Goal: Task Accomplishment & Management: Manage account settings

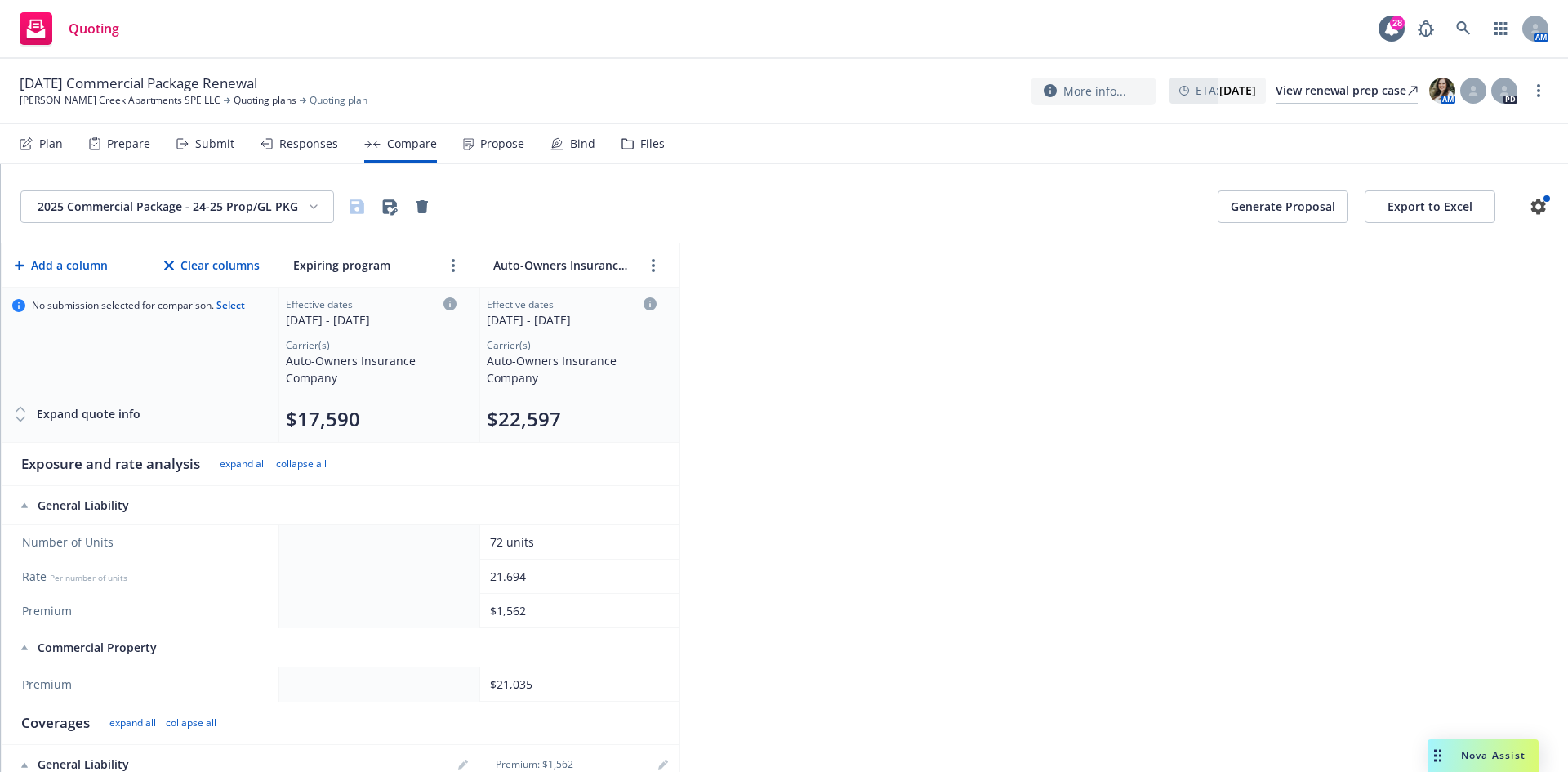
scroll to position [327, 0]
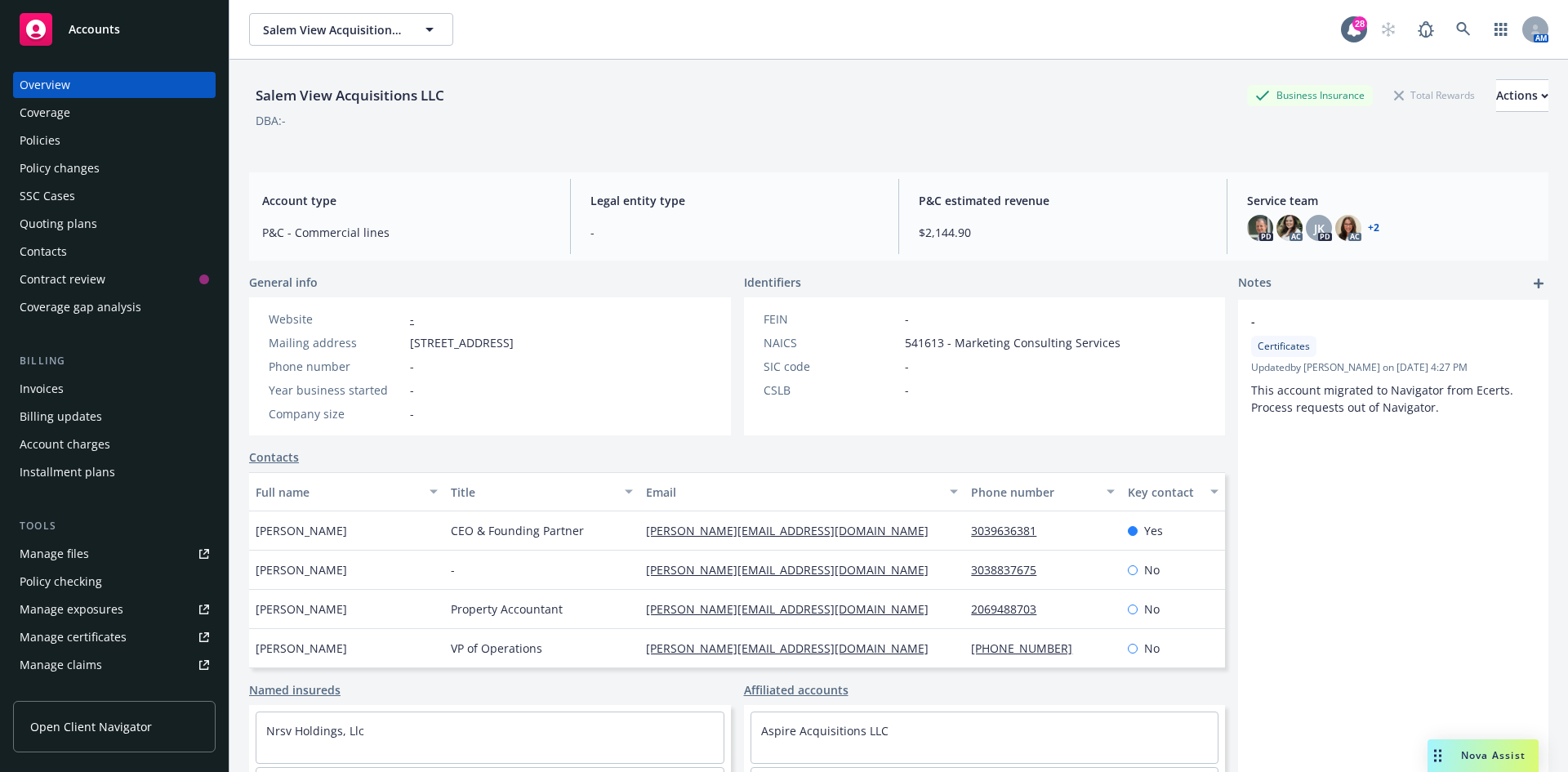
click at [77, 139] on div "Policies" at bounding box center [113, 140] width 189 height 26
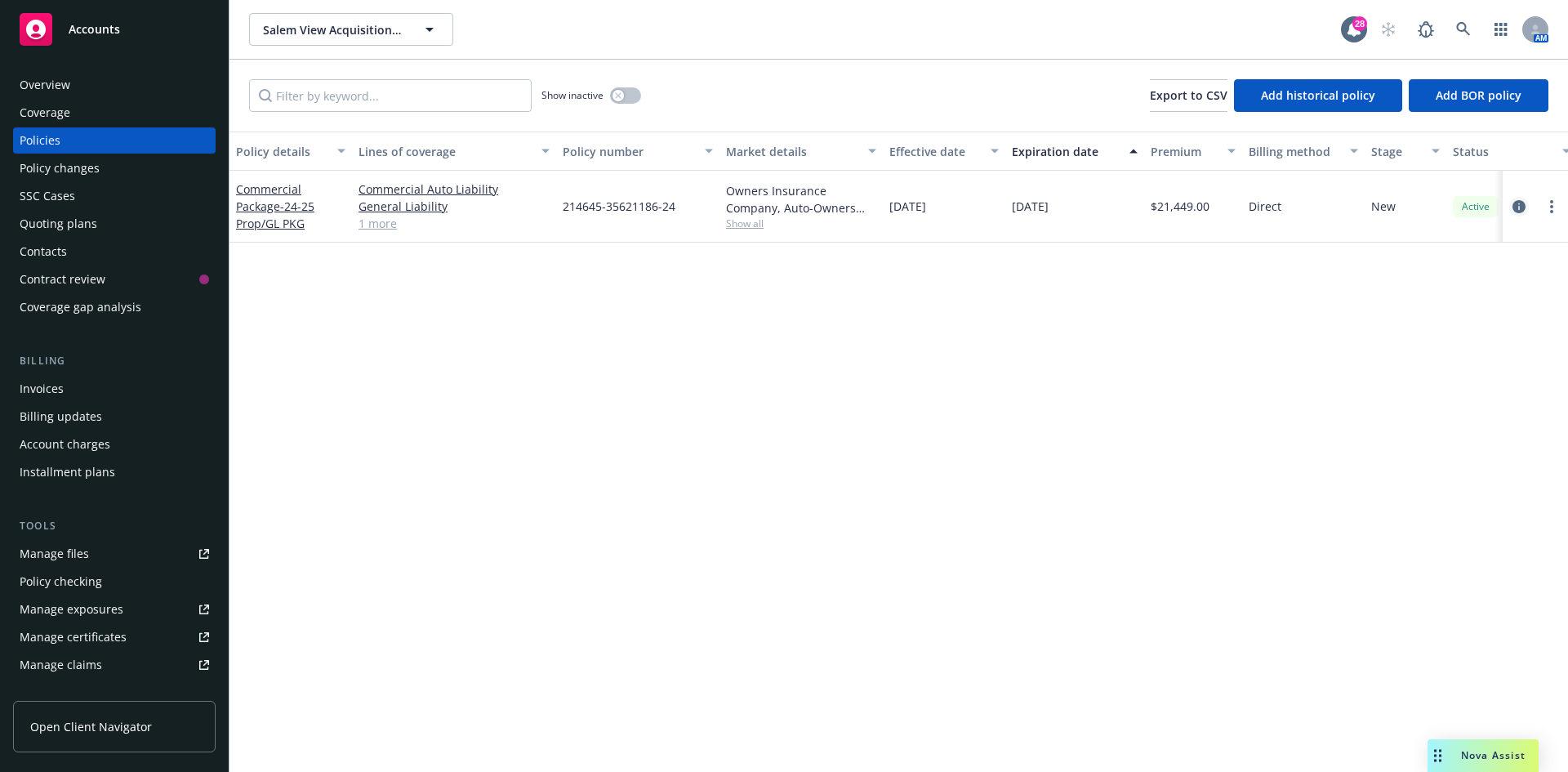
click at [1522, 208] on icon "circleInformation" at bounding box center [1520, 207] width 13 height 13
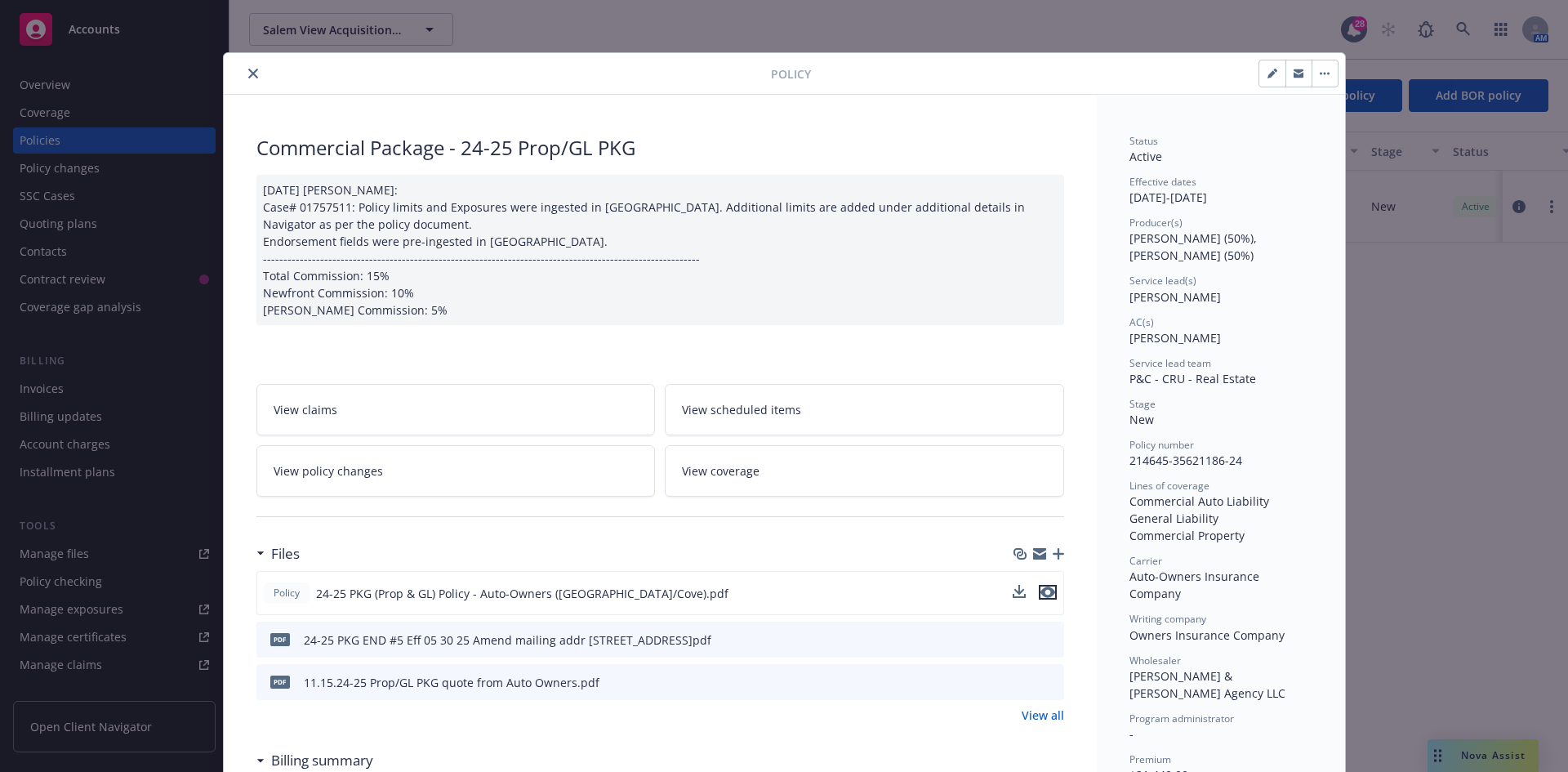
click at [1045, 593] on icon "preview file" at bounding box center [1048, 593] width 15 height 12
click at [1020, 590] on icon "download file" at bounding box center [1021, 593] width 13 height 13
click at [237, 70] on div at bounding box center [501, 73] width 541 height 19
click at [249, 75] on icon "close" at bounding box center [254, 73] width 10 height 10
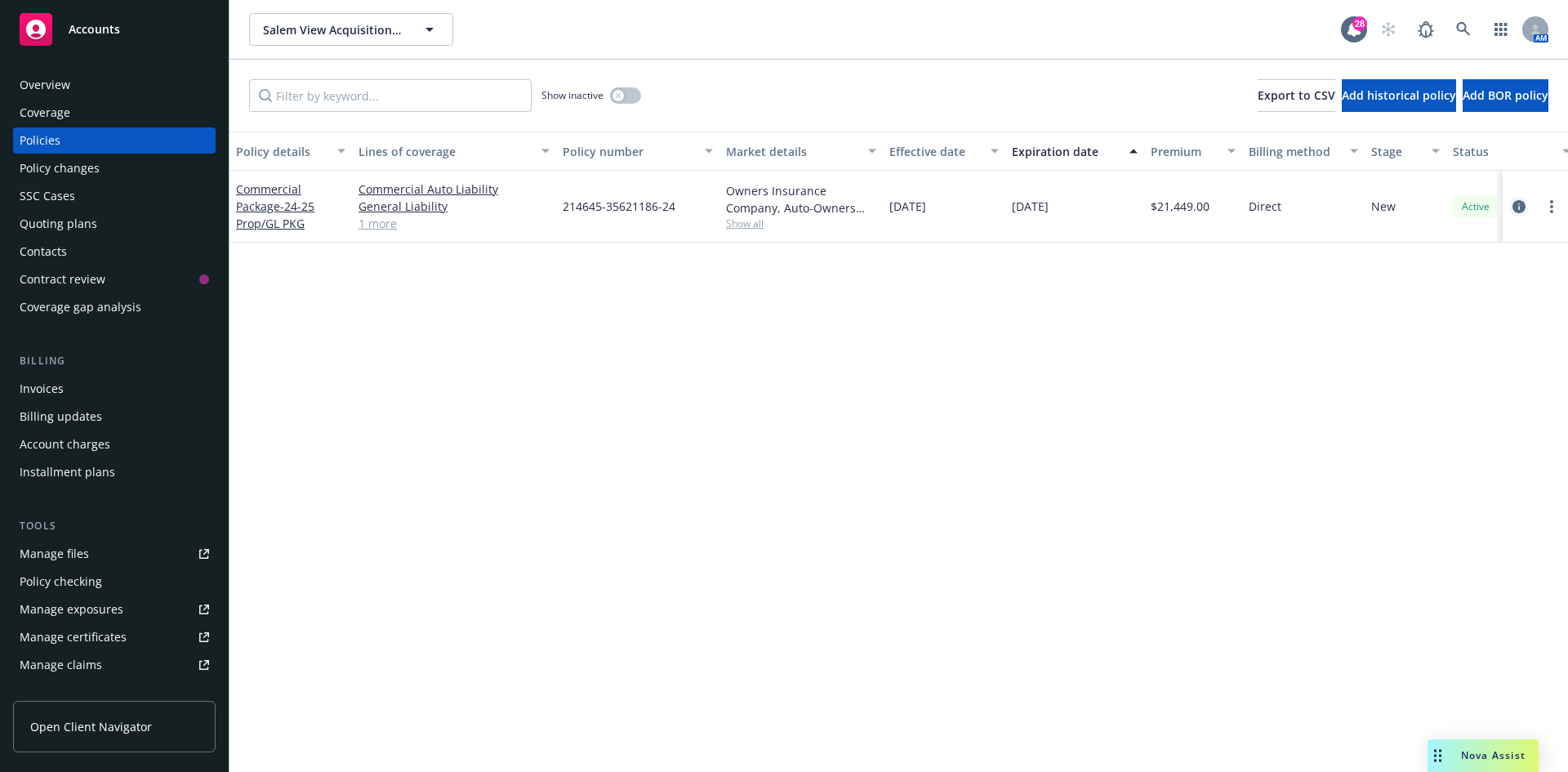
click at [1517, 204] on icon "circleInformation" at bounding box center [1520, 207] width 13 height 13
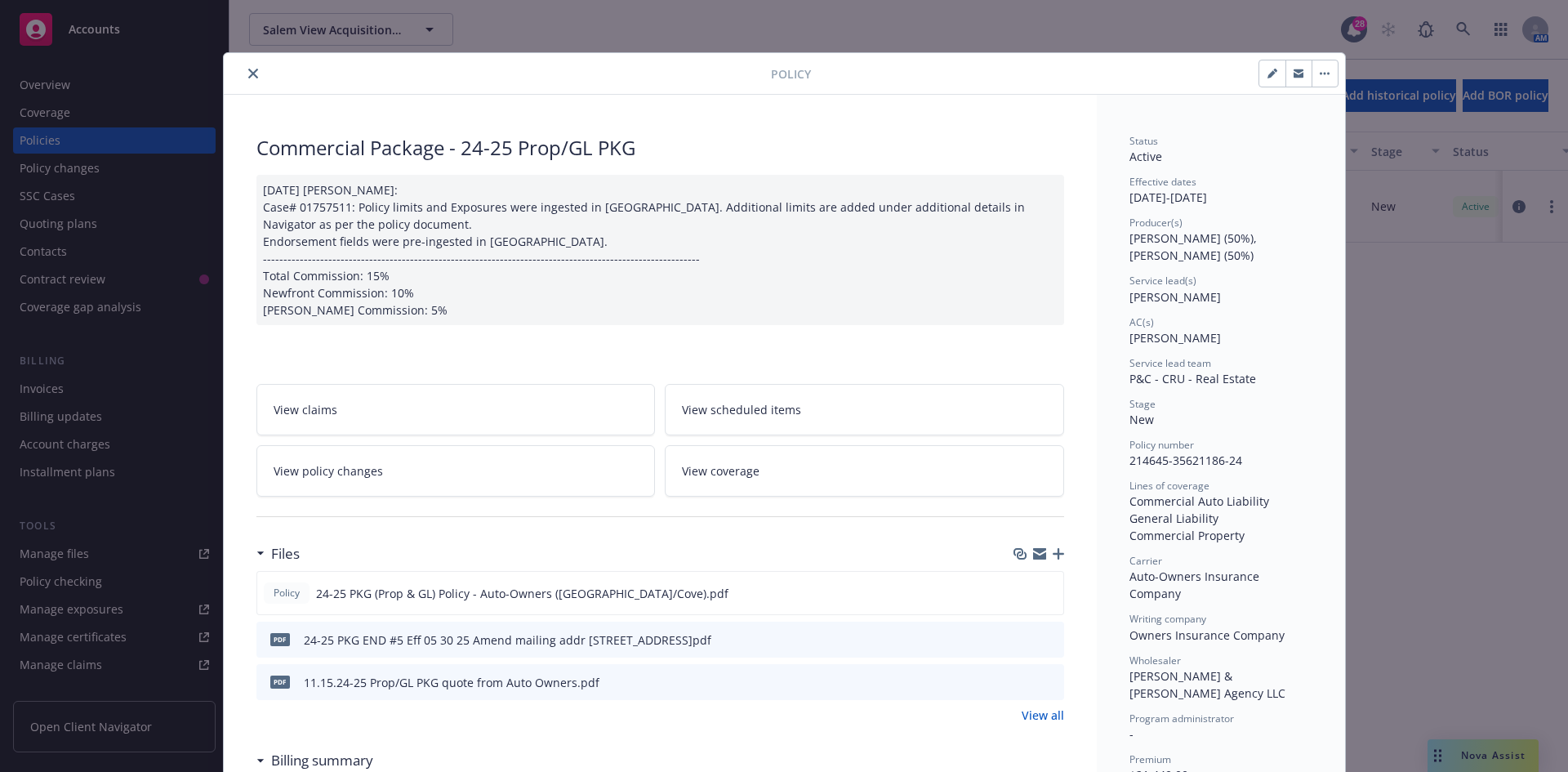
scroll to position [49, 0]
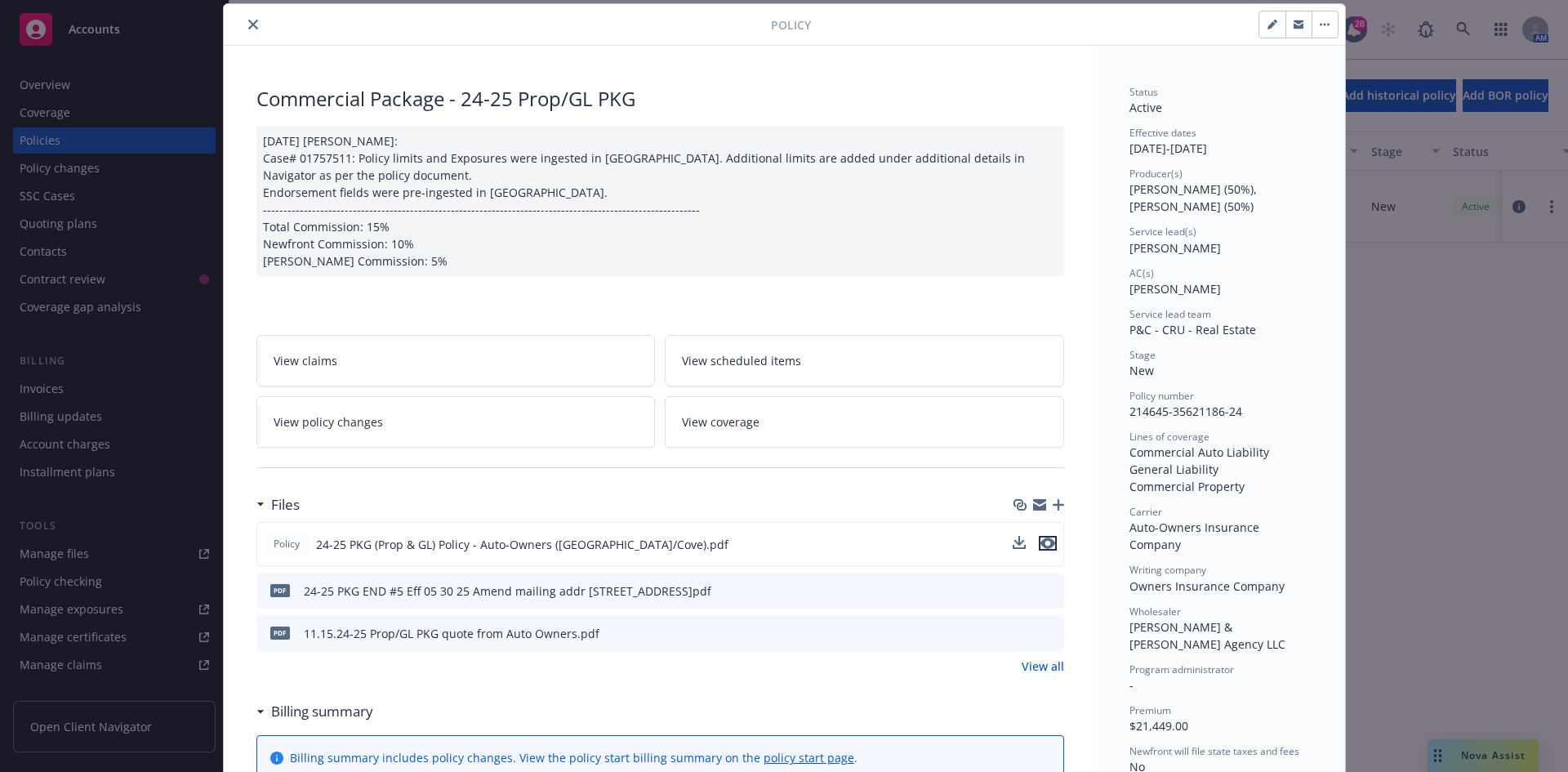
click at [1041, 542] on icon "preview file" at bounding box center [1048, 543] width 15 height 12
click at [237, 22] on div at bounding box center [501, 24] width 541 height 19
click at [244, 21] on button "close" at bounding box center [253, 24] width 19 height 19
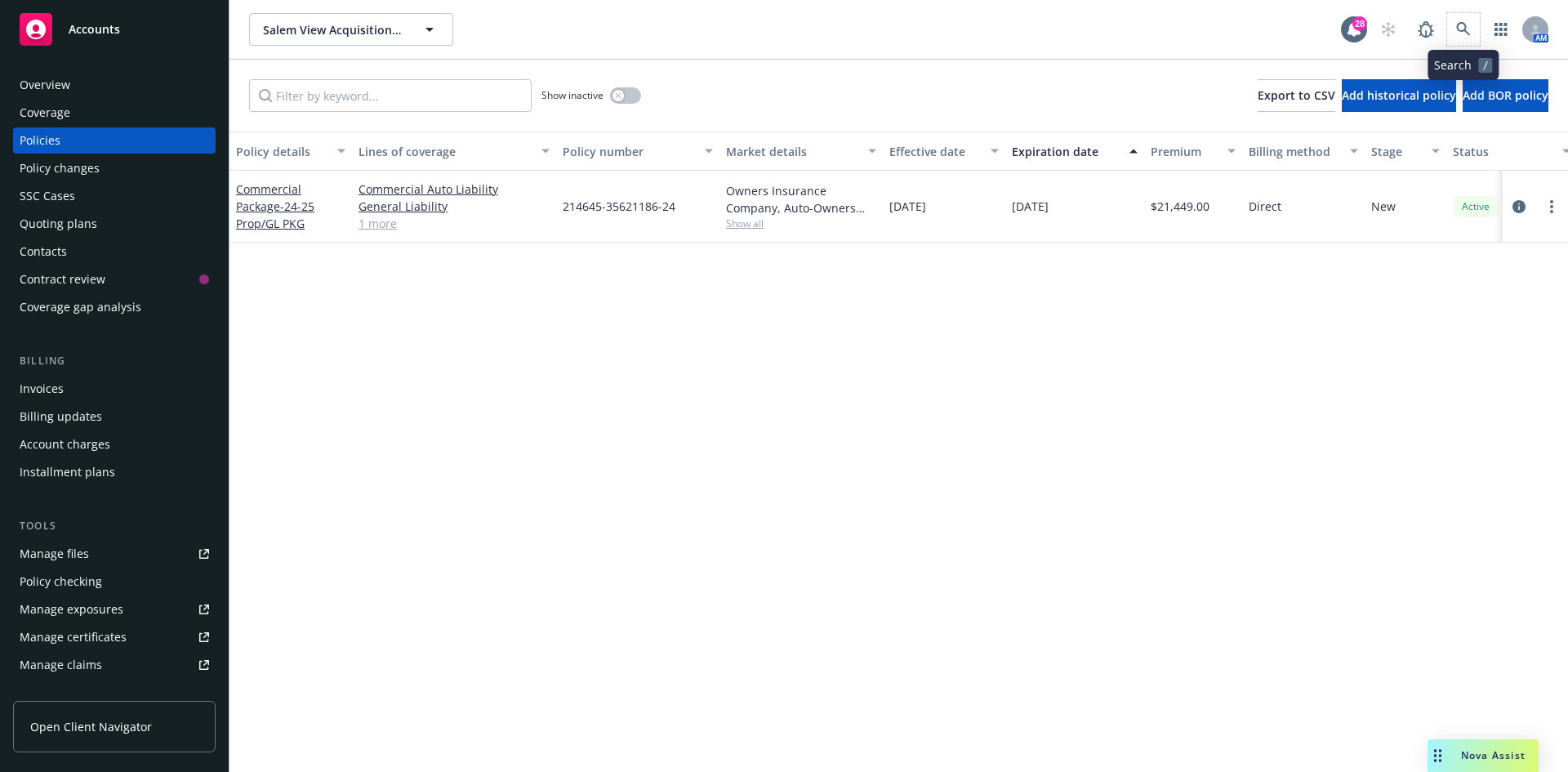
click at [1450, 38] on span at bounding box center [1464, 29] width 33 height 33
click at [1462, 26] on icon at bounding box center [1464, 29] width 15 height 15
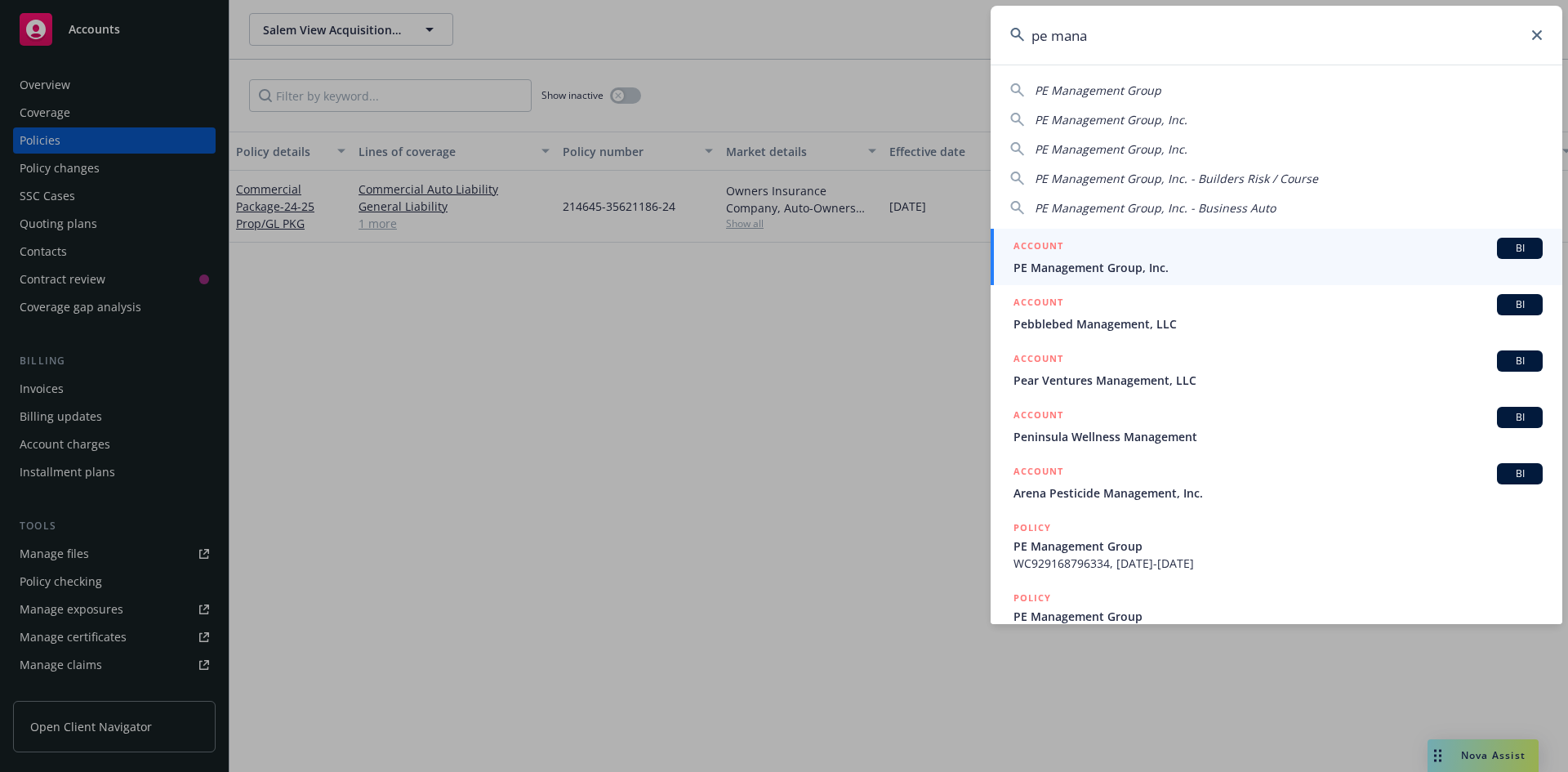
type input "pe mana"
click at [1060, 250] on h5 "ACCOUNT" at bounding box center [1039, 247] width 50 height 19
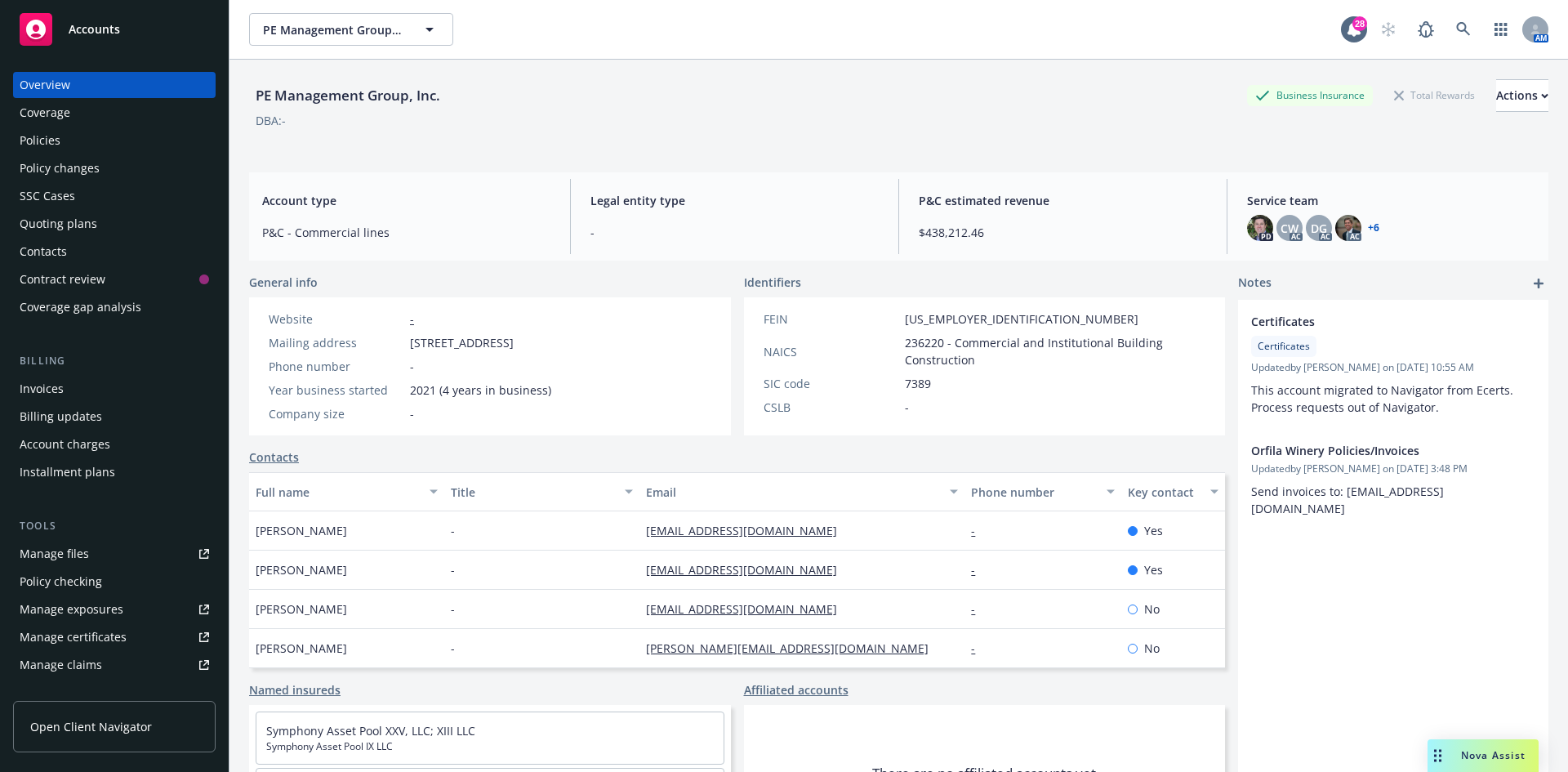
click at [52, 140] on div "Policies" at bounding box center [39, 140] width 41 height 26
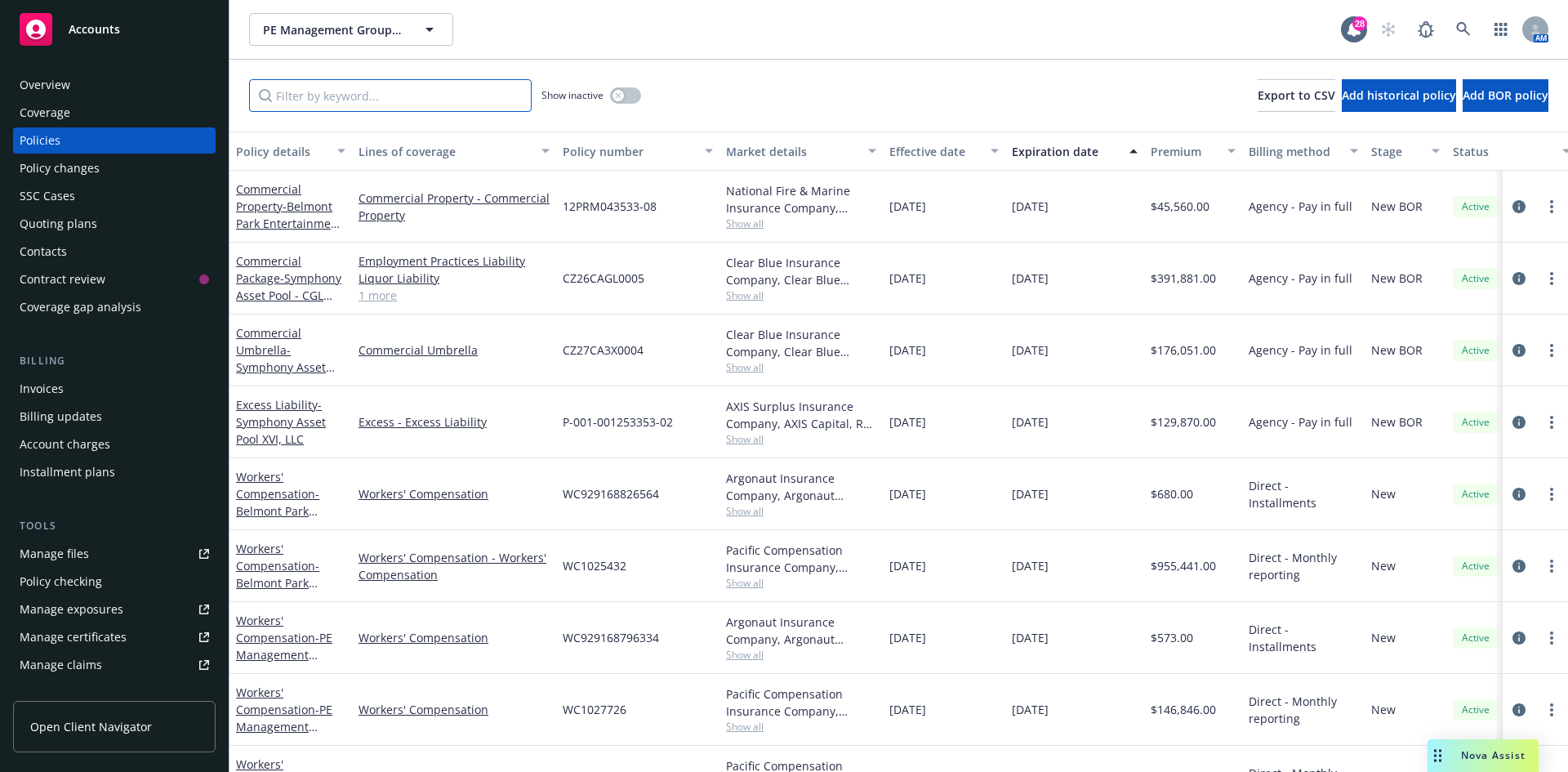
click at [333, 94] on input "Filter by keyword..." at bounding box center [391, 95] width 283 height 33
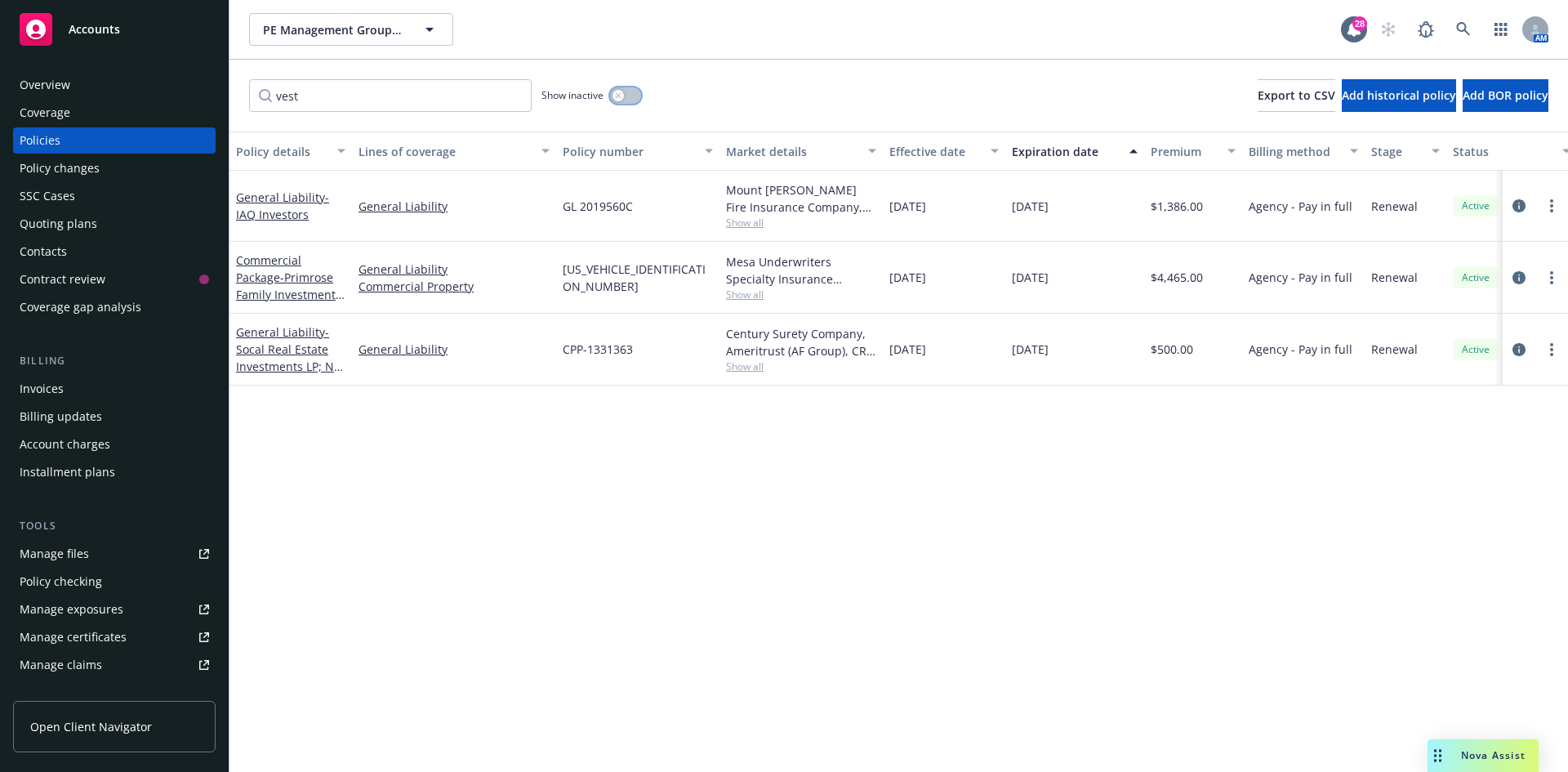
click at [625, 92] on button "button" at bounding box center [625, 96] width 31 height 17
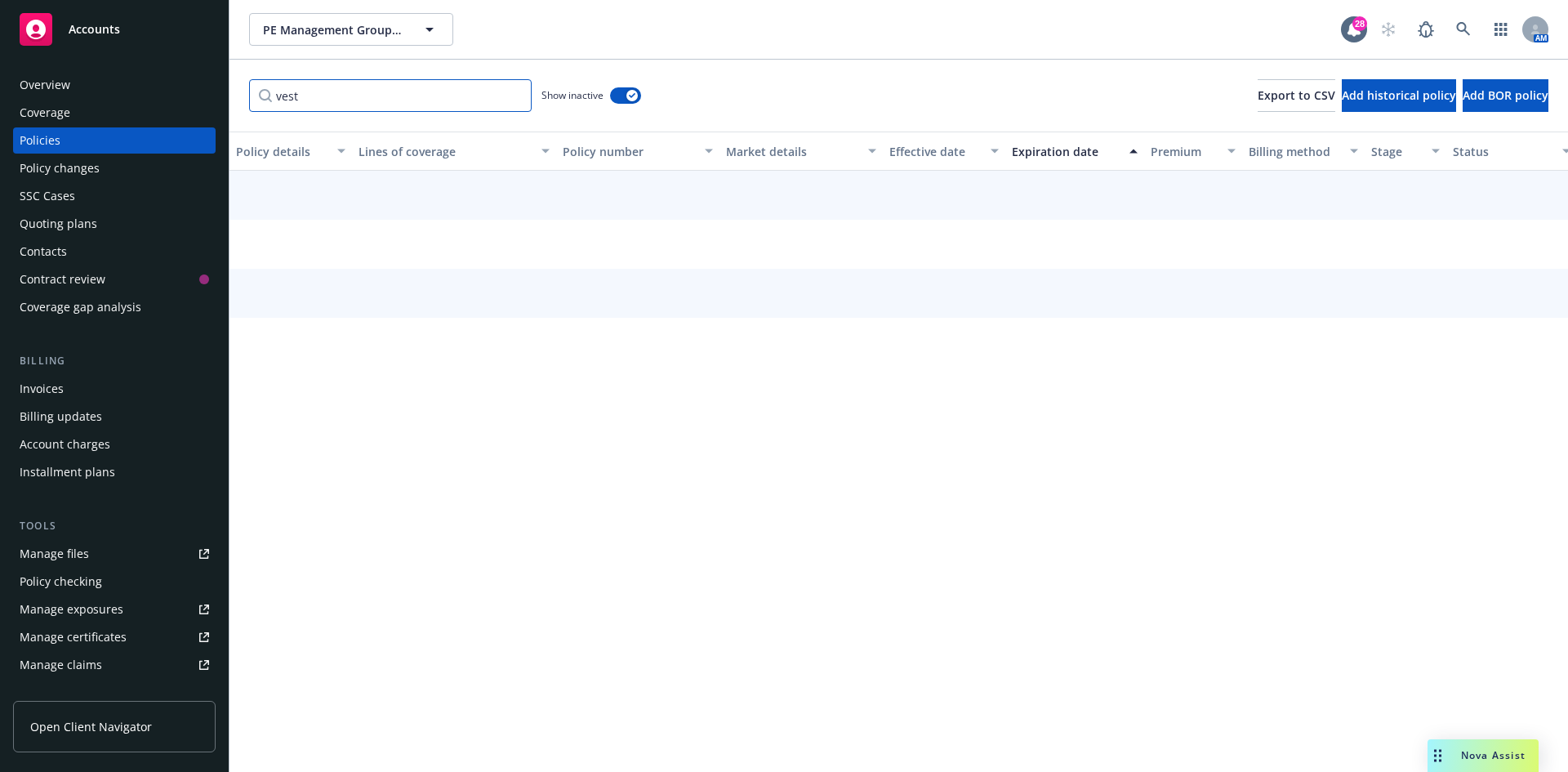
click at [334, 91] on input "vest" at bounding box center [391, 95] width 283 height 33
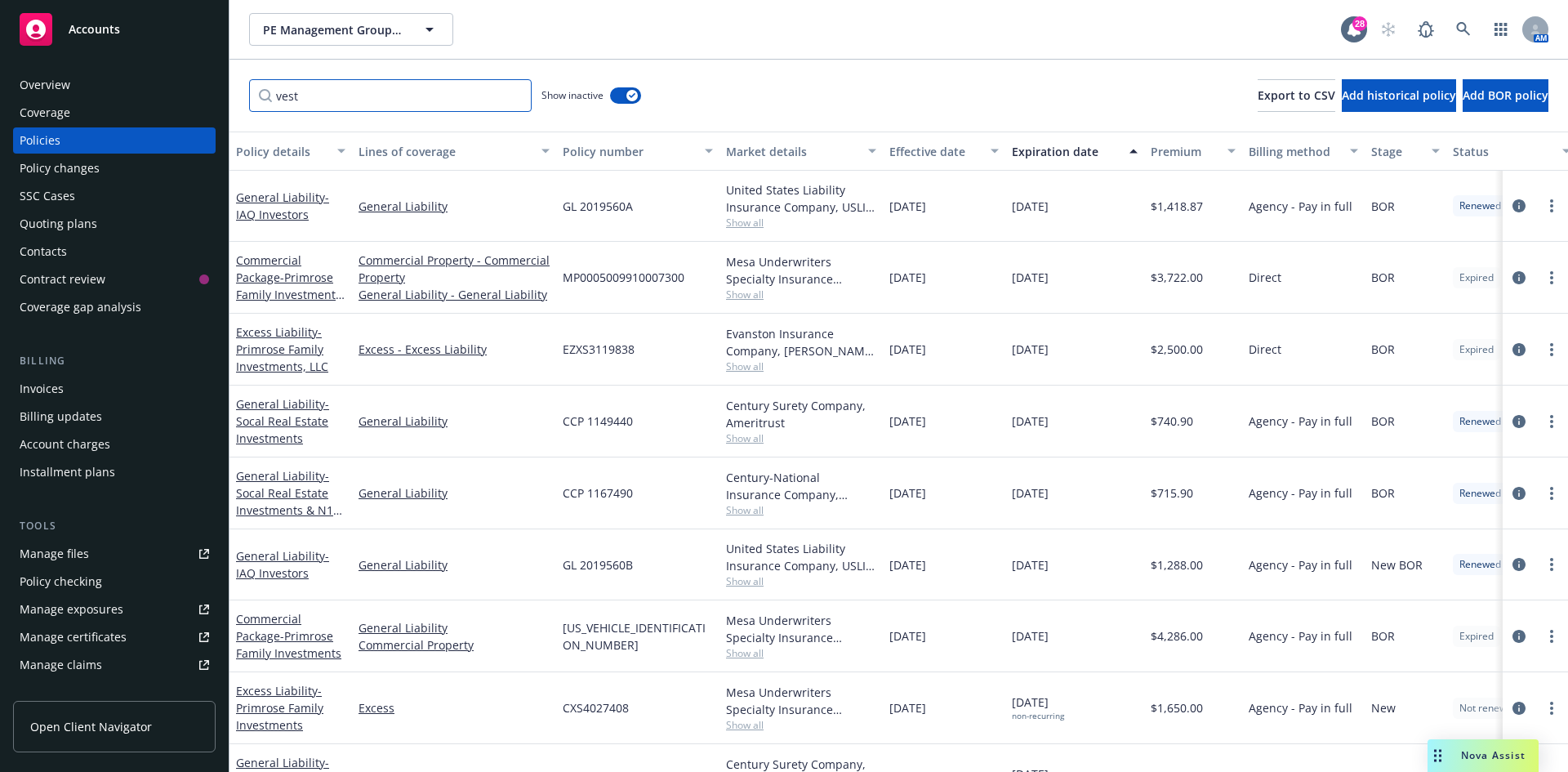
drag, startPoint x: 306, startPoint y: 92, endPoint x: 280, endPoint y: 92, distance: 26.0
click at [280, 92] on input "vest" at bounding box center [391, 95] width 283 height 33
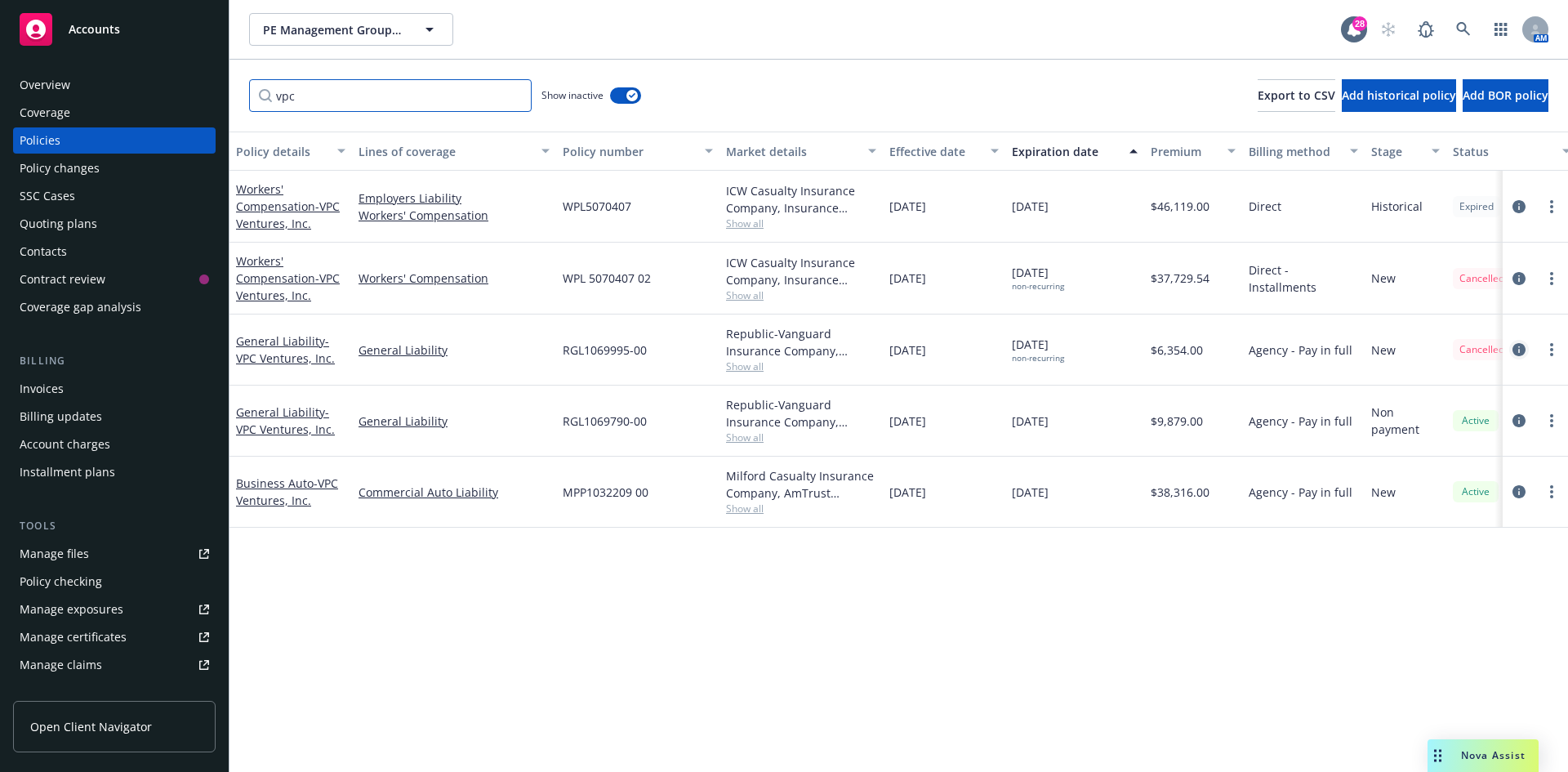
type input "vpc"
click at [1520, 350] on icon "circleInformation" at bounding box center [1520, 350] width 13 height 13
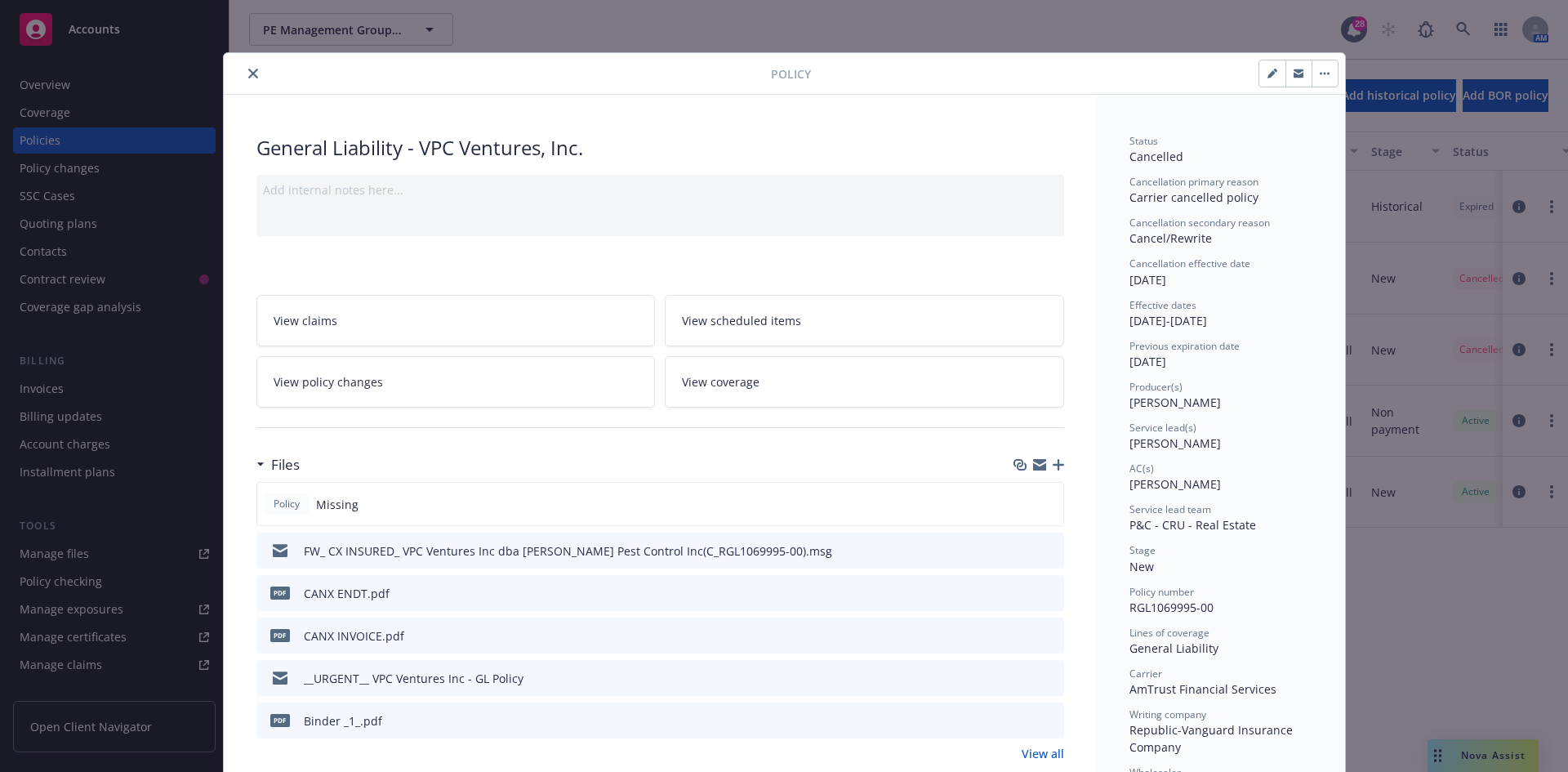
click at [1048, 677] on icon "preview file" at bounding box center [1049, 678] width 15 height 12
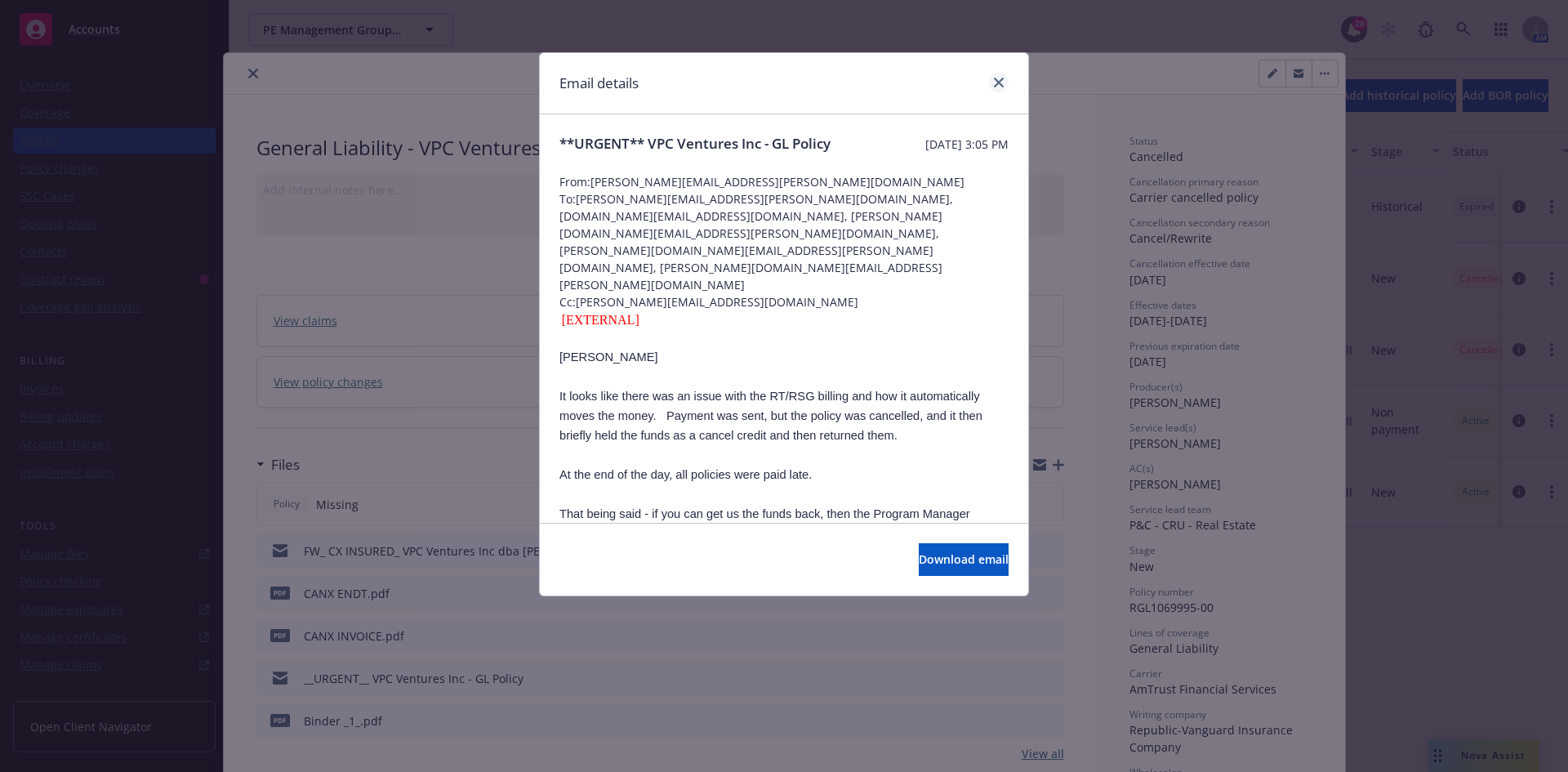
click at [994, 89] on div at bounding box center [996, 83] width 26 height 21
click at [995, 87] on icon "close" at bounding box center [999, 83] width 10 height 10
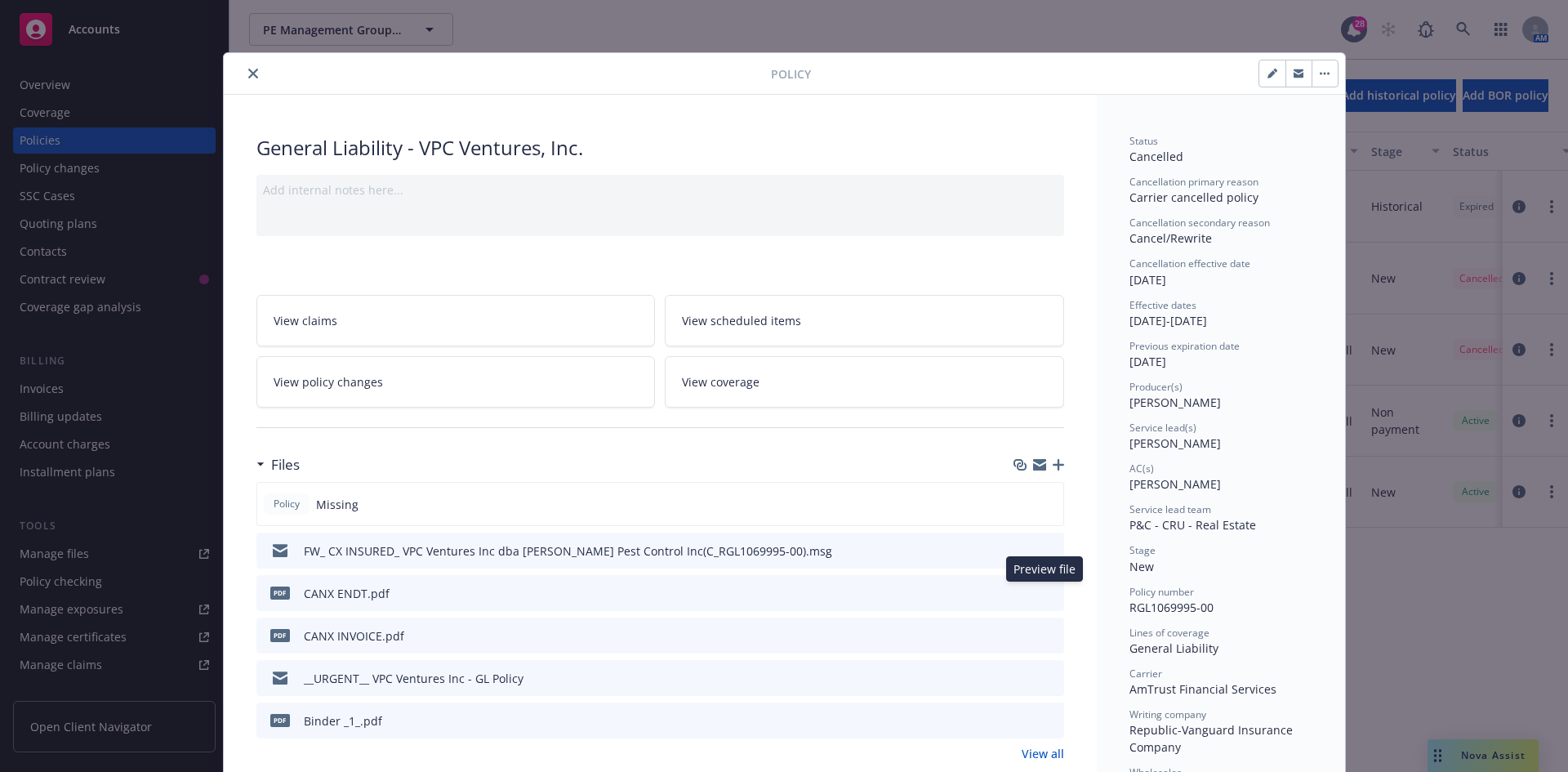
click at [1043, 592] on icon "preview file" at bounding box center [1049, 593] width 15 height 12
click at [1016, 592] on icon "download file" at bounding box center [1021, 591] width 11 height 10
click at [1041, 722] on icon "preview file" at bounding box center [1049, 720] width 15 height 12
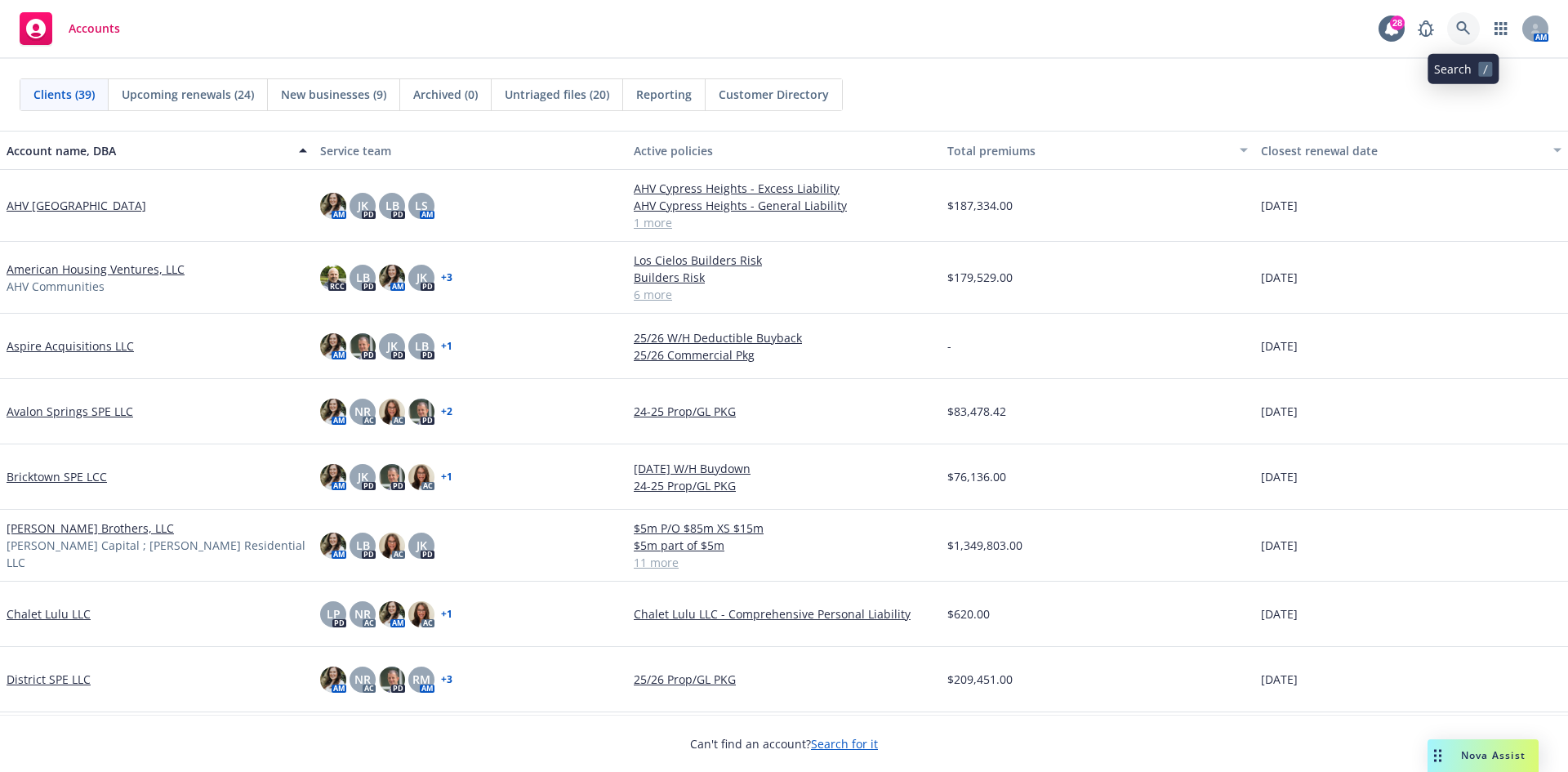
click at [1468, 28] on icon at bounding box center [1464, 28] width 15 height 15
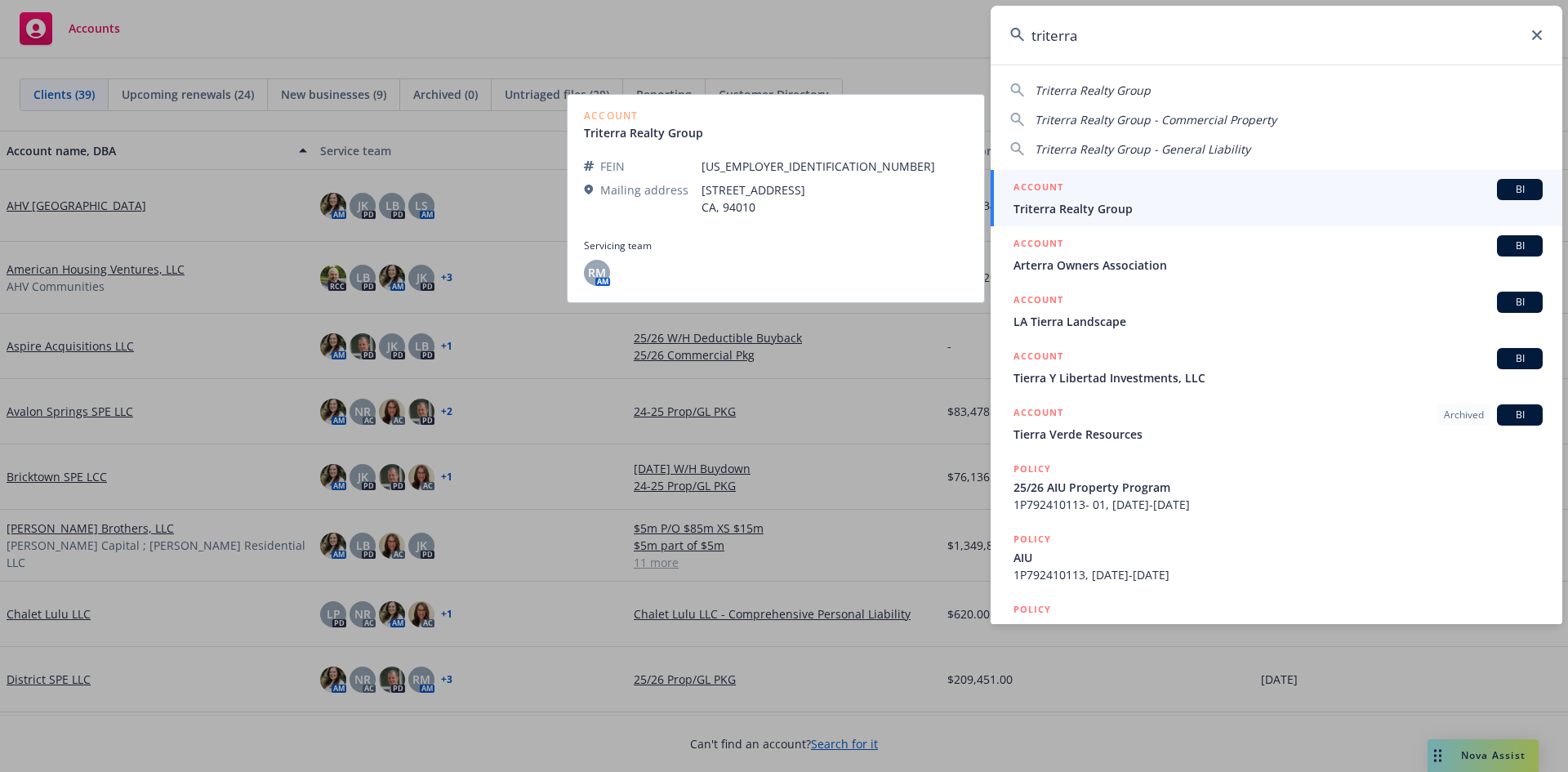
type input "triterra"
click at [1063, 207] on span "Triterra Realty Group" at bounding box center [1278, 209] width 529 height 18
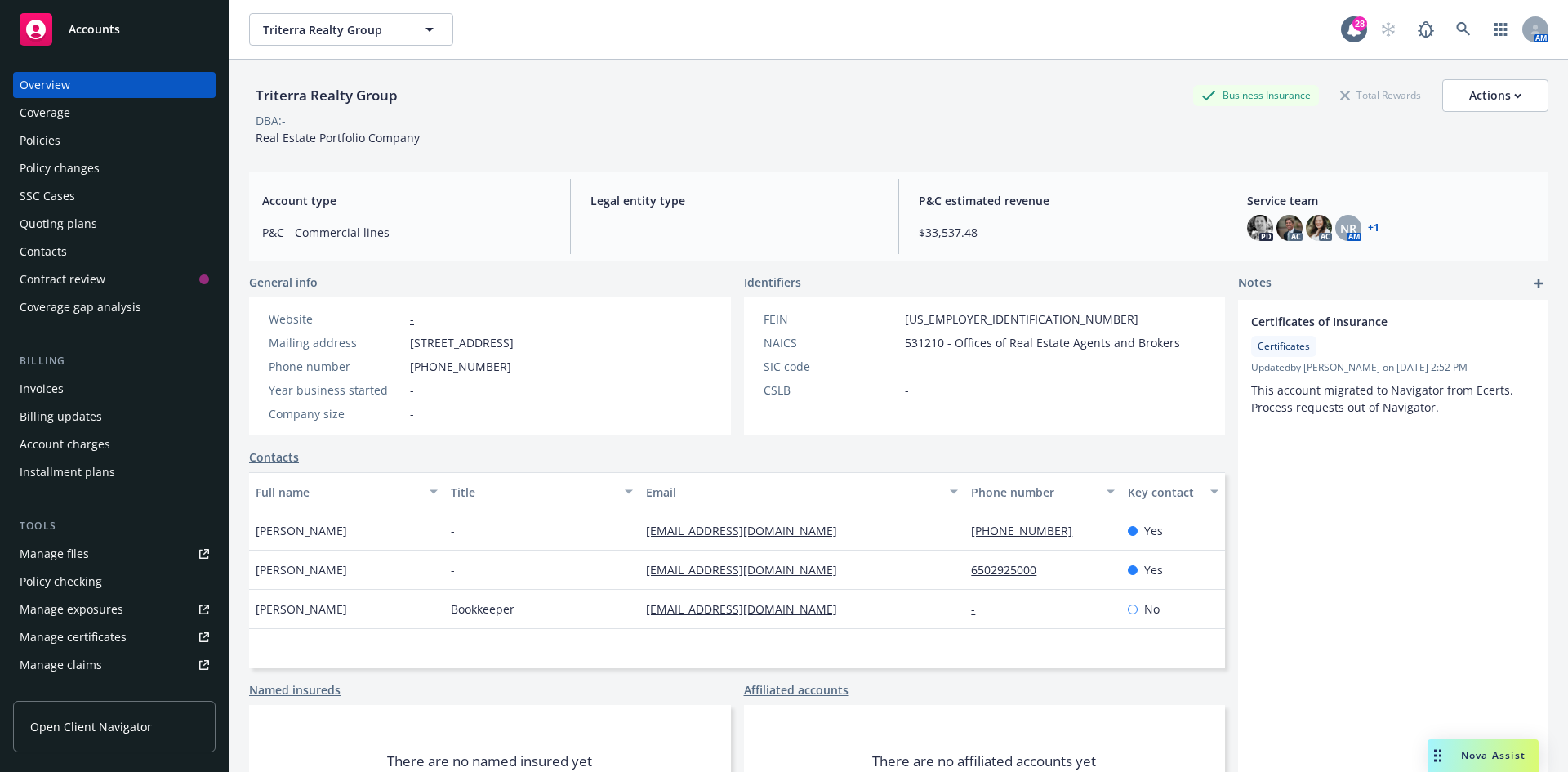
click at [73, 225] on div "Quoting plans" at bounding box center [58, 224] width 78 height 26
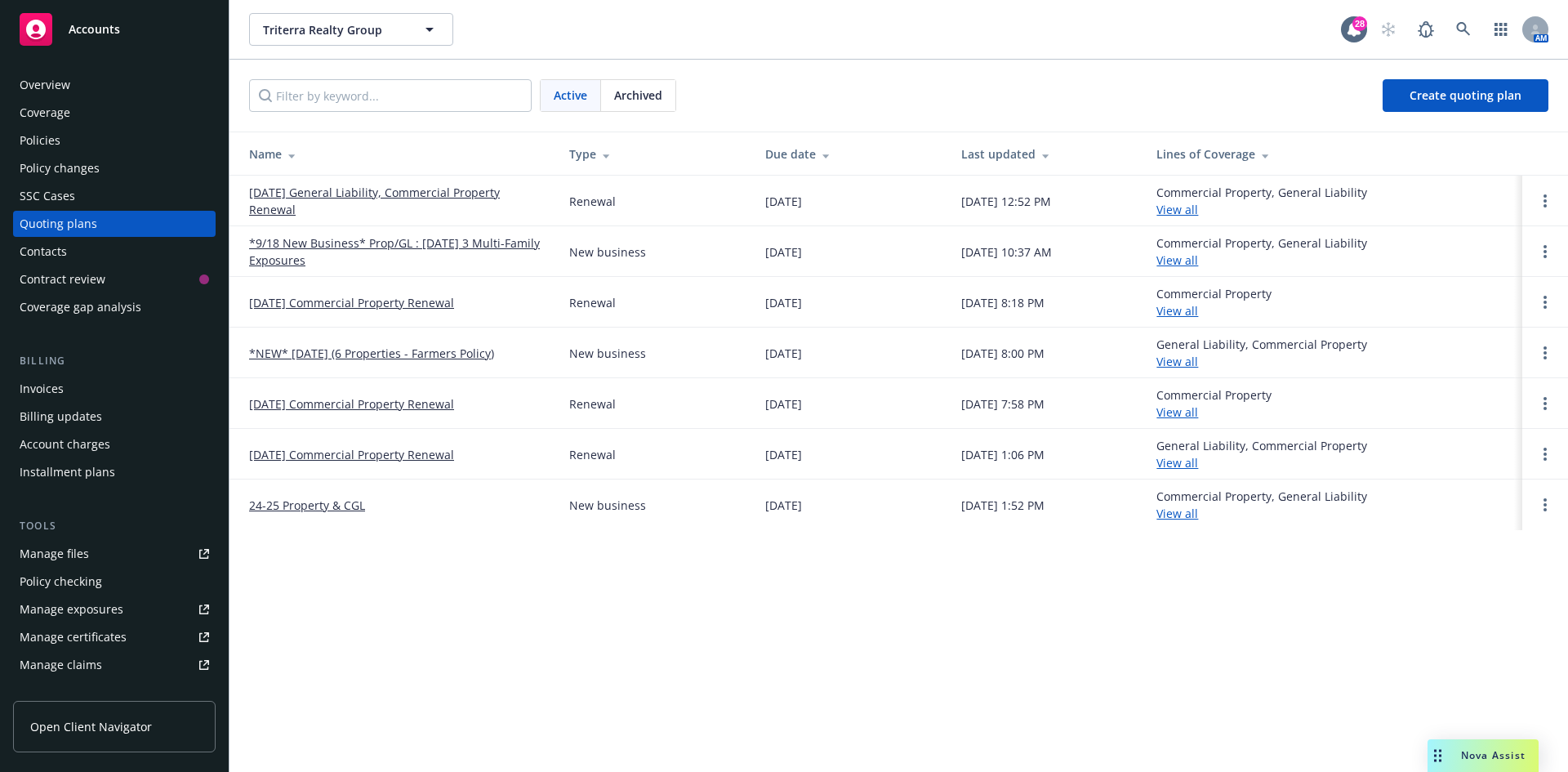
click at [267, 199] on link "[DATE] General Liability, Commercial Property Renewal" at bounding box center [396, 200] width 294 height 34
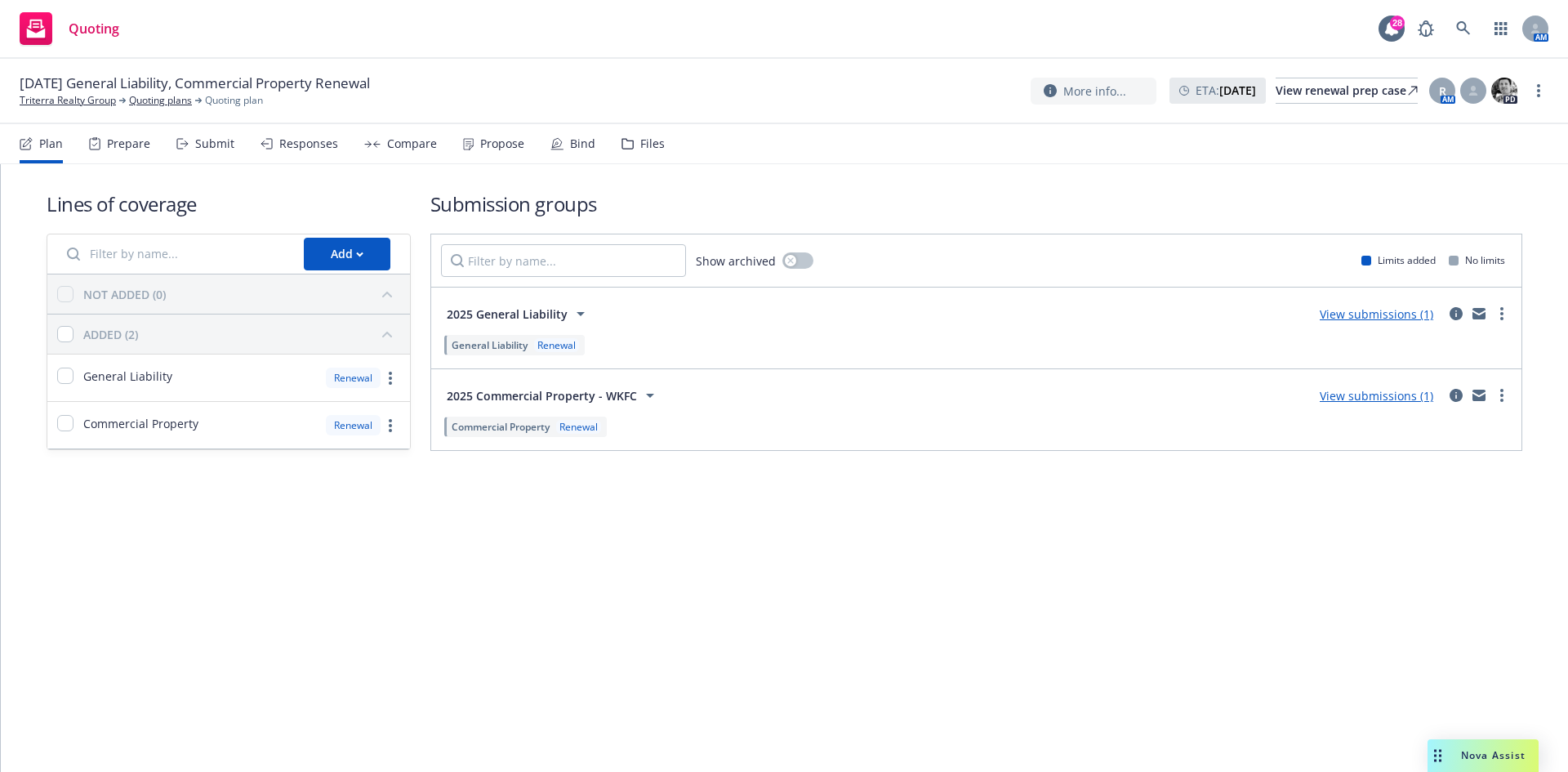
click at [137, 144] on div "Prepare" at bounding box center [129, 144] width 43 height 13
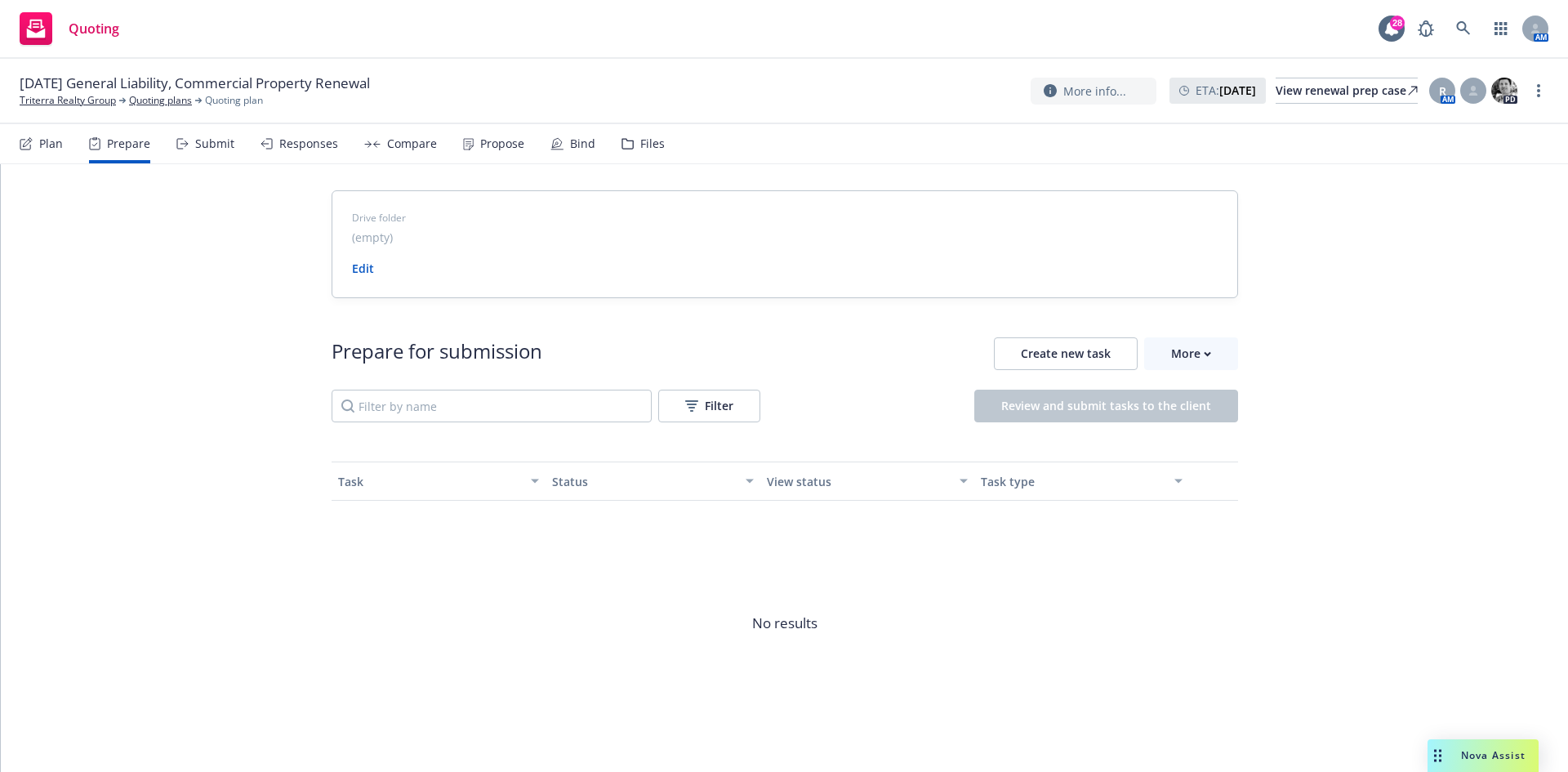
click at [215, 149] on div "Submit" at bounding box center [214, 144] width 39 height 13
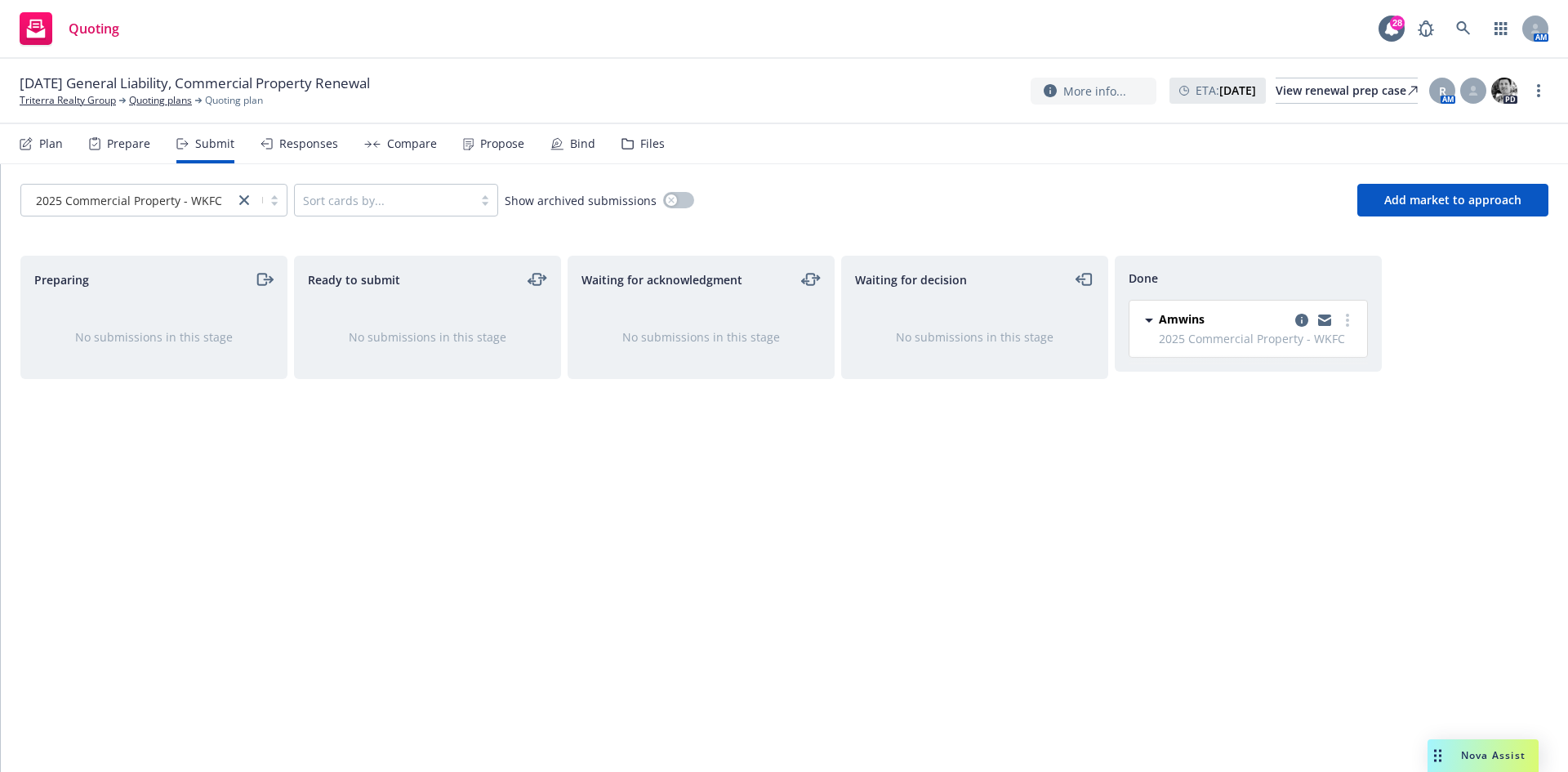
click at [65, 145] on div "Plan Prepare Submit Responses Compare Propose Bind Files" at bounding box center [341, 144] width 645 height 39
click at [53, 145] on div "Plan" at bounding box center [51, 144] width 23 height 13
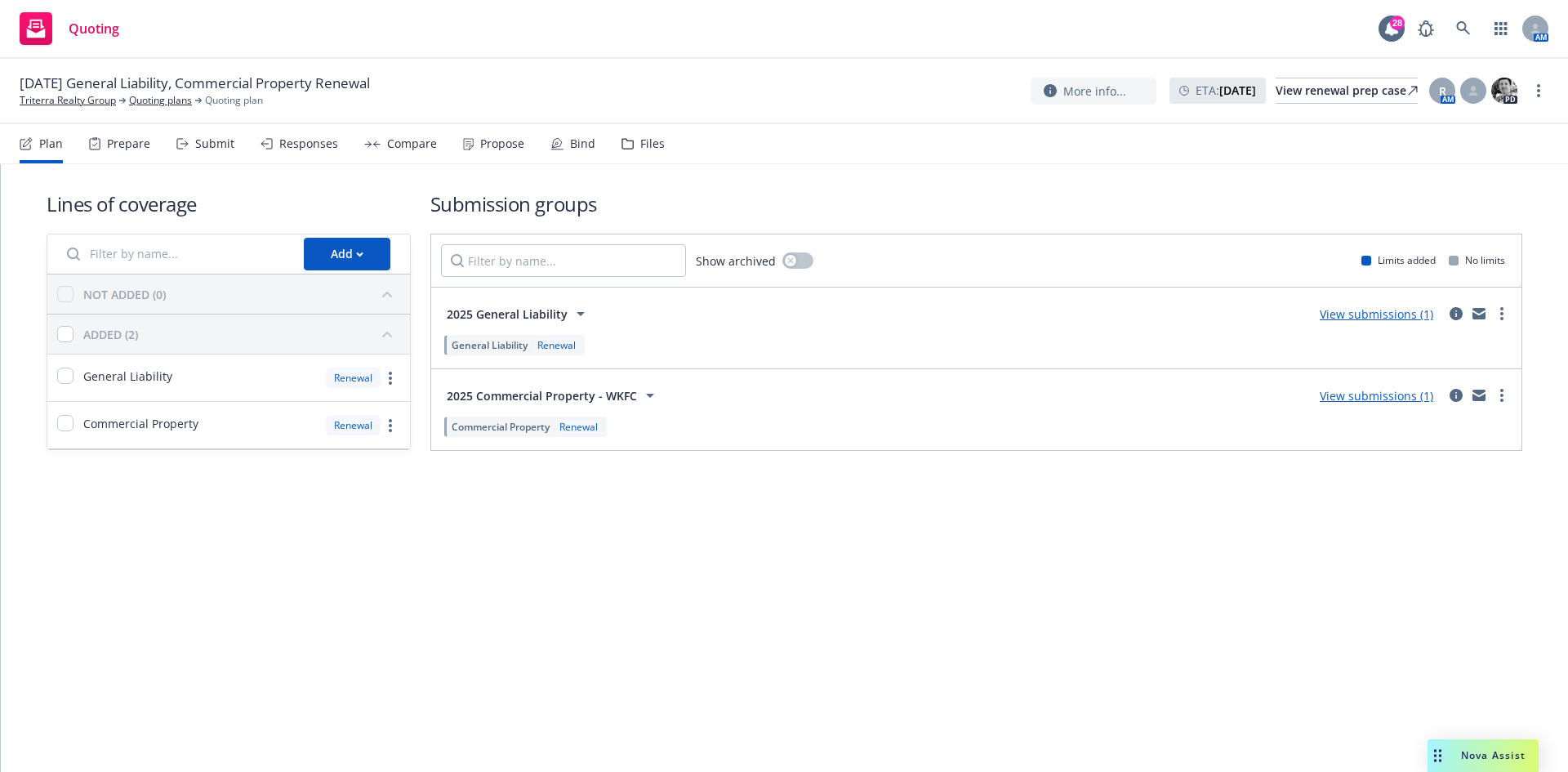
click at [215, 142] on div "Submit" at bounding box center [214, 144] width 39 height 13
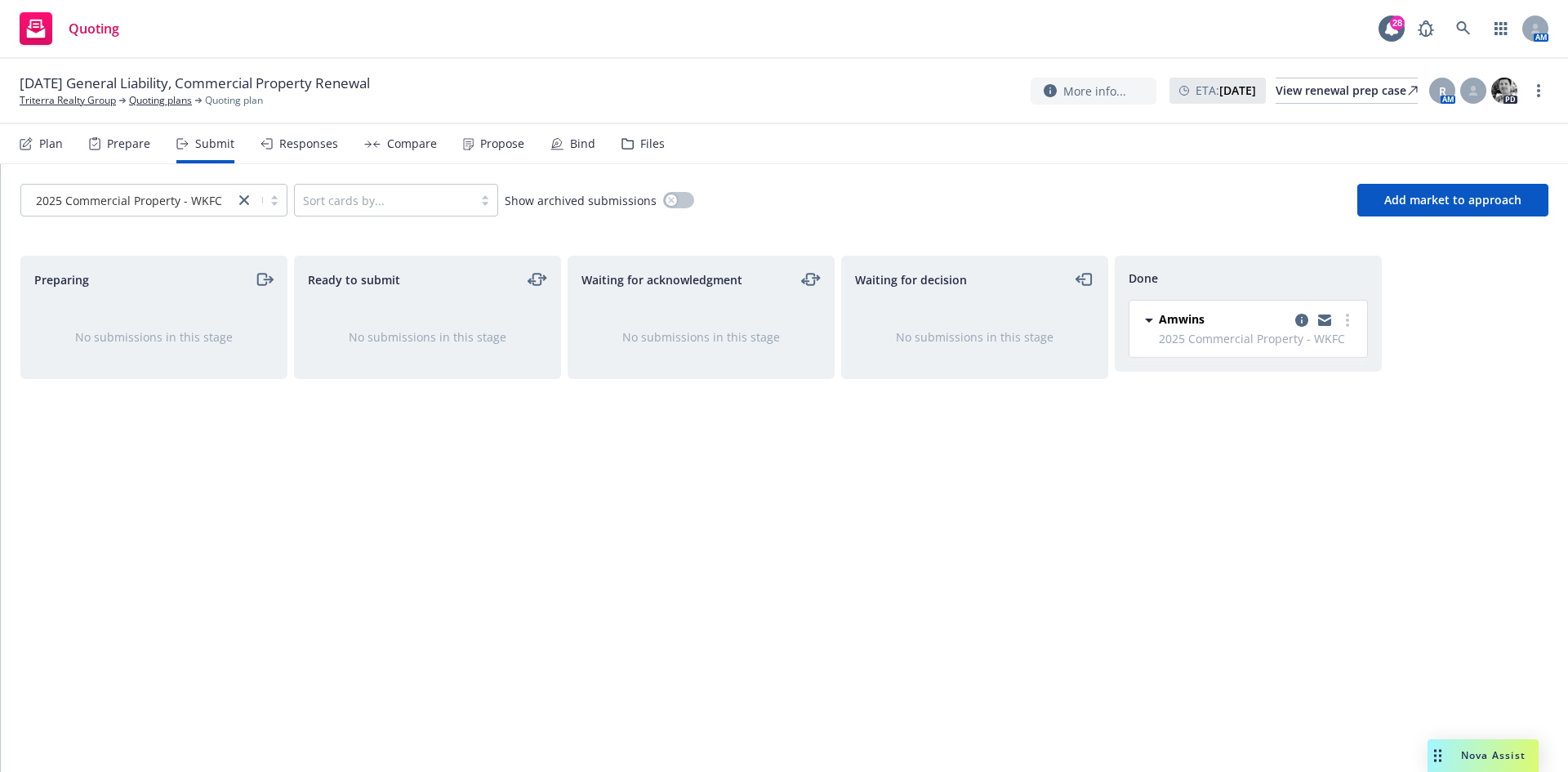
click at [33, 143] on div "Plan" at bounding box center [41, 144] width 43 height 39
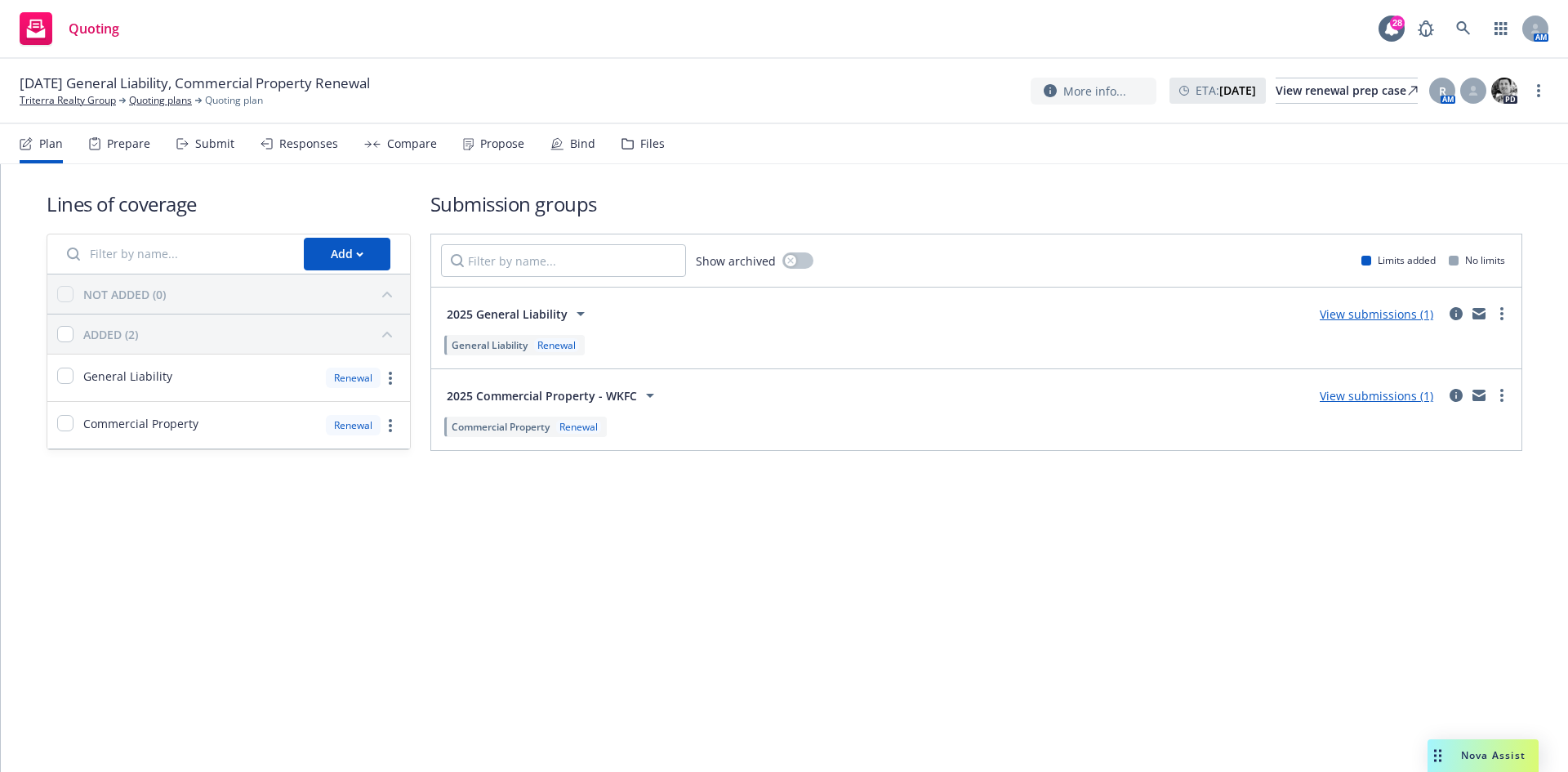
click at [1399, 399] on link "View submissions (1)" at bounding box center [1377, 396] width 113 height 16
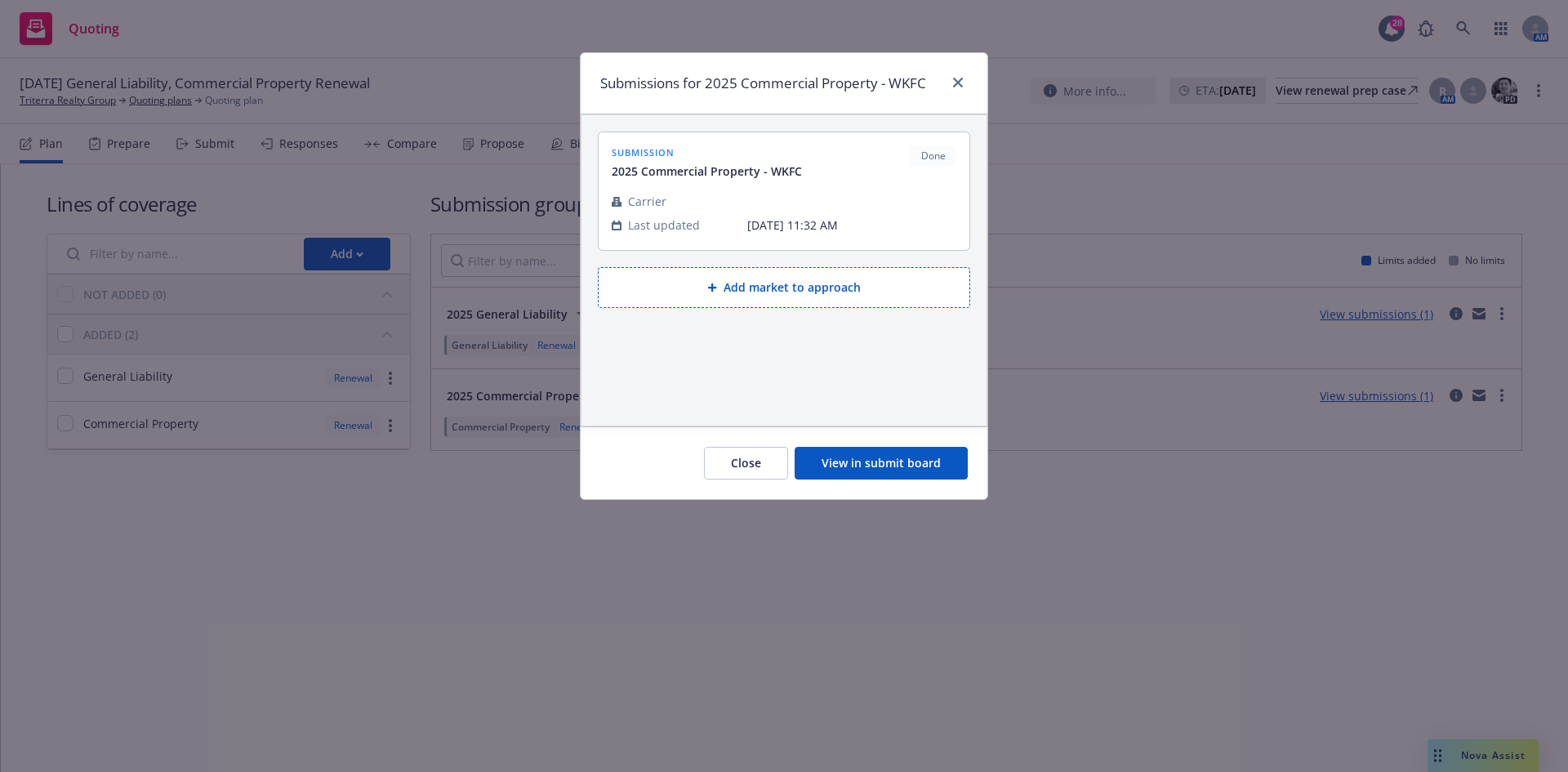
click at [882, 465] on button "View in submit board" at bounding box center [881, 462] width 174 height 33
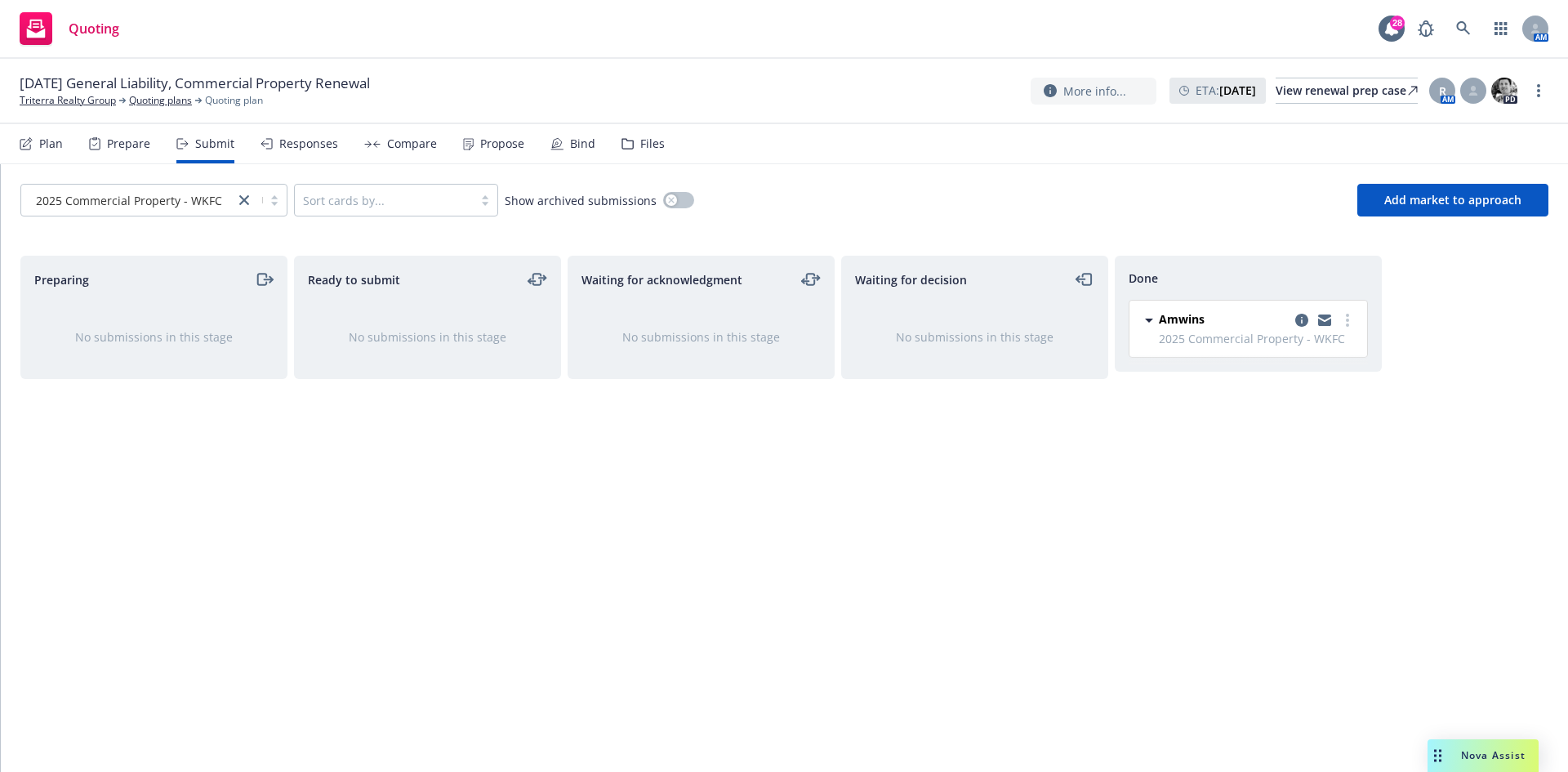
click at [423, 151] on div "Compare" at bounding box center [401, 144] width 73 height 39
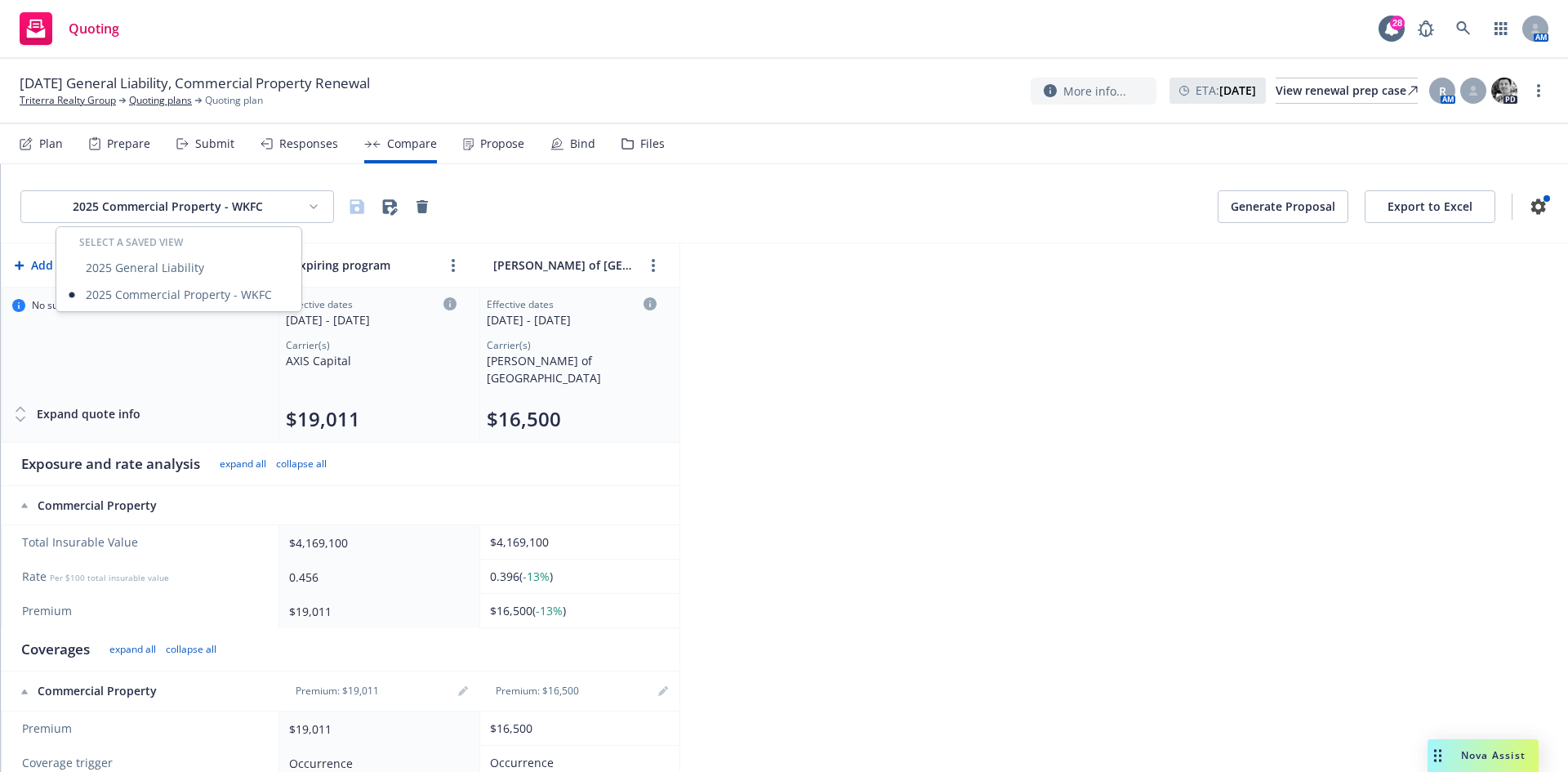
click at [283, 209] on html "Quoting 28 AM 10/11/25 General Liability, Commercial Property Renewal Triterra …" at bounding box center [784, 386] width 1568 height 772
click at [196, 266] on div "2025 General Liability" at bounding box center [179, 267] width 239 height 27
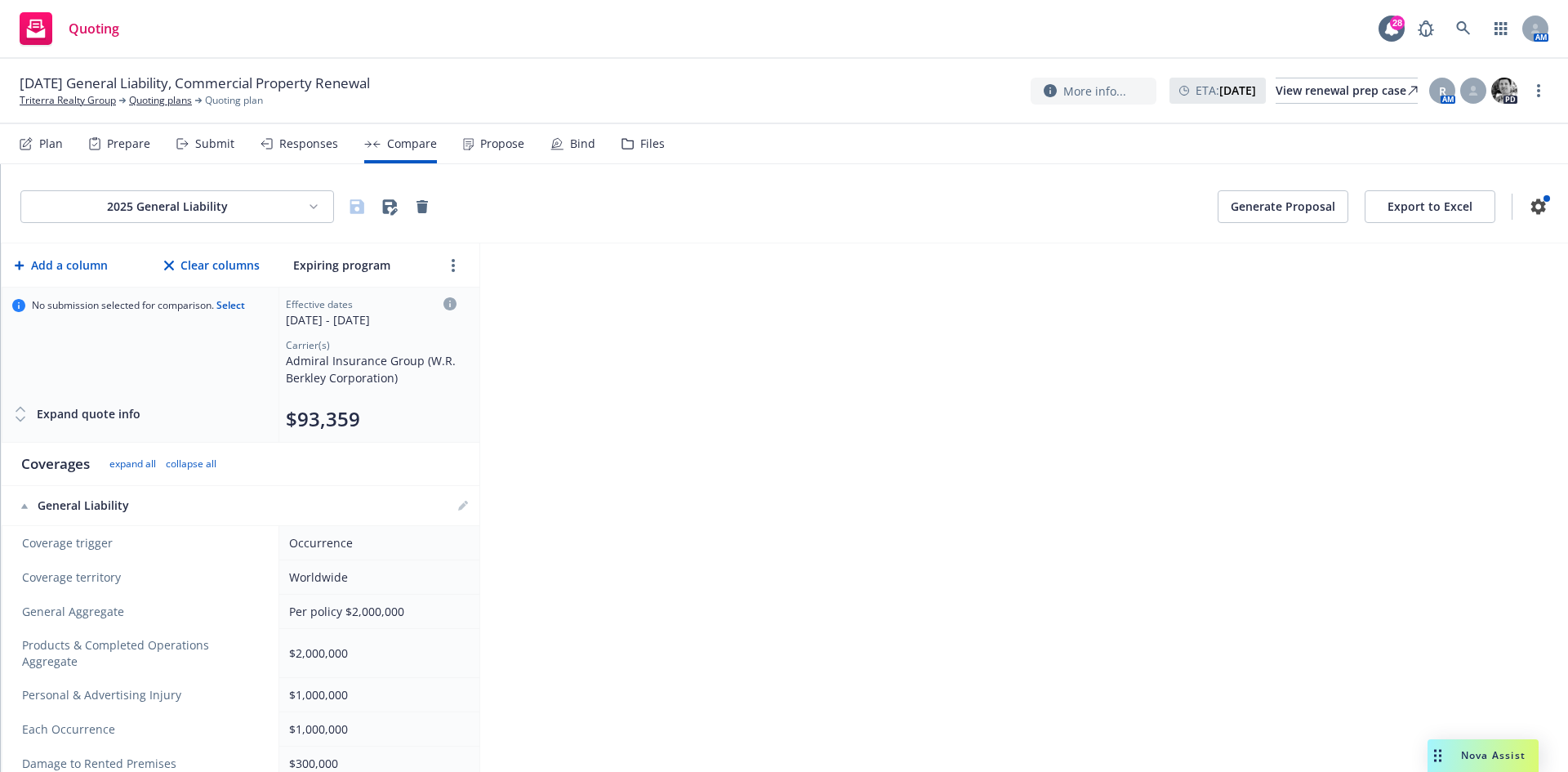
click at [298, 141] on div "Responses" at bounding box center [309, 144] width 58 height 13
click at [210, 143] on div "Submit" at bounding box center [214, 144] width 39 height 13
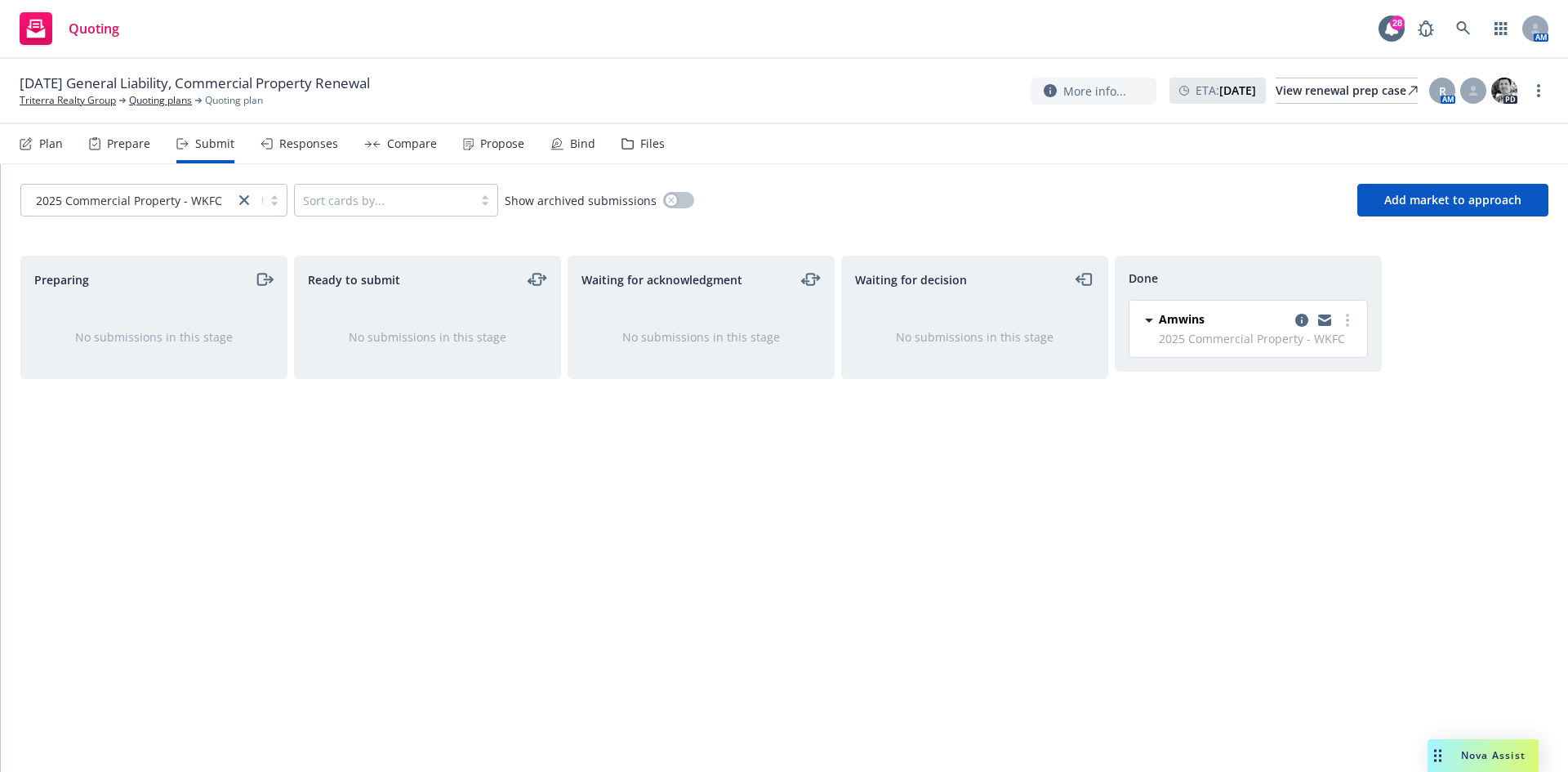
click at [36, 139] on div "Plan" at bounding box center [41, 144] width 43 height 39
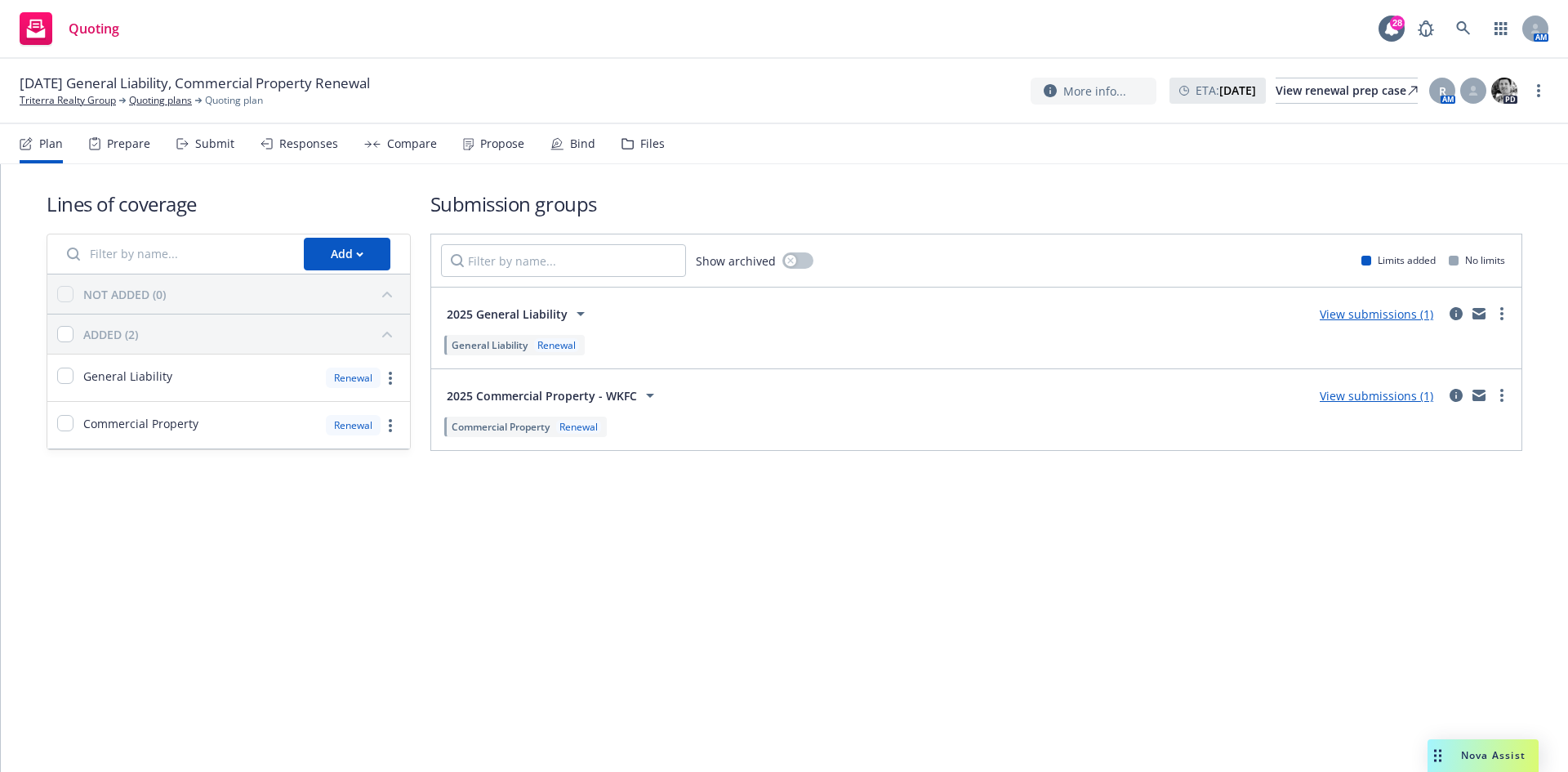
click at [1365, 315] on link "View submissions (1)" at bounding box center [1377, 314] width 113 height 16
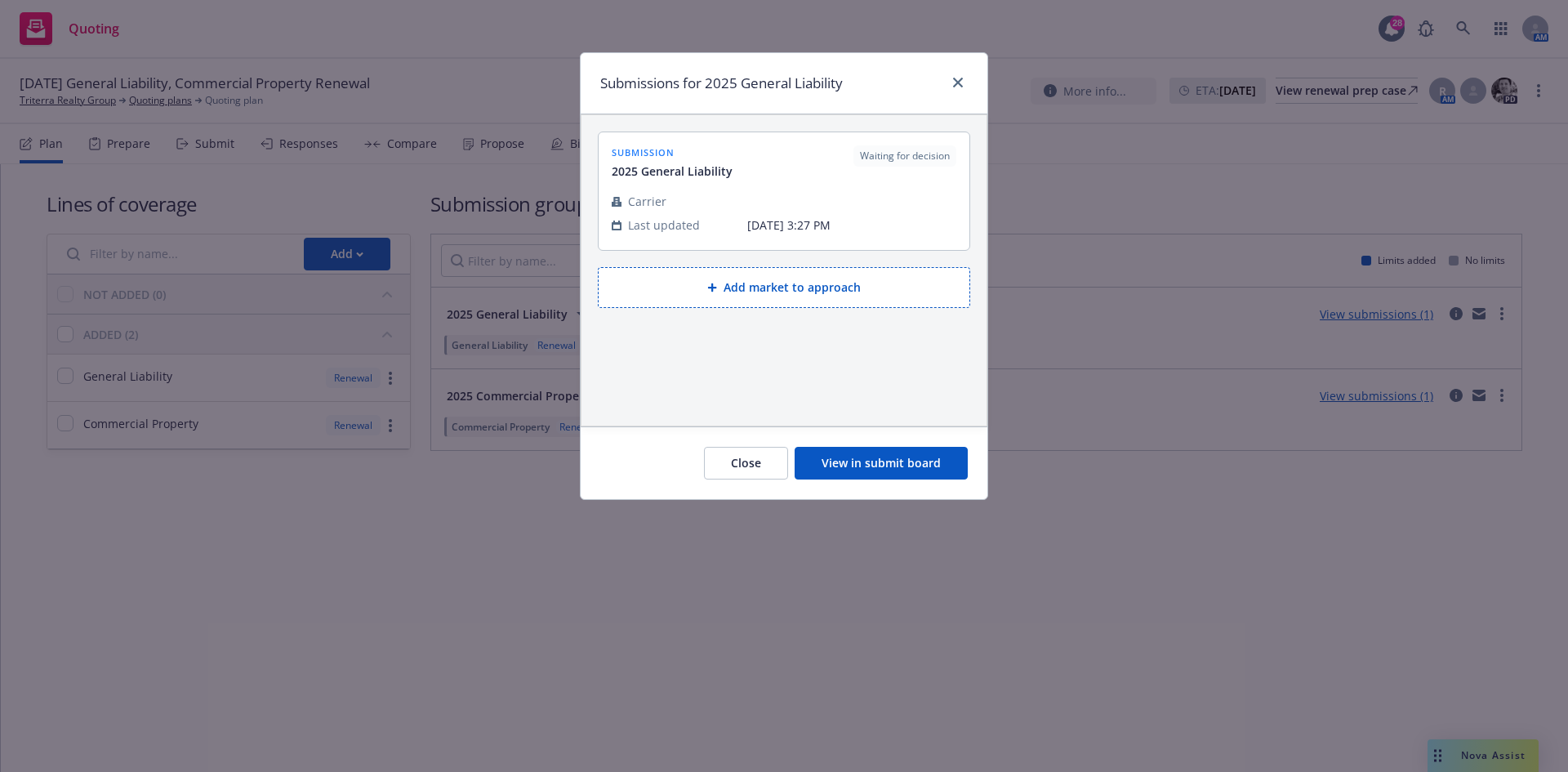
click at [867, 461] on button "View in submit board" at bounding box center [881, 462] width 174 height 33
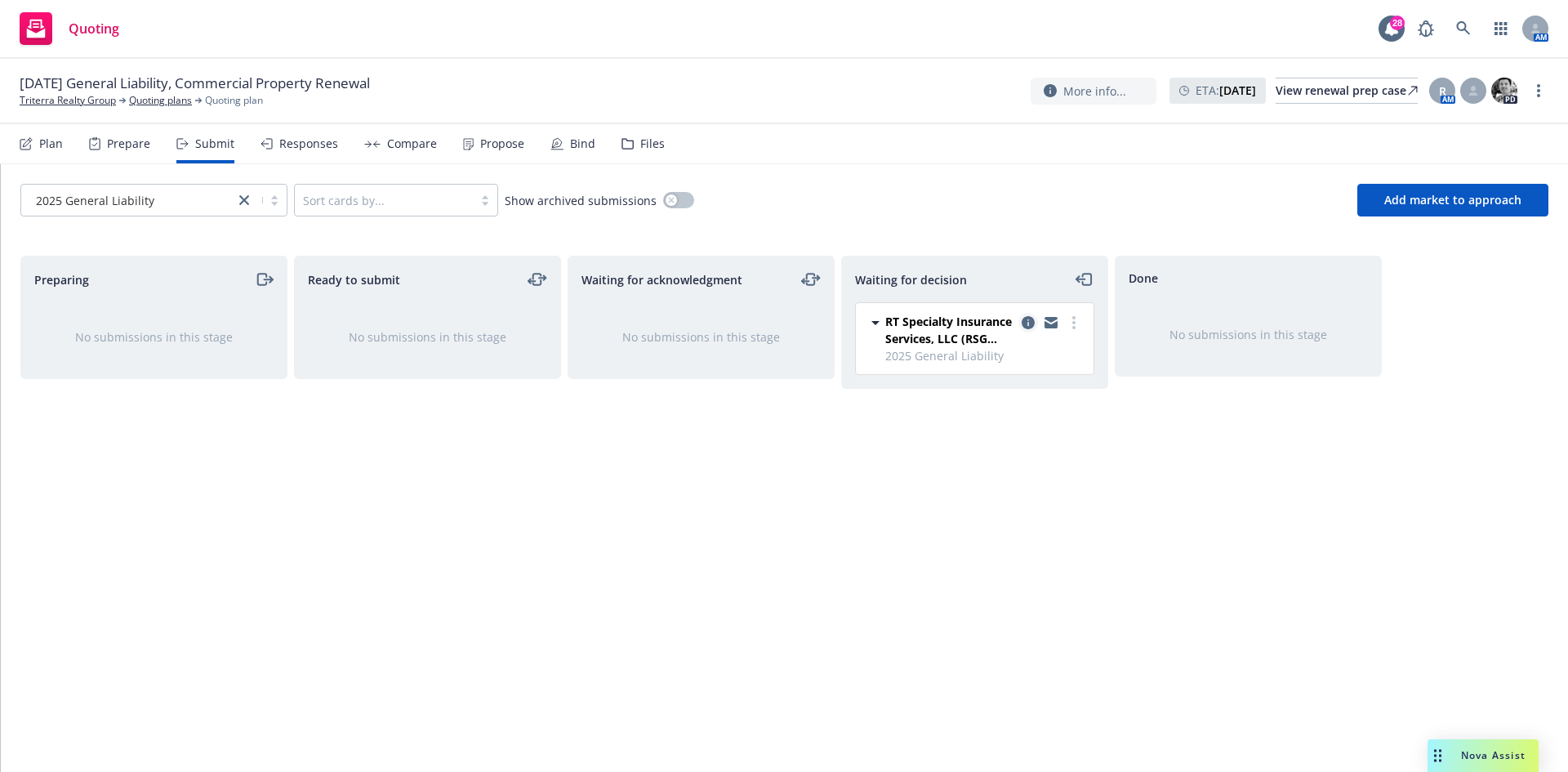
click at [1026, 320] on icon "copy logging email" at bounding box center [1029, 323] width 13 height 13
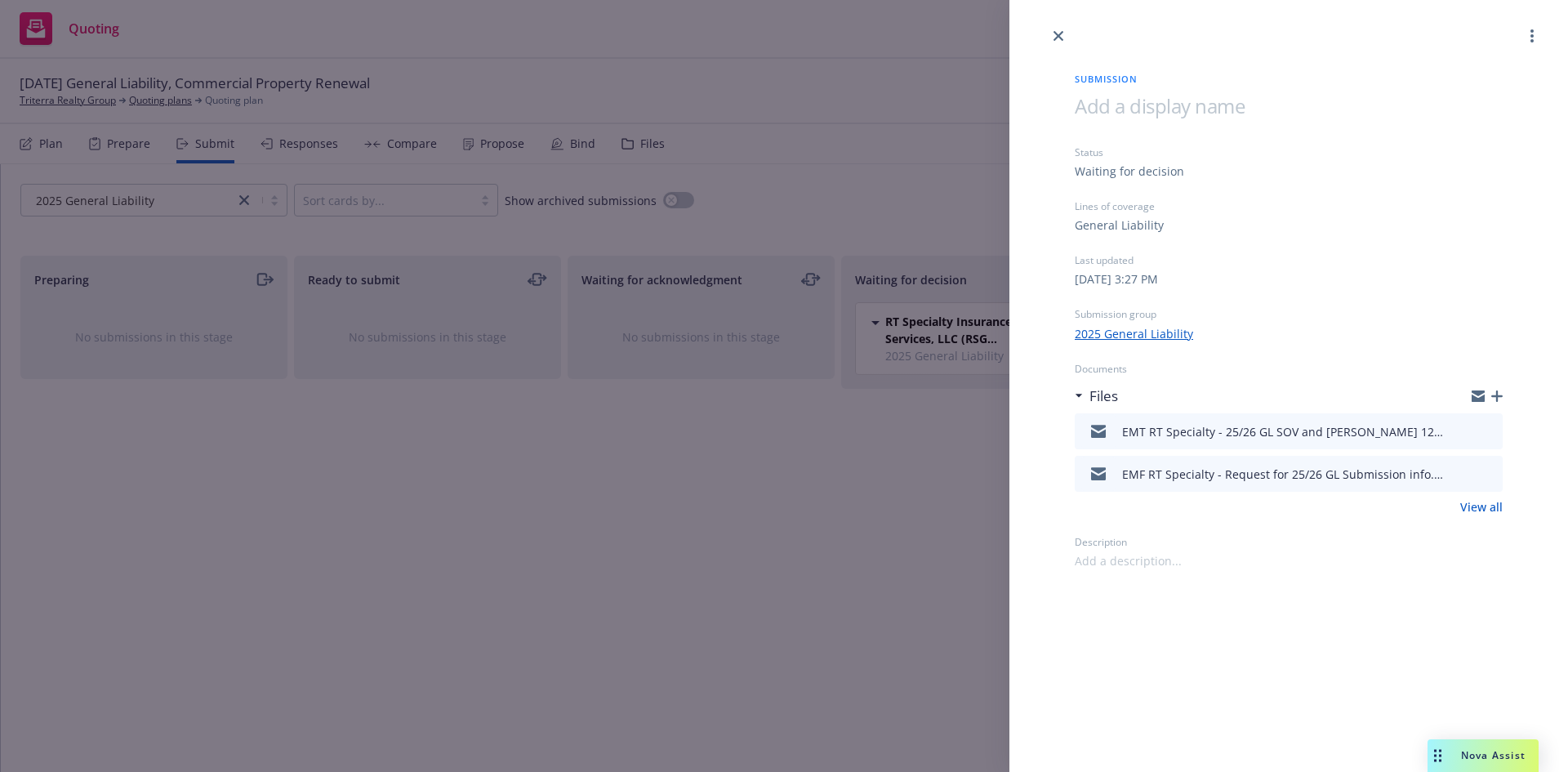
click at [1047, 34] on div at bounding box center [1289, 23] width 559 height 46
click at [1056, 35] on icon "close" at bounding box center [1059, 36] width 10 height 10
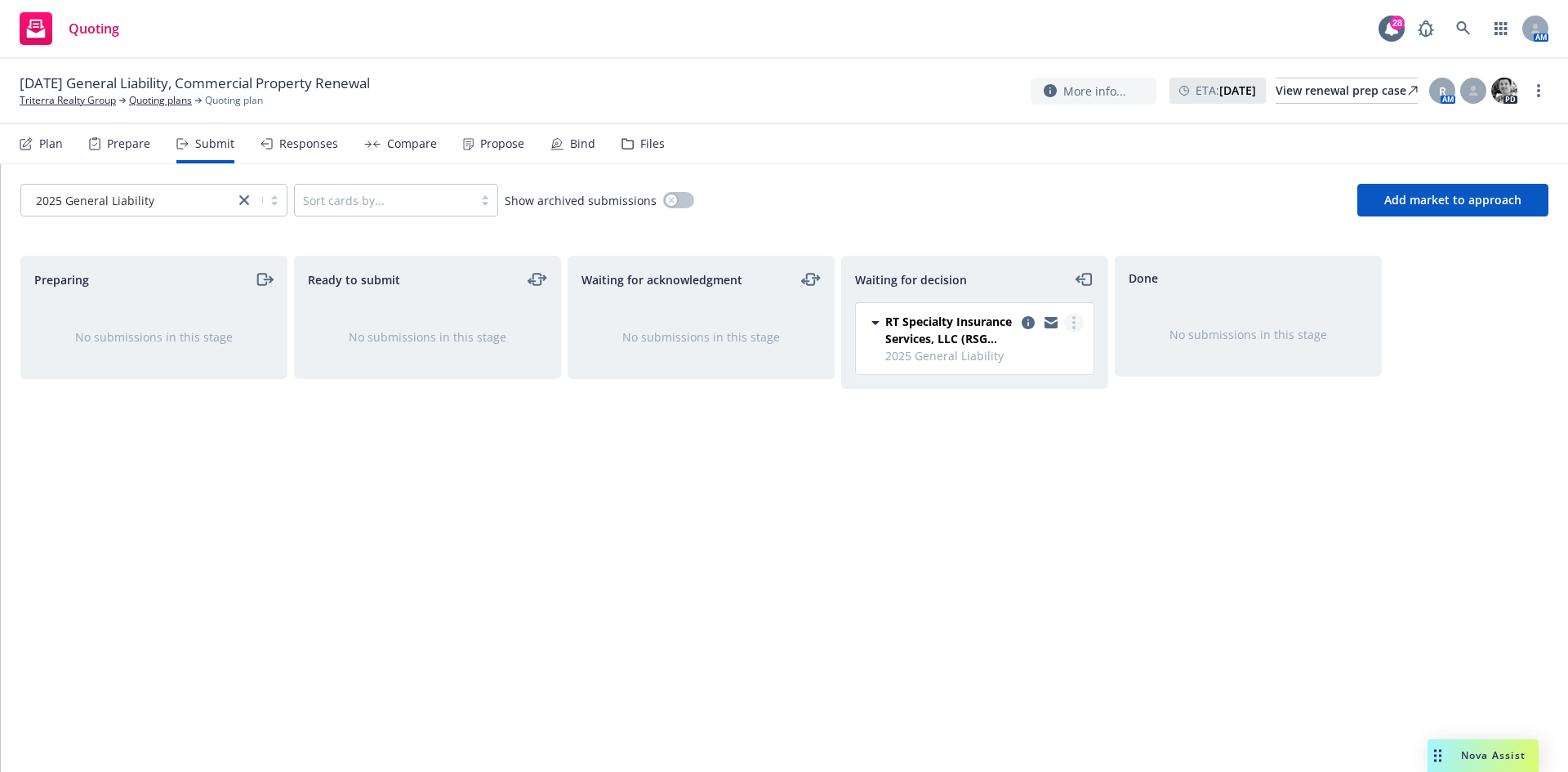
click at [1074, 320] on icon "more" at bounding box center [1074, 323] width 3 height 13
click at [1017, 425] on span "Add accepted decision" at bounding box center [1001, 421] width 164 height 16
select select "12"
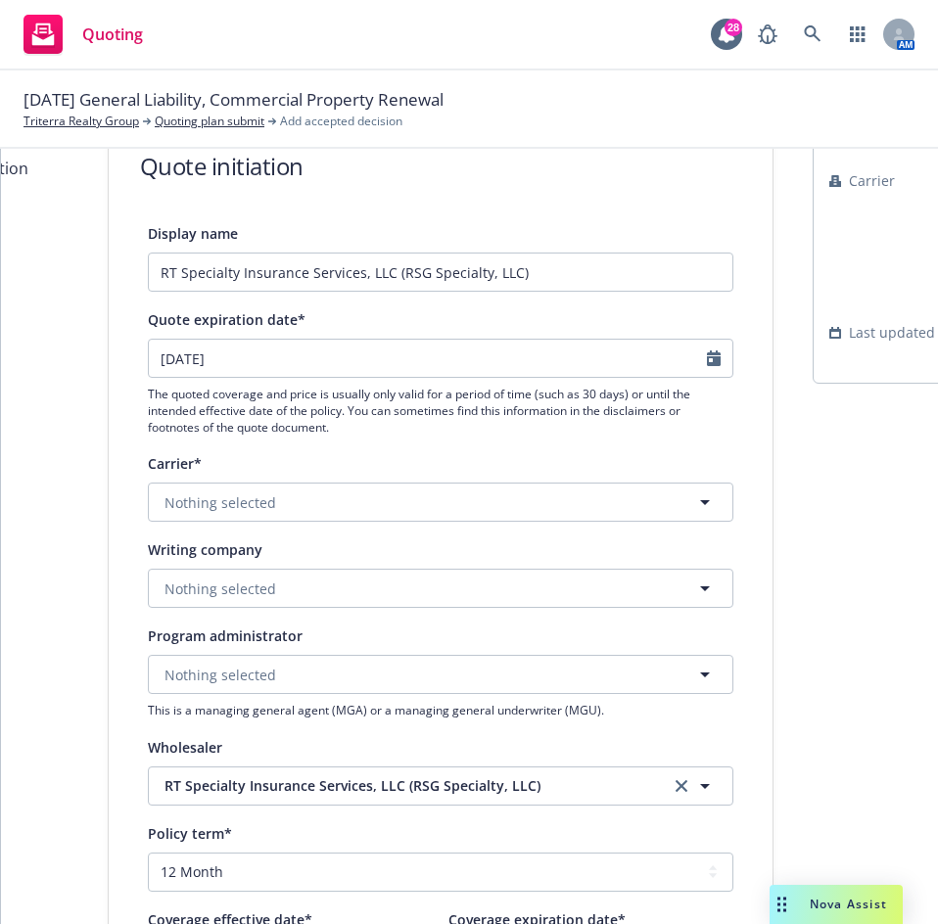
scroll to position [98, 0]
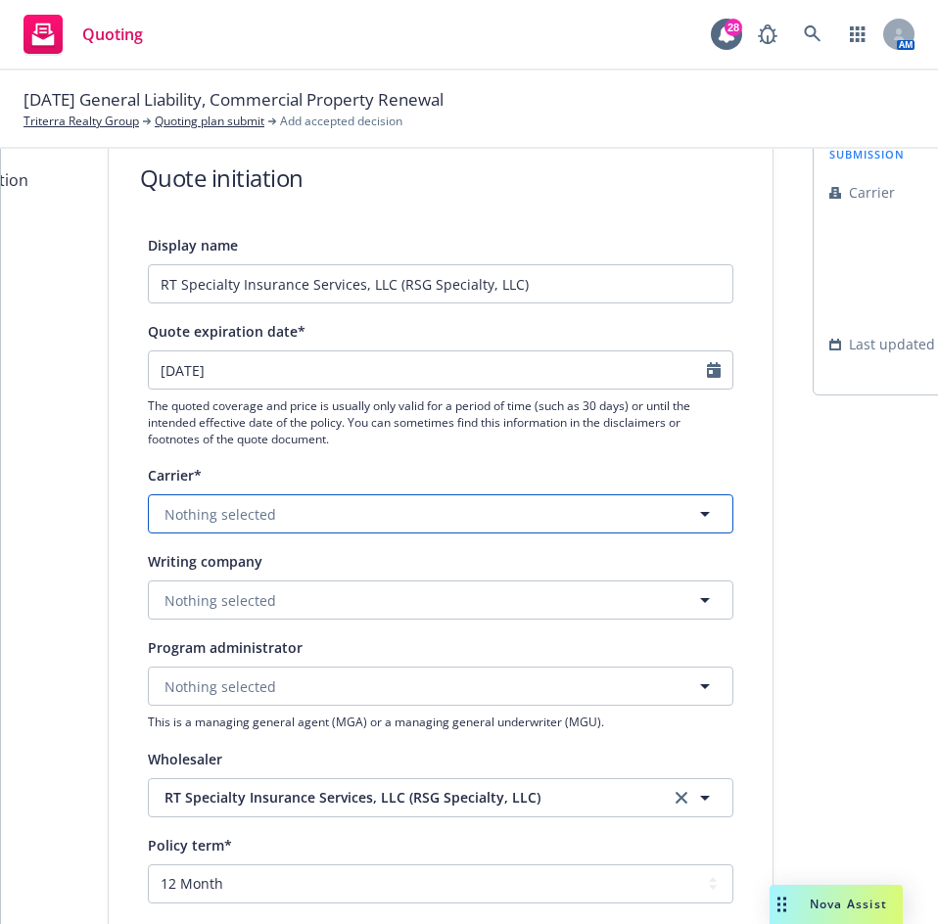
click at [231, 501] on button "Nothing selected" at bounding box center [440, 513] width 585 height 39
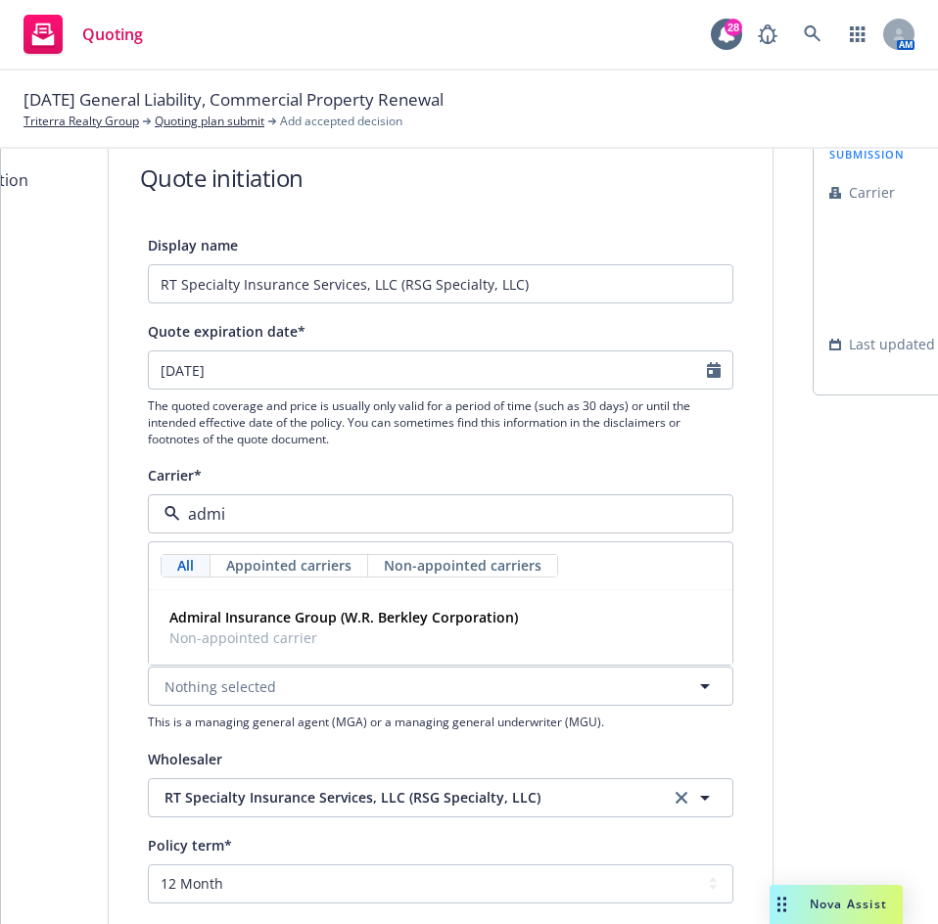
type input "admir"
click at [181, 625] on strong "Admiral Insurance Group (W.R. Berkley Corporation)" at bounding box center [343, 617] width 348 height 19
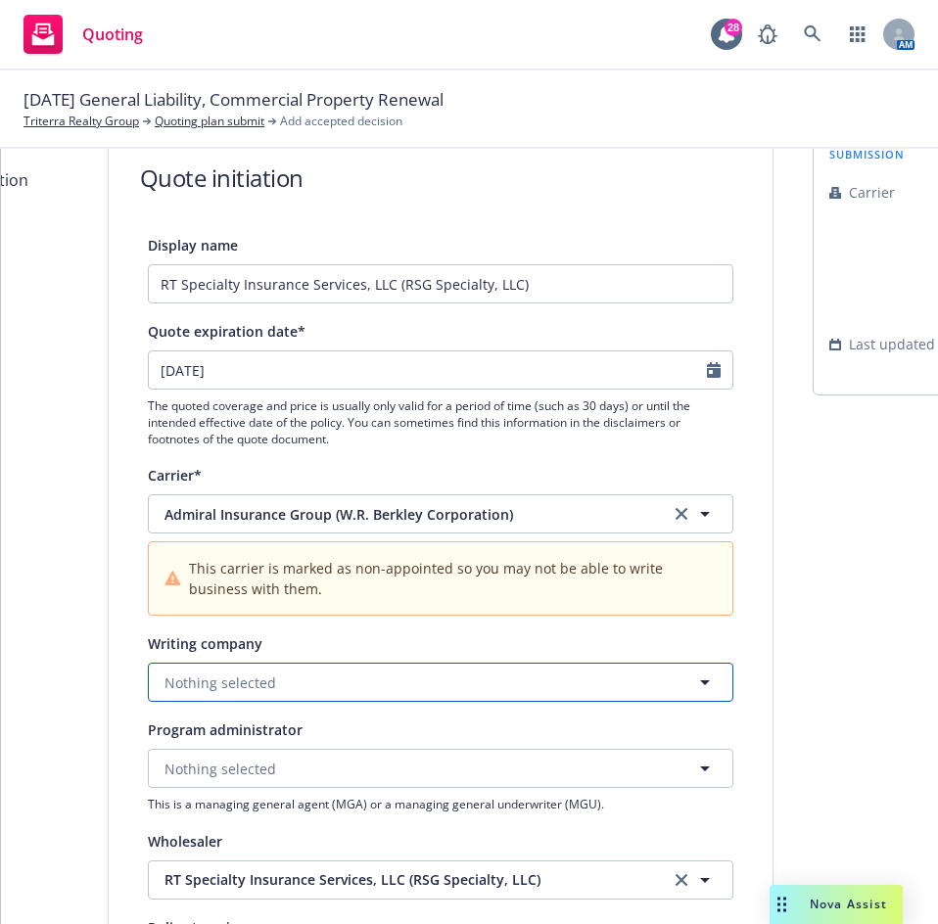
click at [303, 672] on button "Nothing selected" at bounding box center [440, 682] width 585 height 39
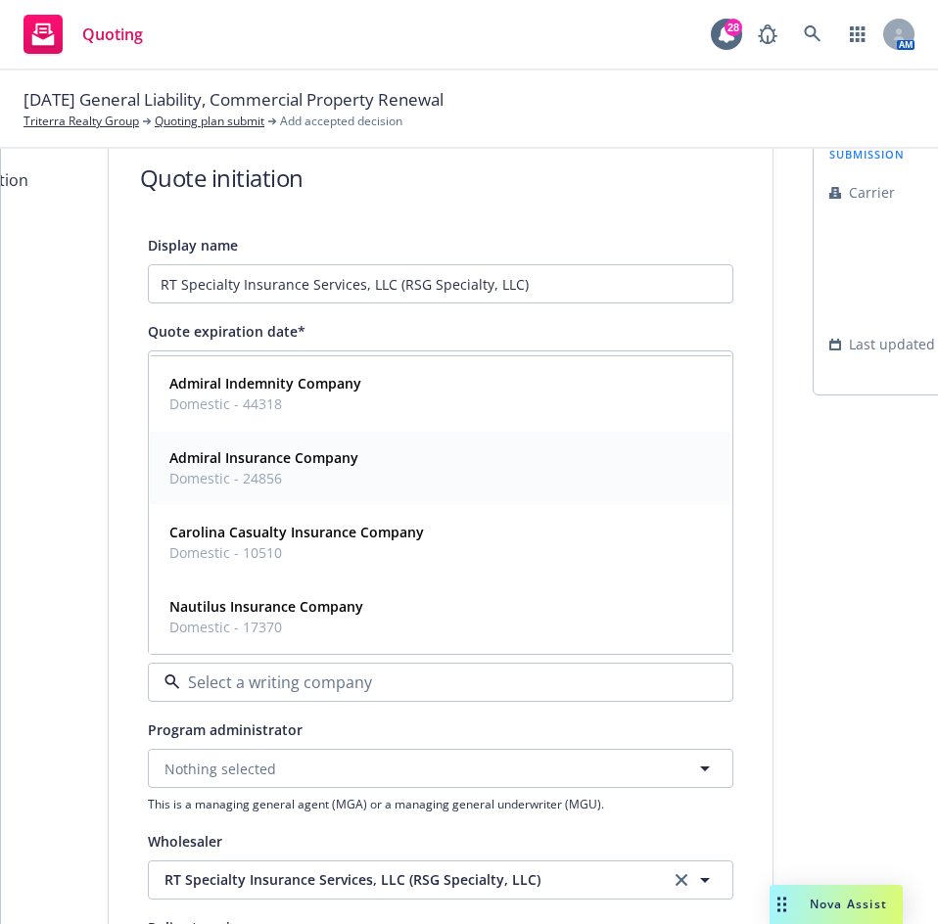
click at [269, 456] on strong "Admiral Insurance Company" at bounding box center [263, 457] width 189 height 19
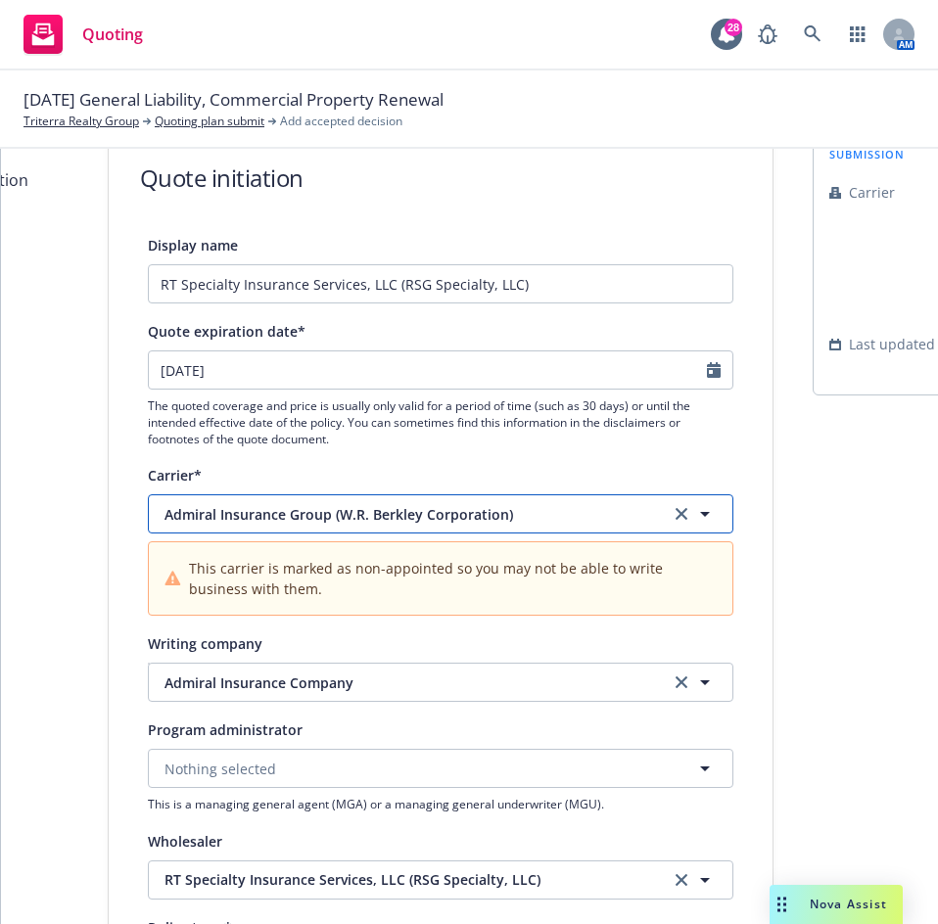
click at [235, 517] on span "Admiral Insurance Group (W.R. Berkley Corporation)" at bounding box center [402, 514] width 476 height 21
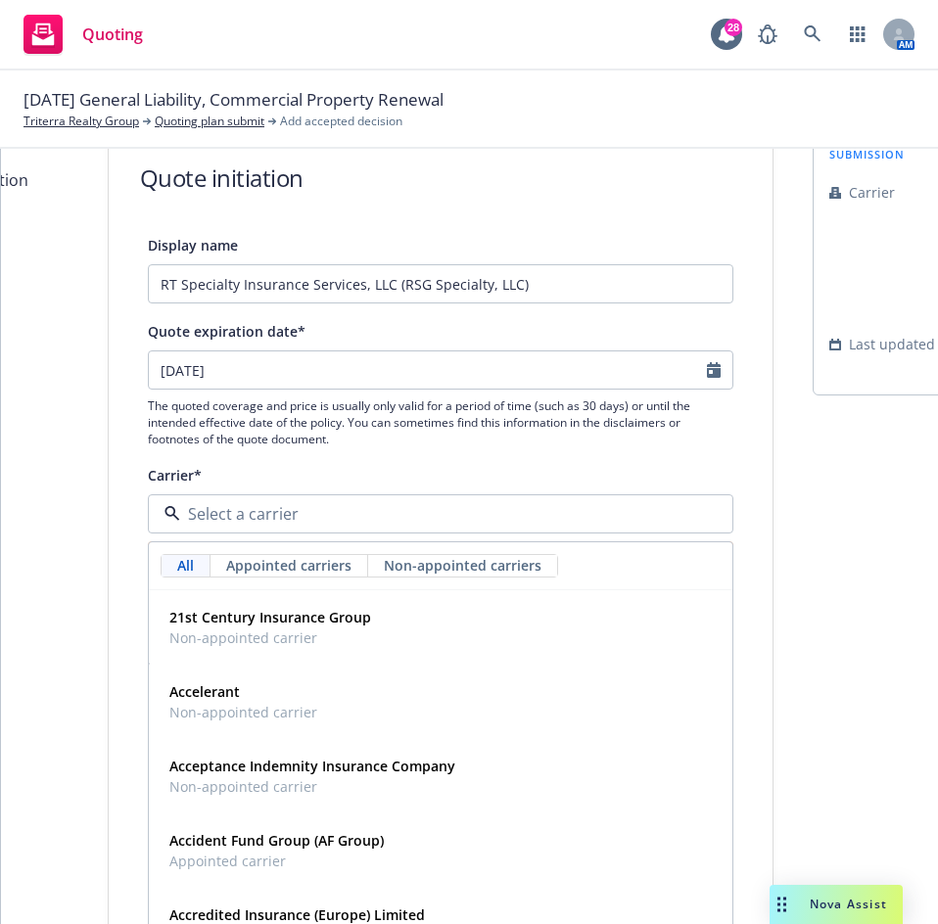
click at [95, 521] on div "1 Quote initiation 2 Coverage selection 3 Billing info Quote initiation Display…" at bounding box center [469, 826] width 890 height 1395
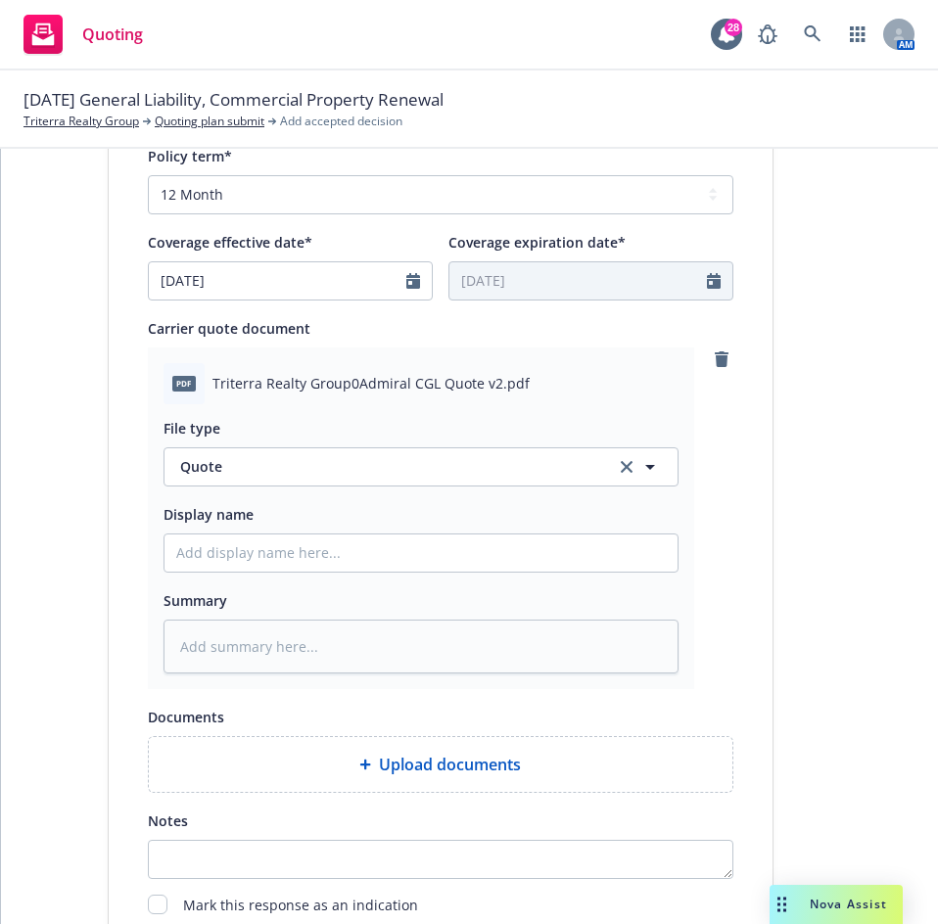
scroll to position [881, 0]
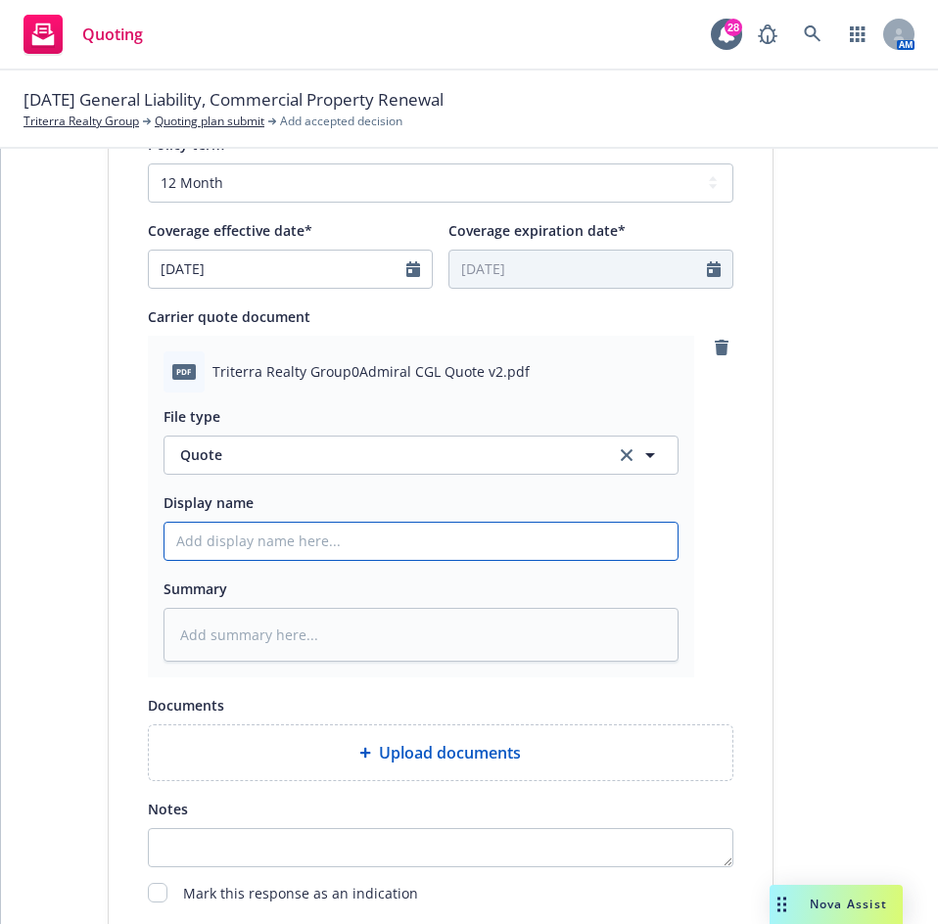
click at [332, 549] on input "Display name" at bounding box center [420, 541] width 513 height 37
type textarea "x"
type input "2"
type textarea "x"
type input "25"
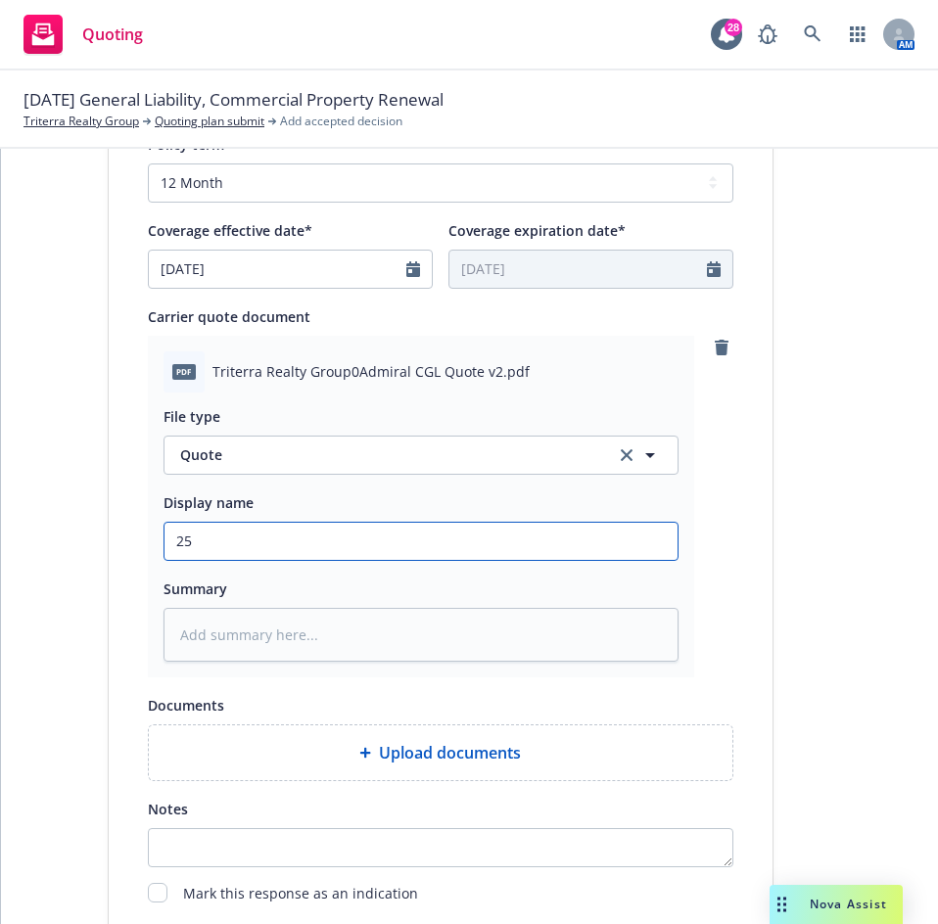
type textarea "x"
type input "25/"
type textarea "x"
type input "25/2"
type textarea "x"
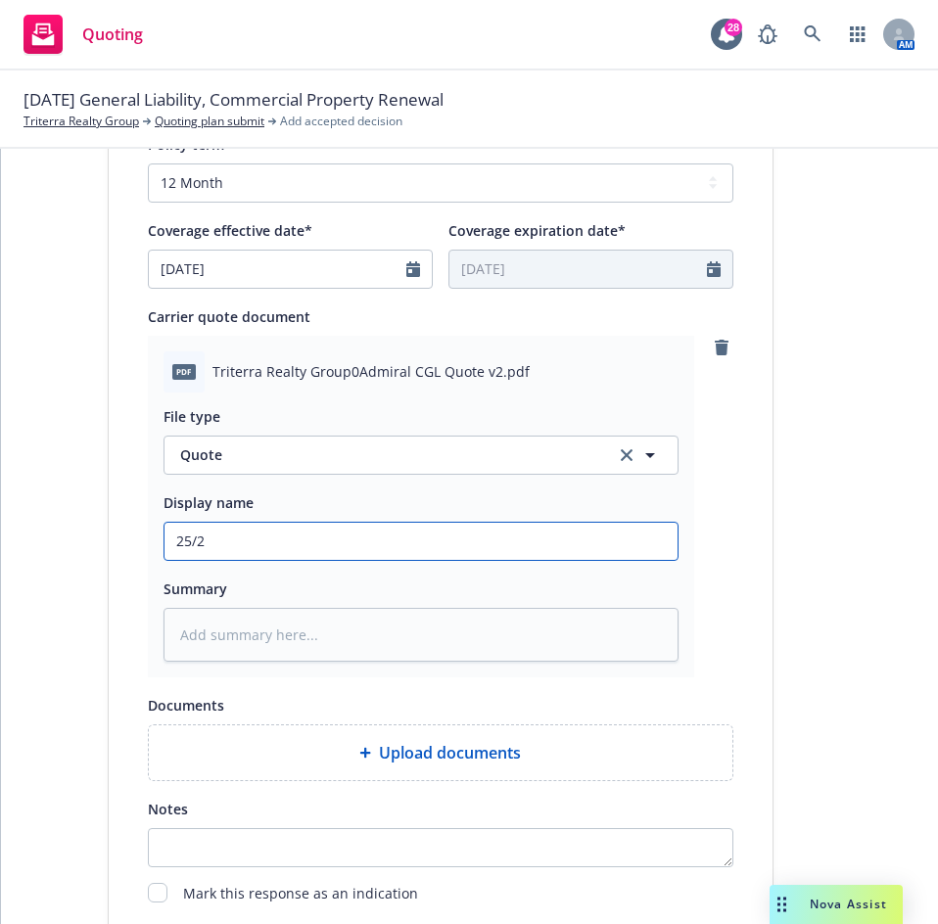
type input "25/"
type textarea "x"
type input "25"
type textarea "x"
type input "2"
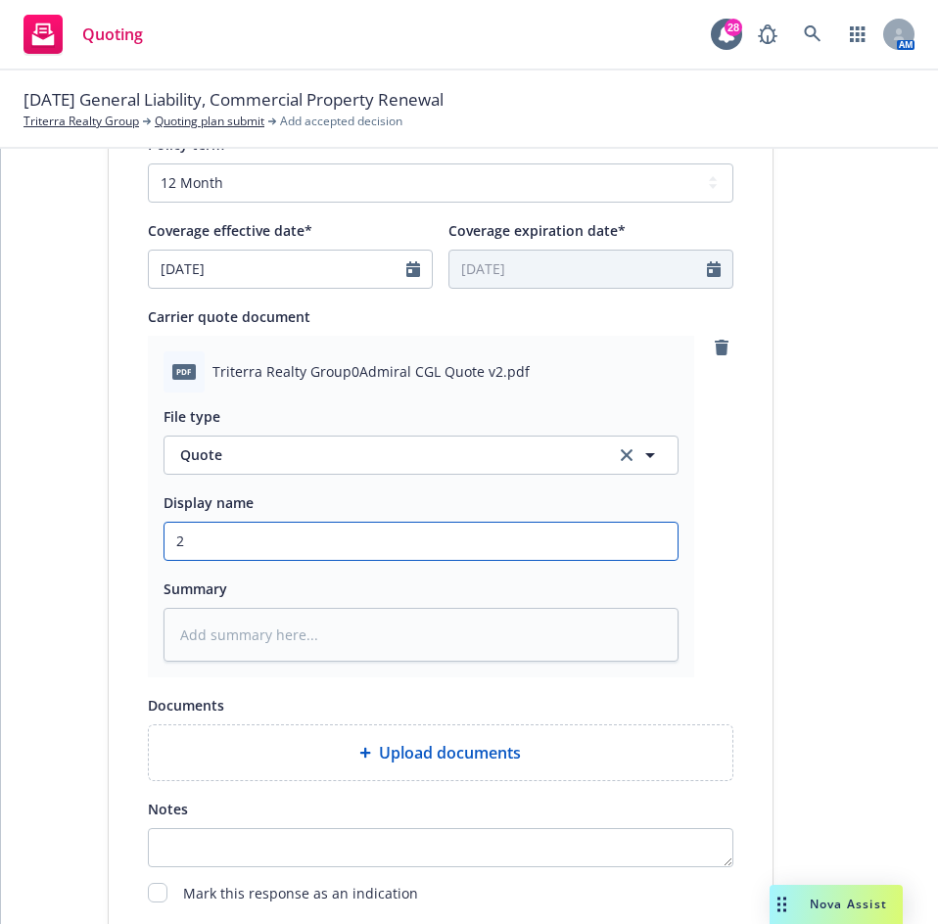
type textarea "x"
type input "1"
type textarea "x"
type input "10"
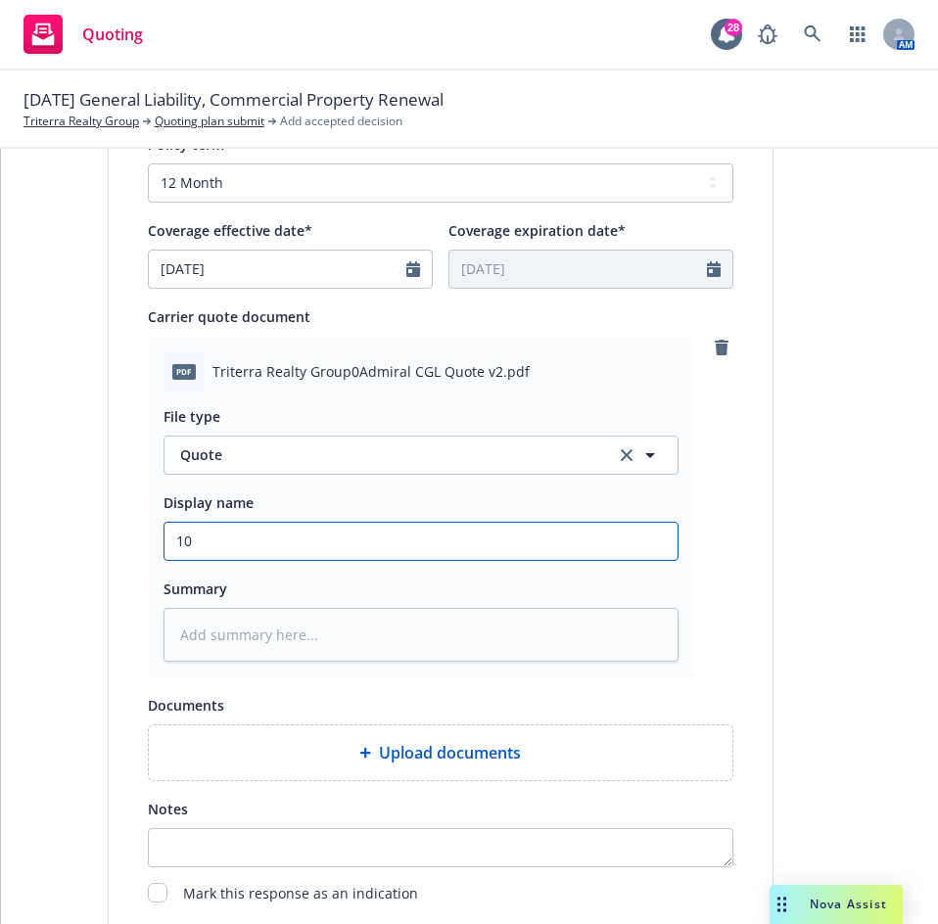
type textarea "x"
type input "10/"
type textarea "x"
type input "10/1"
type textarea "x"
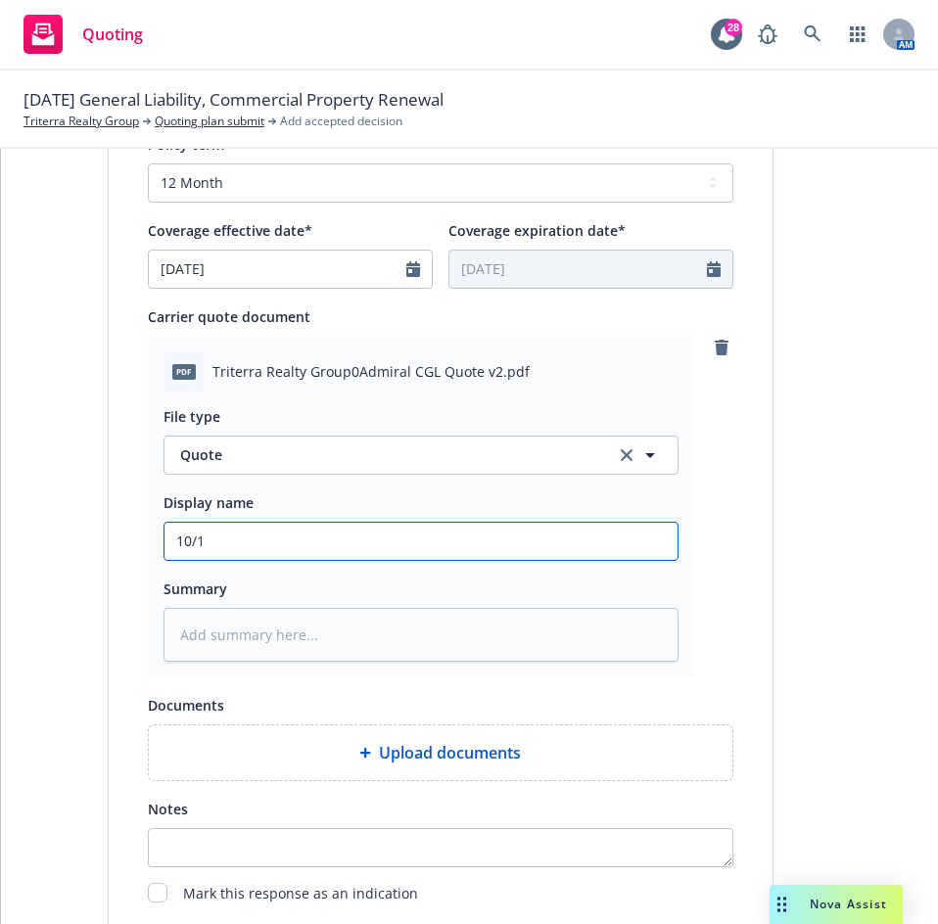
type input "10/11"
type textarea "x"
type input "10/11/"
type textarea "x"
type input "10/11/2"
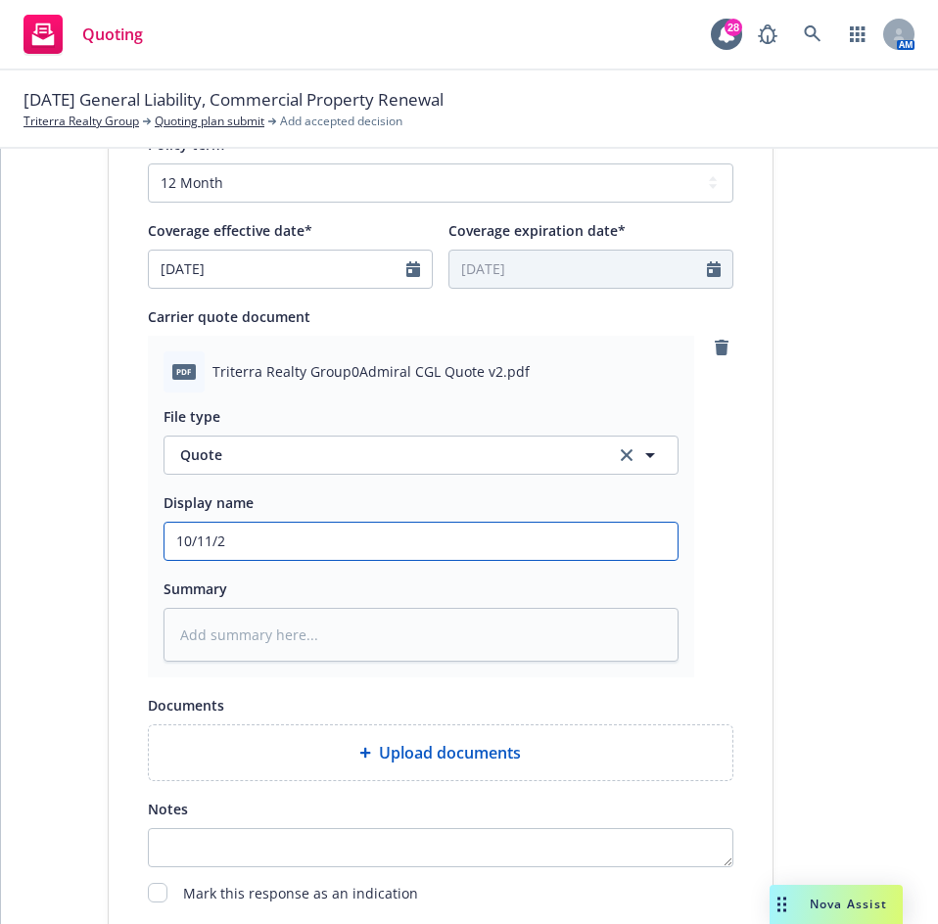
type textarea "x"
type input "10/11/20"
type textarea "x"
type input "10/11/202"
type textarea "x"
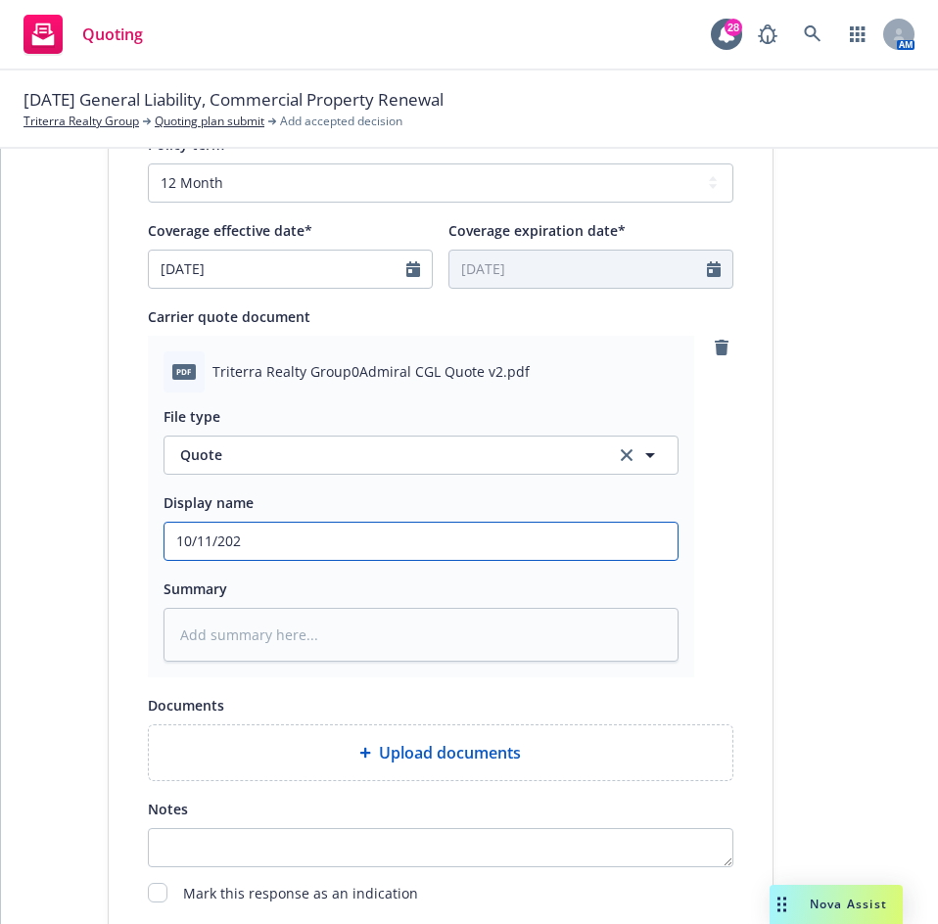
type input "10/11/2025"
type textarea "x"
type input "10/11/2025"
type textarea "x"
type input "10/11/2025 -"
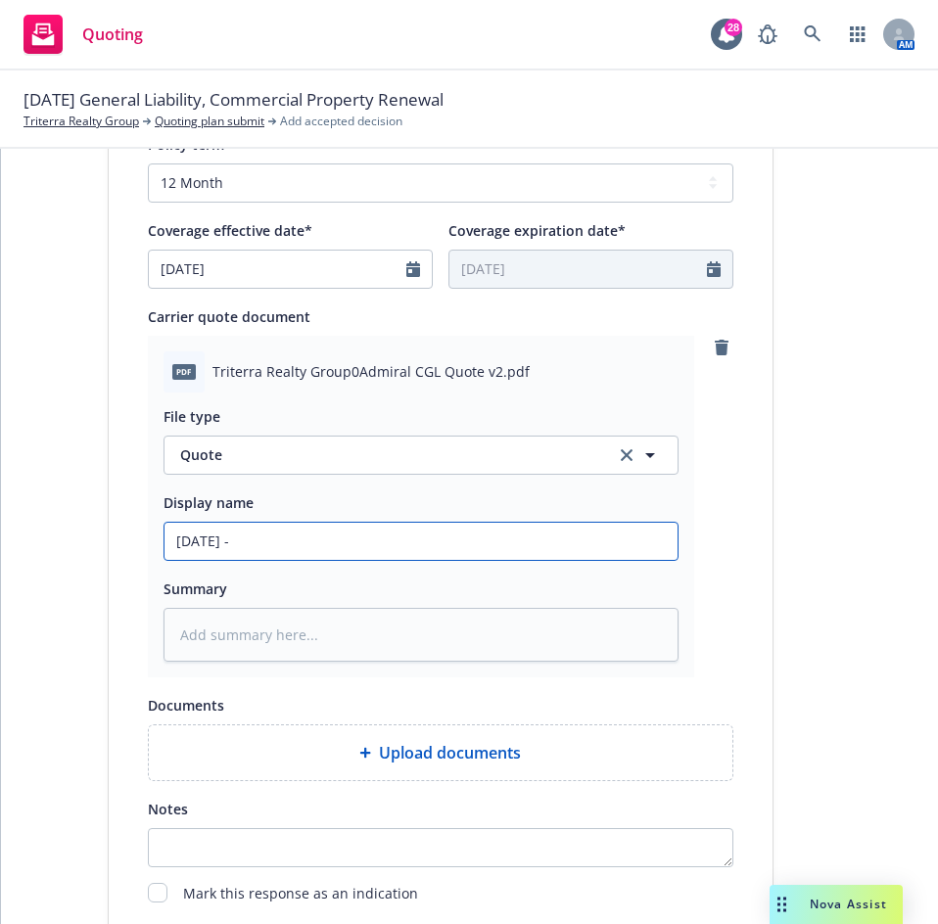
type textarea "x"
type input "10/11/2025 -"
type textarea "x"
type input "10/11/2025 - 1"
type textarea "x"
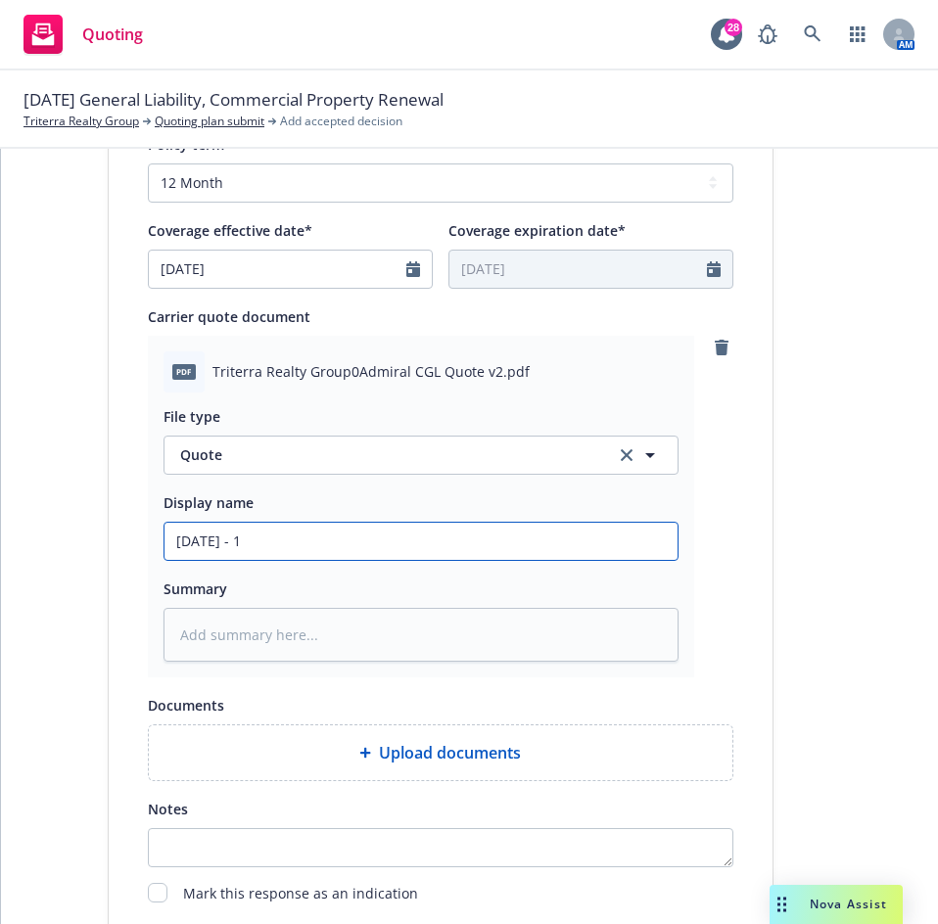
type input "10/11/2025 - 10"
type textarea "x"
type input "10/11/2025 - 10/"
type textarea "x"
type input "10/11/2025 - 10/1"
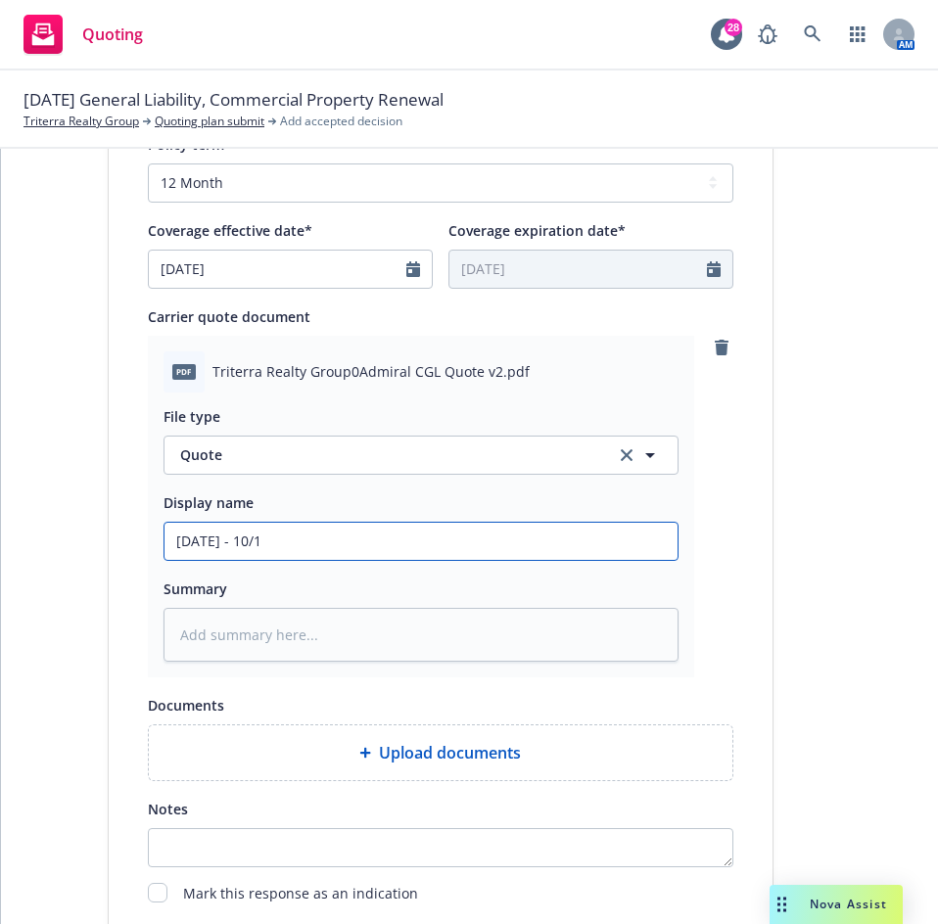
type textarea "x"
type input "10/11/2025 - 10/11"
type textarea "x"
type input "10/11/2025 - 10/11/"
type textarea "x"
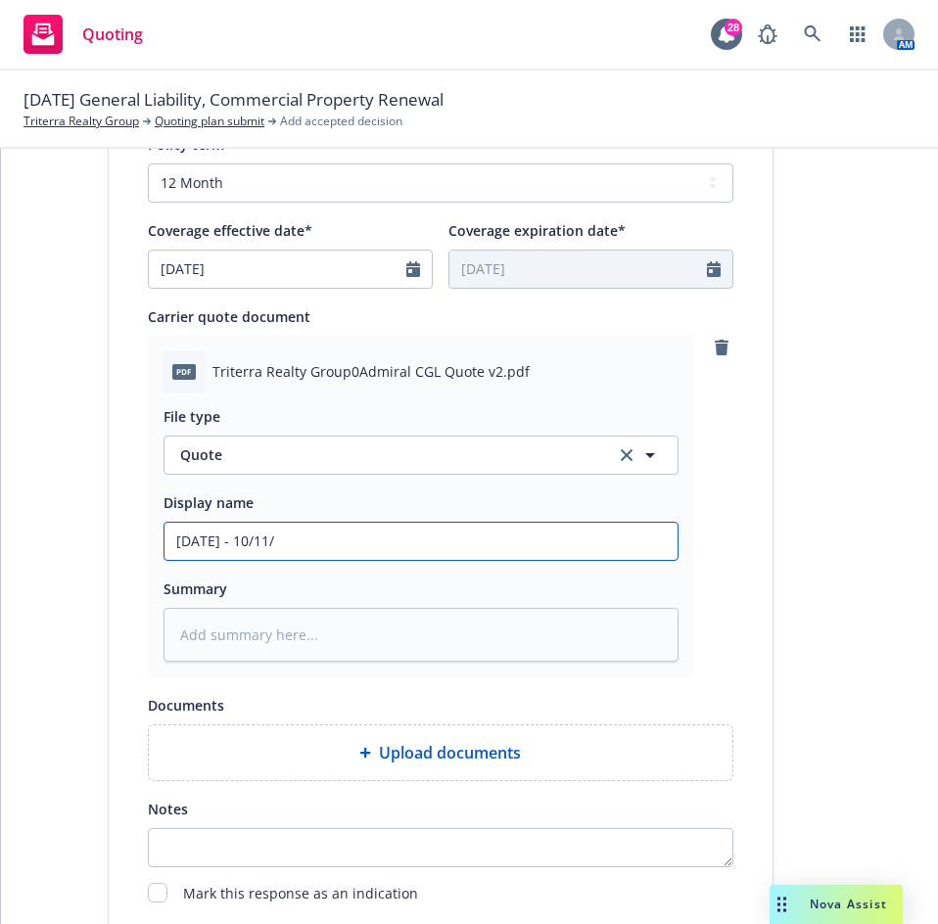
type input "10/11/2025 - 10/11/2"
type textarea "x"
type input "10/11/2025 - 10/11/20"
type textarea "x"
type input "10/11/2025 - 10/11/2022"
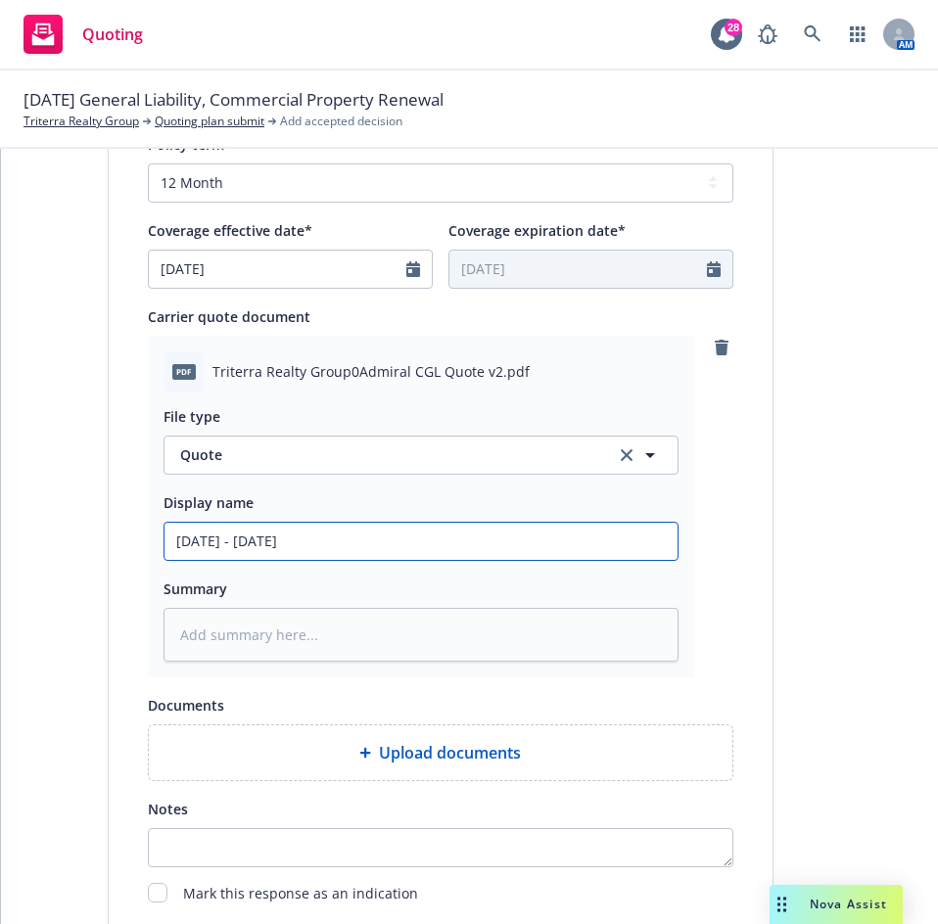
type textarea "x"
type input "10/11/2025 - 10/11/20225"
type textarea "x"
type input "10/11/2025 - 10/11/202256"
type textarea "x"
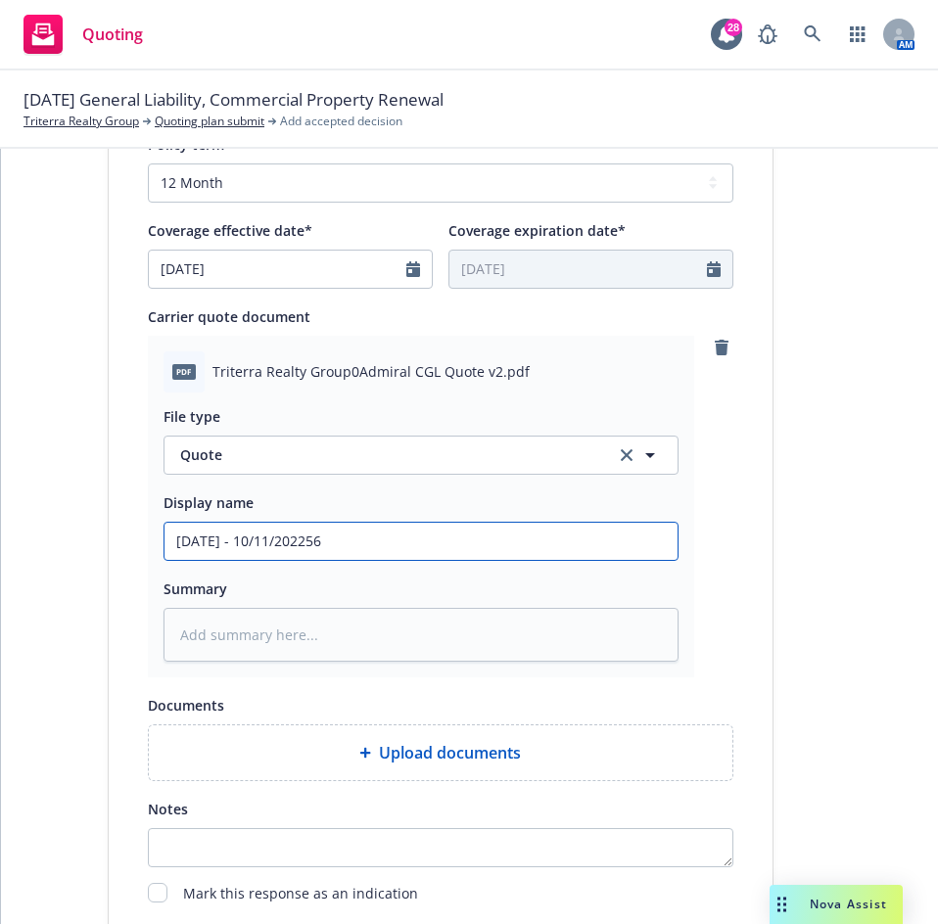
type input "10/11/2025 - 10/11/20225"
type textarea "x"
type input "10/11/2025 - 10/11/2022"
type textarea "x"
type input "10/11/2025 - 10/11/202"
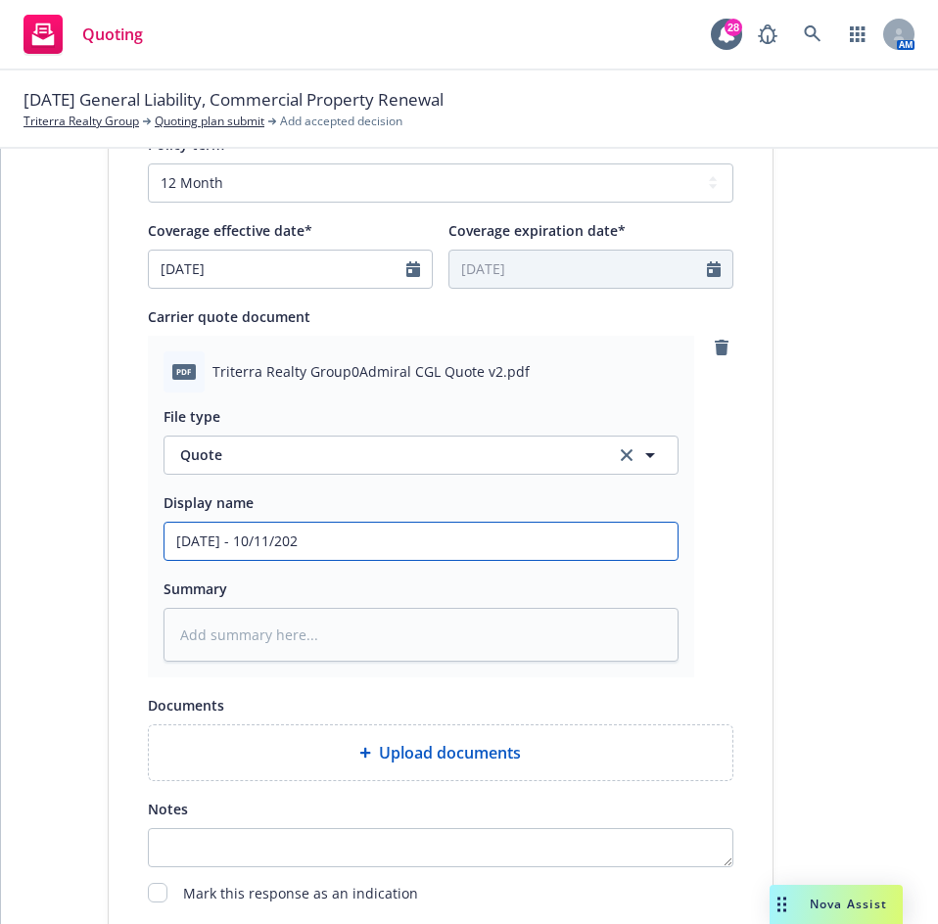
type textarea "x"
type input "10/11/2025 - 10/11/2026"
type textarea "x"
type input "10/11/2025 - 10/11/2026"
type textarea "x"
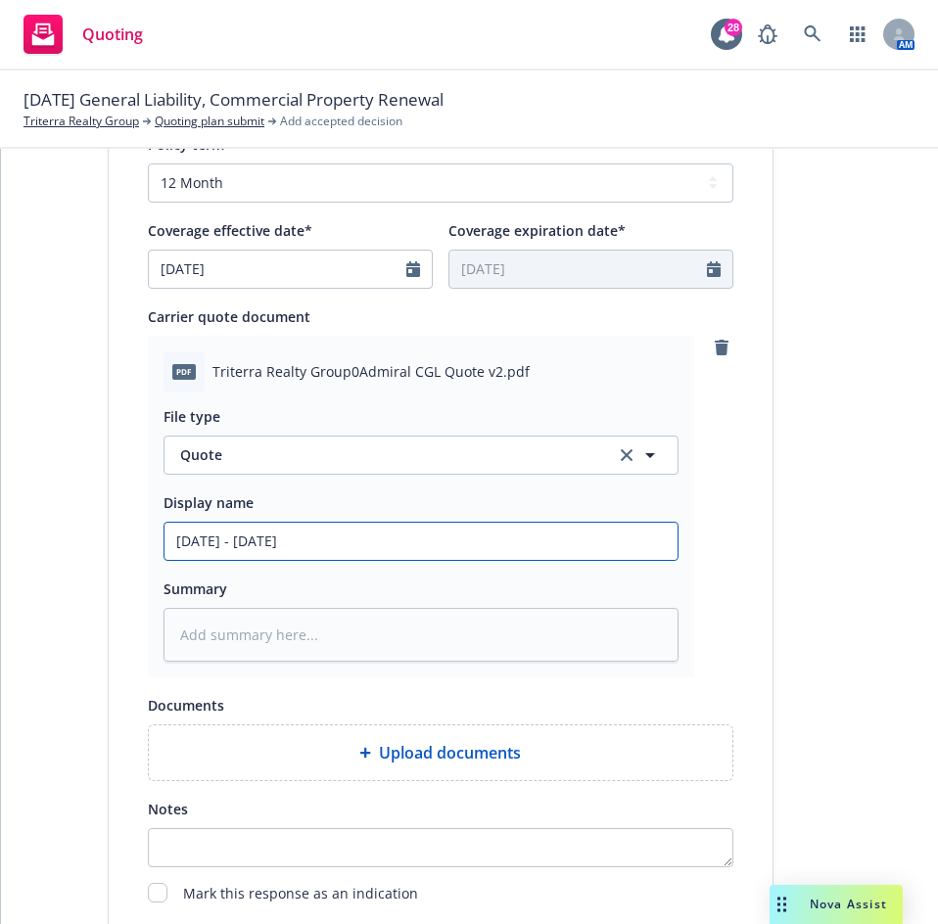
type input "10/11/2025 - 10/11/2026 R"
type textarea "x"
type input "10/11/2025 - 10/11/2026 RT"
type textarea "x"
type input "10/11/2025 - 10/11/2026 RT/"
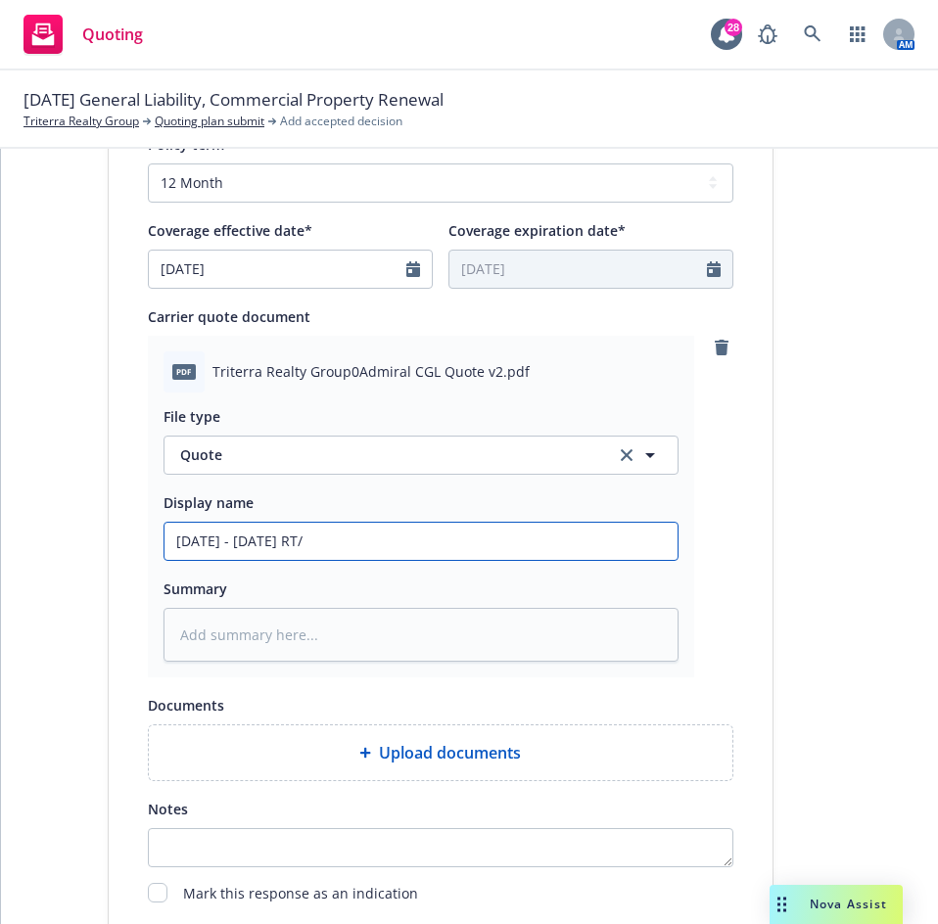
type textarea "x"
type input "10/11/2025 - 10/11/2026 RT/A"
type textarea "x"
type input "10/11/2025 - 10/11/2026 RT/Ad"
type textarea "x"
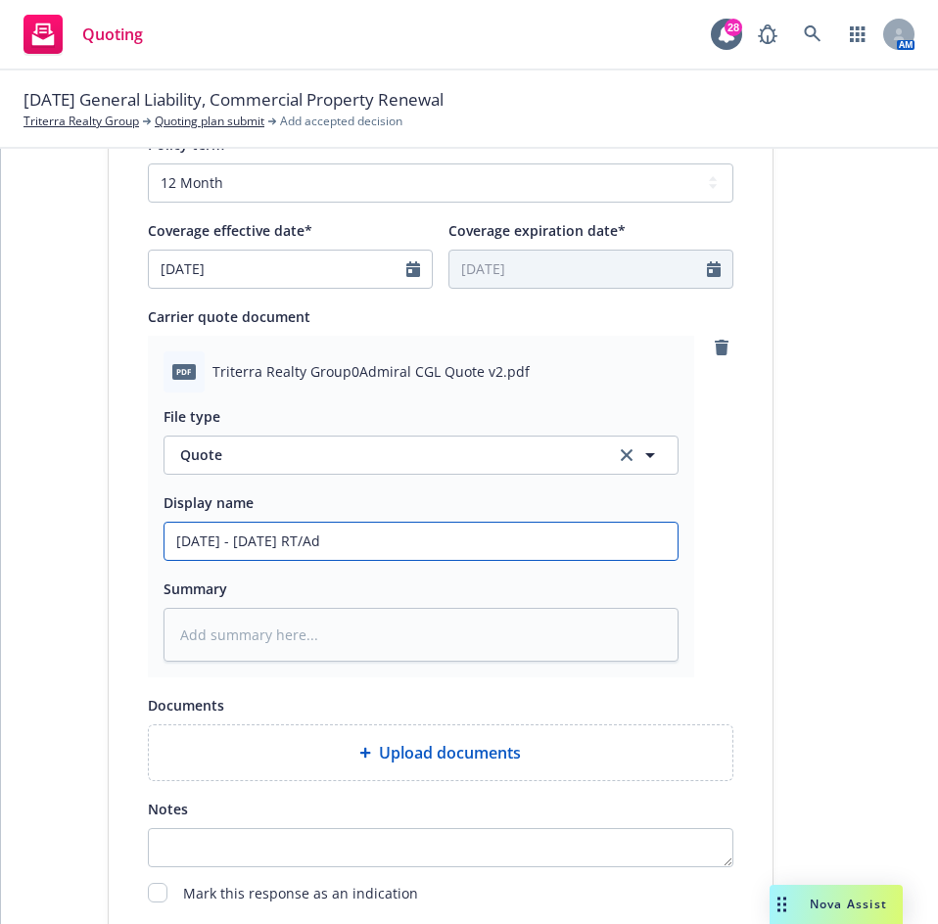
type input "10/11/2025 - 10/11/2026 RT/Adm"
type textarea "x"
type input "10/11/2025 - 10/11/2026 RT/Admi"
type textarea "x"
type input "10/11/2025 - 10/11/2026 RT/Admir"
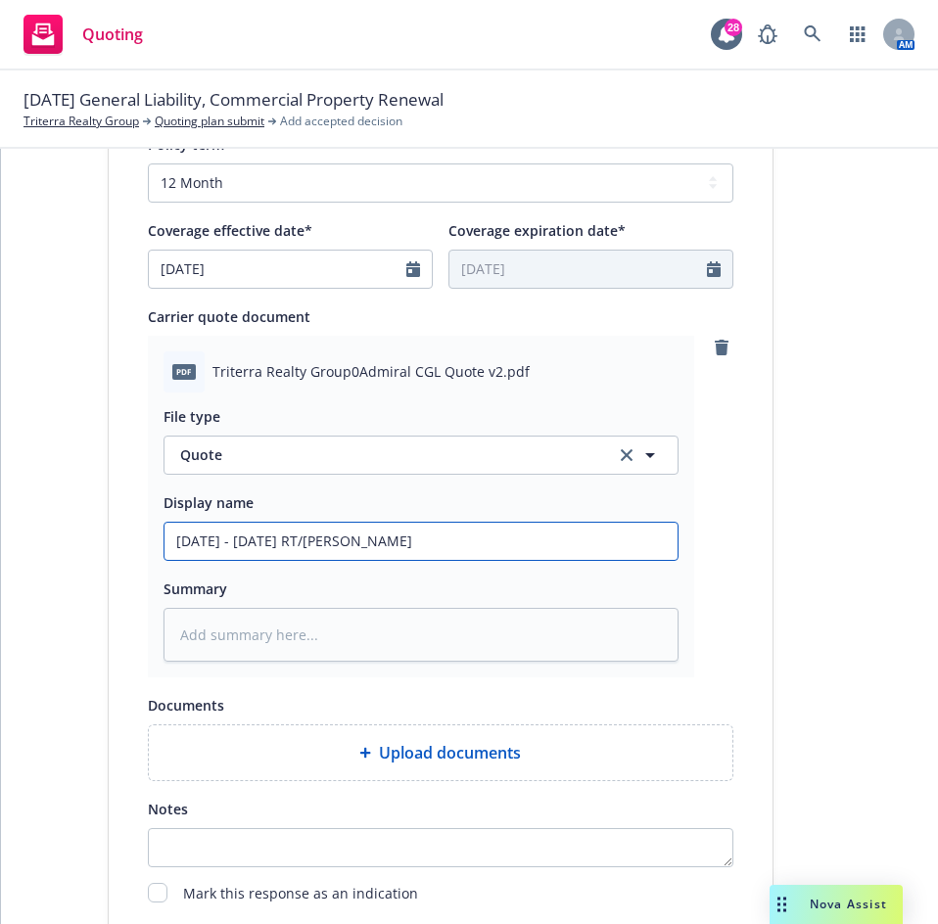
type textarea "x"
type input "10/11/2025 - 10/11/2026 RT/Admira"
type textarea "x"
type input "10/11/2025 - 10/11/2026 RT/Admiral"
type textarea "x"
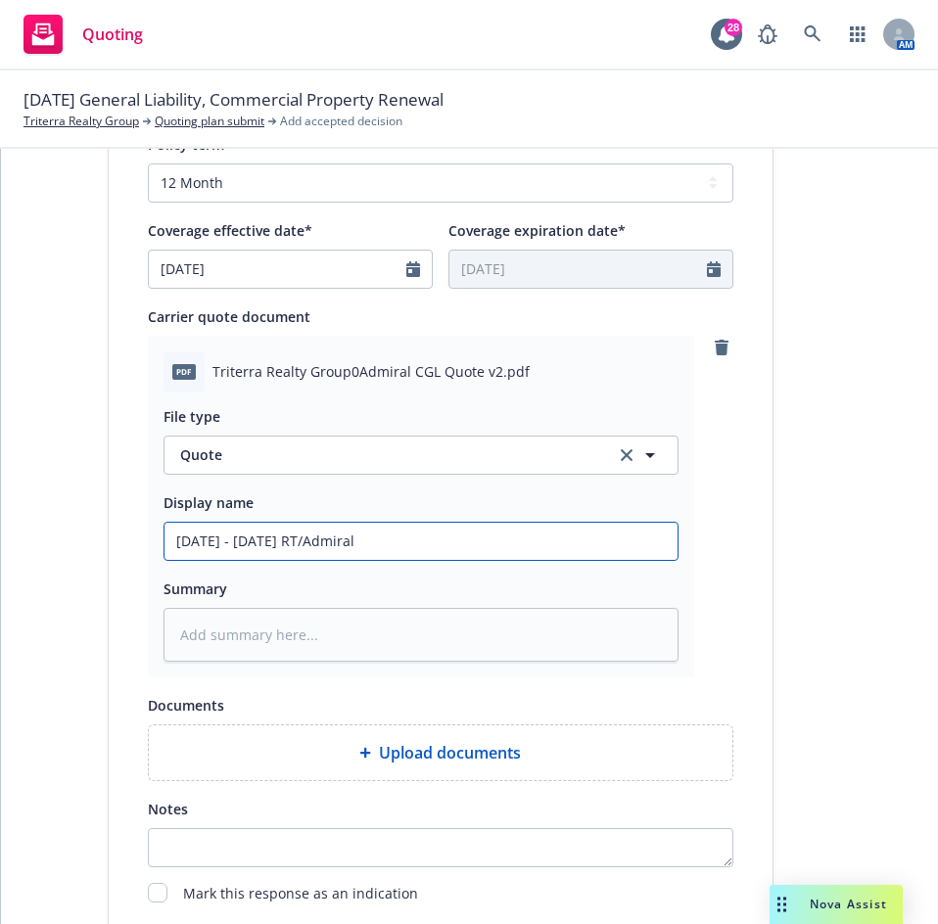
type input "10/11/2025 - 10/11/2026 RT/Admiral"
type textarea "x"
type input "10/11/2025 - 10/11/2026 RT/Admiral G"
type textarea "x"
type input "10/11/2025 - 10/11/2026 RT/Admiral GL"
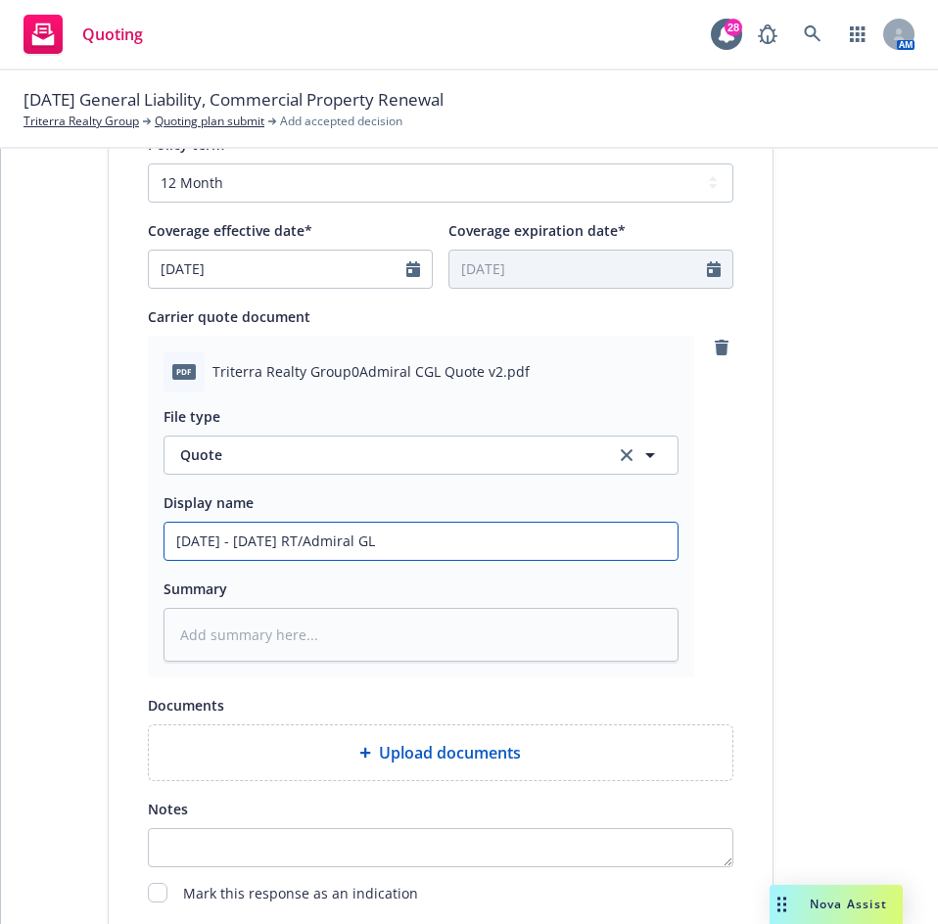
type textarea "x"
type input "10/11/2025 - 10/11/2026 RT/Admiral GL"
type textarea "x"
type input "10/11/2025 - 10/11/2026 RT/Admiral GL Q"
type textarea "x"
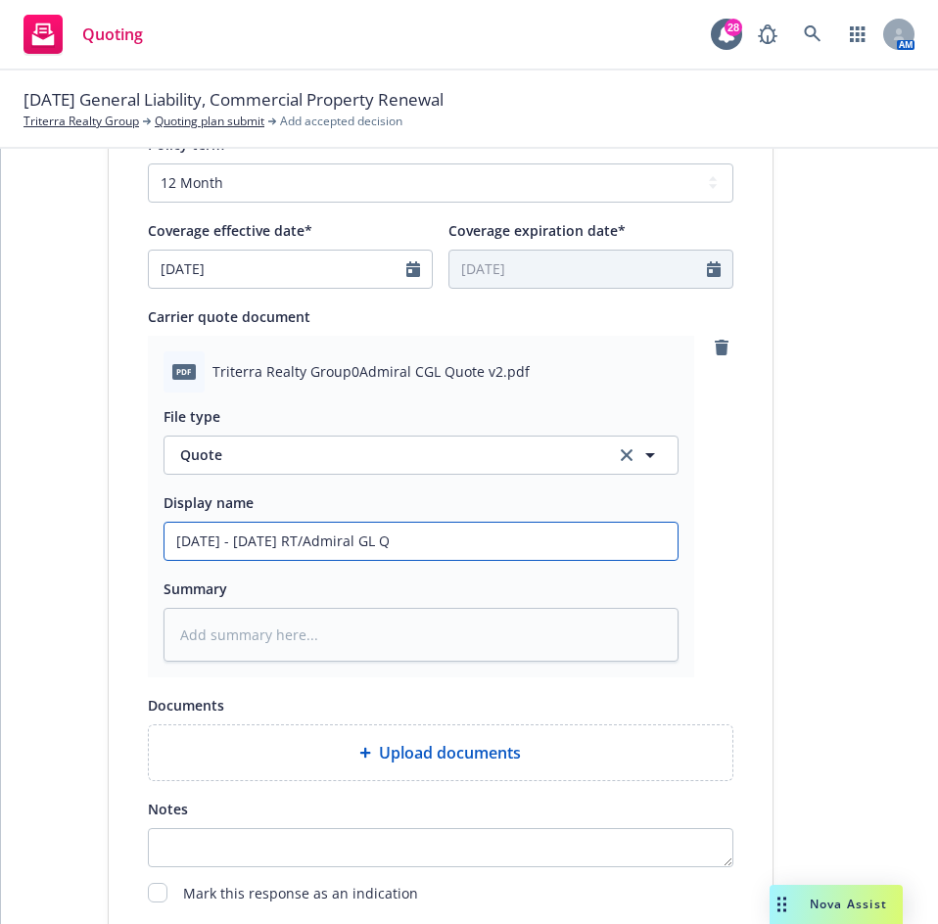
type input "10/11/2025 - 10/11/2026 RT/Admiral GL Qu"
type textarea "x"
type input "10/11/2025 - 10/11/2026 RT/Admiral GL Quo"
type textarea "x"
type input "10/11/2025 - 10/11/2026 RT/Admiral GL Quot"
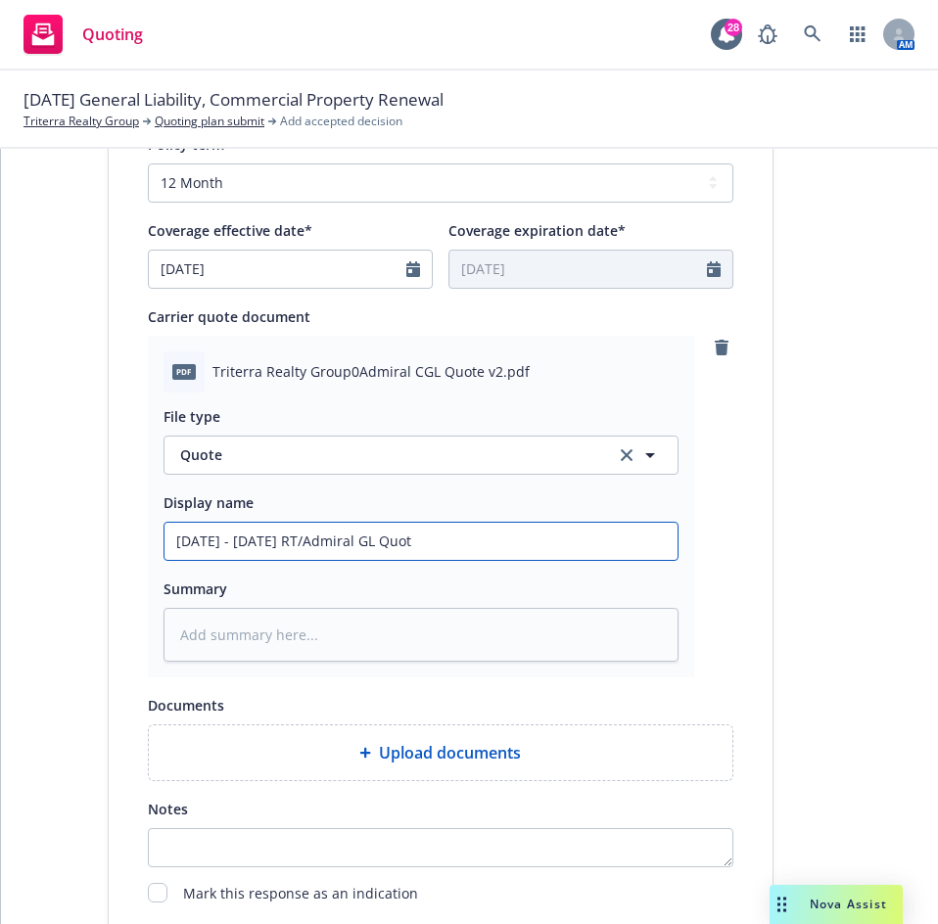
type textarea "x"
drag, startPoint x: 493, startPoint y: 541, endPoint x: 142, endPoint y: 543, distance: 351.4
click at [148, 543] on div "pdf Triterra Realty Group0Admiral CGL Quote v2.pdf File type Quote Quote Displa…" at bounding box center [421, 507] width 546 height 342
type input "10/11/2025 - 10/11/2026 RT/Admiral GL Quote"
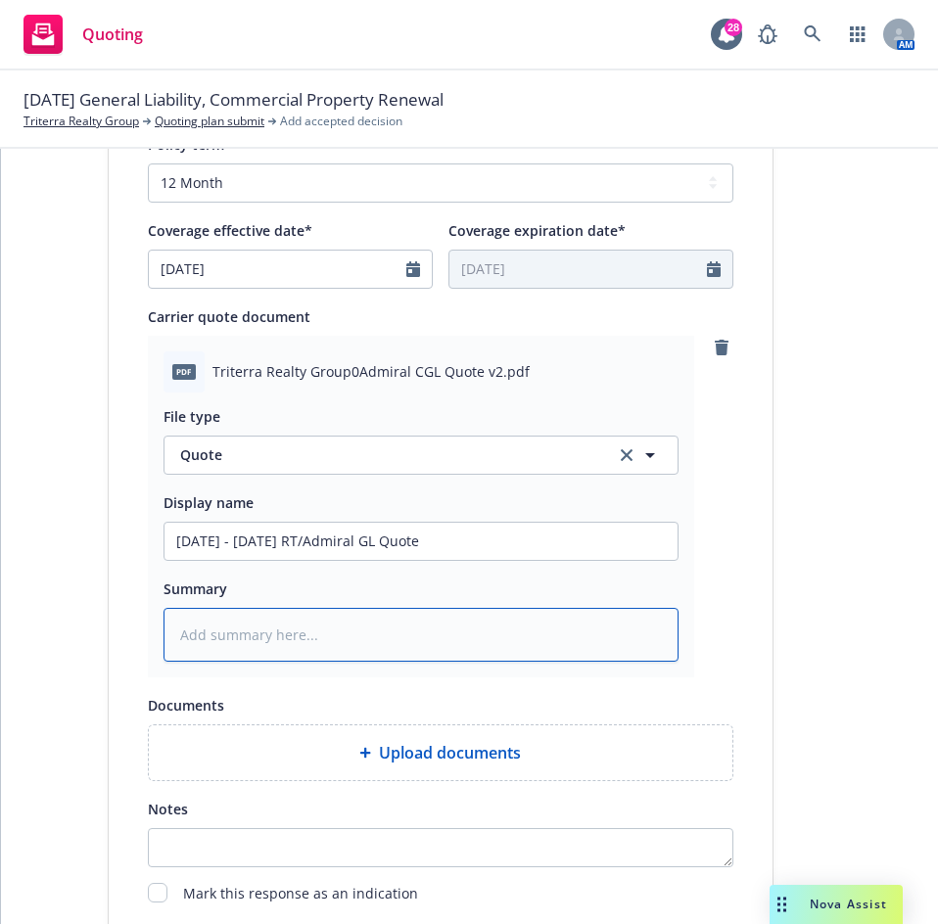
click at [206, 644] on textarea at bounding box center [420, 635] width 515 height 54
paste textarea "10/11/2025 - 10/11/2026 RT/Admiral GL Quote"
type textarea "x"
type textarea "10/11/2025 - 10/11/2026 RT/Admiral GL Quote"
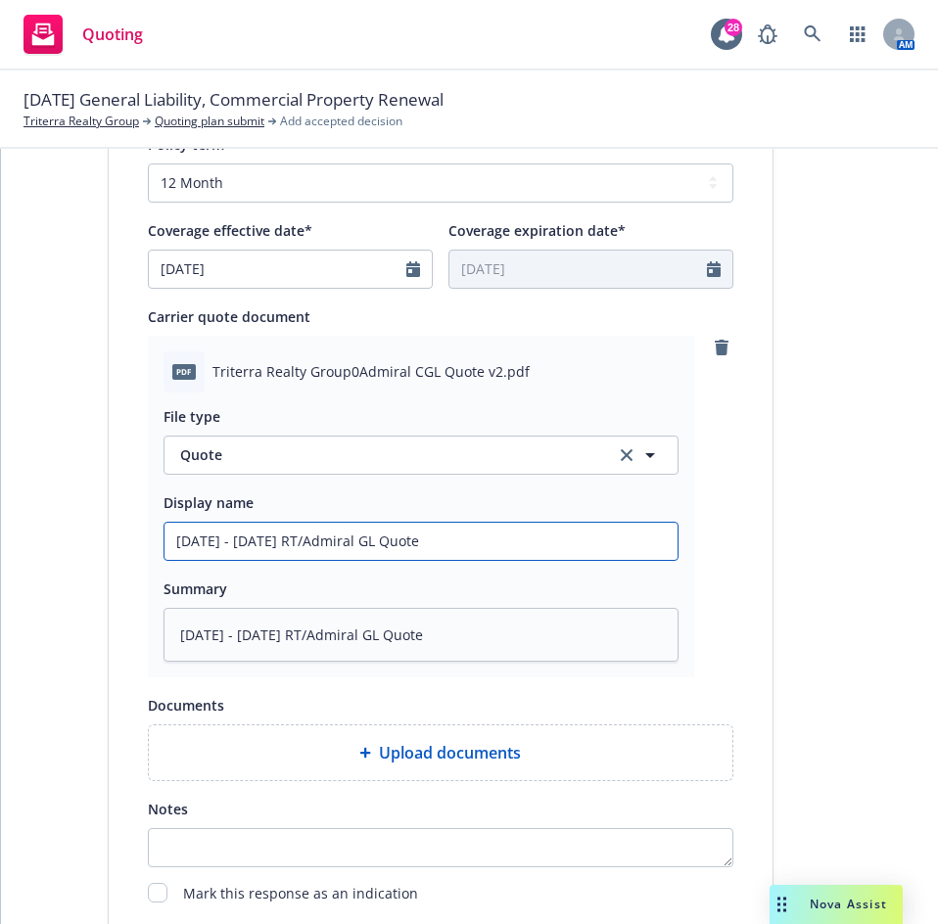
drag, startPoint x: 344, startPoint y: 534, endPoint x: 332, endPoint y: 538, distance: 12.4
click at [332, 538] on input "10/11/2025 - 10/11/2026 RT/Admiral GL Quote" at bounding box center [420, 541] width 513 height 37
click at [398, 538] on input "10/11/2025 - 10/11/2026 RT/Admiral GL Quote" at bounding box center [420, 541] width 513 height 37
drag, startPoint x: 343, startPoint y: 536, endPoint x: 331, endPoint y: 537, distance: 11.8
click at [331, 537] on input "10/11/2025 - 10/11/2026 RT/Admiral GL Quote" at bounding box center [420, 541] width 513 height 37
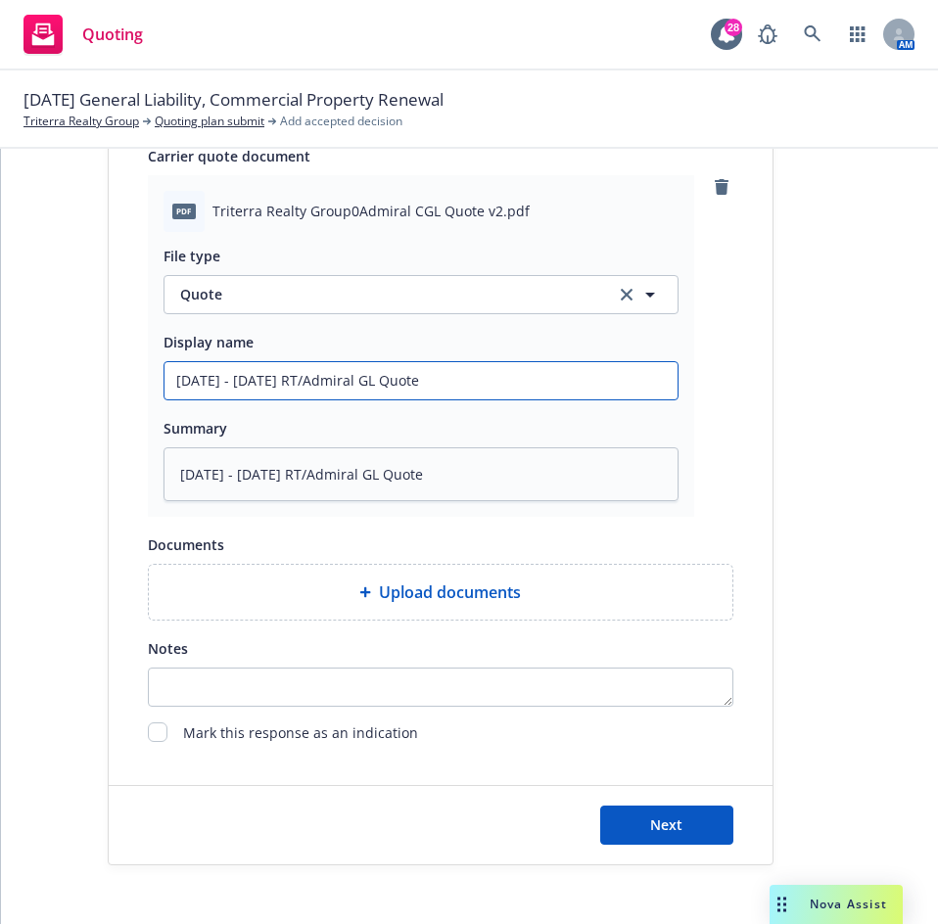
scroll to position [1076, 0]
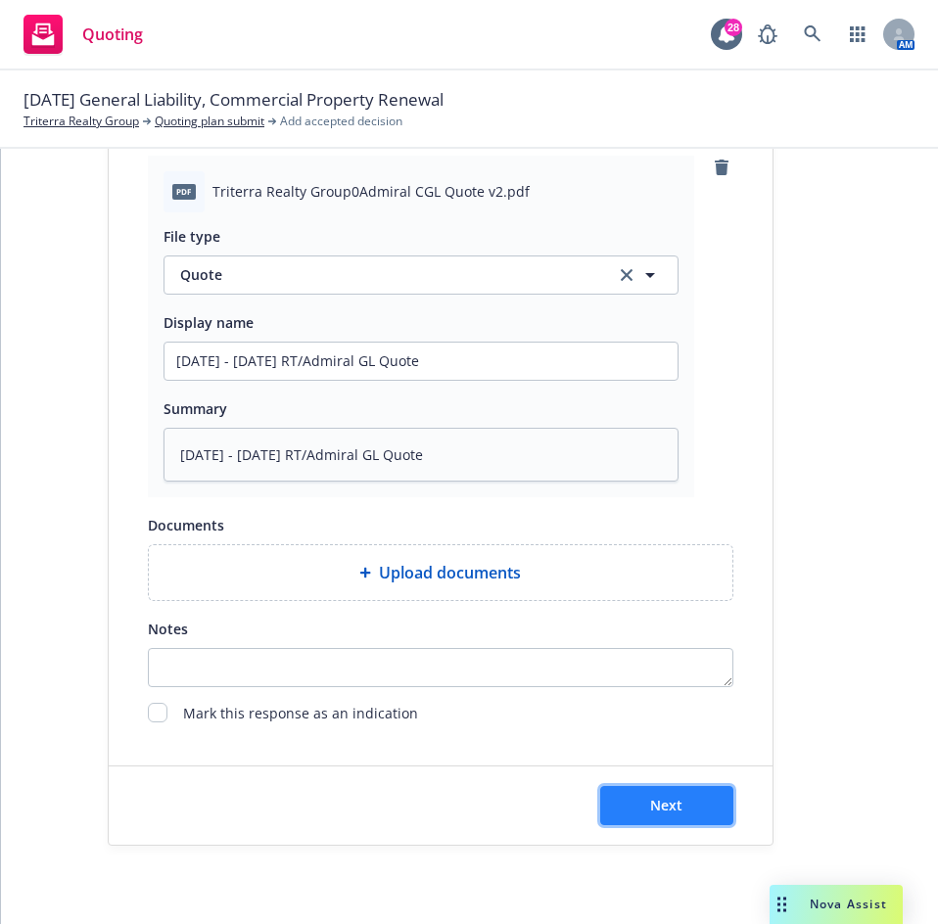
click at [683, 786] on button "Next" at bounding box center [666, 805] width 133 height 39
type textarea "x"
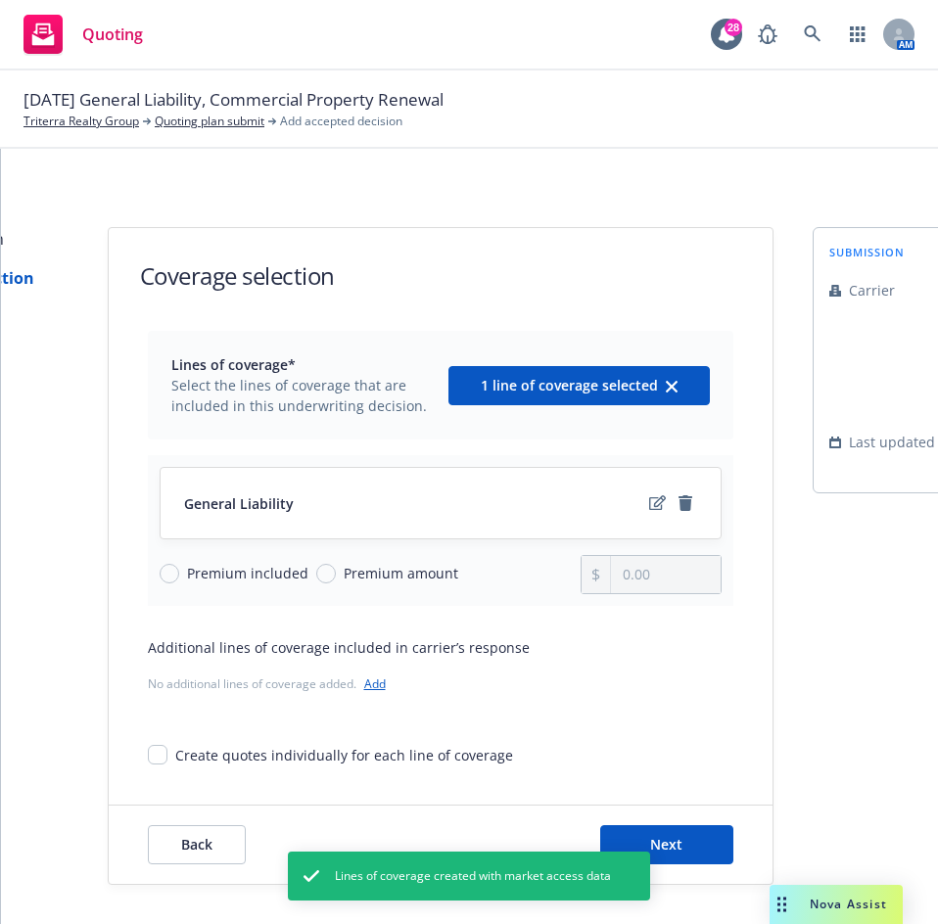
scroll to position [54, 0]
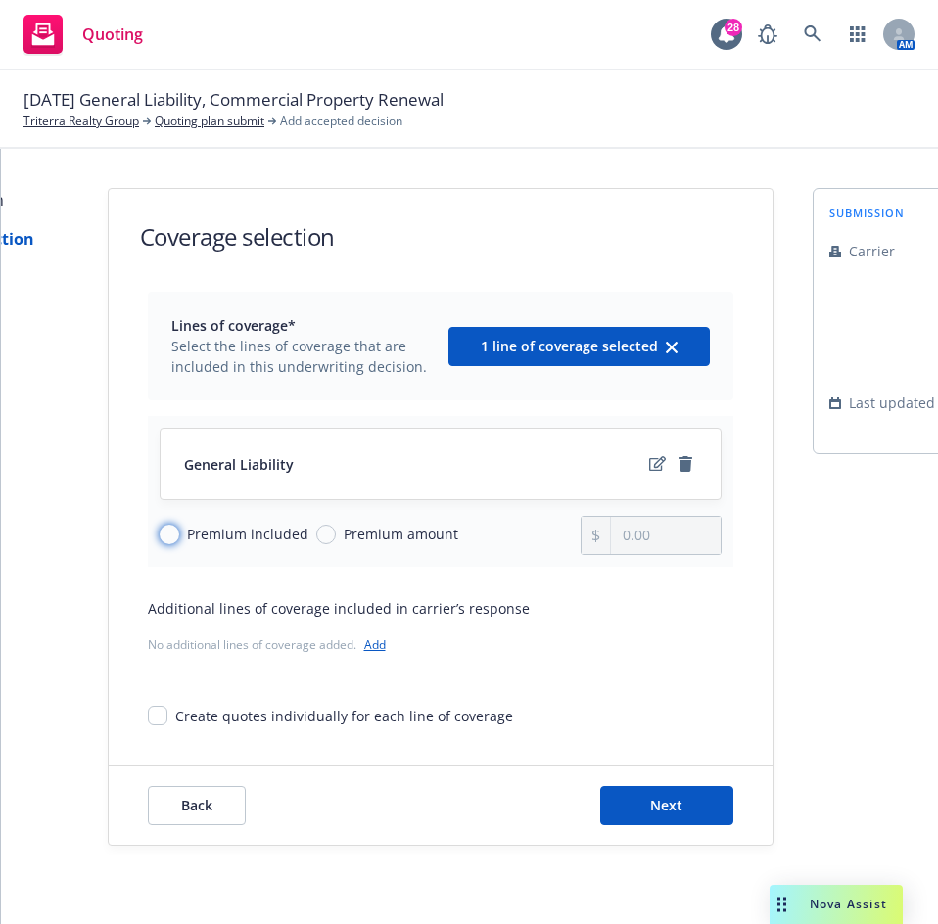
click at [163, 525] on input "Premium included" at bounding box center [170, 535] width 20 height 20
radio input "true"
click at [316, 525] on input "Premium amount" at bounding box center [326, 535] width 20 height 20
radio input "true"
radio input "false"
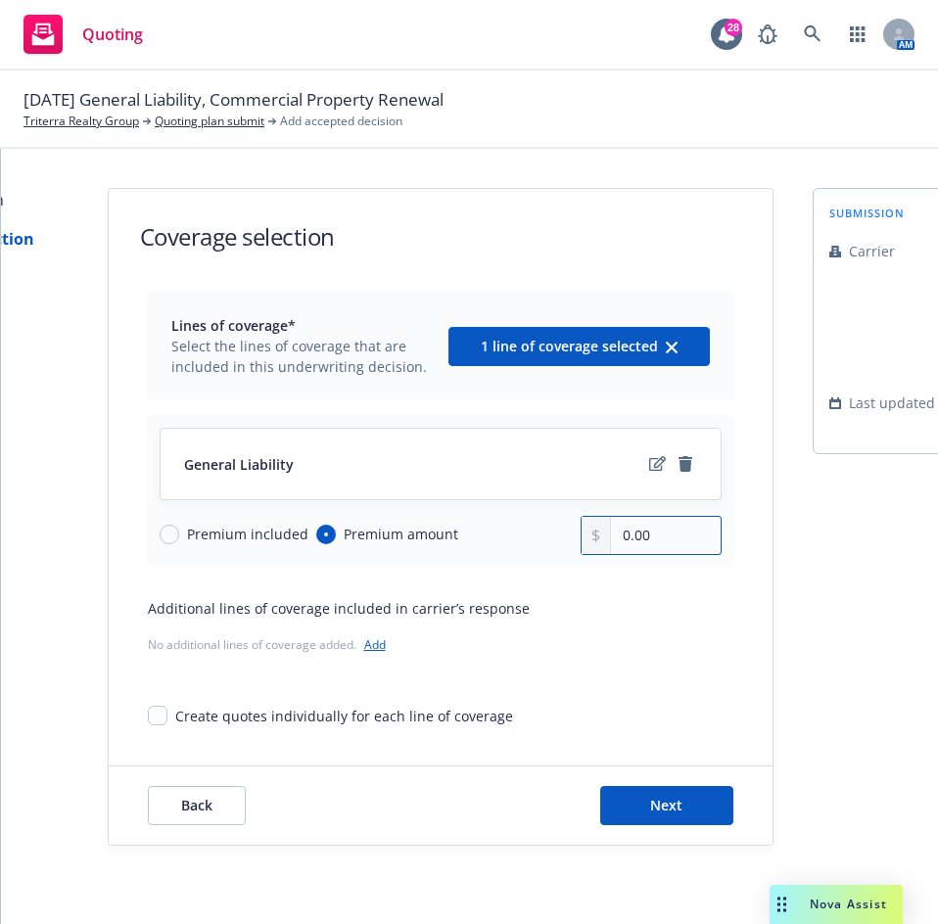
click at [669, 519] on input "0.00" at bounding box center [665, 535] width 109 height 37
drag, startPoint x: 669, startPoint y: 519, endPoint x: 606, endPoint y: 523, distance: 62.8
click at [611, 523] on input "0.00" at bounding box center [665, 535] width 109 height 37
type input "99,833.00"
click at [623, 608] on div "Additional lines of coverage included in carrier’s response No additional lines…" at bounding box center [440, 628] width 585 height 61
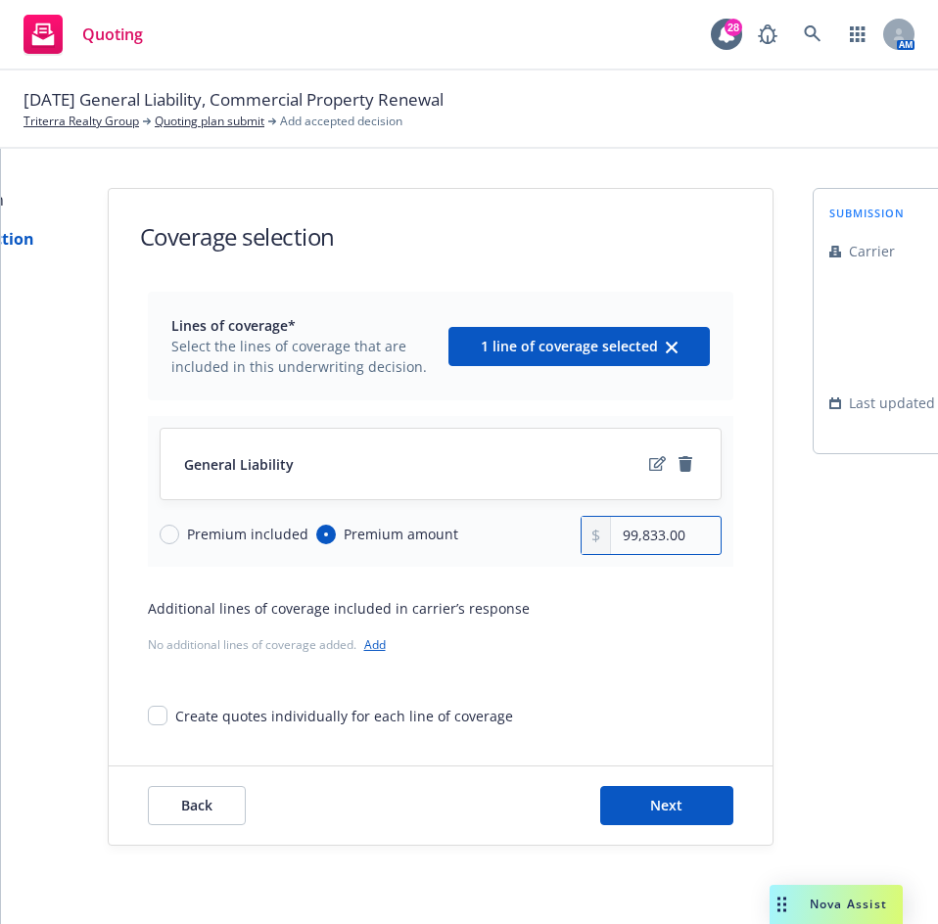
drag, startPoint x: 686, startPoint y: 515, endPoint x: 588, endPoint y: 517, distance: 97.9
click at [588, 517] on div "99,833.00" at bounding box center [650, 535] width 141 height 39
drag, startPoint x: 626, startPoint y: 503, endPoint x: 633, endPoint y: 519, distance: 17.1
click at [629, 517] on input "text" at bounding box center [665, 535] width 109 height 37
click at [633, 519] on input "text" at bounding box center [665, 535] width 109 height 37
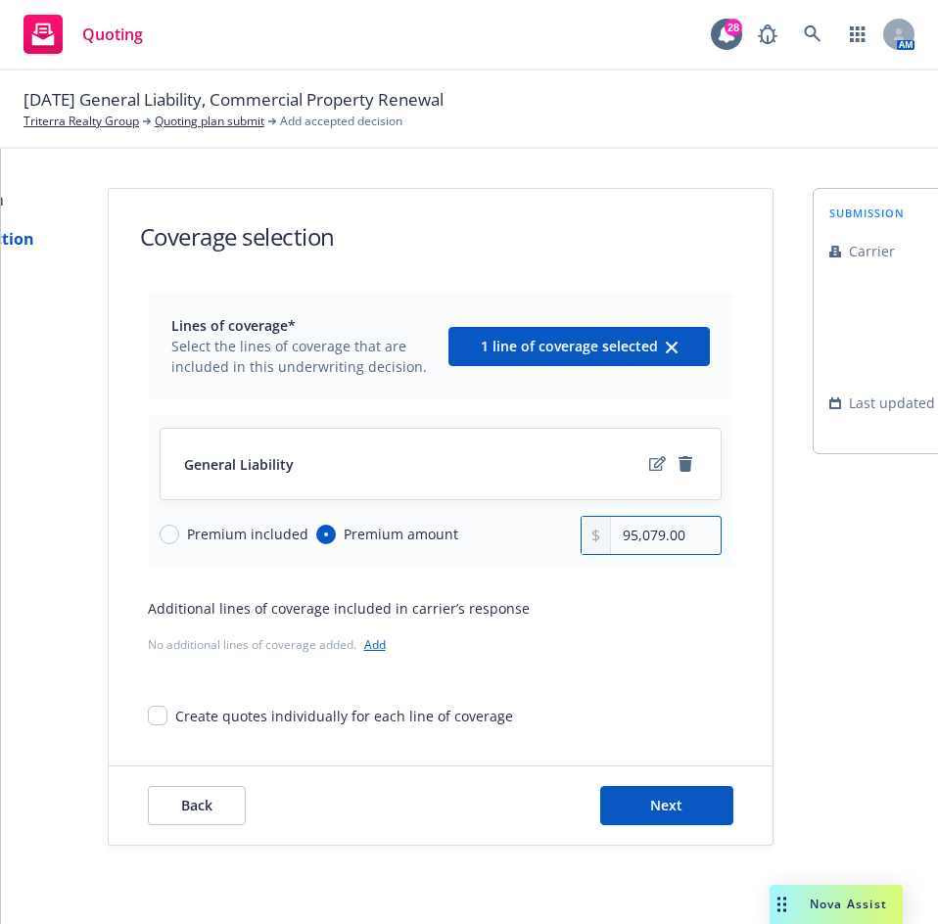
type input "95,079.00"
click at [665, 796] on span "Next" at bounding box center [666, 805] width 32 height 19
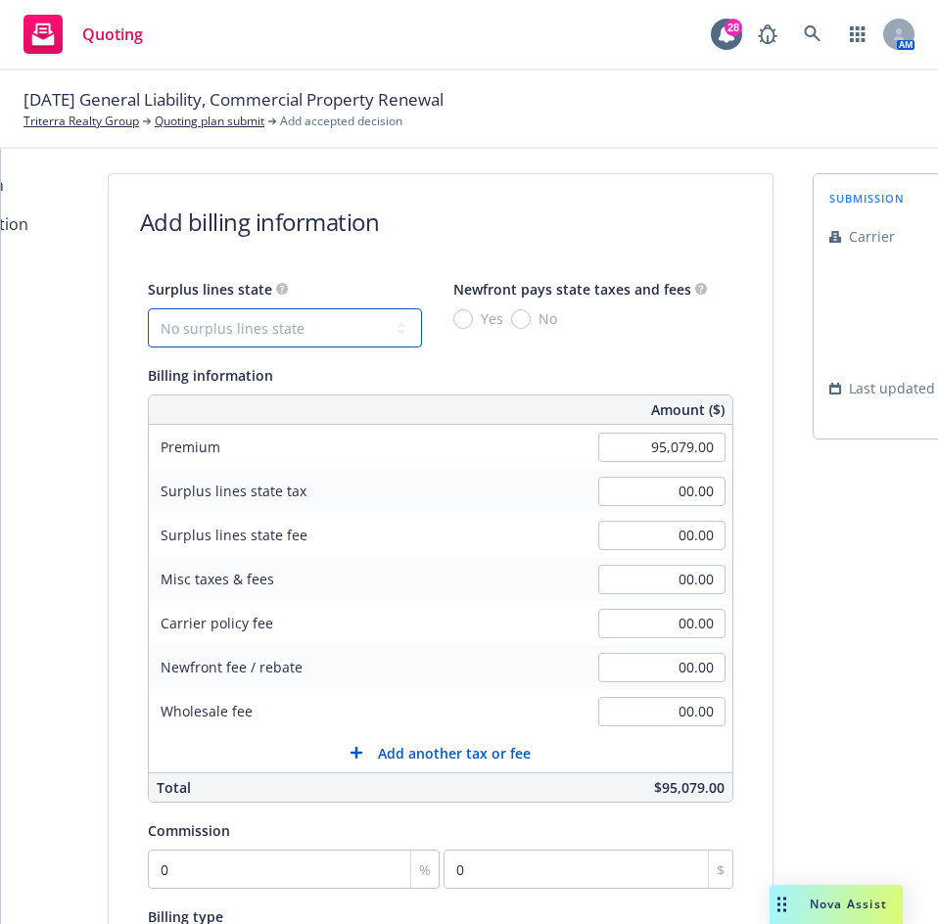
click at [229, 326] on select "No surplus lines state Alaska Alabama Arkansas Arizona California Colorado Conn…" at bounding box center [285, 327] width 274 height 39
select select "CA"
click at [148, 308] on select "No surplus lines state Alaska Alabama Arkansas Arizona California Colorado Conn…" at bounding box center [285, 327] width 274 height 39
type input "2,852.37"
type input "171.14"
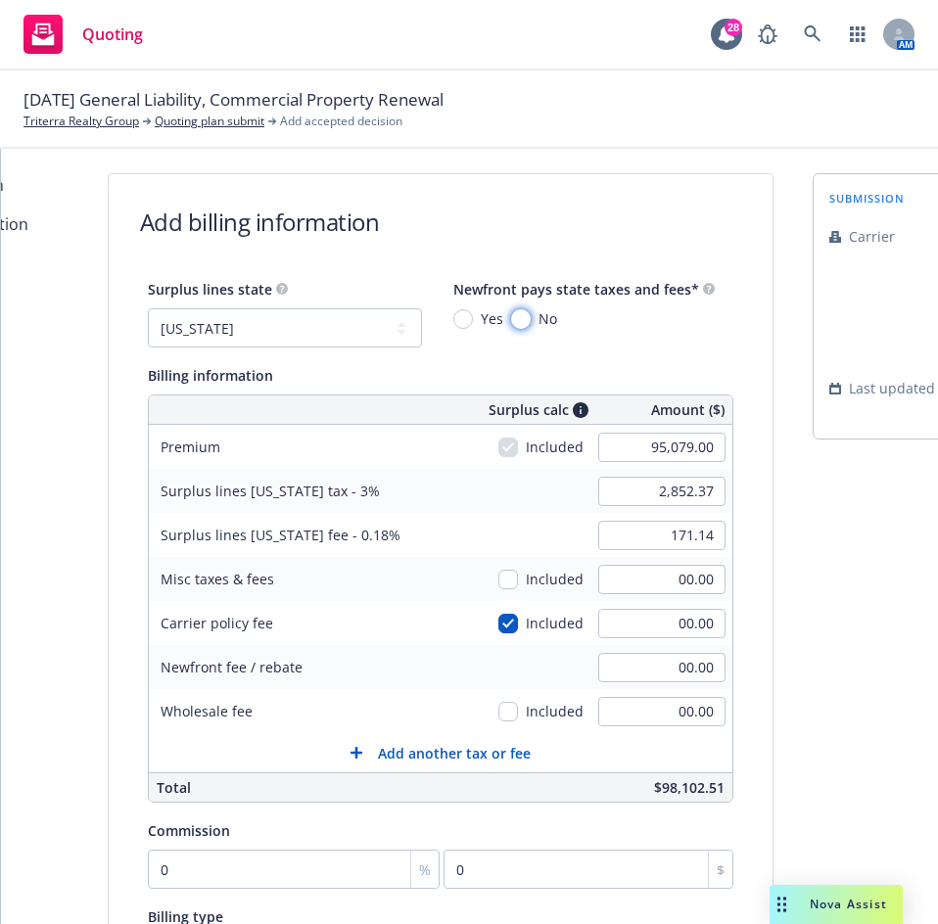
click at [511, 317] on input "No" at bounding box center [521, 319] width 20 height 20
radio input "true"
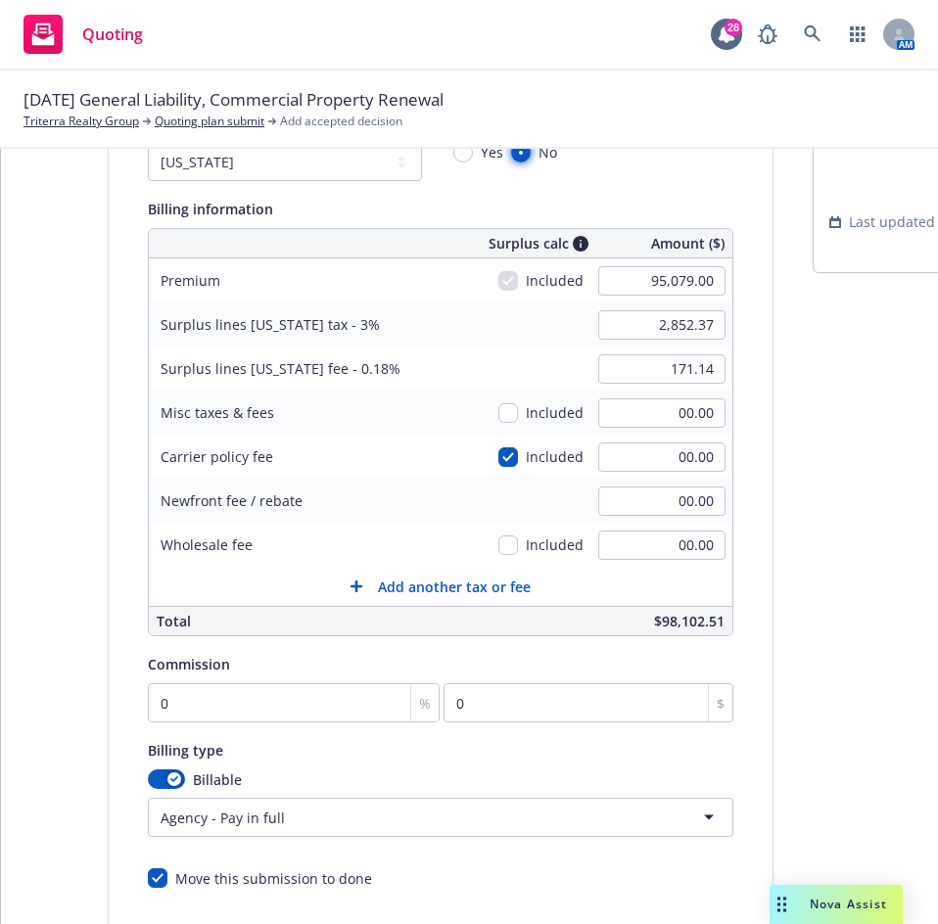
scroll to position [250, 0]
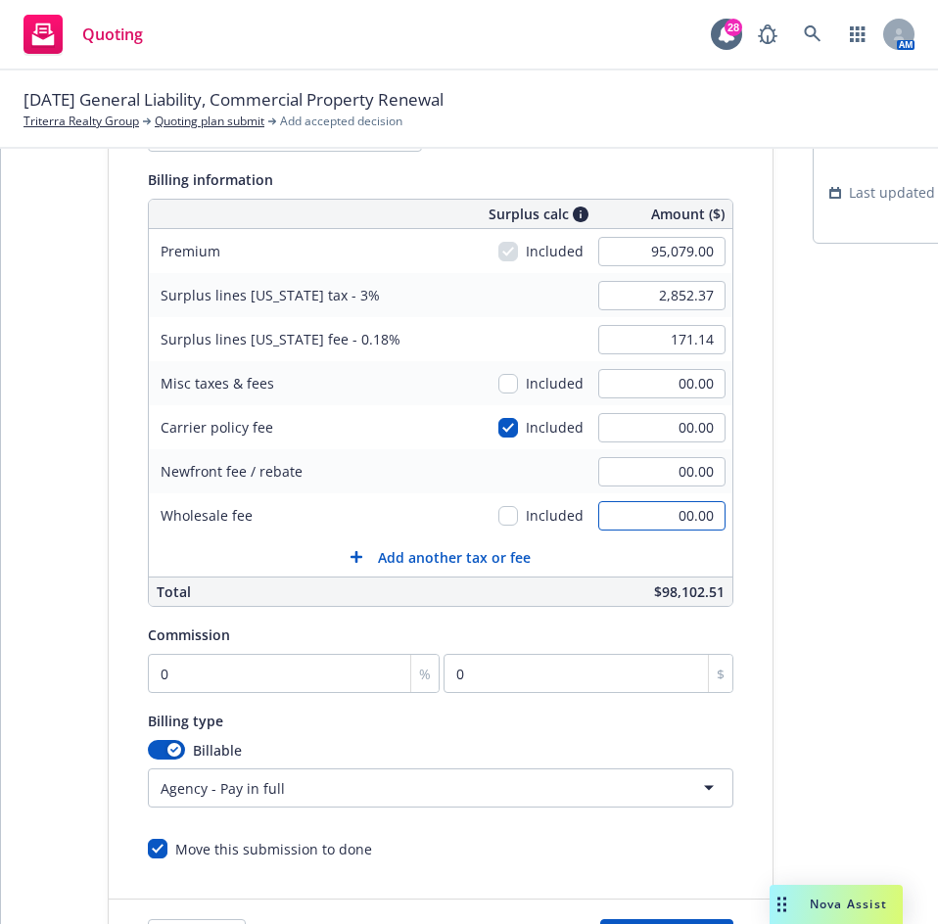
click at [621, 510] on input "00.00" at bounding box center [661, 515] width 127 height 29
type input "500.00"
click at [390, 509] on div "Wholesale fee" at bounding box center [296, 515] width 294 height 44
click at [202, 663] on input "0" at bounding box center [294, 673] width 293 height 39
type input "1"
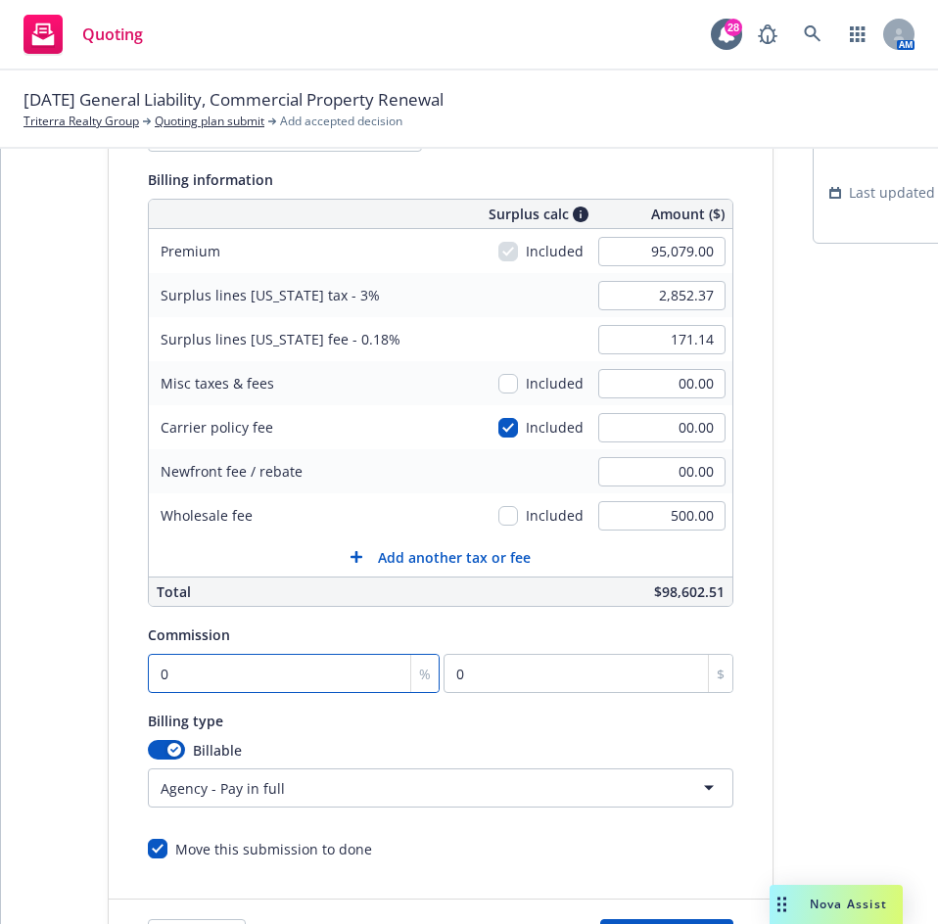
type input "950.79"
type input "11"
type input "10458.69"
type input "11"
click at [121, 617] on div "Surplus lines state No surplus lines state Alaska Alabama Arkansas Arizona Cali…" at bounding box center [441, 470] width 664 height 778
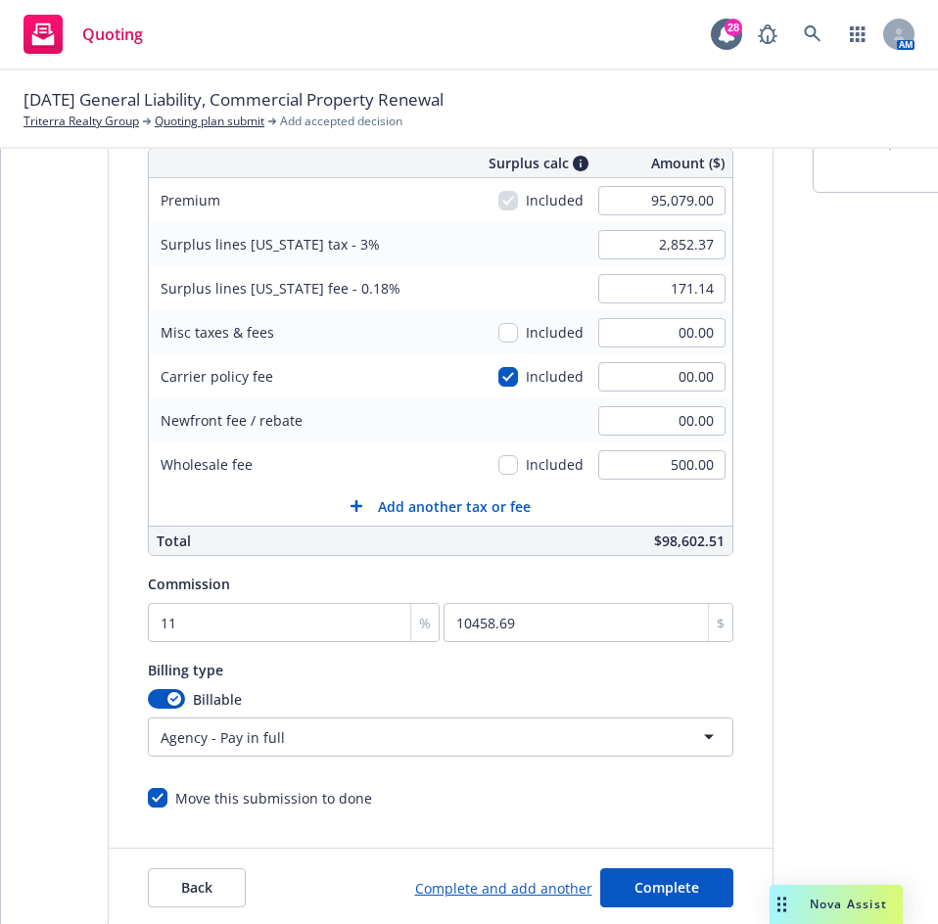
scroll to position [348, 0]
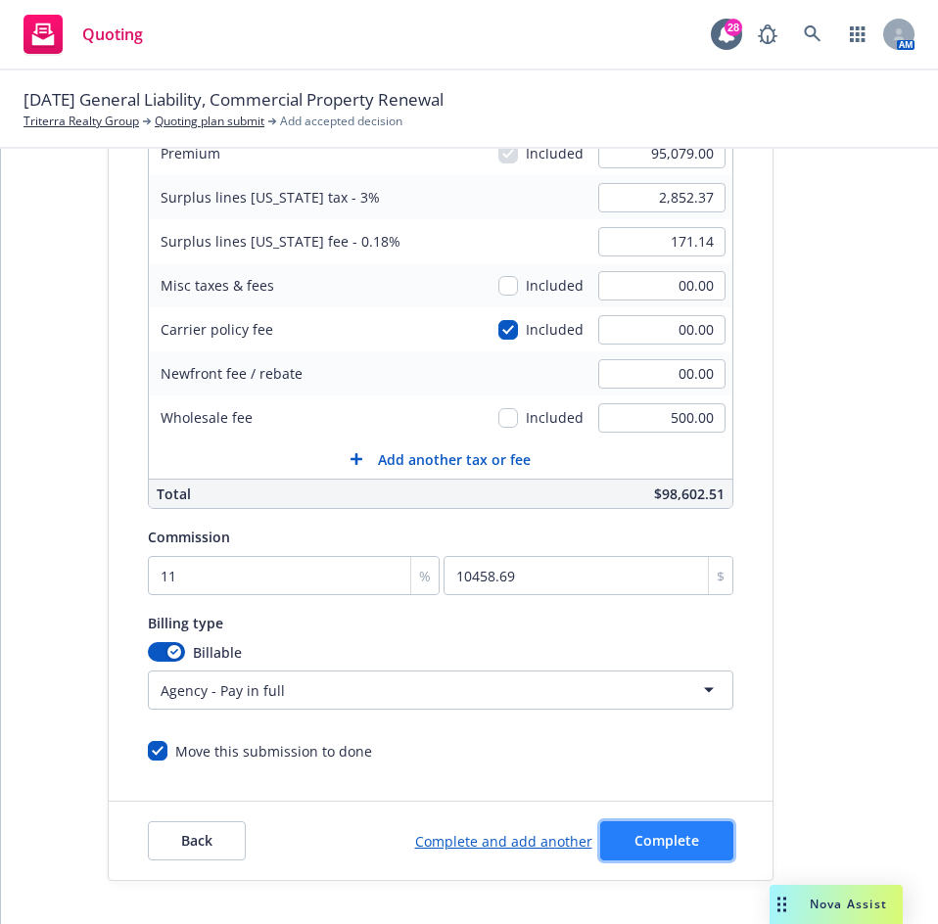
click at [687, 846] on button "Complete" at bounding box center [666, 840] width 133 height 39
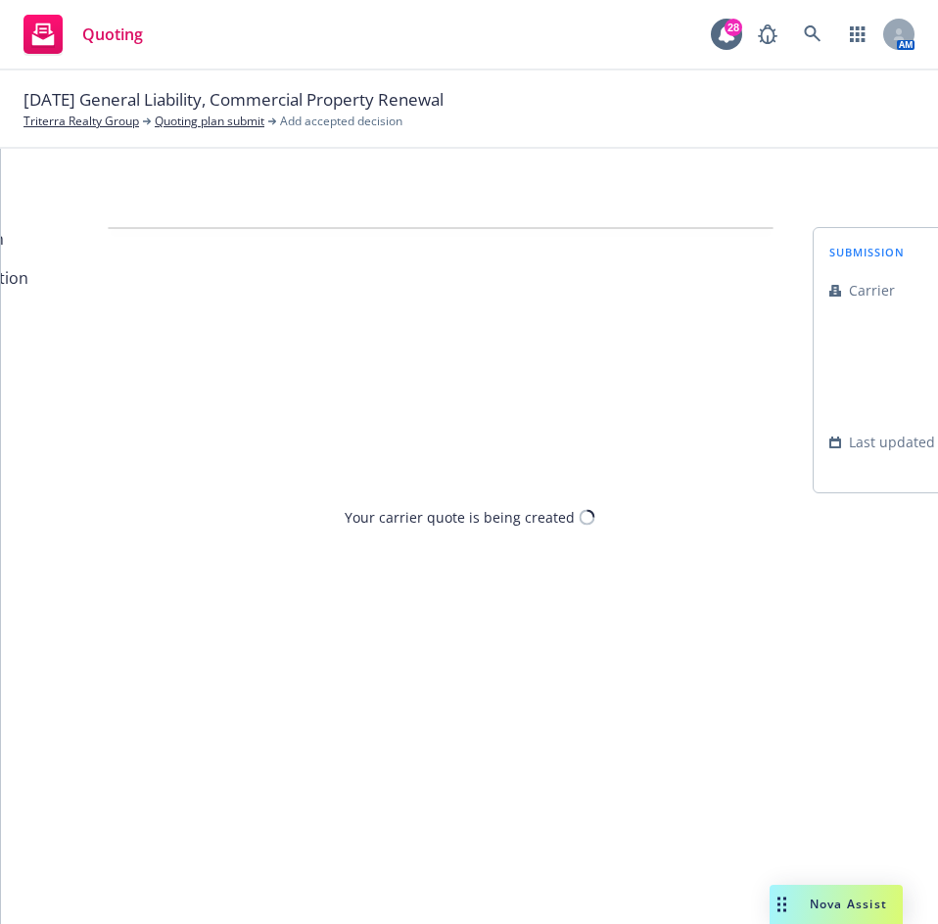
scroll to position [0, 0]
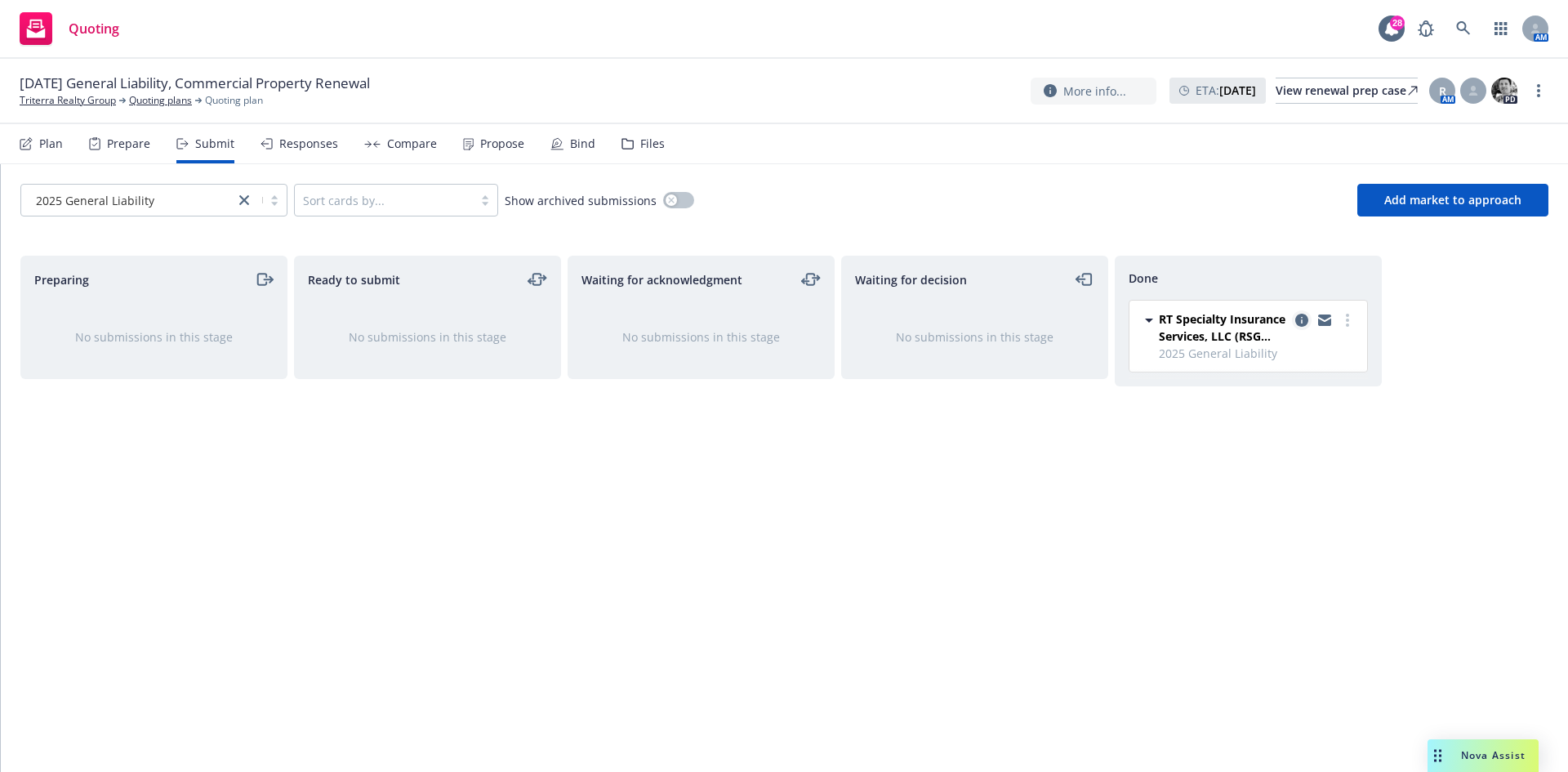
click at [1302, 319] on icon "copy logging email" at bounding box center [1302, 320] width 13 height 13
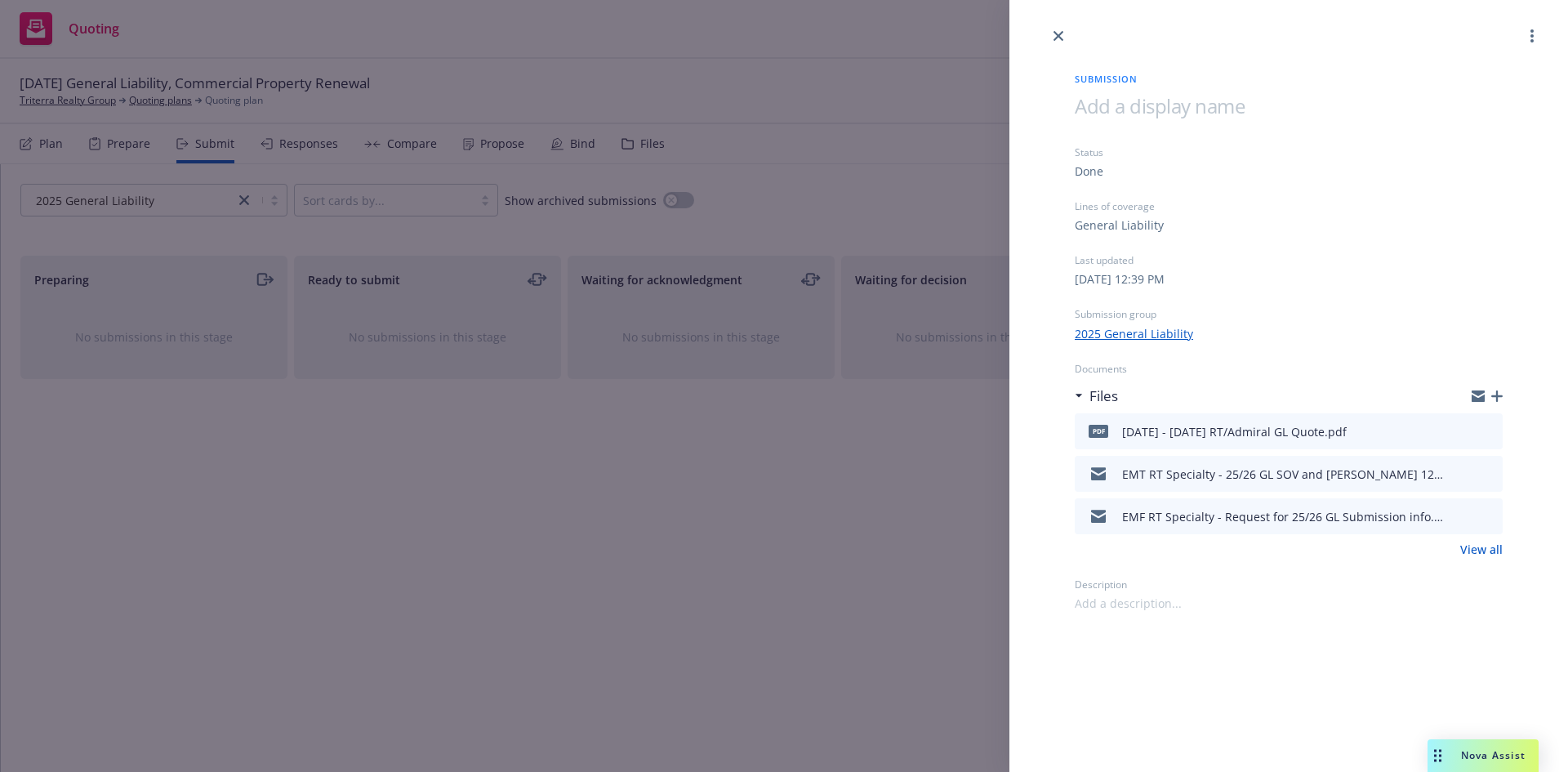
click at [1500, 398] on icon "button" at bounding box center [1497, 396] width 12 height 12
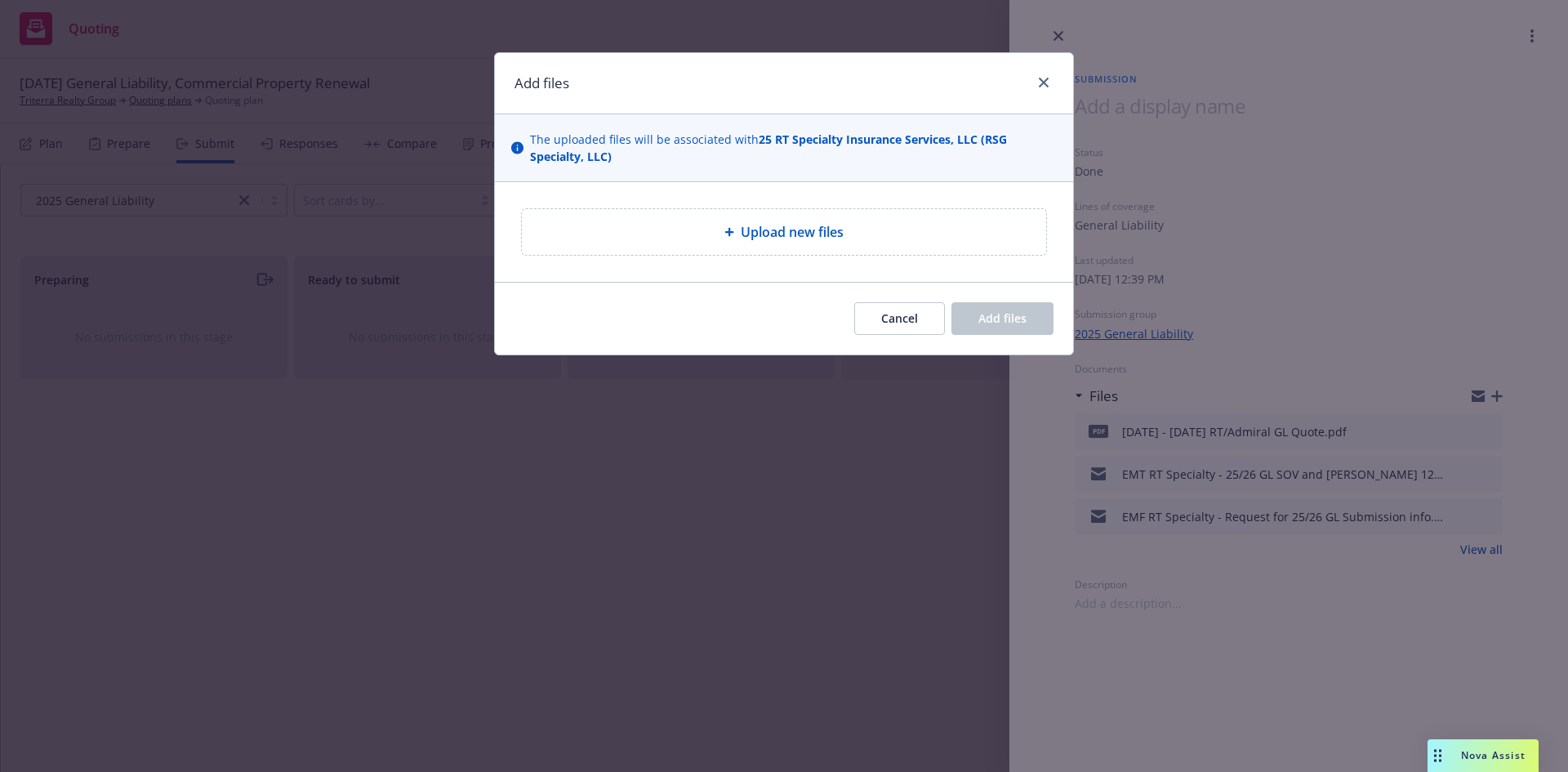
type textarea "x"
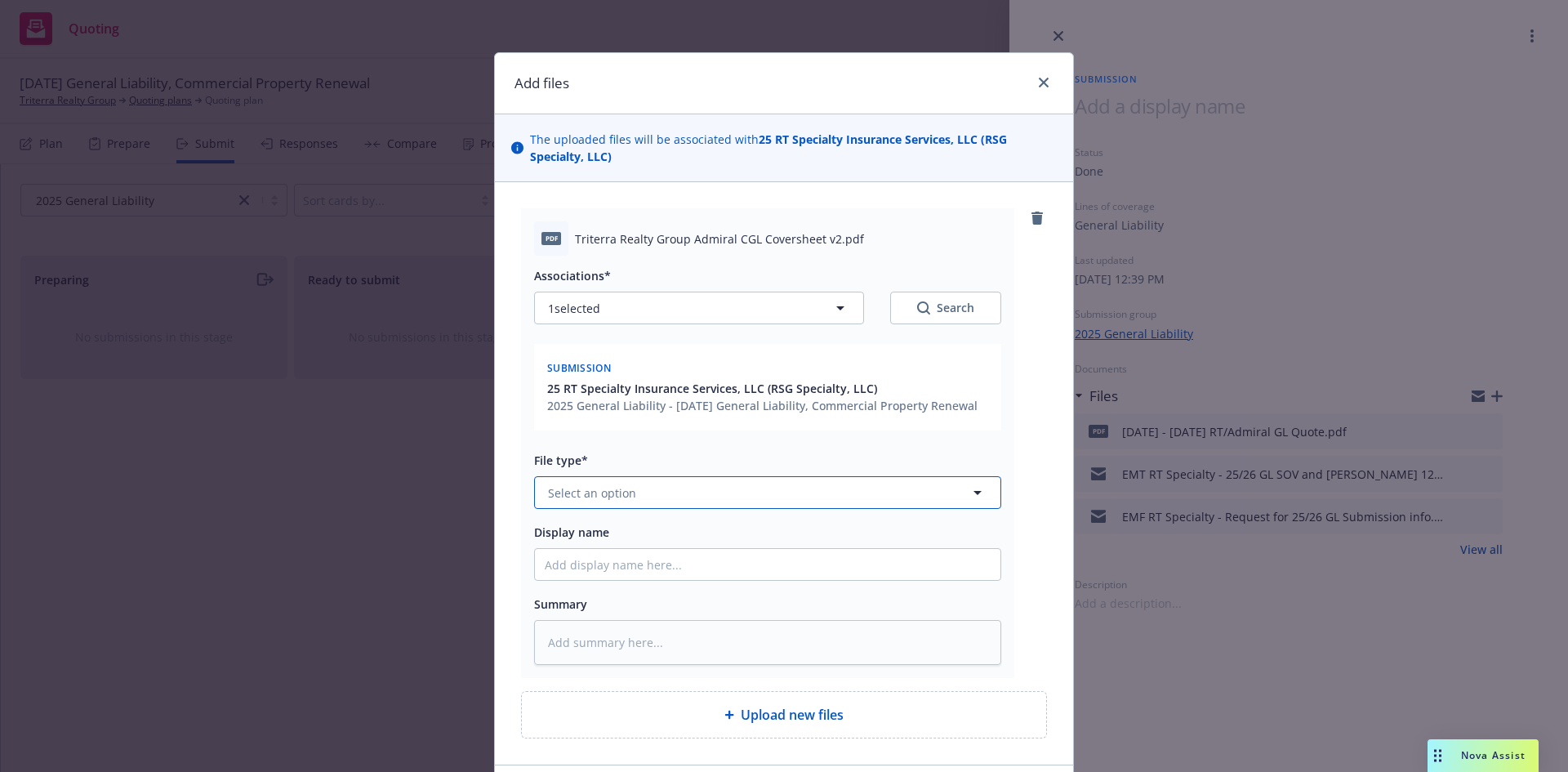
click at [607, 488] on span "Select an option" at bounding box center [592, 492] width 88 height 18
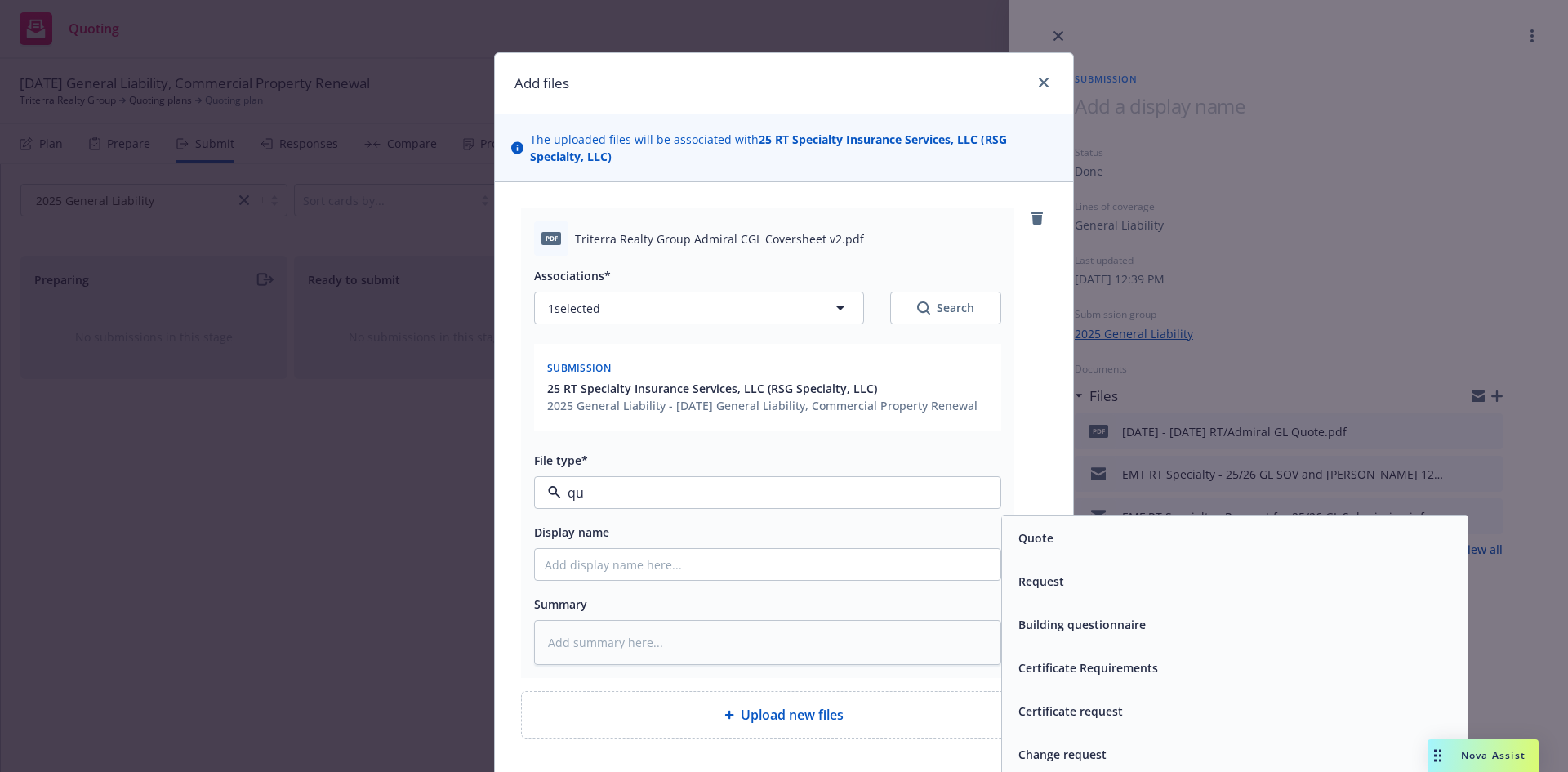
type input "quo"
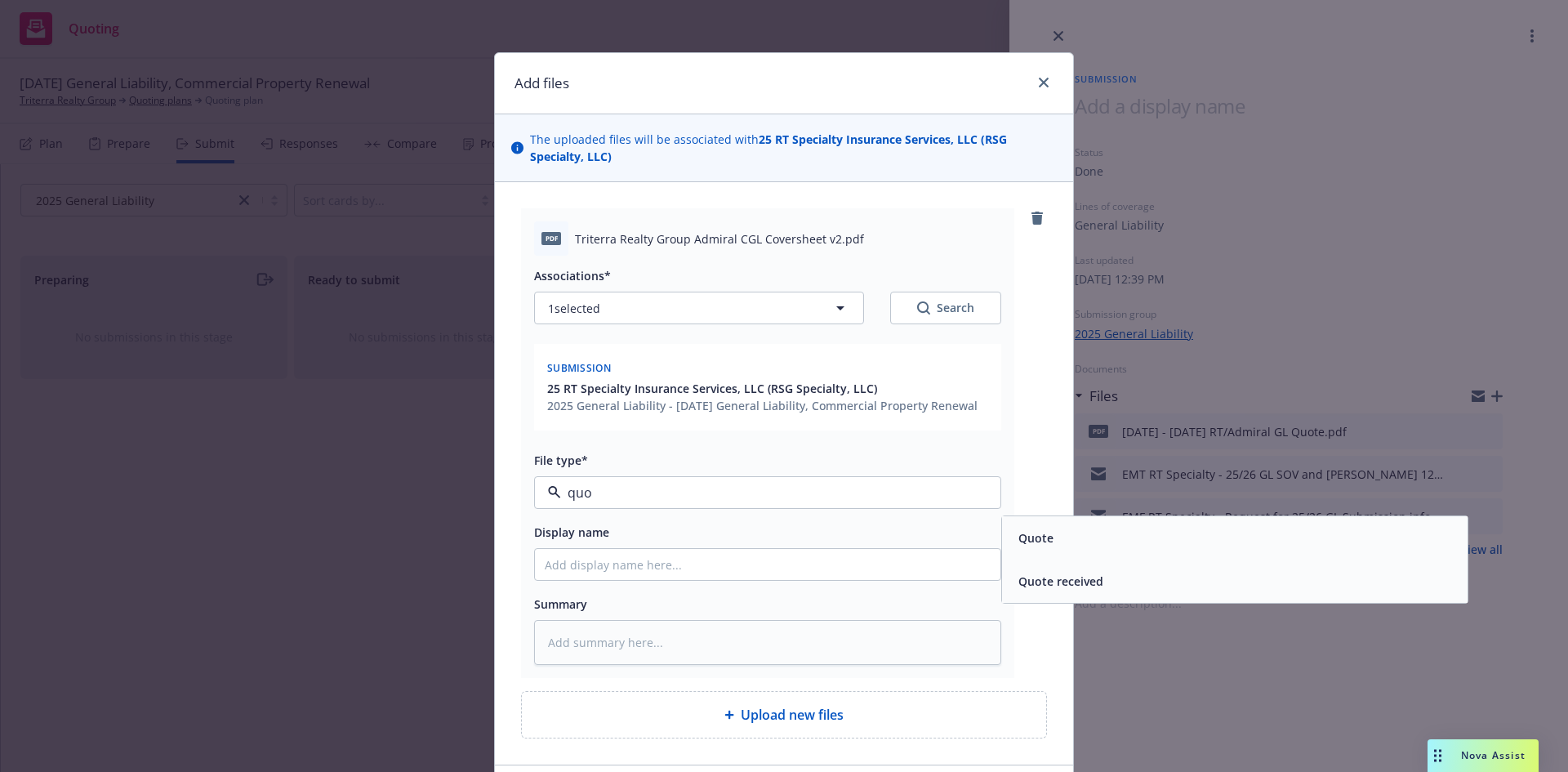
click at [1030, 532] on span "Quote" at bounding box center [1036, 537] width 35 height 18
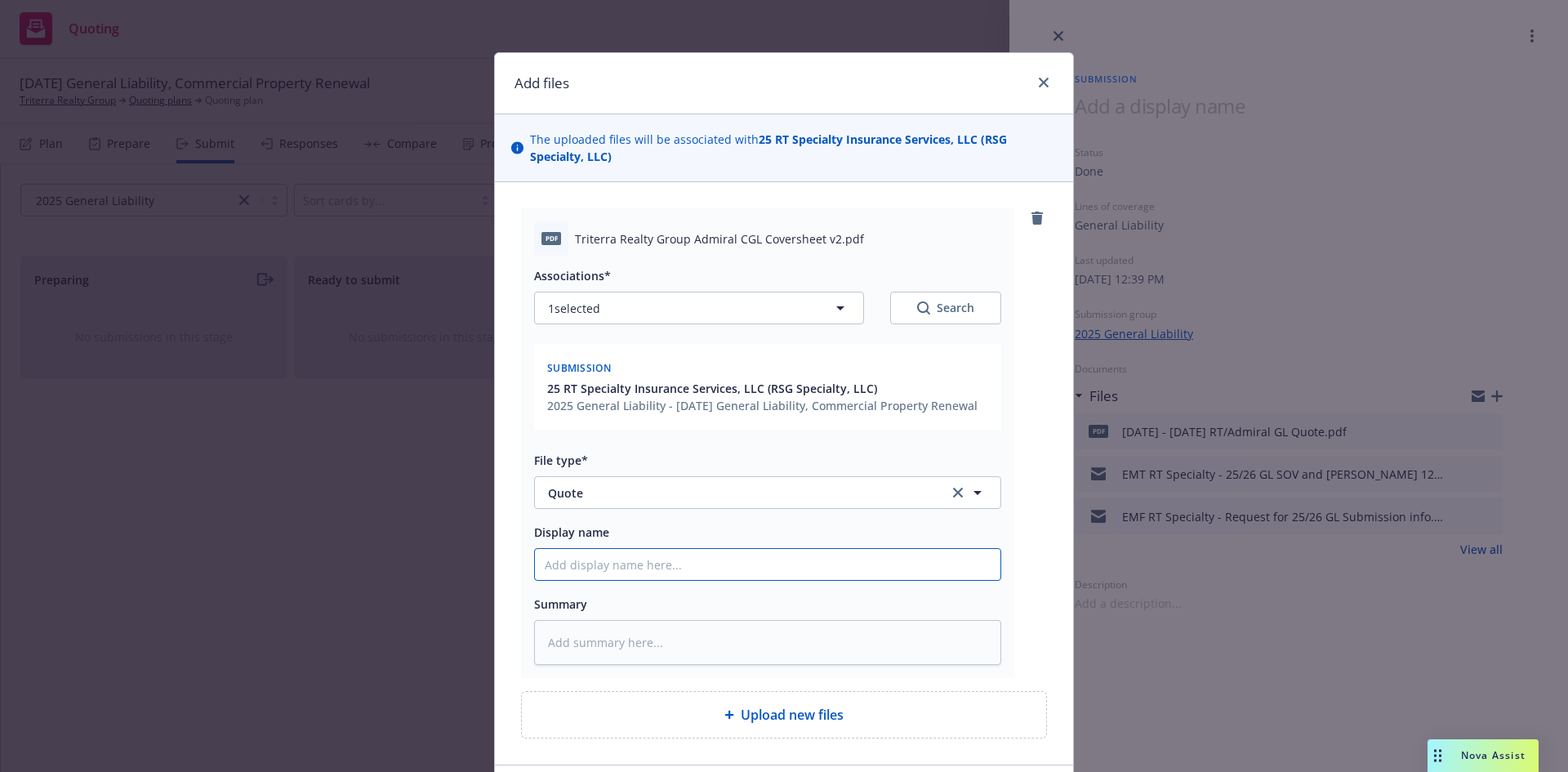
click at [616, 562] on input "Display name" at bounding box center [768, 564] width 466 height 31
type textarea "x"
type input "1"
type textarea "x"
type input "10"
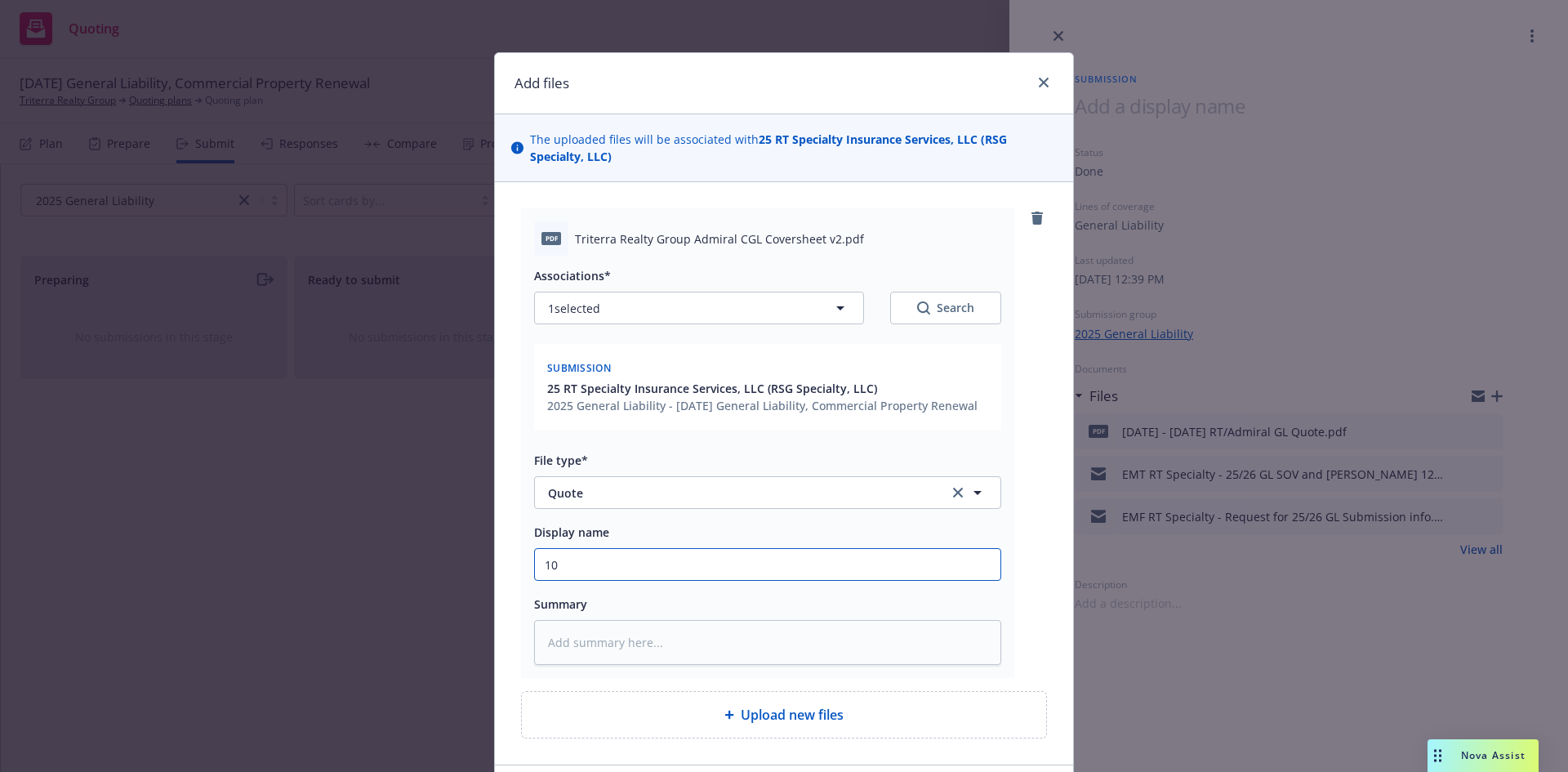
type textarea "x"
type input "10/"
type textarea "x"
type input "10/1"
type textarea "x"
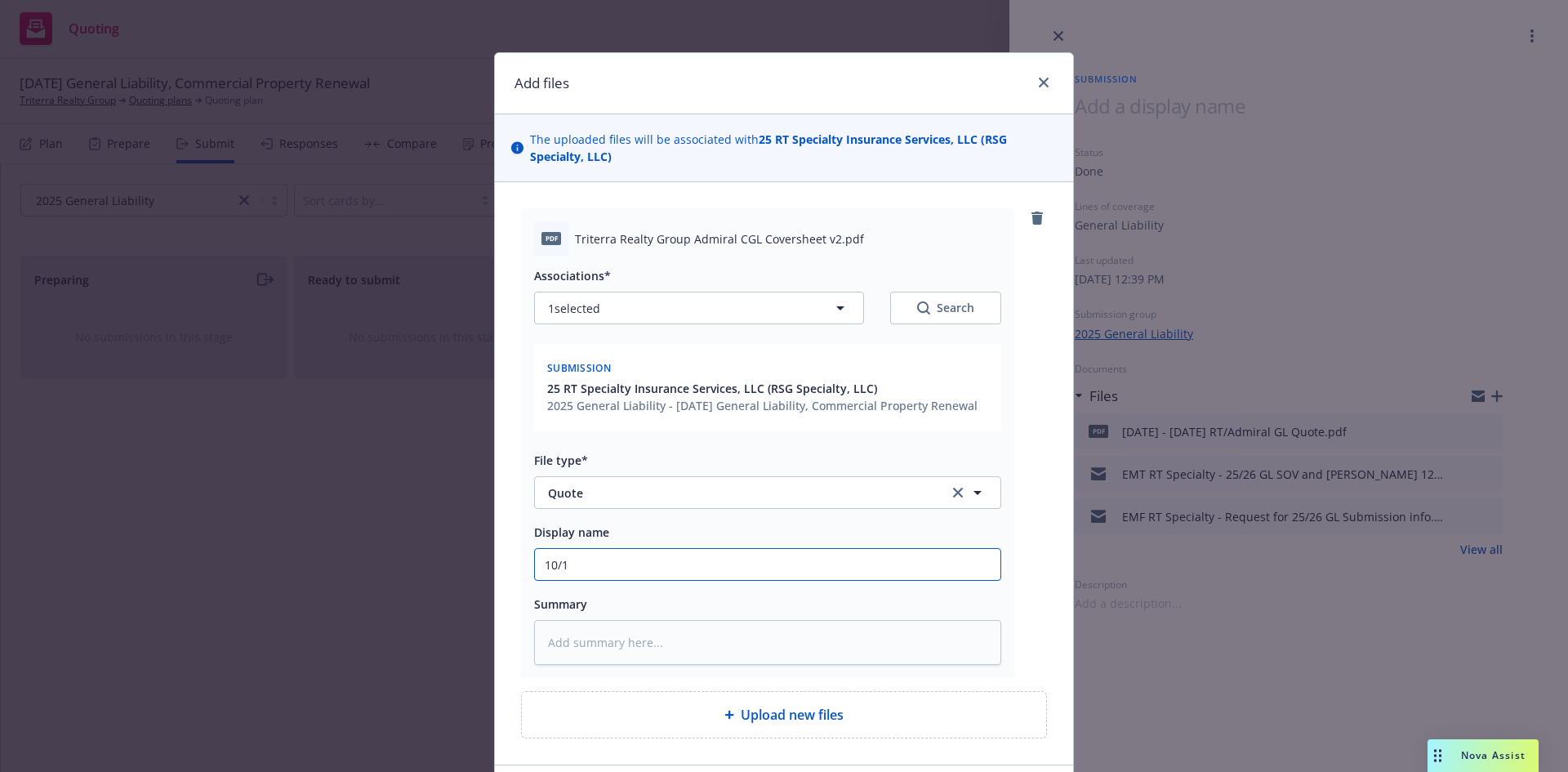
type input "10/11"
type textarea "x"
type input "10/11/"
type textarea "x"
type input "10/11/2"
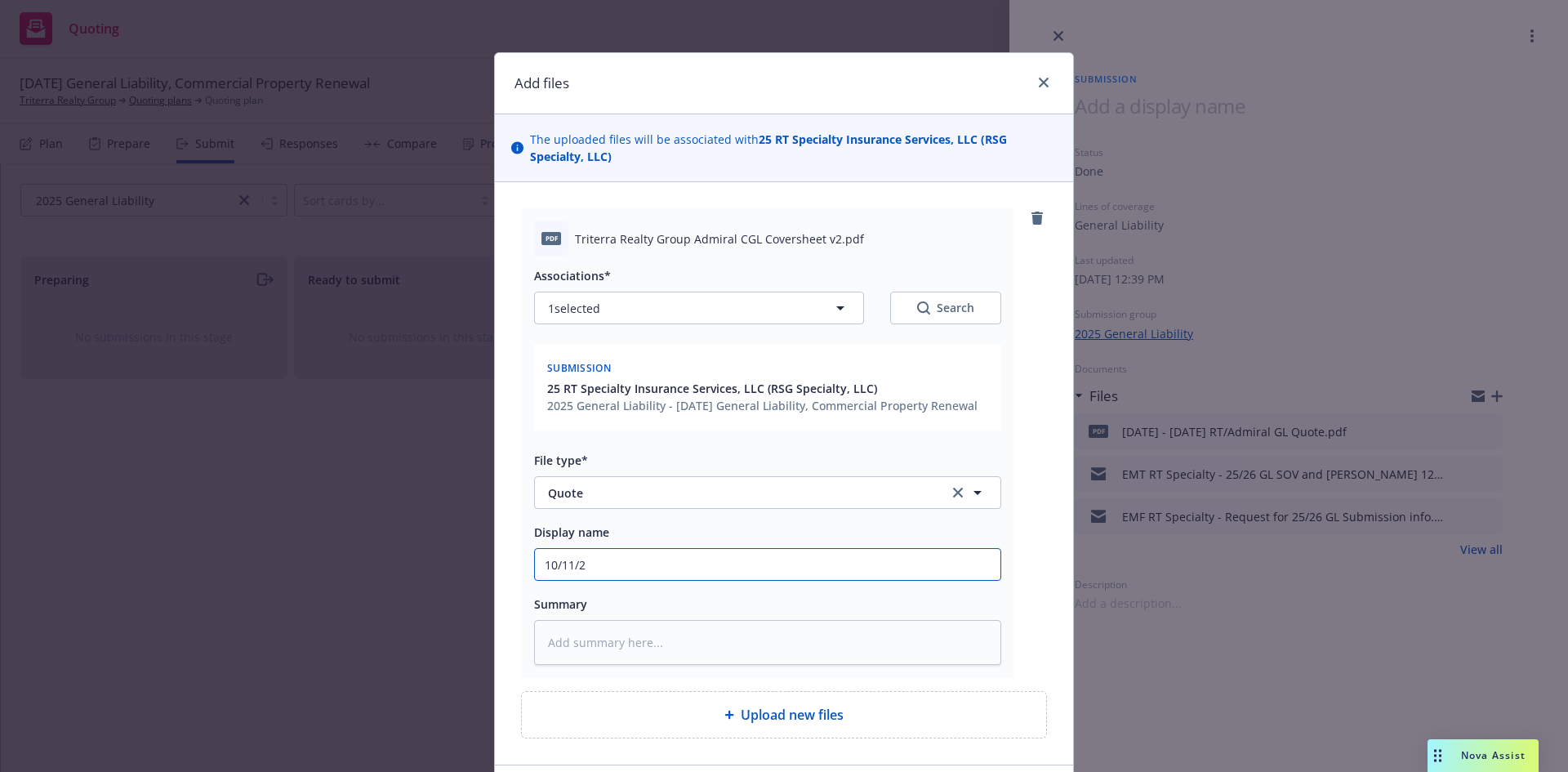
type textarea "x"
type input "10/11/25"
type textarea "x"
type input "10/11/25-"
type textarea "x"
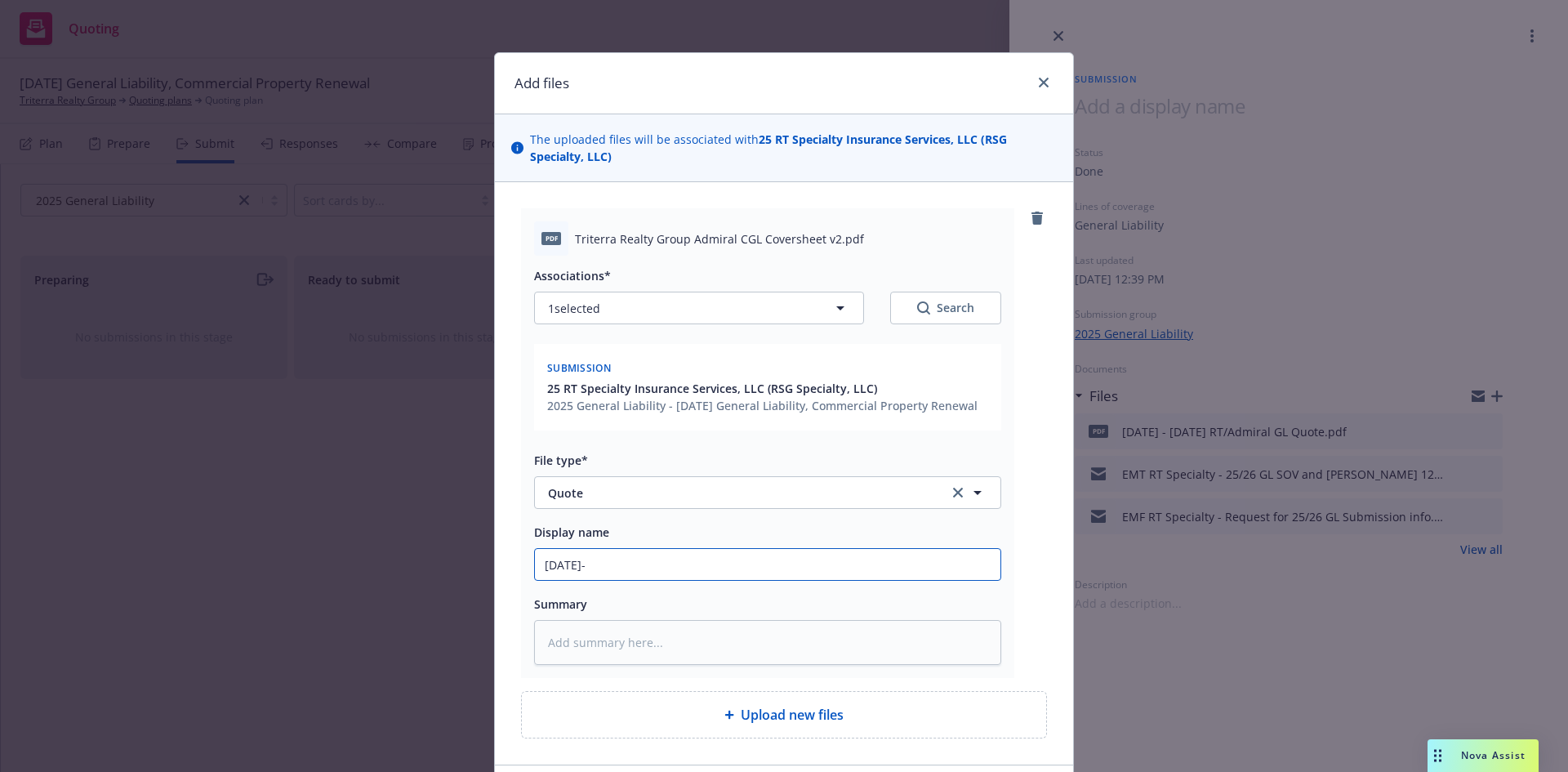
type input "10/11/25-2"
type textarea "x"
type input "10/11/25-20"
type textarea "x"
type input "10/11/25-202"
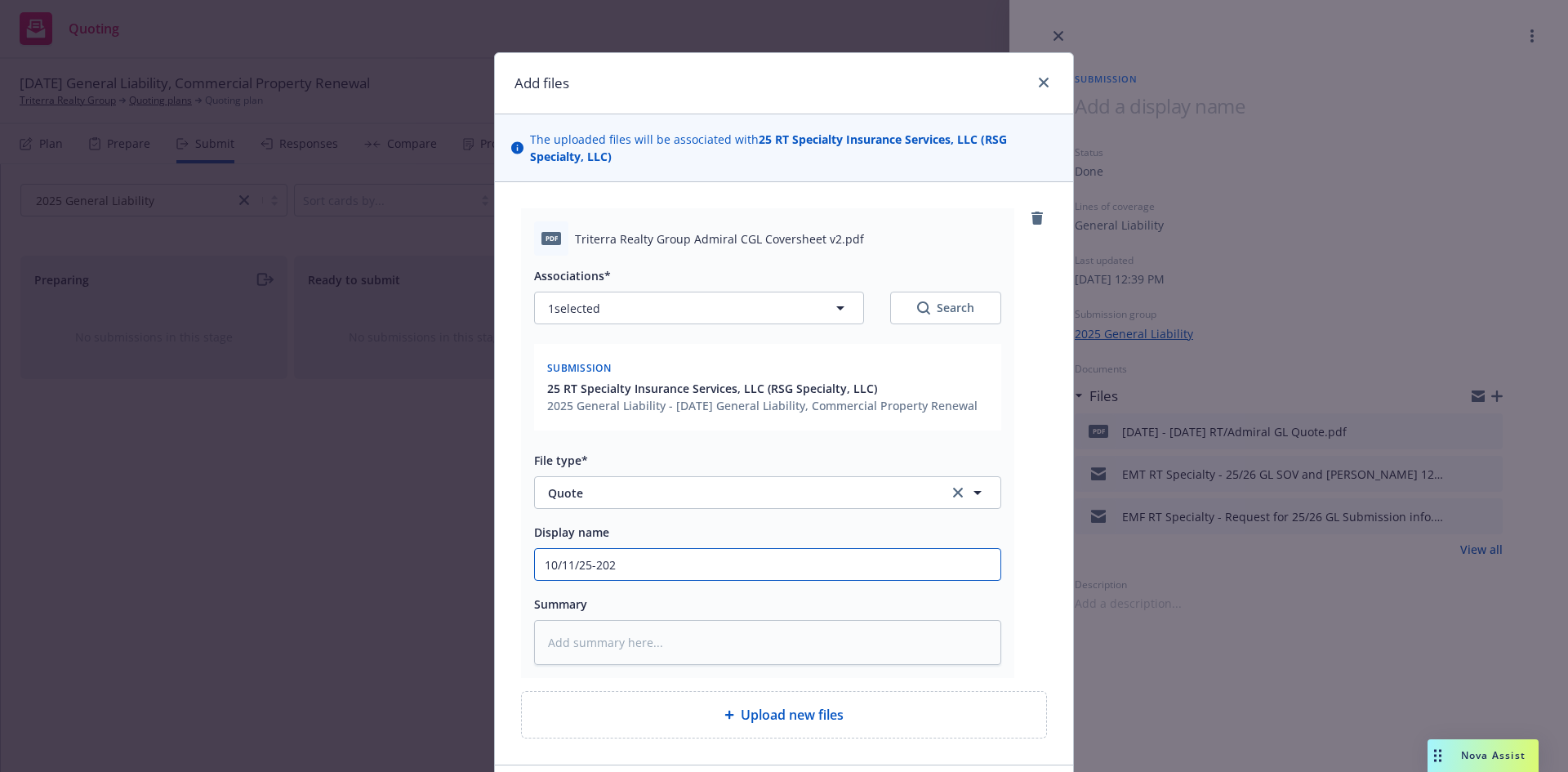
type textarea "x"
type input "10/11/25-2026"
type textarea "x"
type input "10/11/25-2026"
type textarea "x"
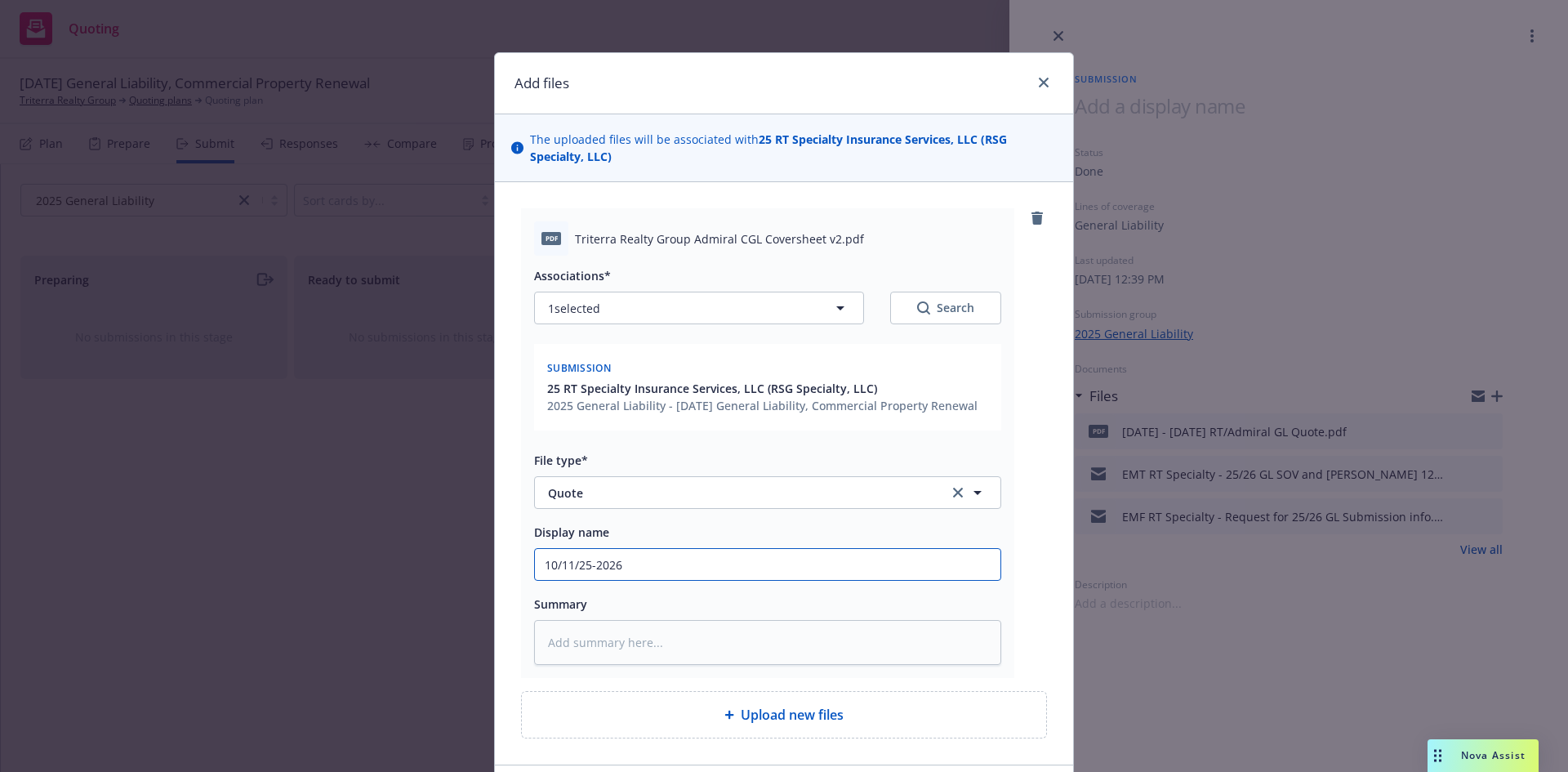
type input "10/11/25-2026 R"
type textarea "x"
type input "10/11/25-2026 RT"
type textarea "x"
type input "10/11/25-2026 RT/"
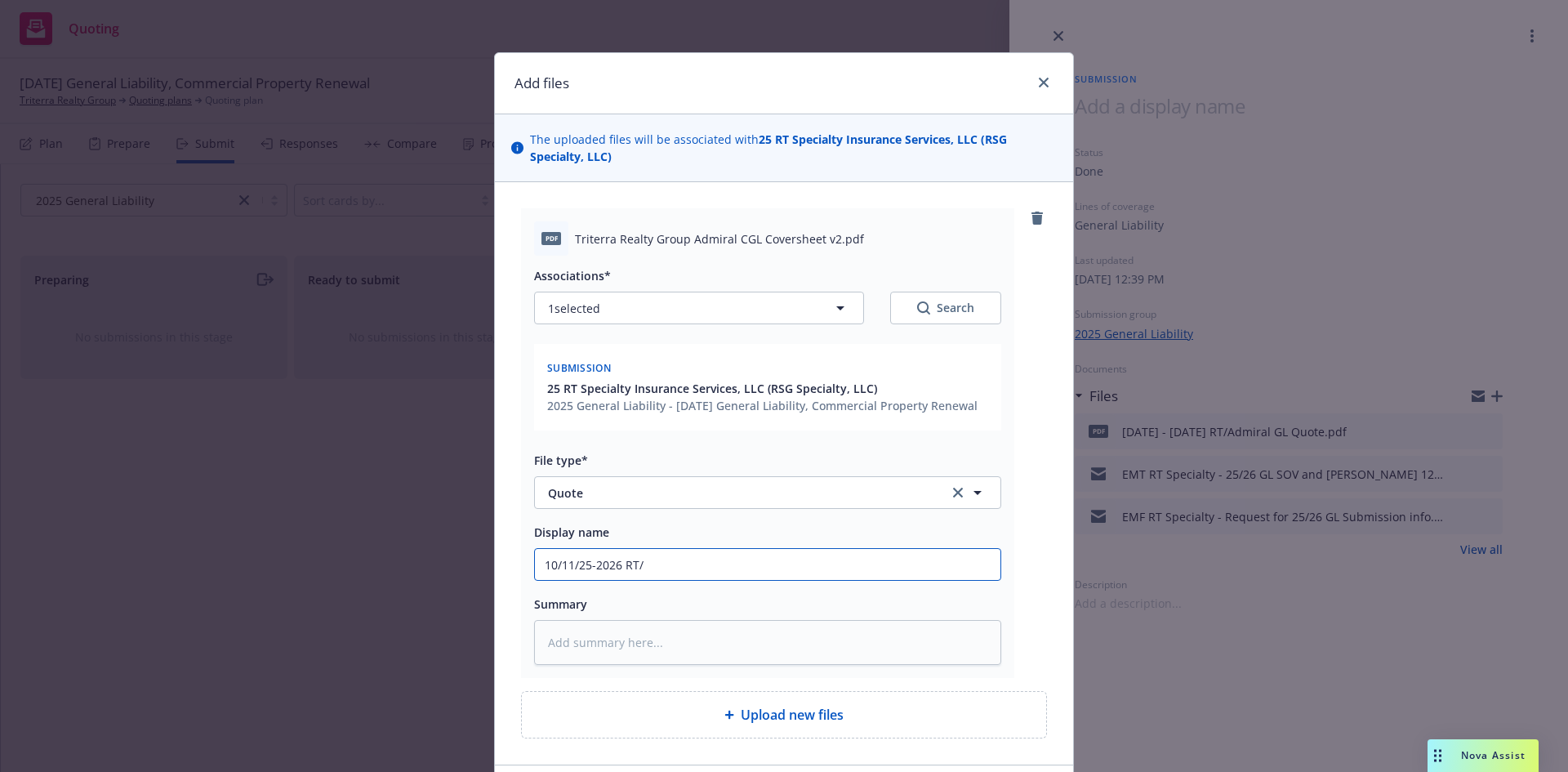
type textarea "x"
type input "10/11/25-2026 RT/A"
type textarea "x"
type input "10/11/25-2026 RT/Ad"
type textarea "x"
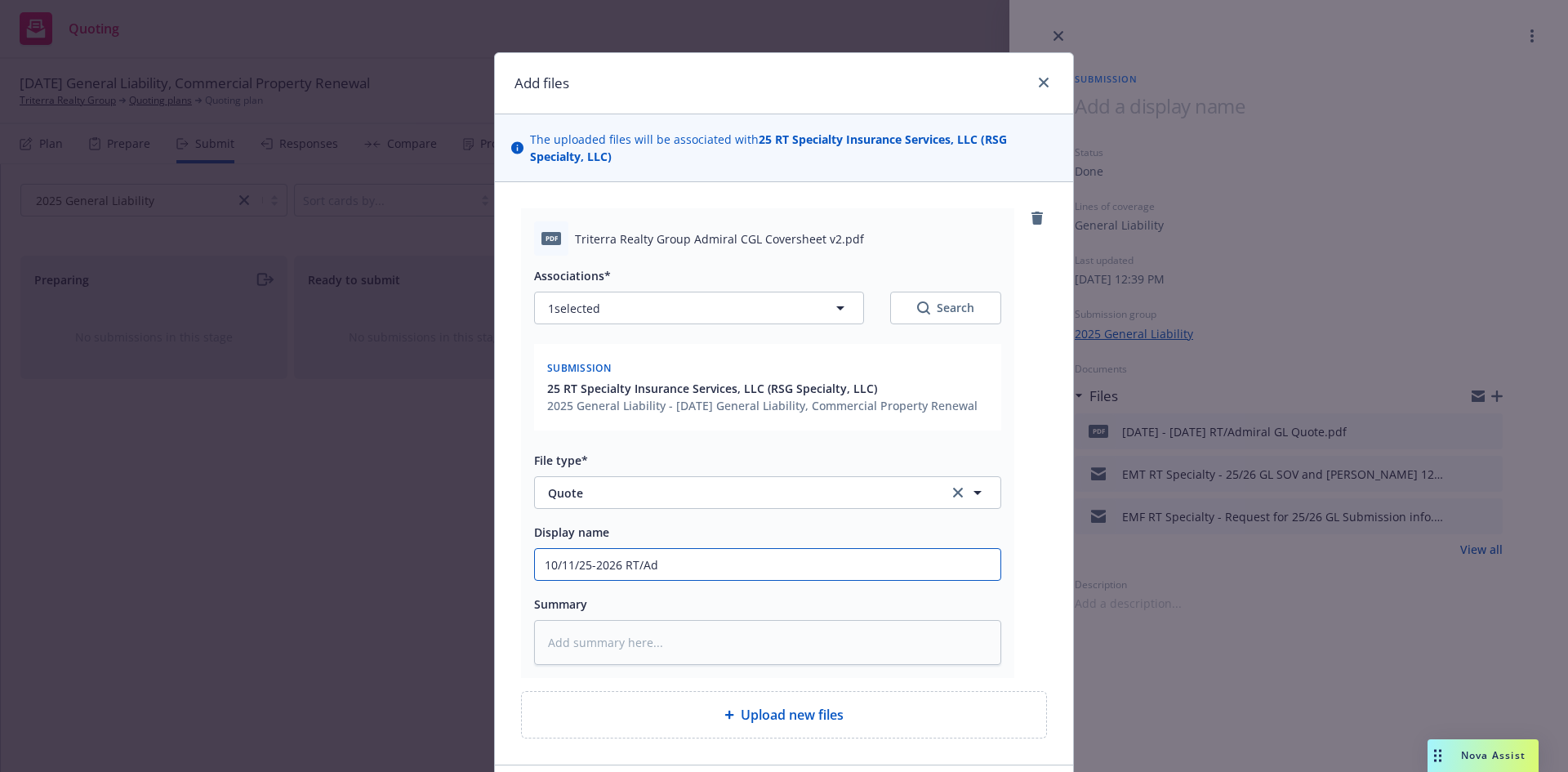
type input "10/11/25-2026 RT/A"
type textarea "x"
type input "10/11/25-2026 RT/"
type textarea "x"
type input "10/11/25-2026 RT"
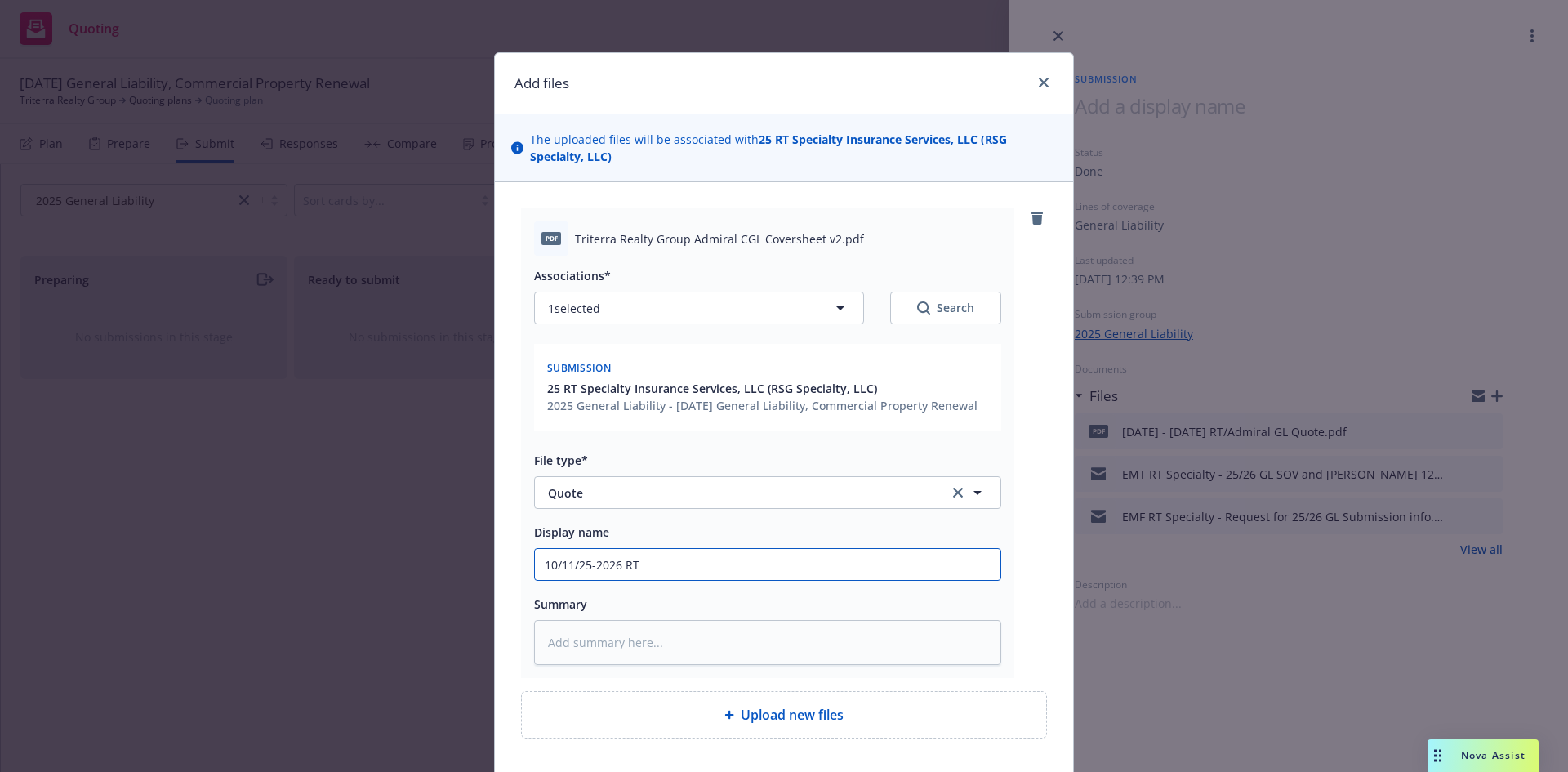
type textarea "x"
type input "10/11/25-2026 RT"
type textarea "x"
type input "10/11/25-2026 RT C"
type textarea "x"
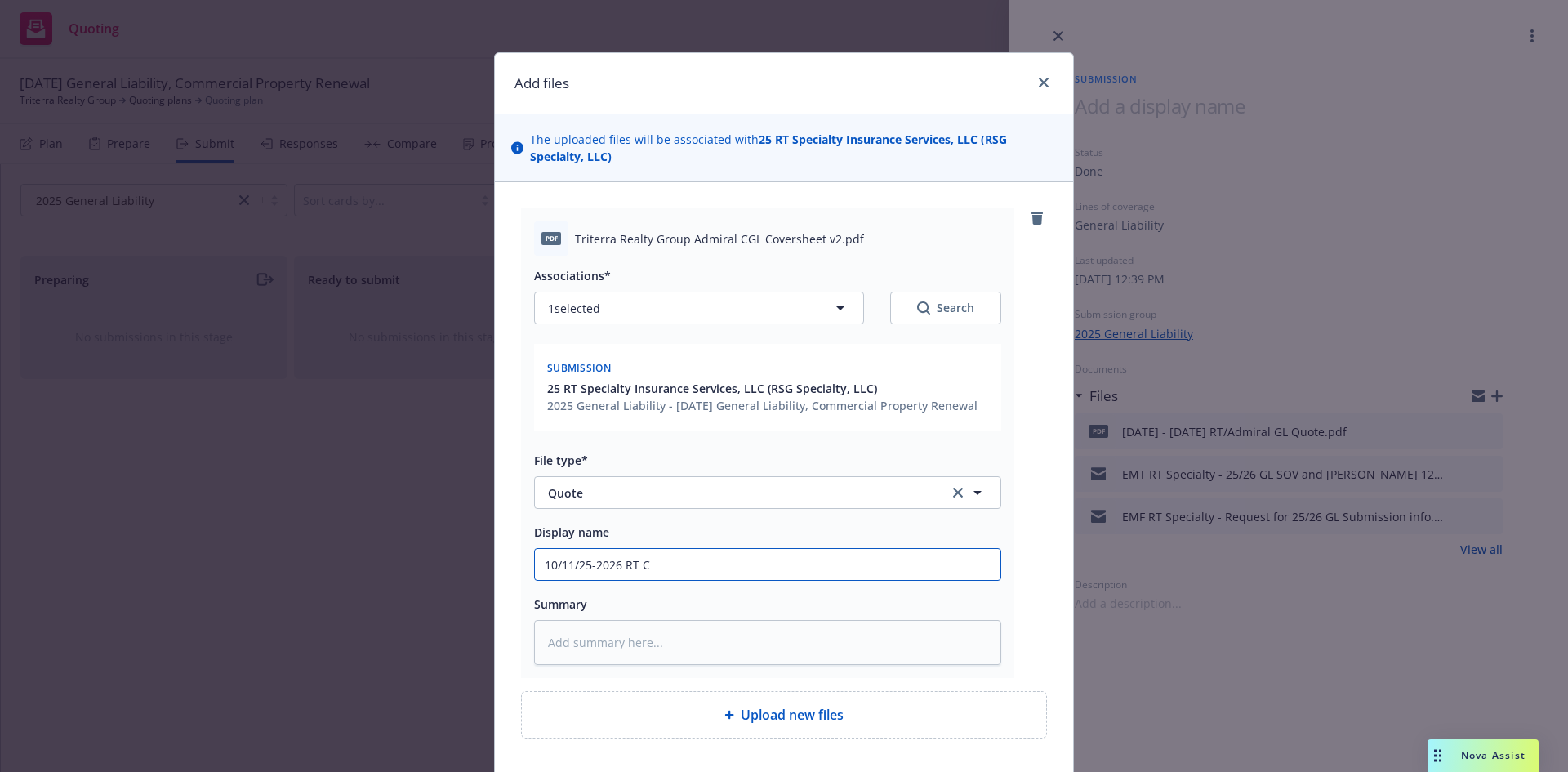
type input "10/11/25-2026 RT Co"
type textarea "x"
type input "10/11/25-2026 RT Cov"
type textarea "x"
type input "10/11/25-2026 RT Cove"
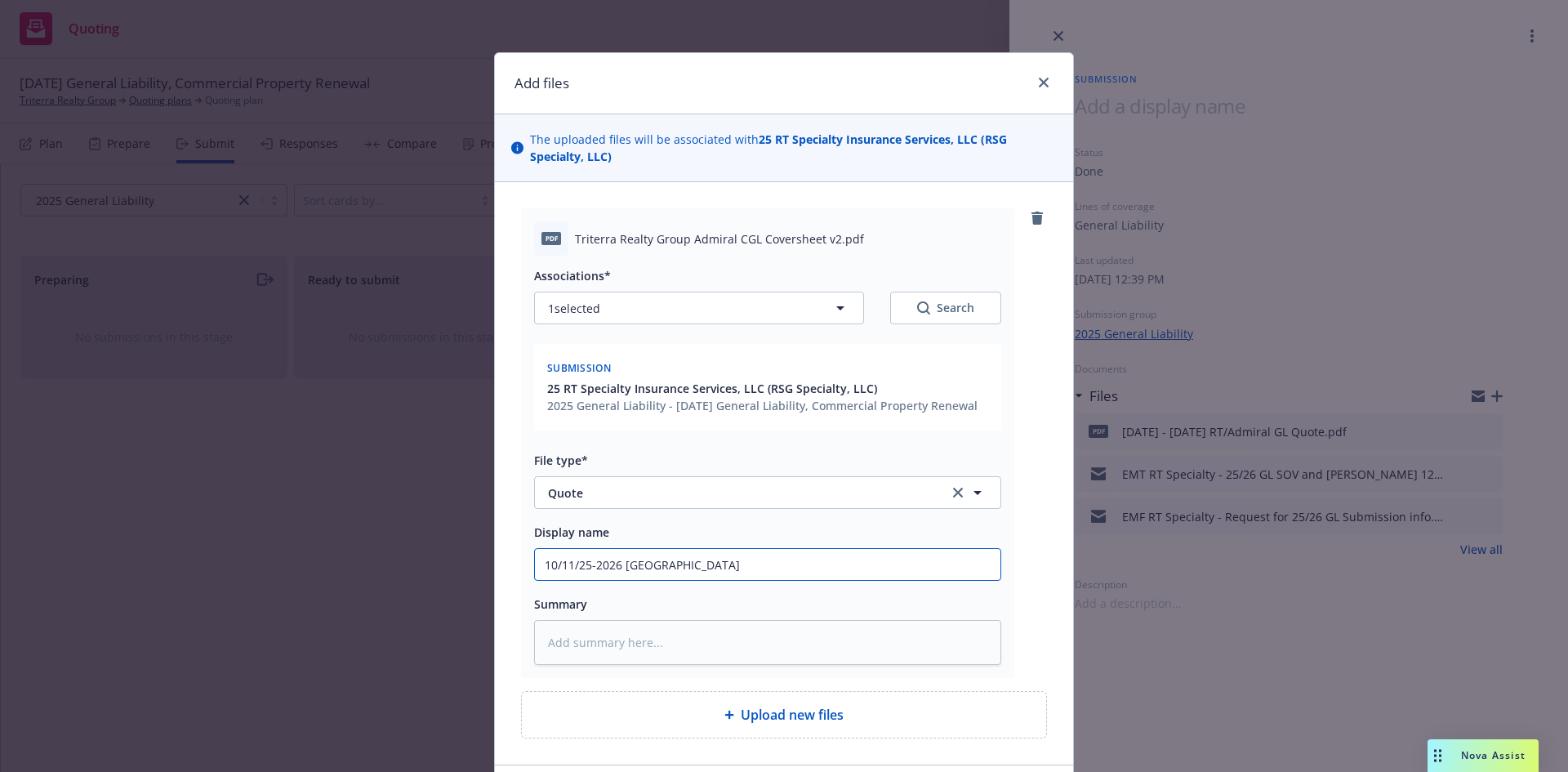
type textarea "x"
type input "10/11/25-2026 RT Cover"
type textarea "x"
type input "10/11/25-2026 RT Cover"
type textarea "x"
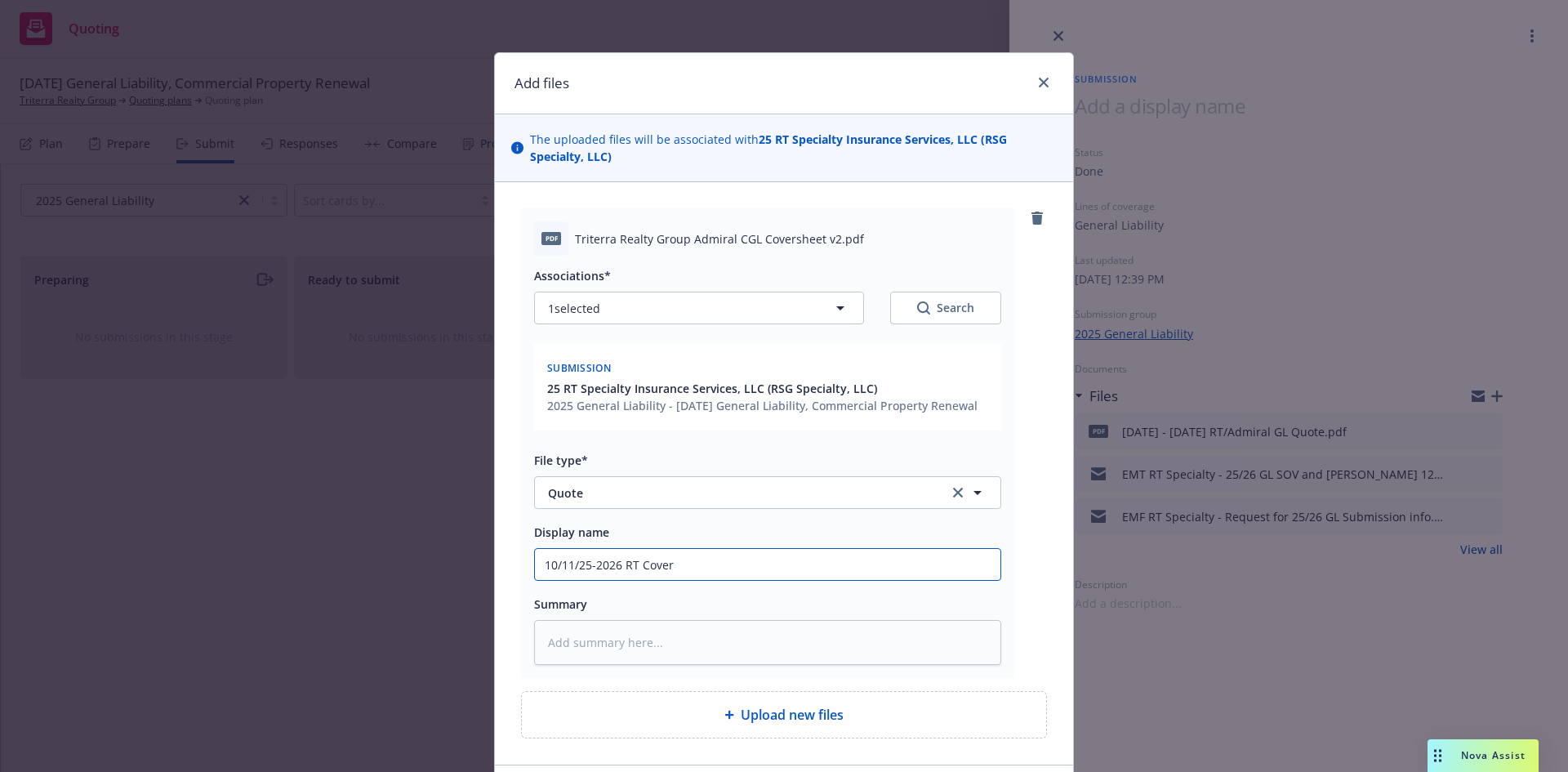
type input "10/11/25-2026 RT Cover L"
type textarea "x"
type input "10/11/25-2026 RT Cover Le"
type textarea "x"
type input "10/11/25-2026 RT Cover Let"
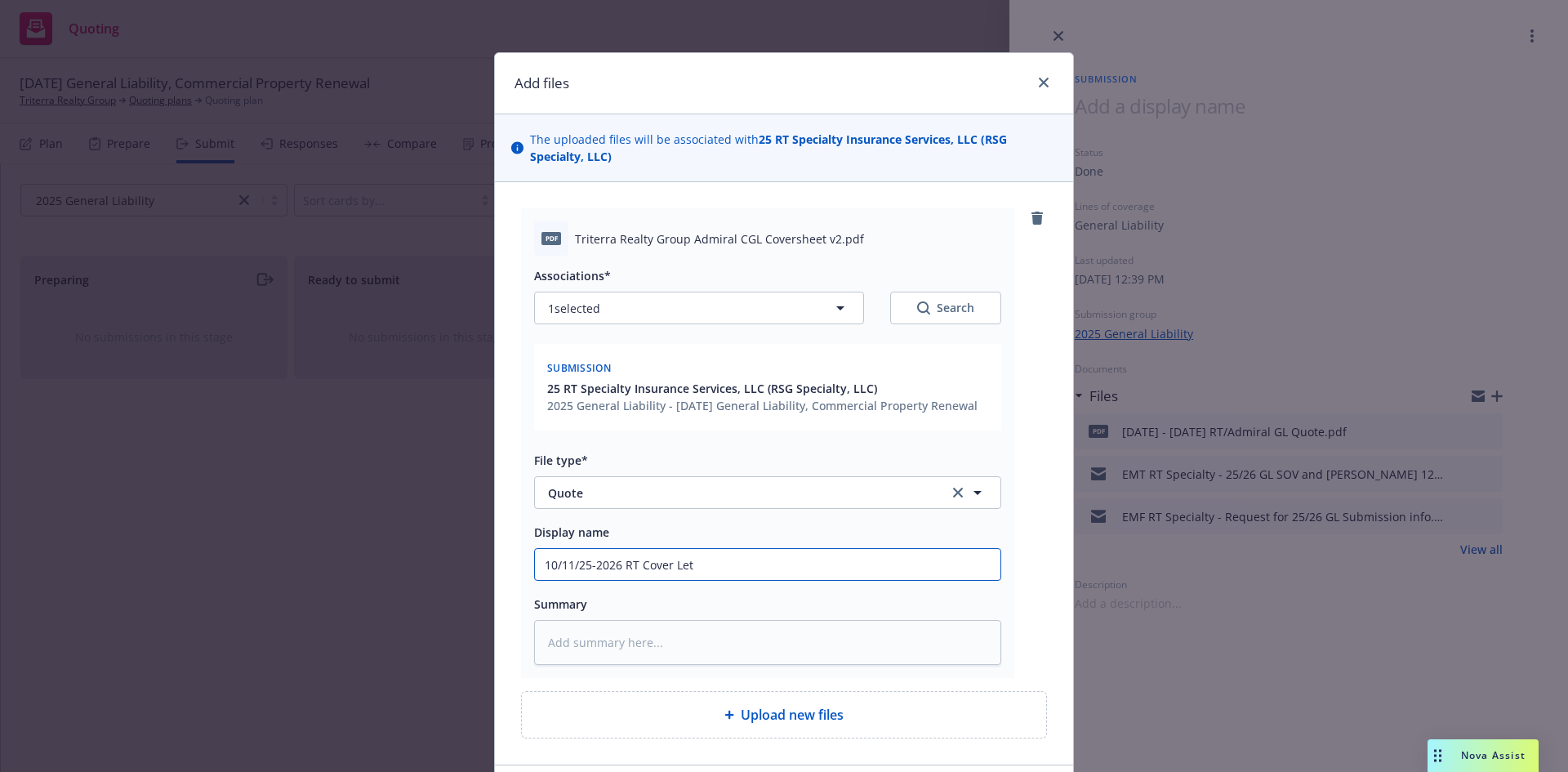
type textarea "x"
type input "10/11/25-2026 RT Cover Lett"
click at [632, 568] on input "10/11/25-2026 RT Cover Letter for Admiral GL Quote (Breakdown of premium, taxes…" at bounding box center [768, 564] width 466 height 31
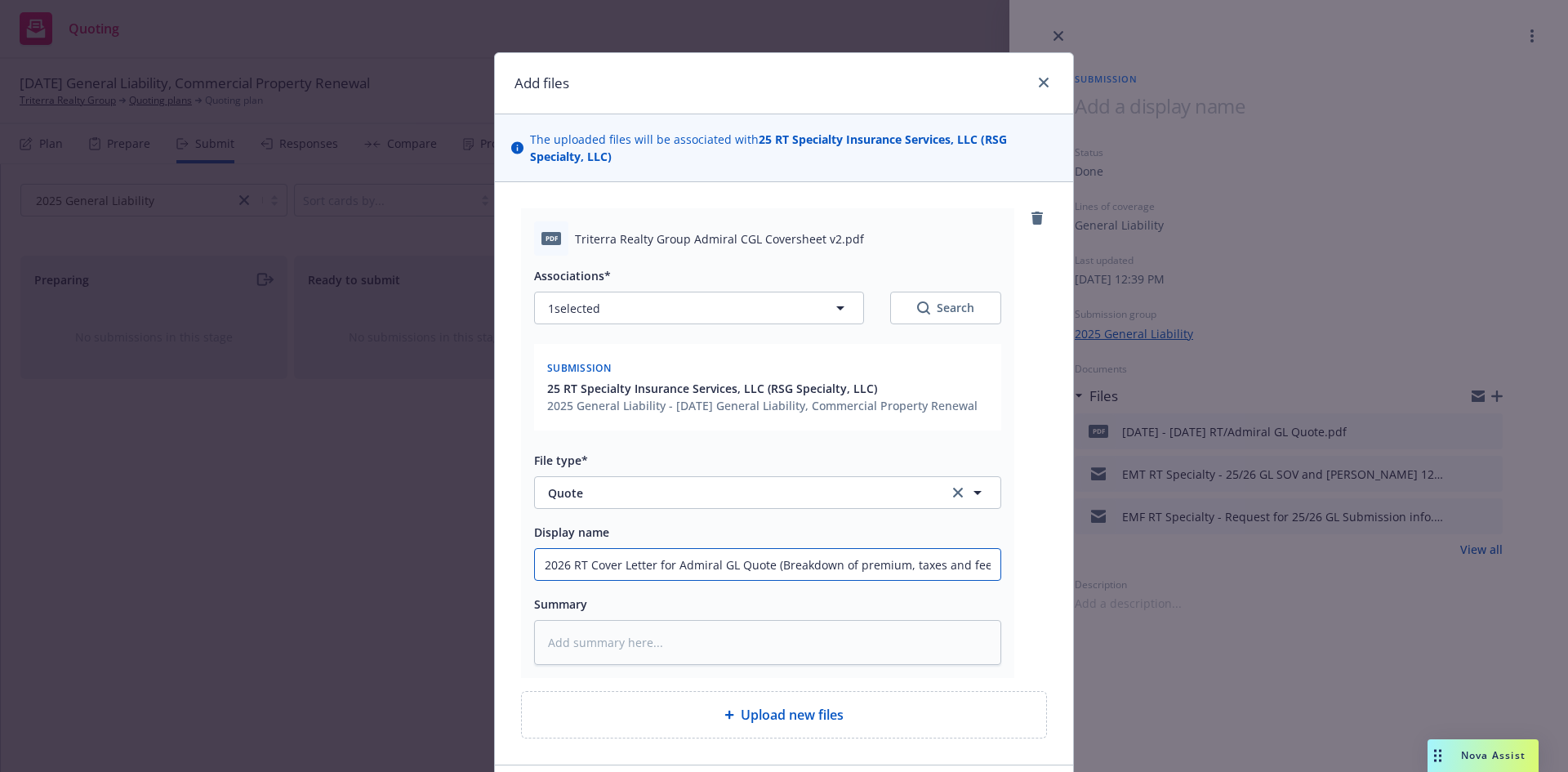
click at [632, 567] on input "10/11/25-2026 RT Cover Letter for Admiral GL Quote (Breakdown of premium, taxes…" at bounding box center [768, 564] width 466 height 31
click at [597, 623] on textarea at bounding box center [768, 643] width 467 height 45
paste textarea "10/11/25-2026 RT Cover Letter for Admiral GL Quote (Breakdown of premium, taxes…"
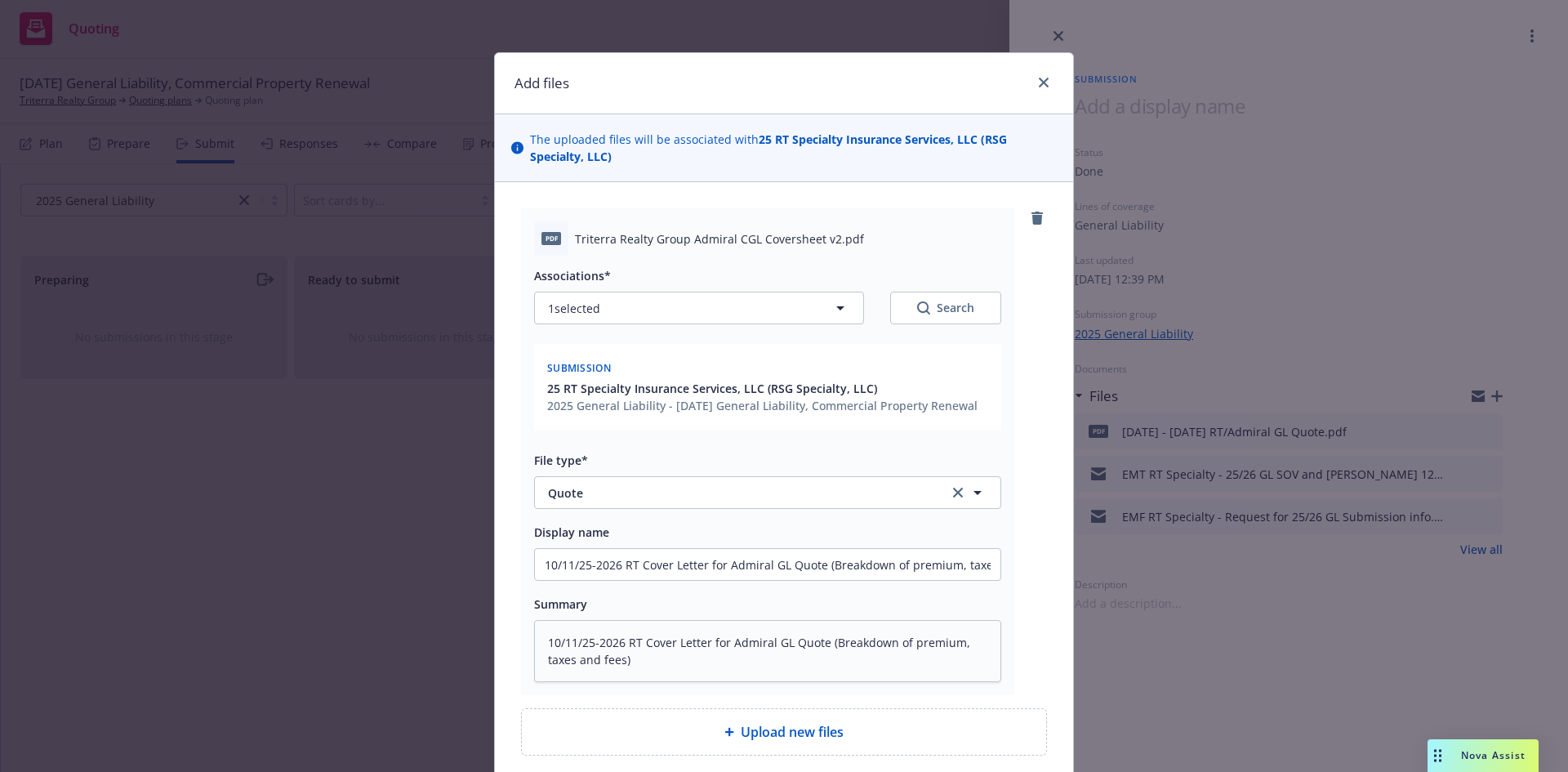
click at [1053, 593] on div "pdf Triterra Realty Group Admiral CGL Coversheet v2.pdf Associations* 1 selecte…" at bounding box center [784, 482] width 578 height 599
click at [640, 562] on input "10/11/25-2026 RT Cover Letter for Admiral GL Quote (Breakdown of premium, taxes…" at bounding box center [768, 564] width 466 height 31
click at [635, 568] on input "10/11/25-2026 RT Cover Letter for Admiral GL Quote (Breakdown of premium, taxes…" at bounding box center [768, 564] width 466 height 31
click at [787, 669] on textarea "10/11/25-2026 RT Cover Letter for Admiral GL Quote (Breakdown of premium, taxes…" at bounding box center [768, 651] width 467 height 62
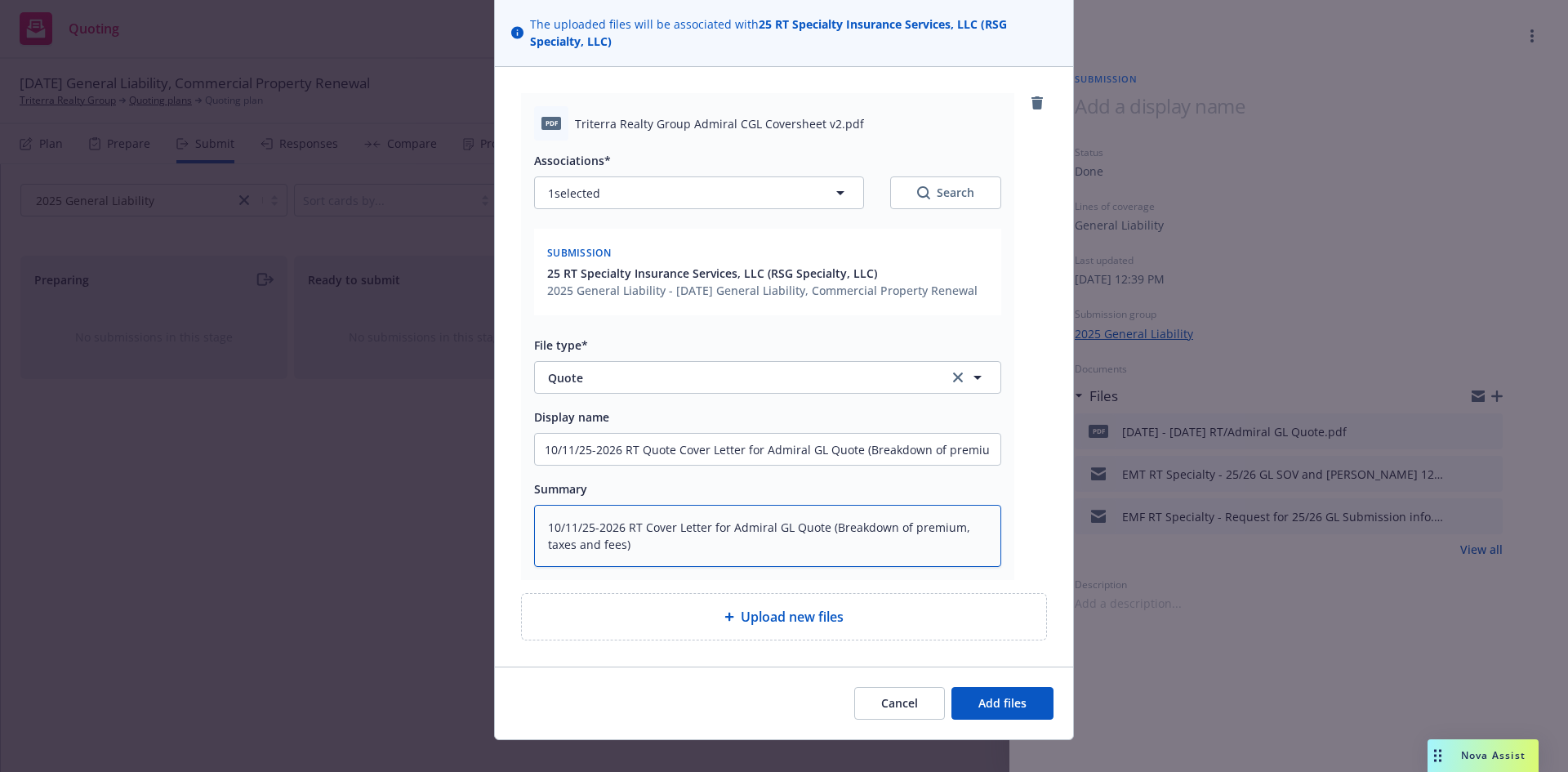
scroll to position [135, 0]
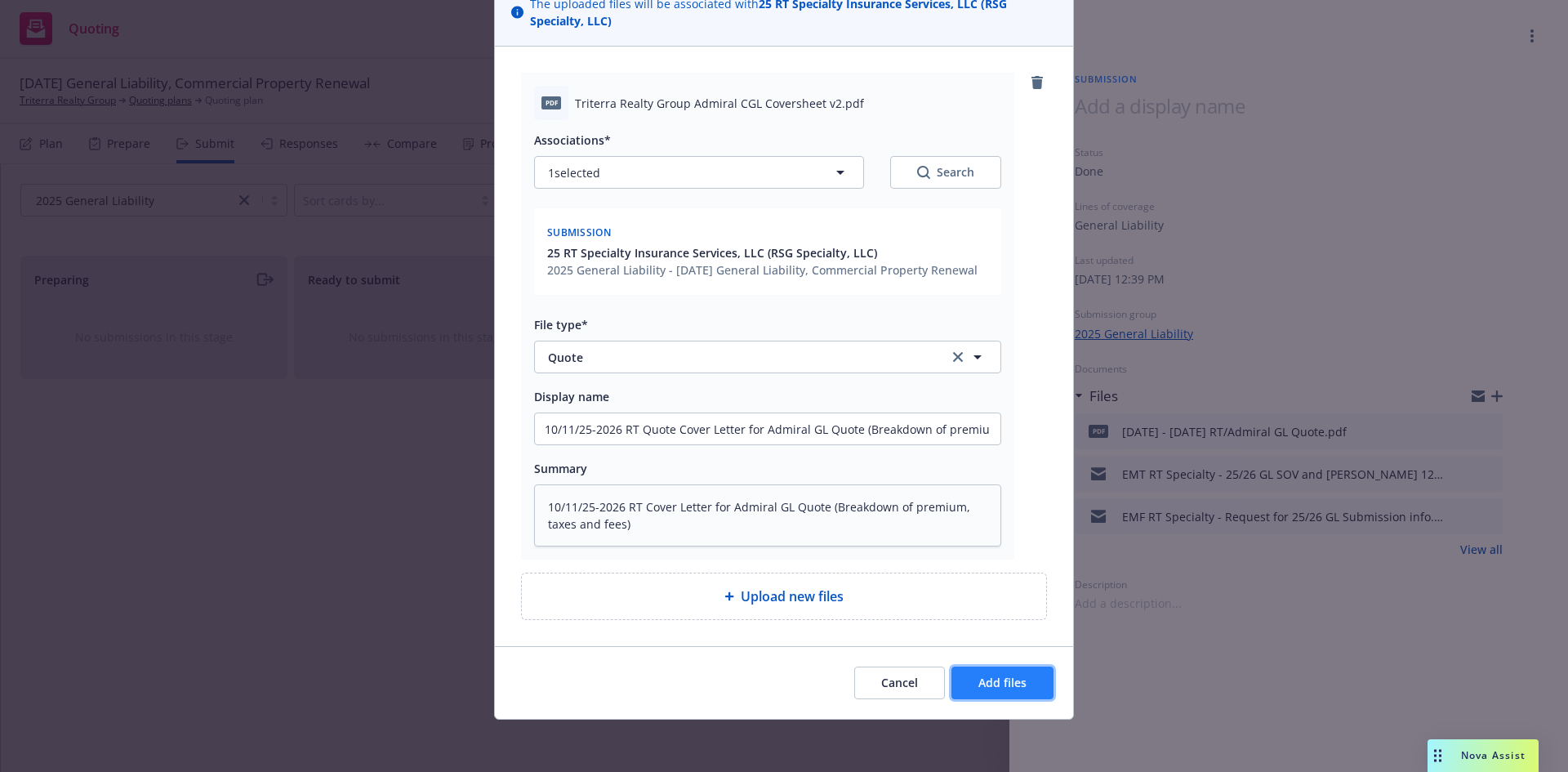
click at [996, 686] on span "Add files" at bounding box center [1003, 683] width 48 height 16
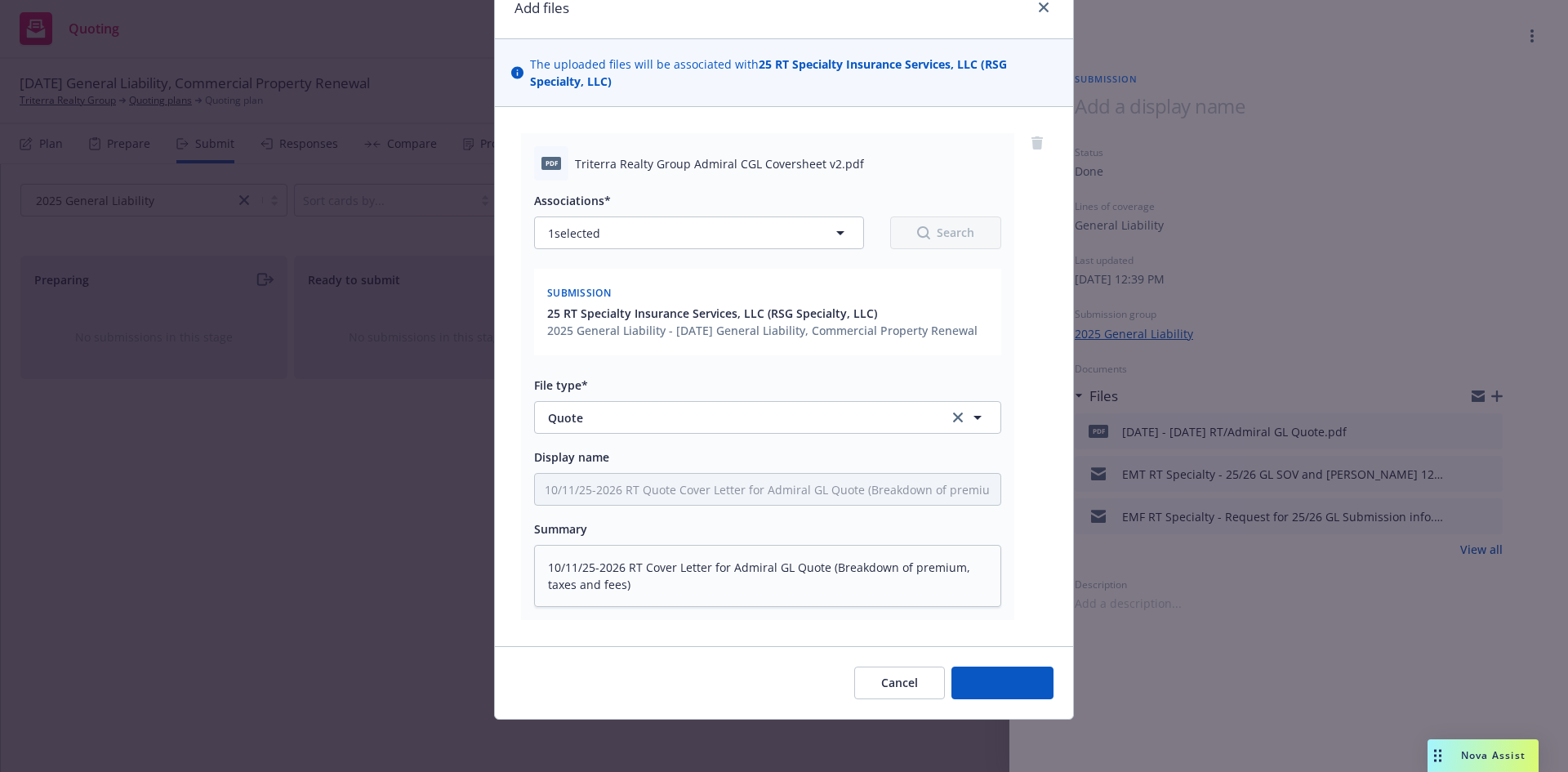
scroll to position [75, 0]
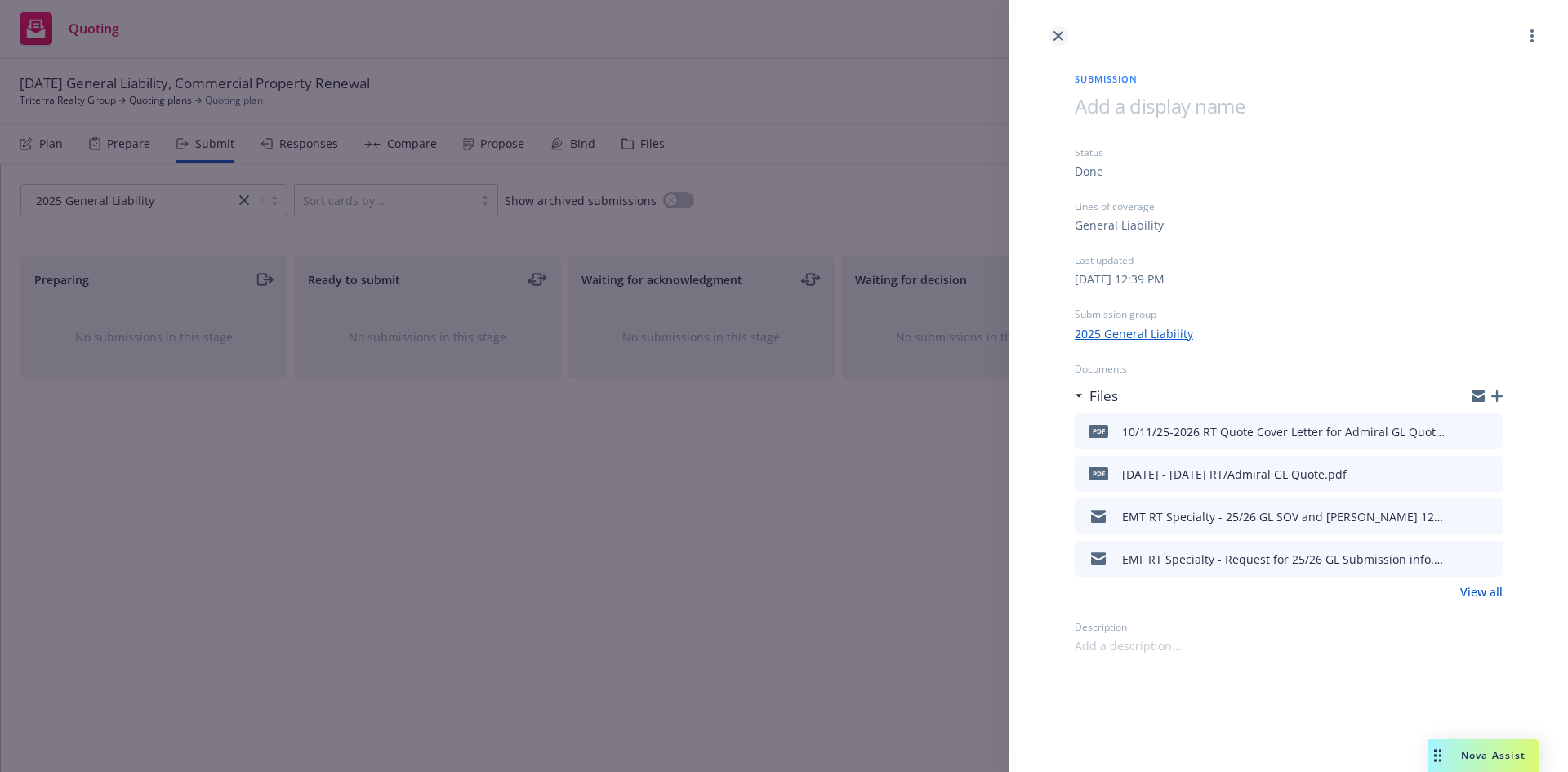
click at [1056, 31] on icon "close" at bounding box center [1059, 36] width 10 height 10
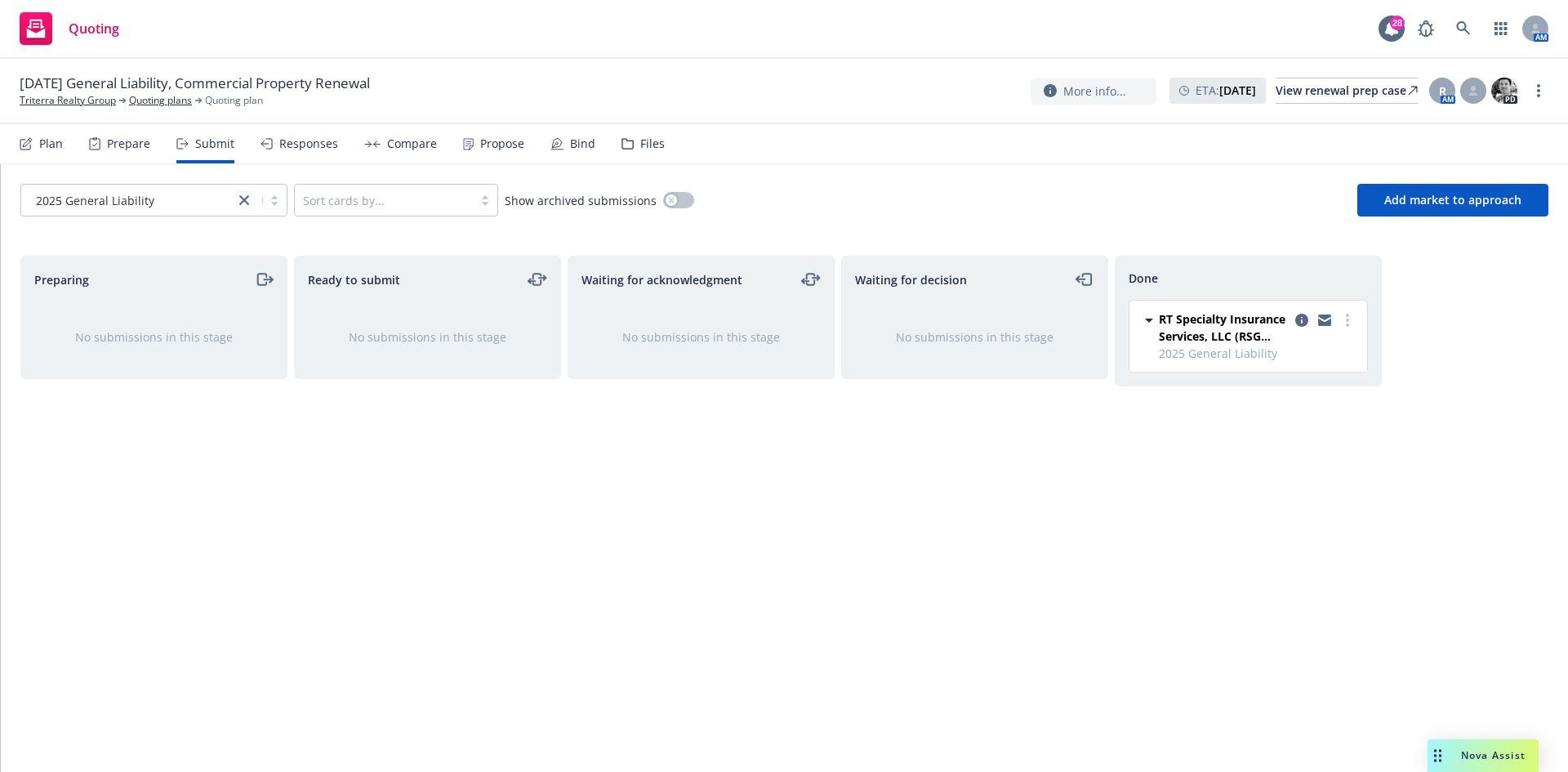
click at [297, 143] on div "Responses" at bounding box center [309, 144] width 58 height 13
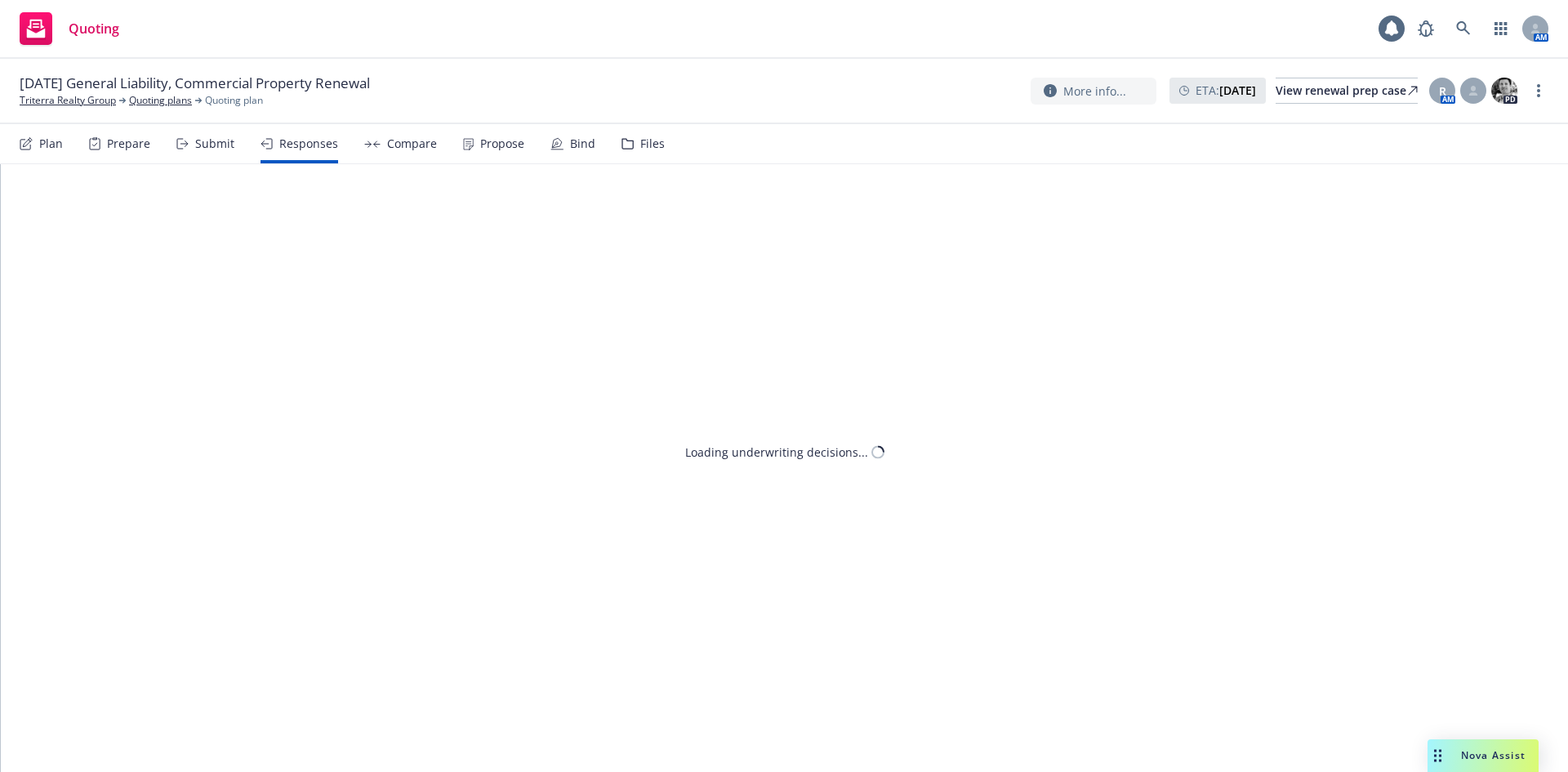
click at [405, 141] on div "Compare" at bounding box center [412, 144] width 50 height 13
click at [295, 134] on div "Responses" at bounding box center [299, 144] width 78 height 39
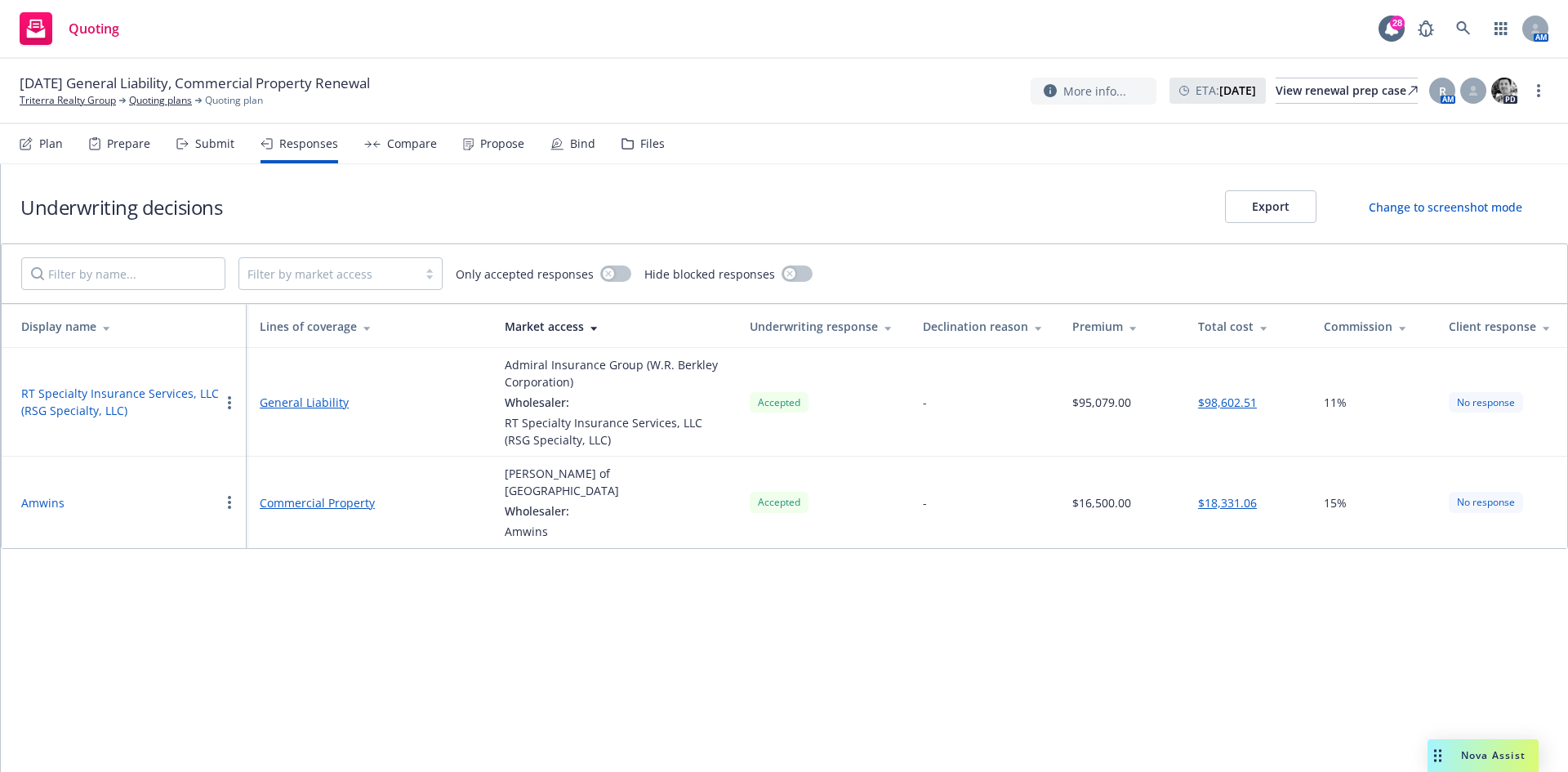
click at [399, 147] on div "Compare" at bounding box center [412, 144] width 50 height 13
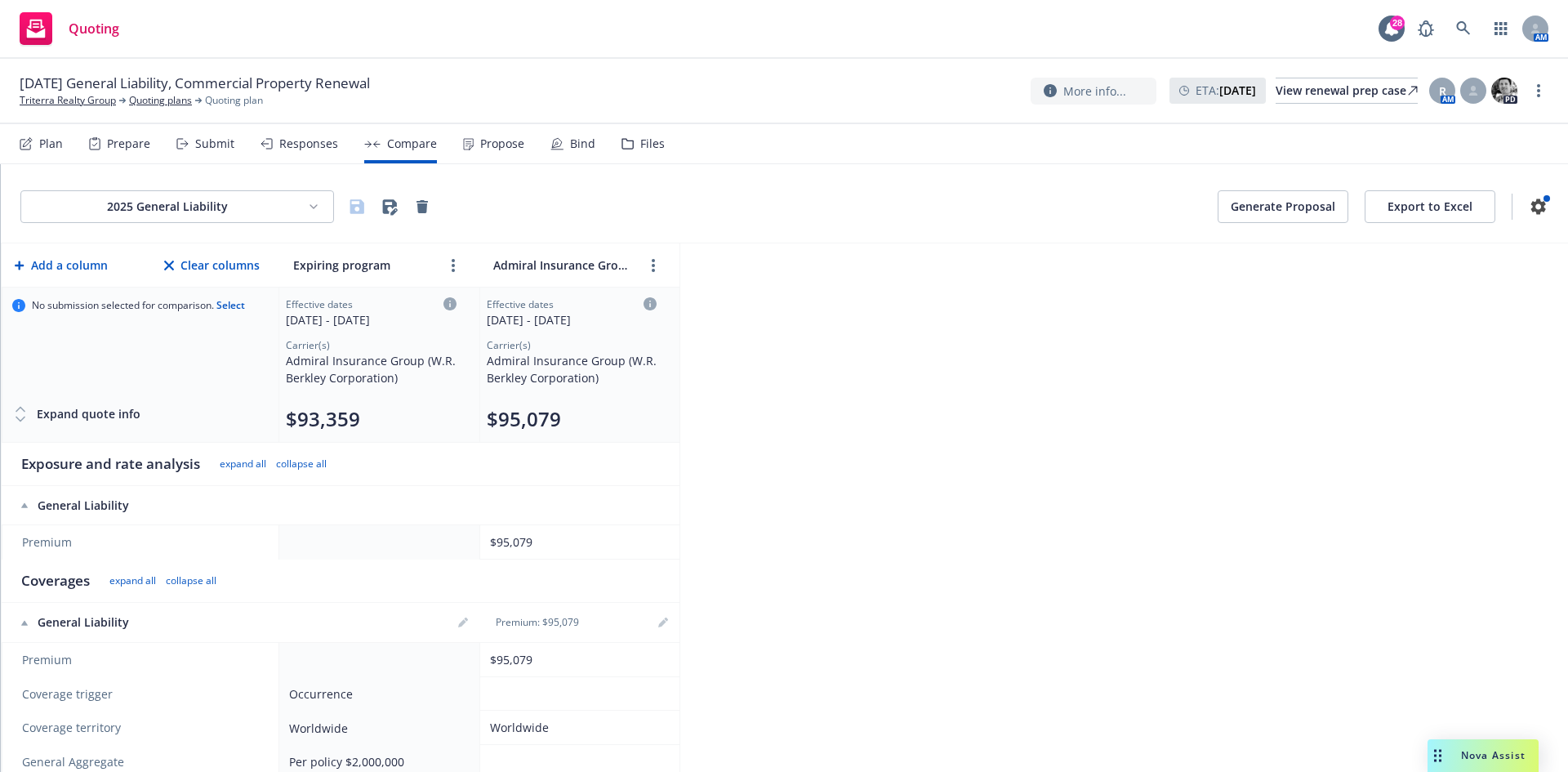
scroll to position [82, 0]
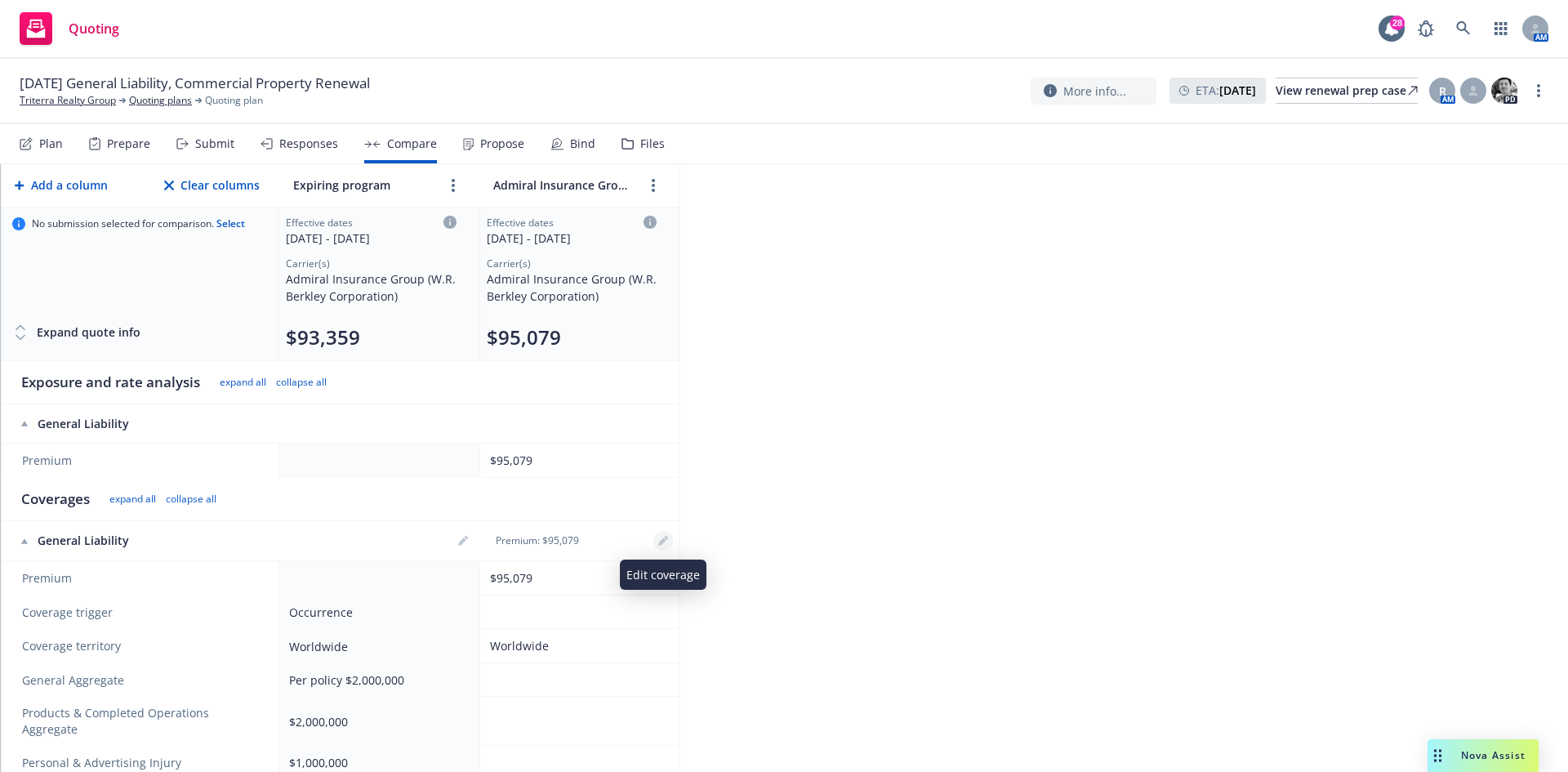
click at [664, 537] on icon "editPencil" at bounding box center [663, 541] width 10 height 10
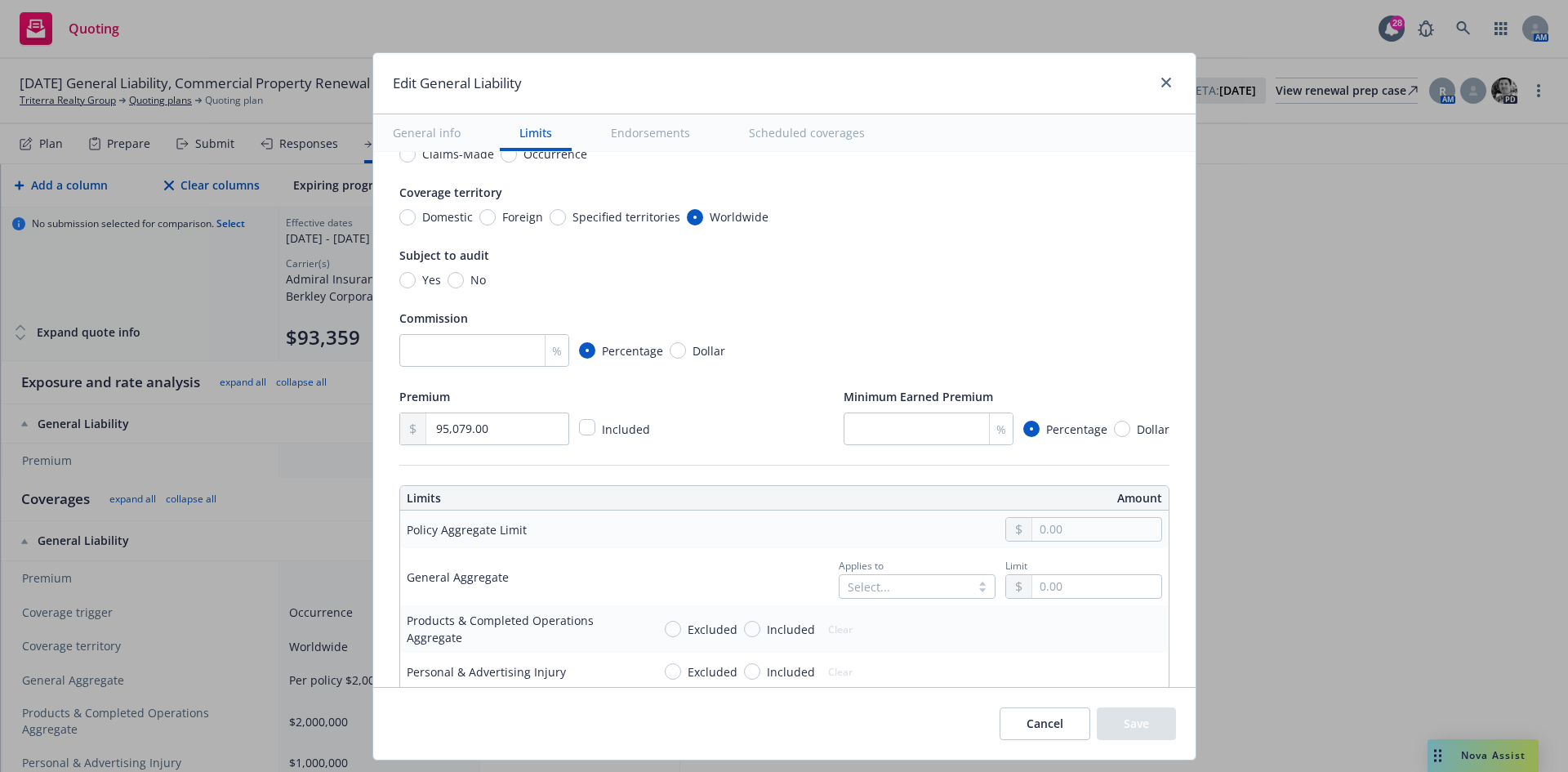
scroll to position [0, 0]
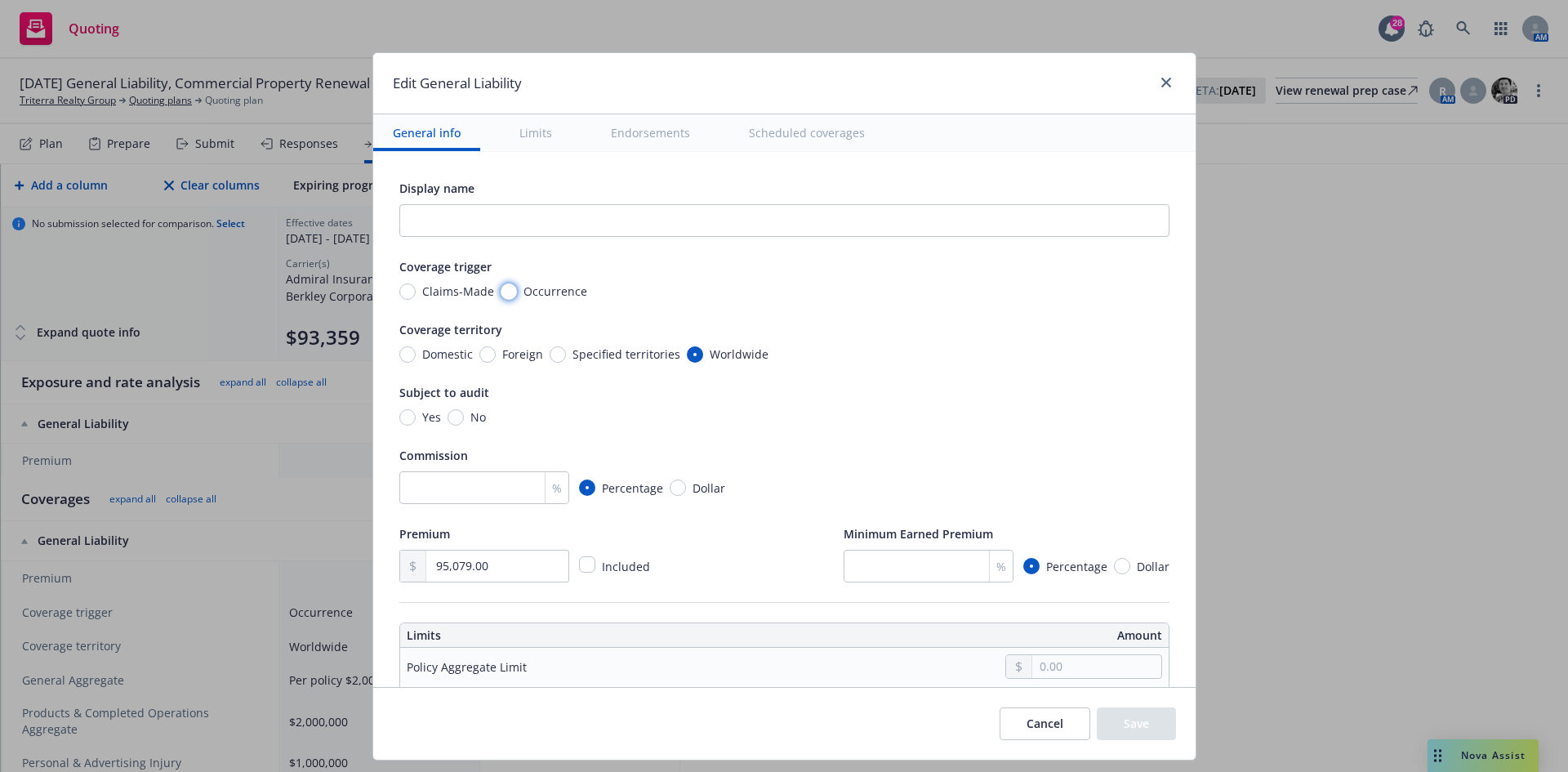
click at [501, 286] on input "Occurrence" at bounding box center [509, 292] width 17 height 17
drag, startPoint x: 400, startPoint y: 284, endPoint x: 417, endPoint y: 288, distance: 17.5
click at [400, 284] on input "Claims-Made" at bounding box center [408, 292] width 17 height 17
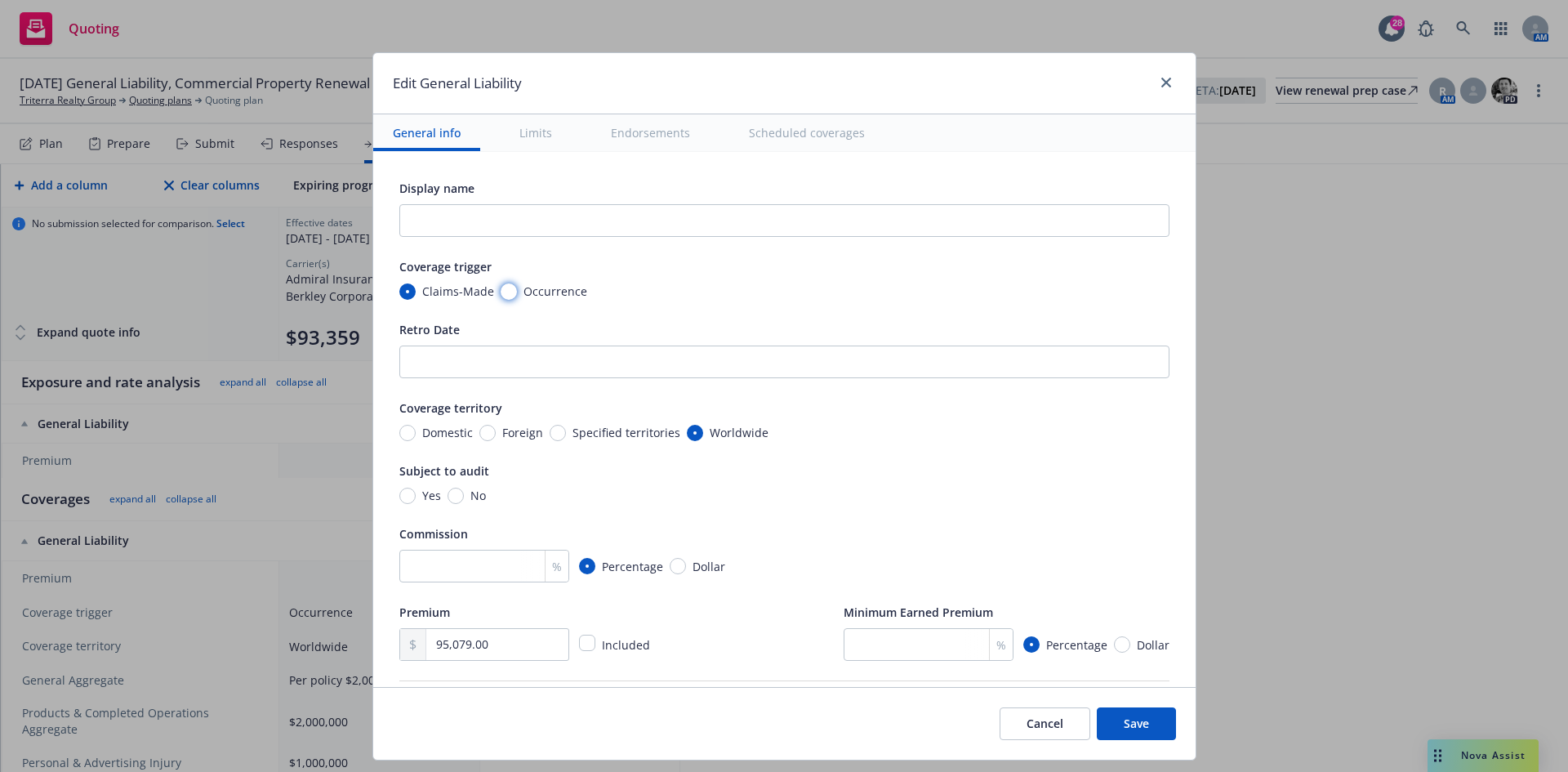
click at [501, 293] on input "Occurrence" at bounding box center [509, 292] width 17 height 17
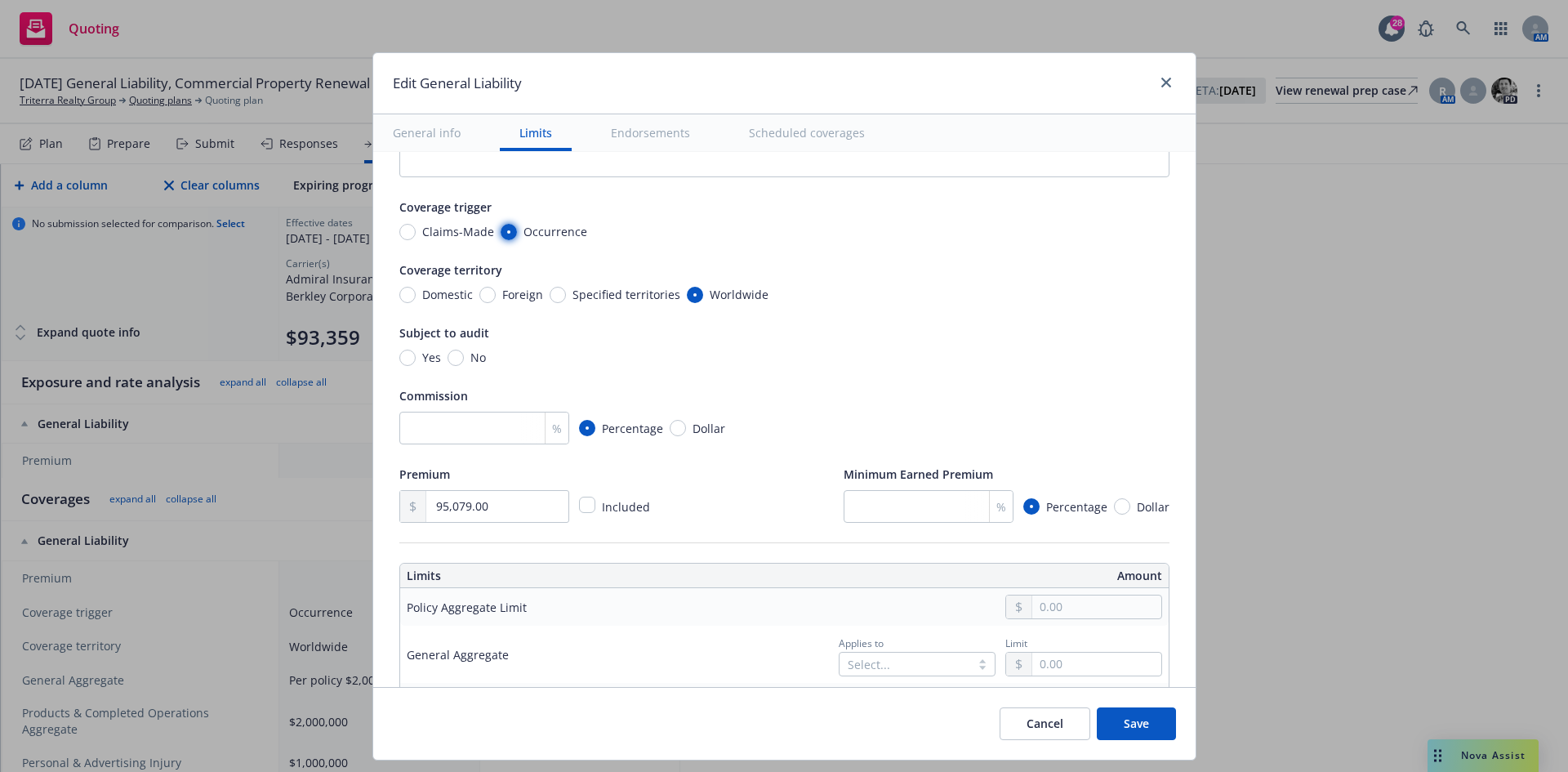
scroll to position [408, 0]
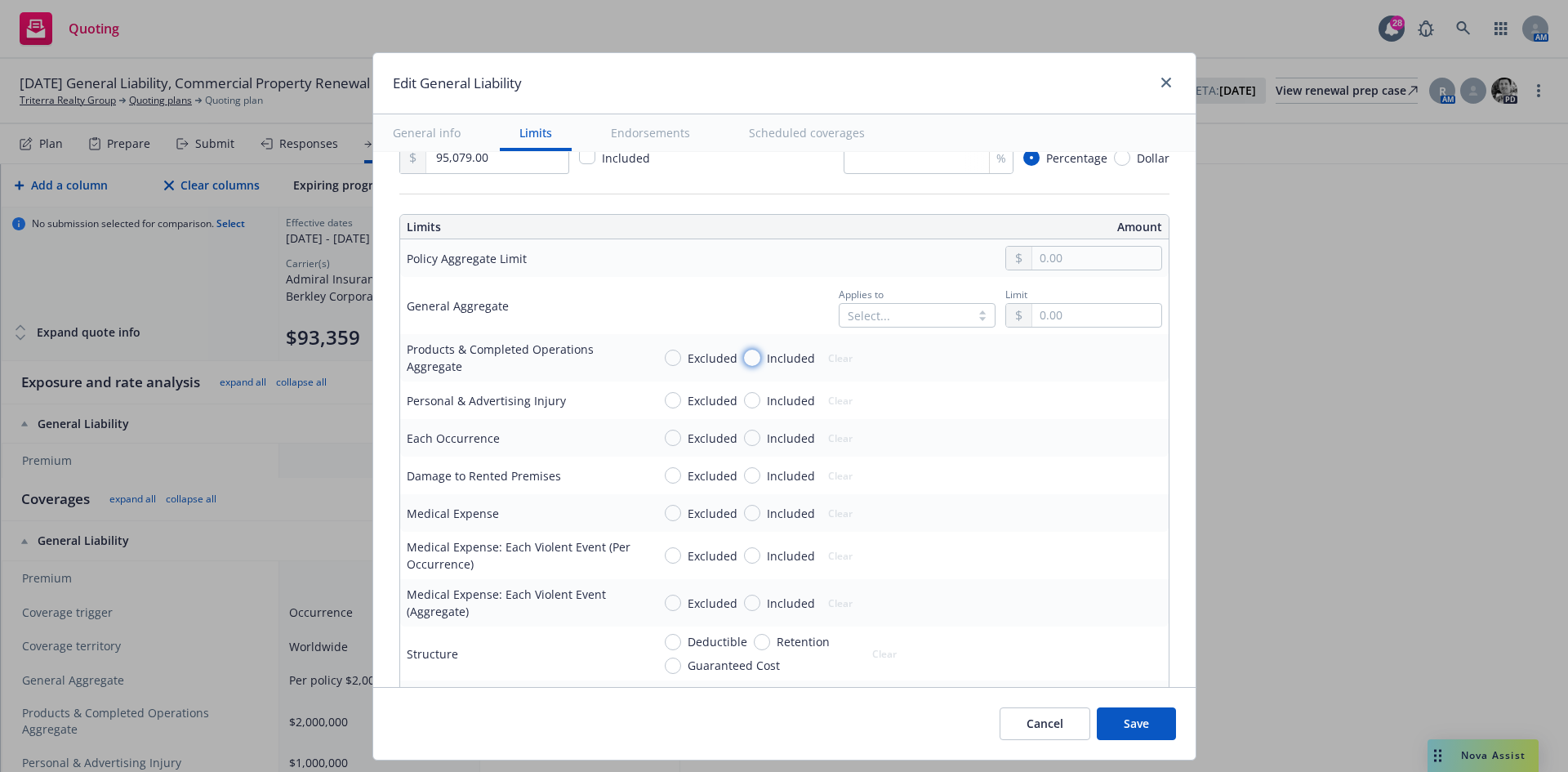
click at [744, 353] on input "Included" at bounding box center [753, 358] width 17 height 17
click at [744, 401] on input "Included" at bounding box center [753, 401] width 17 height 17
drag, startPoint x: 741, startPoint y: 436, endPoint x: 741, endPoint y: 464, distance: 28.0
click at [744, 437] on input "Included" at bounding box center [753, 438] width 17 height 17
drag, startPoint x: 740, startPoint y: 474, endPoint x: 782, endPoint y: 478, distance: 42.2
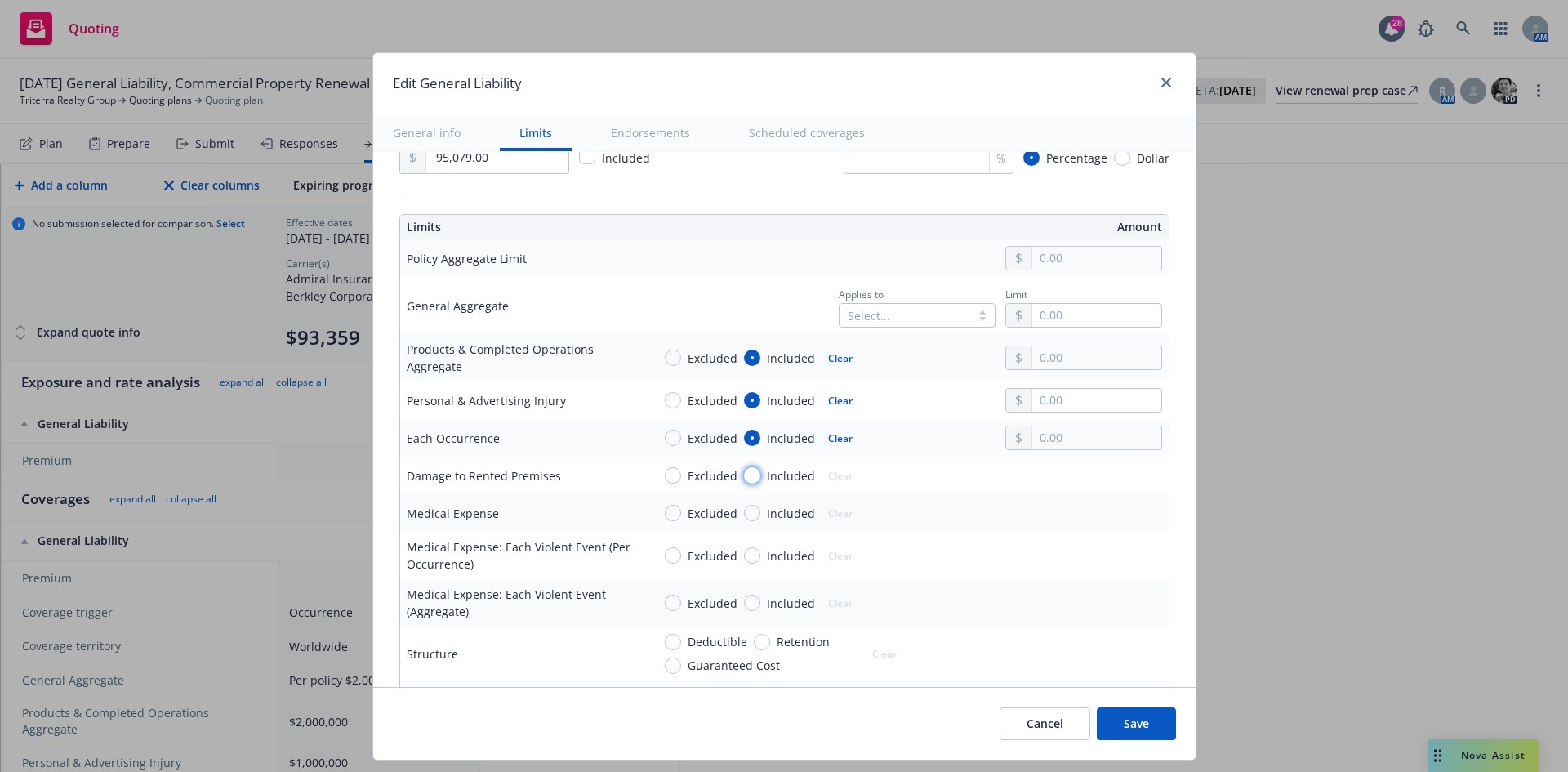
click at [744, 474] on input "Included" at bounding box center [753, 476] width 17 height 17
click at [1043, 322] on input "text" at bounding box center [1097, 315] width 129 height 23
click at [1055, 409] on button "$2,000,000.00" at bounding box center [1076, 417] width 140 height 30
click at [1053, 341] on td "Excluded Included Clear" at bounding box center [906, 357] width 523 height 48
click at [1056, 356] on input "text" at bounding box center [1097, 357] width 129 height 23
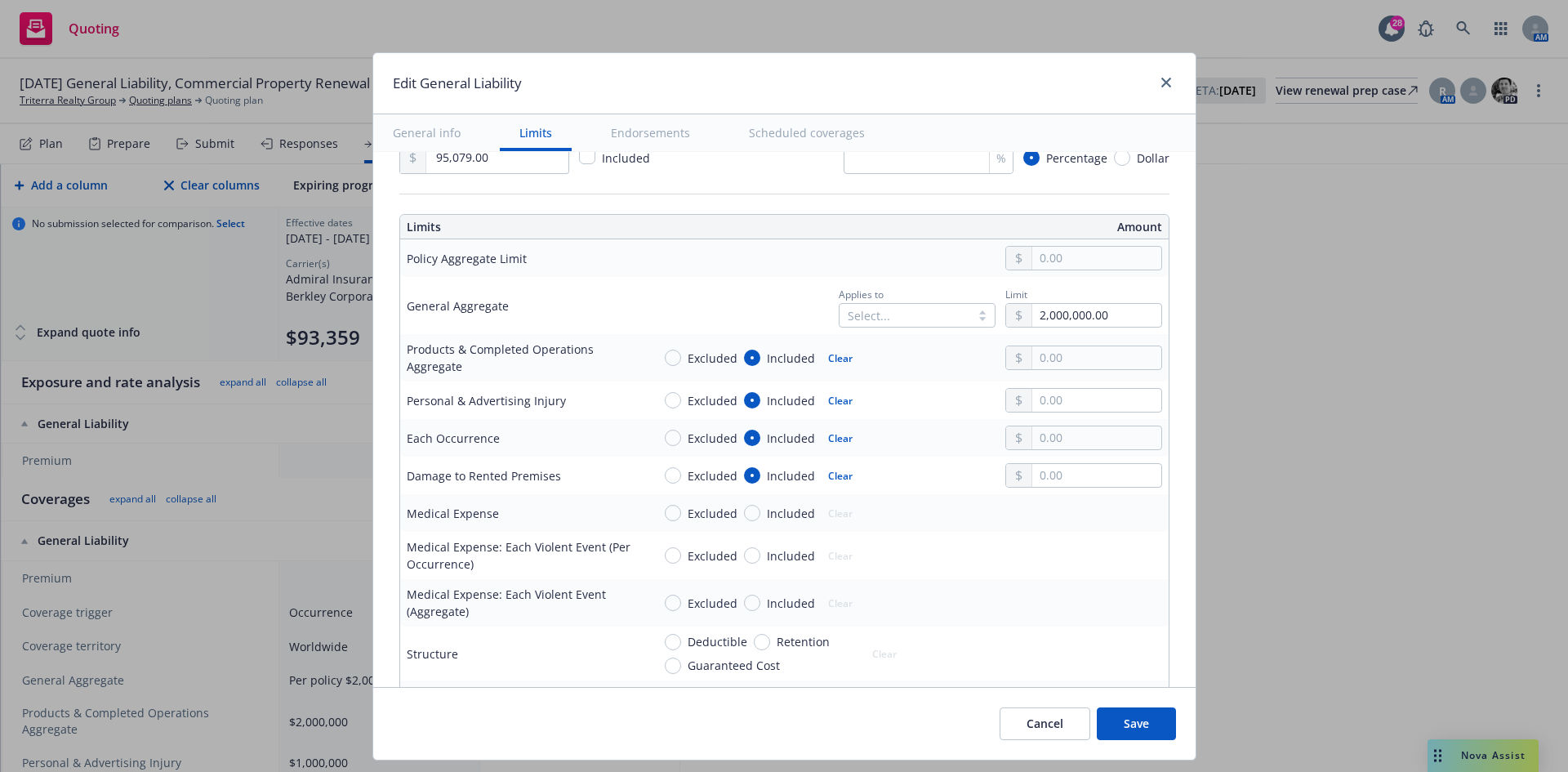
click at [1065, 456] on button "$2,000,000.00" at bounding box center [1076, 460] width 140 height 30
click at [1052, 724] on button "Cancel" at bounding box center [1045, 724] width 91 height 33
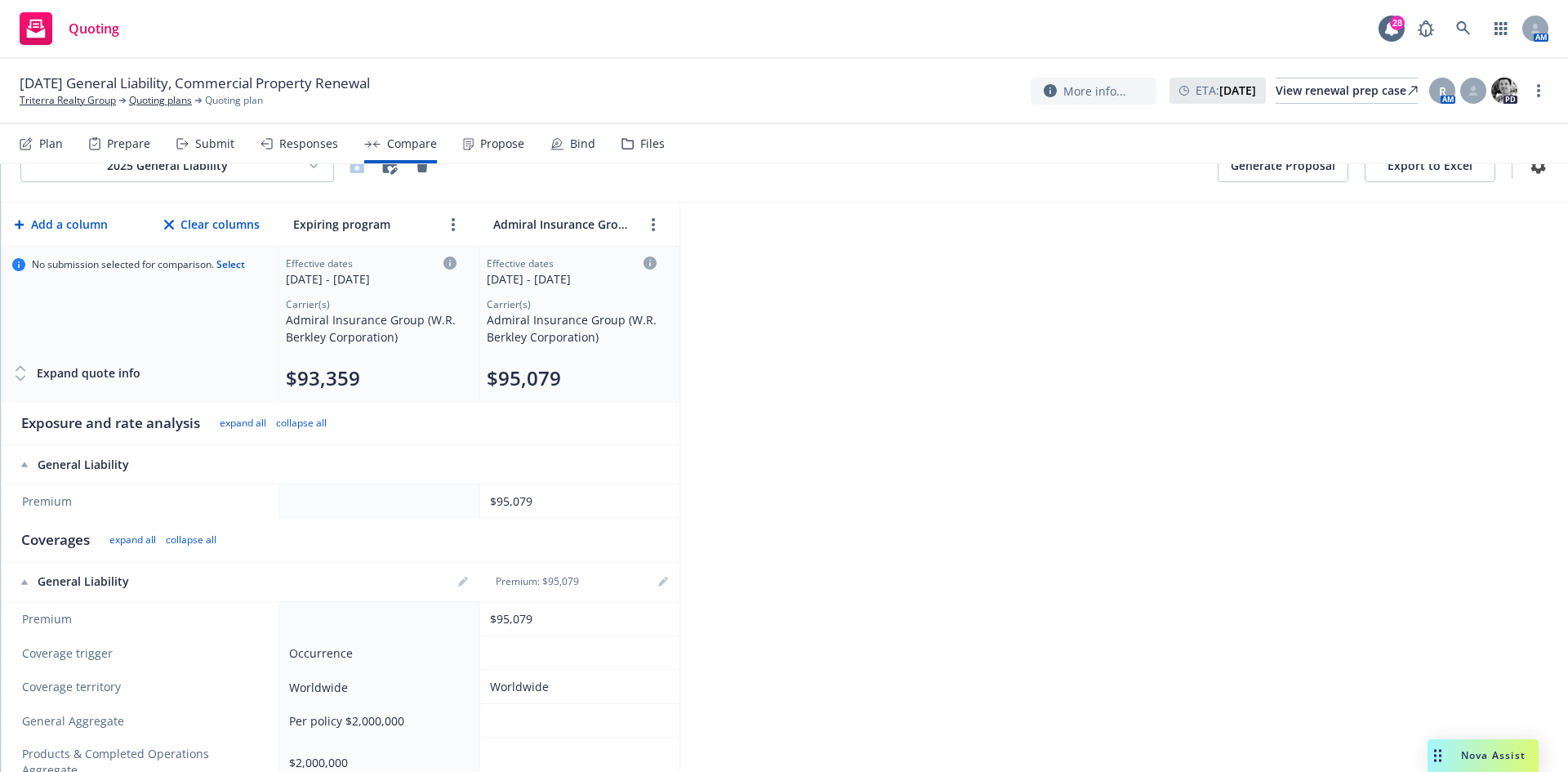
scroll to position [0, 0]
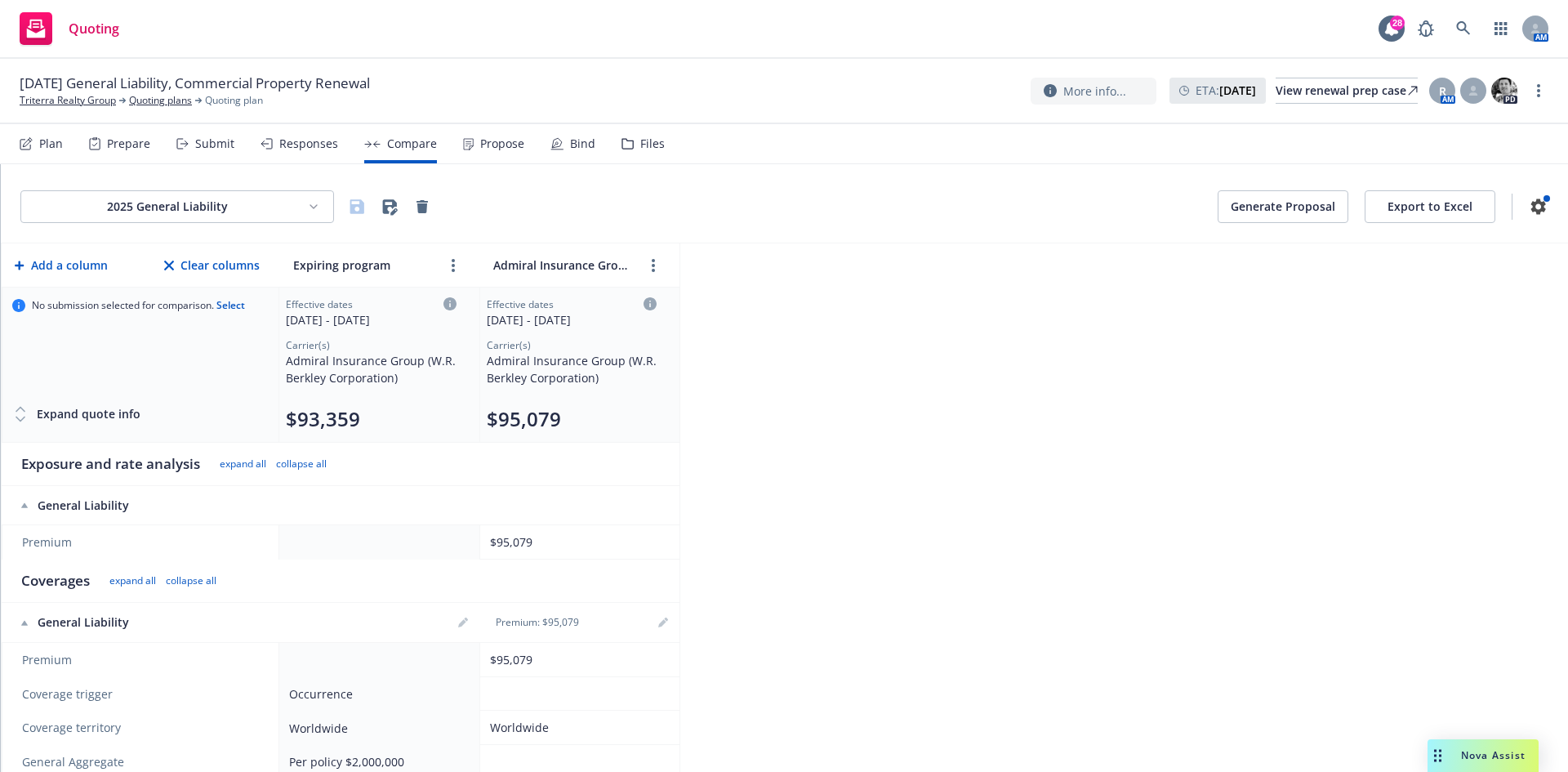
click at [499, 149] on div "Propose" at bounding box center [502, 144] width 44 height 13
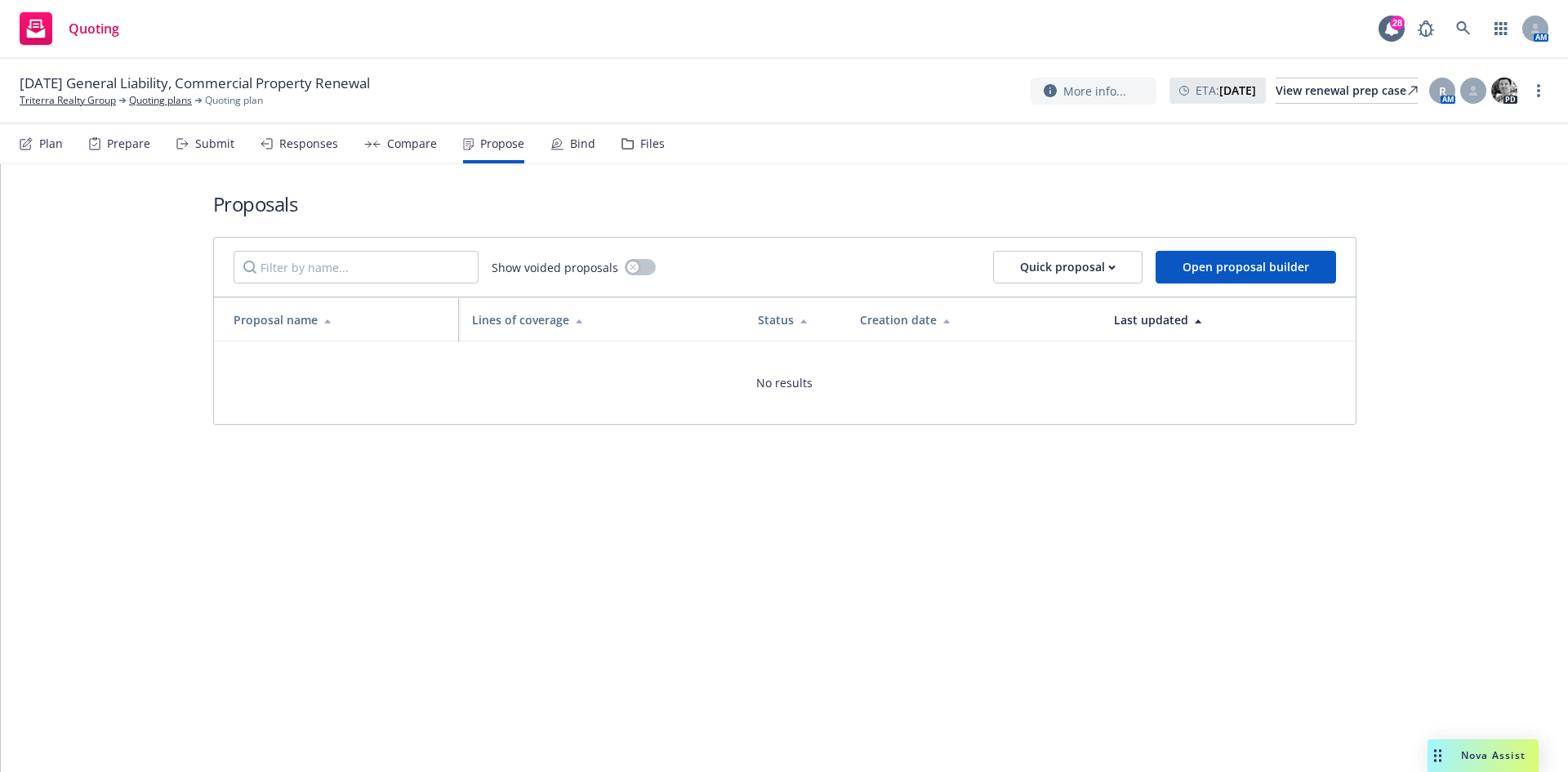
click at [390, 144] on div "Compare" at bounding box center [412, 144] width 50 height 13
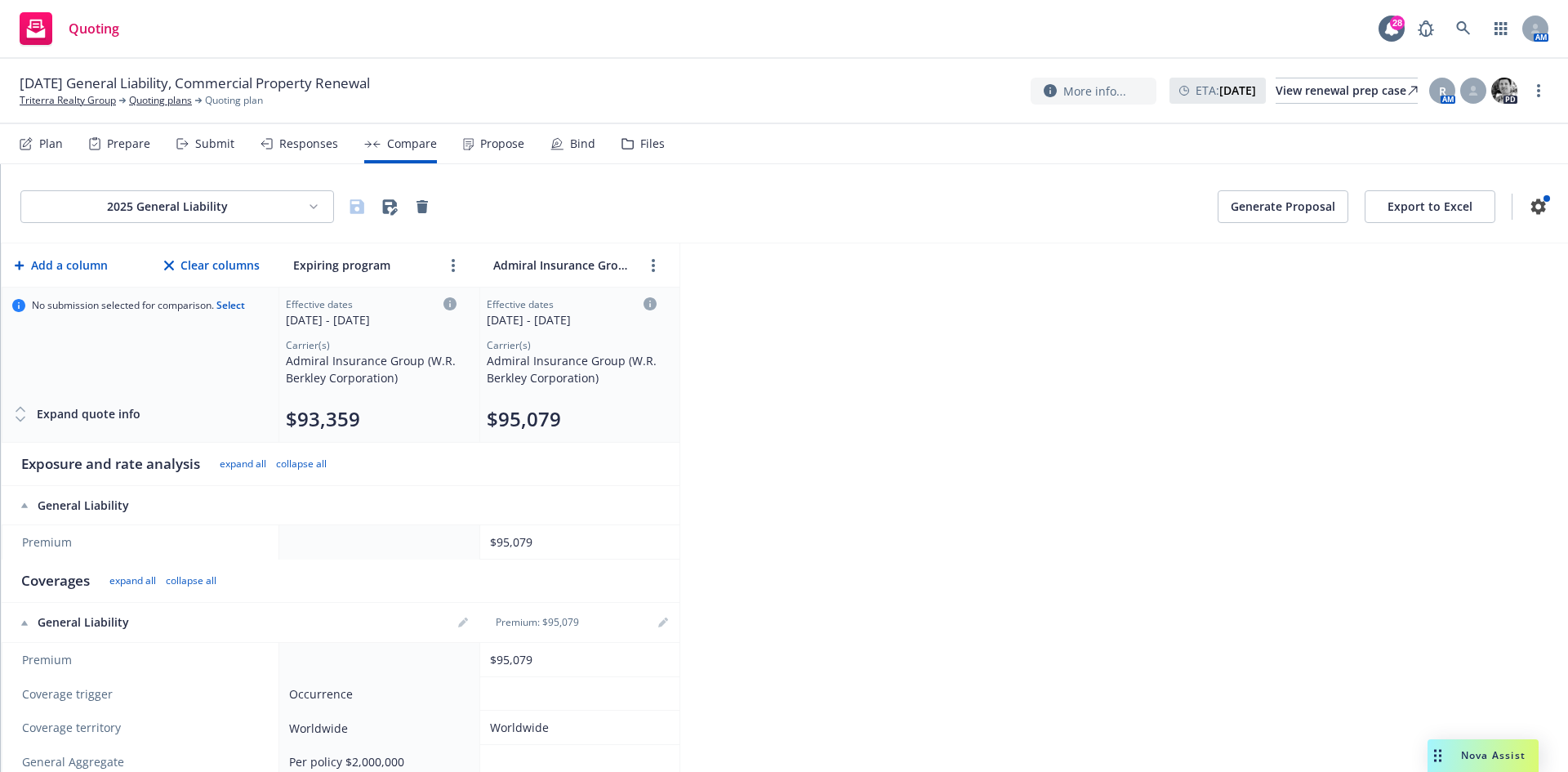
click at [276, 204] on html "Quoting 28 AM 10/11/25 General Liability, Commercial Property Renewal Triterra …" at bounding box center [784, 386] width 1568 height 772
drag, startPoint x: 195, startPoint y: 288, endPoint x: 228, endPoint y: 295, distance: 33.7
click at [196, 289] on div "2025 Commercial Property - WKFC" at bounding box center [179, 295] width 239 height 27
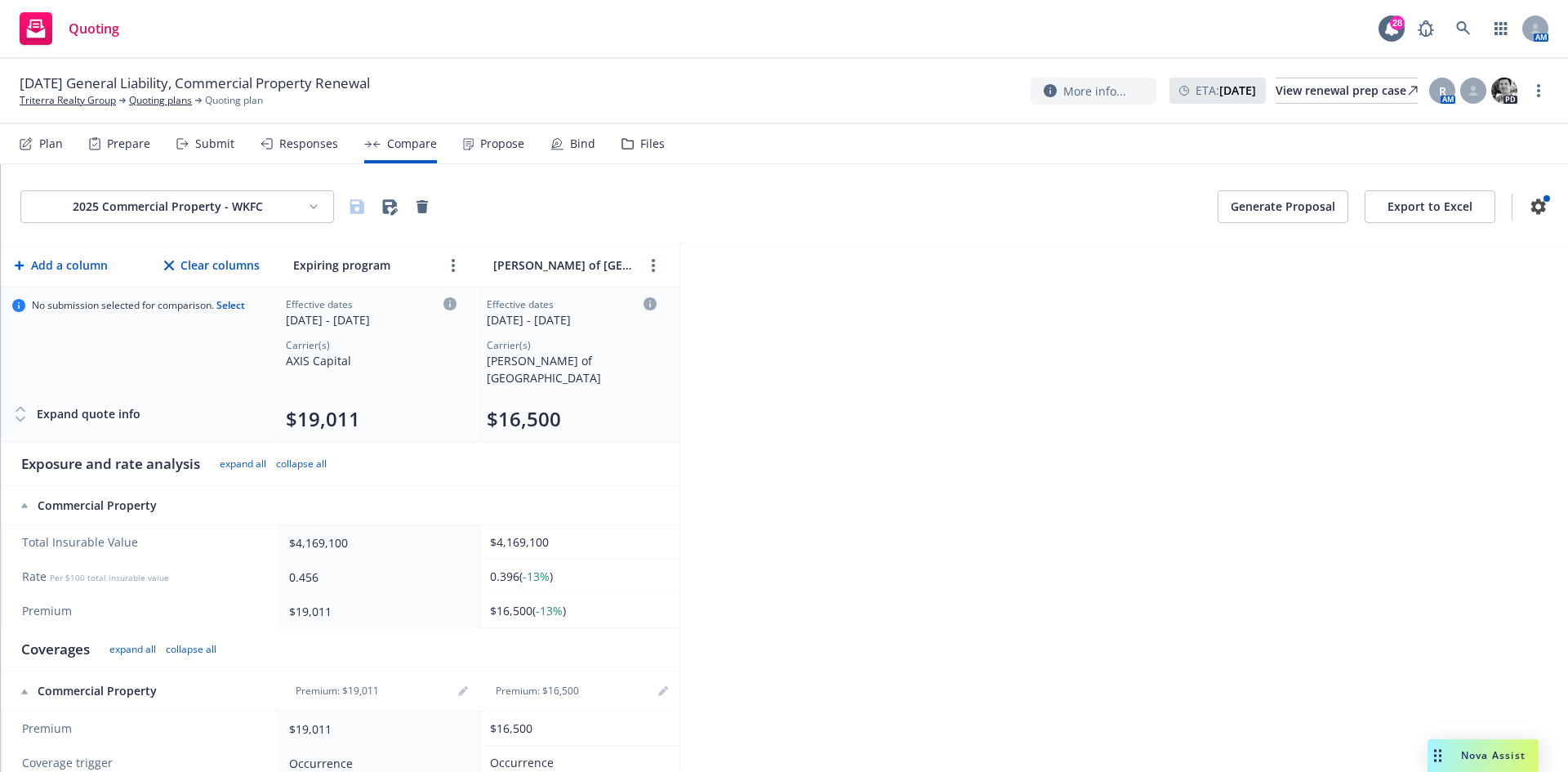
click at [496, 141] on div "Propose" at bounding box center [502, 144] width 44 height 13
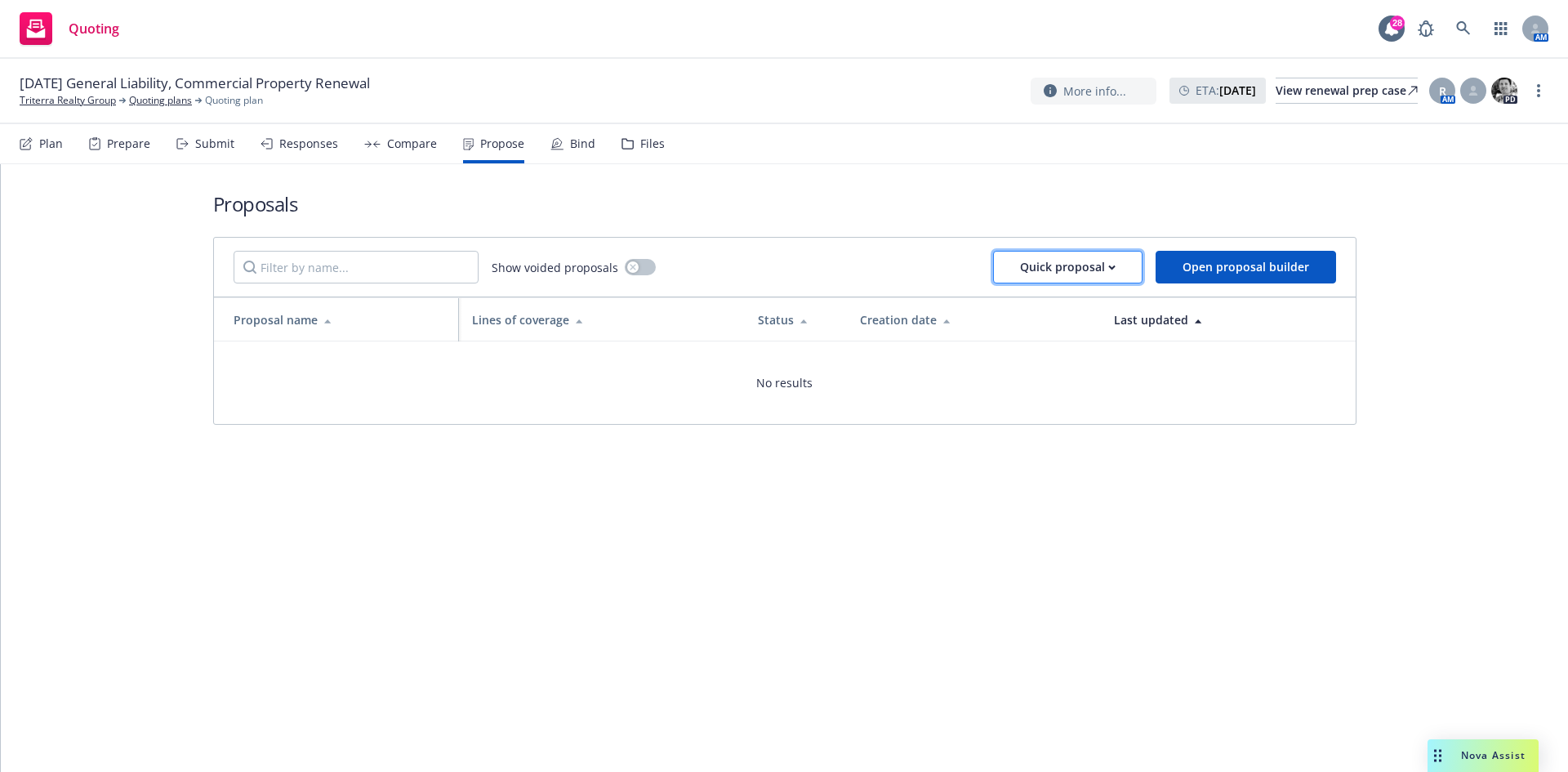
click at [1051, 274] on div "Quick proposal" at bounding box center [1068, 266] width 96 height 31
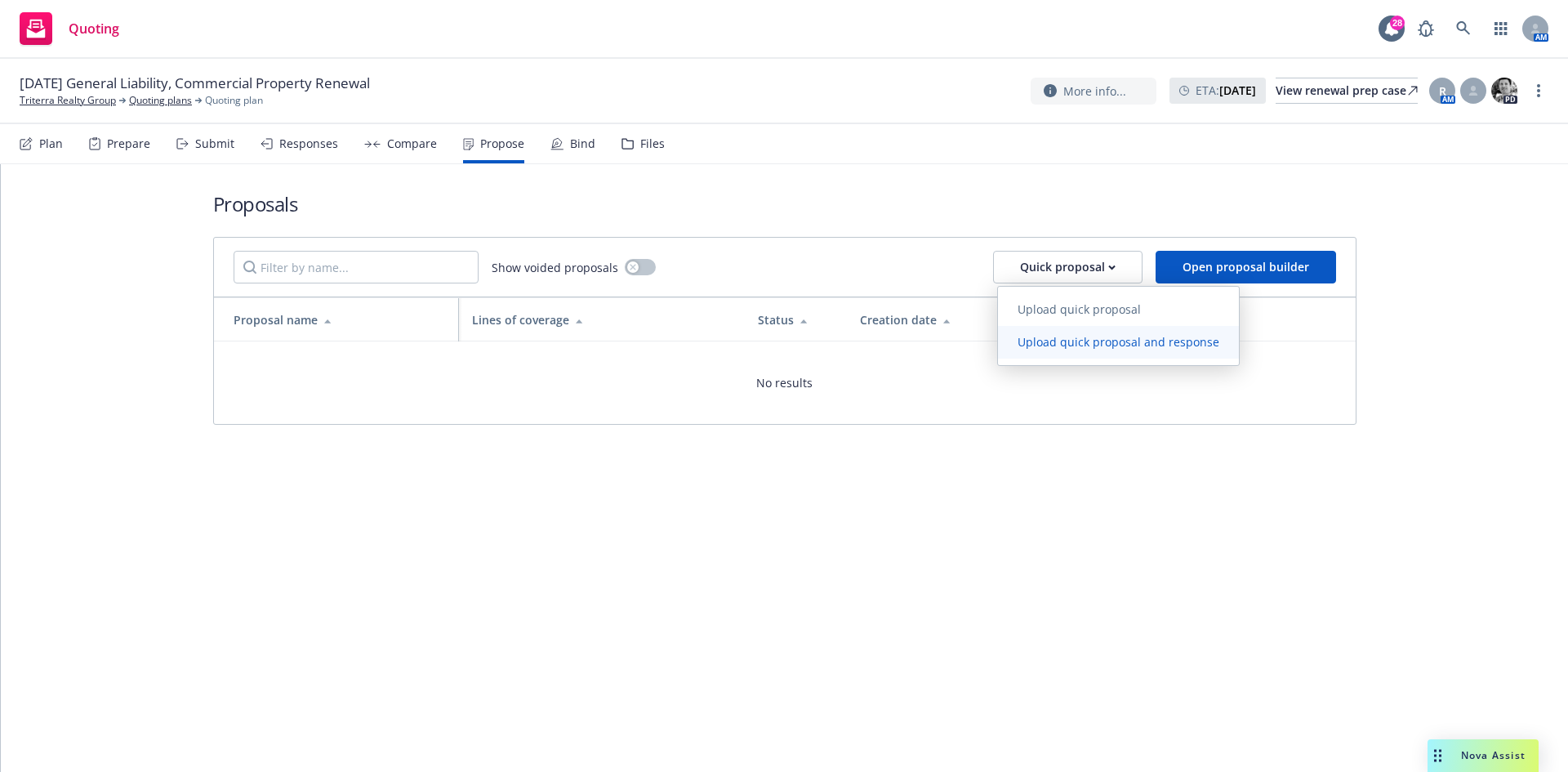
click at [1049, 342] on span "Upload quick proposal and response" at bounding box center [1118, 341] width 241 height 16
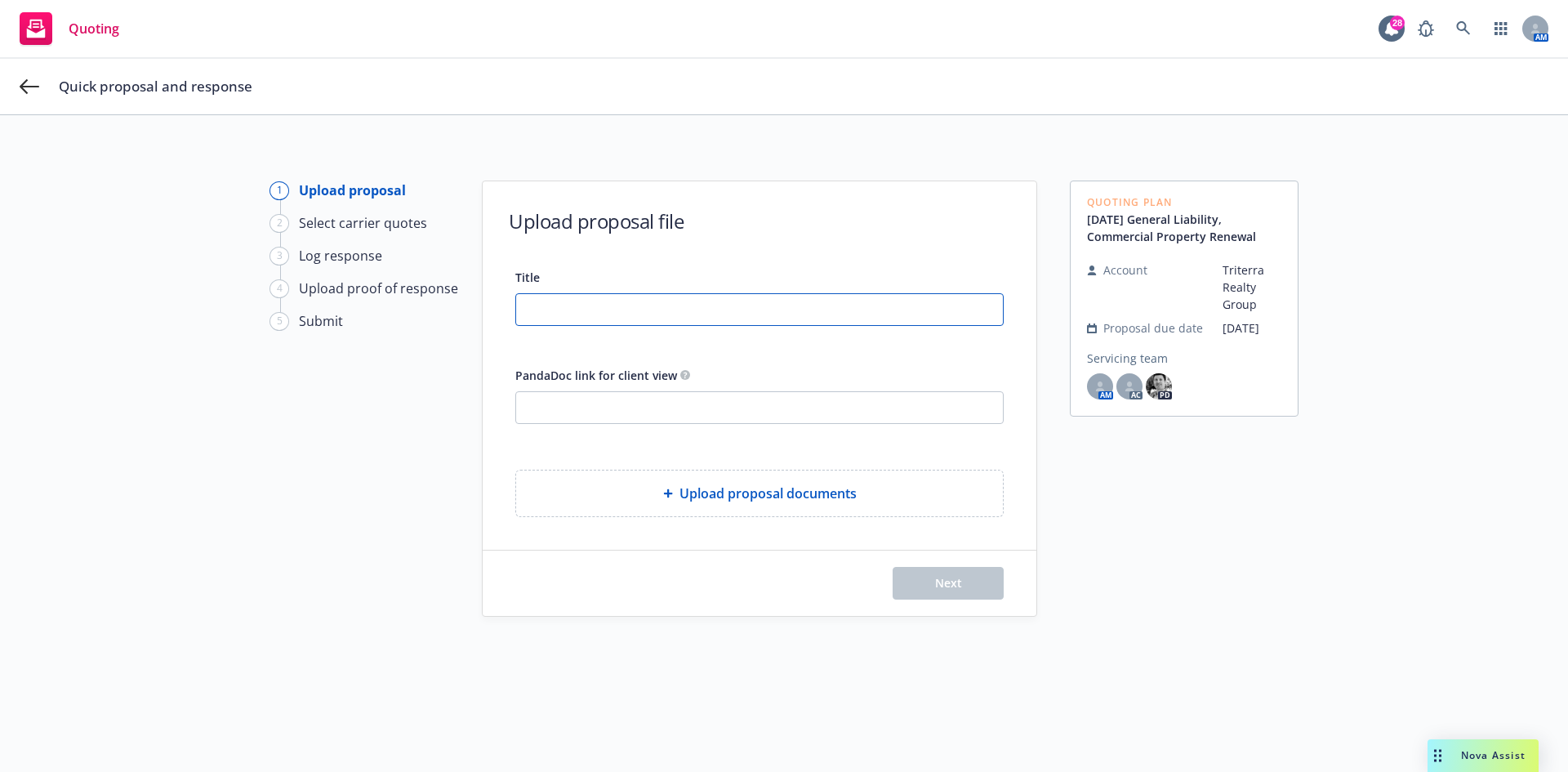
drag, startPoint x: 590, startPoint y: 318, endPoint x: 598, endPoint y: 300, distance: 19.7
click at [592, 313] on input "Title" at bounding box center [759, 309] width 487 height 31
click at [595, 312] on input "Title" at bounding box center [759, 309] width 487 height 31
drag, startPoint x: 885, startPoint y: 311, endPoint x: 550, endPoint y: 346, distance: 336.8
click at [483, 320] on div "Title 10/11/2025-2026 WKFC Property and Admiral GL Proposal PandaDoc link for c…" at bounding box center [760, 392] width 554 height 250
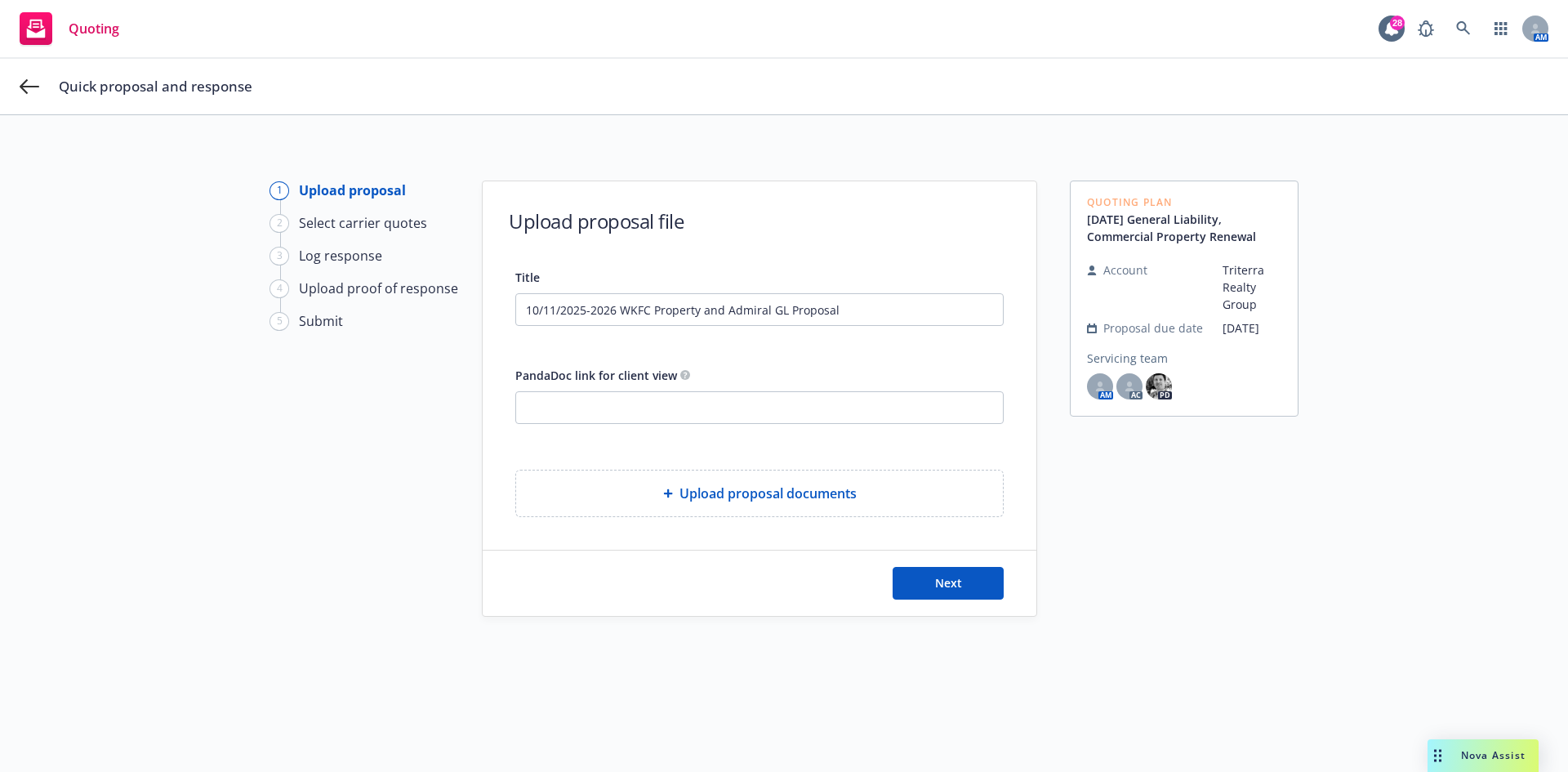
click at [623, 350] on div "Title 10/11/2025-2026 WKFC Property and Admiral GL Proposal PandaDoc link for c…" at bounding box center [759, 392] width 488 height 250
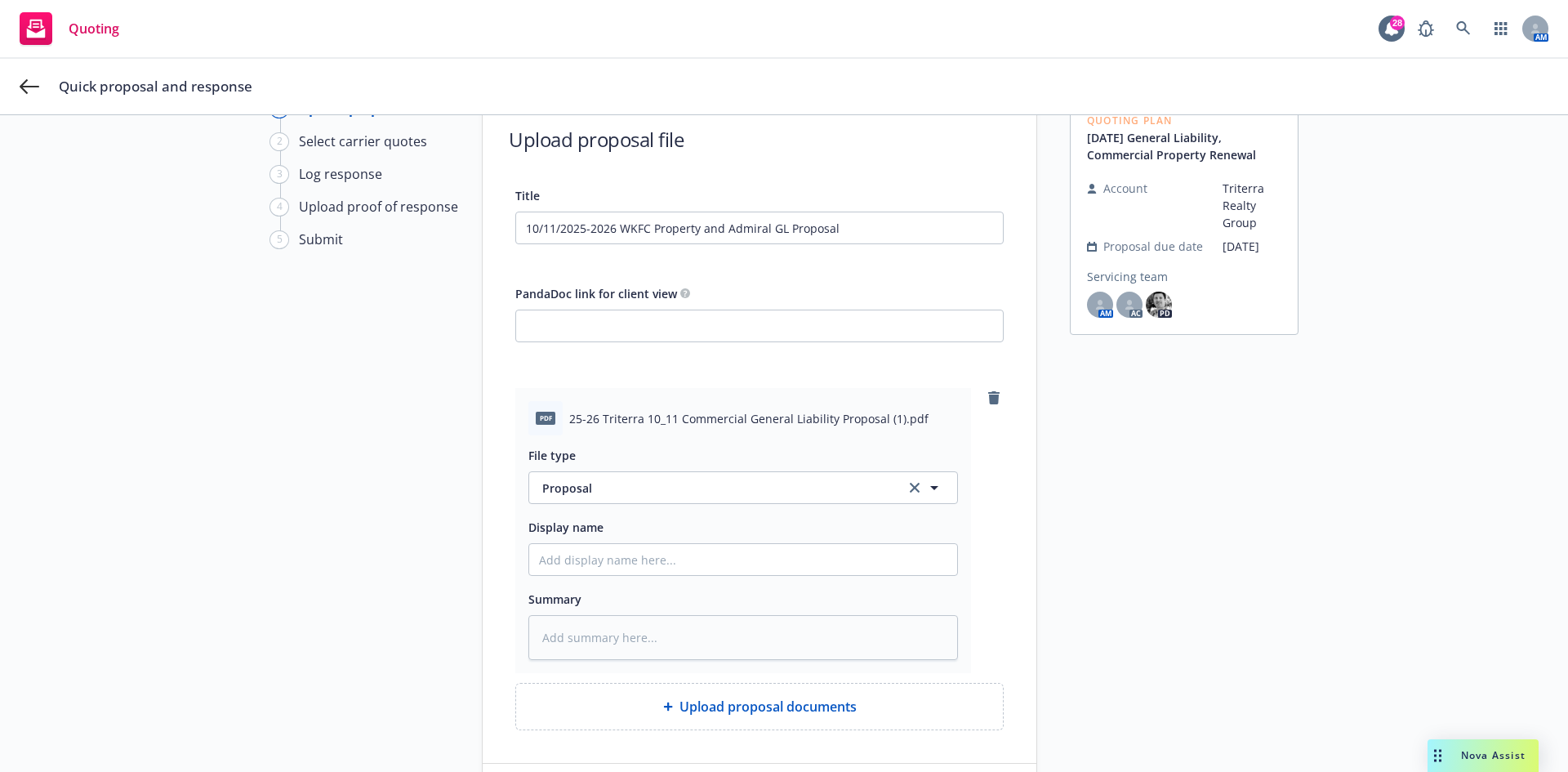
scroll to position [205, 0]
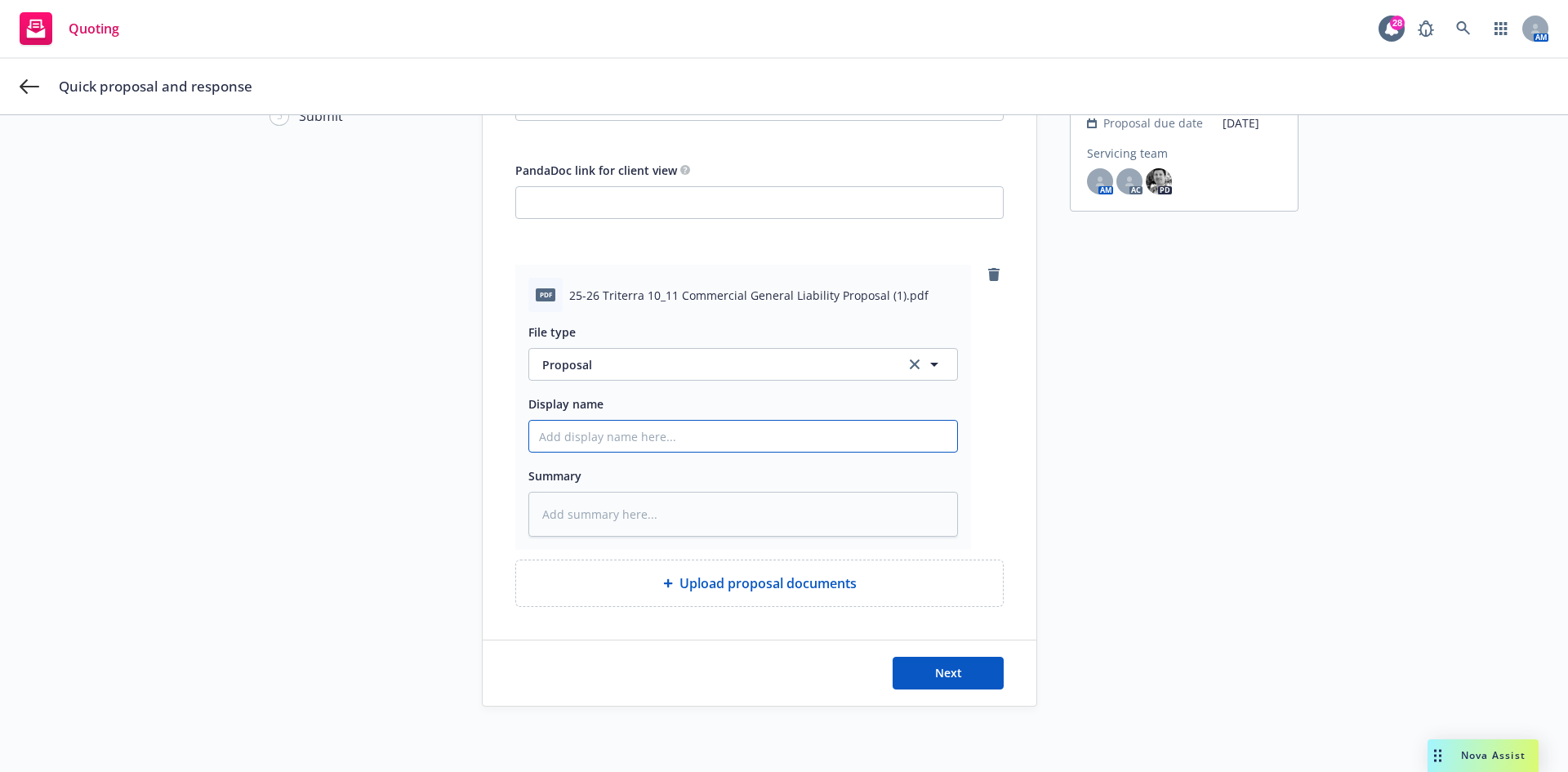
click at [653, 435] on input "Display name" at bounding box center [743, 436] width 428 height 31
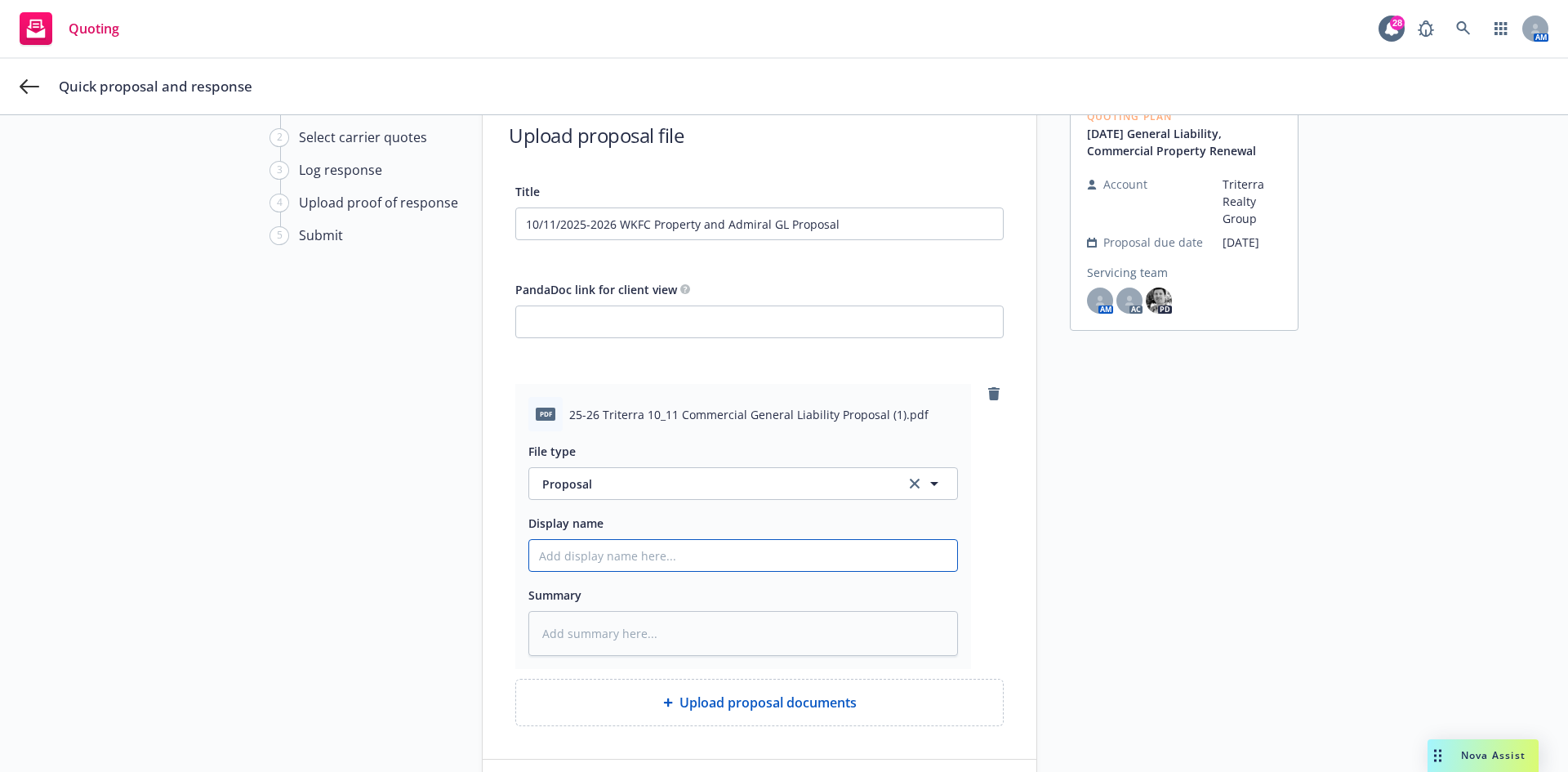
scroll to position [0, 0]
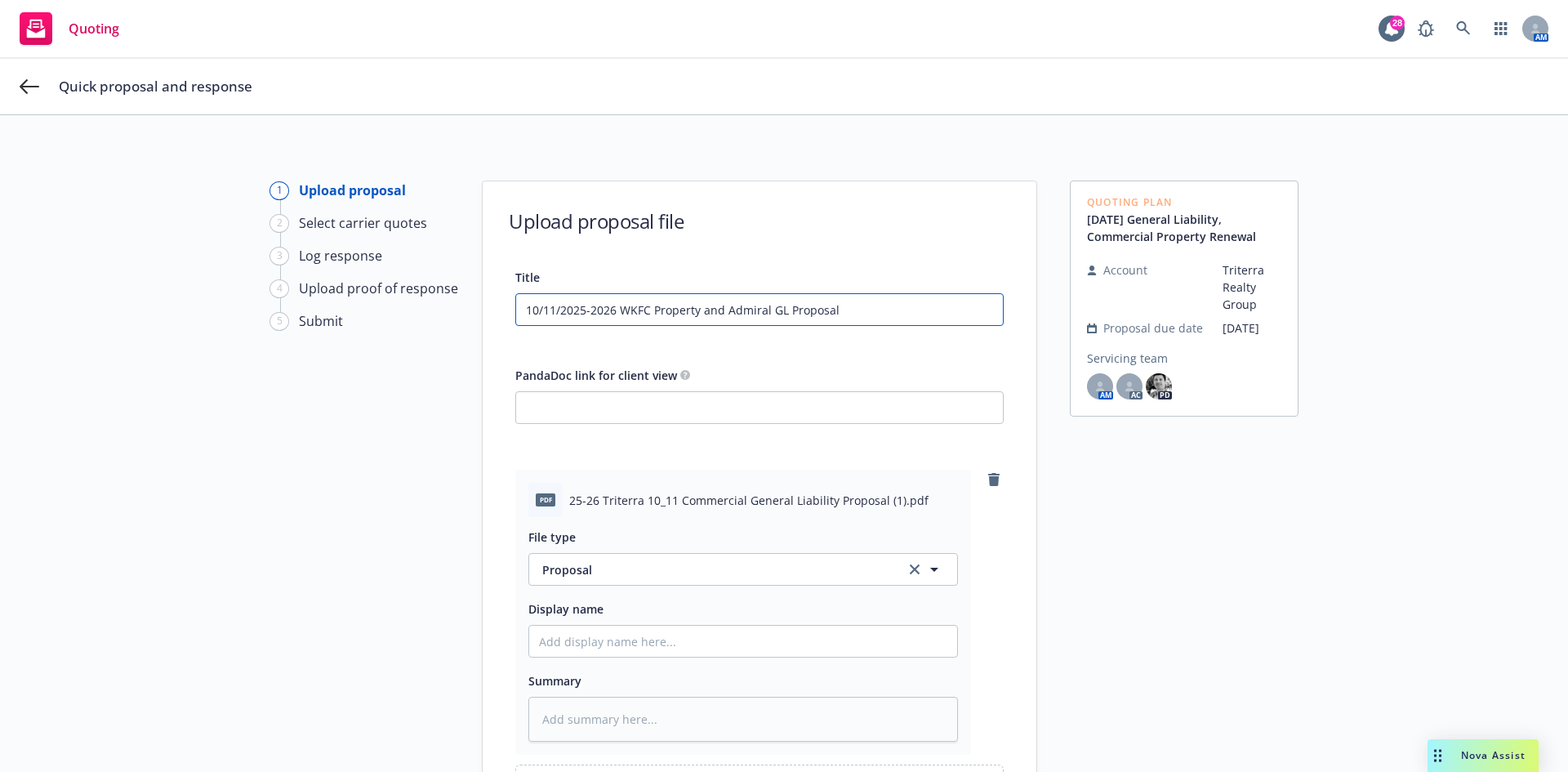
drag, startPoint x: 837, startPoint y: 308, endPoint x: 396, endPoint y: 307, distance: 441.0
click at [396, 307] on div "1 Upload proposal 2 Select carrier quotes 3 Log response 4 Upload proof of resp…" at bounding box center [784, 546] width 1529 height 731
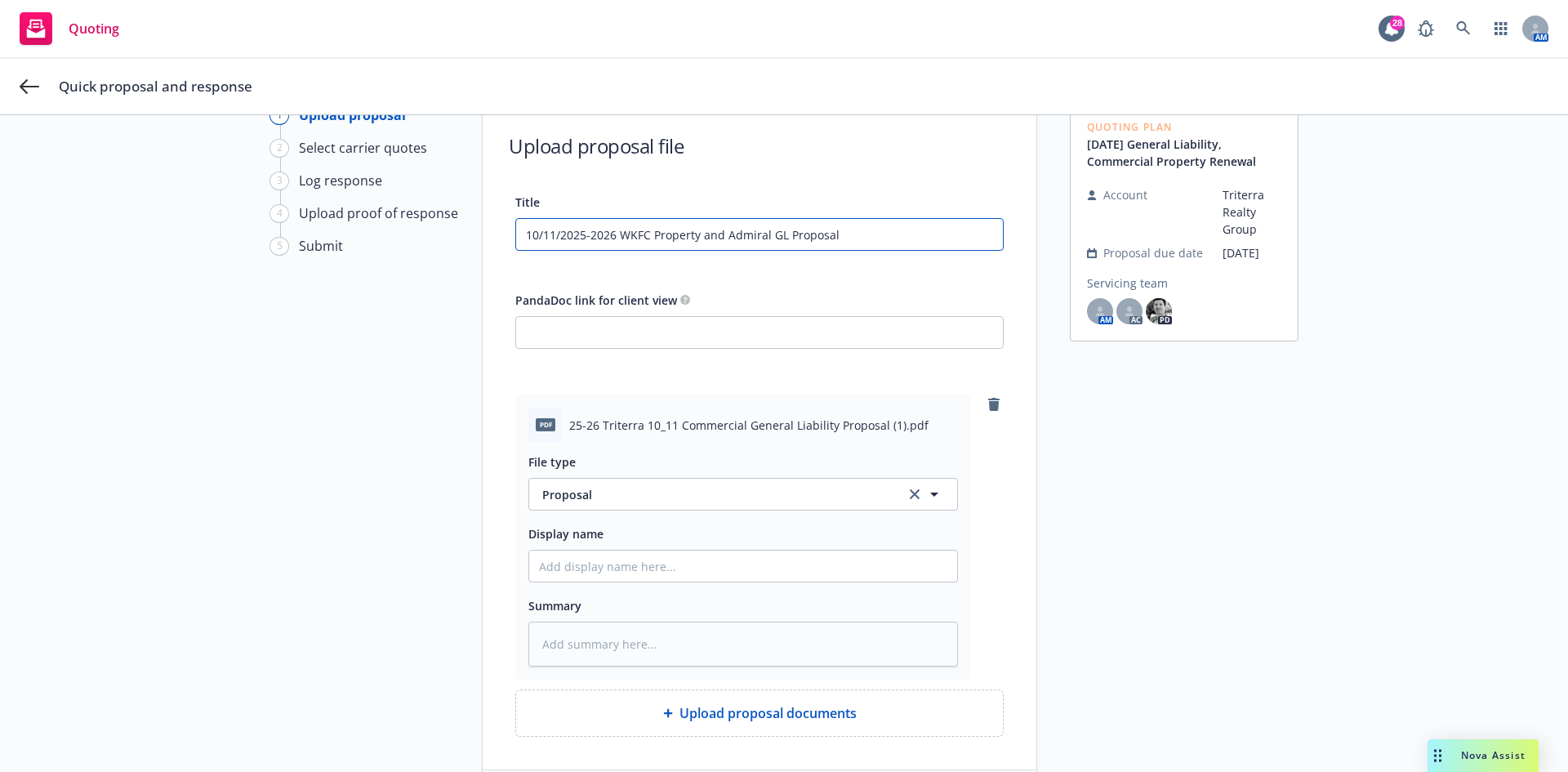
scroll to position [205, 0]
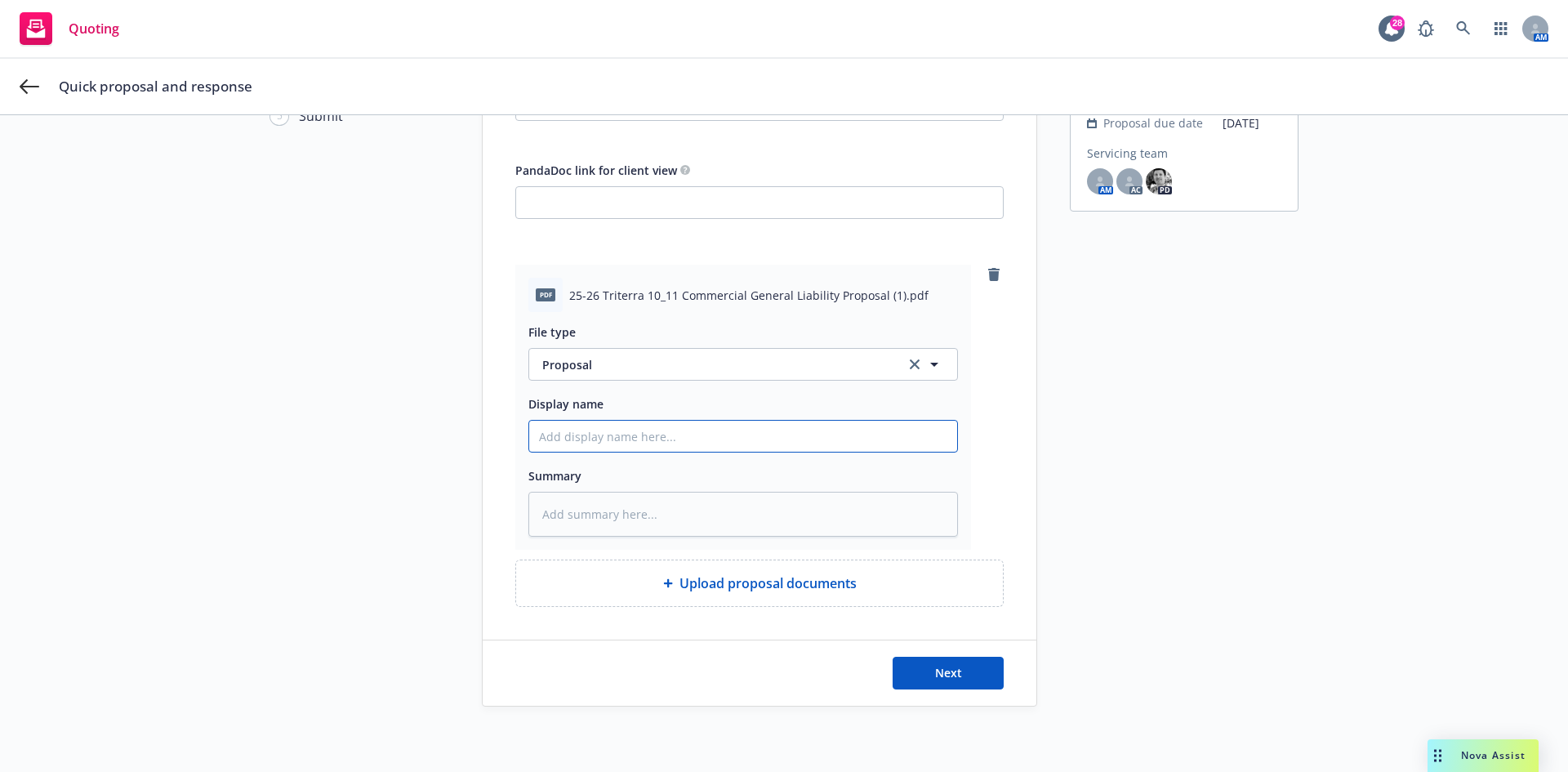
click at [604, 447] on input "Display name" at bounding box center [743, 436] width 428 height 31
paste input "10/11/2025-2026 WKFC Property and Admiral GL Proposal"
click at [612, 512] on textarea at bounding box center [743, 514] width 430 height 45
paste textarea "10/11/2025-2026 WKFC Property and Admiral GL Proposal"
click at [947, 671] on span "Next" at bounding box center [949, 673] width 27 height 16
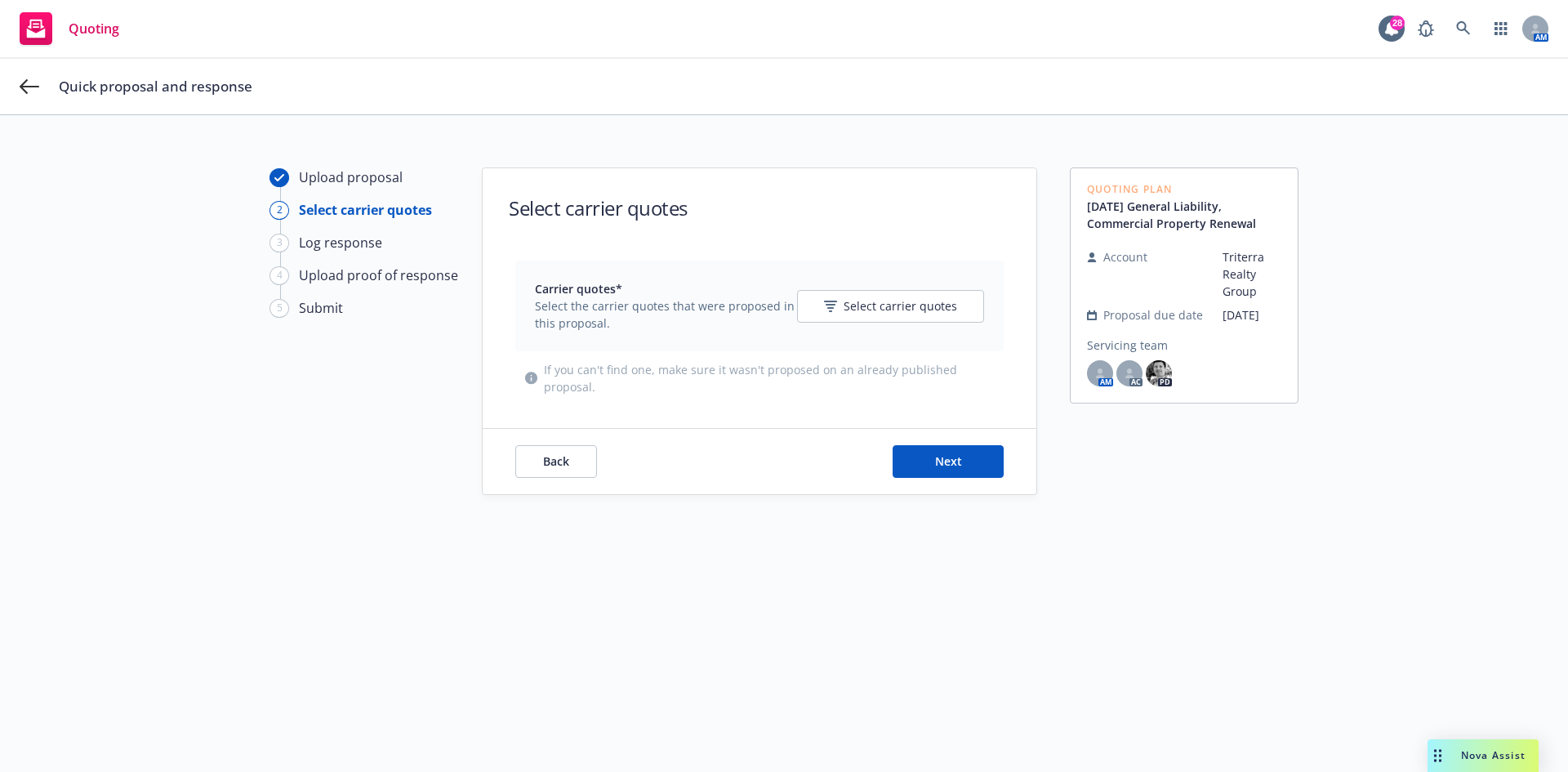
scroll to position [0, 0]
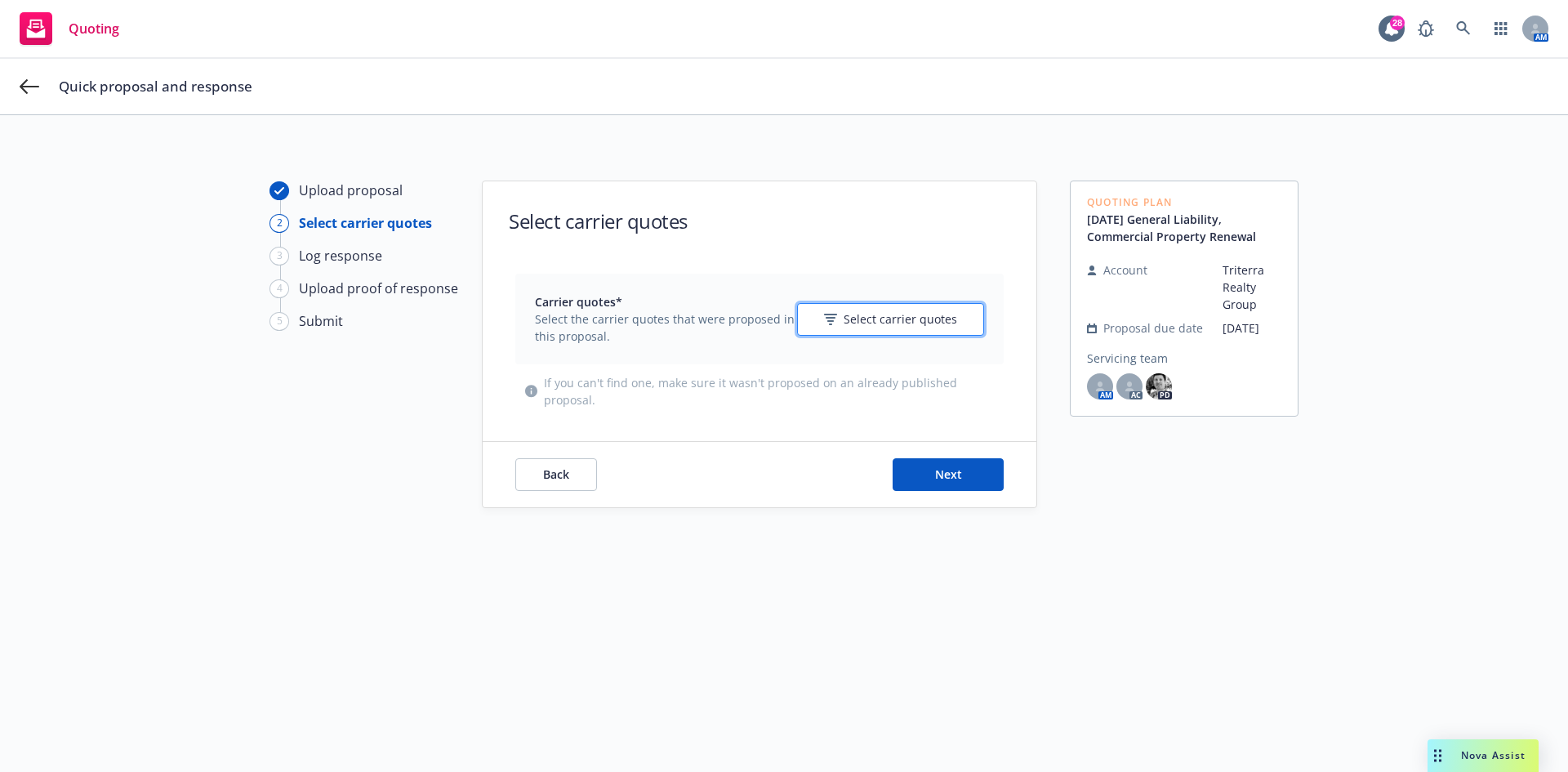
click at [864, 314] on span "Select carrier quotes" at bounding box center [900, 319] width 113 height 18
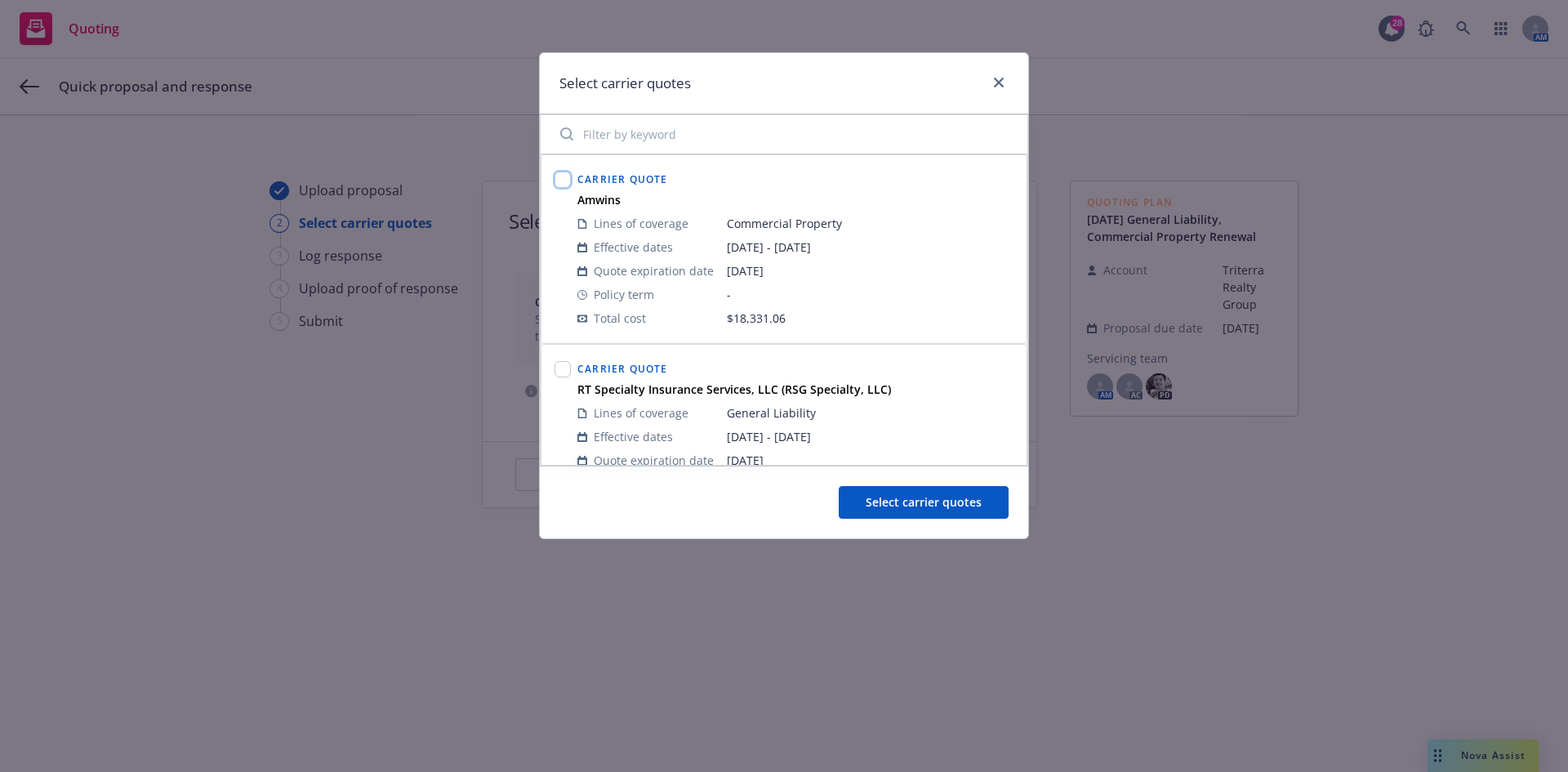
click at [566, 178] on input "checkbox" at bounding box center [563, 180] width 17 height 17
click at [570, 371] on div "Carrier Quote RT Specialty Insurance Services, LLC (RSG Specialty, LLC) Lines o…" at bounding box center [784, 439] width 466 height 169
click at [567, 371] on input "checkbox" at bounding box center [563, 370] width 17 height 17
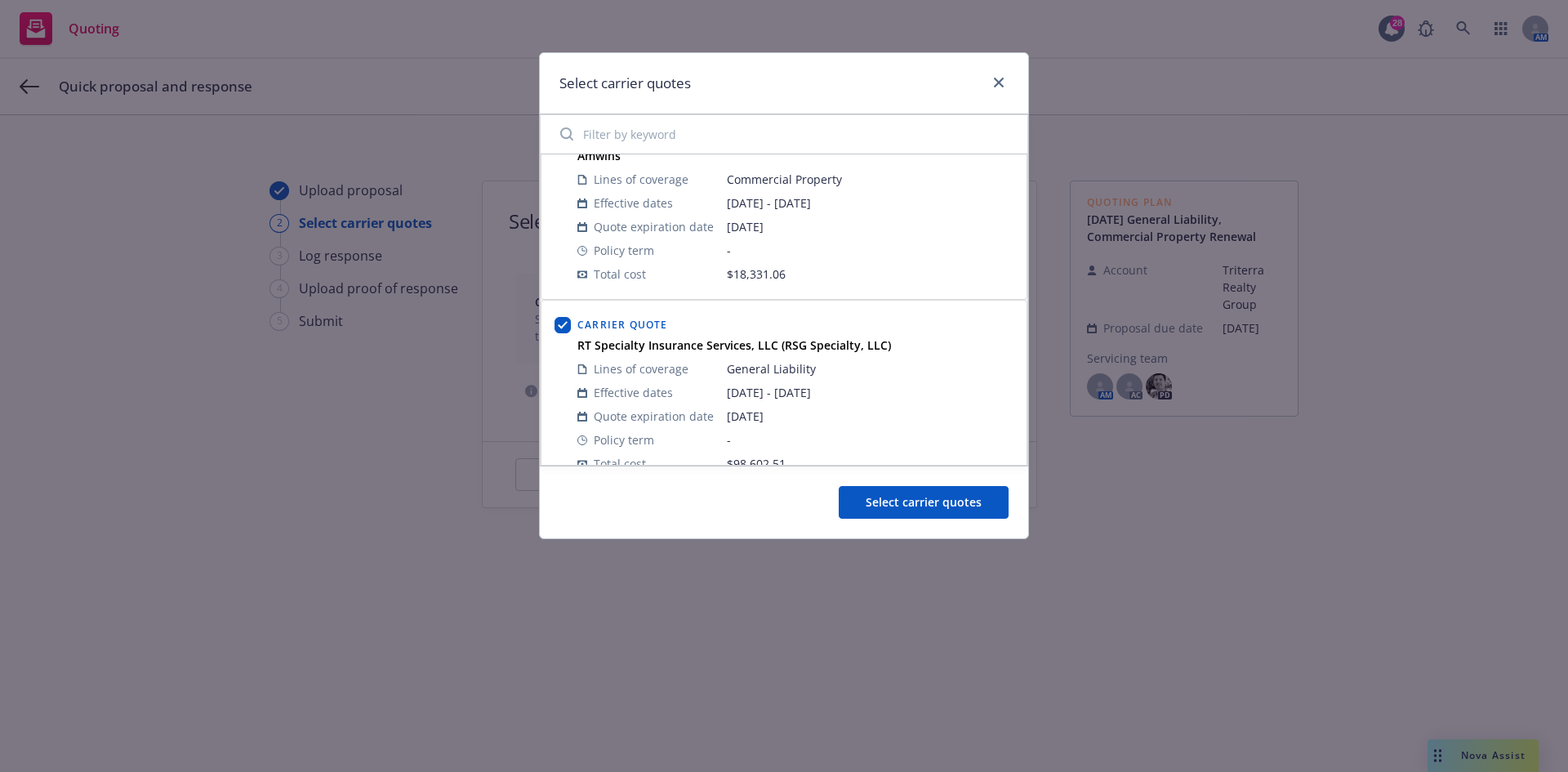
scroll to position [68, 0]
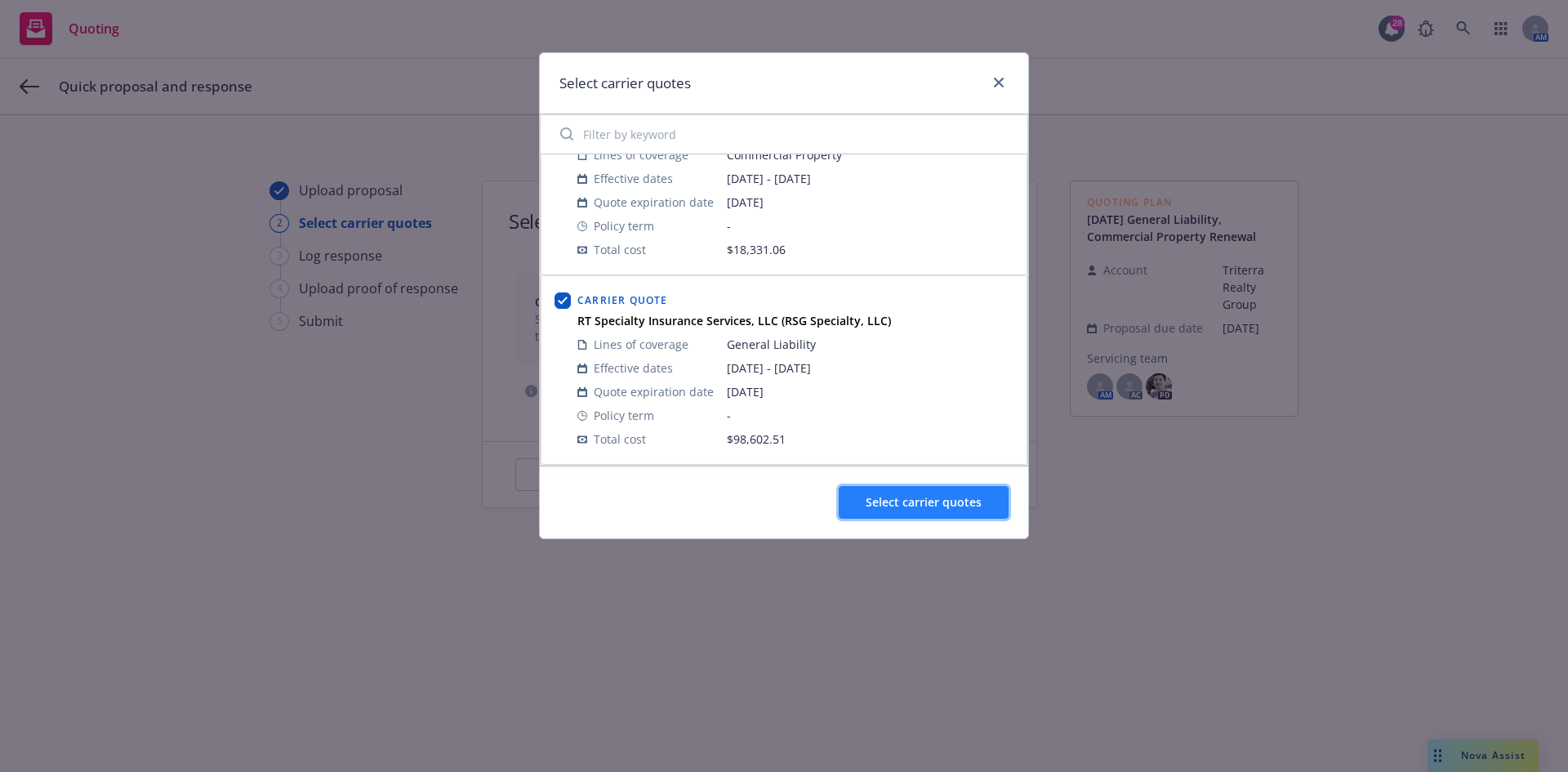
click at [942, 503] on span "Select carrier quotes" at bounding box center [924, 502] width 116 height 16
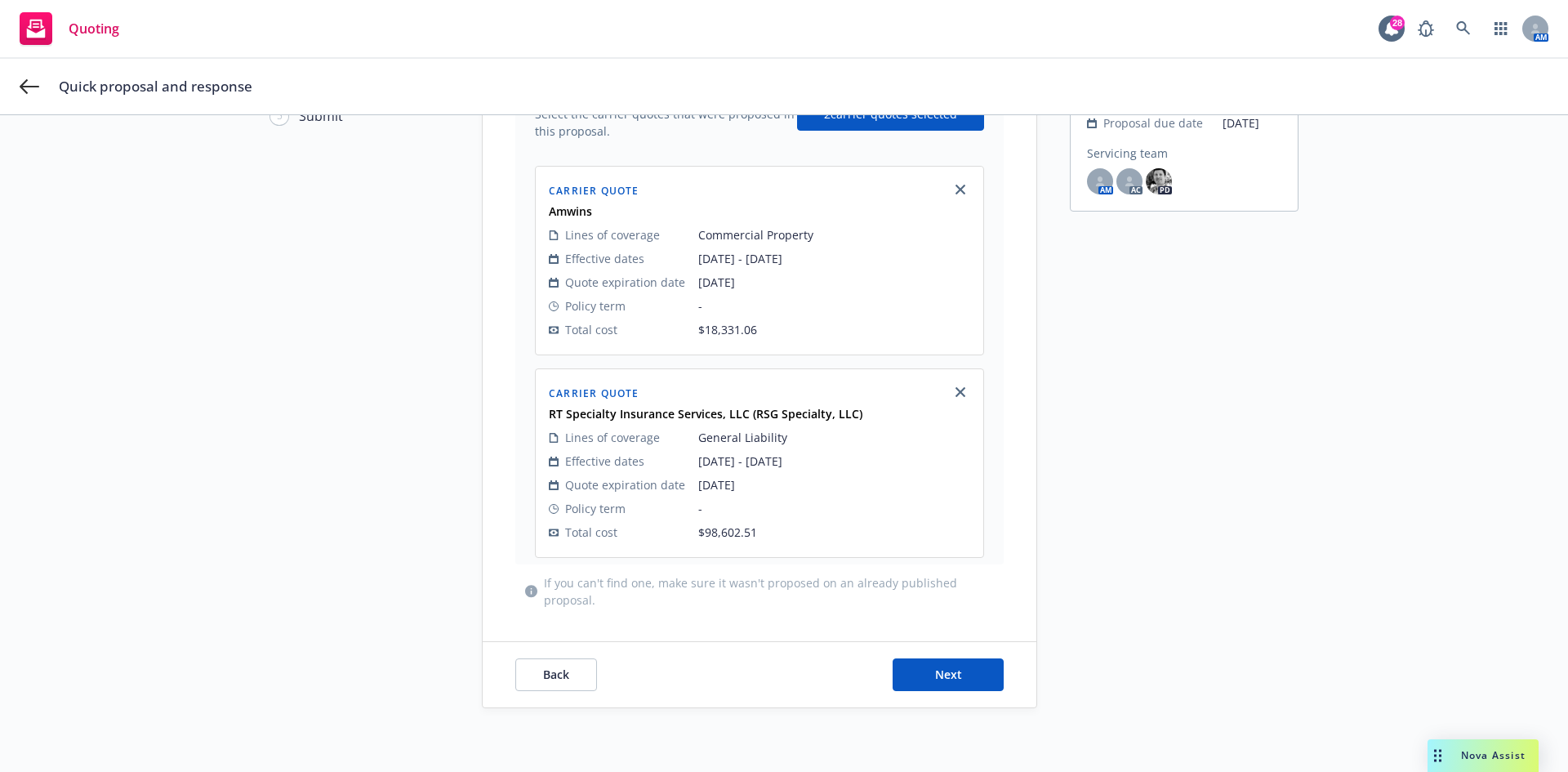
scroll to position [207, 0]
click at [959, 670] on button "Next" at bounding box center [948, 673] width 111 height 33
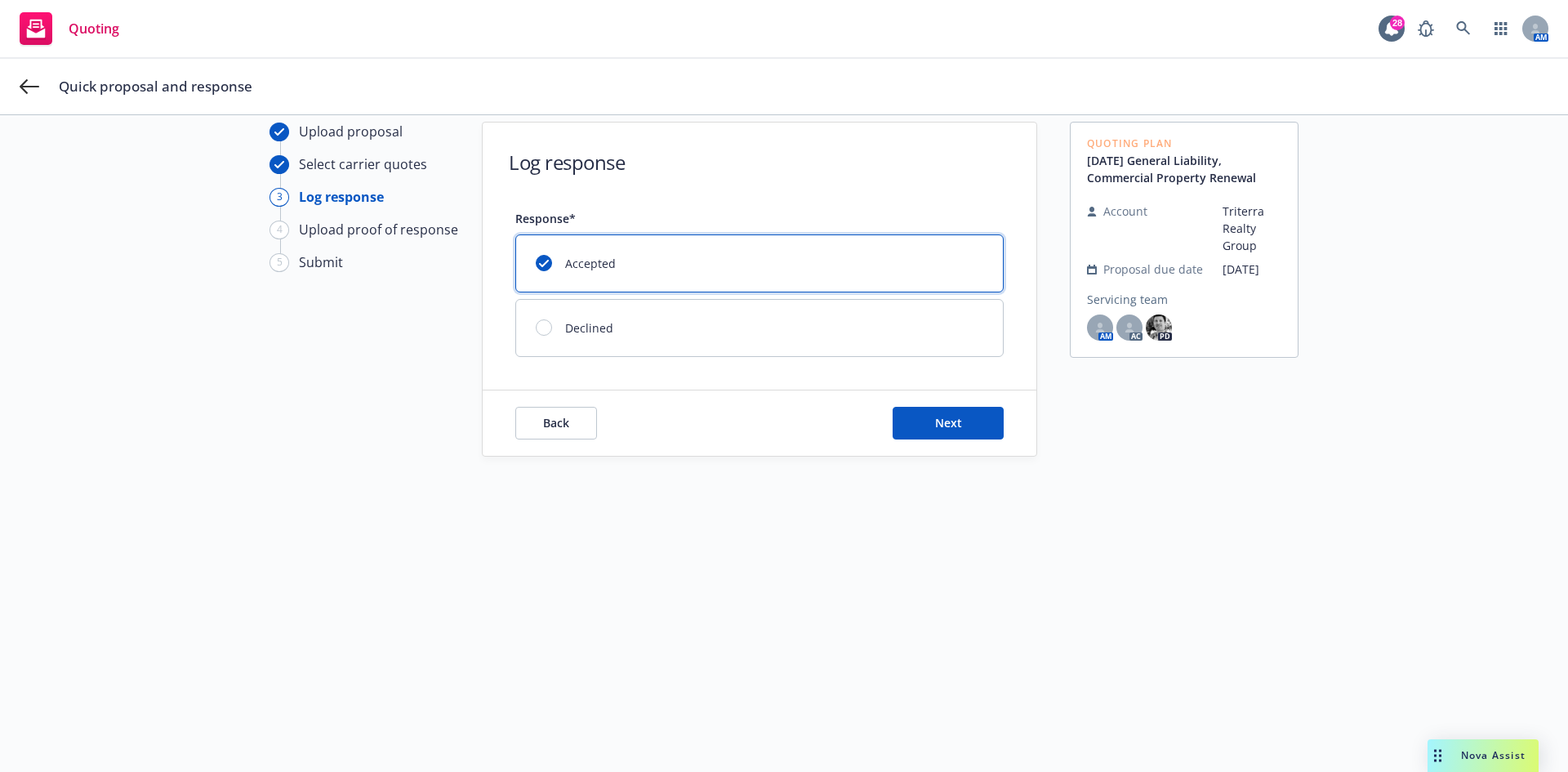
scroll to position [0, 0]
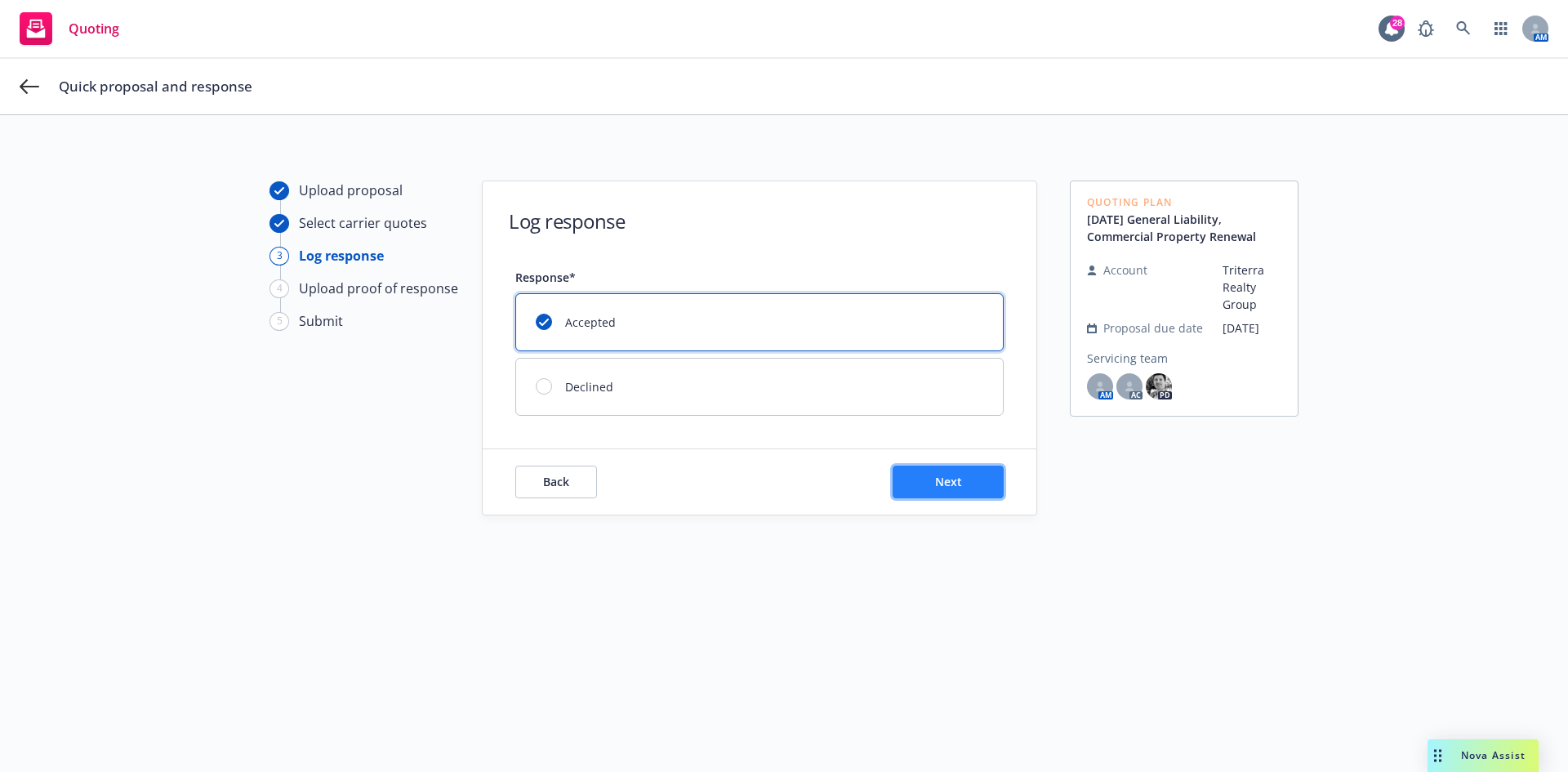
click at [939, 487] on span "Next" at bounding box center [949, 482] width 27 height 16
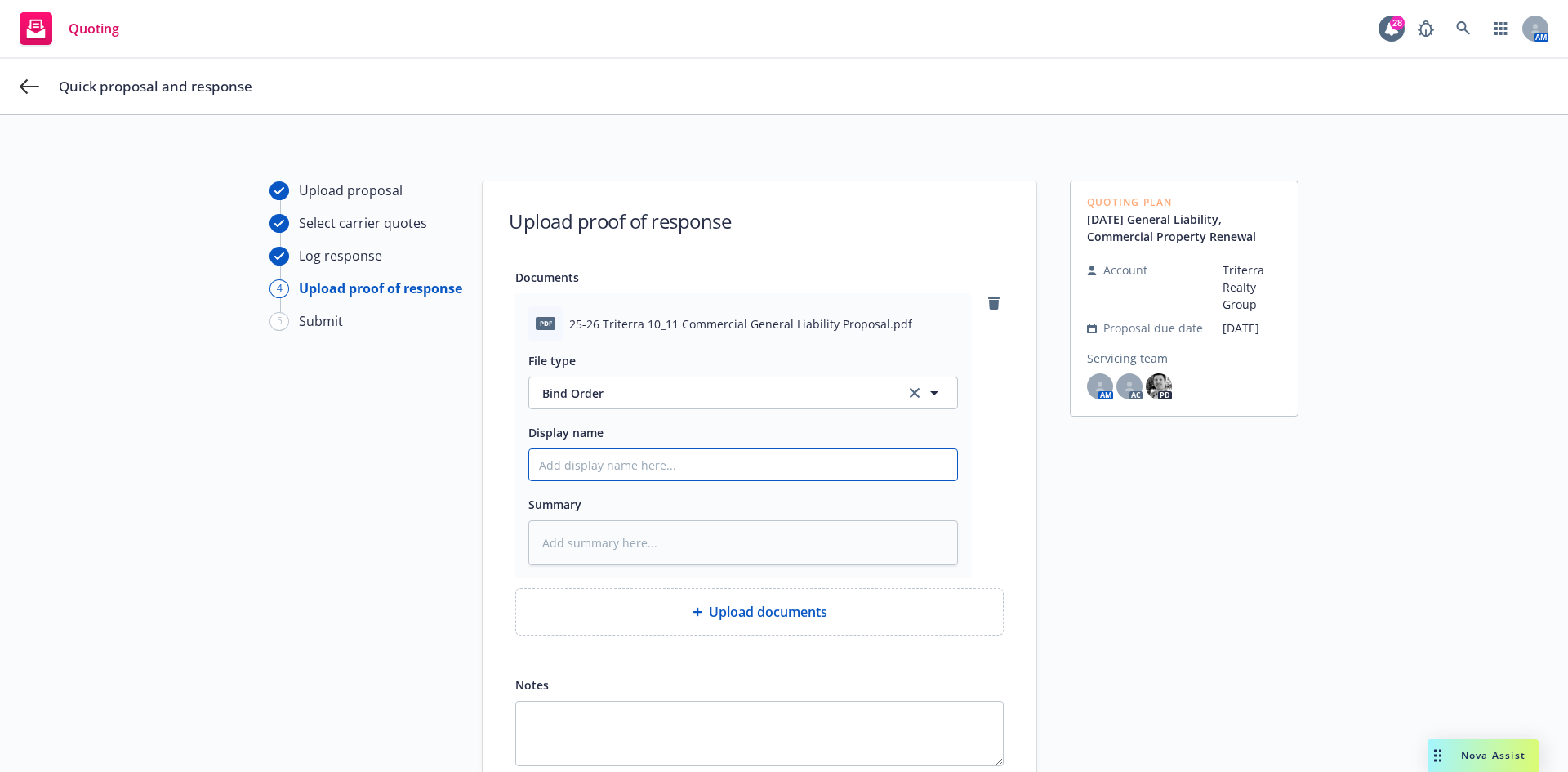
click at [599, 468] on input "Display name" at bounding box center [743, 464] width 428 height 31
drag, startPoint x: 735, startPoint y: 459, endPoint x: 517, endPoint y: 460, distance: 218.0
click at [517, 460] on div "pdf 25-26 Triterra 10_11 Commercial General Liability Proposal.pdf File type Bi…" at bounding box center [744, 436] width 456 height 285
click at [754, 460] on input "10/11/2025 - 2026 Signed Proposal" at bounding box center [743, 464] width 428 height 31
drag, startPoint x: 936, startPoint y: 465, endPoint x: 495, endPoint y: 467, distance: 441.0
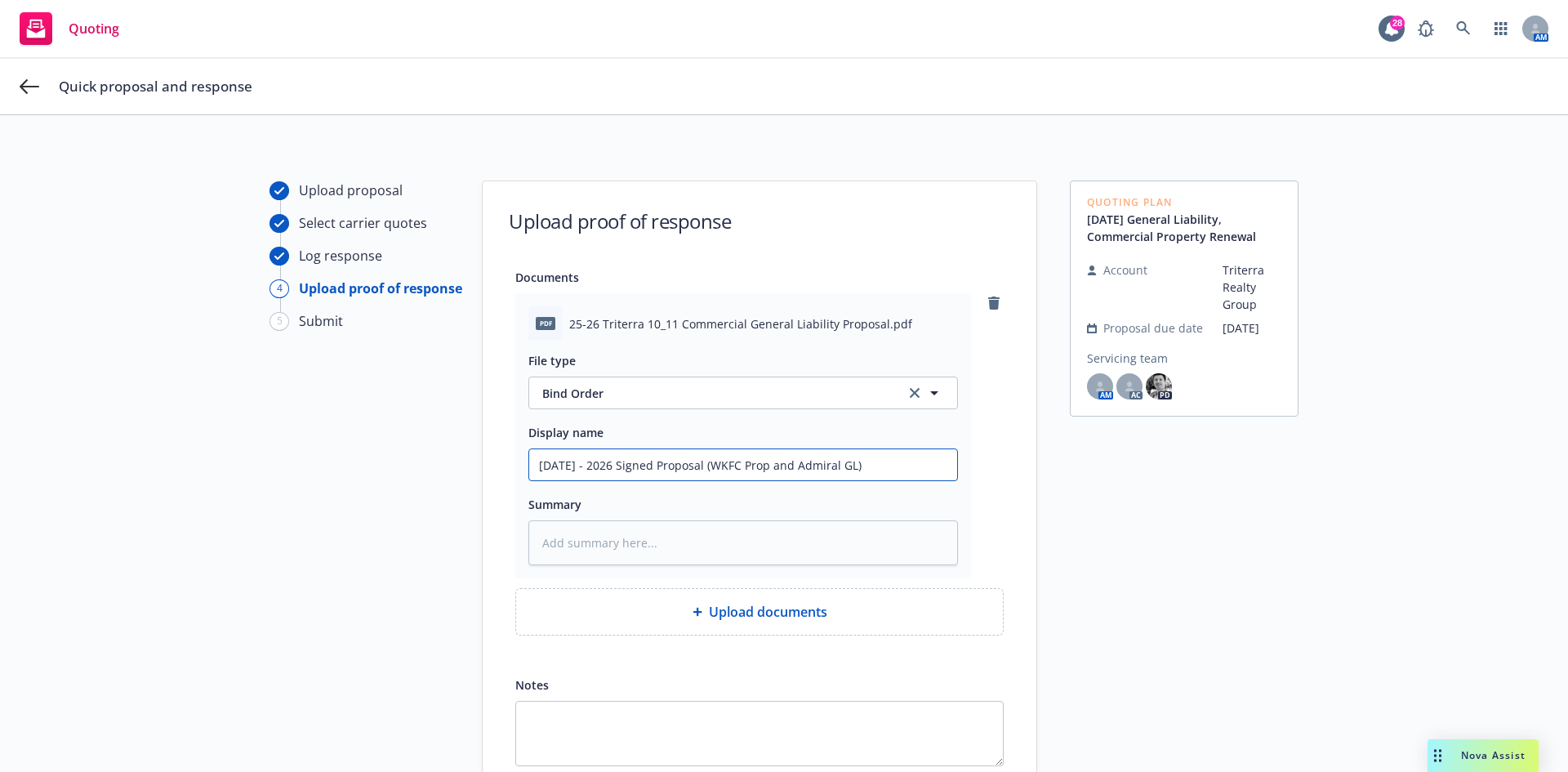
click at [495, 467] on div "Documents pdf 25-26 Triterra 10_11 Commercial General Liability Proposal.pdf Fi…" at bounding box center [760, 517] width 554 height 499
click at [648, 530] on textarea at bounding box center [743, 543] width 430 height 45
paste textarea "10/11/2025 - 2026 Signed Proposal (WKFC Prop and Admiral GL)"
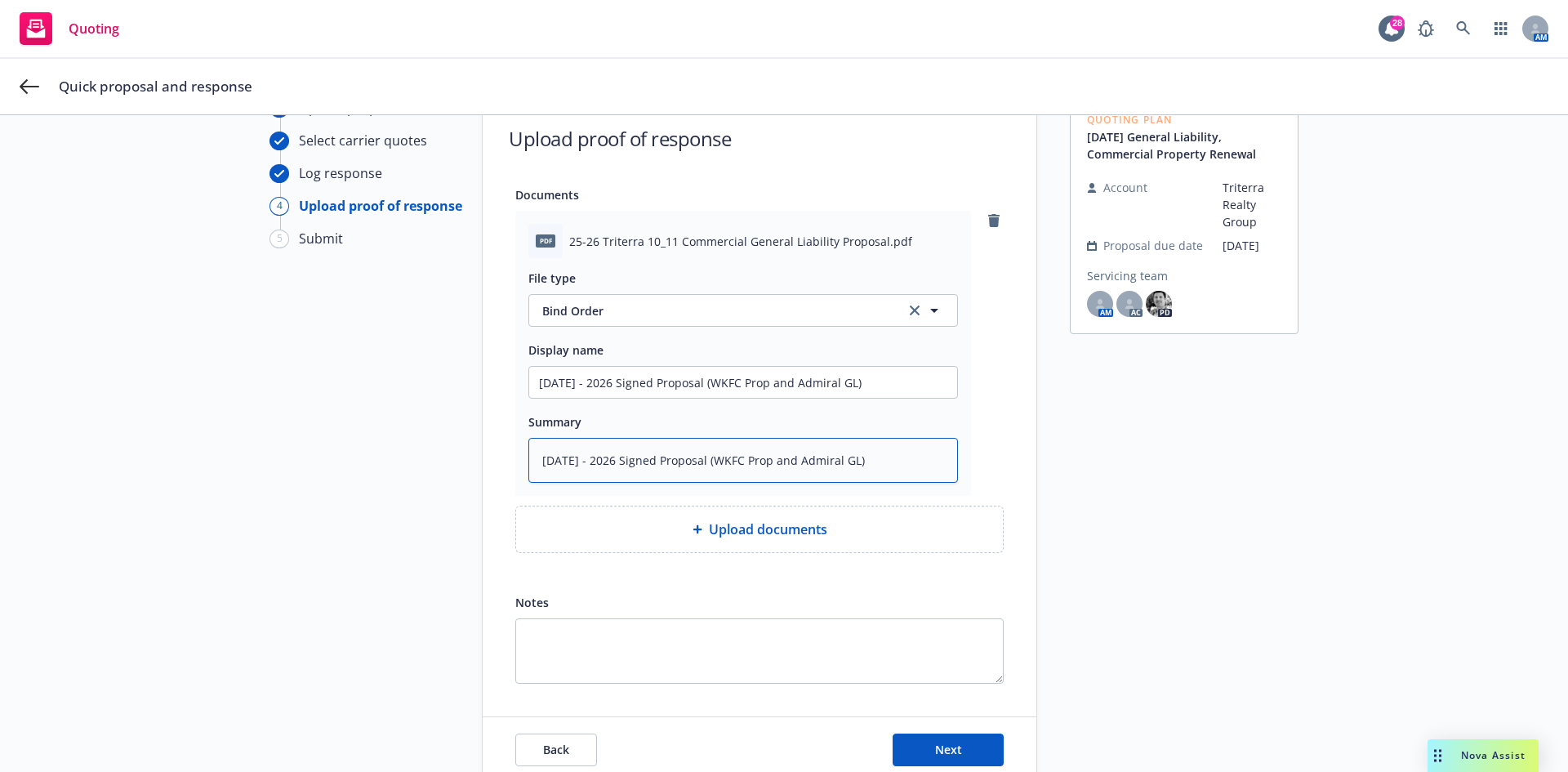
scroll to position [159, 0]
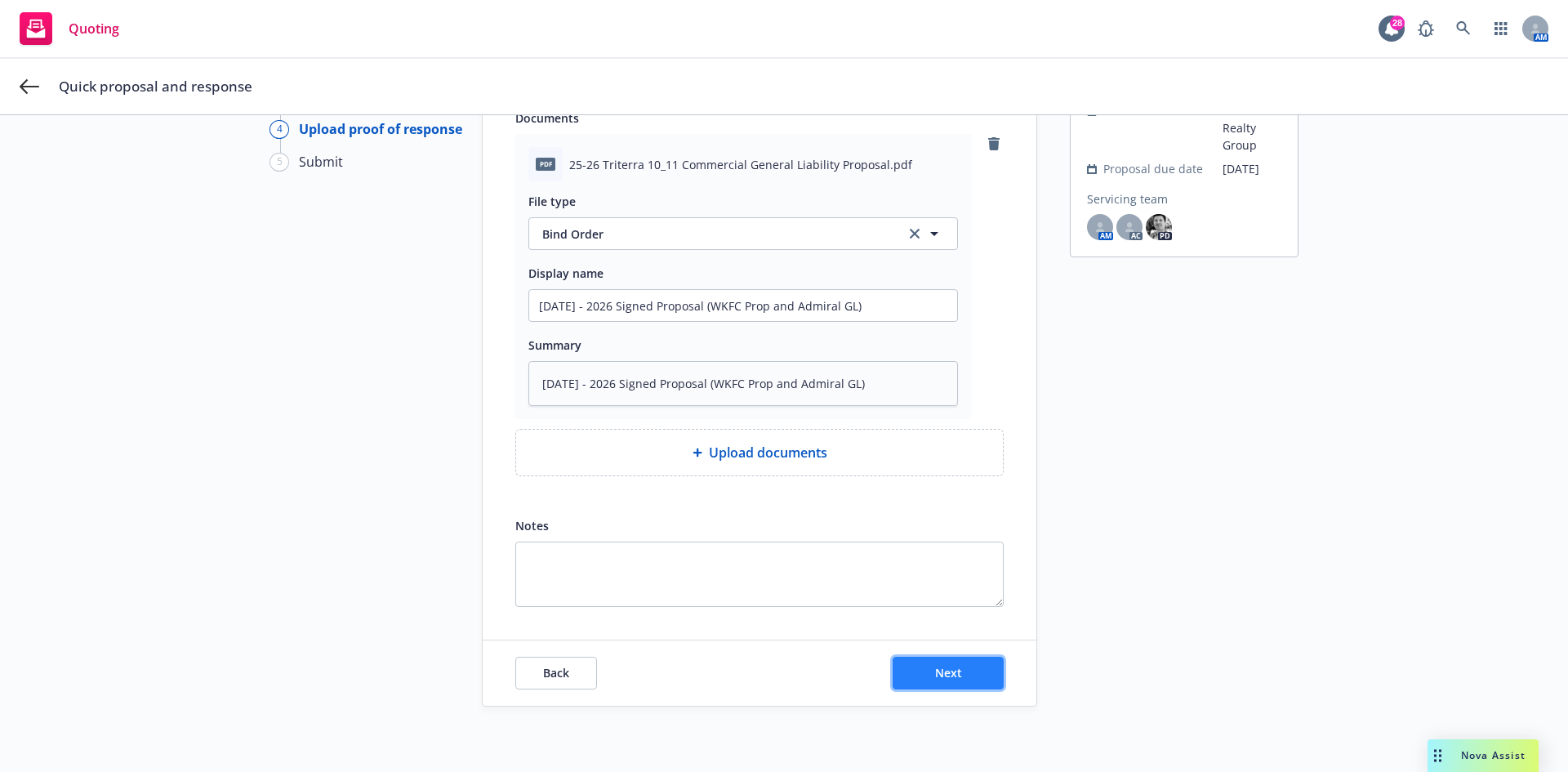
click at [920, 672] on button "Next" at bounding box center [948, 673] width 111 height 33
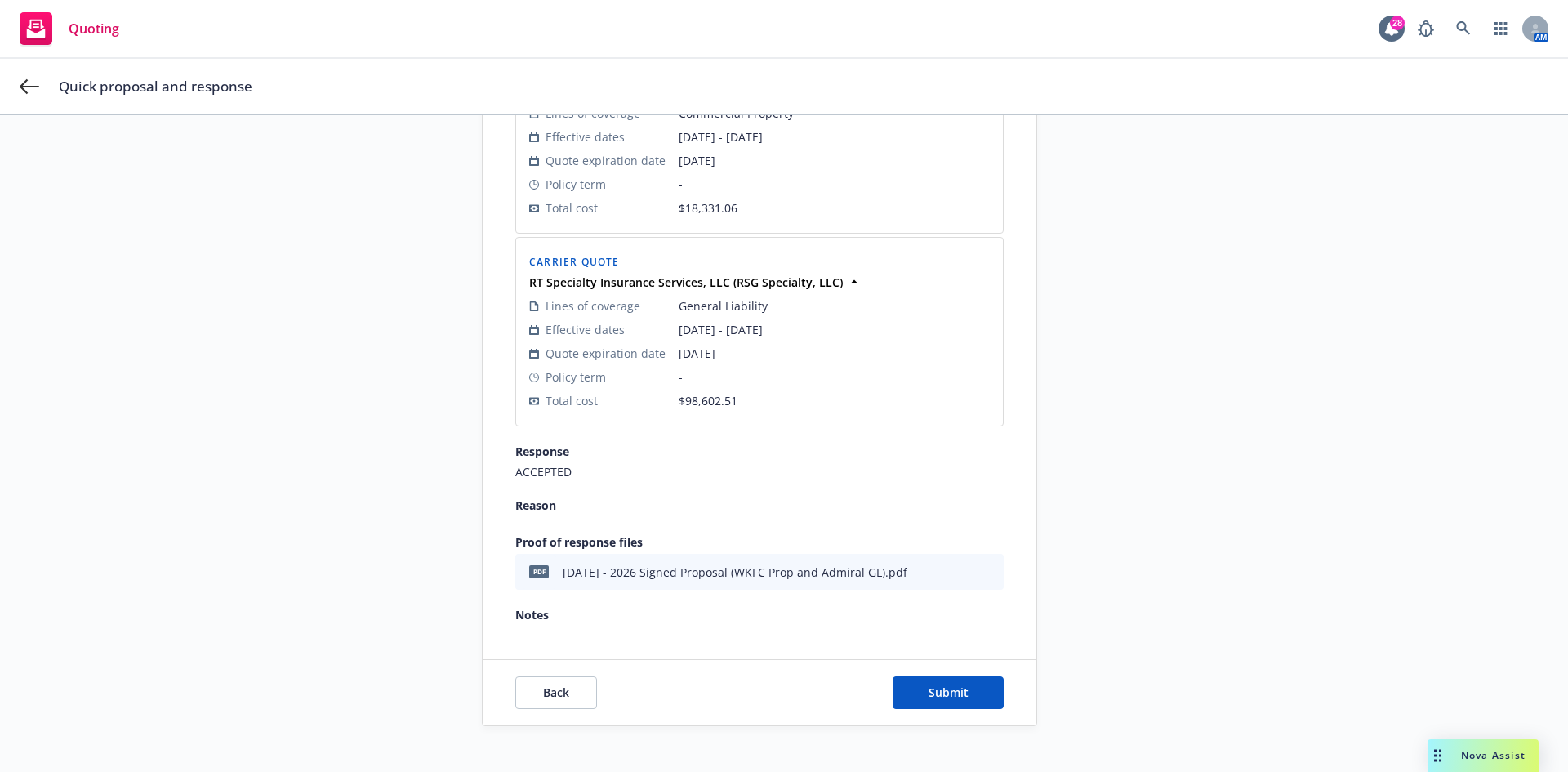
scroll to position [390, 0]
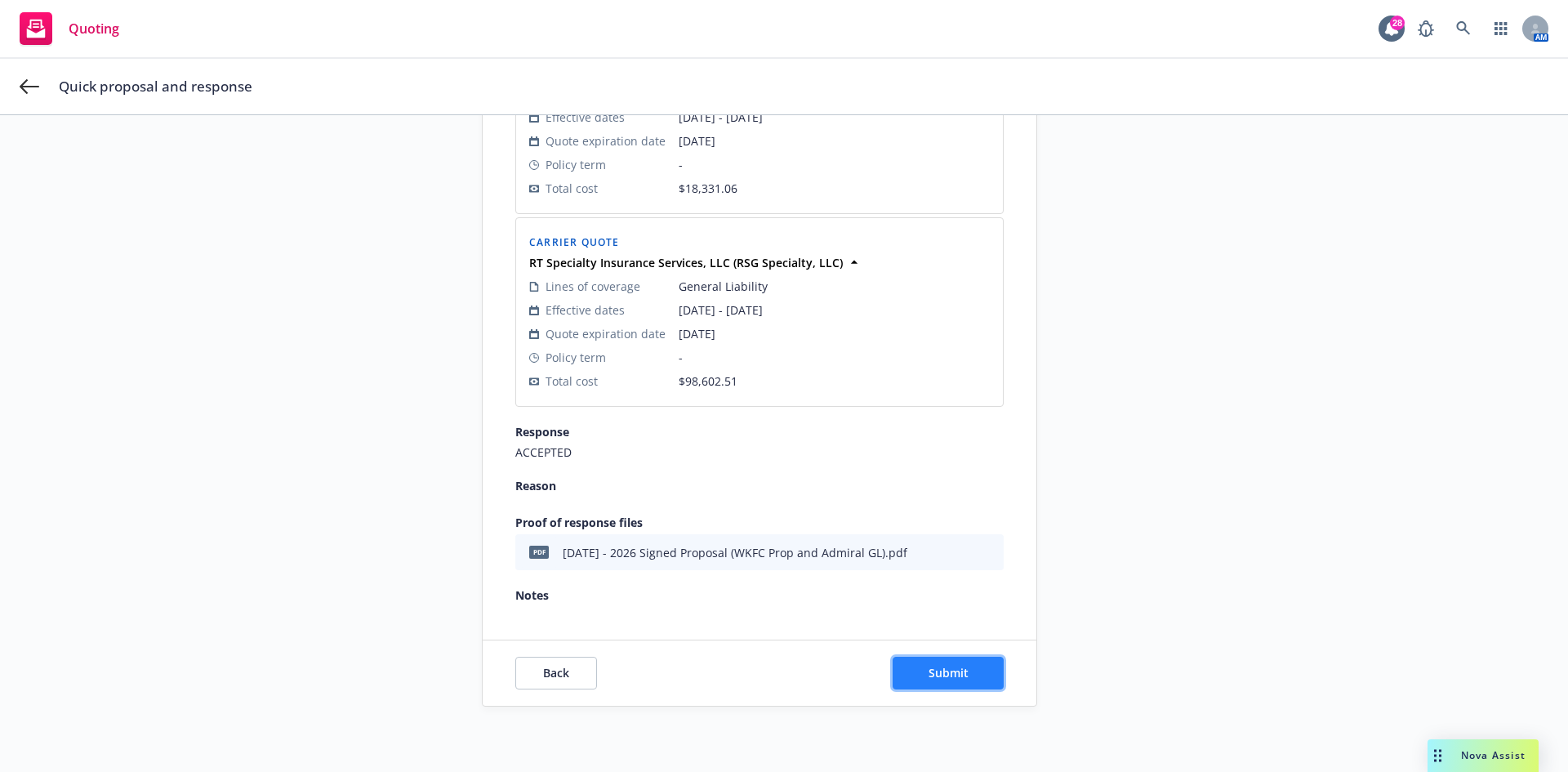
click at [955, 669] on span "Submit" at bounding box center [949, 673] width 40 height 16
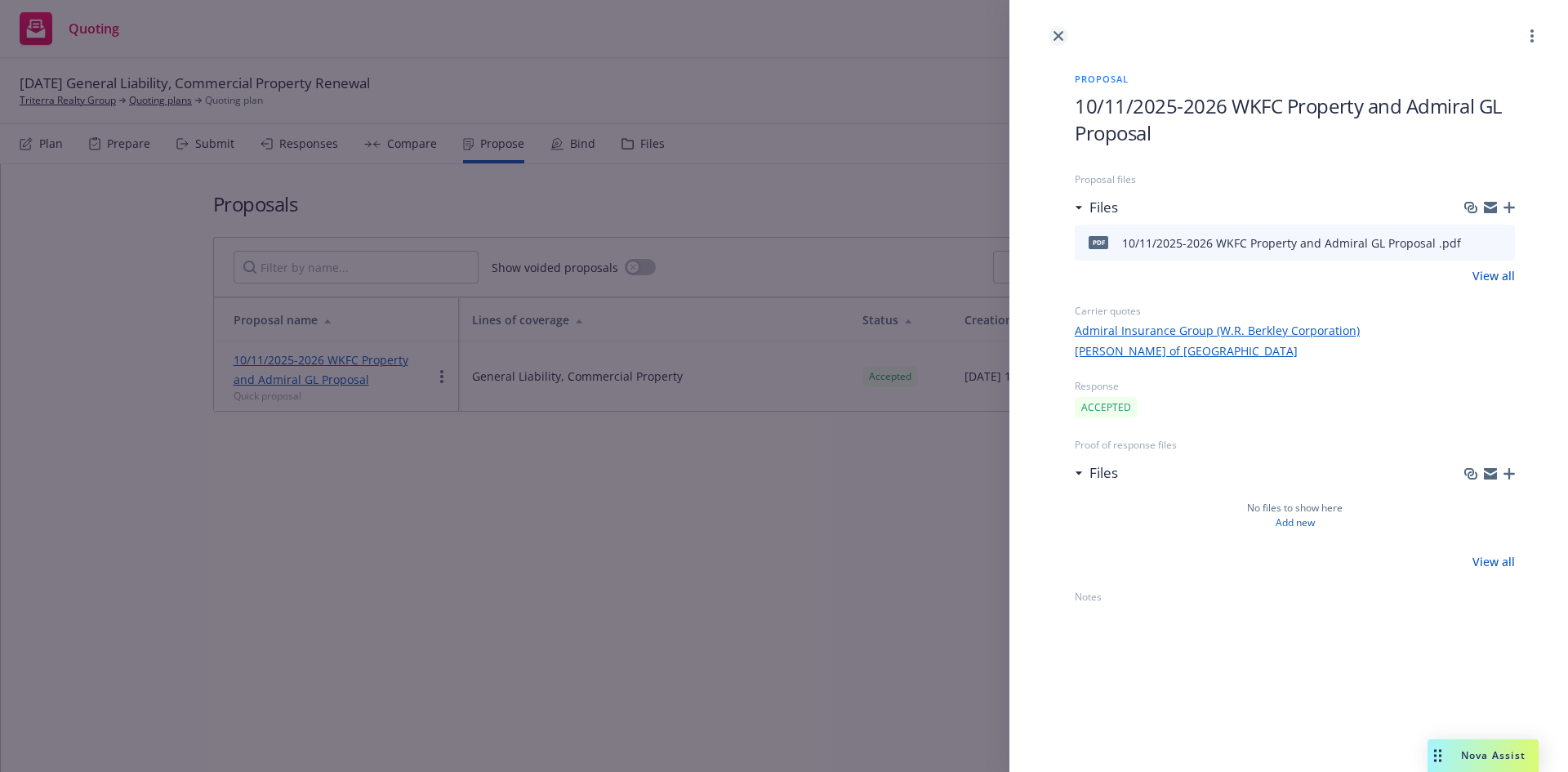
click at [1061, 34] on icon "close" at bounding box center [1059, 36] width 10 height 10
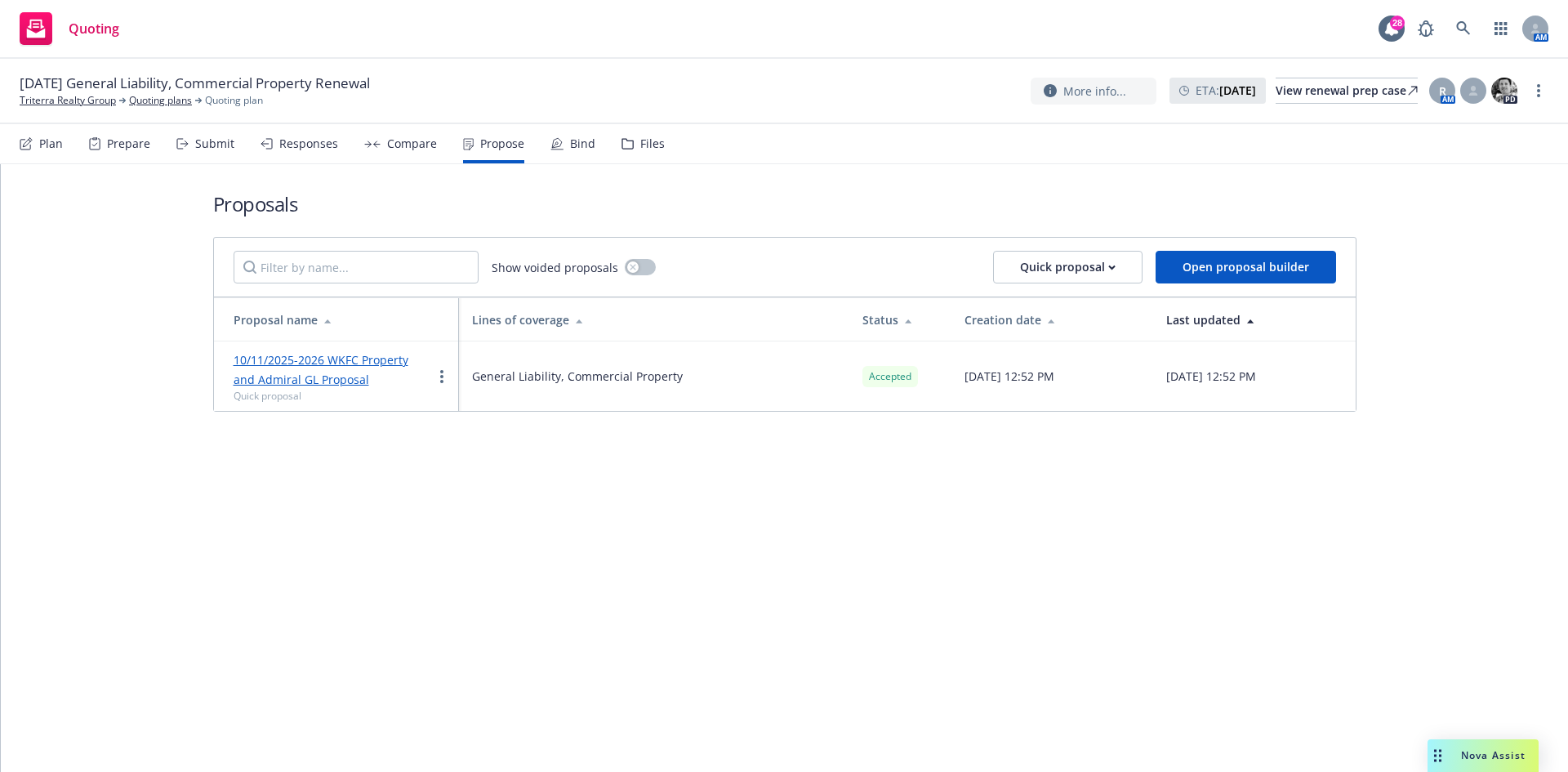
click at [570, 142] on div "Bind" at bounding box center [582, 144] width 25 height 13
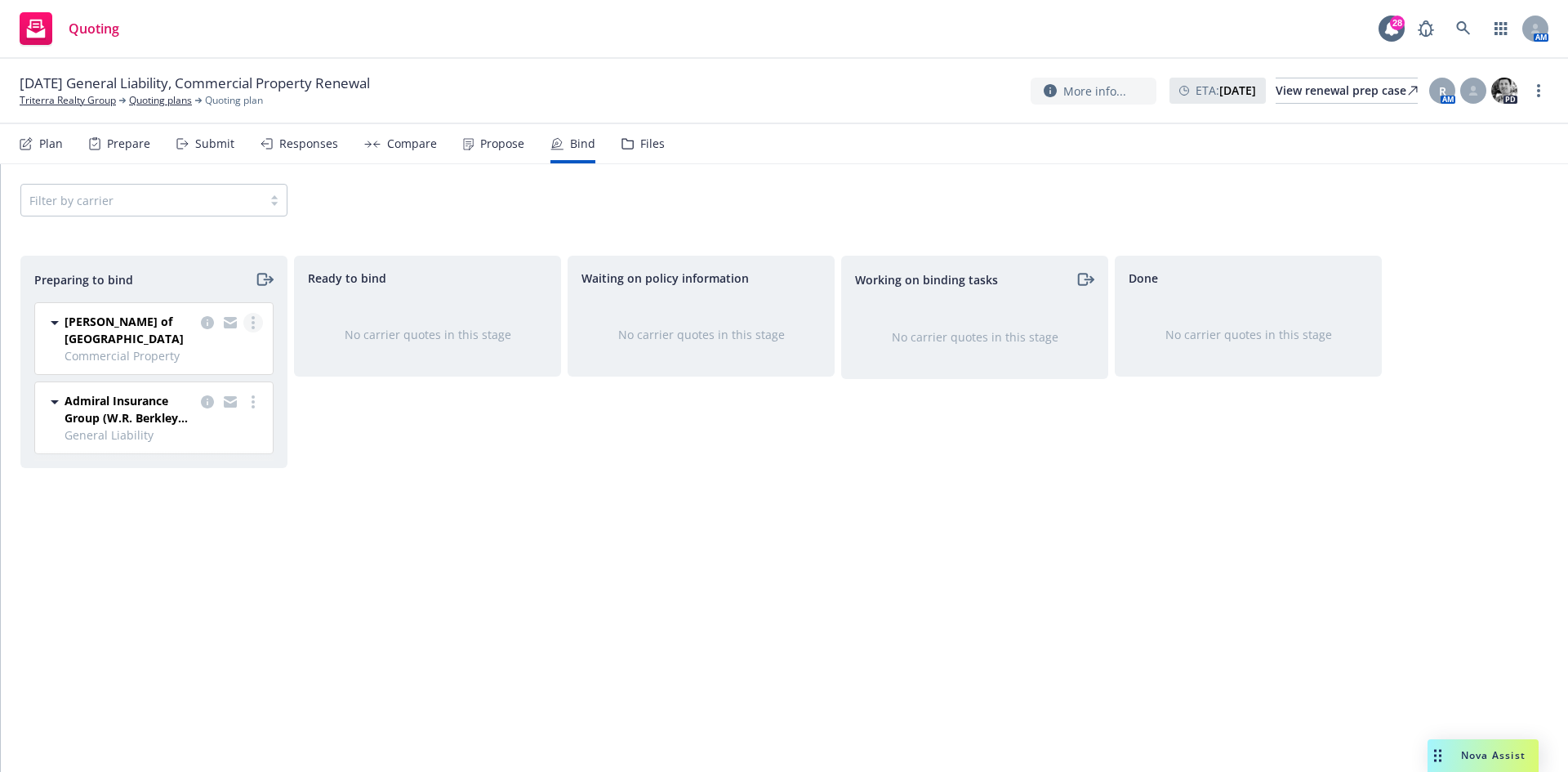
click at [257, 321] on link "more" at bounding box center [253, 322] width 19 height 19
click at [361, 488] on div "Ready to bind No carrier quotes in this stage" at bounding box center [427, 497] width 267 height 482
click at [249, 325] on link "more" at bounding box center [253, 322] width 19 height 19
click at [451, 426] on div "Ready to bind No carrier quotes in this stage" at bounding box center [427, 497] width 267 height 482
click at [256, 321] on link "more" at bounding box center [253, 322] width 19 height 19
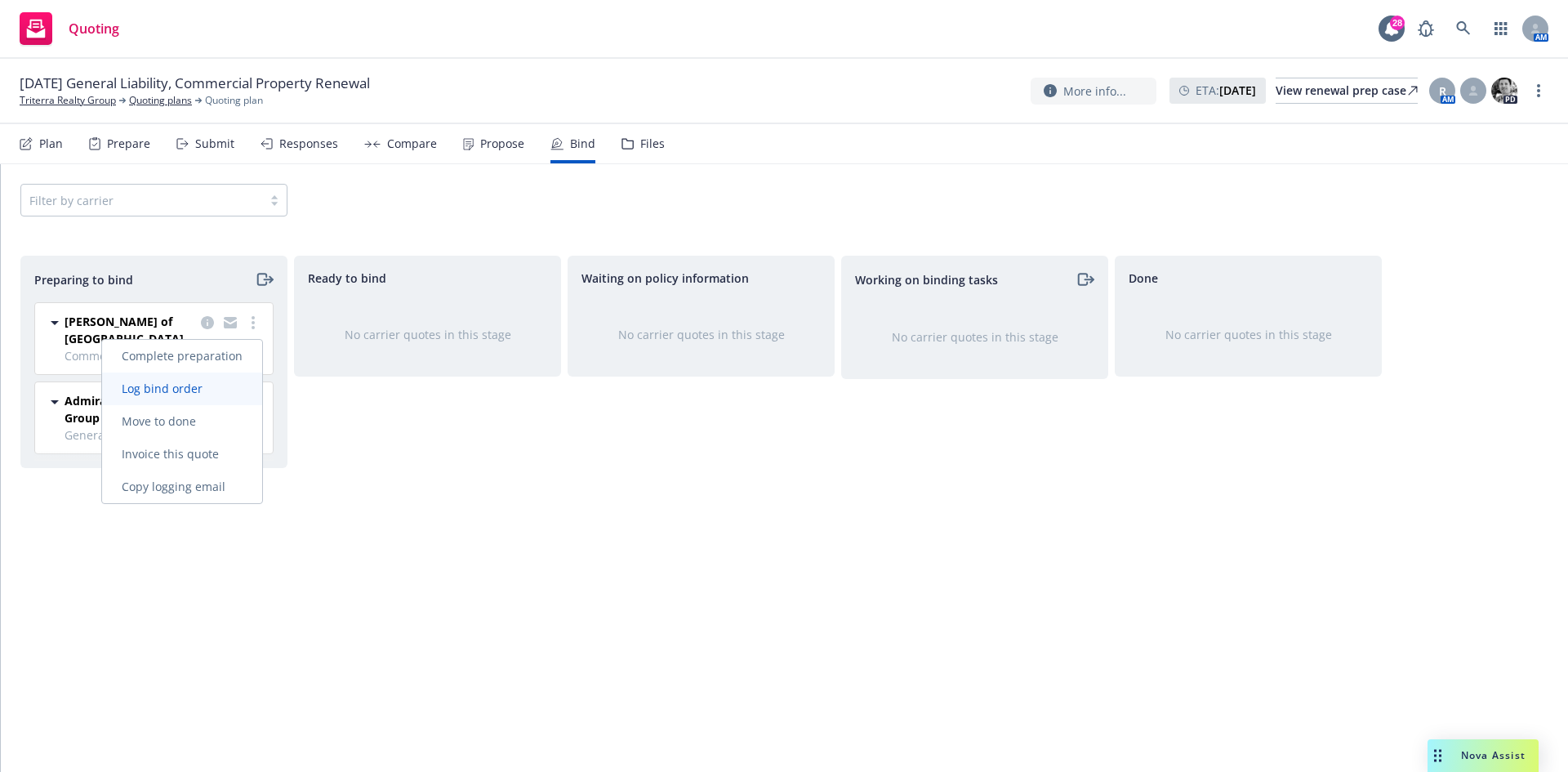
click at [176, 391] on span "Log bind order" at bounding box center [162, 388] width 120 height 16
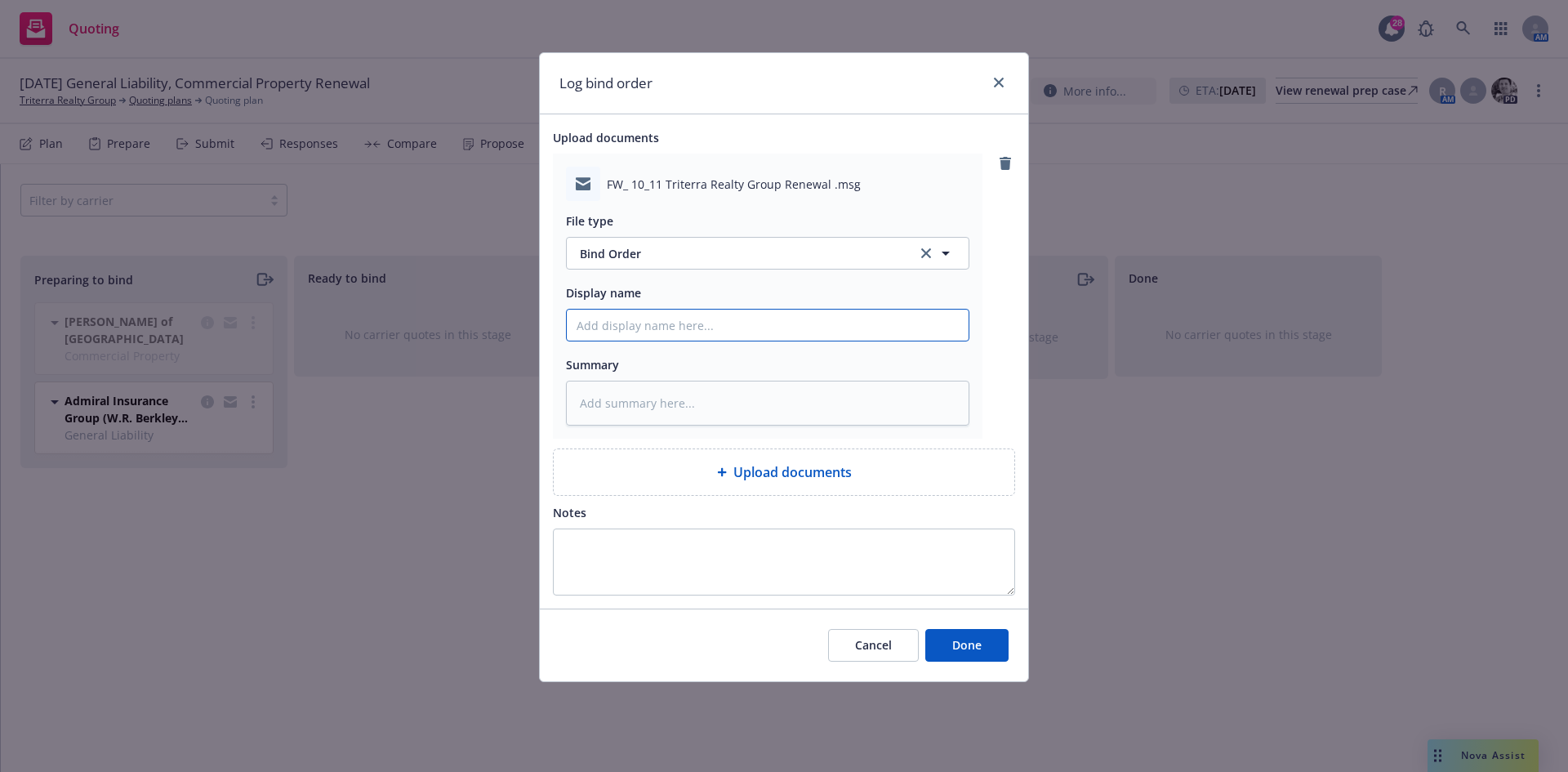
click at [618, 310] on input "Display name" at bounding box center [768, 325] width 402 height 31
drag, startPoint x: 711, startPoint y: 329, endPoint x: 534, endPoint y: 329, distance: 177.0
click at [536, 329] on div "Log bind order Upload documents FW_ 10_11 Triterra Realty Group Renewal .msg Fi…" at bounding box center [784, 386] width 1568 height 772
click at [698, 427] on div "FW_ 10_11 Triterra Realty Group Renewal .msg File type Bind Order Bind Order Di…" at bounding box center [768, 296] width 430 height 285
click at [708, 406] on textarea at bounding box center [768, 403] width 404 height 45
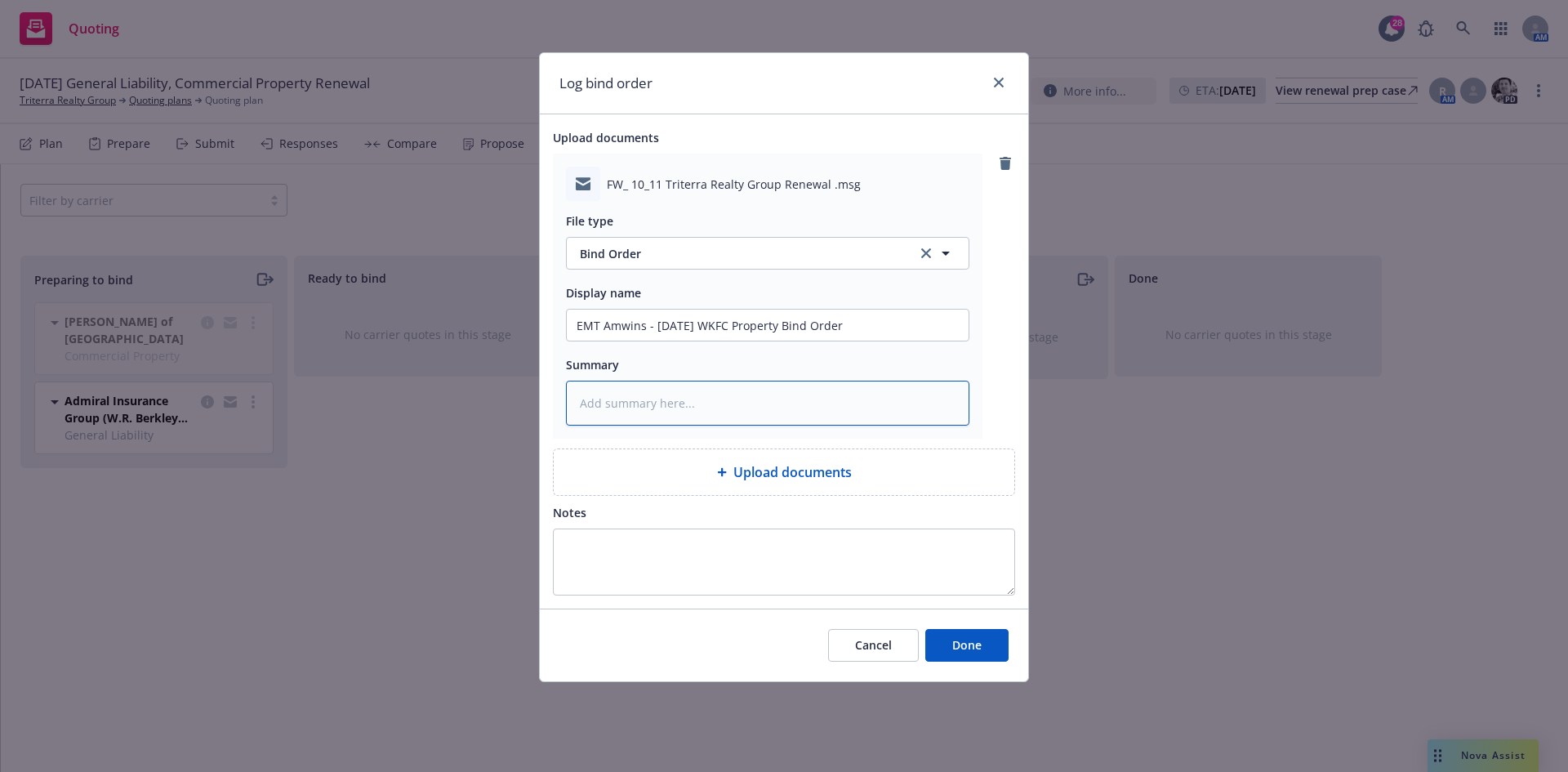
paste textarea "EMT Amwins - 10/11/2025 WKFC Property Bind Order"
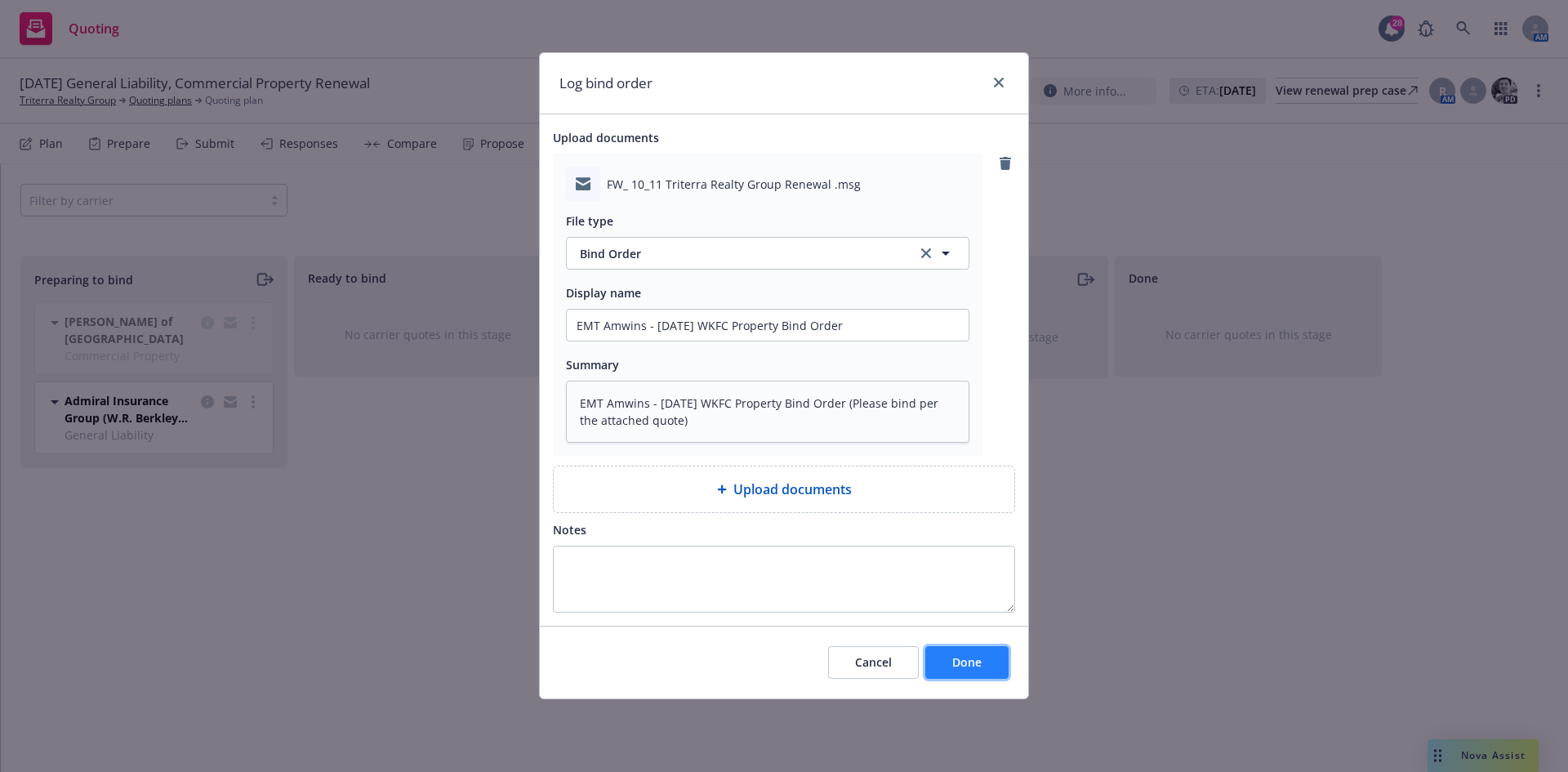
click at [977, 657] on span "Done" at bounding box center [966, 662] width 29 height 16
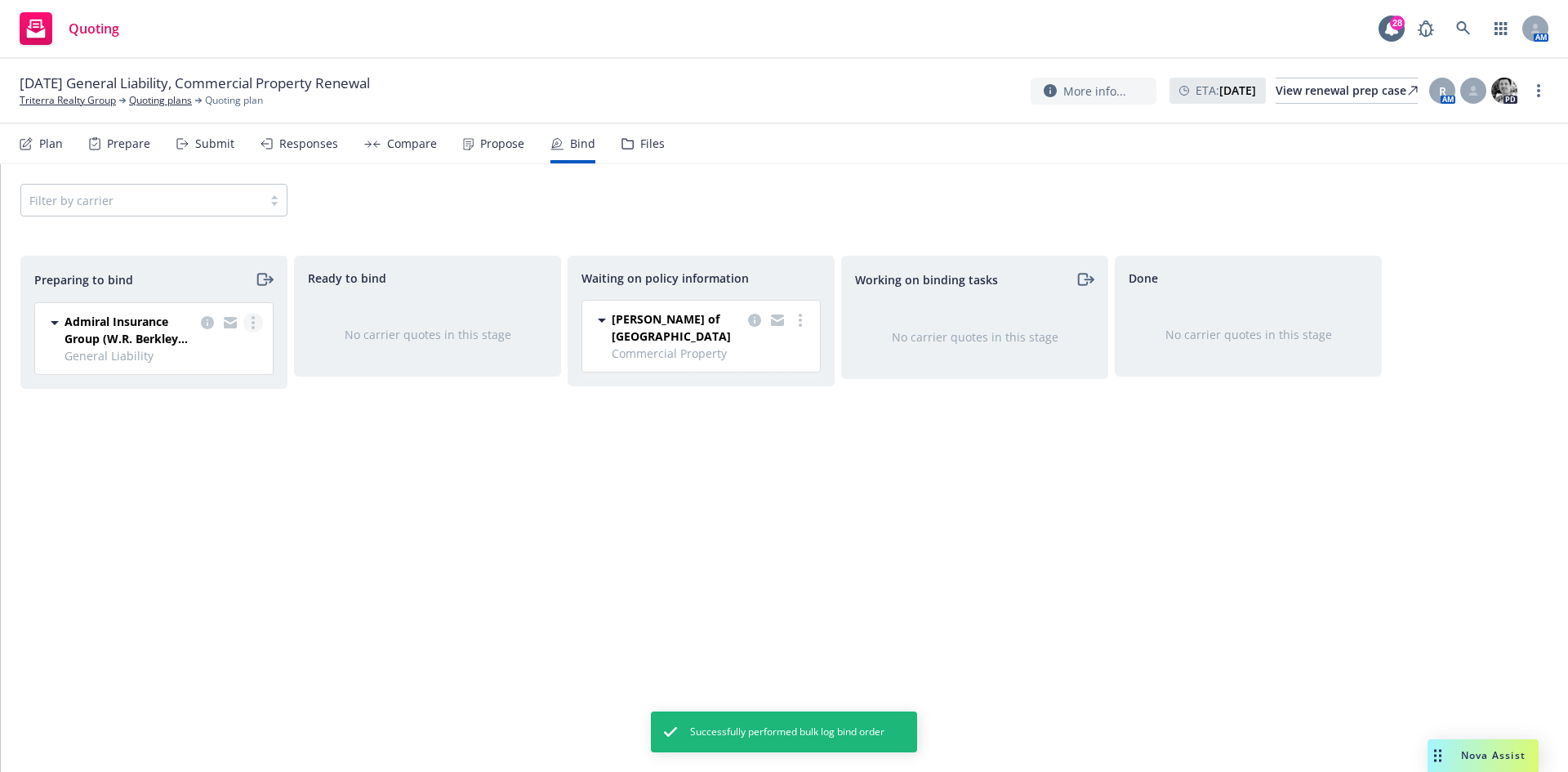
click at [258, 320] on link "more" at bounding box center [253, 322] width 19 height 19
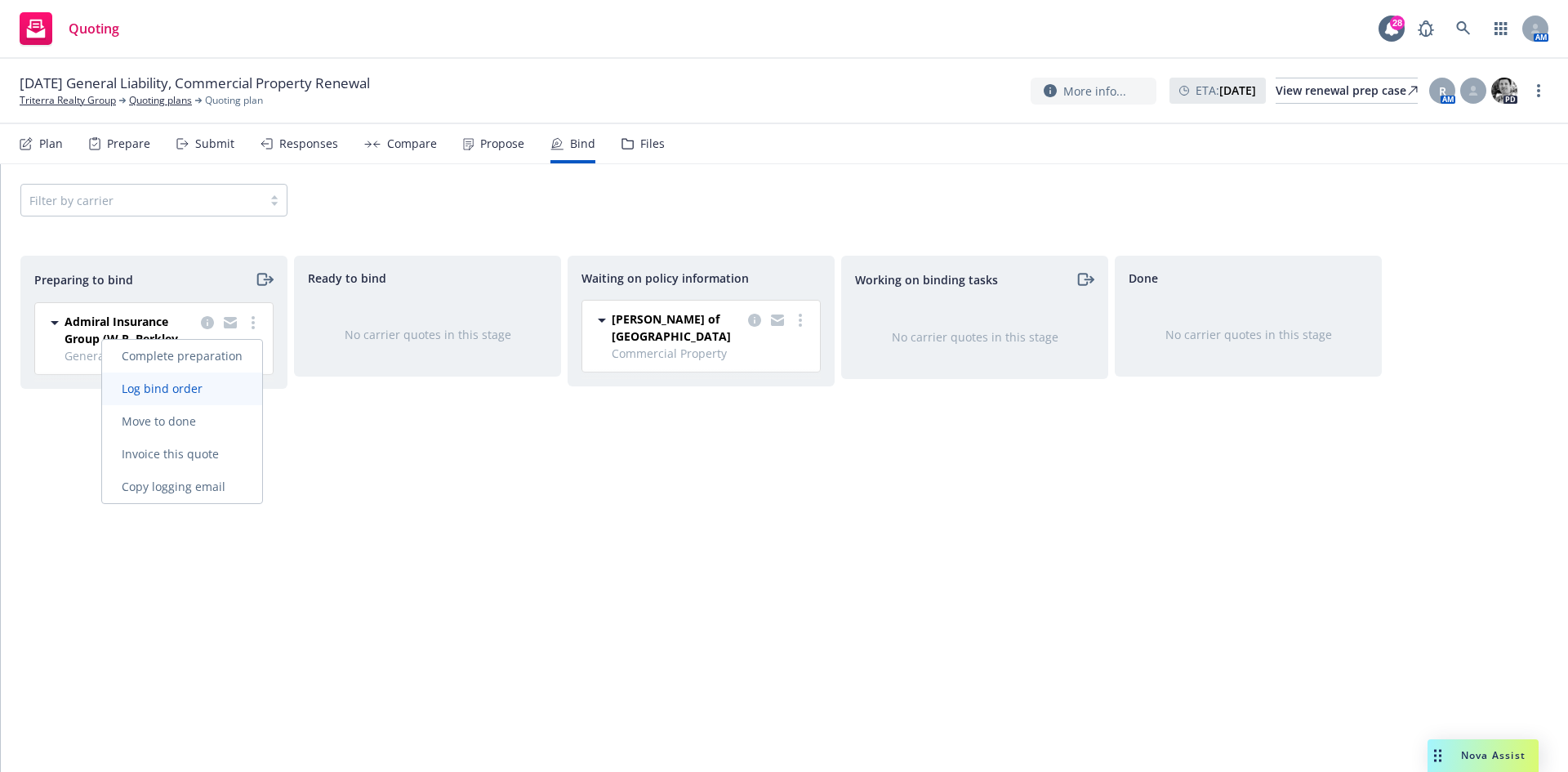
click at [162, 386] on span "Log bind order" at bounding box center [162, 388] width 120 height 16
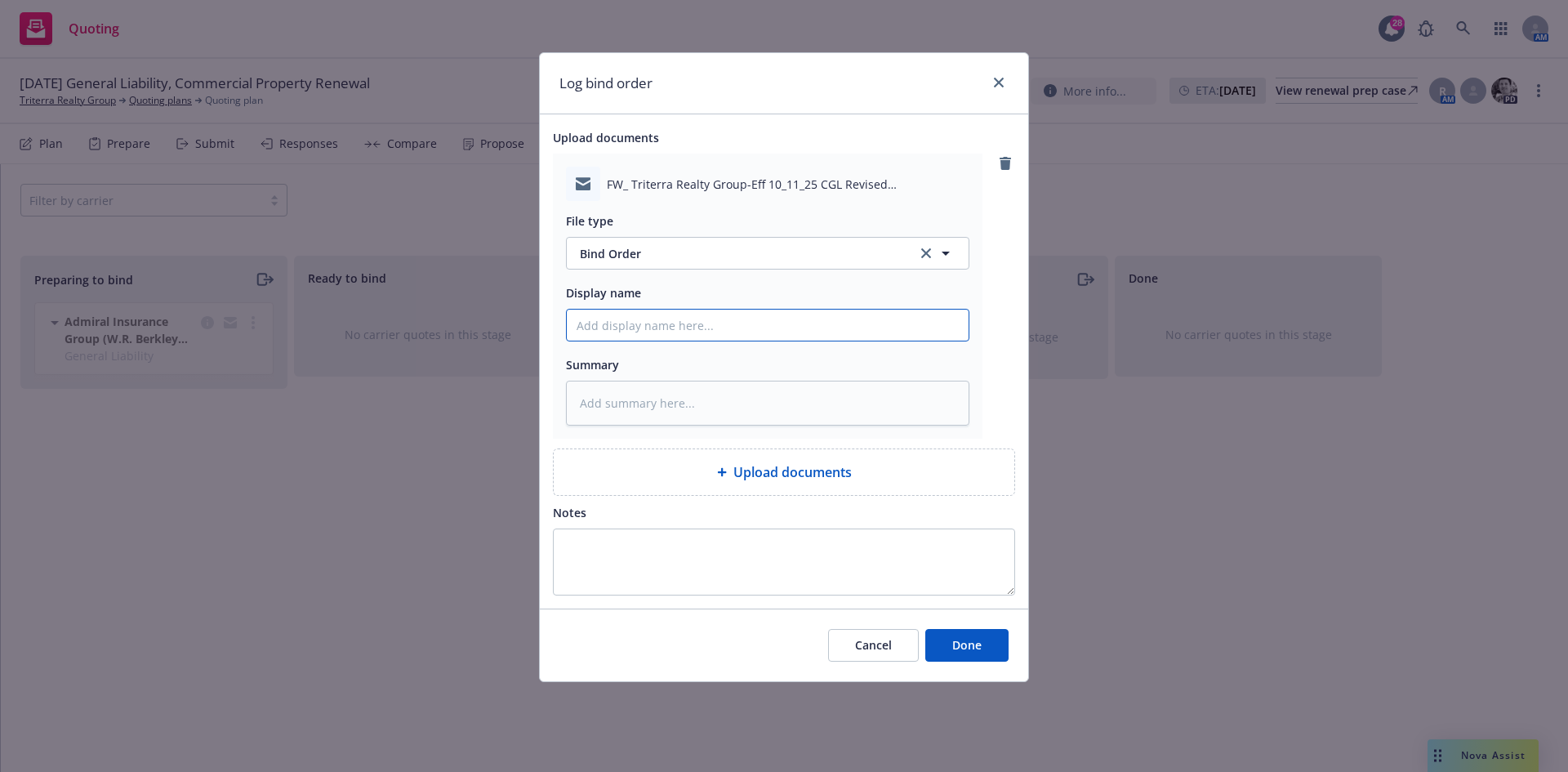
click at [619, 326] on input "Display name" at bounding box center [768, 325] width 402 height 31
drag, startPoint x: 925, startPoint y: 325, endPoint x: 561, endPoint y: 321, distance: 364.0
click at [562, 321] on div "FW_ Triterra Realty Group-Eff 10_11_25 CGL Revised Quote(Admiral) .msg File typ…" at bounding box center [768, 296] width 430 height 285
click at [638, 402] on textarea at bounding box center [768, 403] width 404 height 45
paste textarea "EMT RT Specialty - 10/11/2025-2026 GL Bind Order"
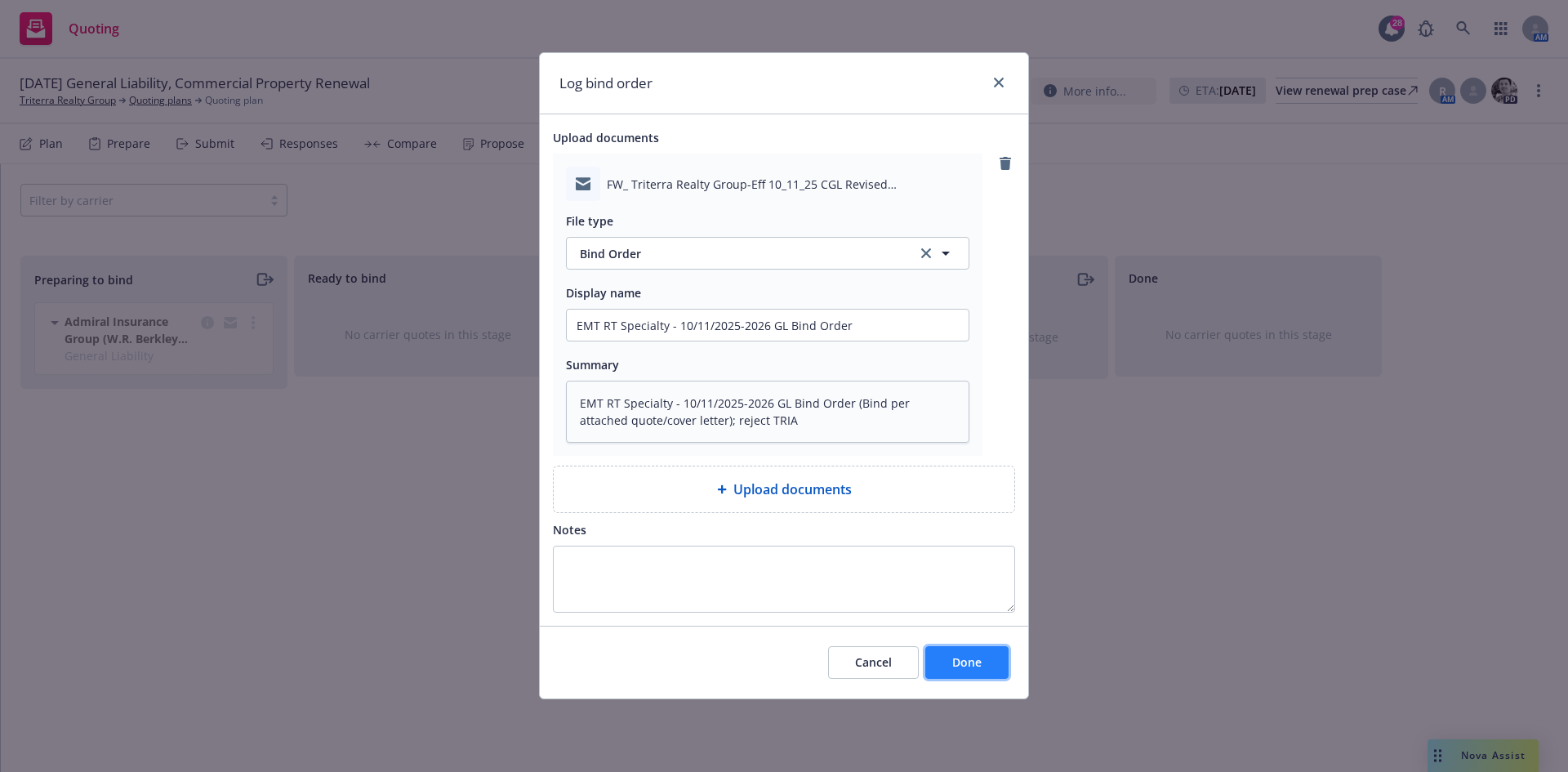
click at [979, 658] on span "Done" at bounding box center [966, 662] width 29 height 16
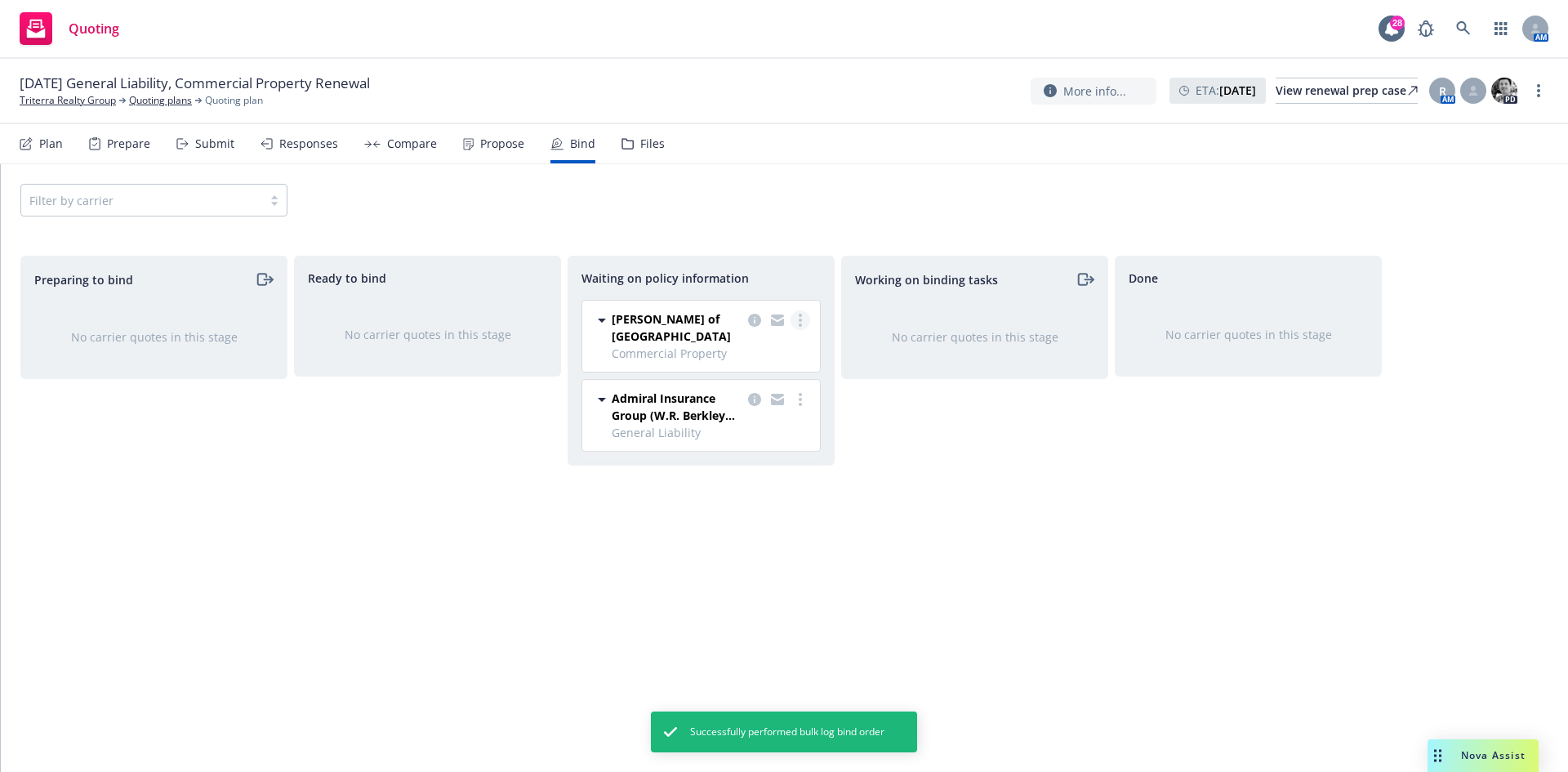
click at [801, 315] on circle "more" at bounding box center [800, 315] width 3 height 3
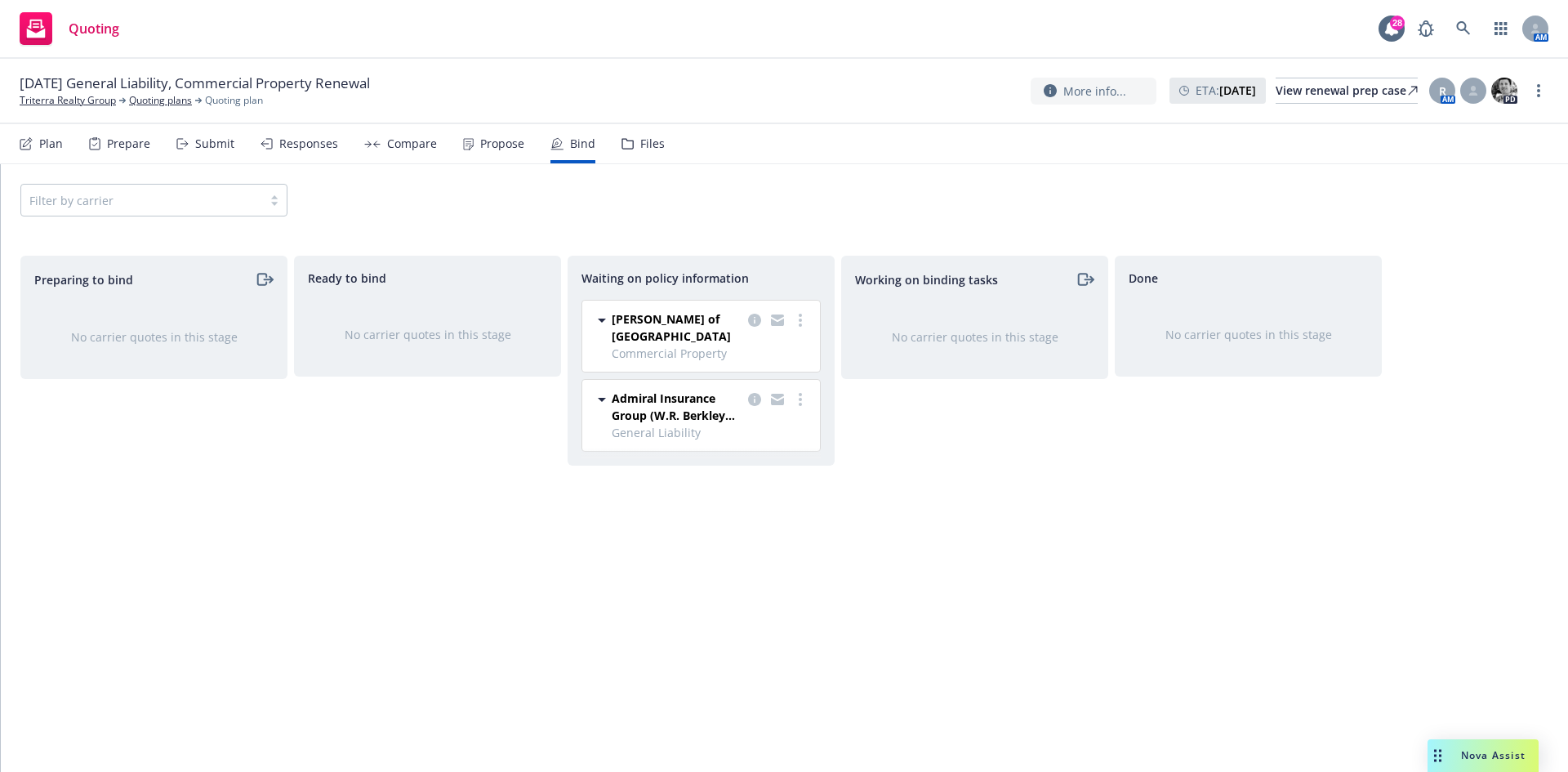
click at [780, 255] on div "Waiting on policy information Lloyd's of London Commercial Property 10/11/2025 …" at bounding box center [701, 361] width 267 height 210
click at [799, 316] on icon "more" at bounding box center [800, 320] width 3 height 13
click at [1127, 652] on div "Done No carrier quotes in this stage" at bounding box center [1248, 497] width 267 height 482
click at [795, 317] on link "more" at bounding box center [800, 320] width 19 height 19
click at [725, 349] on span "Create policies" at bounding box center [722, 353] width 120 height 16
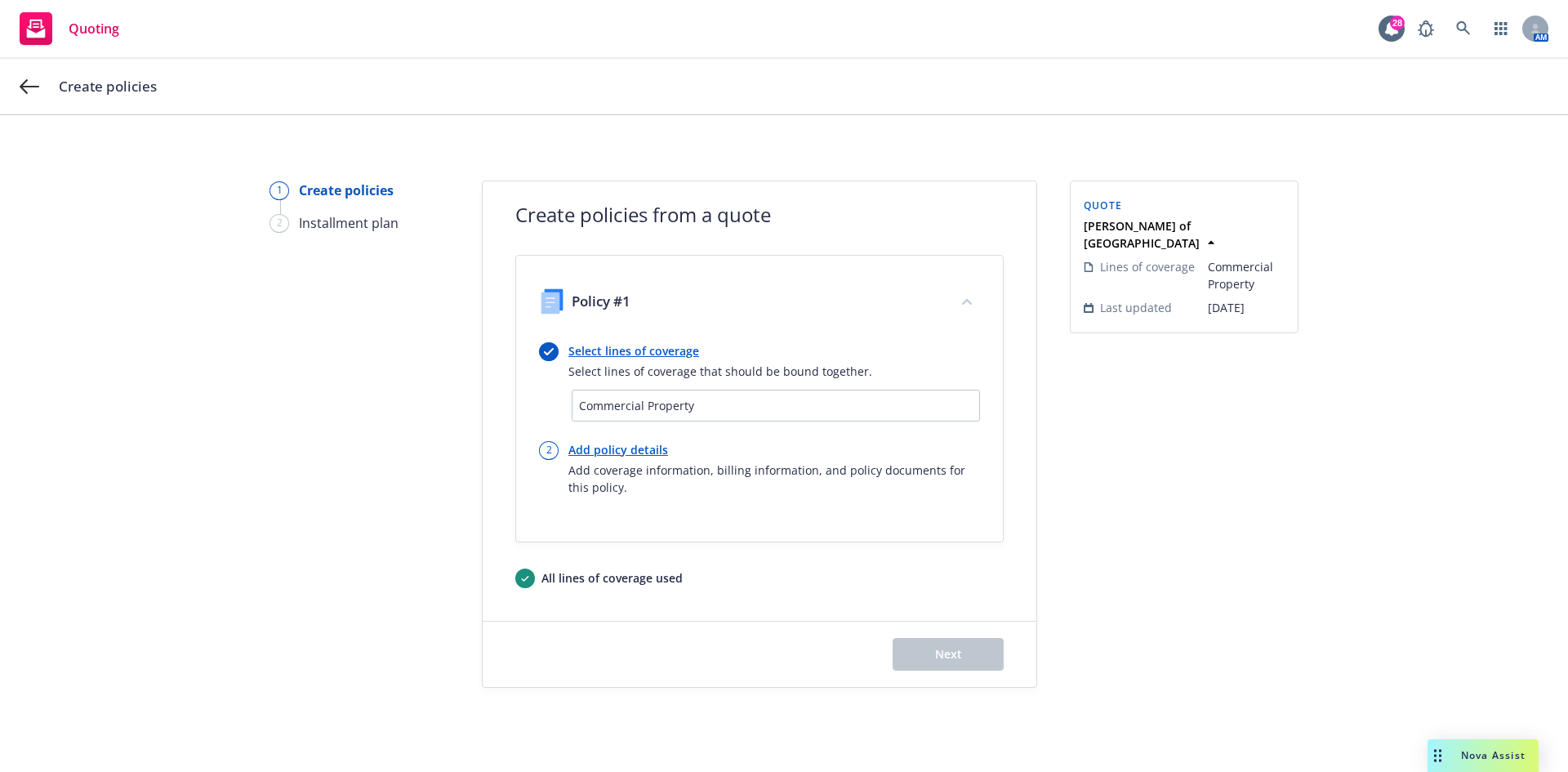
click at [593, 449] on link "Add policy details" at bounding box center [774, 450] width 411 height 18
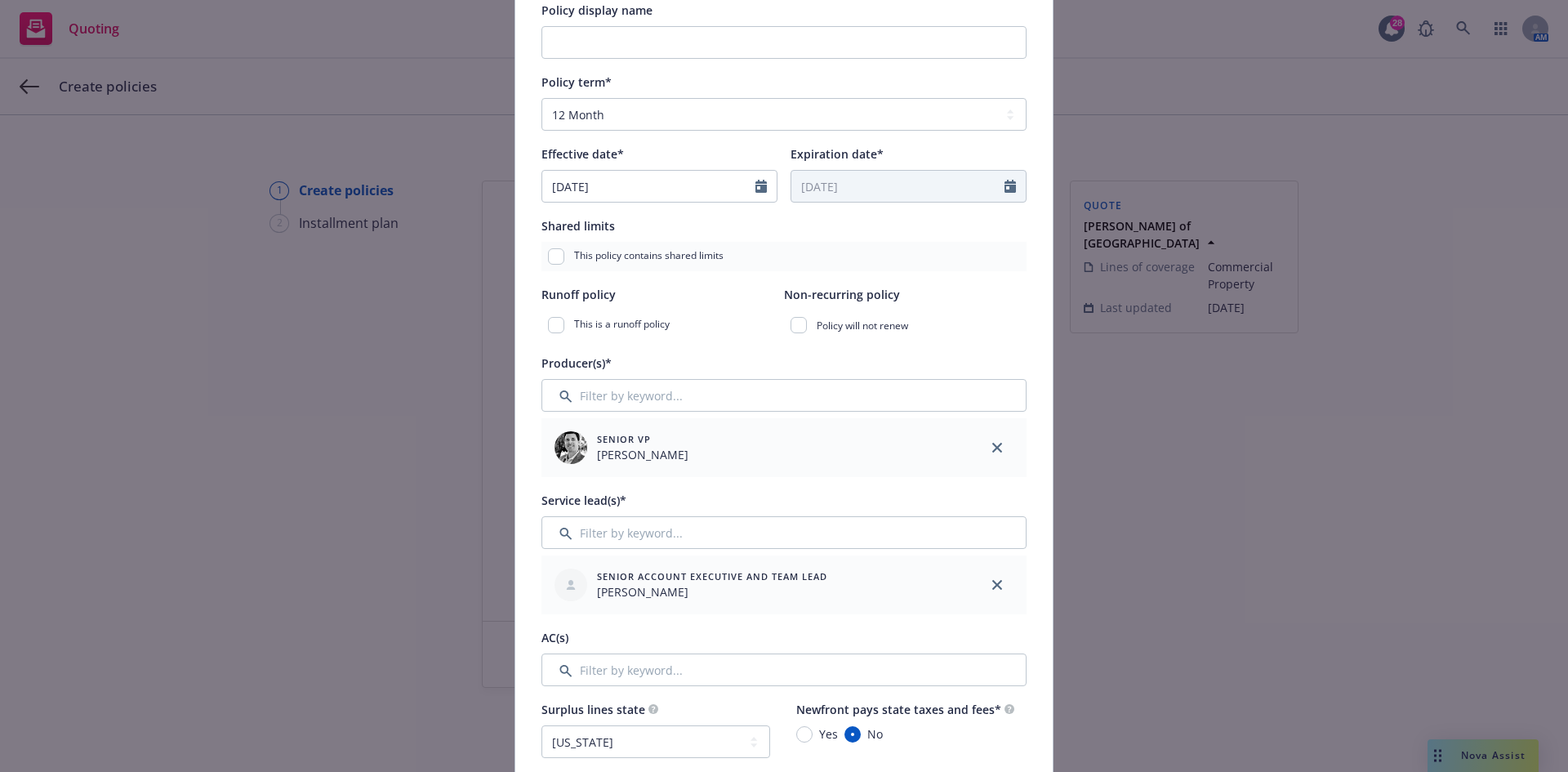
scroll to position [245, 0]
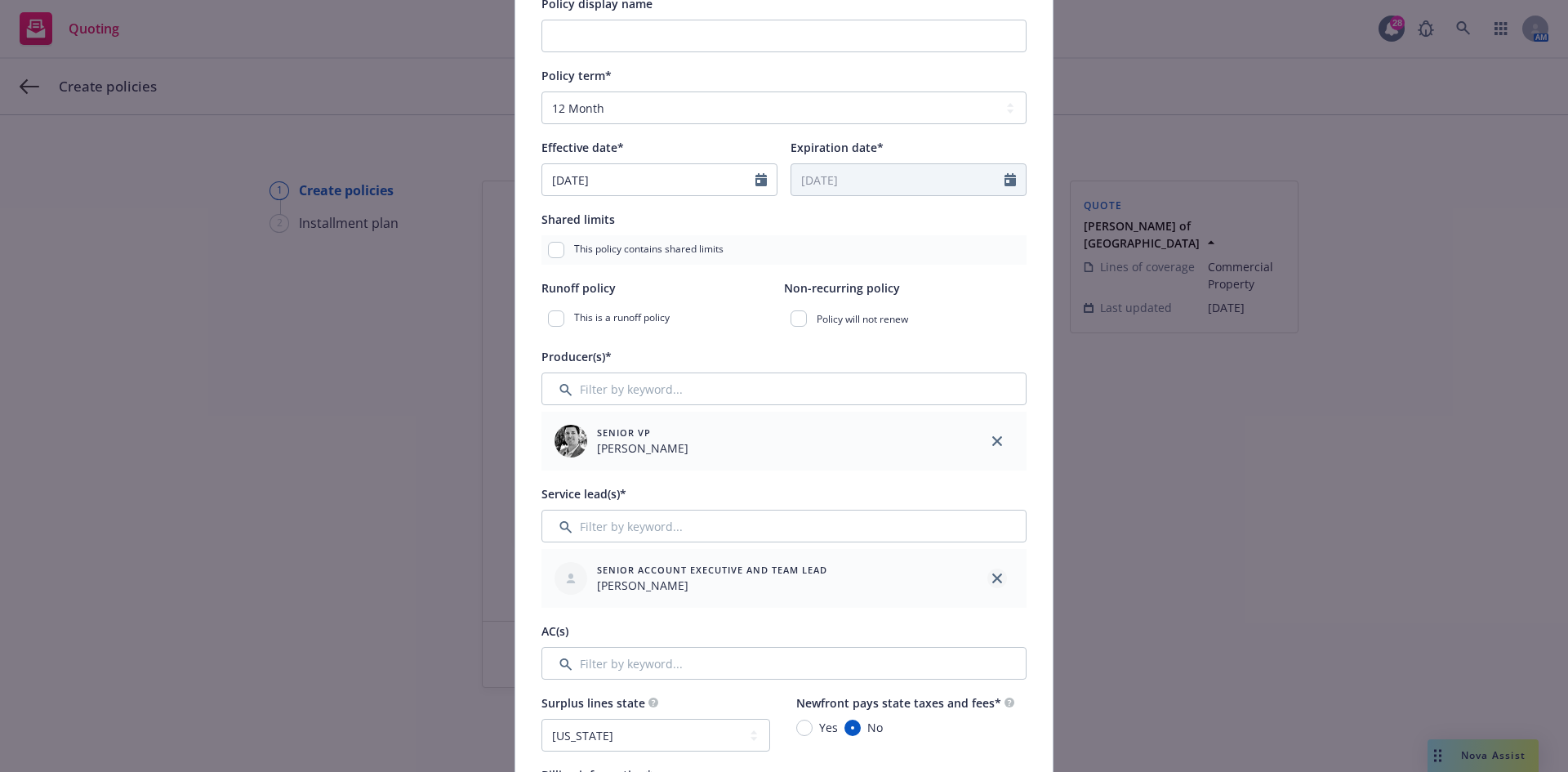
click at [992, 578] on icon "close" at bounding box center [997, 578] width 10 height 10
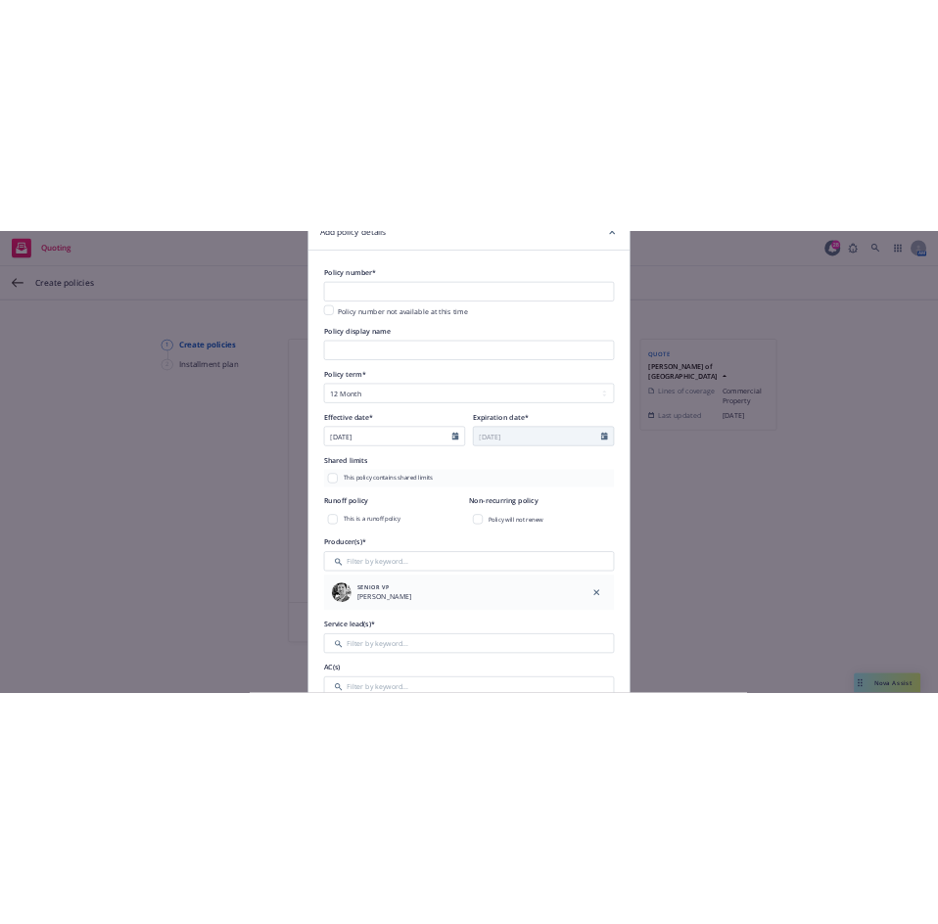
scroll to position [0, 0]
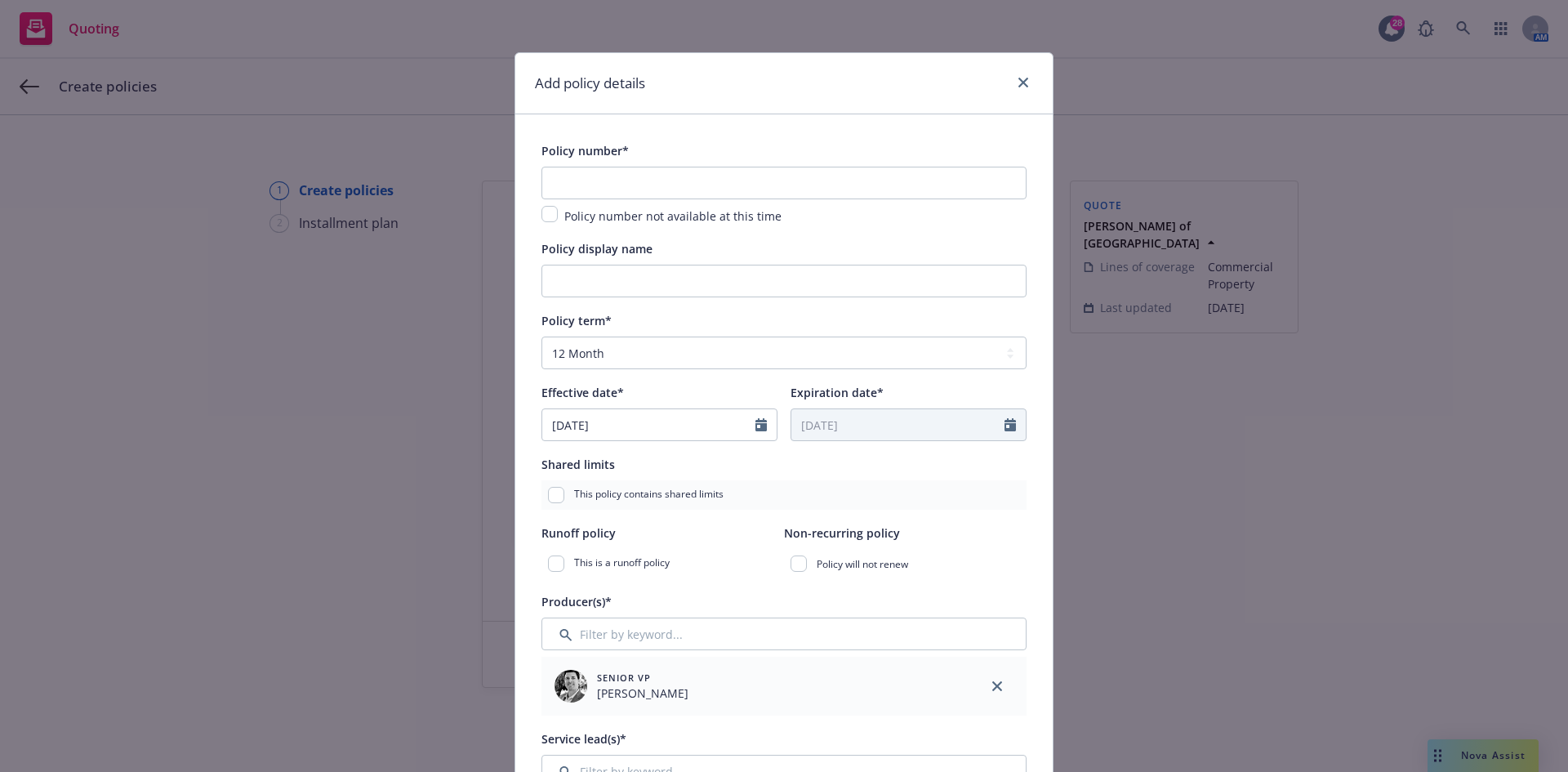
click at [1379, 448] on div "Add policy details Policy number* Policy number not available at this time Poli…" at bounding box center [784, 386] width 1568 height 772
click at [1320, 486] on div "Add policy details Policy number* Policy number not available at this time Poli…" at bounding box center [784, 386] width 1568 height 772
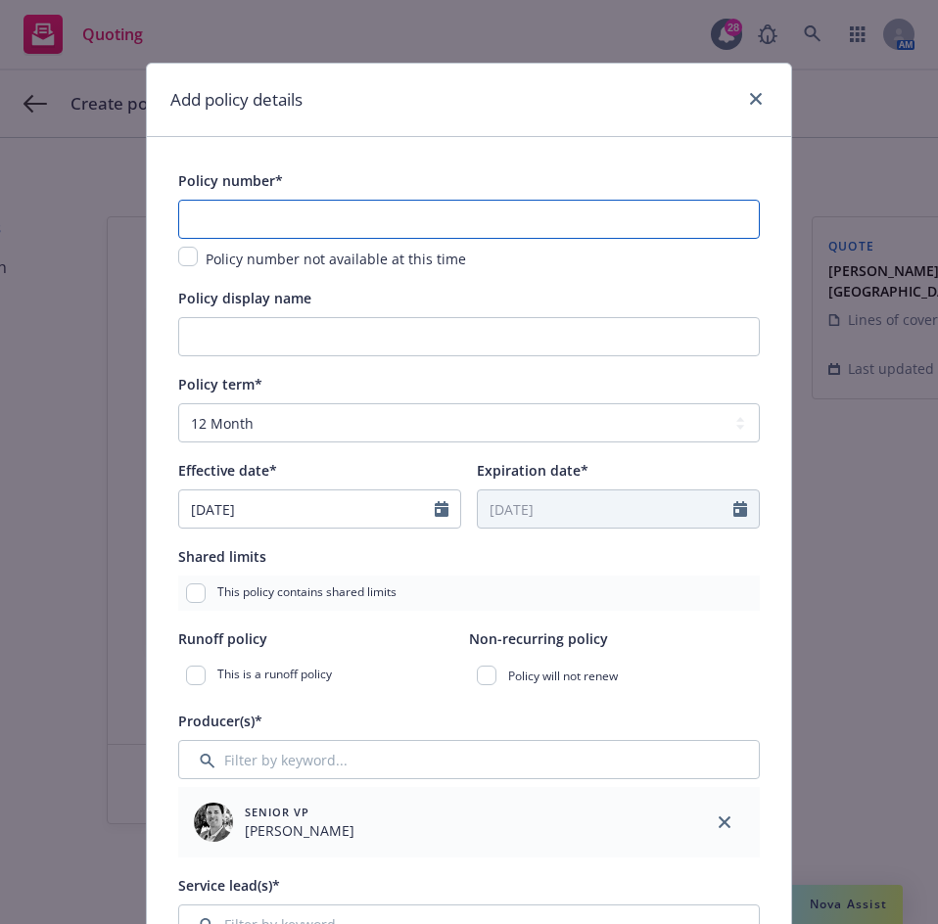
click at [212, 211] on input "text" at bounding box center [468, 219] width 581 height 39
paste input "WKES003706-02"
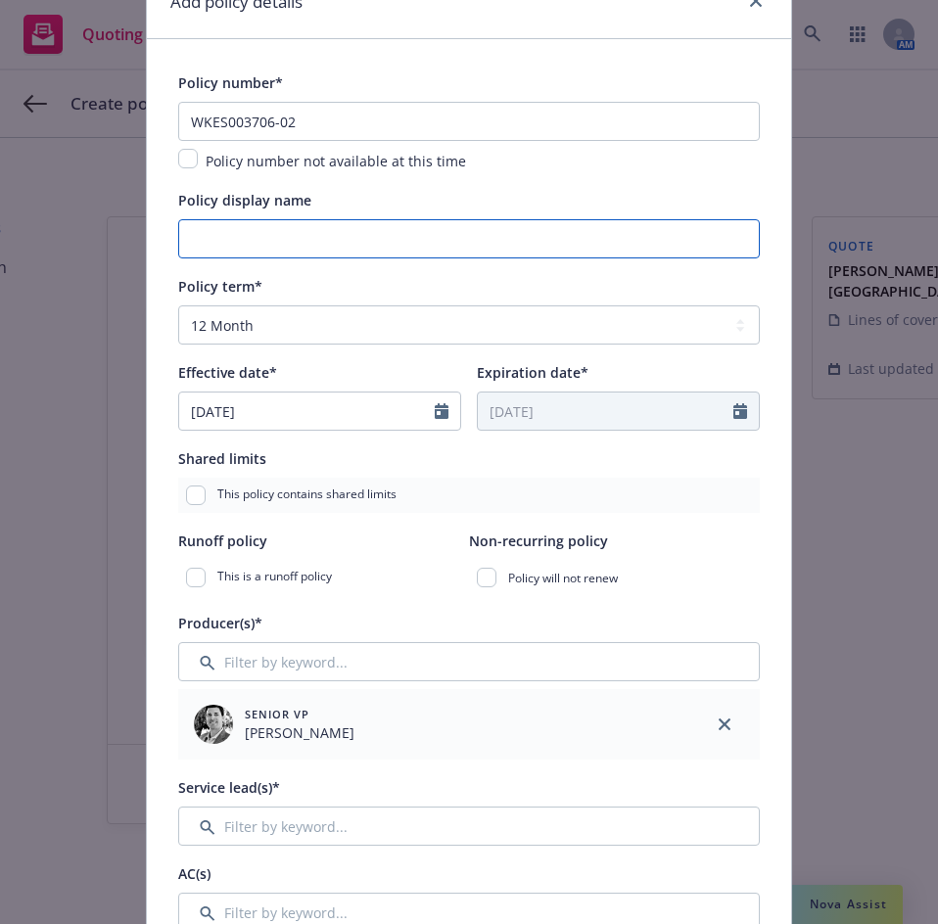
drag, startPoint x: 200, startPoint y: 246, endPoint x: 209, endPoint y: 241, distance: 10.1
click at [200, 246] on input "Policy display name" at bounding box center [468, 238] width 581 height 39
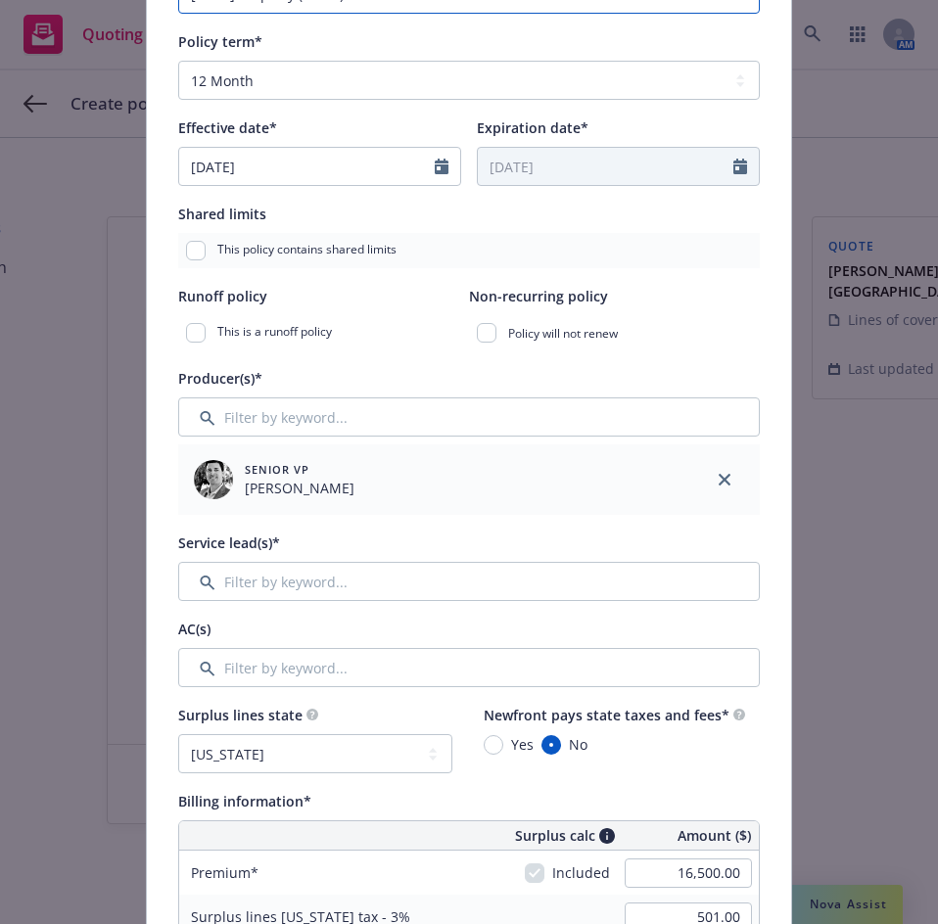
scroll to position [392, 0]
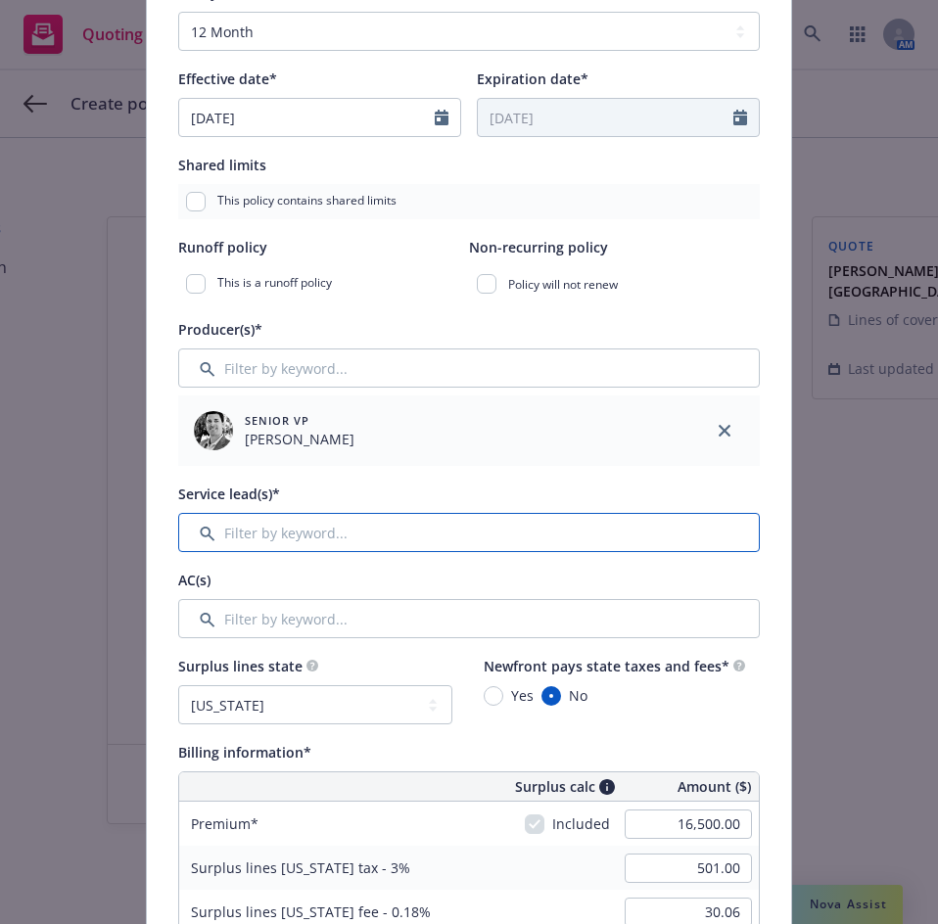
click at [274, 524] on input "Filter by keyword..." at bounding box center [468, 532] width 581 height 39
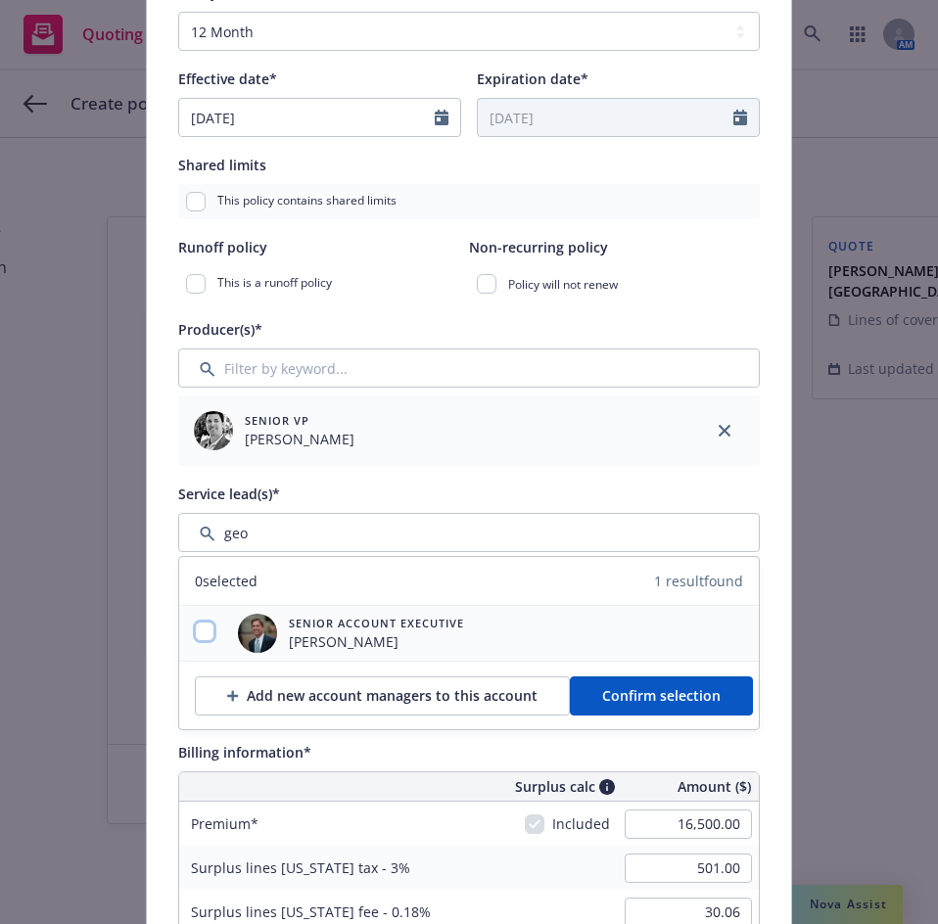
click at [202, 631] on input "checkbox" at bounding box center [205, 632] width 20 height 20
click at [658, 707] on button "Confirm selection" at bounding box center [661, 695] width 183 height 39
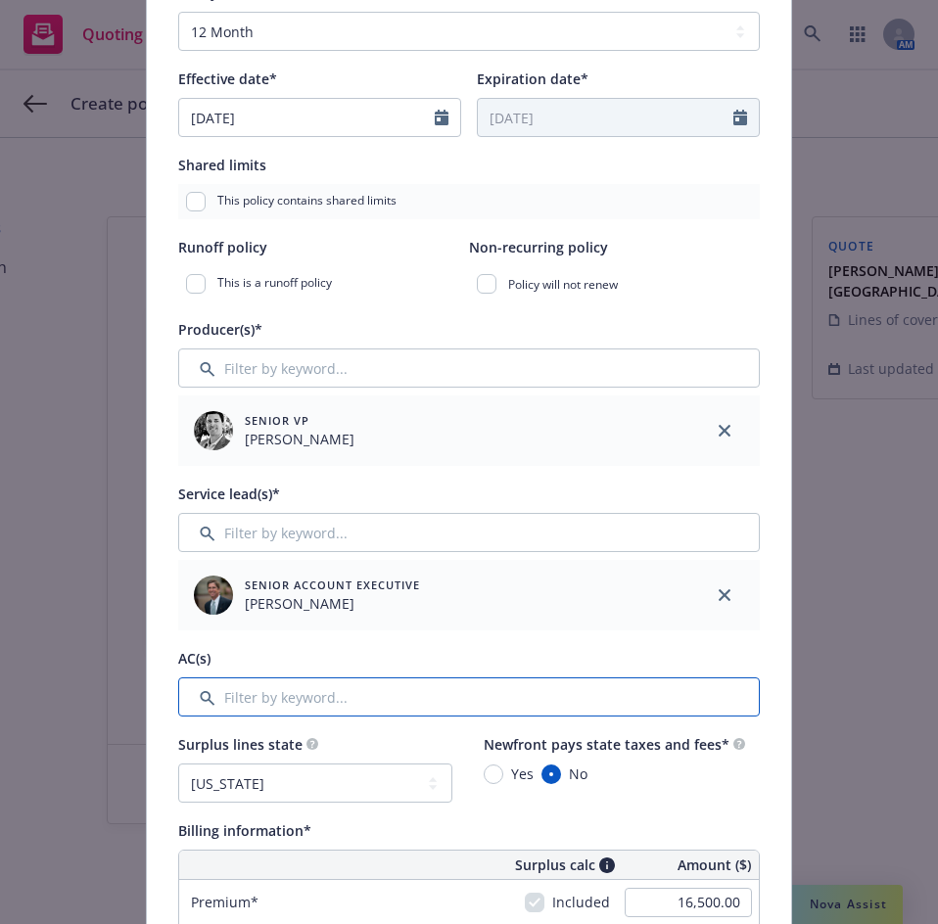
click at [288, 691] on input "Filter by keyword..." at bounding box center [468, 696] width 581 height 39
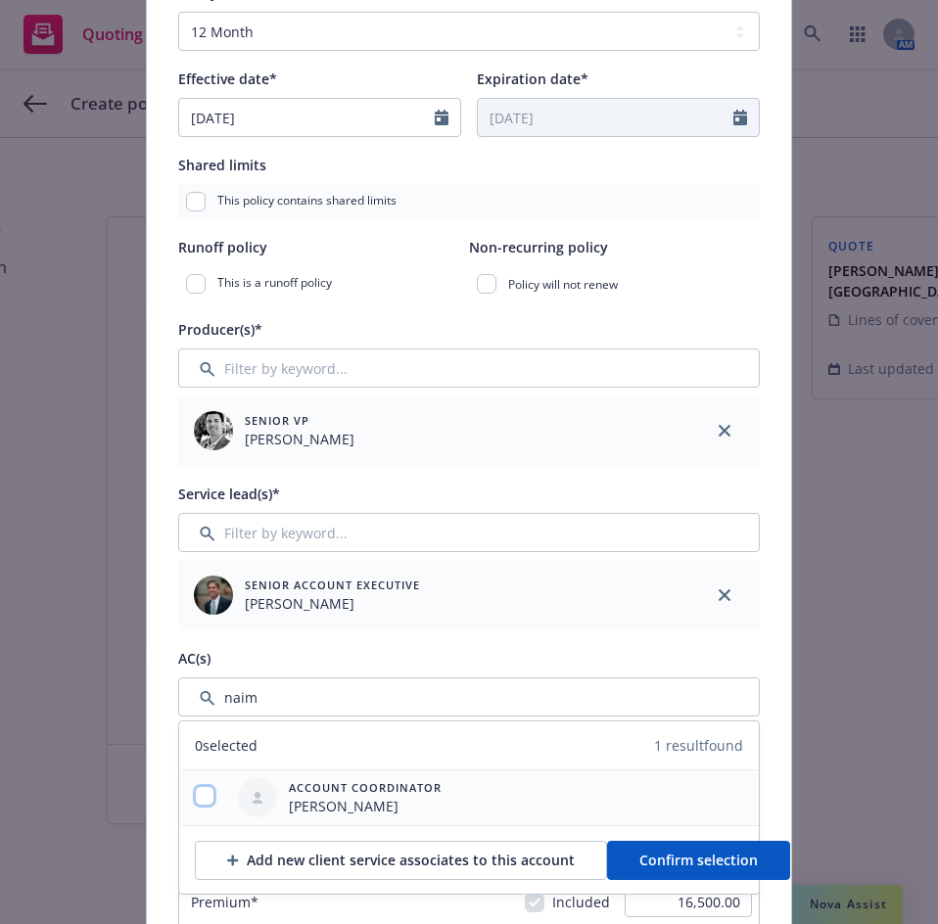
click at [196, 796] on input "checkbox" at bounding box center [205, 796] width 20 height 20
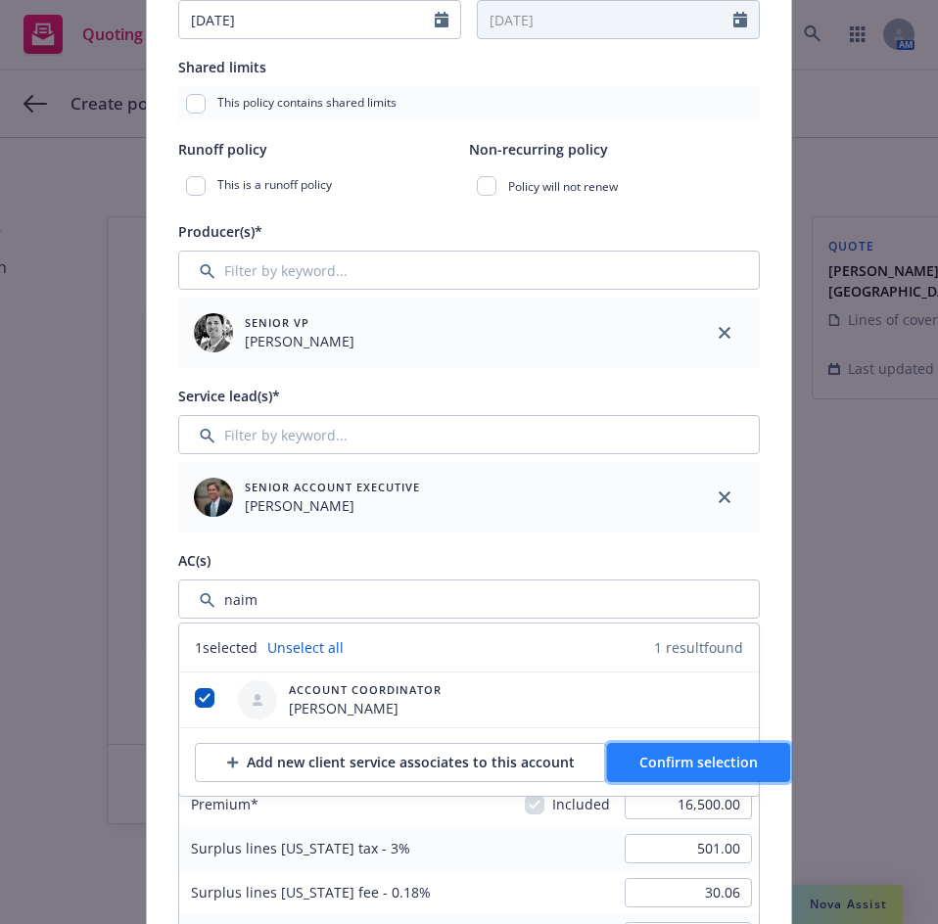
click at [741, 761] on span "Confirm selection" at bounding box center [698, 762] width 118 height 19
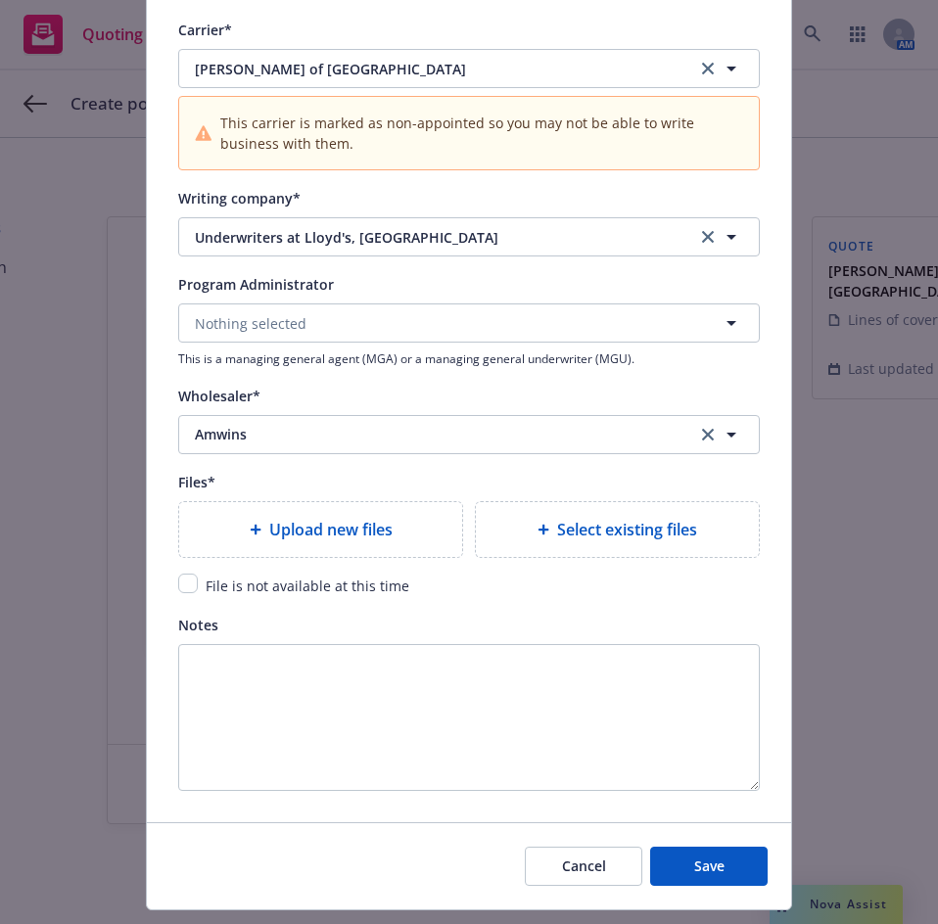
scroll to position [2056, 0]
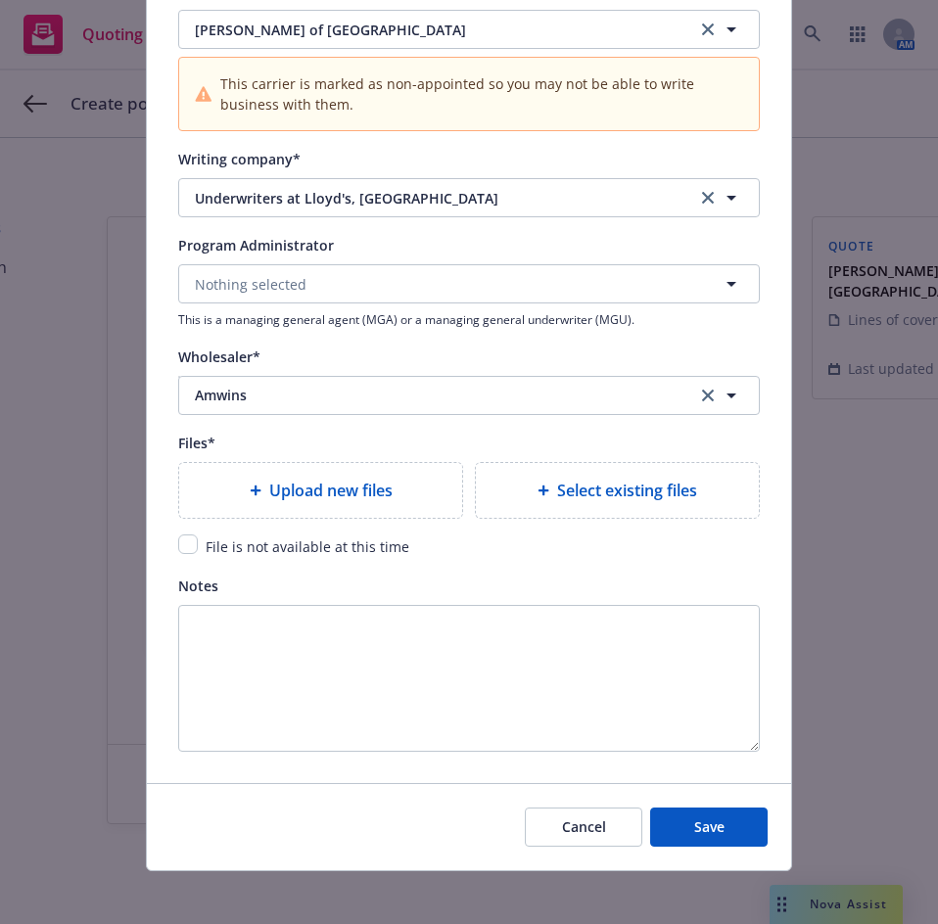
click at [336, 501] on span "Upload new files" at bounding box center [330, 490] width 123 height 23
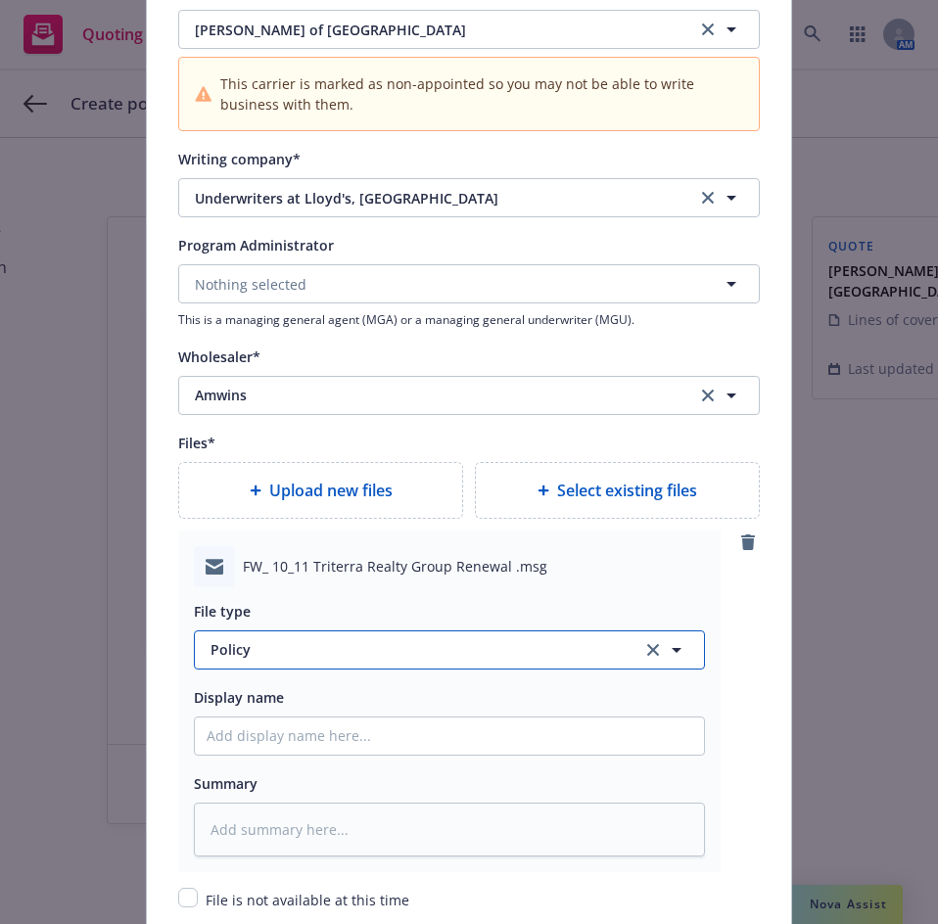
click at [263, 645] on span "Policy" at bounding box center [414, 649] width 409 height 21
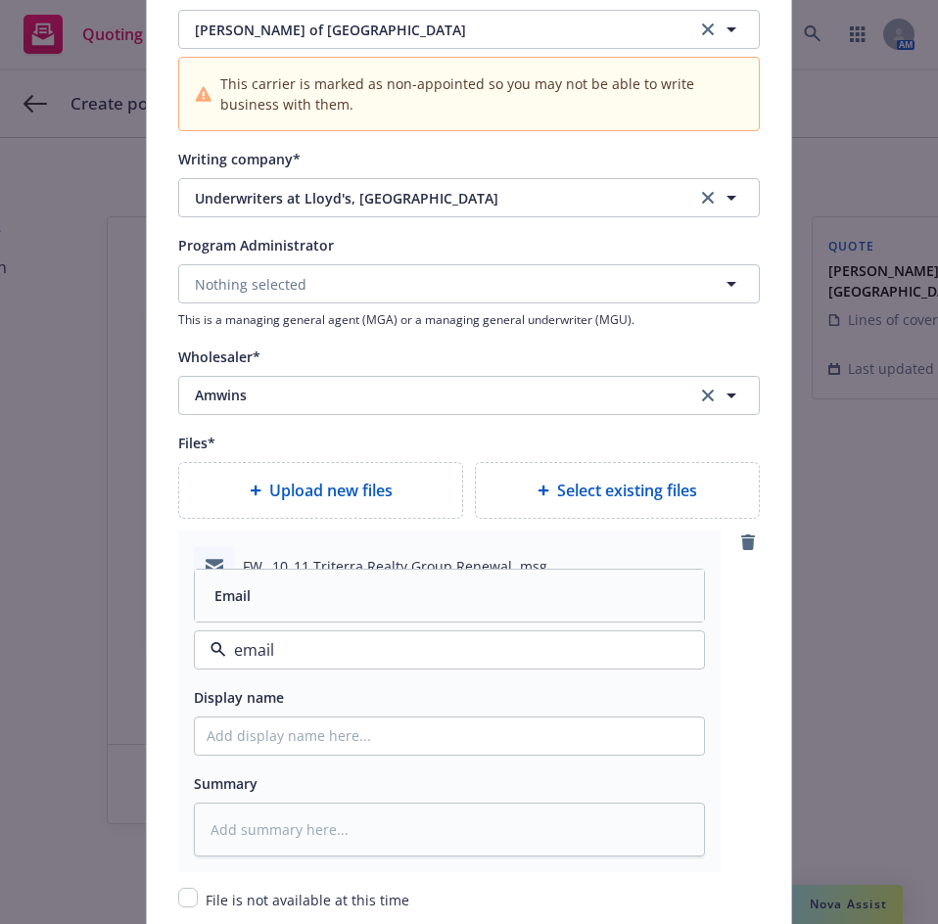
click at [296, 599] on div "Email" at bounding box center [450, 595] width 486 height 28
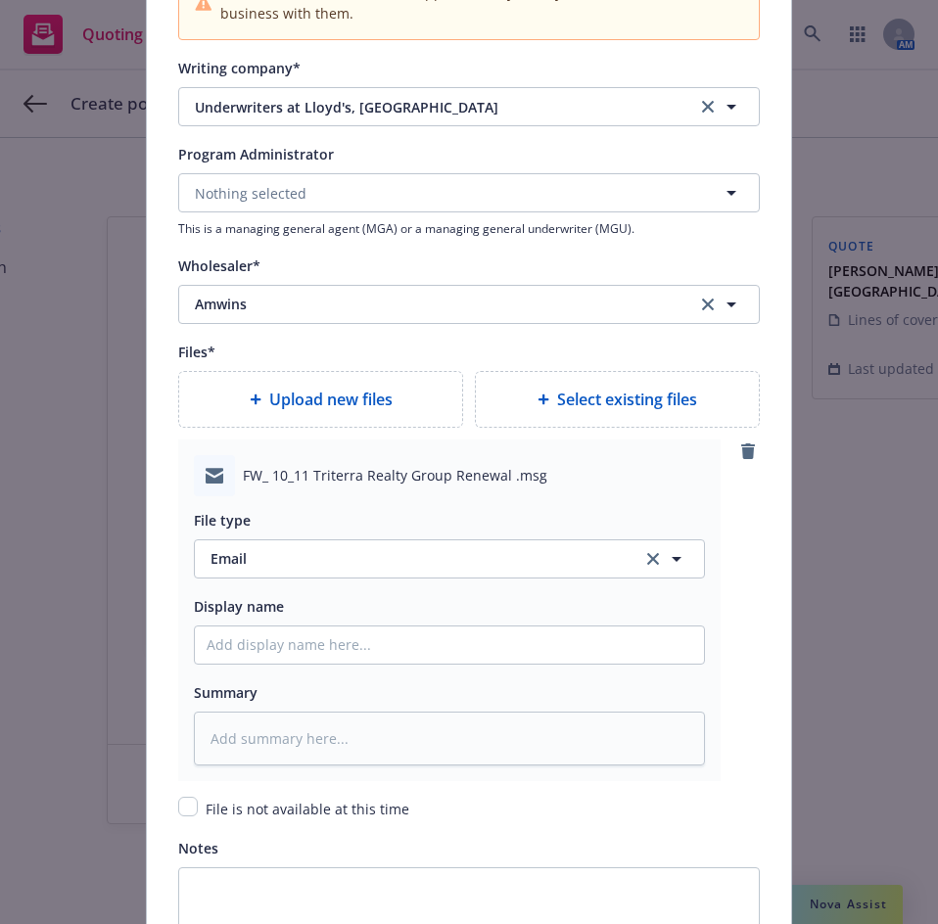
scroll to position [2251, 0]
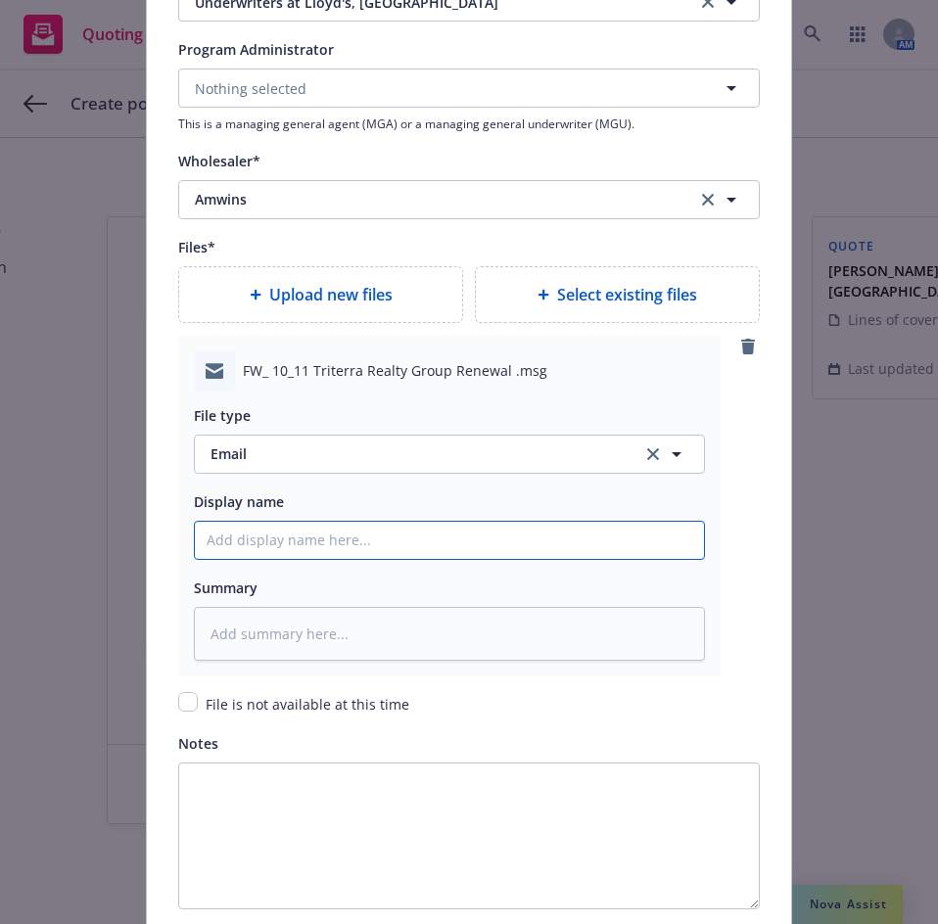
click at [278, 535] on input "Policy display name" at bounding box center [449, 540] width 509 height 37
drag, startPoint x: 604, startPoint y: 539, endPoint x: 159, endPoint y: 535, distance: 445.4
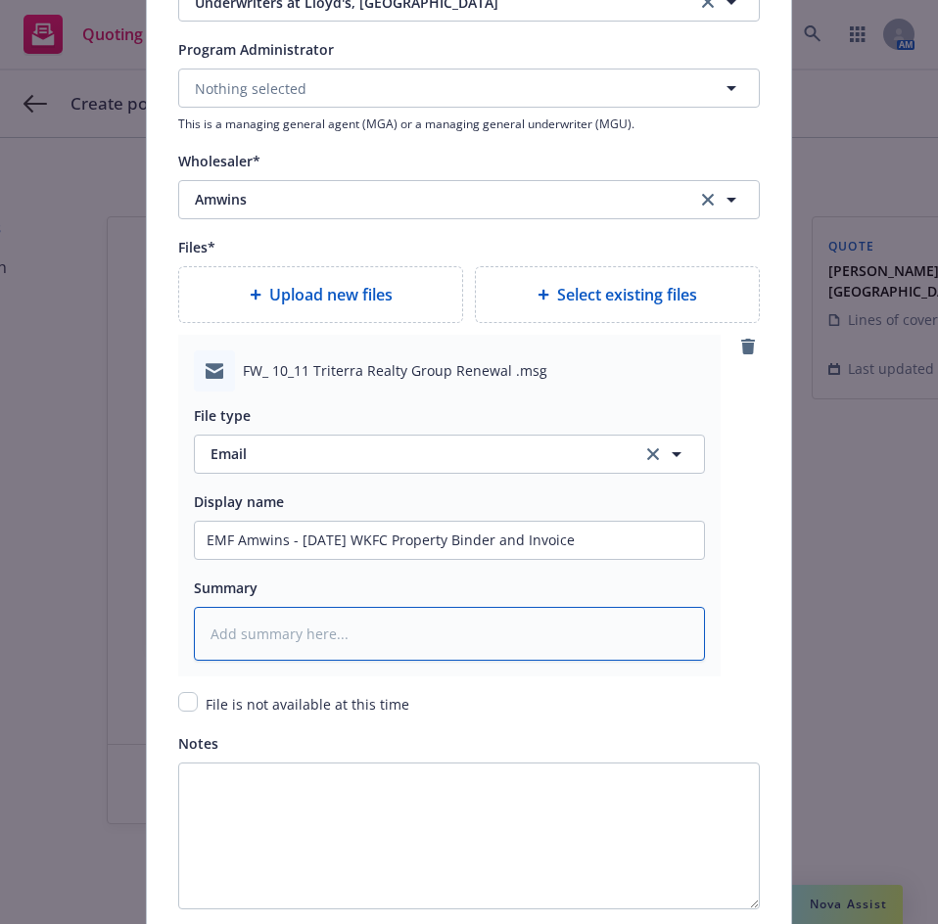
drag, startPoint x: 309, startPoint y: 613, endPoint x: 321, endPoint y: 637, distance: 27.1
click at [309, 616] on textarea at bounding box center [449, 634] width 511 height 54
paste textarea "EMF Amwins - 10/11/25 WKFC Property Binder and Invoice"
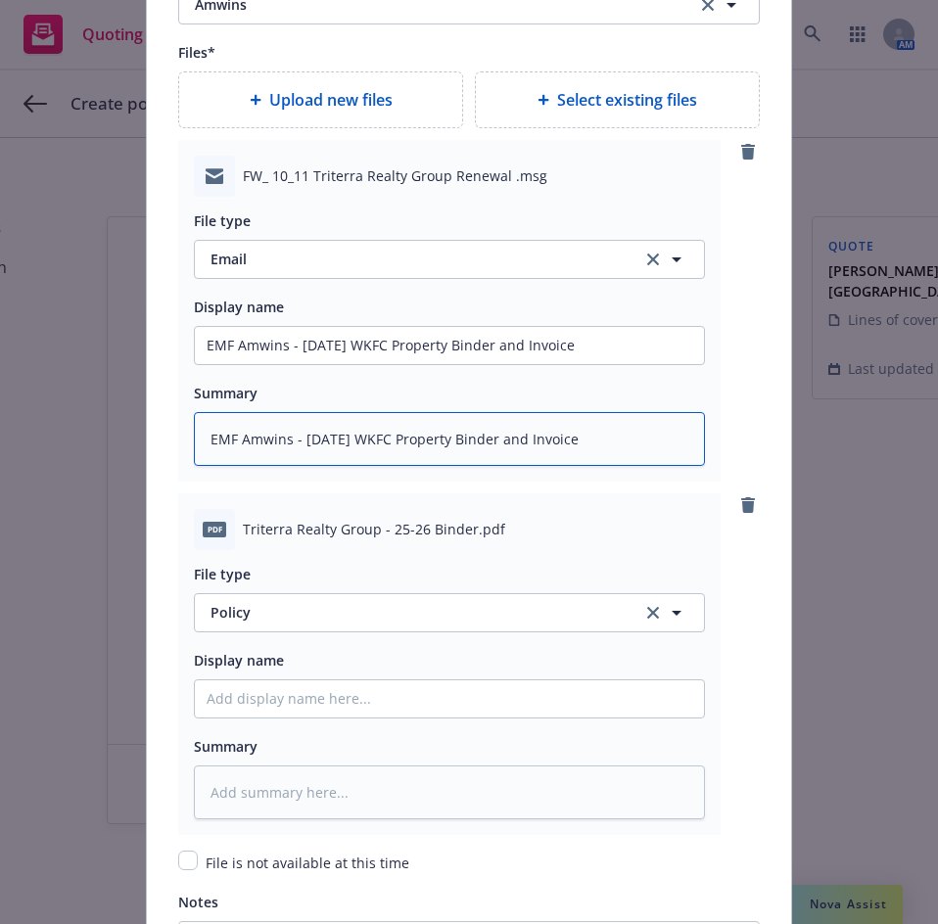
scroll to position [2447, 0]
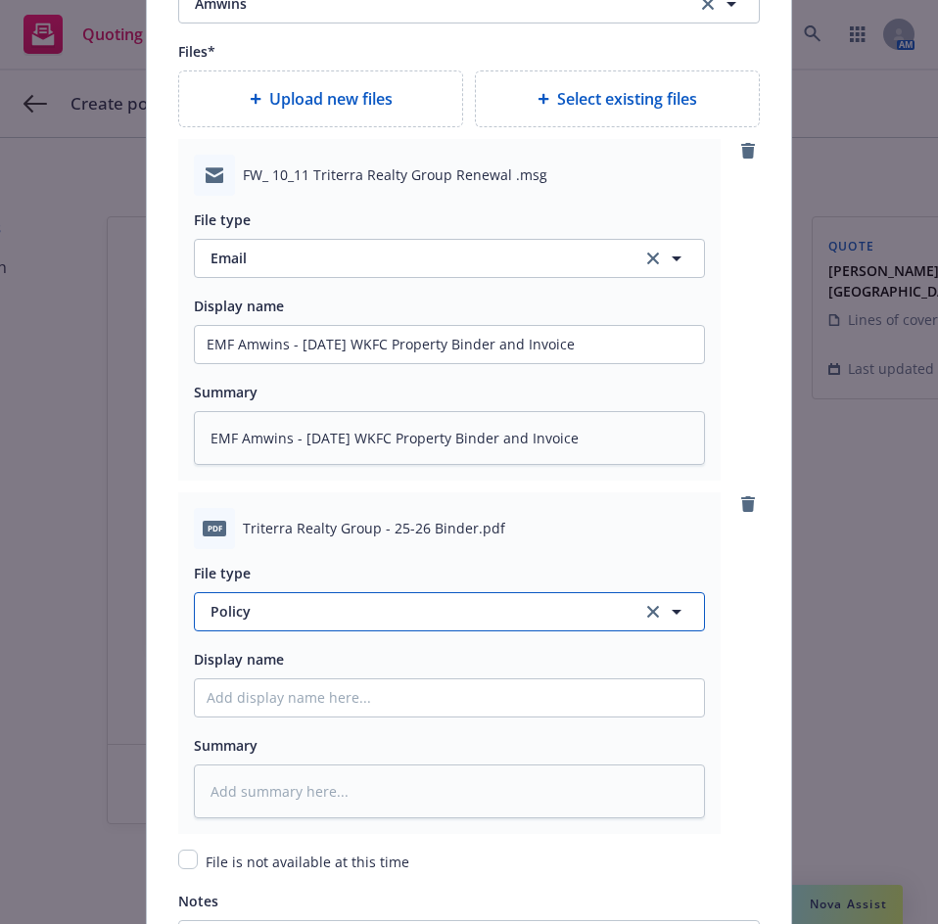
click at [249, 611] on span "Policy" at bounding box center [414, 611] width 409 height 21
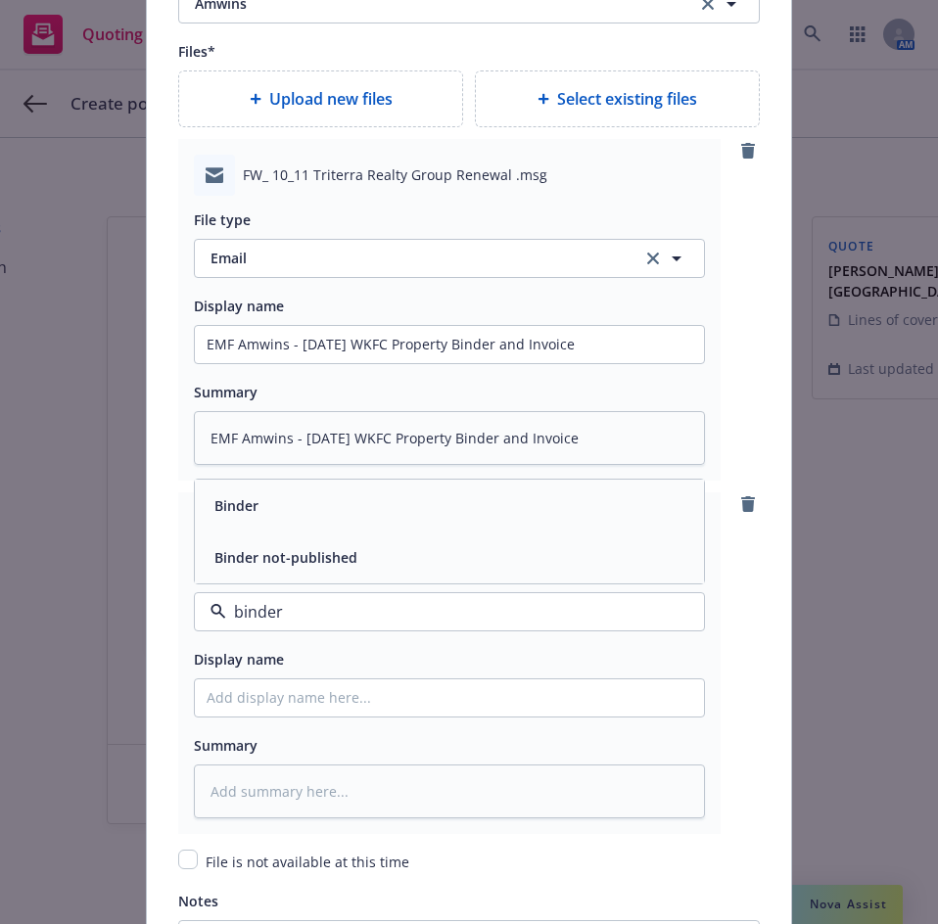
click at [280, 497] on div "Binder" at bounding box center [450, 505] width 486 height 28
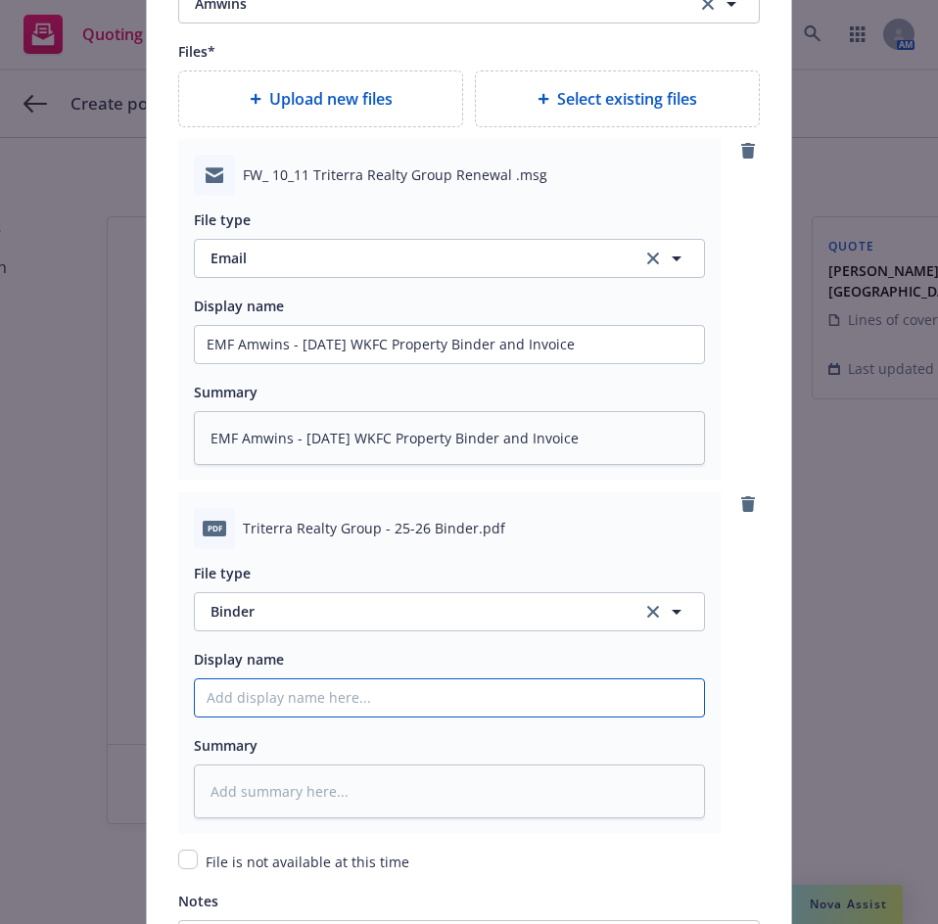
click at [271, 693] on input "Policy display name" at bounding box center [449, 697] width 509 height 37
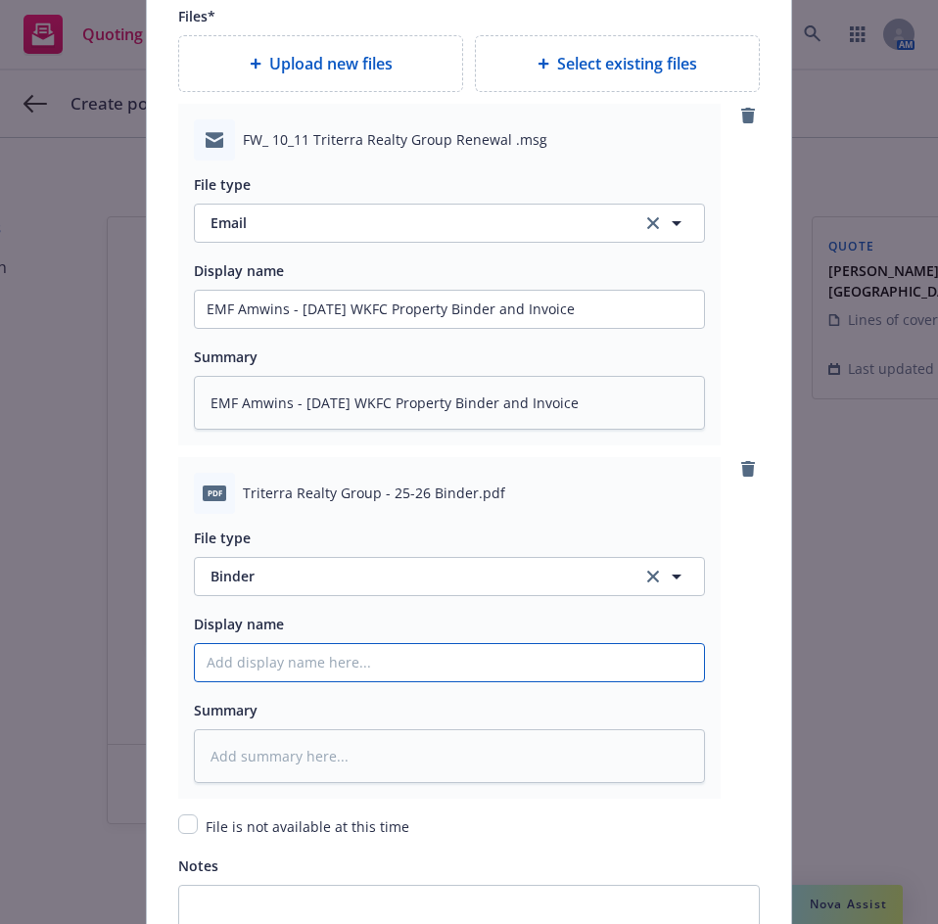
scroll to position [2545, 0]
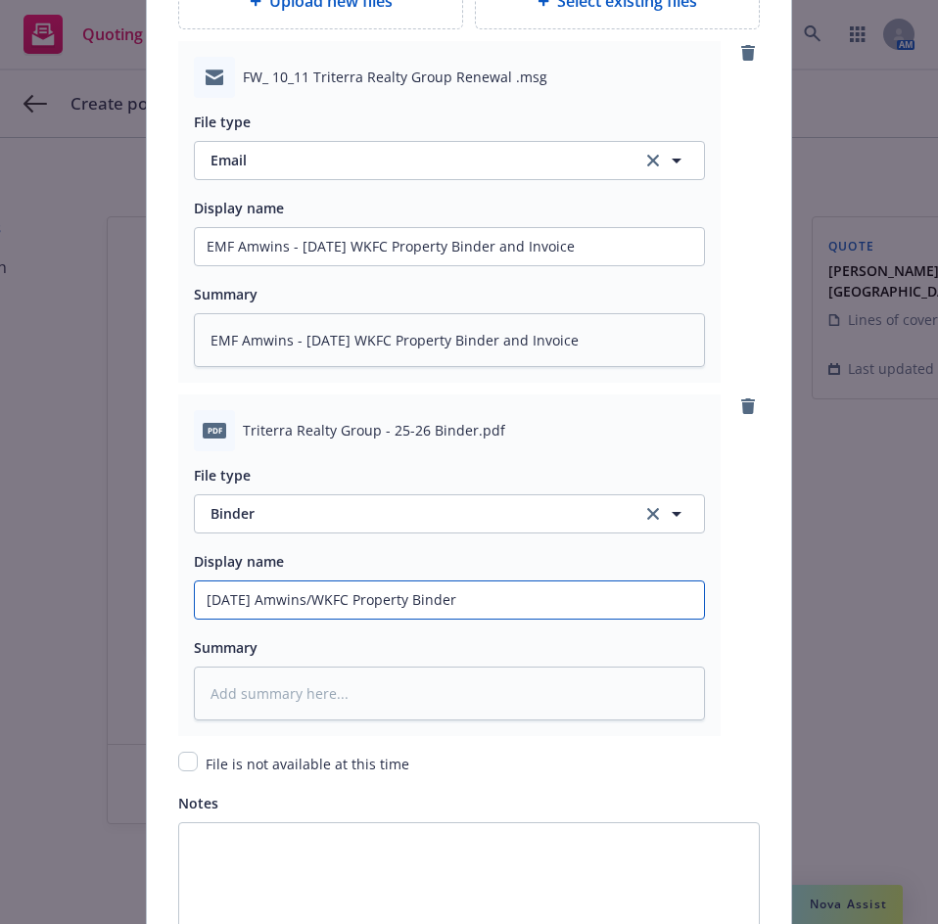
drag, startPoint x: 441, startPoint y: 598, endPoint x: 181, endPoint y: 591, distance: 260.5
click at [183, 595] on div "pdf Triterra Realty Group - 25-26 Binder.pdf File type Binder Binder Display na…" at bounding box center [449, 565] width 542 height 342
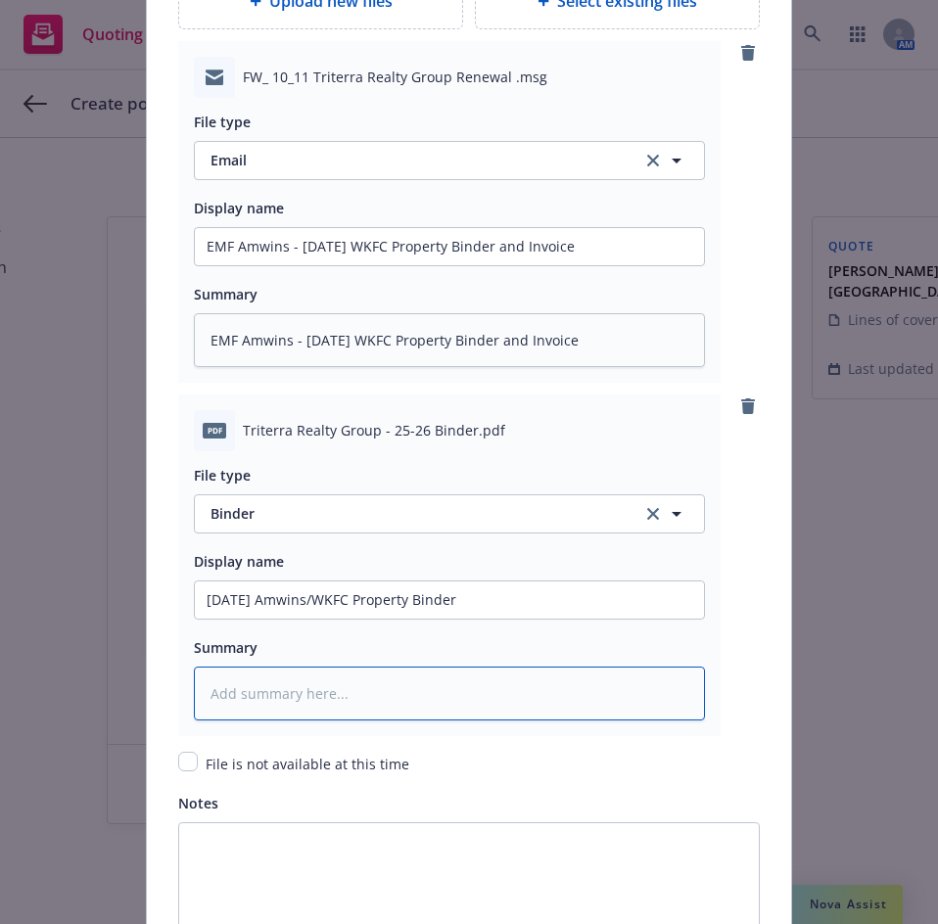
drag, startPoint x: 271, startPoint y: 705, endPoint x: 274, endPoint y: 692, distance: 13.1
click at [273, 702] on textarea at bounding box center [449, 694] width 511 height 54
paste textarea "10/11/2025 Amwins/WKFC Property Binder"
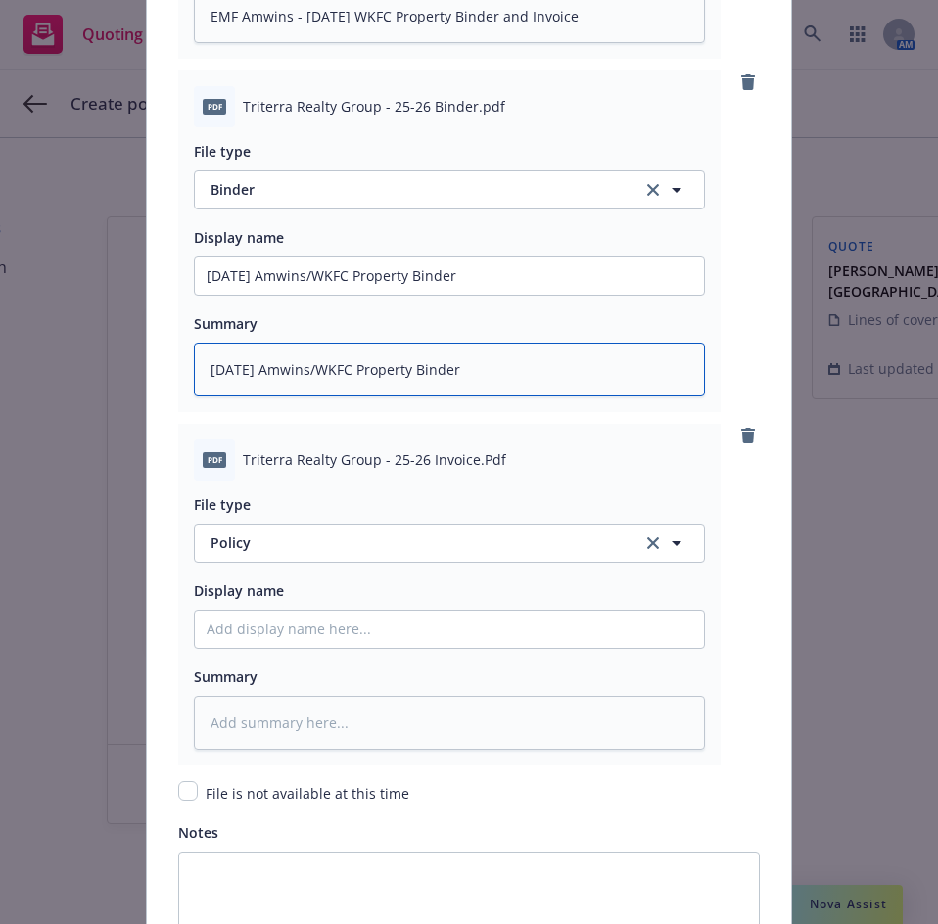
scroll to position [2937, 0]
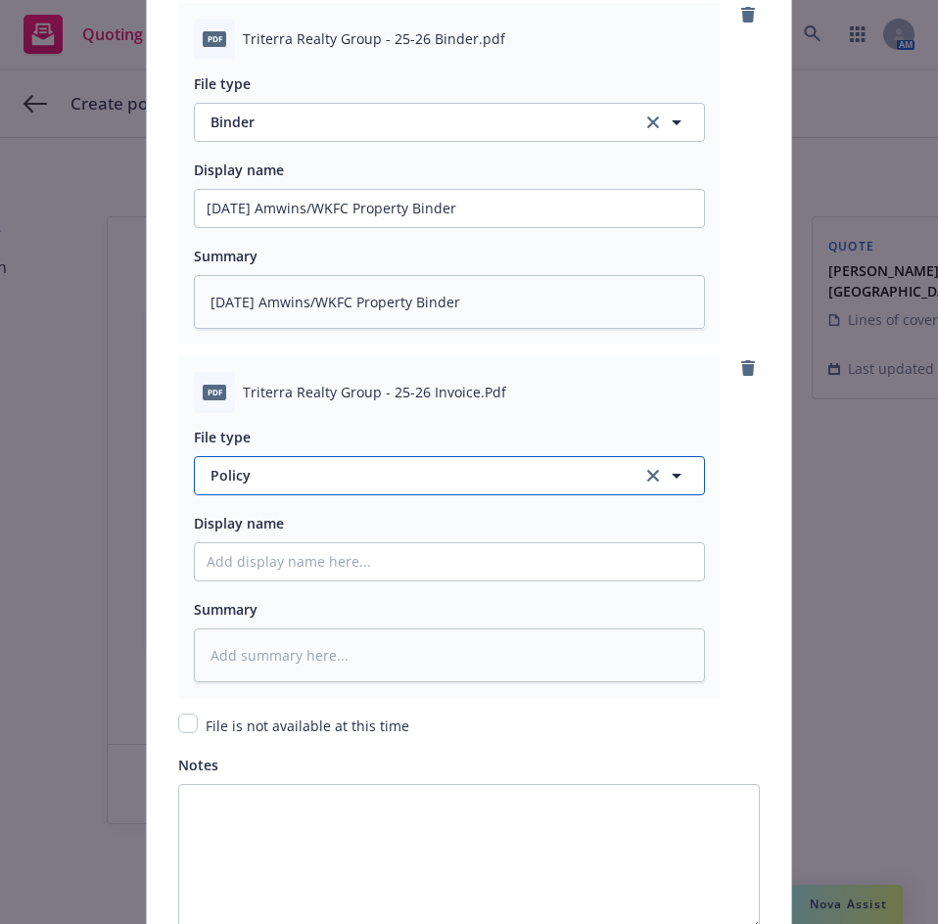
click at [313, 469] on span "Policy" at bounding box center [414, 475] width 409 height 21
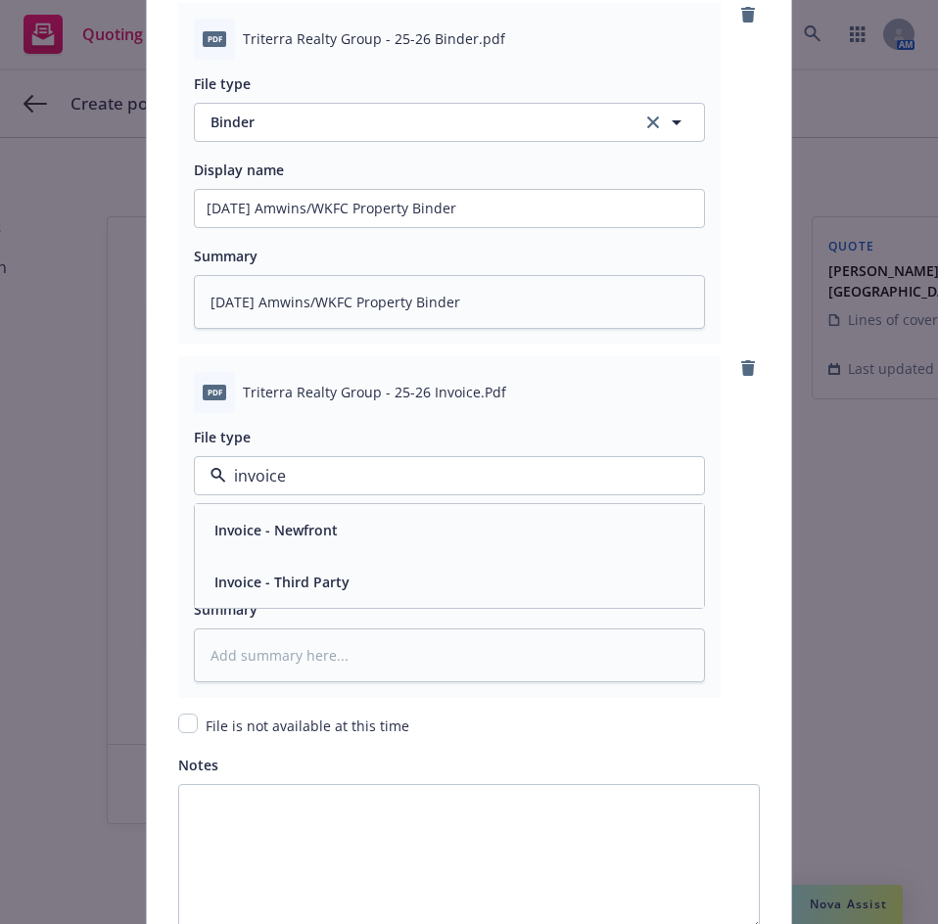
click at [292, 580] on span "Invoice - Third Party" at bounding box center [281, 582] width 135 height 21
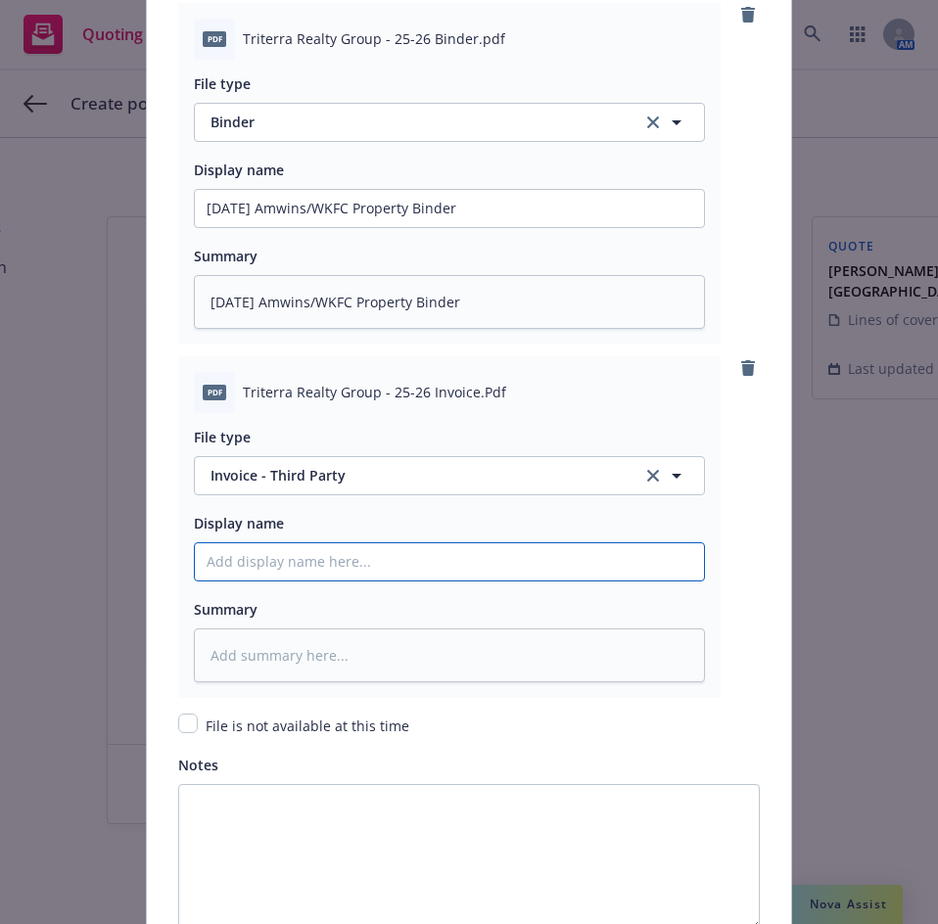
click at [293, 554] on input "Policy display name" at bounding box center [449, 561] width 509 height 37
paste input "10/11/2025 Amwins/WKFC Property Binder"
drag, startPoint x: 479, startPoint y: 557, endPoint x: 430, endPoint y: 561, distance: 49.1
click at [430, 561] on input "10/11/2025 Amwins/WKFC Property Binder" at bounding box center [449, 561] width 509 height 37
drag, startPoint x: 499, startPoint y: 550, endPoint x: 128, endPoint y: 544, distance: 371.0
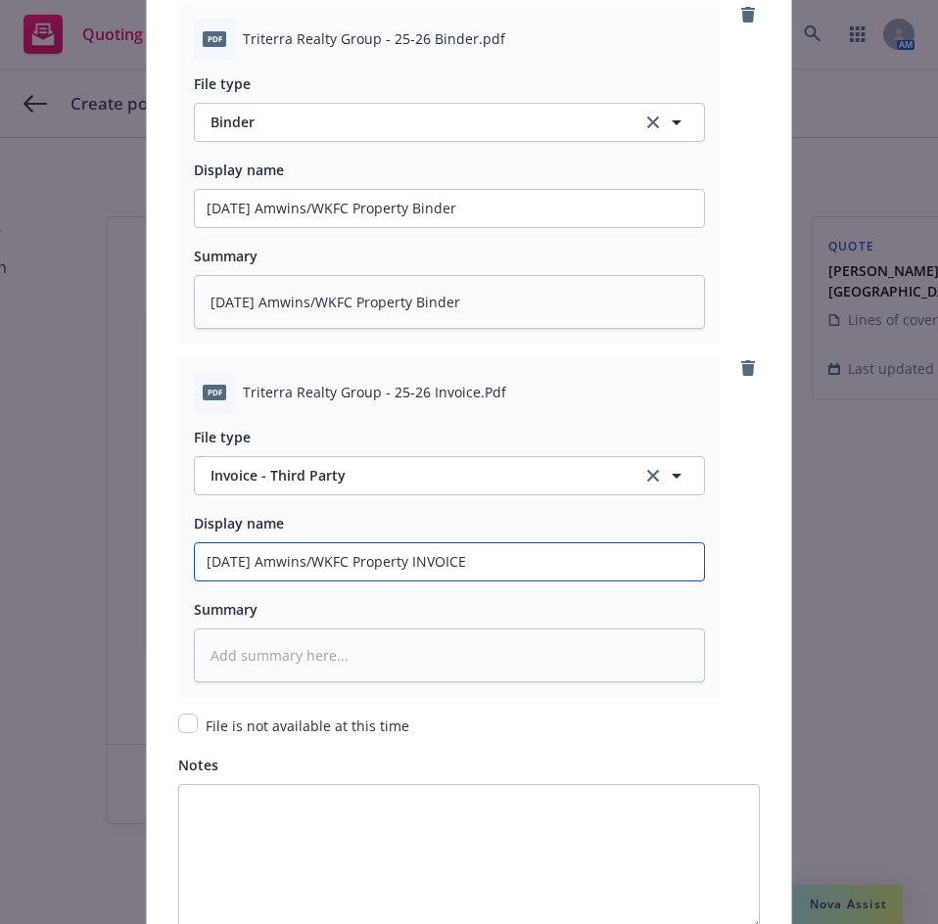
click at [128, 544] on div "Add policy details Policy number* WKES003706-02 Policy number not available at …" at bounding box center [469, 462] width 938 height 924
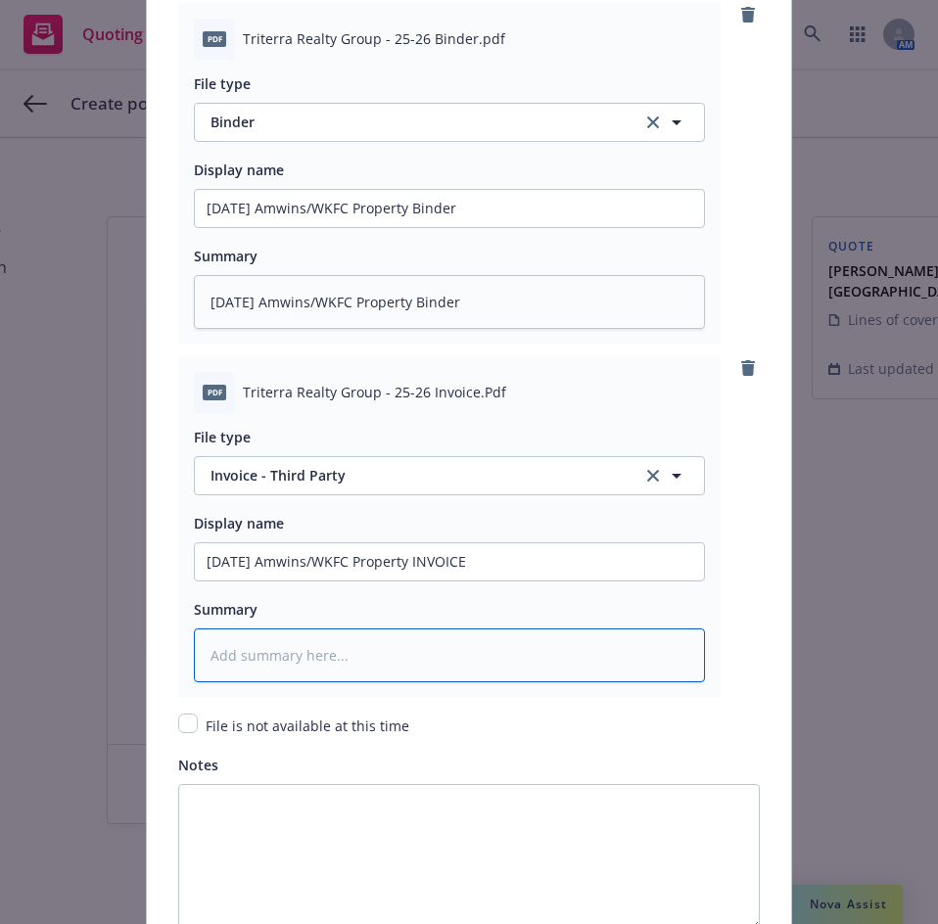
click at [407, 666] on textarea at bounding box center [449, 655] width 511 height 54
paste textarea "10/11/2025 Amwins/WKFC Property INVOICE"
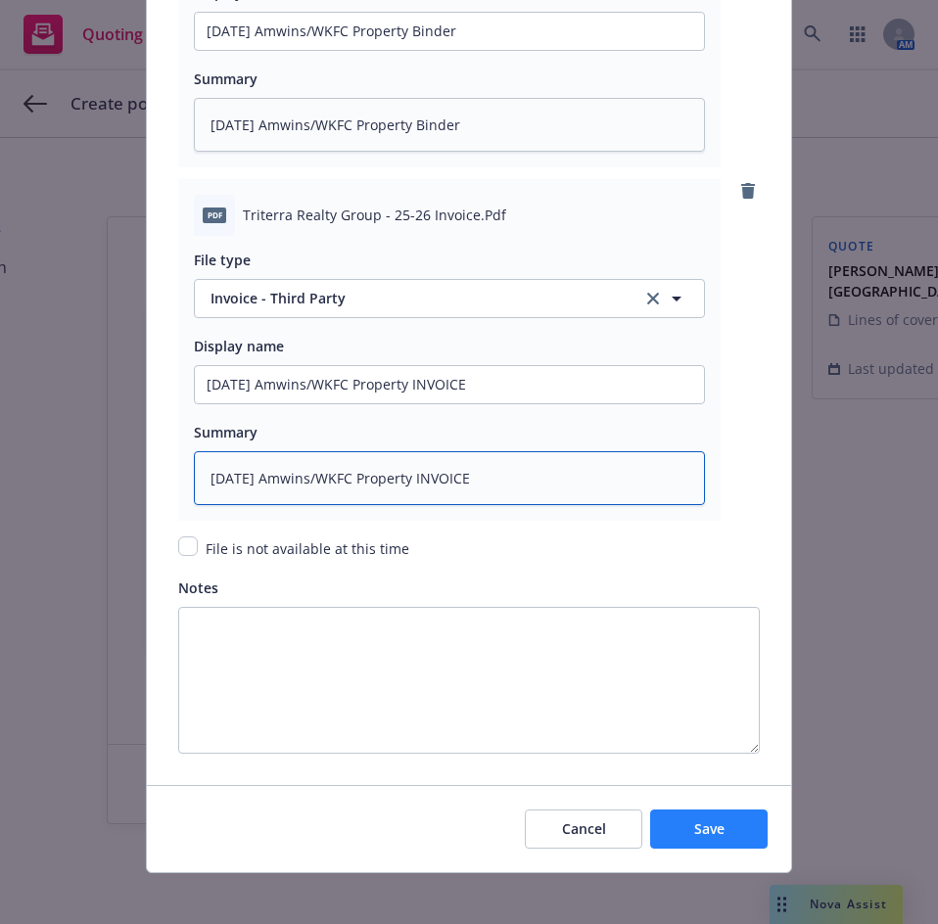
scroll to position [3126, 0]
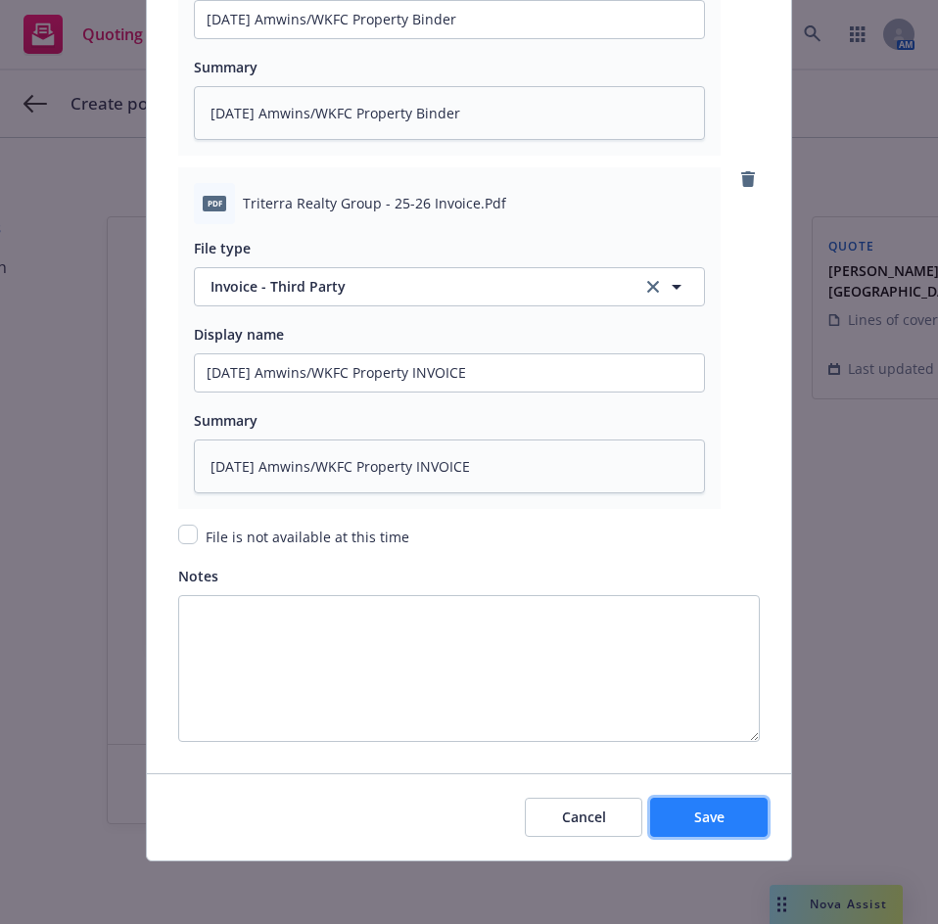
click at [716, 818] on span "Save" at bounding box center [709, 817] width 30 height 19
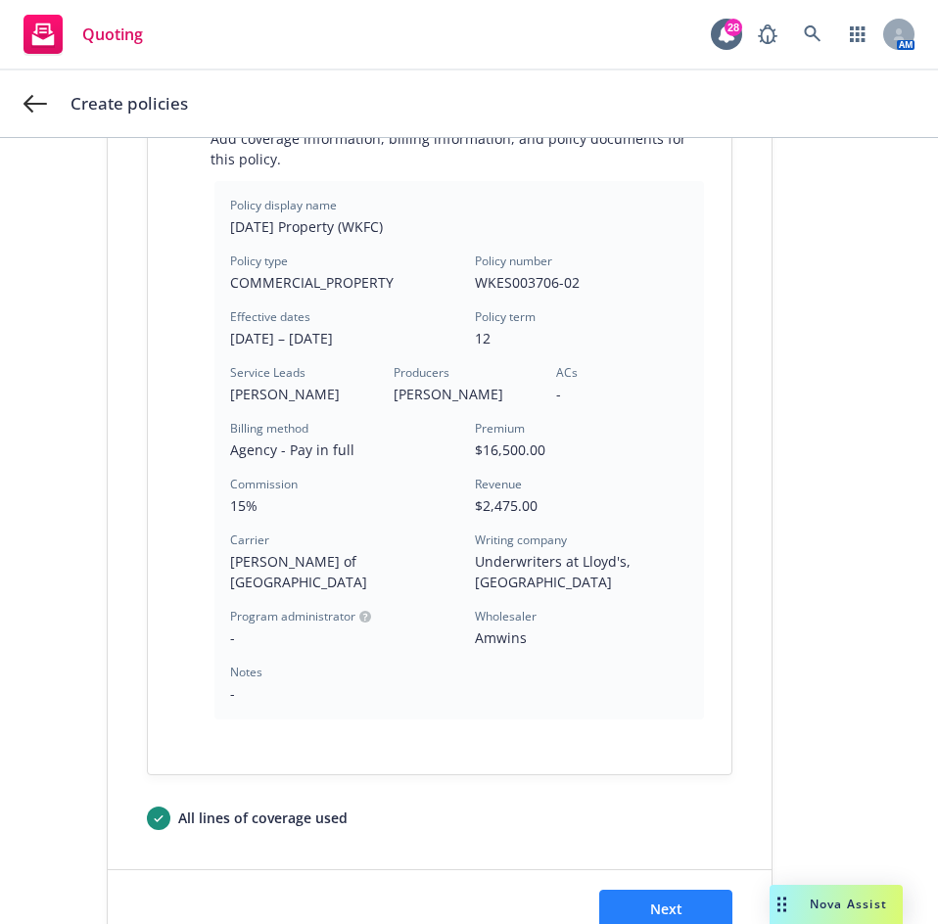
scroll to position [523, 0]
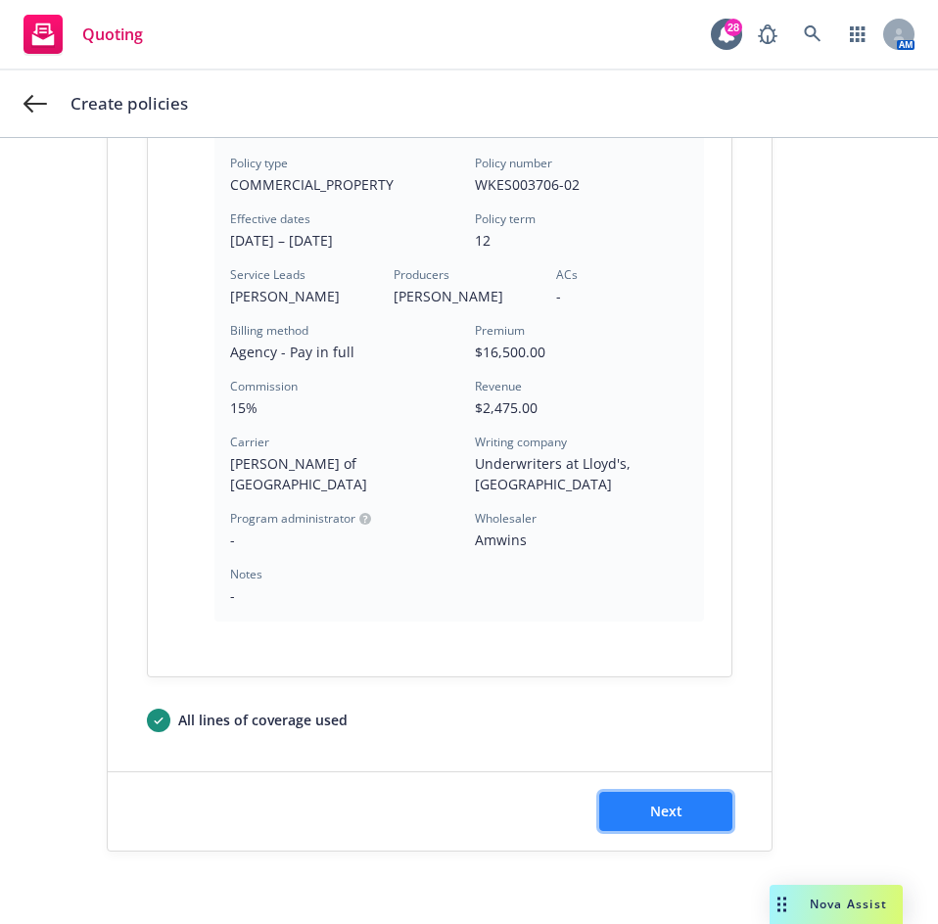
click at [633, 795] on button "Next" at bounding box center [665, 811] width 133 height 39
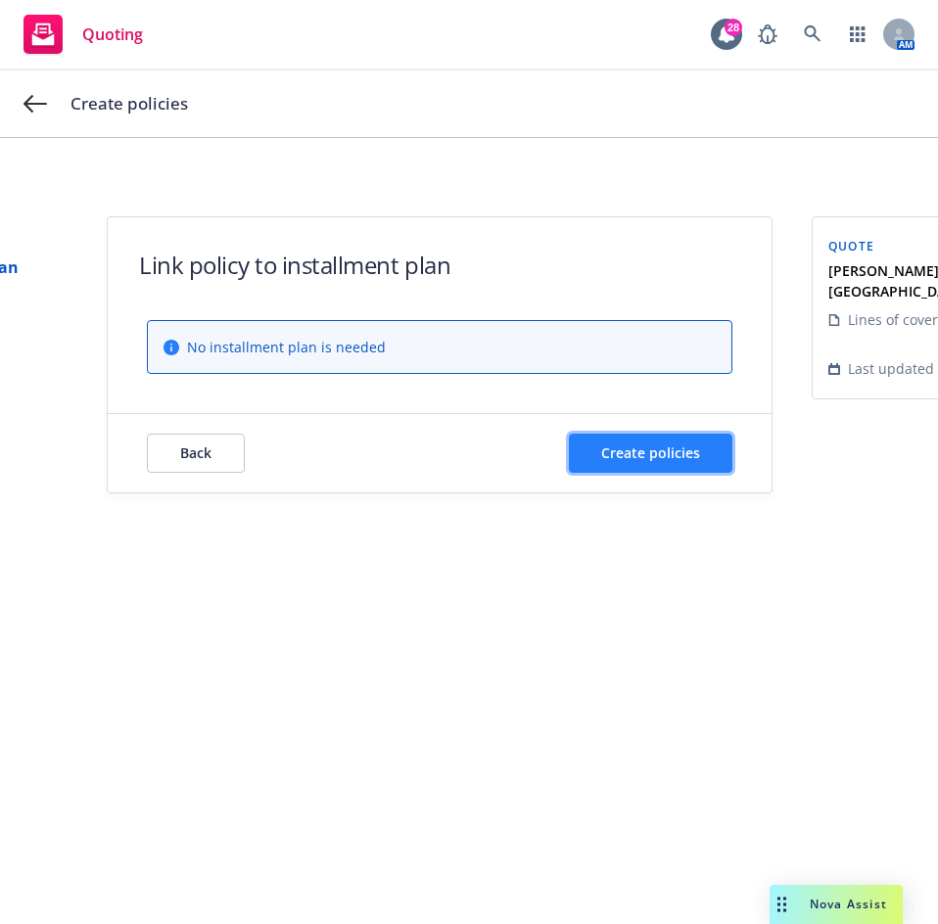
click at [641, 455] on span "Create policies" at bounding box center [650, 452] width 99 height 19
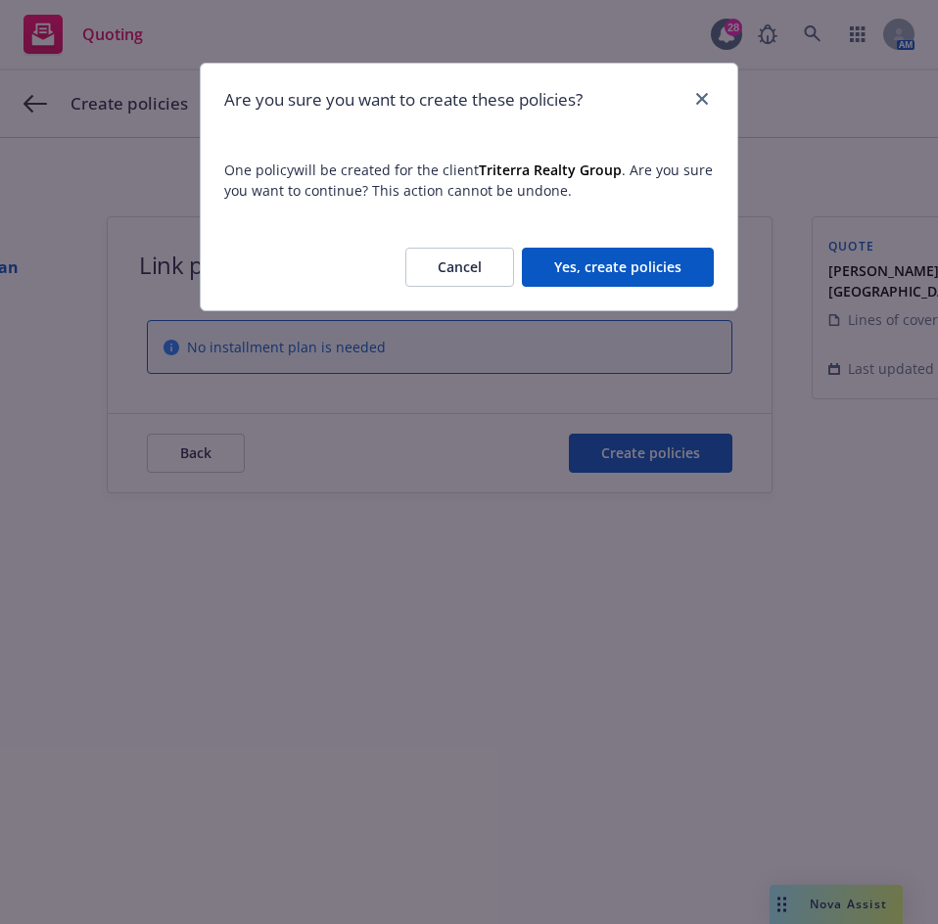
click at [626, 263] on button "Yes, create policies" at bounding box center [618, 267] width 192 height 39
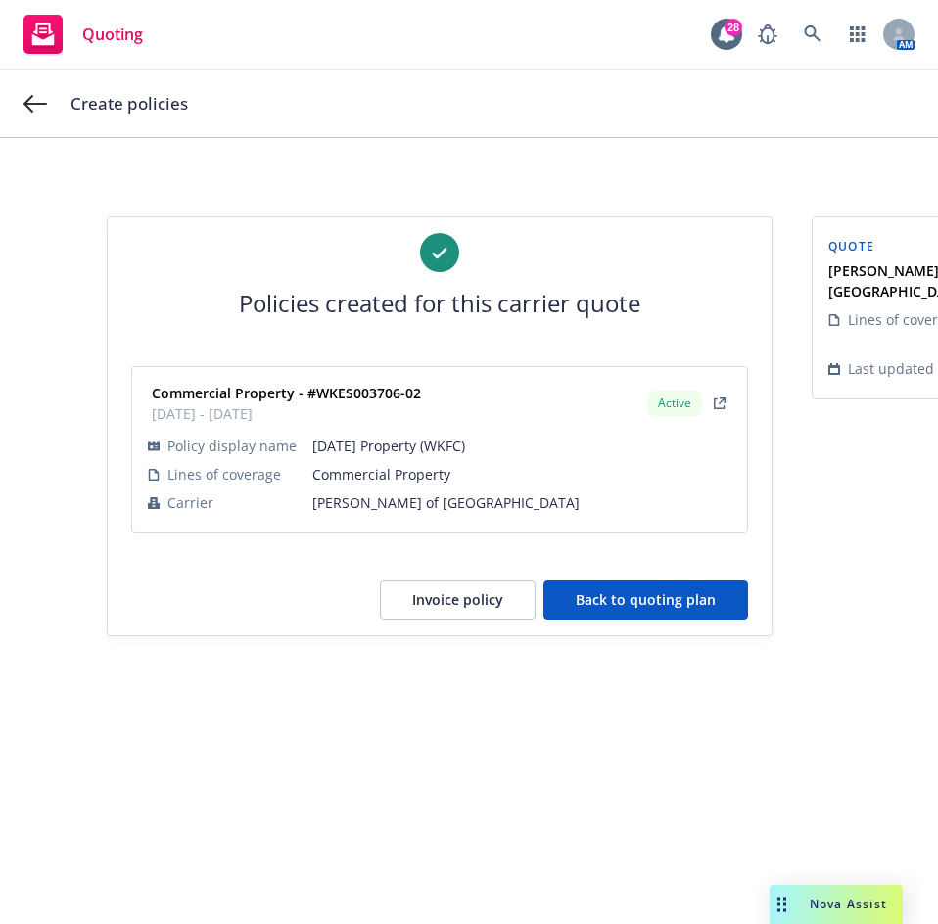
click at [681, 597] on button "Back to quoting plan" at bounding box center [645, 599] width 205 height 39
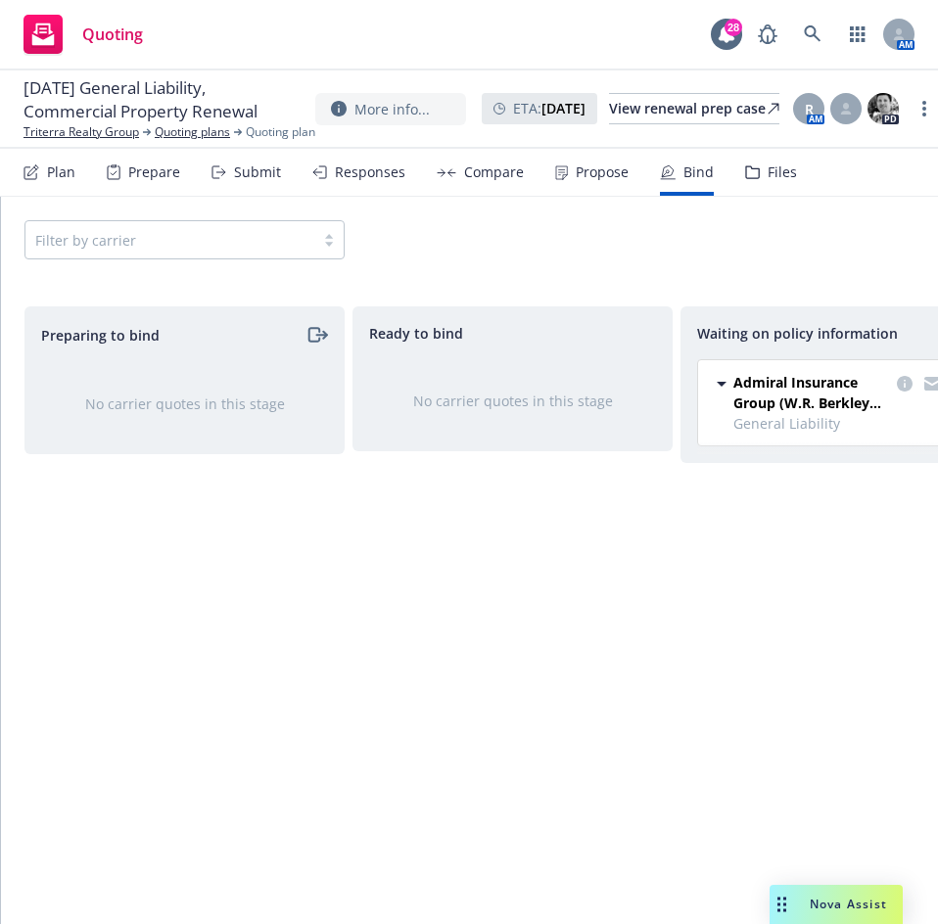
drag, startPoint x: 357, startPoint y: 883, endPoint x: 582, endPoint y: 877, distance: 225.2
click at [582, 877] on div "Preparing to bind No carrier quotes in this stage Ready to bind No carrier quot…" at bounding box center [469, 602] width 937 height 592
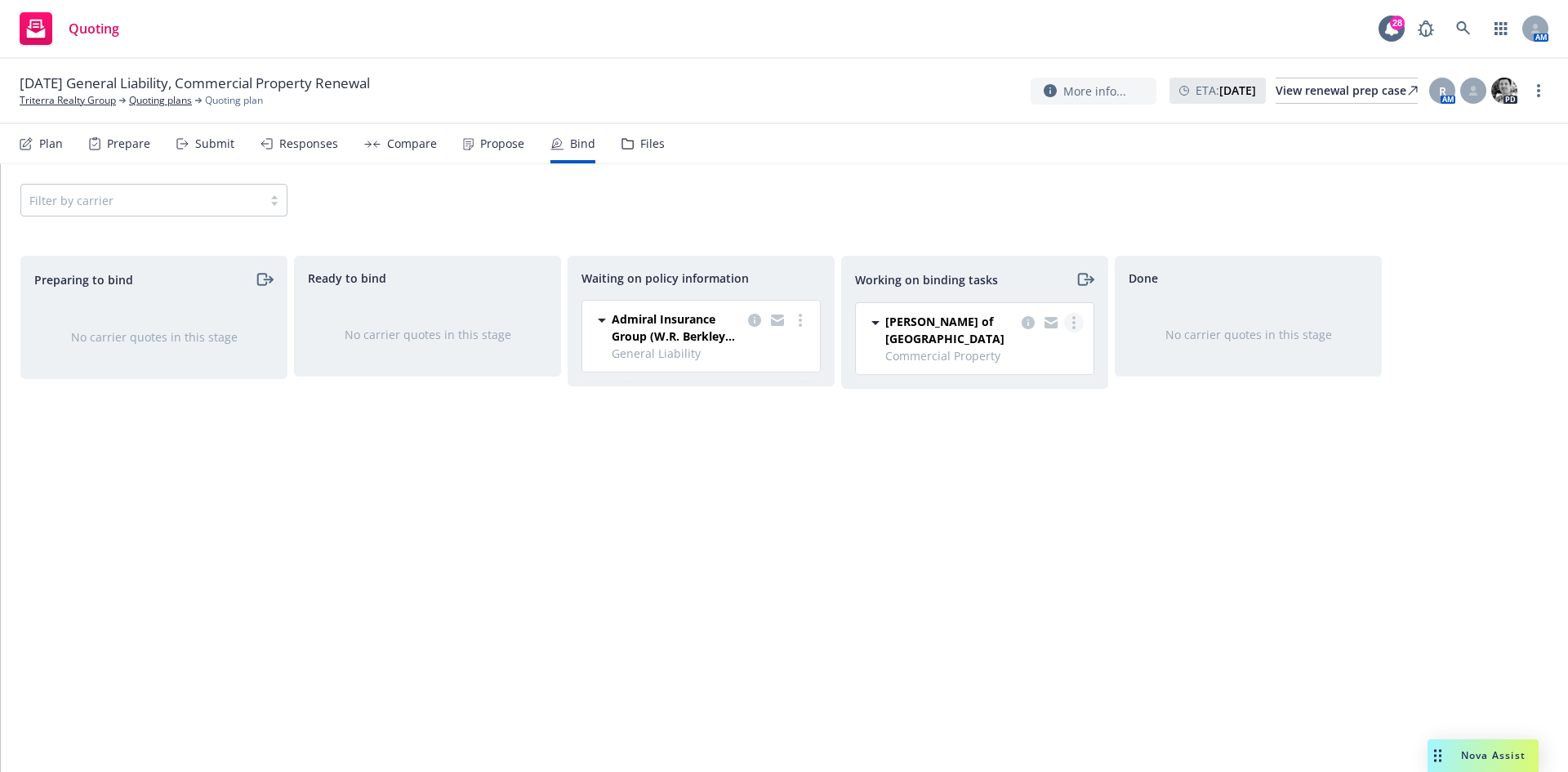
click at [1072, 323] on circle "more" at bounding box center [1074, 323] width 3 height 3
click at [984, 390] on span "Move to done" at bounding box center [992, 388] width 113 height 16
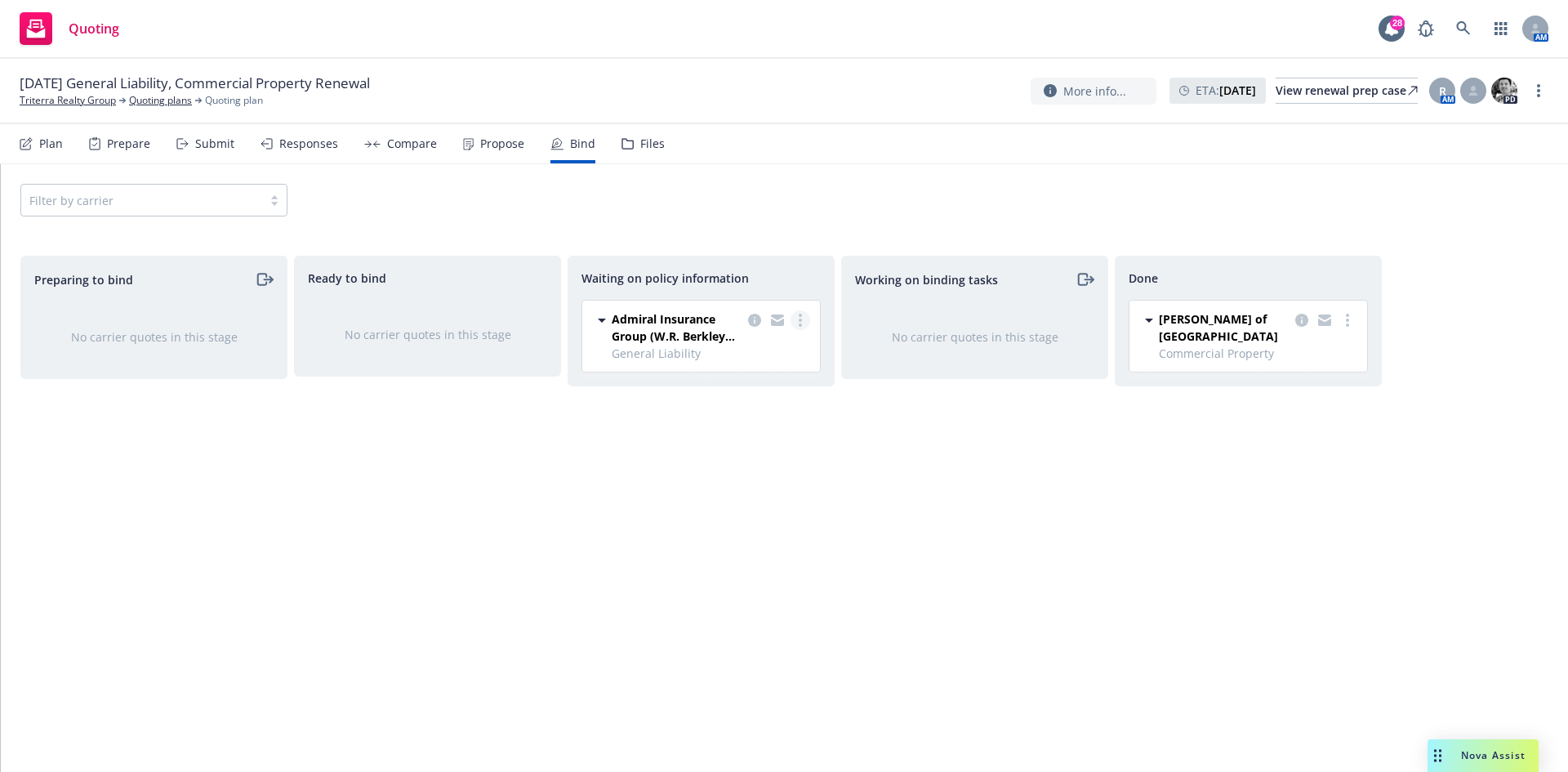
click at [797, 324] on link "more" at bounding box center [800, 320] width 19 height 19
click at [718, 355] on span "Create policies" at bounding box center [722, 353] width 120 height 16
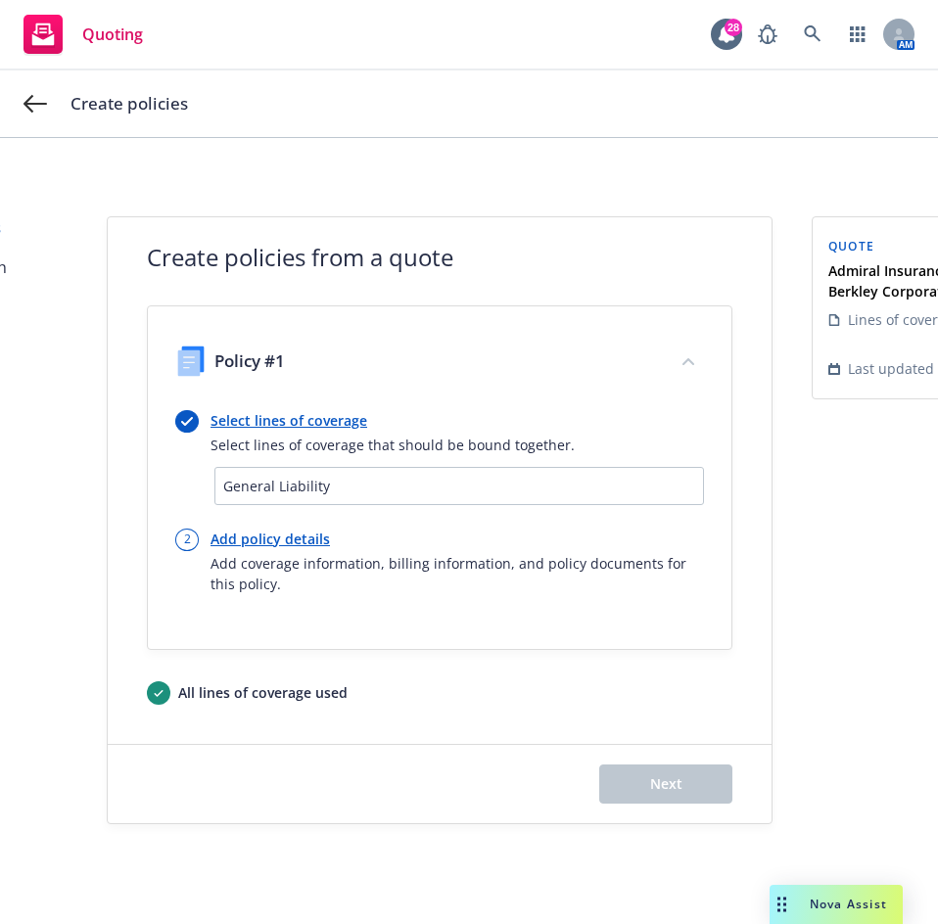
click at [291, 533] on link "Add policy details" at bounding box center [456, 539] width 493 height 21
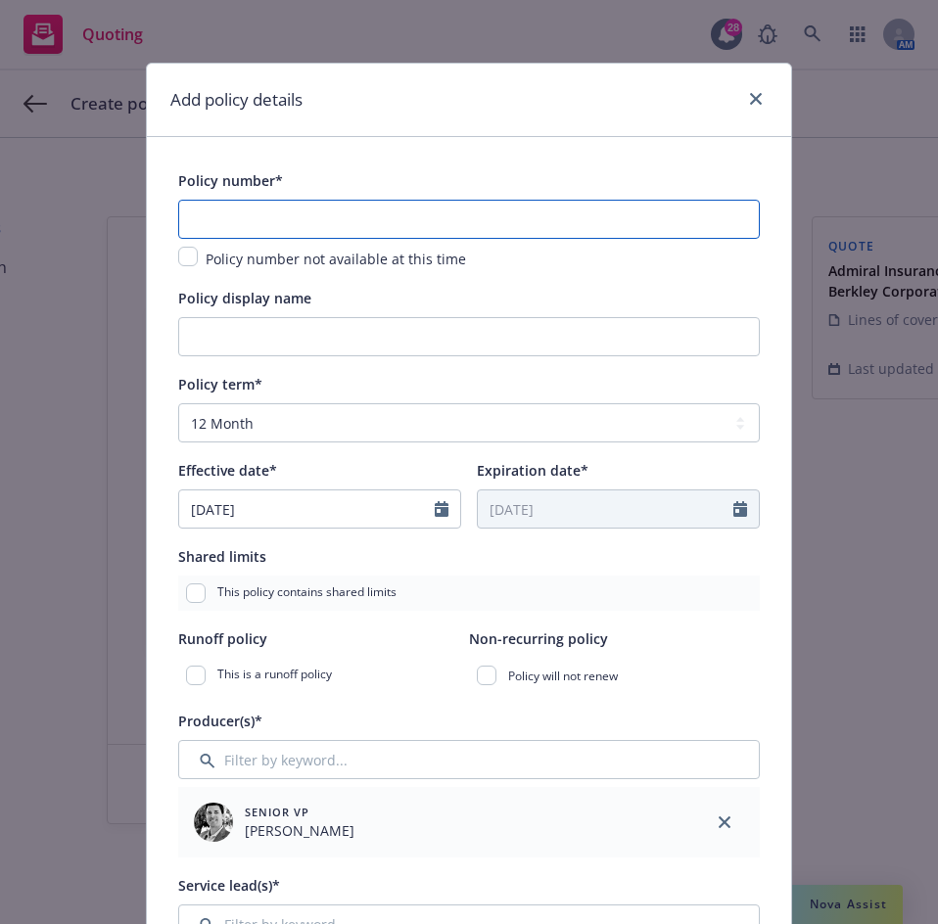
click at [251, 217] on input "text" at bounding box center [468, 219] width 581 height 39
paste input "CA000054802-02"
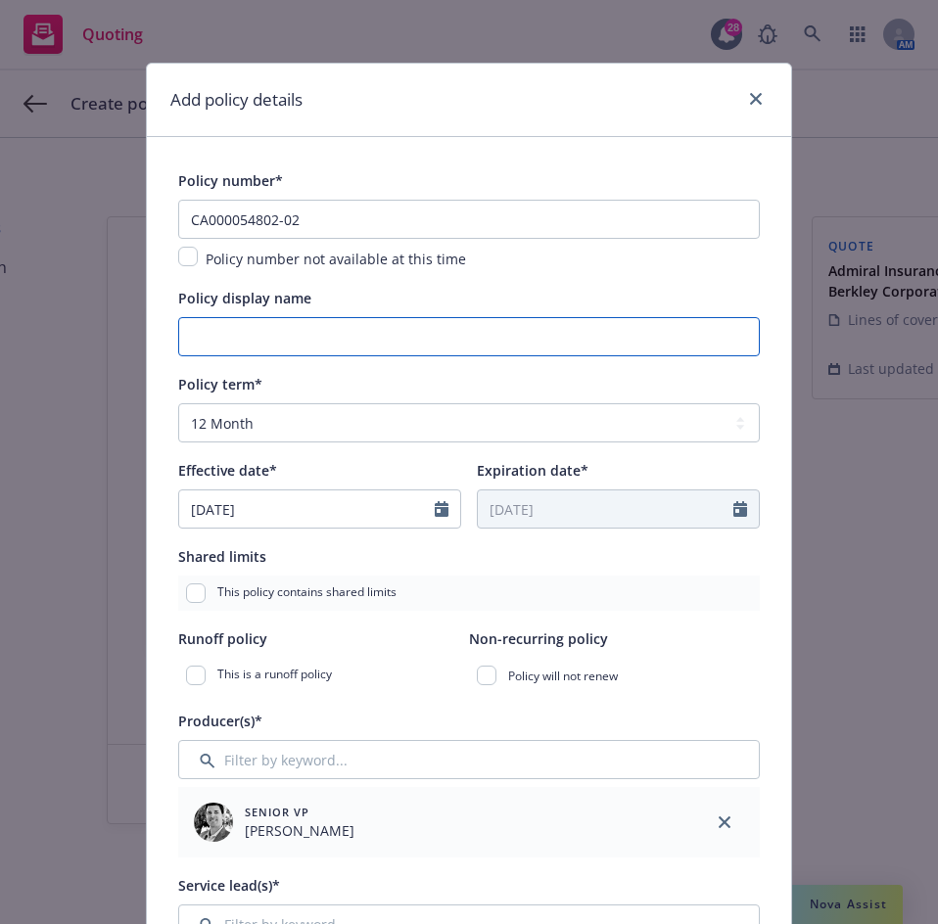
click at [222, 331] on input "Policy display name" at bounding box center [468, 336] width 581 height 39
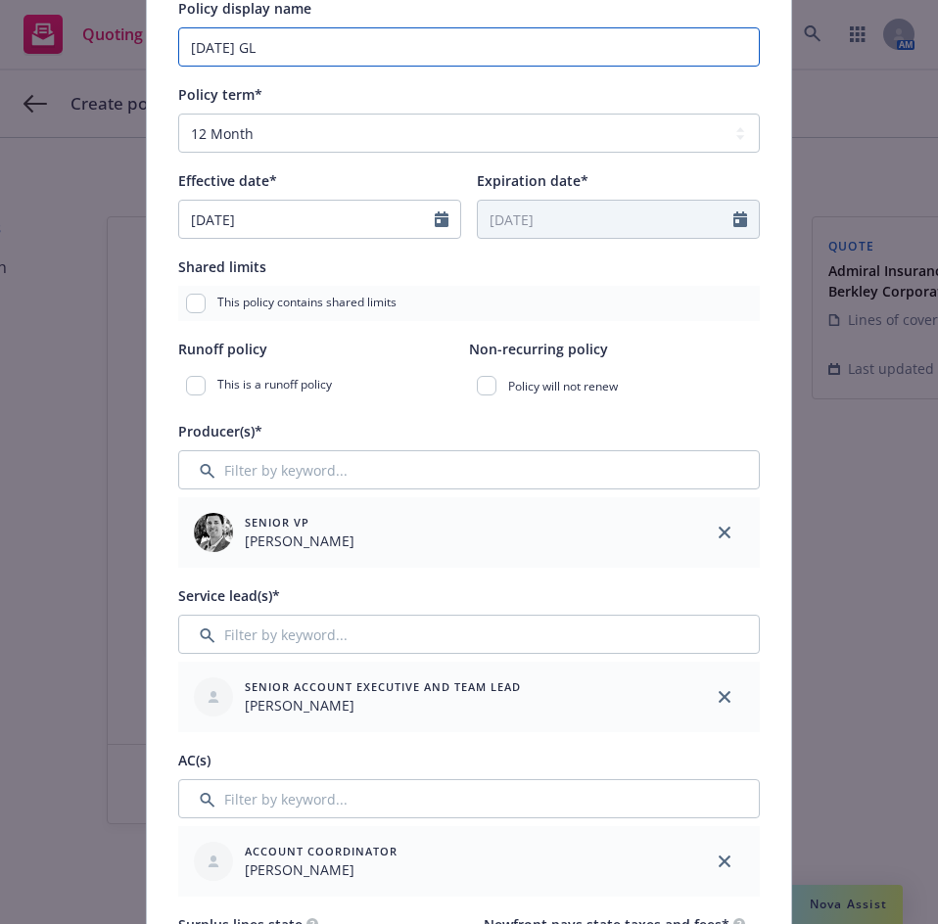
scroll to position [294, 0]
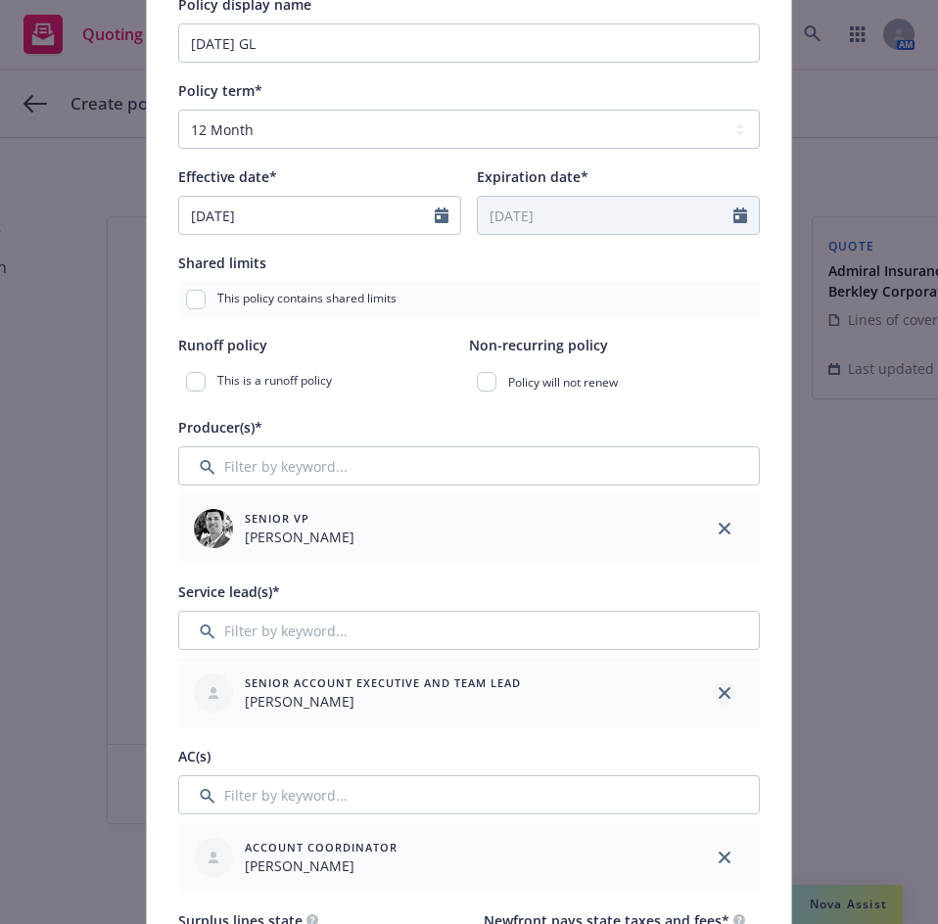
click at [724, 688] on link "close" at bounding box center [724, 692] width 23 height 23
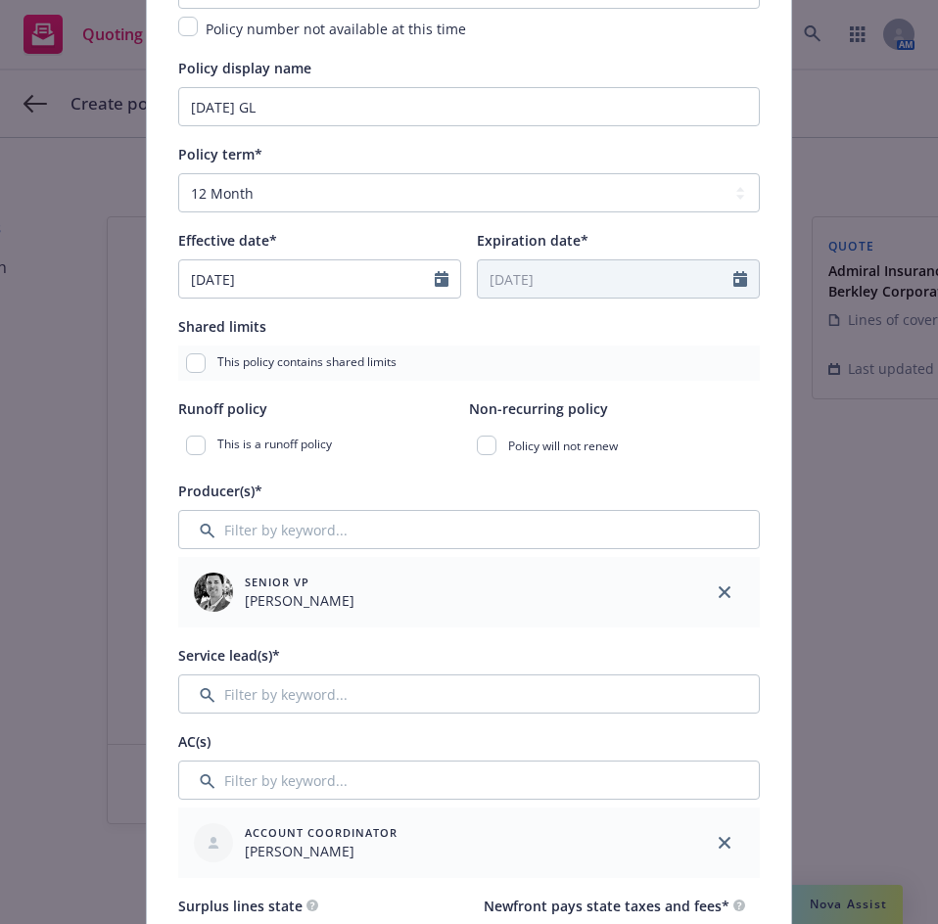
scroll to position [196, 0]
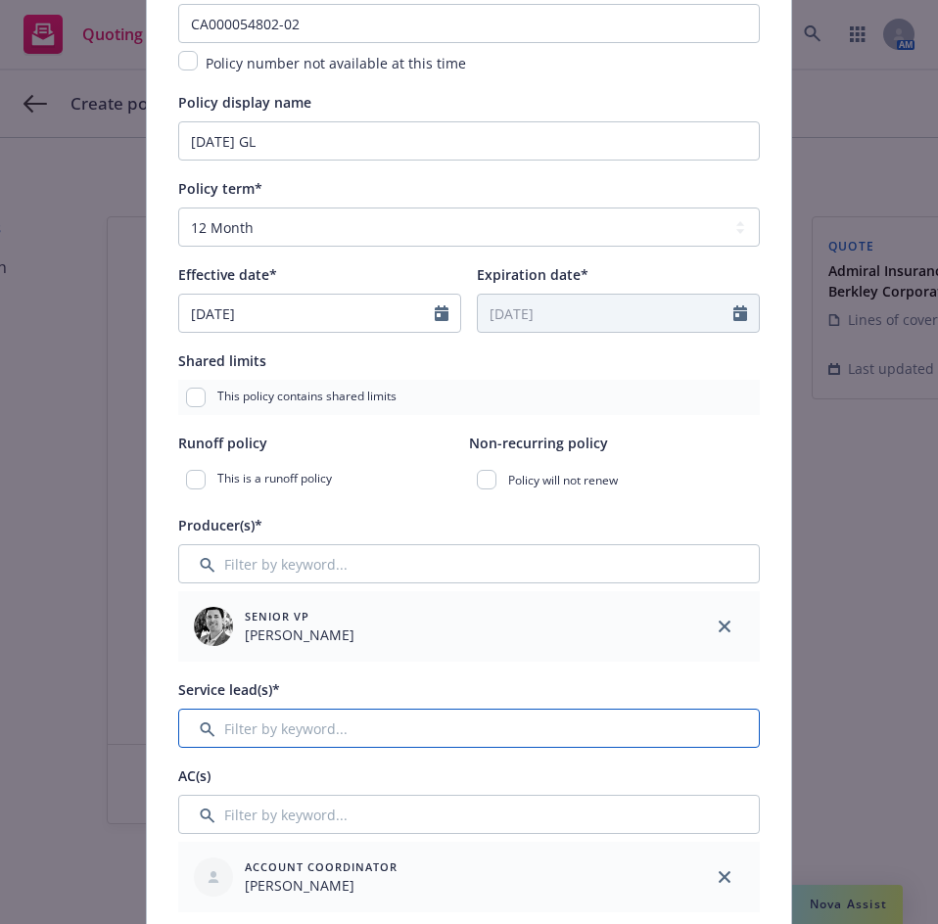
click at [278, 718] on input "Filter by keyword..." at bounding box center [468, 728] width 581 height 39
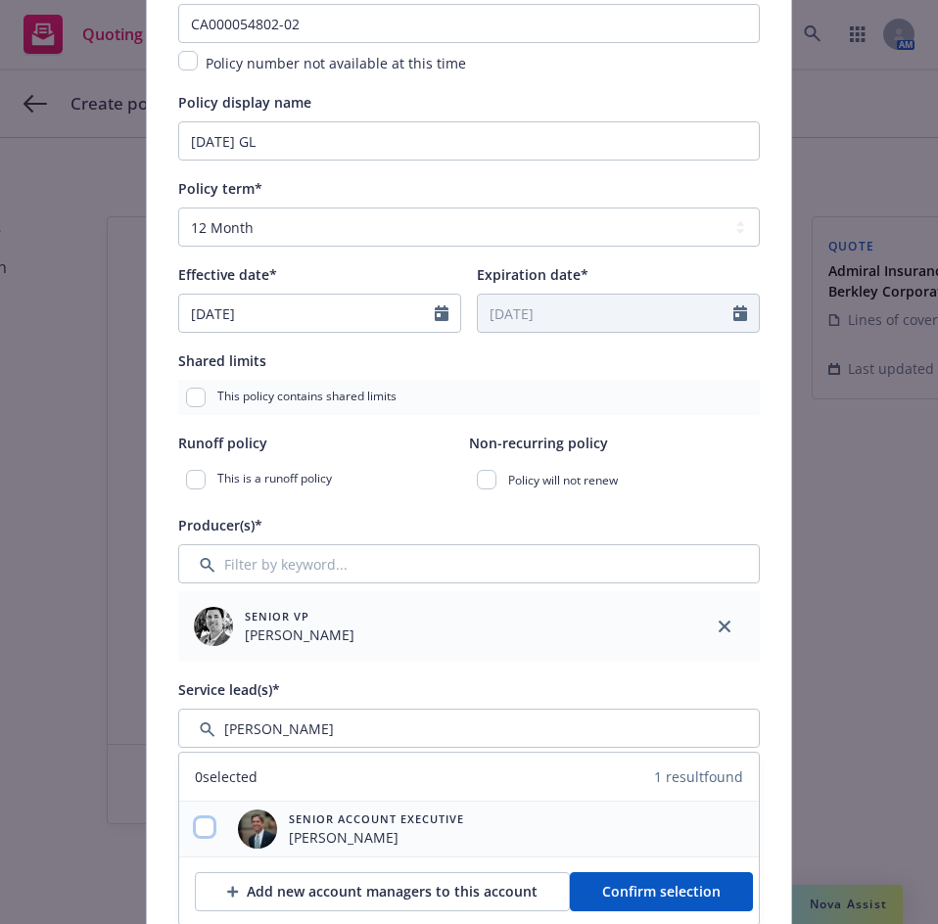
click at [199, 821] on input "checkbox" at bounding box center [205, 827] width 20 height 20
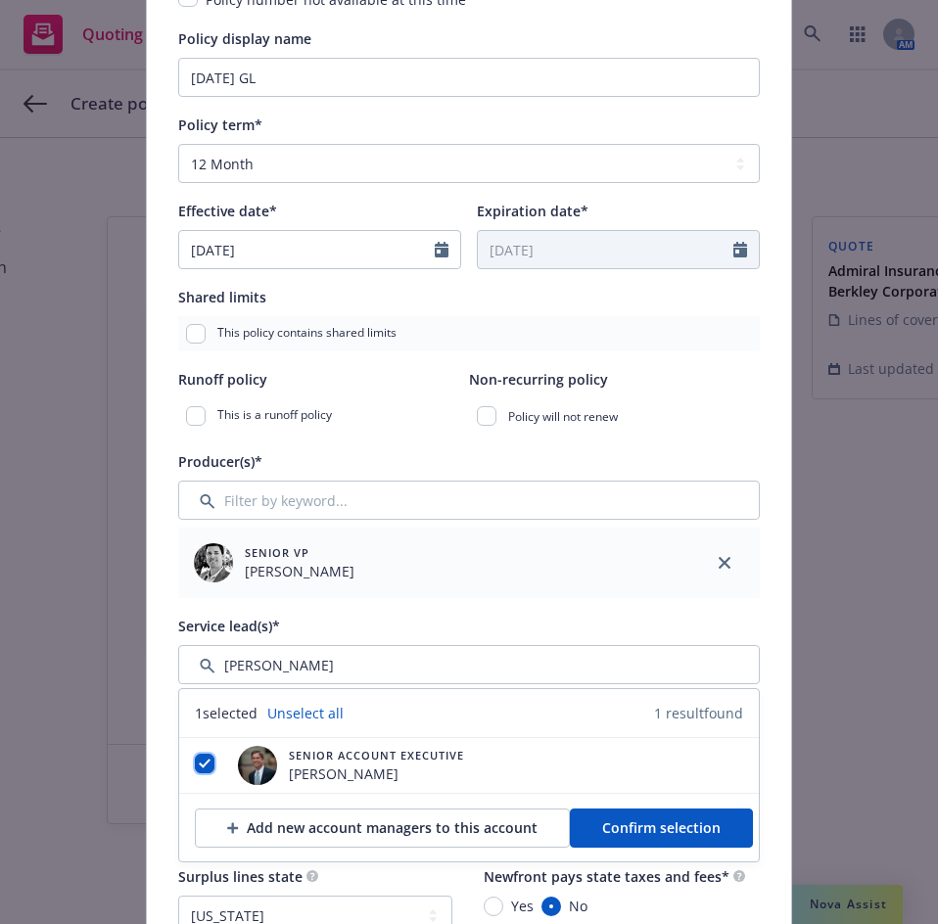
scroll to position [294, 0]
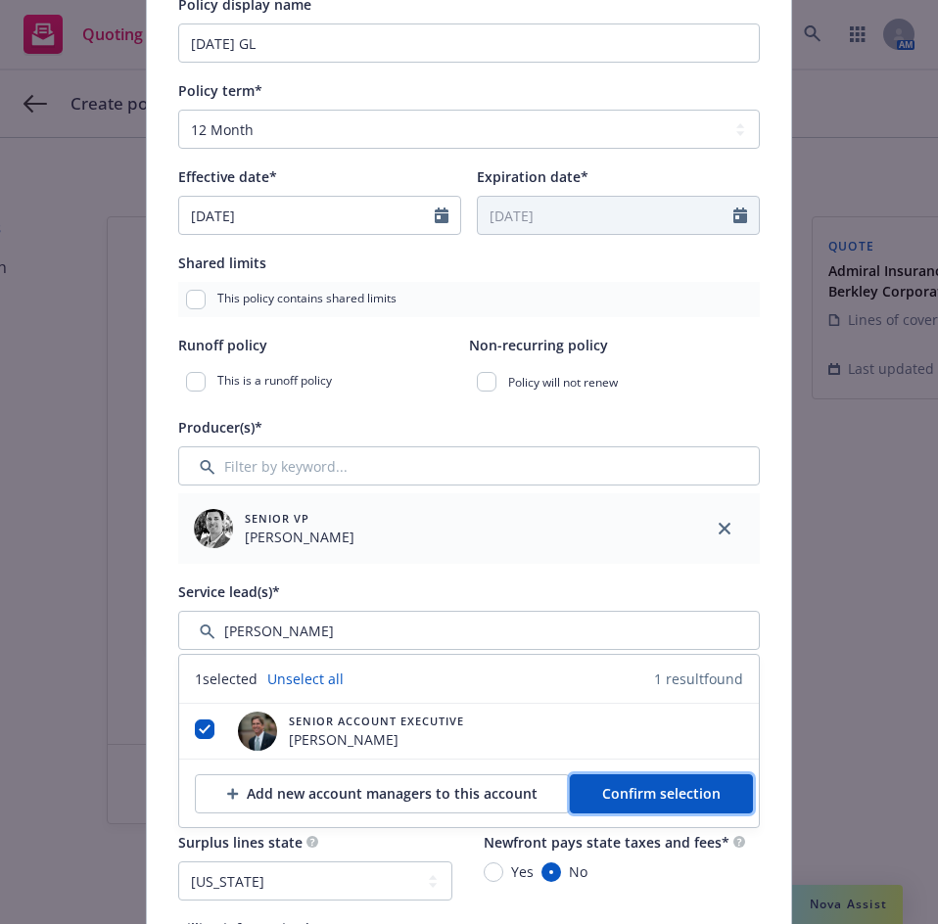
click at [674, 800] on span "Confirm selection" at bounding box center [661, 793] width 118 height 19
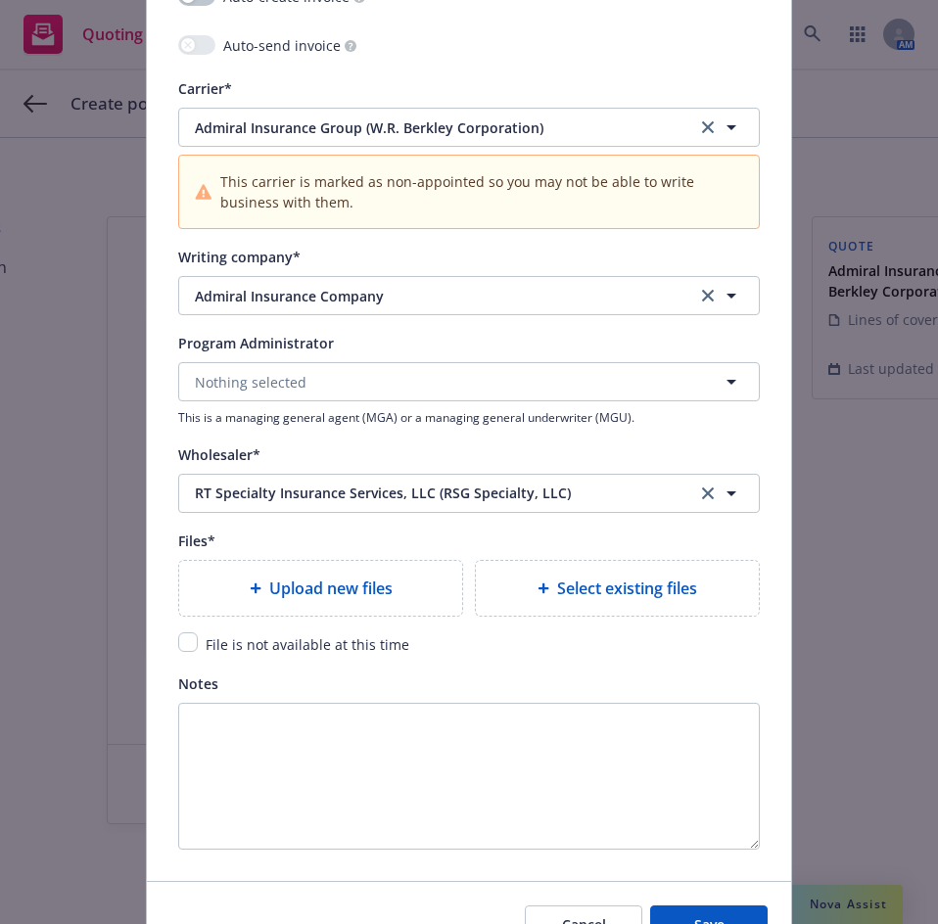
scroll to position [2056, 0]
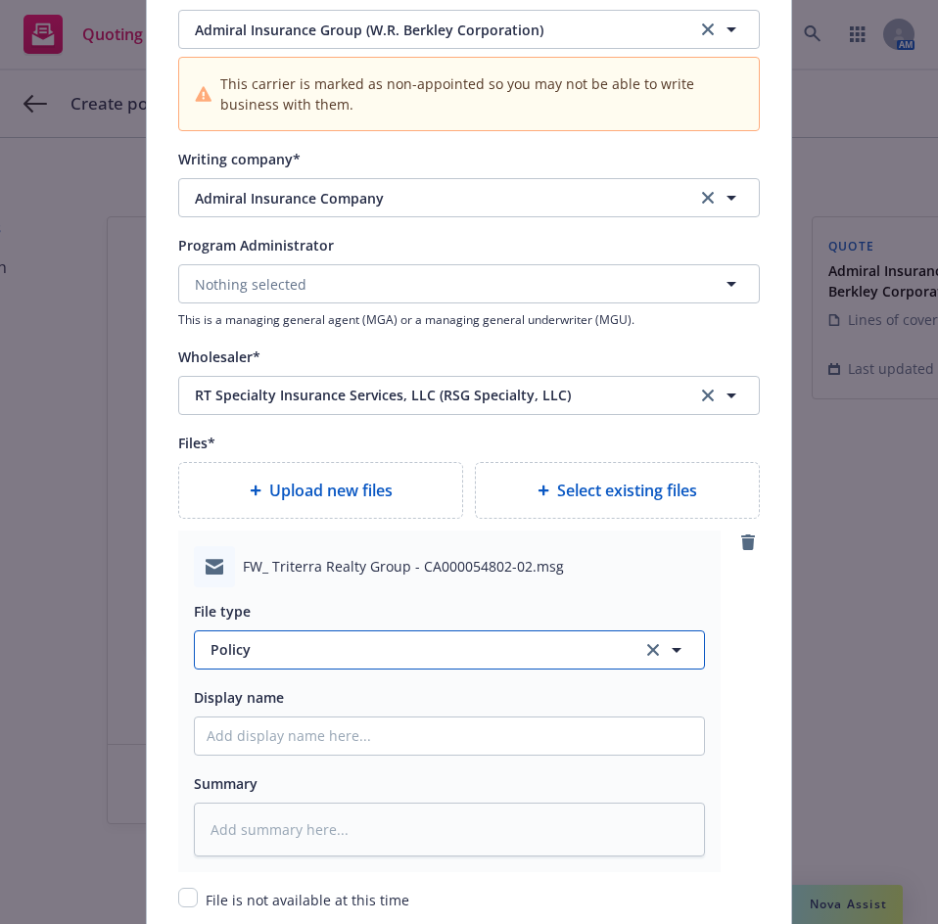
click at [281, 654] on span "Policy" at bounding box center [414, 649] width 409 height 21
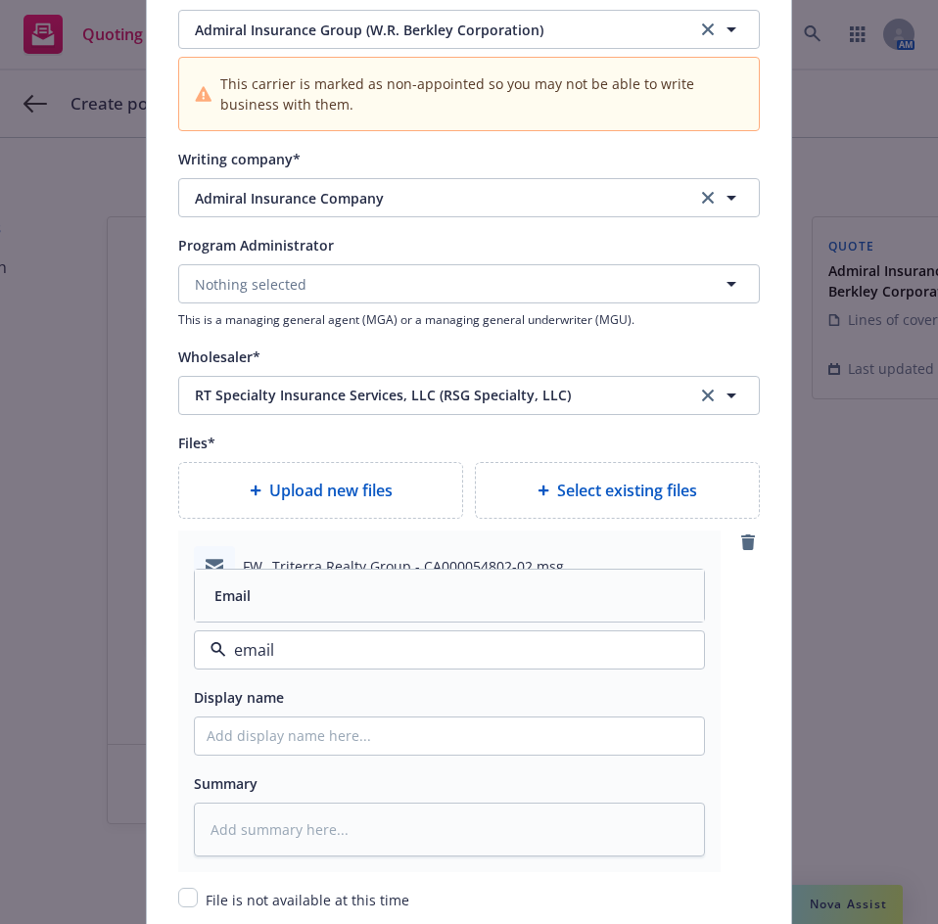
click at [284, 602] on div "Email" at bounding box center [450, 595] width 486 height 28
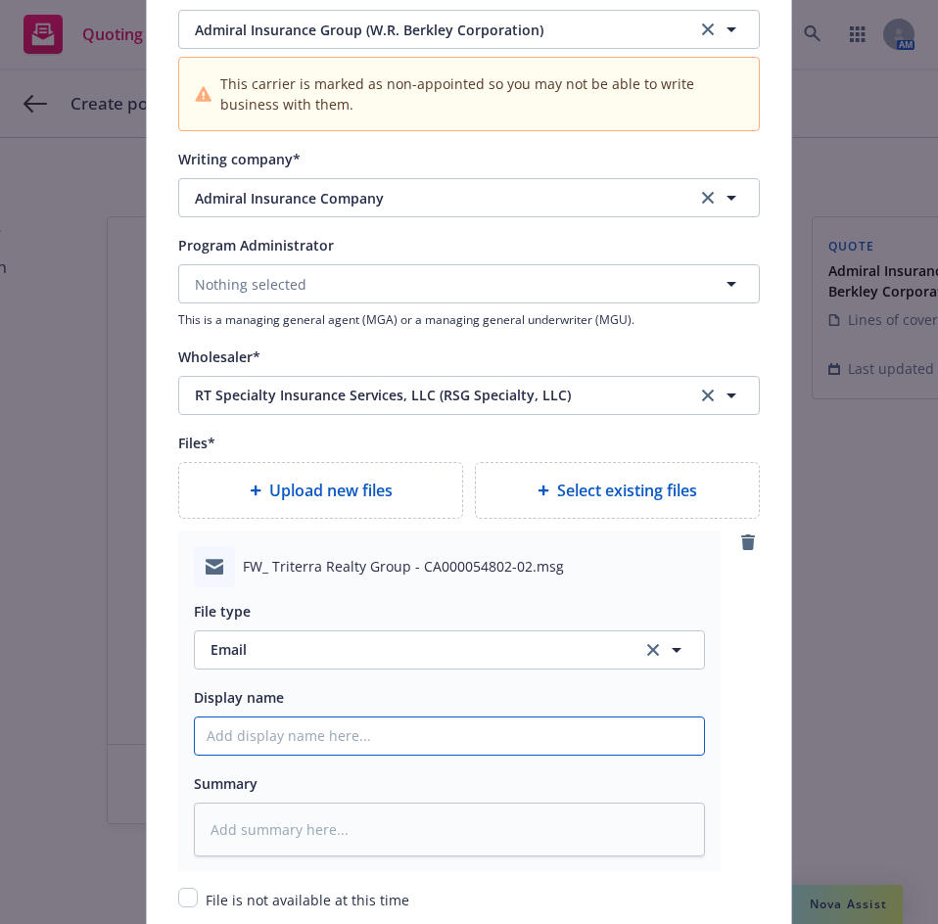
drag, startPoint x: 288, startPoint y: 731, endPoint x: 326, endPoint y: 745, distance: 40.6
click at [288, 731] on input "Policy display name" at bounding box center [449, 736] width 509 height 37
click at [338, 739] on input "EMF RT Specialty - 10/11/2025 - 2026 Admiral GL Binder, Invoice and Policy Forms" at bounding box center [449, 736] width 509 height 37
click at [337, 738] on input "EMF RT Specialty - 10/11/2025 - 2026 Admiral GL Binder, Invoice and Policy Forms" at bounding box center [449, 736] width 509 height 37
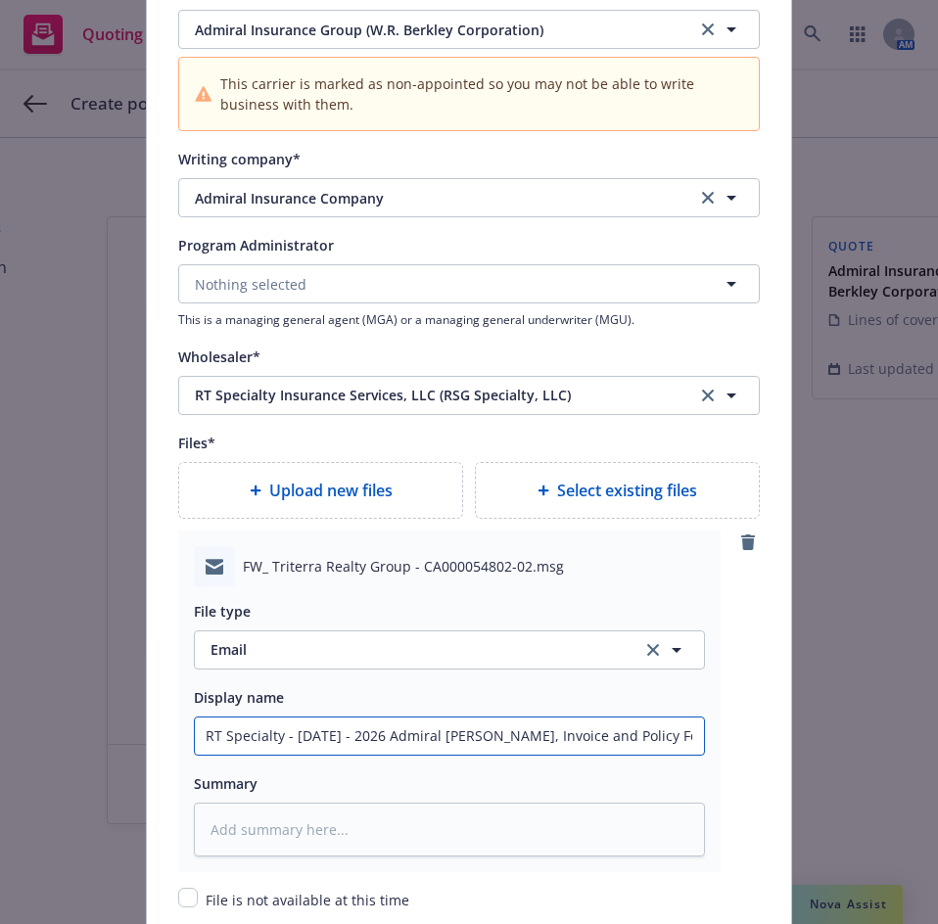
click at [337, 738] on input "EMF RT Specialty - 10/11/2025 - 2026 Admiral GL Binder, Invoice and Policy Forms" at bounding box center [449, 736] width 509 height 37
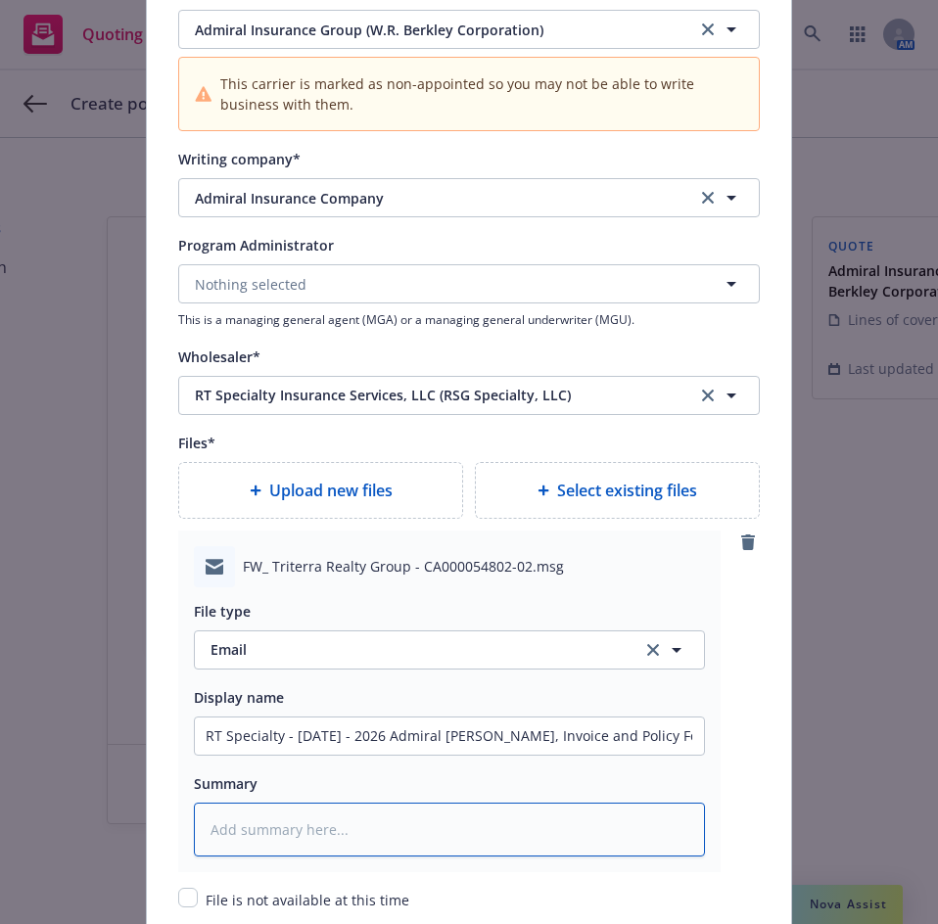
click at [400, 852] on textarea at bounding box center [449, 830] width 511 height 54
paste textarea "EMF RT Specialty - 10/11/2025 - 2026 Admiral GL Binder, Invoice and Policy Forms"
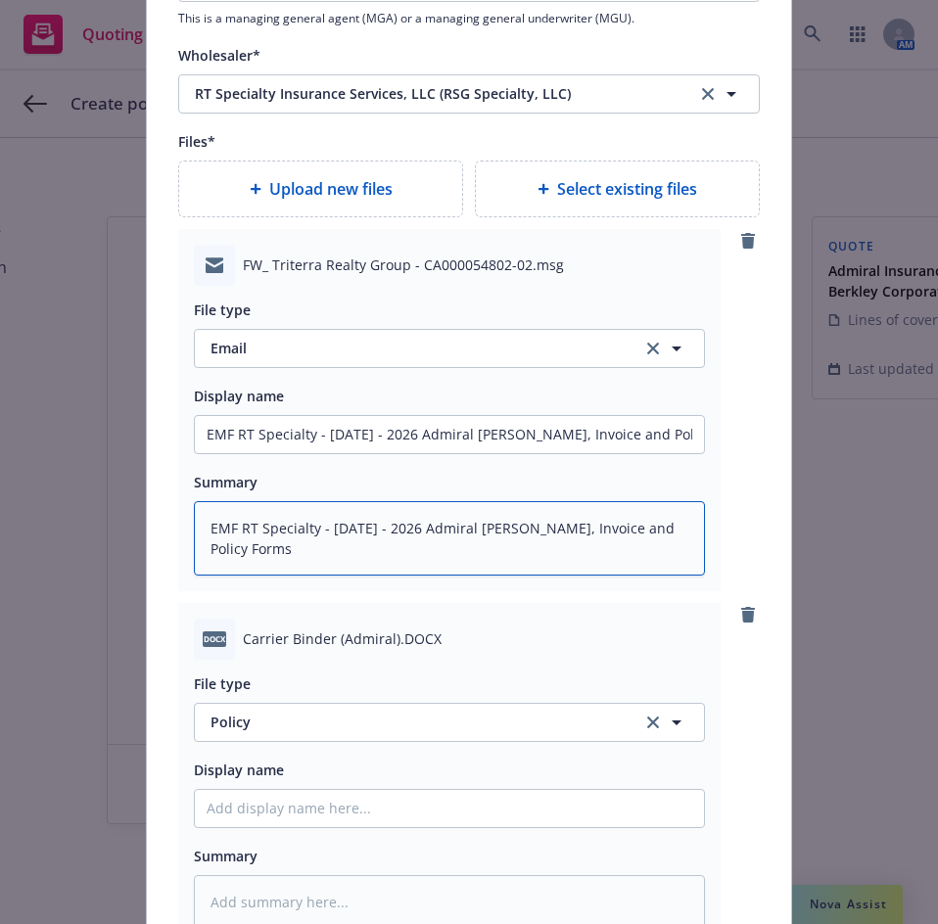
scroll to position [2447, 0]
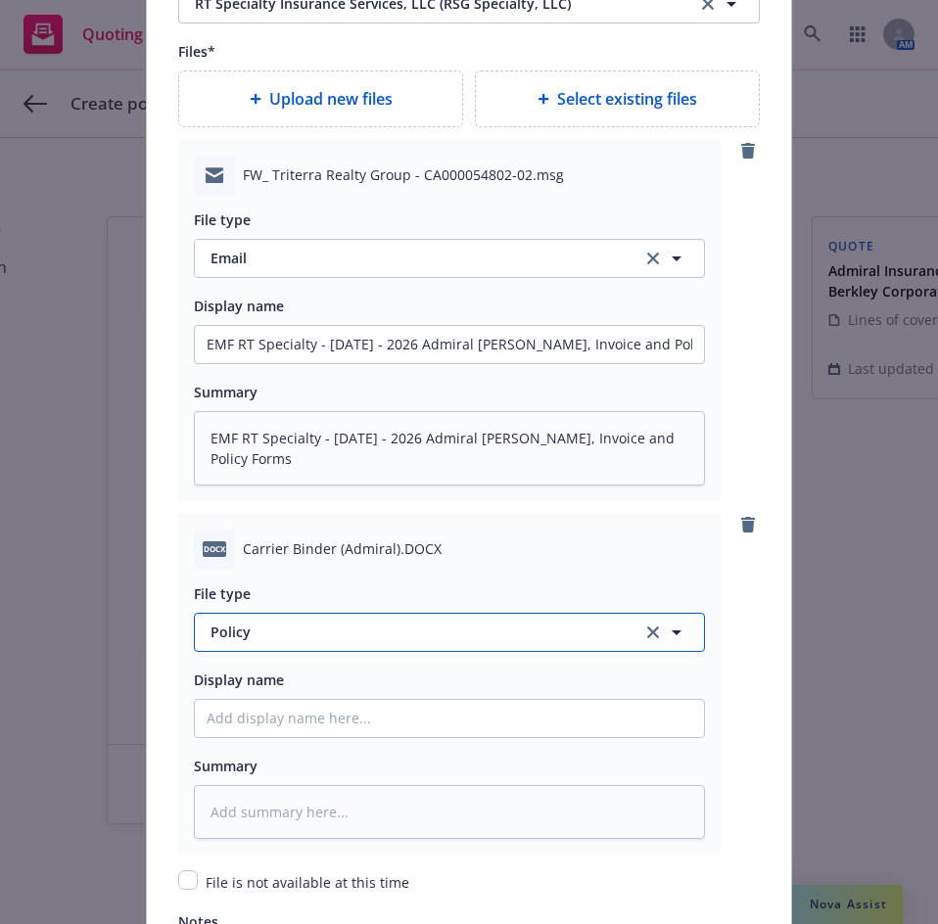
click at [261, 636] on span "Policy" at bounding box center [414, 632] width 409 height 21
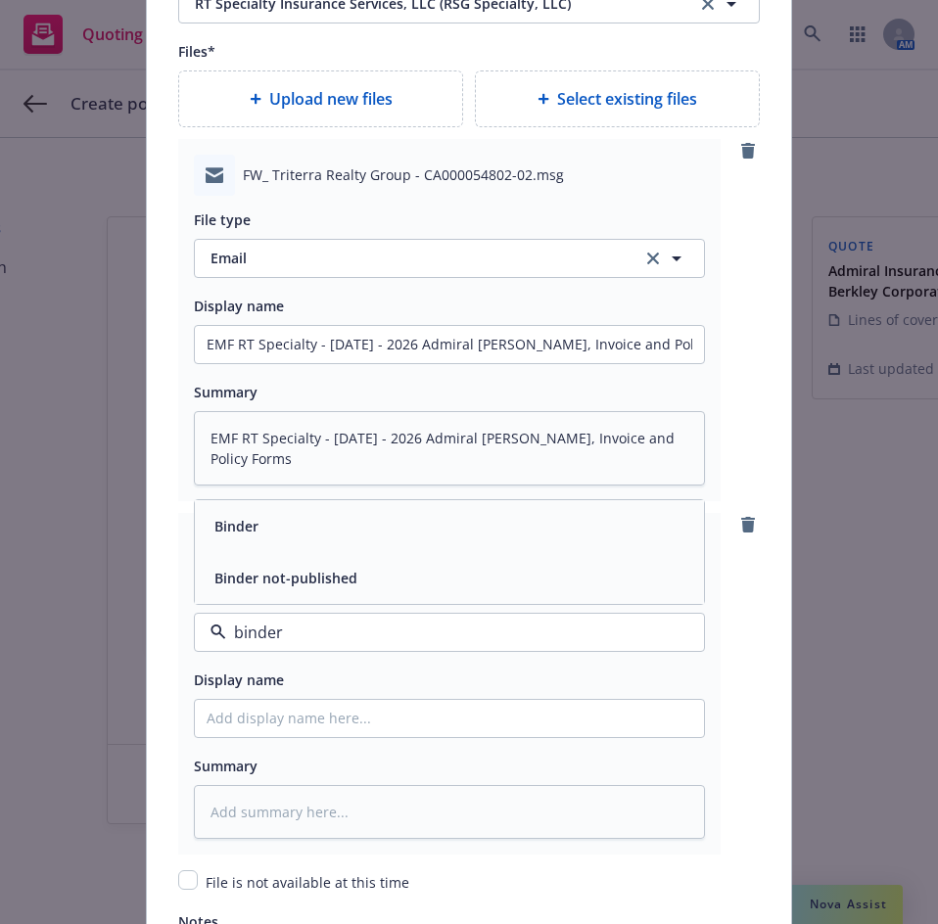
click at [335, 536] on div "Binder" at bounding box center [450, 526] width 486 height 28
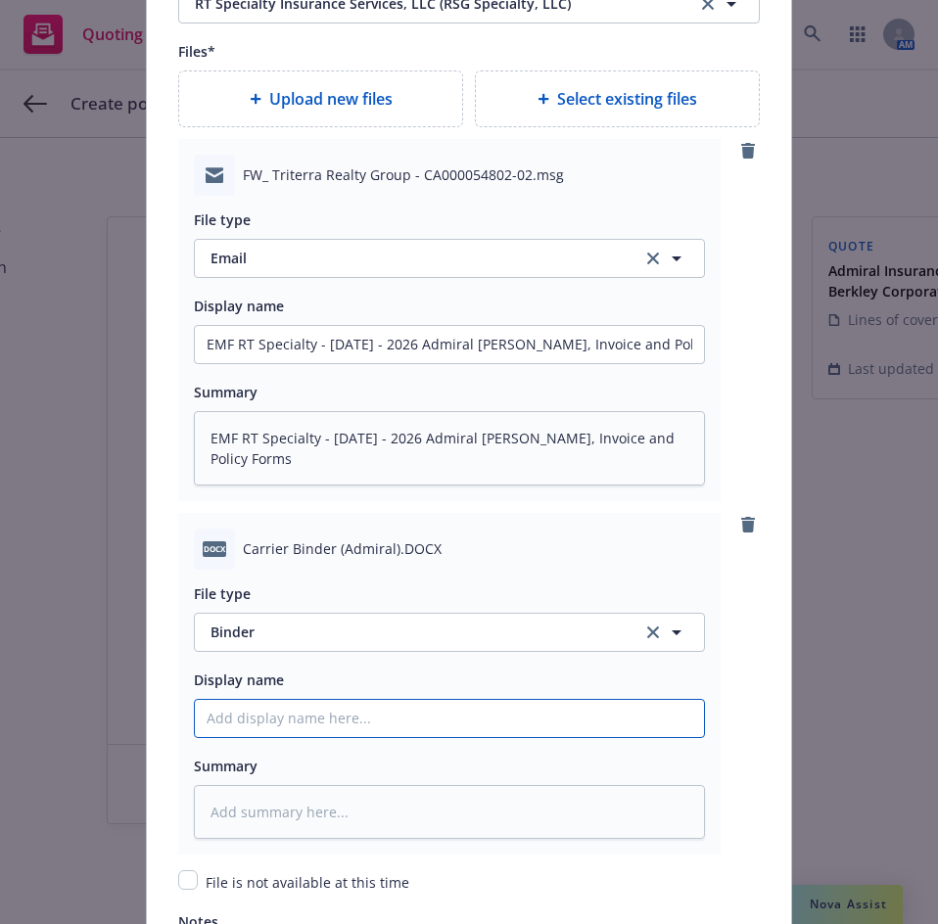
click at [257, 725] on input "Policy display name" at bounding box center [449, 718] width 509 height 37
drag, startPoint x: 418, startPoint y: 711, endPoint x: 158, endPoint y: 714, distance: 260.4
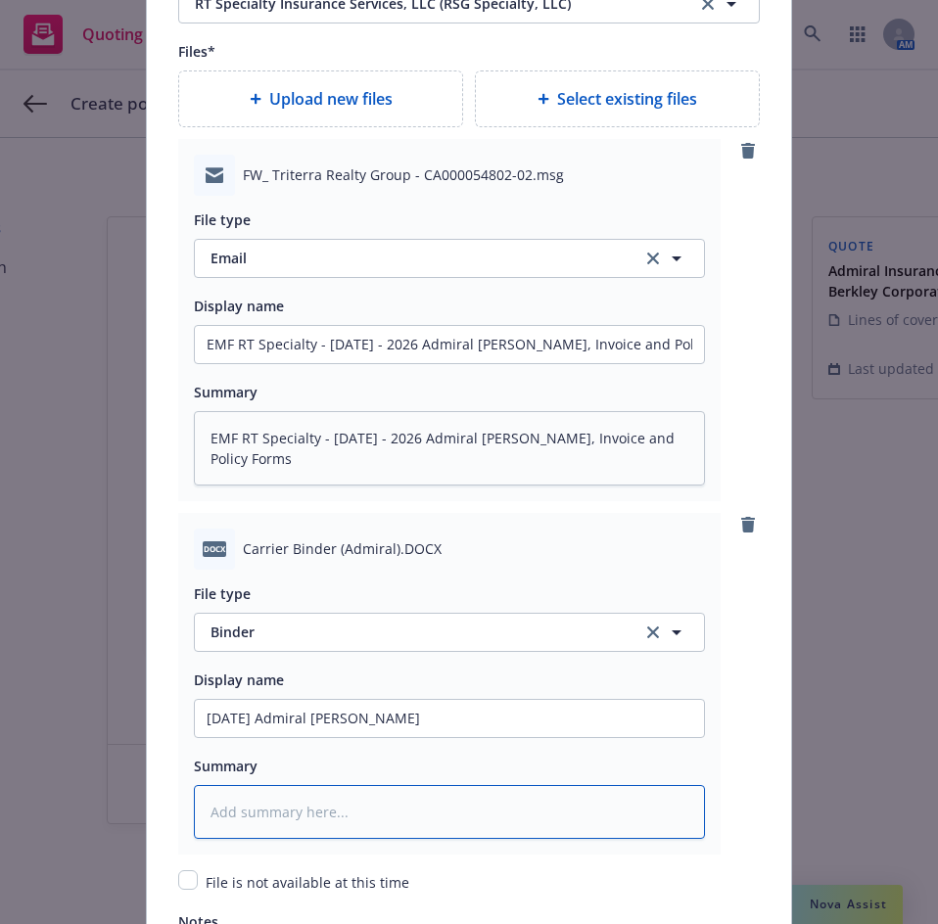
click at [254, 810] on textarea at bounding box center [449, 812] width 511 height 54
paste textarea "10/11/2025 Admiral GL Binder"
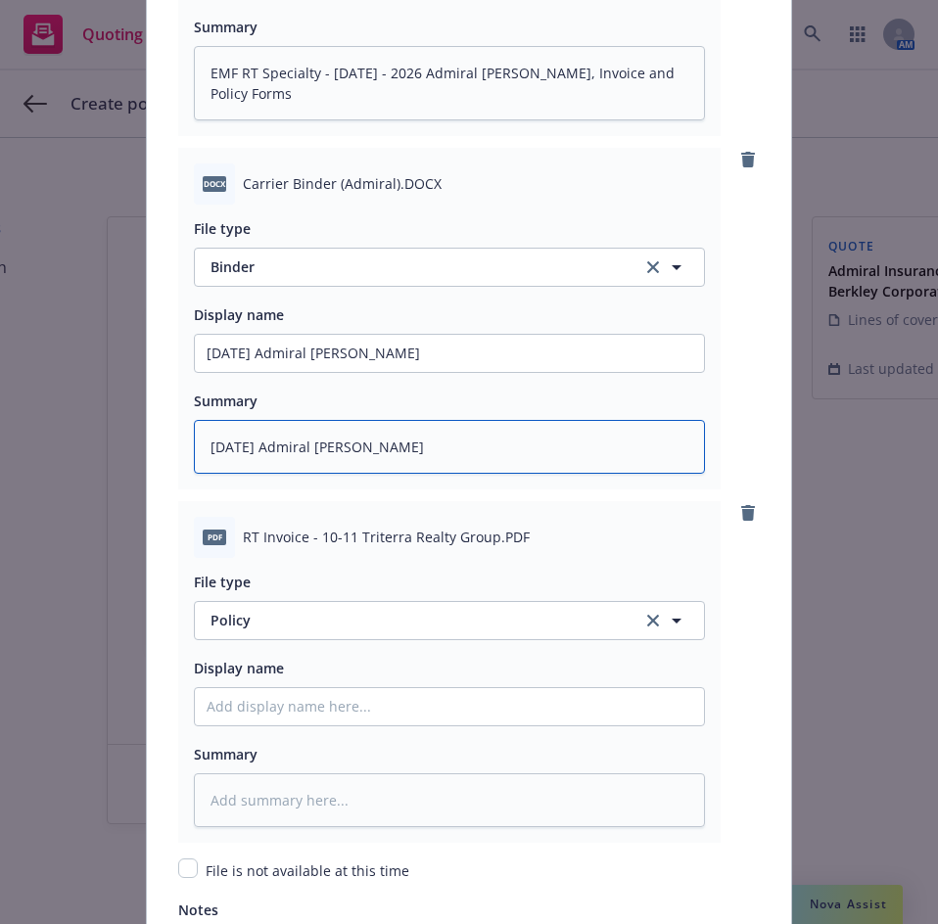
scroll to position [2839, 0]
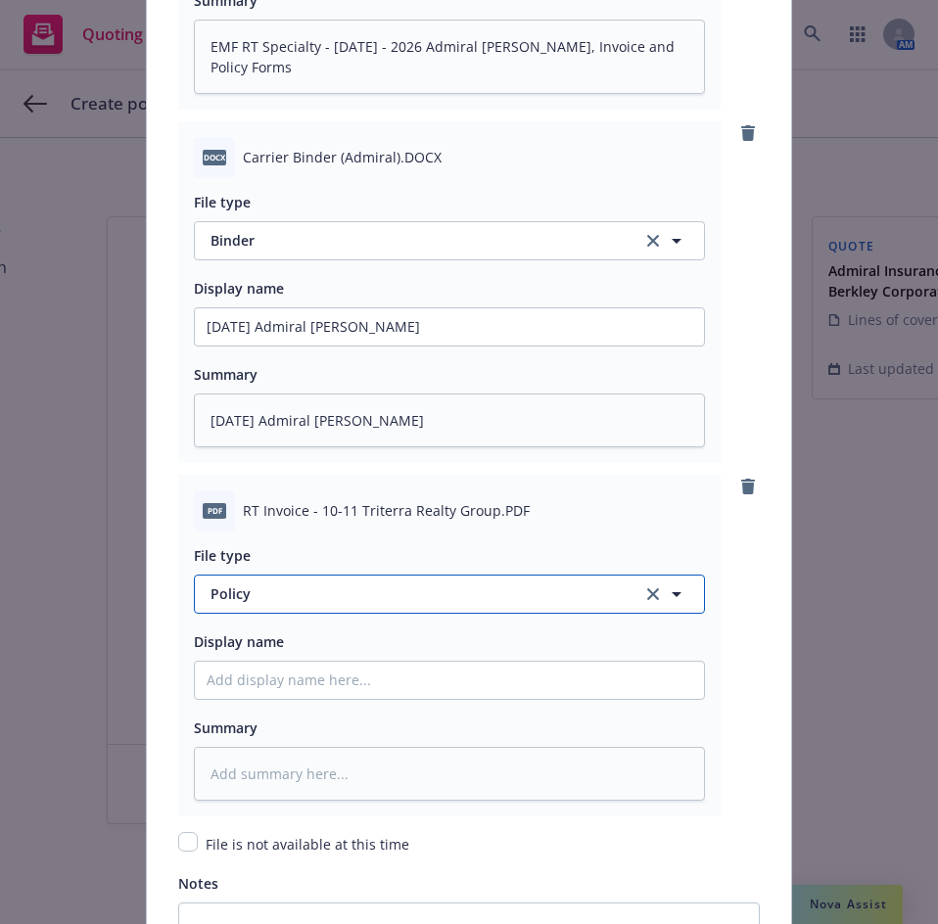
click at [266, 602] on span "Policy" at bounding box center [414, 593] width 409 height 21
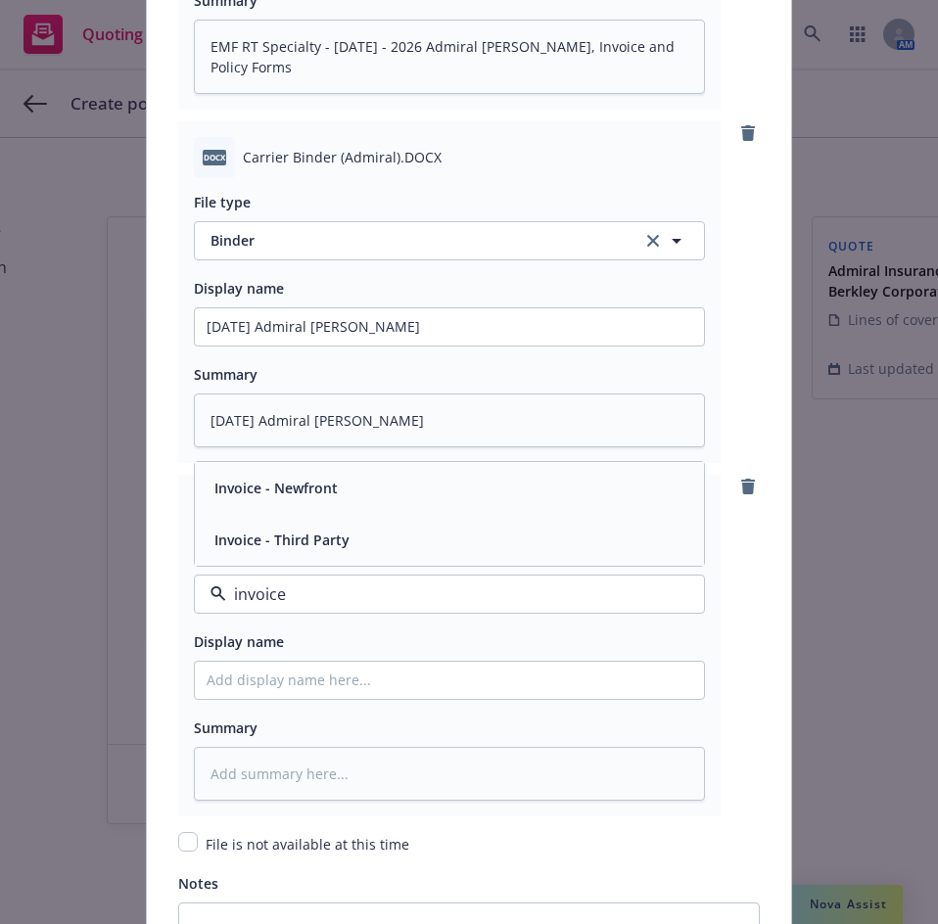
click at [267, 533] on span "Invoice - Third Party" at bounding box center [281, 540] width 135 height 21
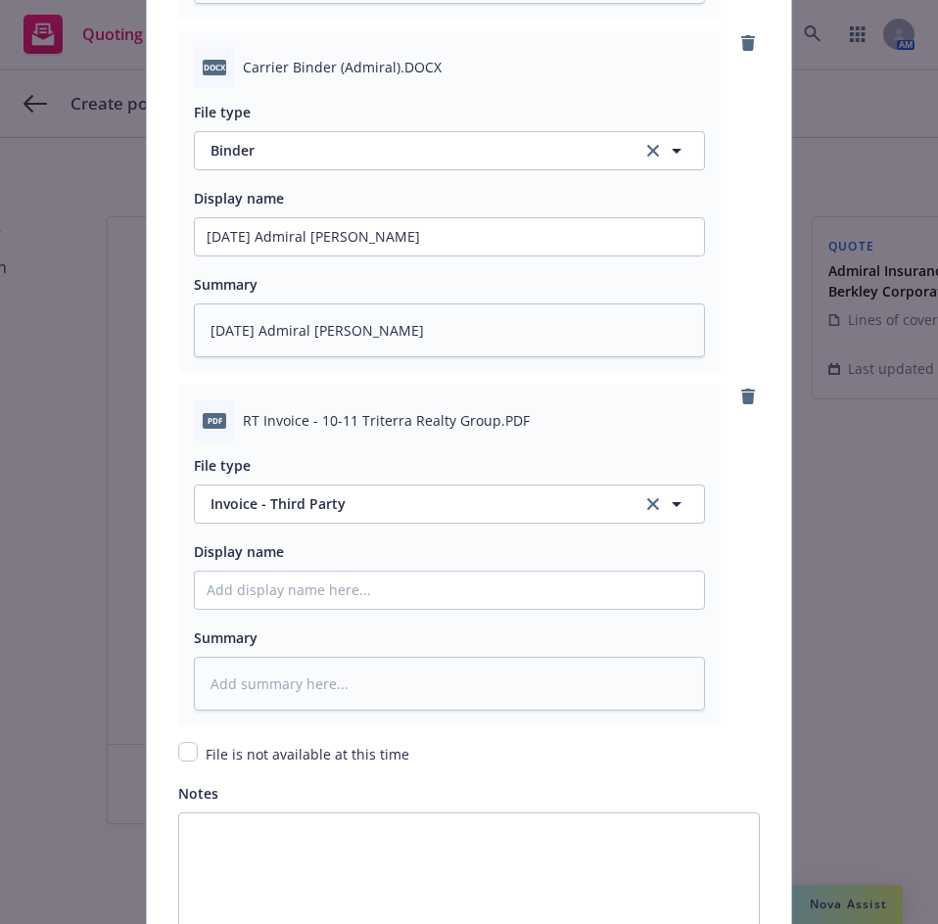
scroll to position [2937, 0]
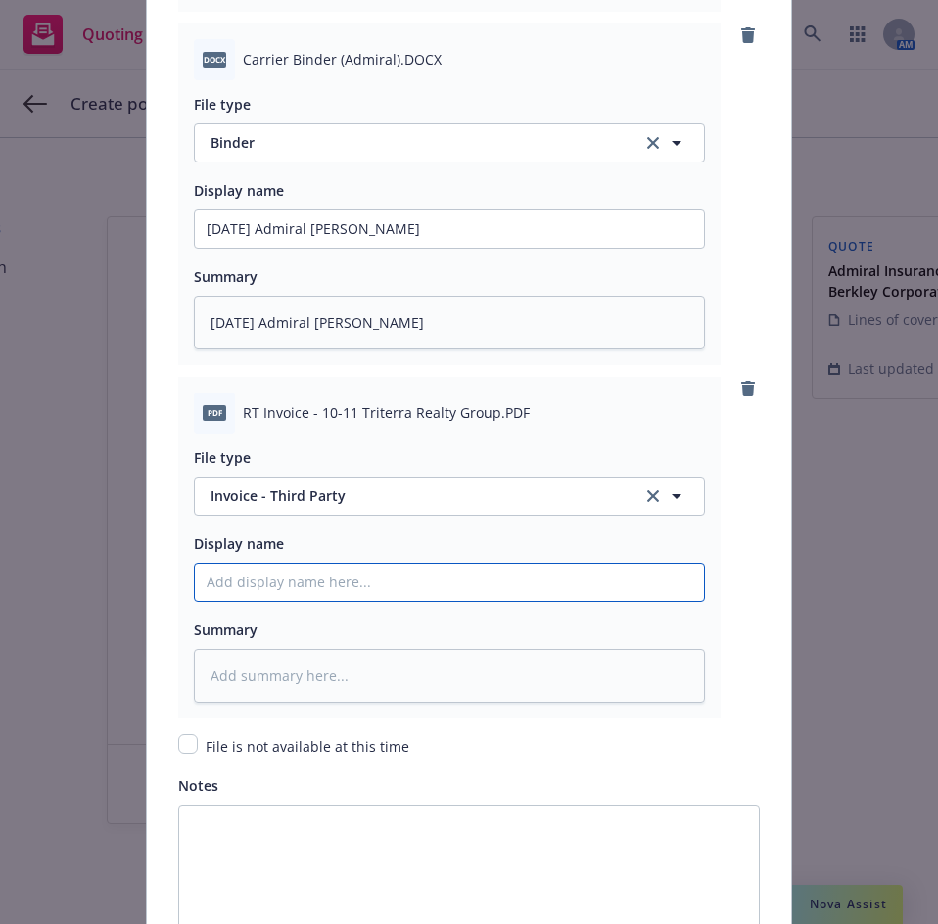
click at [279, 581] on input "Policy display name" at bounding box center [449, 582] width 509 height 37
paste input "10/11/2025 Admiral GL Binder"
drag, startPoint x: 411, startPoint y: 587, endPoint x: 352, endPoint y: 580, distance: 59.1
click at [348, 583] on input "10/11/2025 Admiral GL Binder" at bounding box center [449, 582] width 509 height 37
click at [439, 586] on input "10/11/2025 Admiral GLInvoice" at bounding box center [449, 582] width 509 height 37
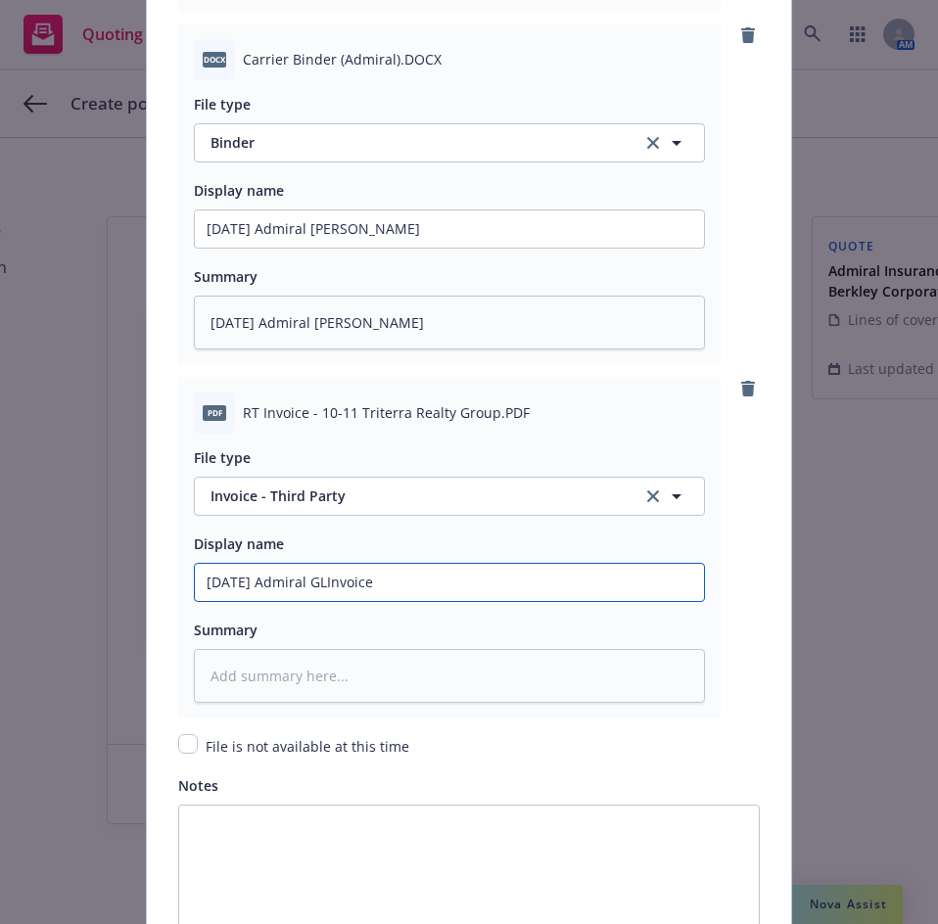
click at [348, 584] on input "10/11/2025 Admiral GLInvoice" at bounding box center [449, 582] width 509 height 37
drag, startPoint x: 461, startPoint y: 586, endPoint x: 196, endPoint y: 577, distance: 265.5
click at [196, 577] on input "10/11/2025 Admiral GL Invoice" at bounding box center [449, 582] width 509 height 37
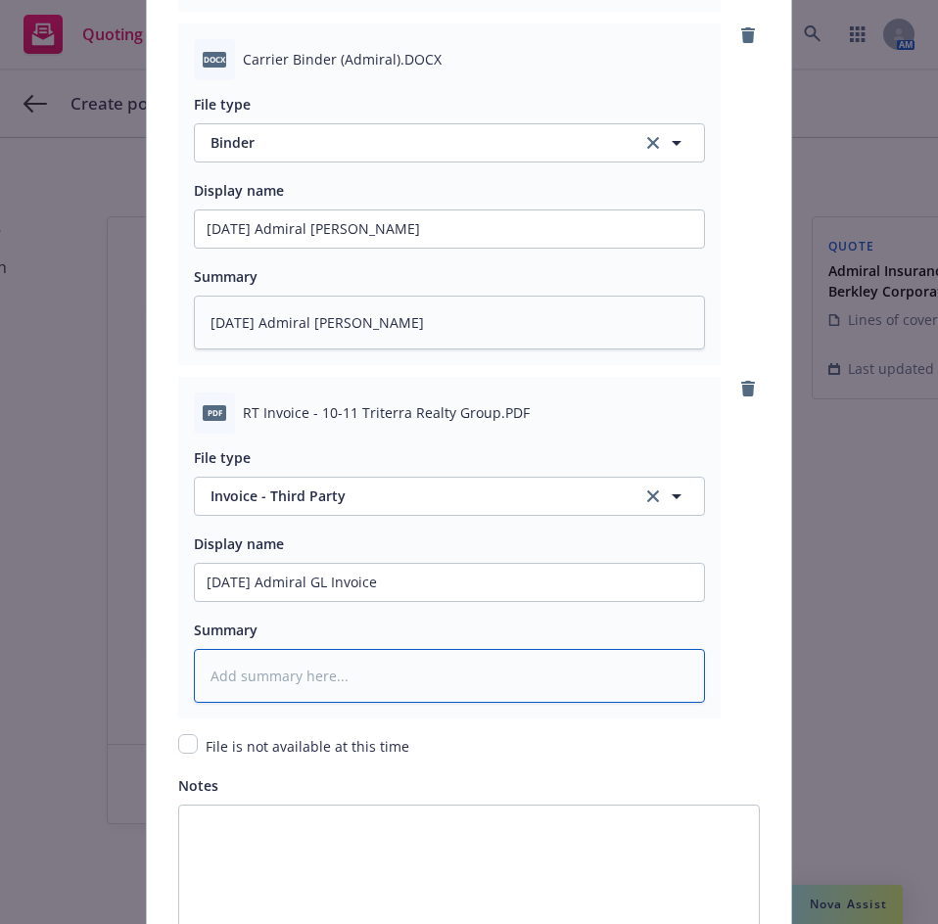
click at [256, 668] on textarea at bounding box center [449, 676] width 511 height 54
paste textarea "10/11/2025 Admiral GL Invoice"
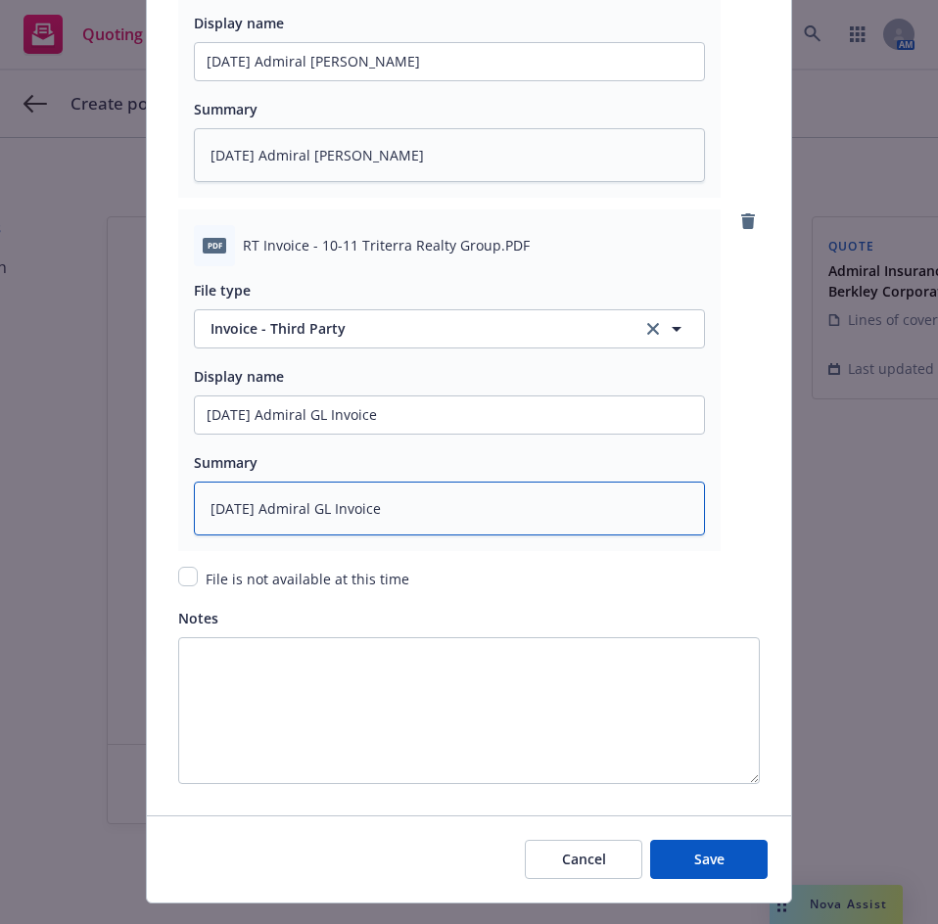
scroll to position [3146, 0]
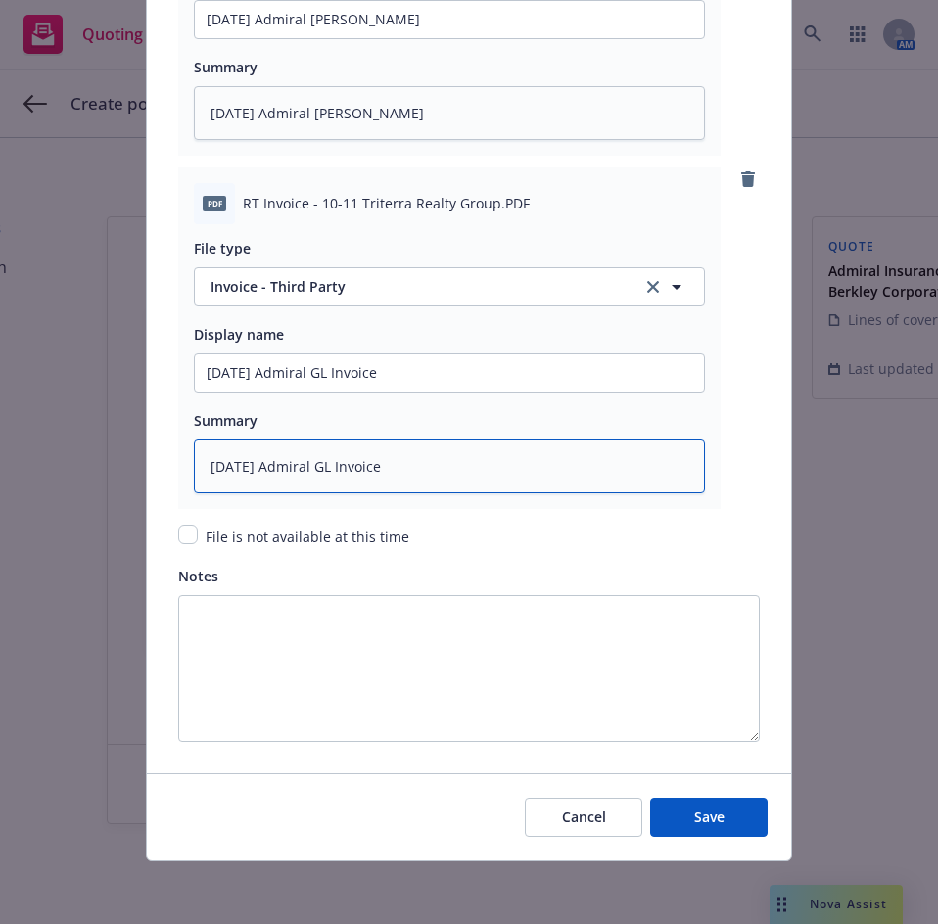
click at [329, 468] on textarea "10/11/2025 Admiral GL Invoice" at bounding box center [449, 467] width 511 height 54
drag, startPoint x: 326, startPoint y: 462, endPoint x: 306, endPoint y: 463, distance: 19.6
click at [302, 463] on textarea "10/11/2025 Admiral GL Invoice" at bounding box center [449, 467] width 511 height 54
click at [329, 463] on textarea "10/11/2025 Admiral GL Invoice" at bounding box center [449, 467] width 511 height 54
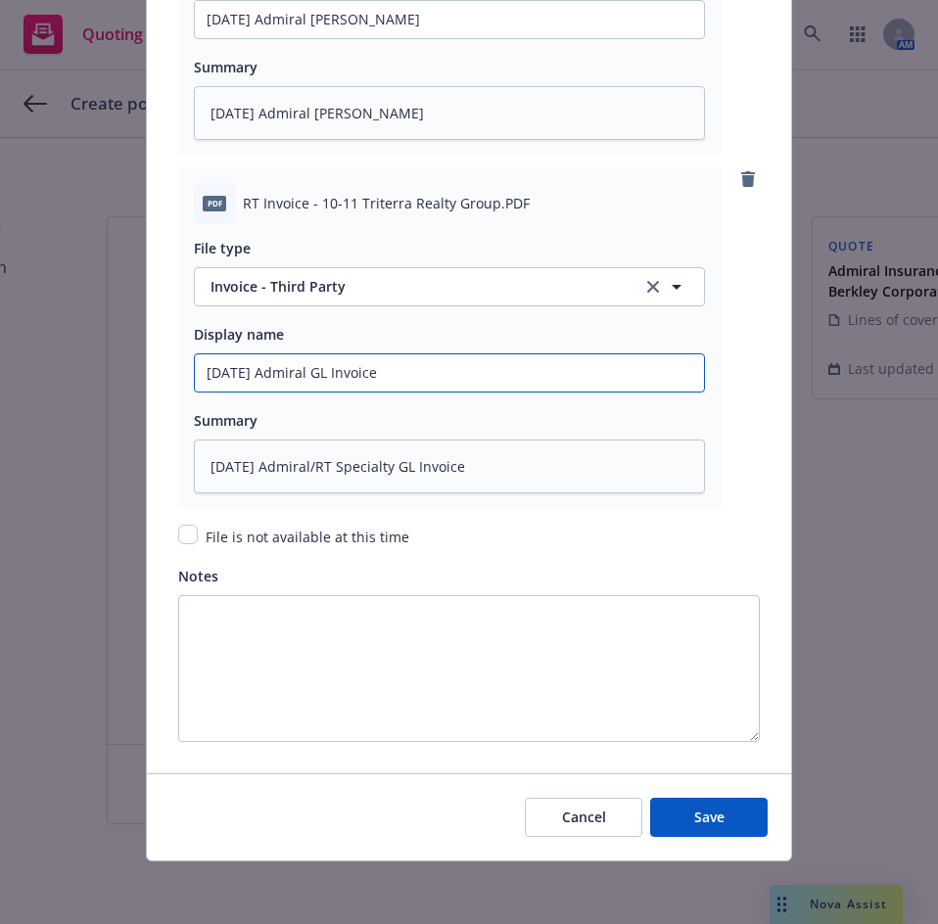
click at [326, 370] on input "10/11/2025 Admiral GL Invoice" at bounding box center [449, 372] width 509 height 37
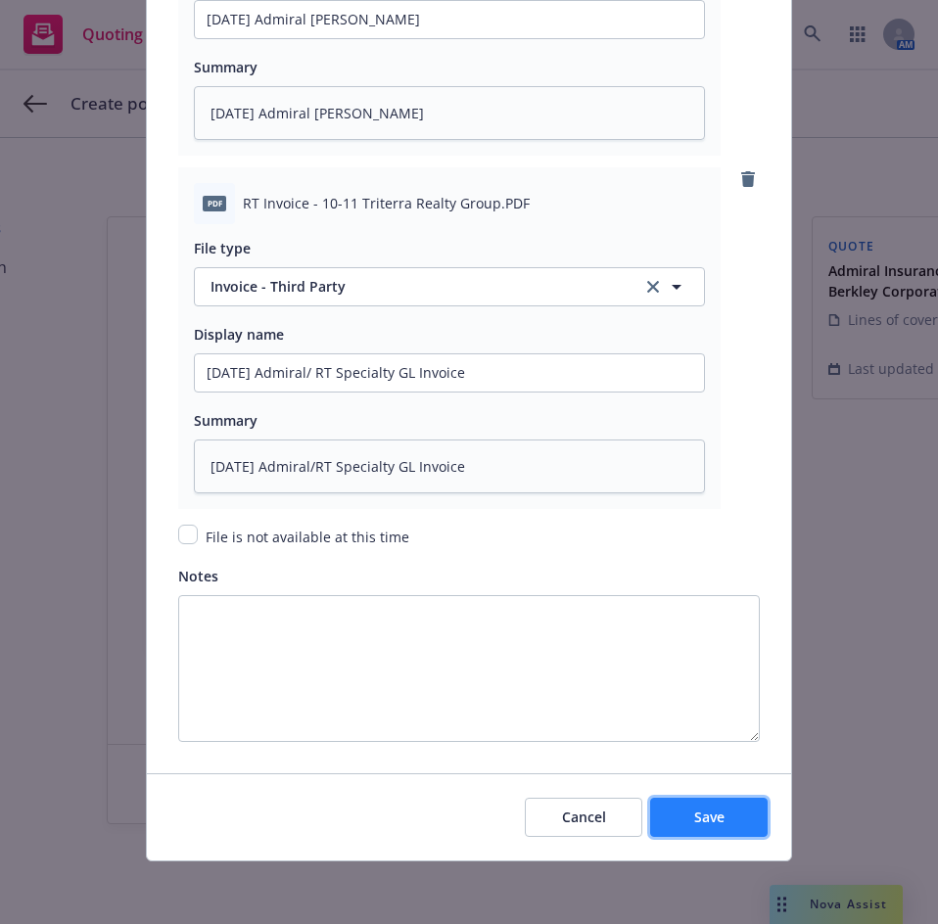
click at [681, 815] on button "Save" at bounding box center [708, 817] width 117 height 39
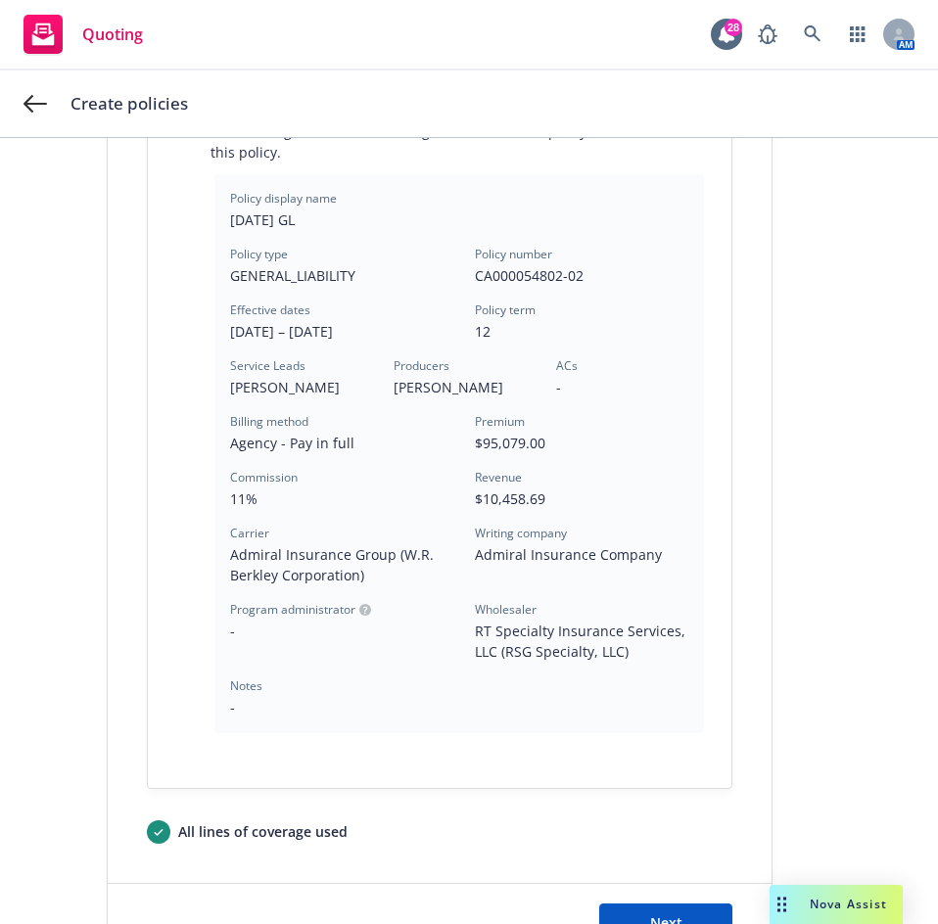
scroll to position [564, 0]
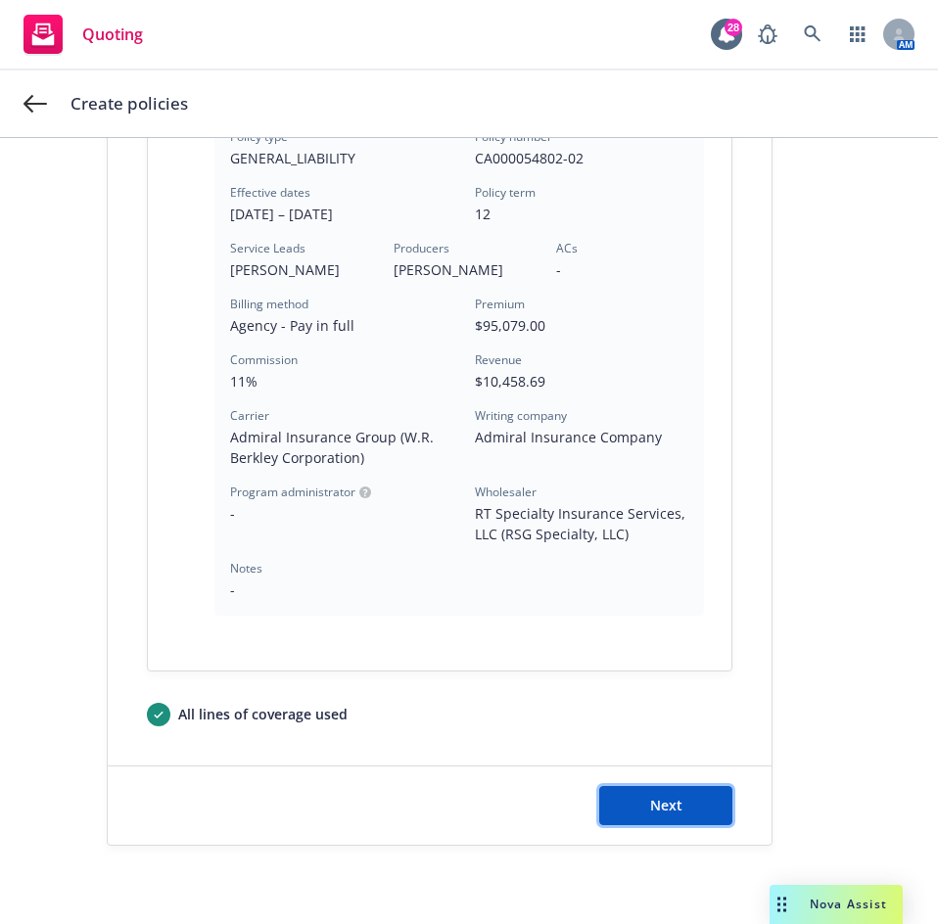
click at [683, 794] on button "Next" at bounding box center [665, 805] width 133 height 39
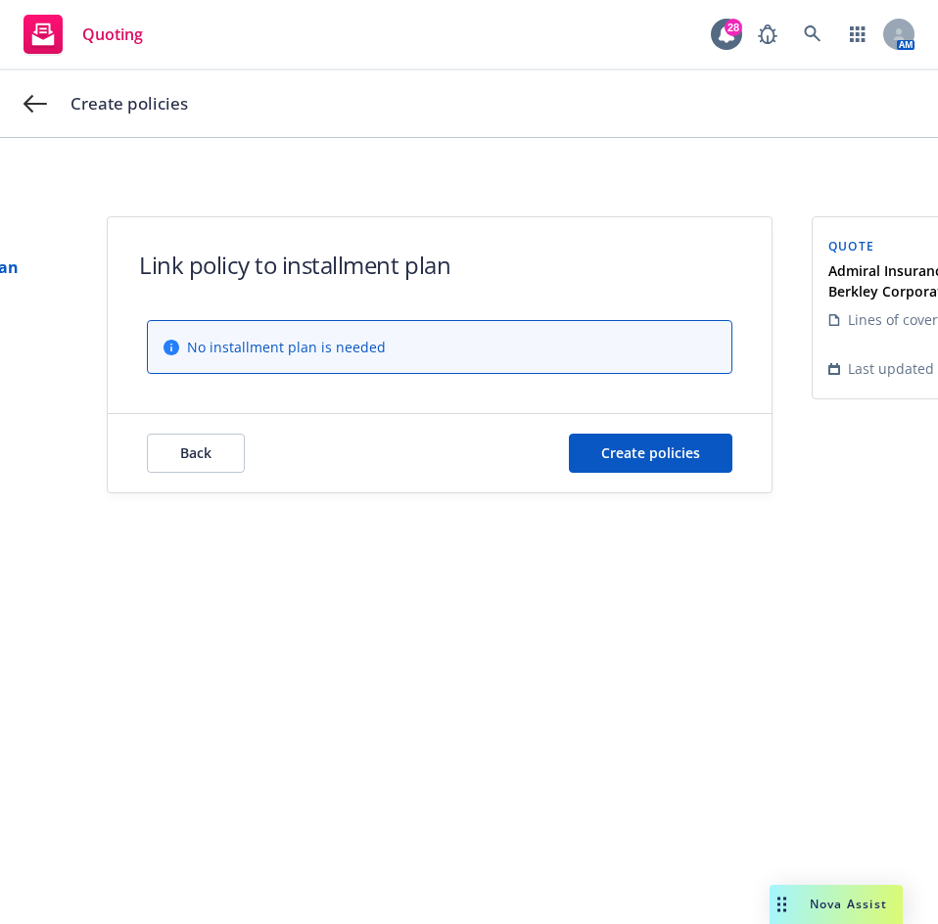
scroll to position [0, 0]
click at [675, 460] on span "Create policies" at bounding box center [650, 452] width 99 height 19
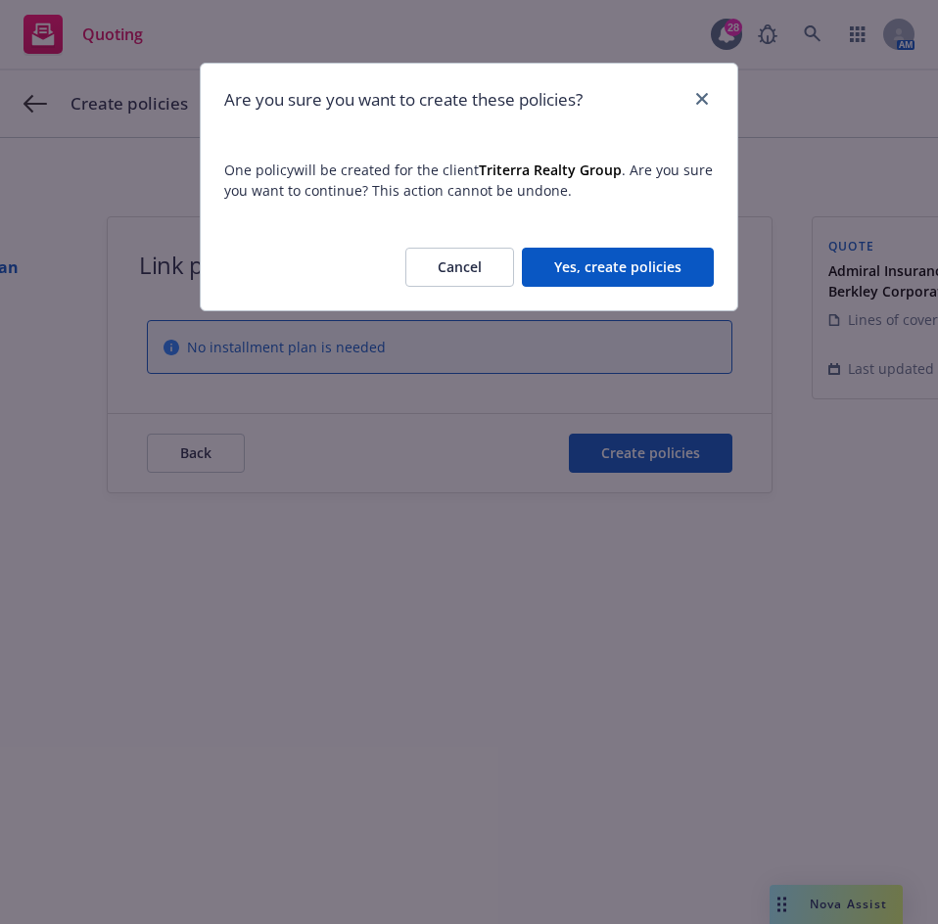
click at [605, 276] on button "Yes, create policies" at bounding box center [618, 267] width 192 height 39
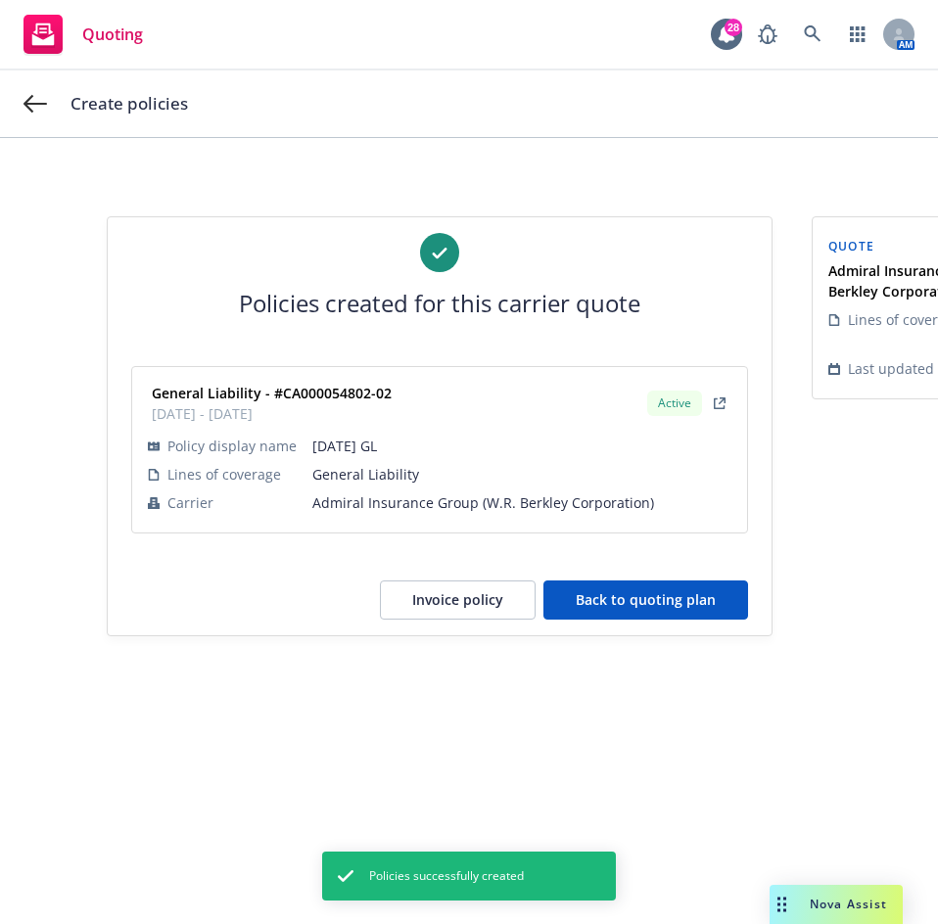
click at [635, 593] on button "Back to quoting plan" at bounding box center [645, 599] width 205 height 39
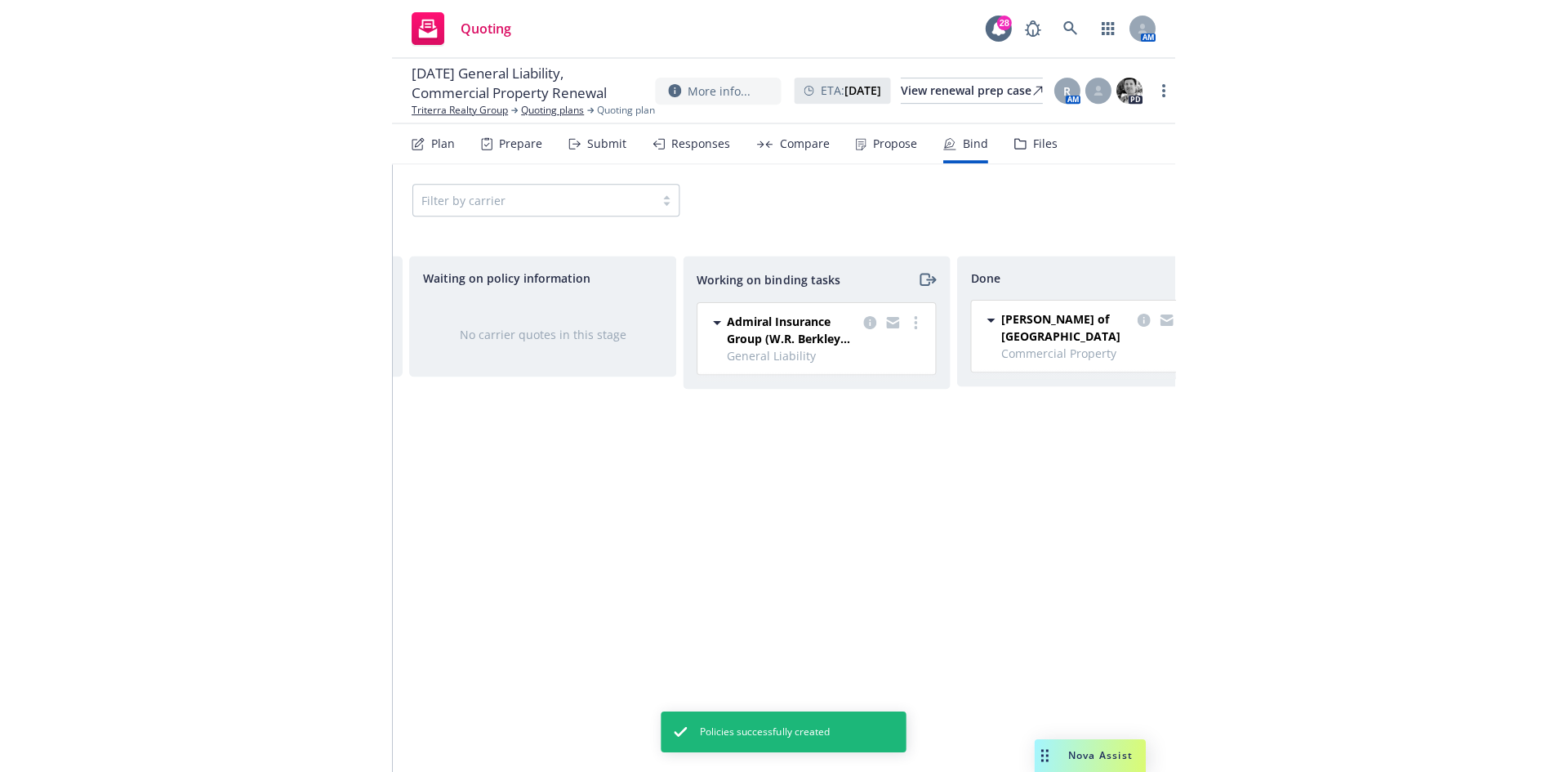
scroll to position [0, 619]
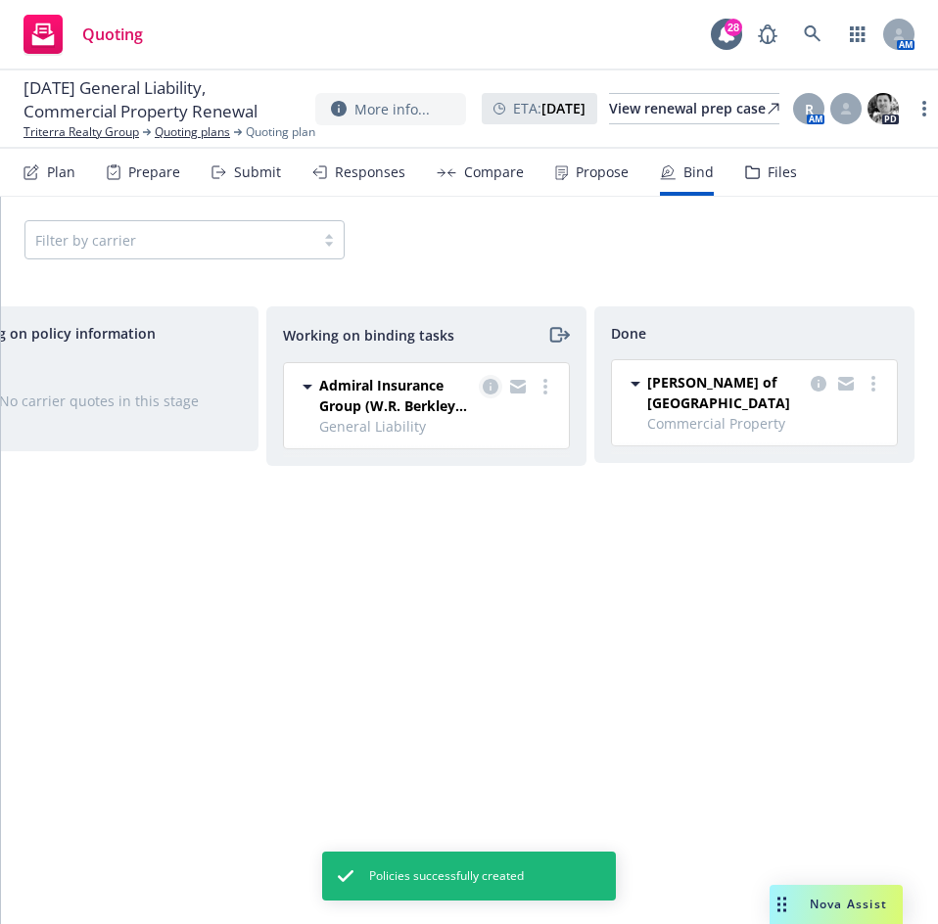
click at [490, 389] on icon "copy logging email" at bounding box center [491, 387] width 16 height 16
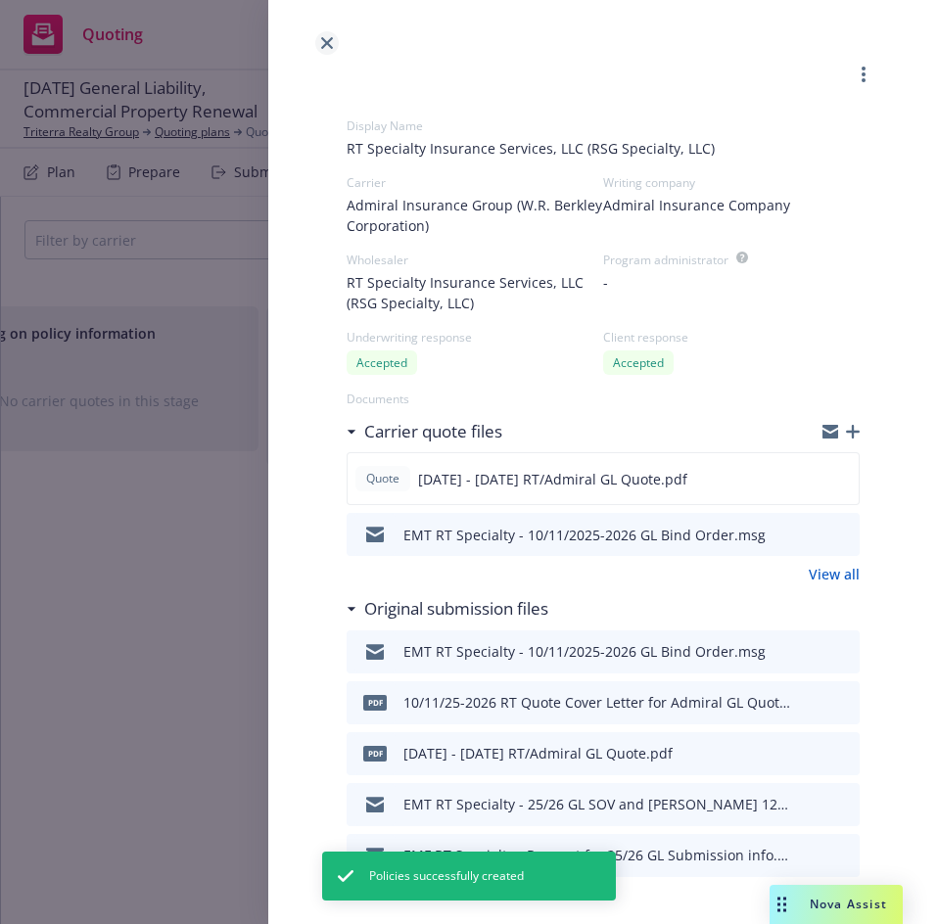
click at [328, 42] on icon "close" at bounding box center [327, 43] width 12 height 12
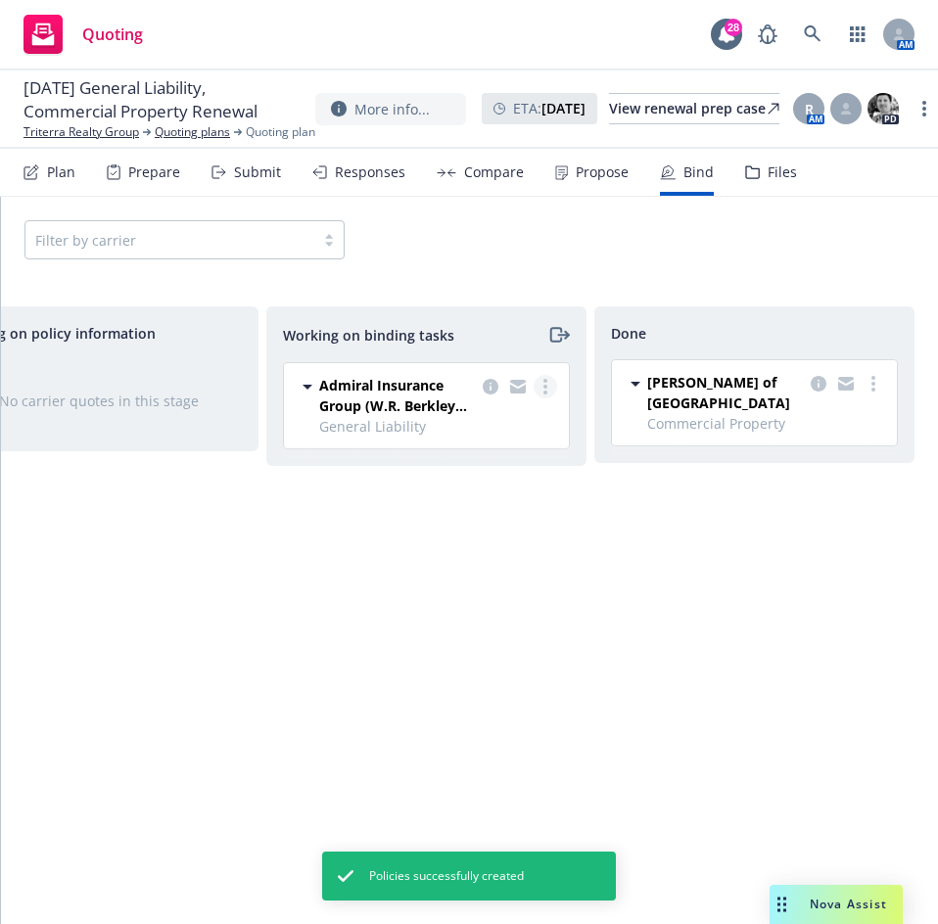
click at [551, 382] on link "more" at bounding box center [544, 386] width 23 height 23
click at [471, 469] on span "Move to done" at bounding box center [447, 465] width 136 height 19
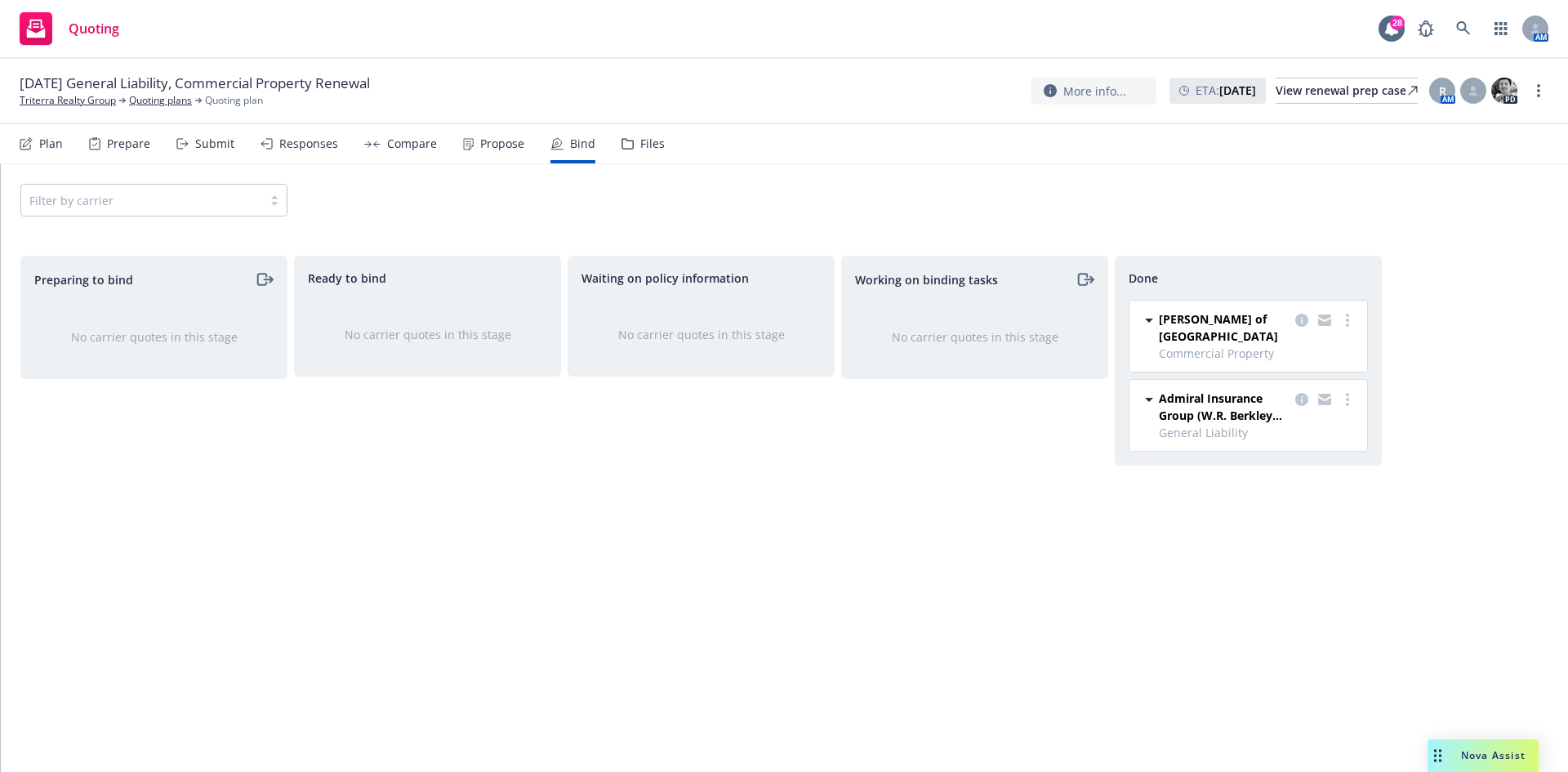
click at [641, 144] on div "Files" at bounding box center [652, 144] width 24 height 13
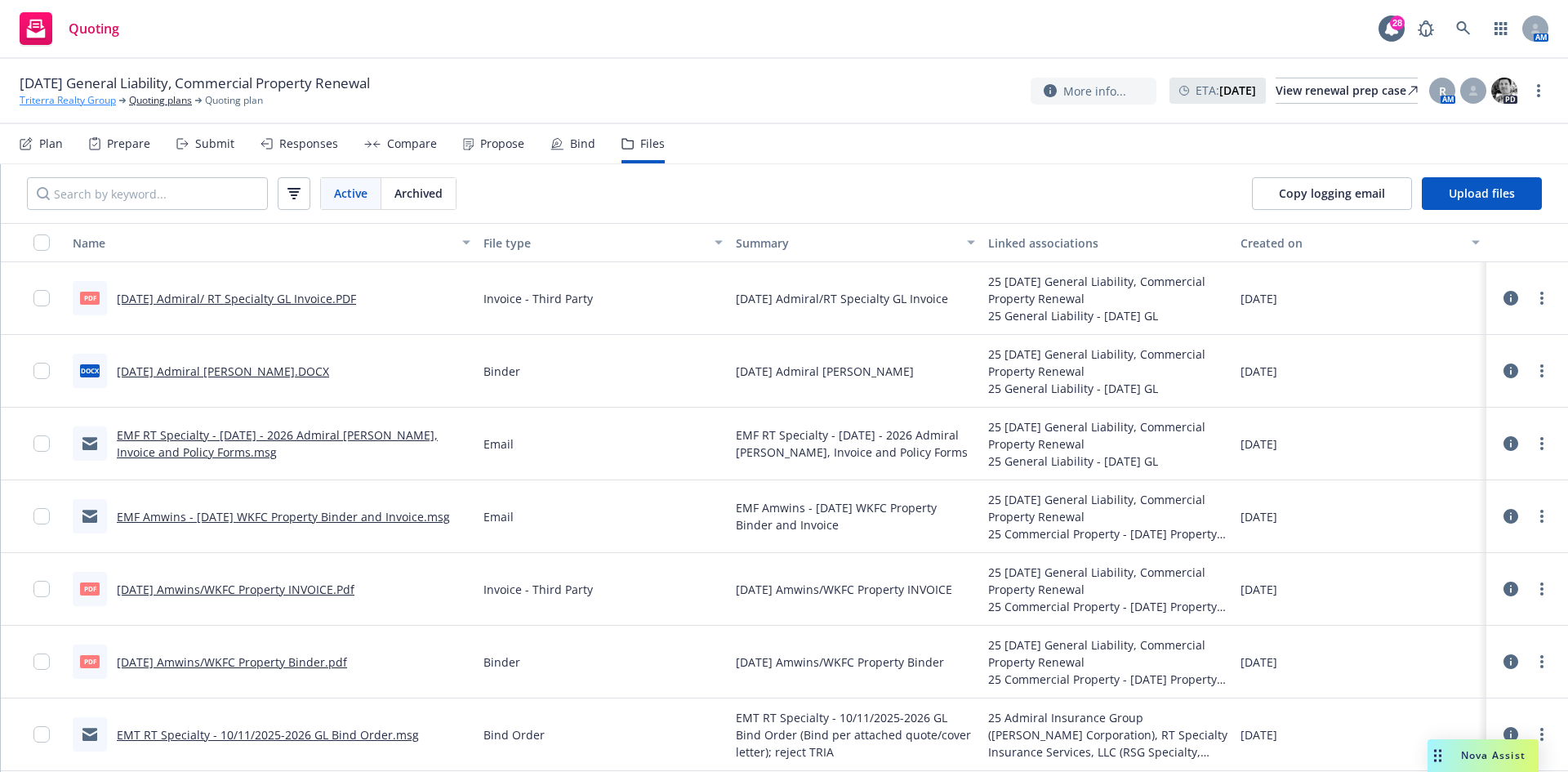
click at [89, 98] on link "Triterra Realty Group" at bounding box center [68, 101] width 97 height 15
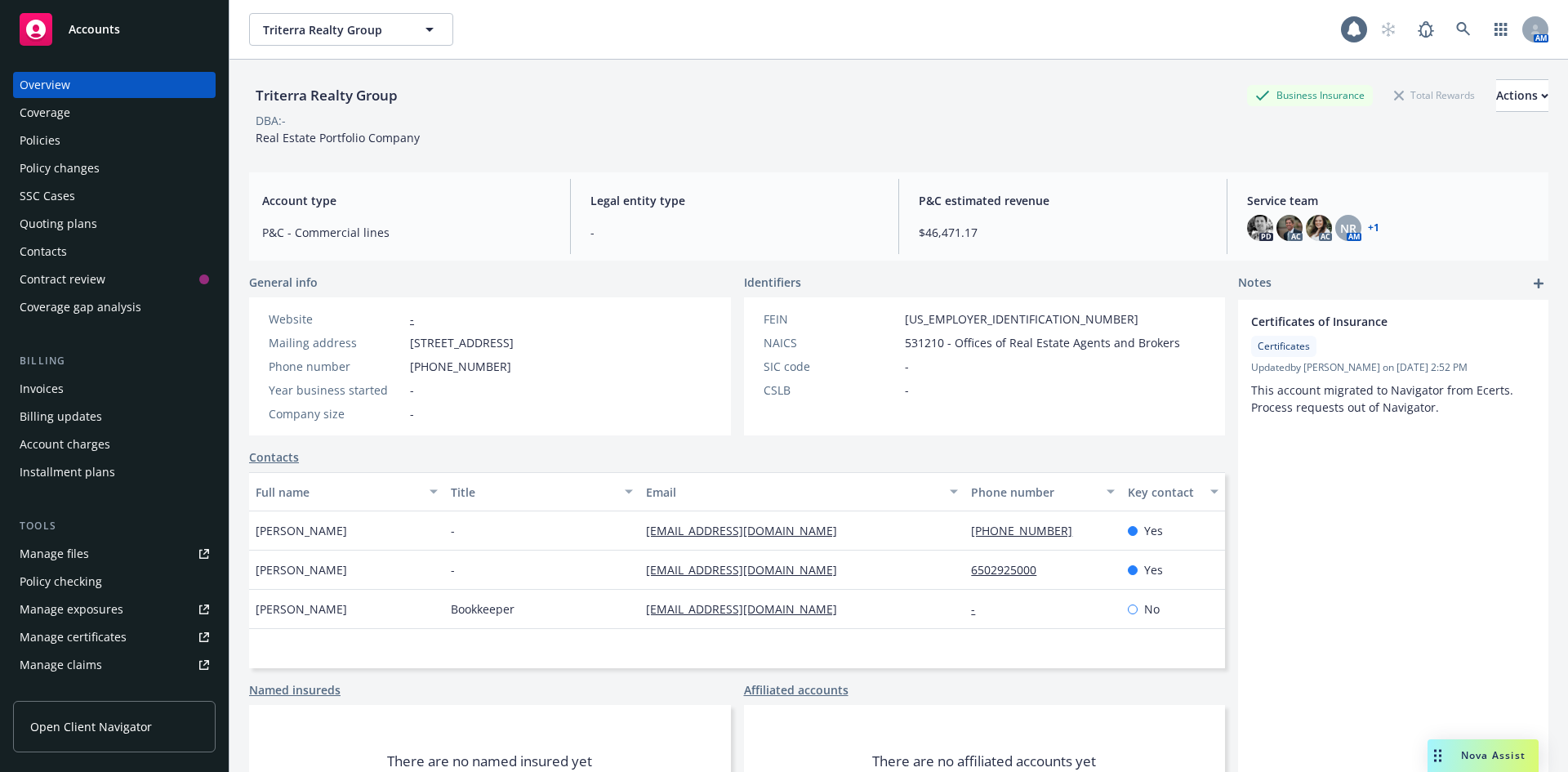
click at [83, 148] on div "Policies" at bounding box center [113, 140] width 189 height 26
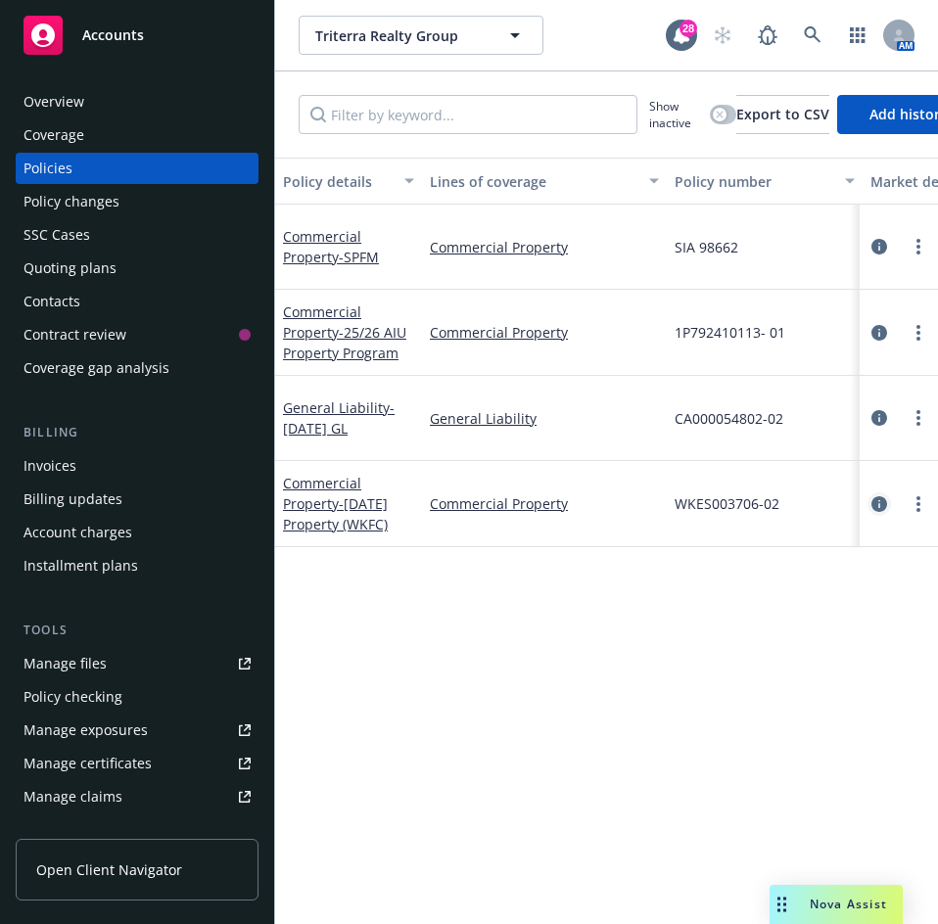
click at [871, 502] on icon "circleInformation" at bounding box center [879, 504] width 16 height 16
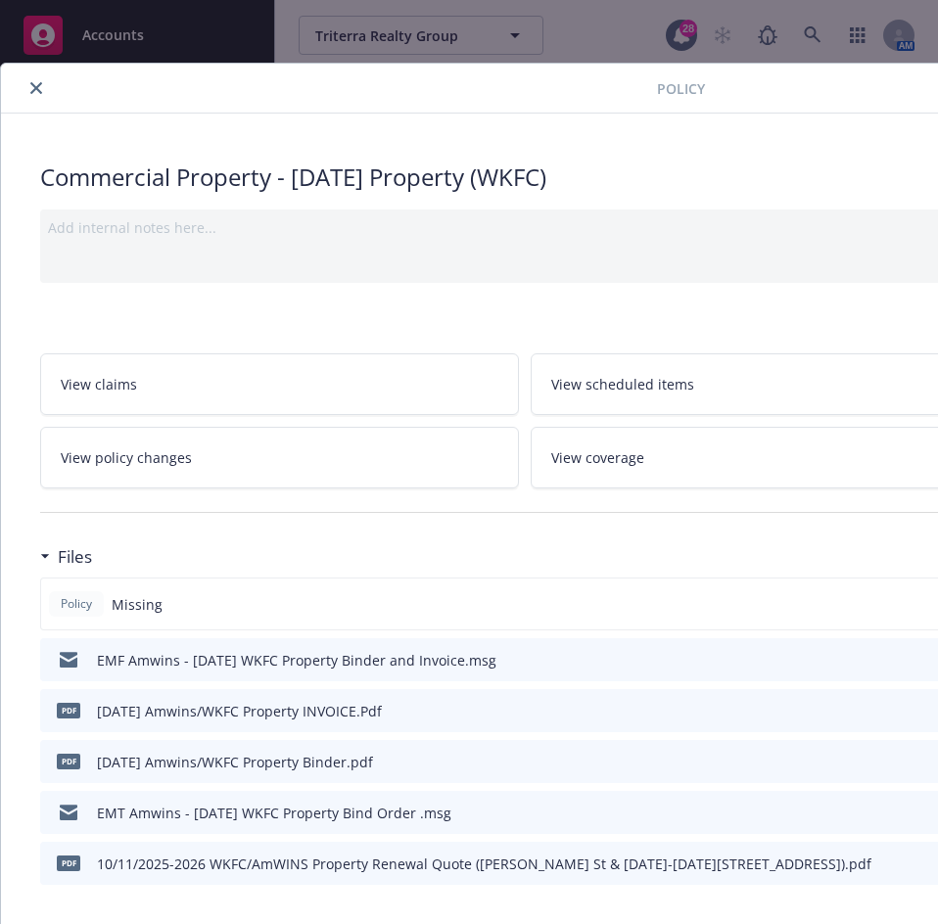
click at [98, 225] on div "Add internal notes here..." at bounding box center [524, 227] width 952 height 21
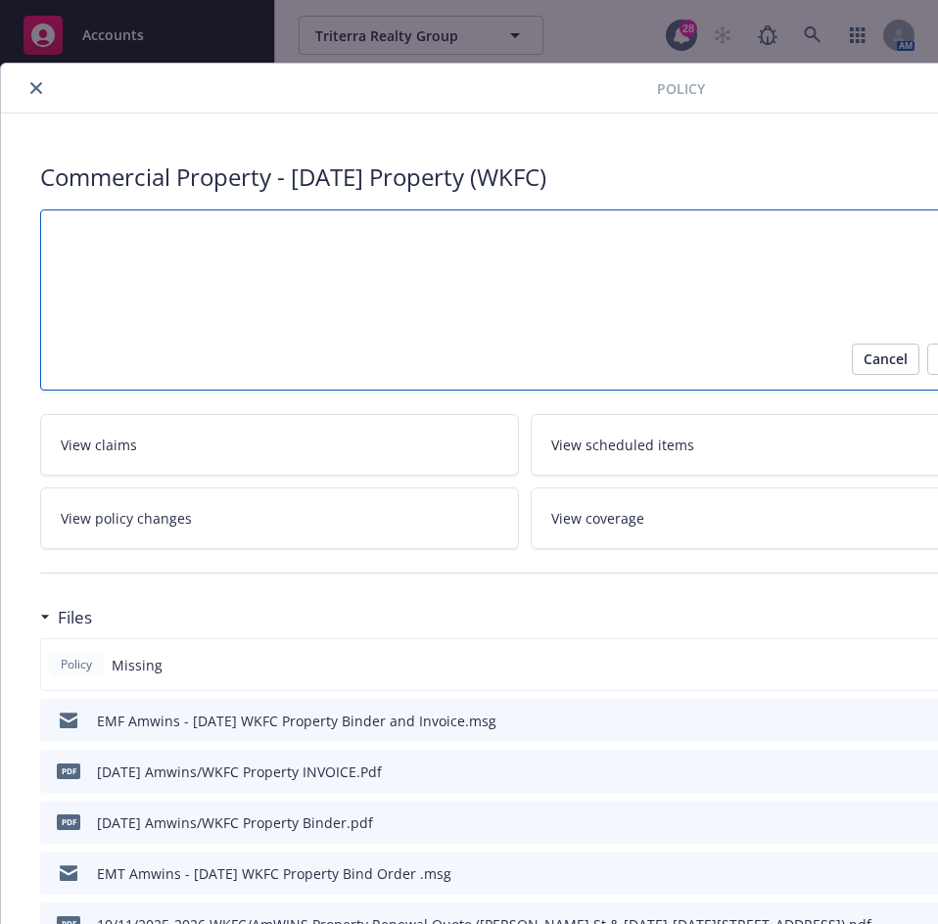
click at [150, 253] on textarea at bounding box center [524, 299] width 968 height 181
type textarea "x"
type textarea "C"
type textarea "x"
type textarea "Ca"
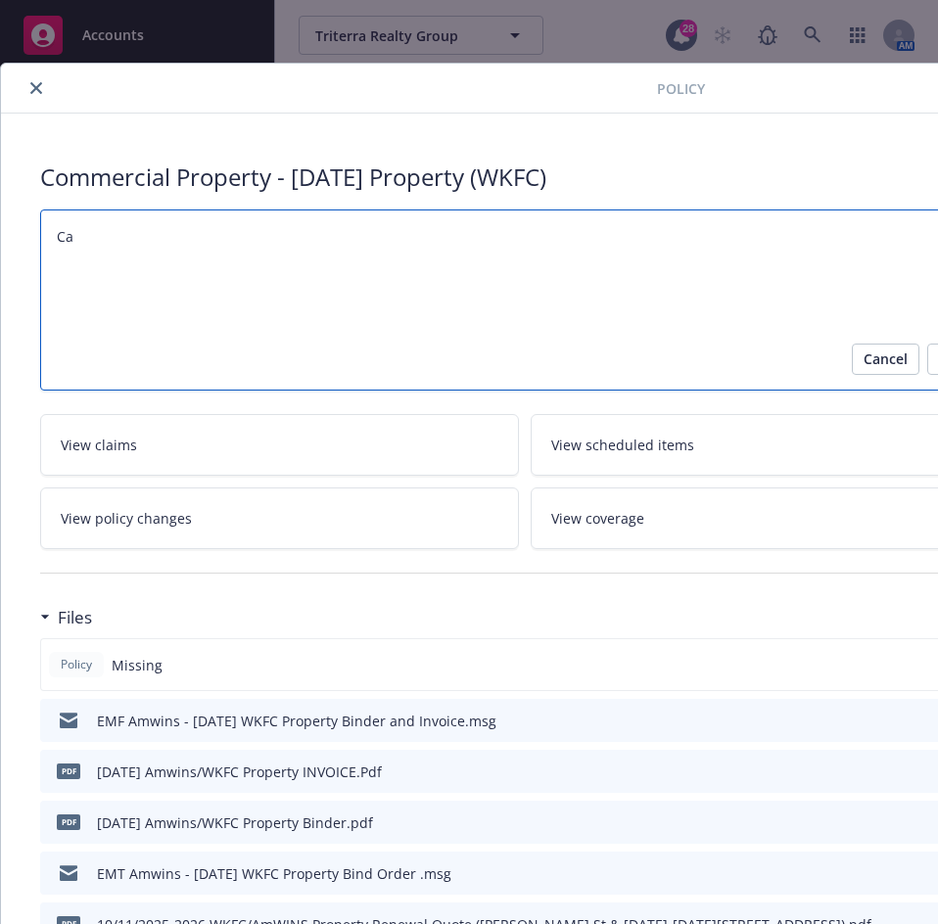
type textarea "x"
type textarea "Car"
type textarea "x"
type textarea "Carr"
type textarea "x"
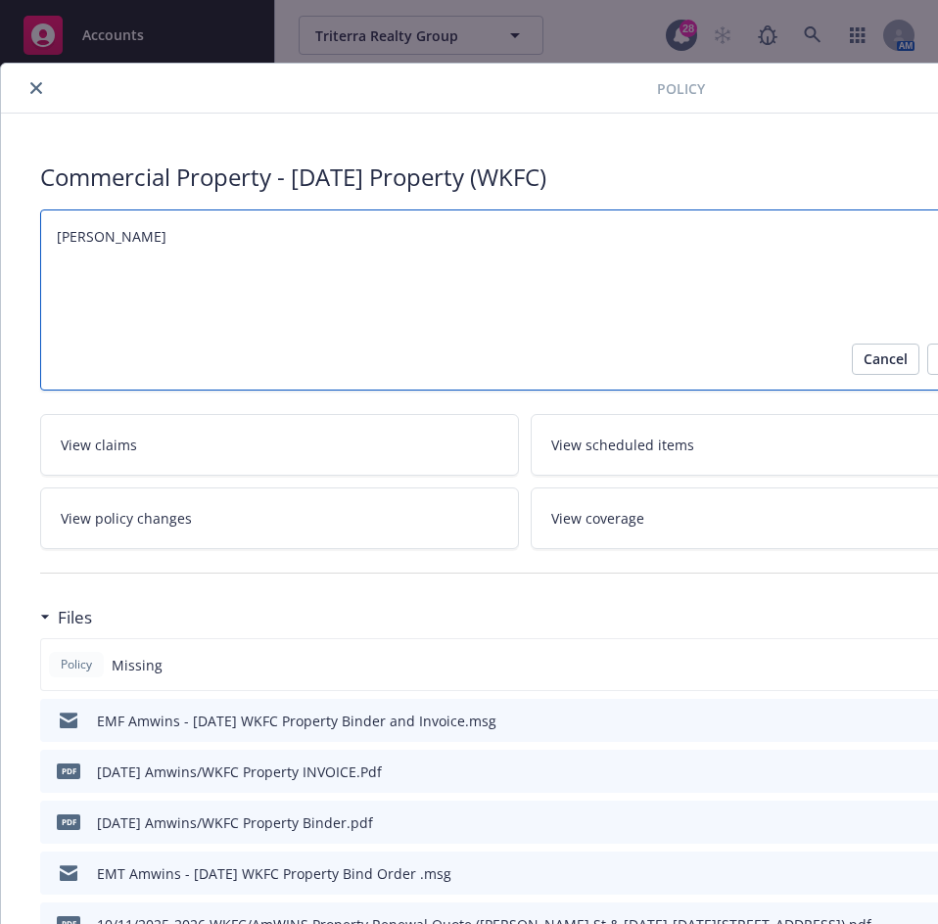
type textarea "Carri"
type textarea "x"
type textarea "Carrie"
type textarea "x"
type textarea "Carrier"
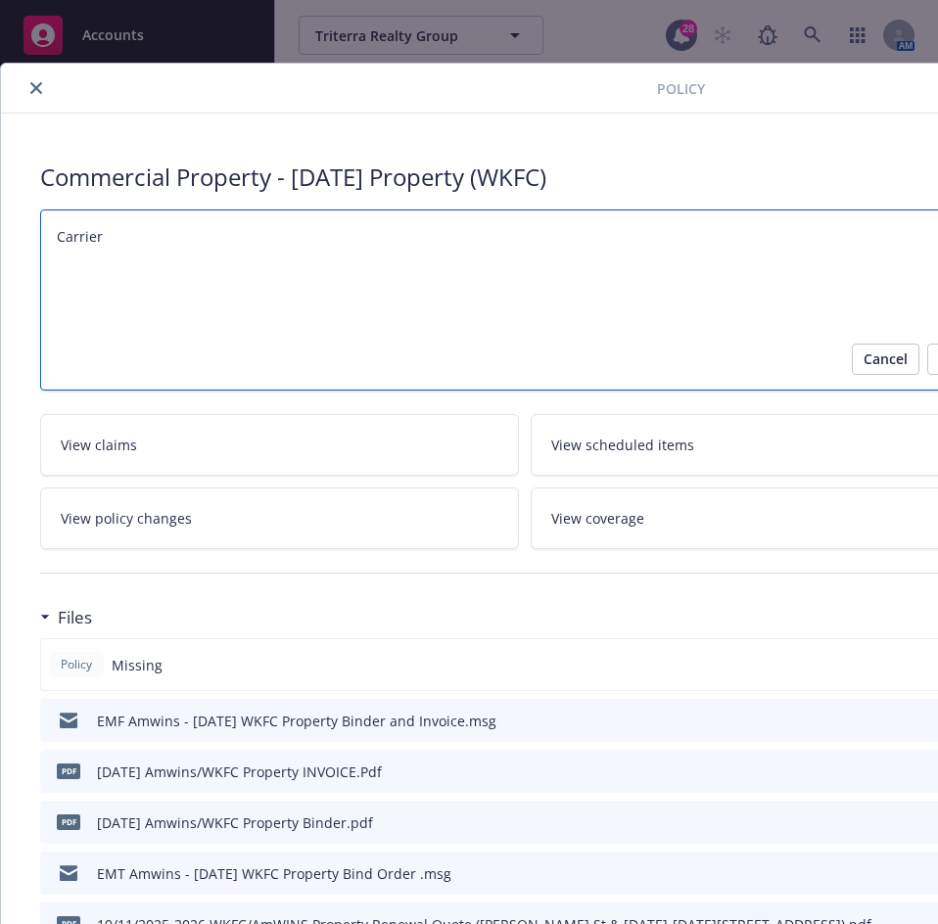
type textarea "x"
type textarea "Carrier A"
type textarea "x"
type textarea "Carrier AS"
type textarea "x"
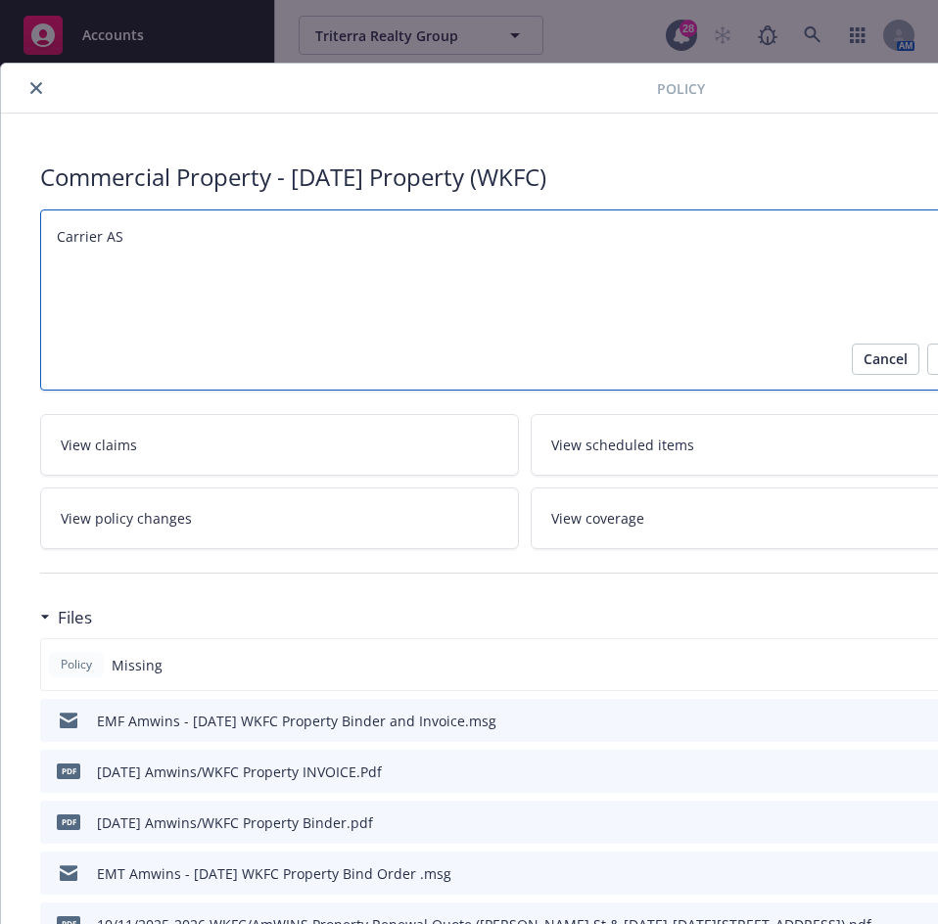
type textarea "Carrier ASc"
type textarea "x"
type textarea "Carrier ASch"
type textarea "x"
type textarea "Carrier ASche"
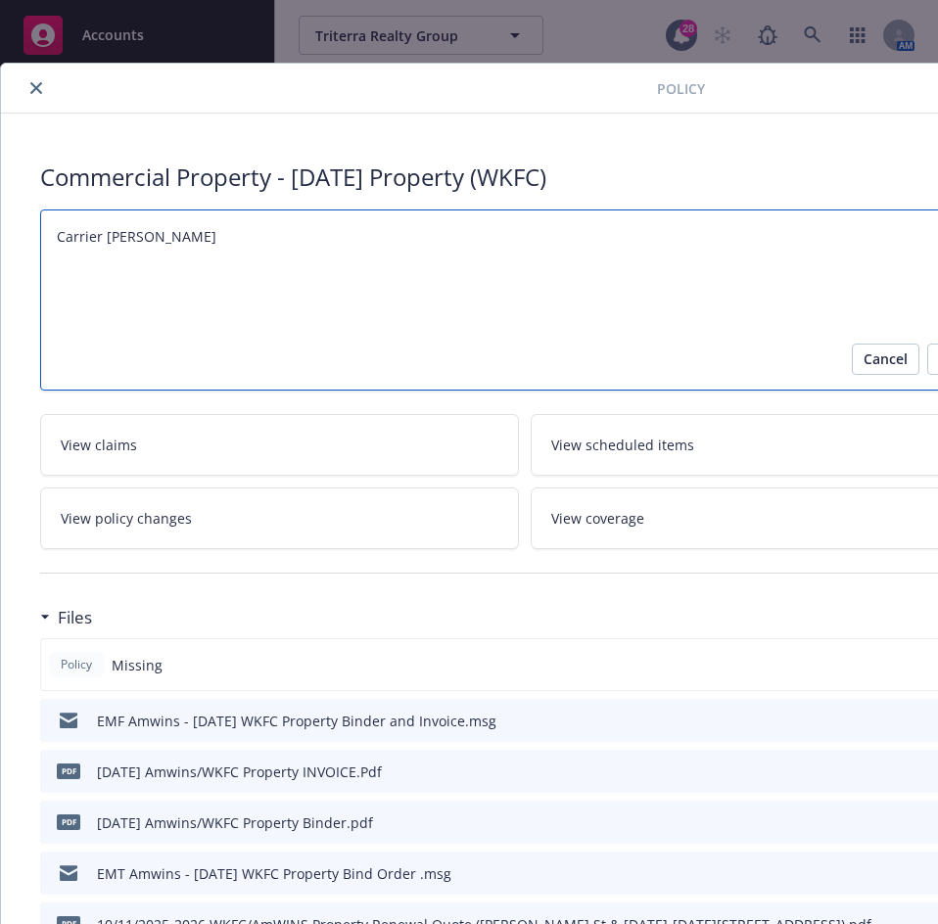
type textarea "x"
type textarea "Carrier ASched"
type textarea "x"
type textarea "Carrier ASchedu"
type textarea "x"
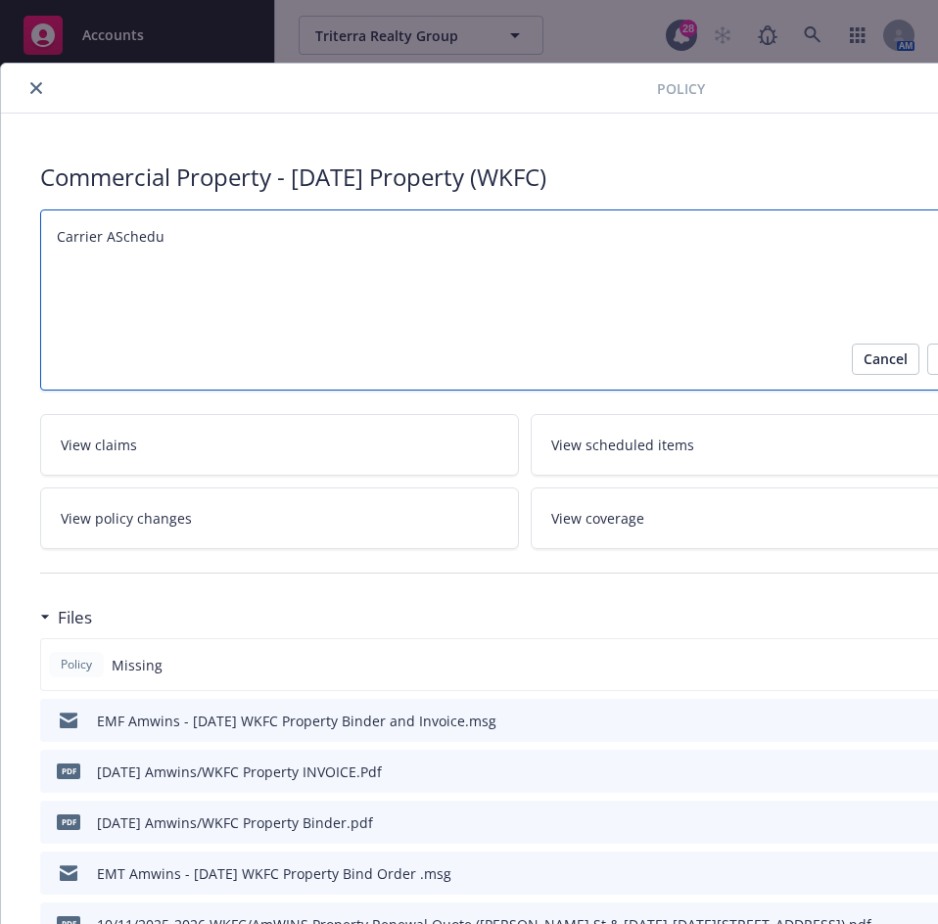
type textarea "Carrier ASchedul"
type textarea "x"
type textarea "Carrier ASchedule"
type textarea "x"
type textarea "Carrier ASchedul"
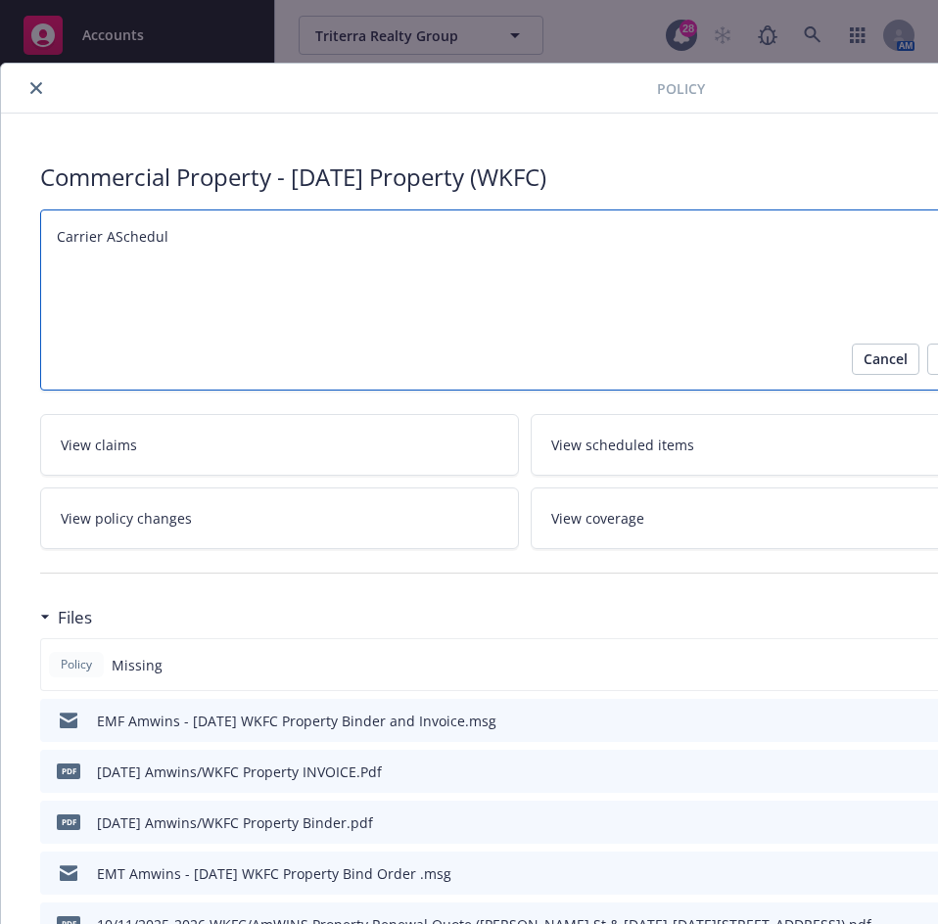
type textarea "x"
type textarea "Carrier ASchedu"
type textarea "x"
type textarea "Carrier ASched"
type textarea "x"
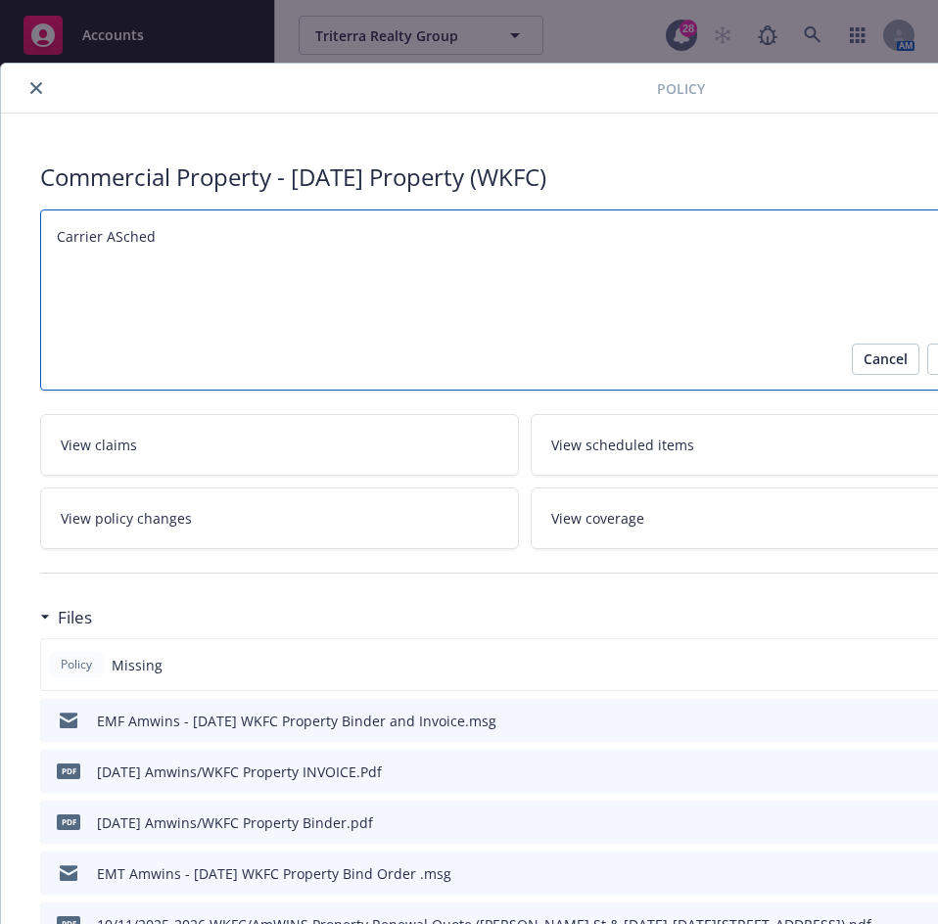
type textarea "Carrier ASche"
type textarea "x"
type textarea "Carrier ASc"
type textarea "x"
type textarea "Carrier AS"
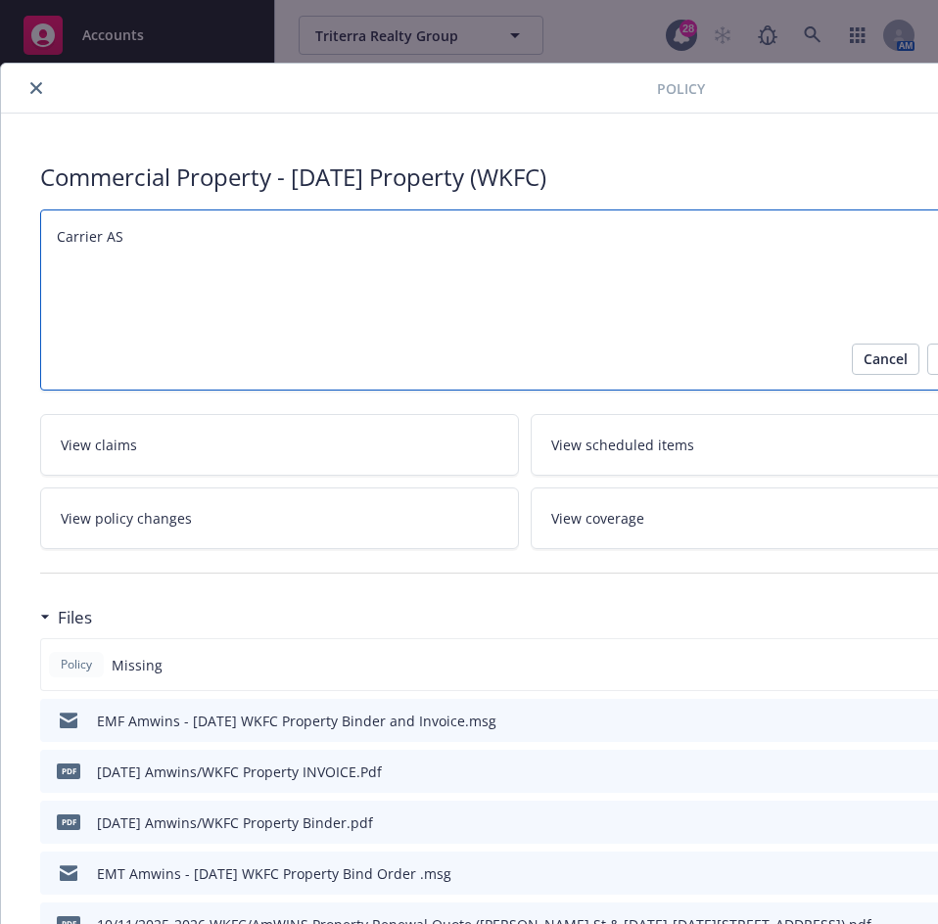
type textarea "x"
type textarea "Carrier A"
type textarea "x"
type textarea "Carrier"
type textarea "x"
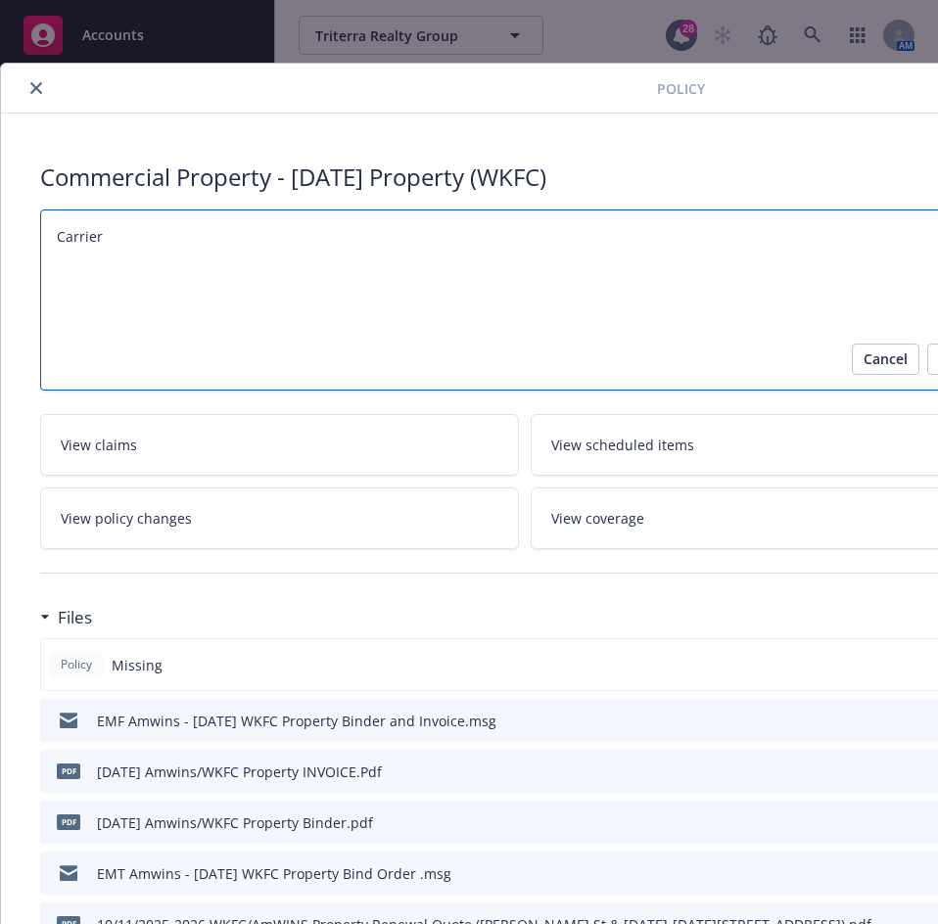
type textarea "Carrier S"
type textarea "x"
type textarea "Carrier Sc"
type textarea "x"
type textarea "Carrier Sch"
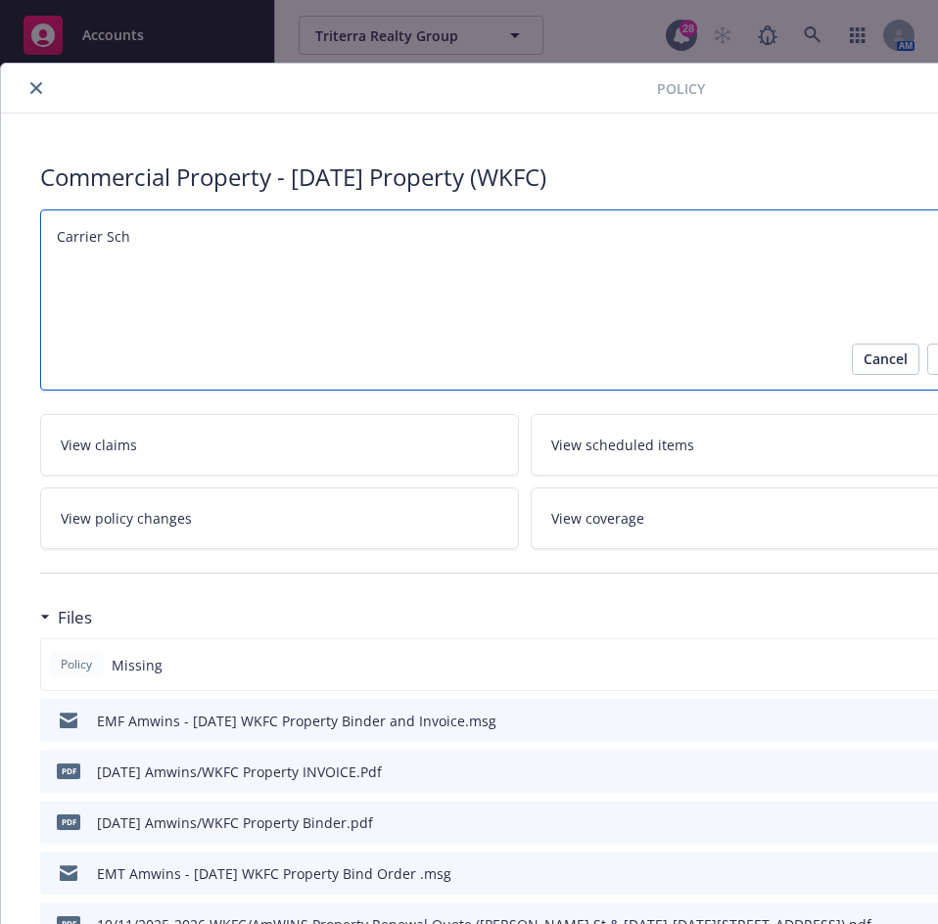
type textarea "x"
type textarea "Carrier Sche"
type textarea "x"
type textarea "Carrier Sched"
type textarea "x"
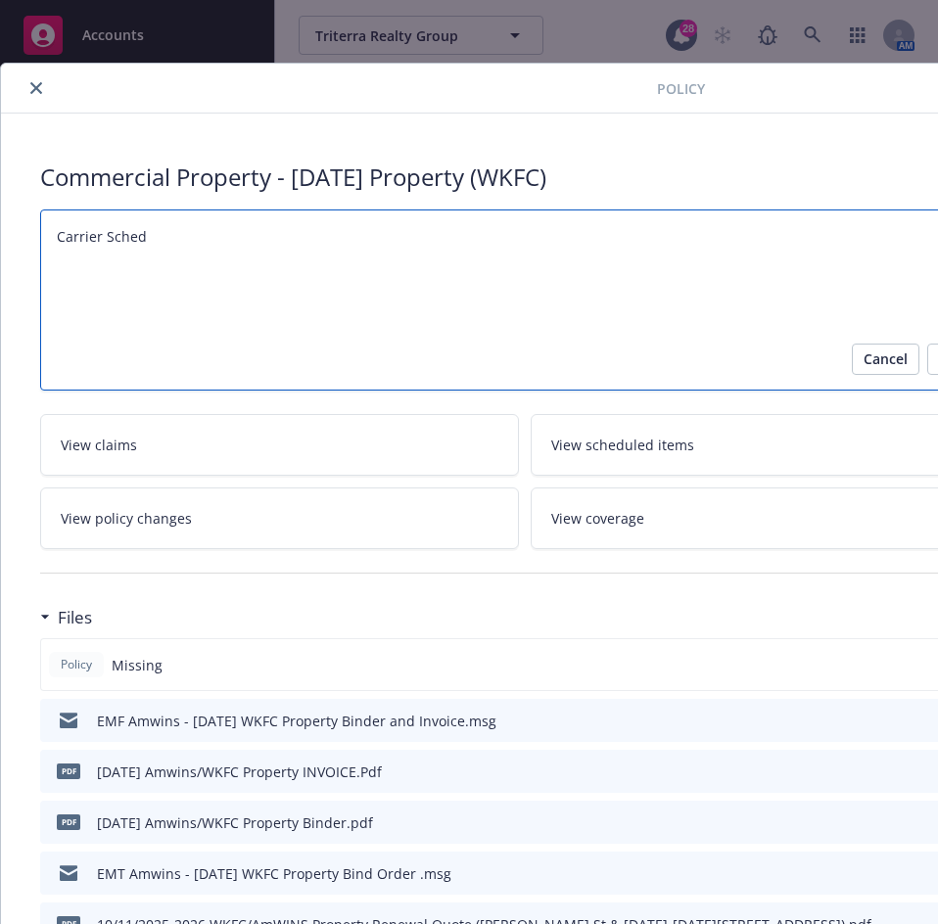
type textarea "Carrier Schedu"
type textarea "x"
type textarea "Carrier Schedul"
type textarea "x"
type textarea "Carrier Schedule"
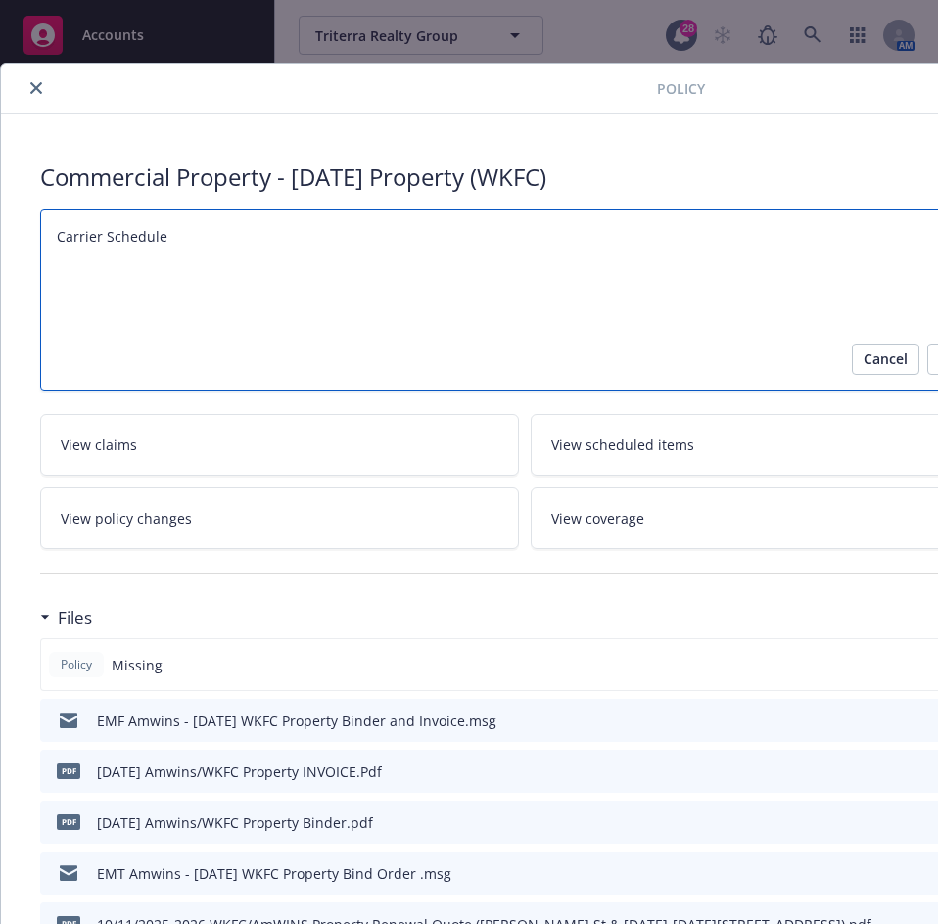
type textarea "x"
type textarea "Carrier Schedule:"
type textarea "x"
type textarea "Carrier Schedule:"
drag, startPoint x: 192, startPoint y: 291, endPoint x: 158, endPoint y: 280, distance: 35.9
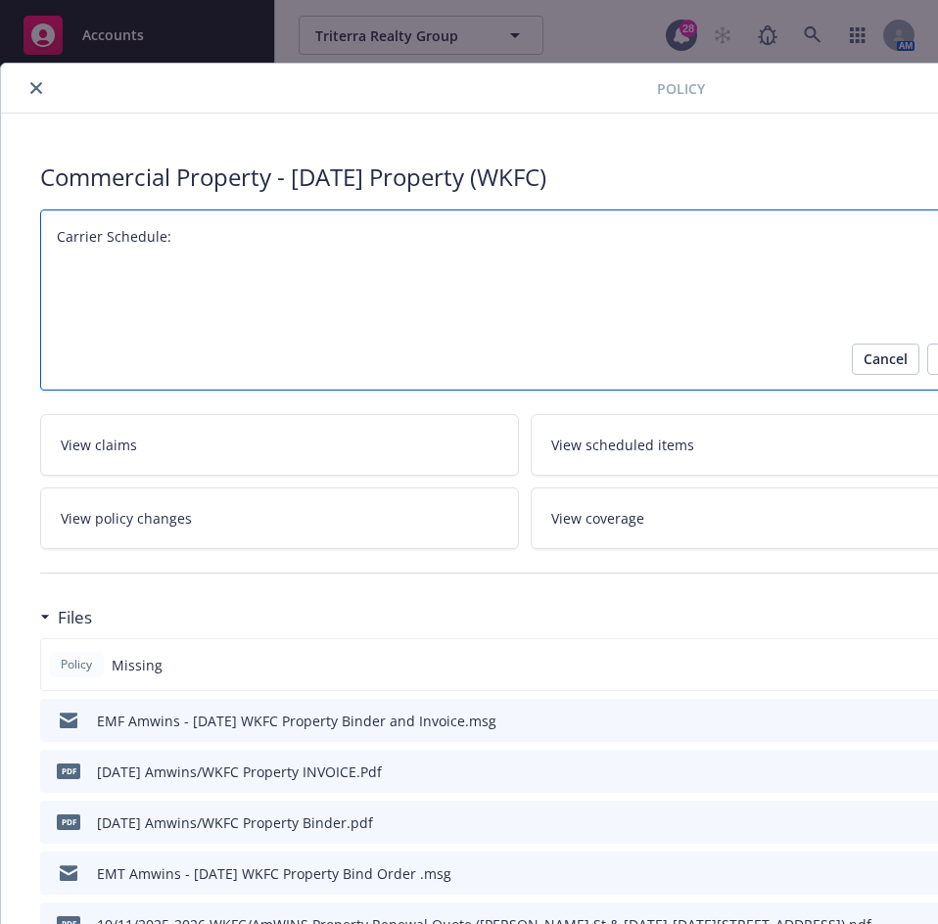
click at [192, 291] on textarea "Carrier Schedule:" at bounding box center [524, 299] width 968 height 181
paste textarea "AXIS Surplus Insurance Company"
type textarea "x"
type textarea "Carrier Schedule: AXIS Surplus Insurance Company"
click at [215, 257] on textarea "Carrier Schedule: AXIS Surplus Insurance Company" at bounding box center [524, 299] width 968 height 181
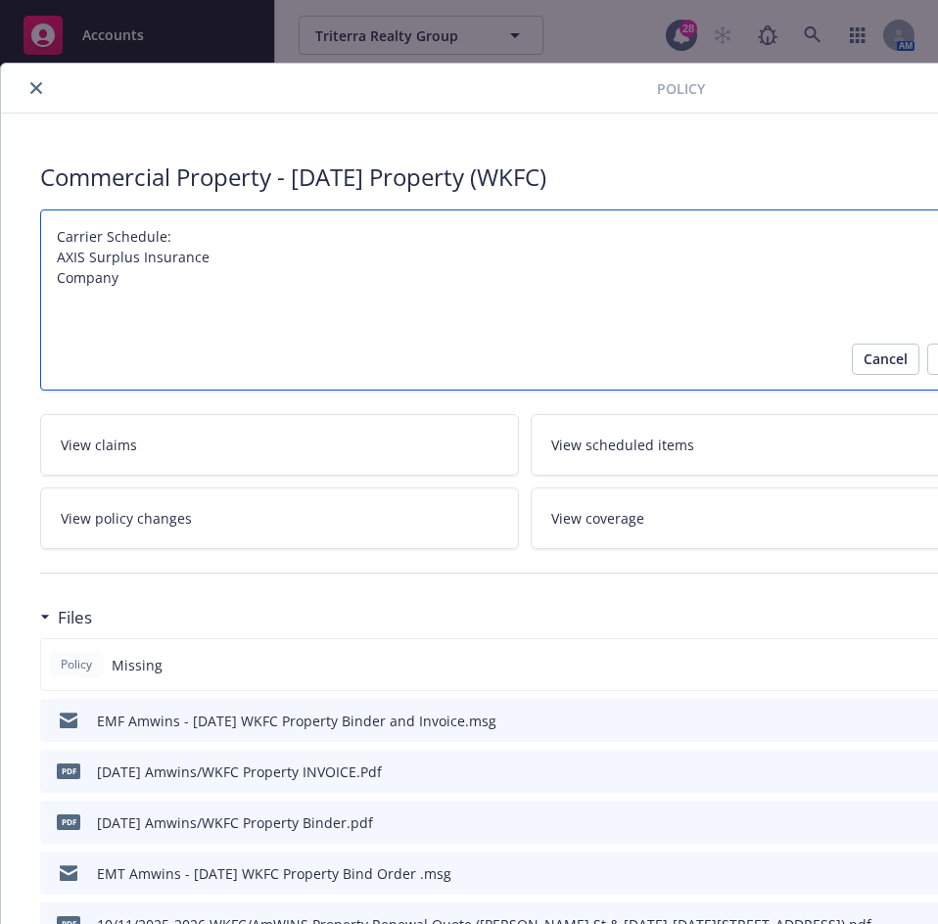
type textarea "x"
type textarea "Carrier Schedule: AXIS Surplus InsuranceCompany"
type textarea "x"
type textarea "Carrier Schedule: AXIS Surplus Insurance Company"
click at [279, 260] on textarea "Carrier Schedule: AXIS Surplus Insurance Company" at bounding box center [524, 299] width 968 height 181
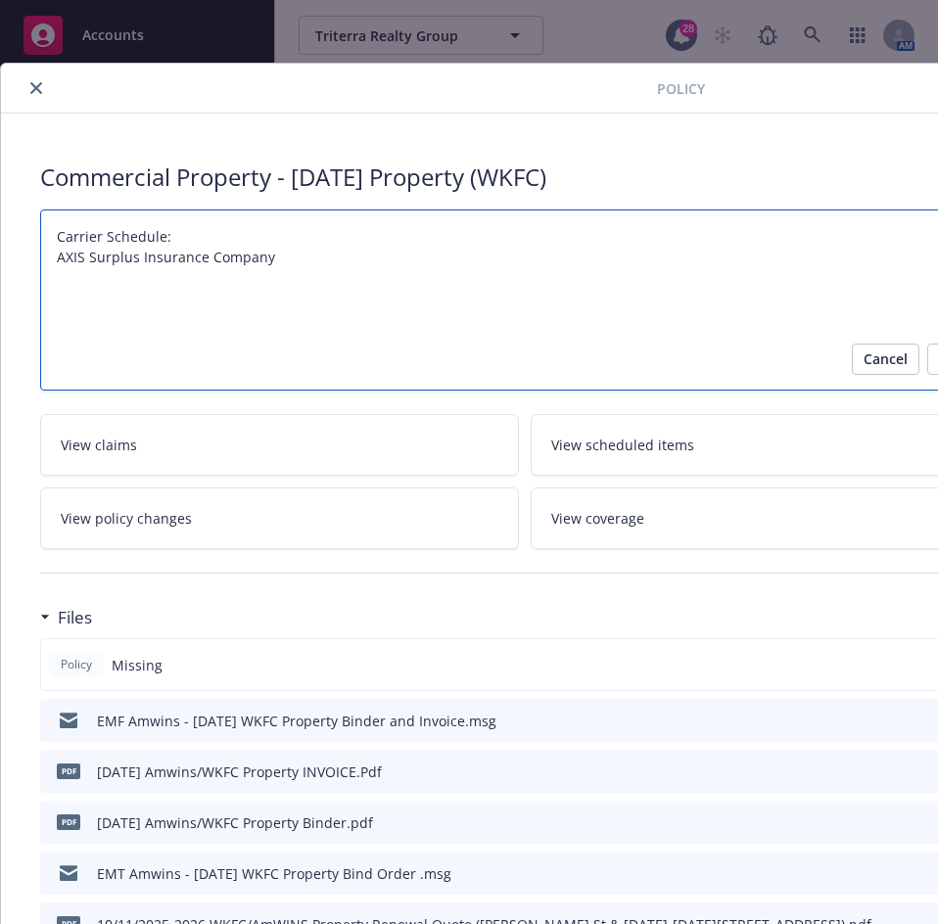
type textarea "x"
type textarea "Carrier Schedule: AXIS Surplus Insurance Company:"
type textarea "x"
type textarea "Carrier Schedule: AXIS Surplus Insurance Company:"
click at [311, 256] on textarea "Carrier Schedule: AXIS Surplus Insurance Company:" at bounding box center [524, 299] width 968 height 181
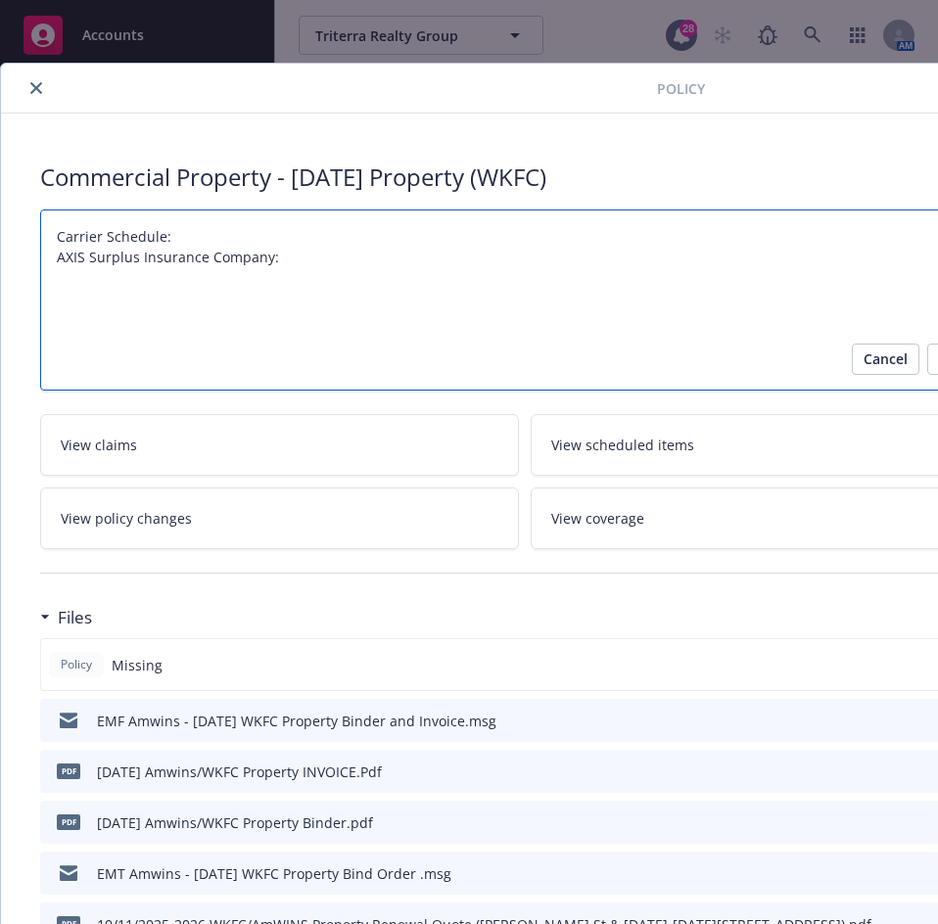
paste textarea "WKES003706-02"
type textarea "x"
type textarea "Carrier Schedule: AXIS Surplus Insurance Company: WKES003706-02"
type textarea "x"
type textarea "Carrier Schedule: AXIS Surplus Insurance Company: WKES003706-02"
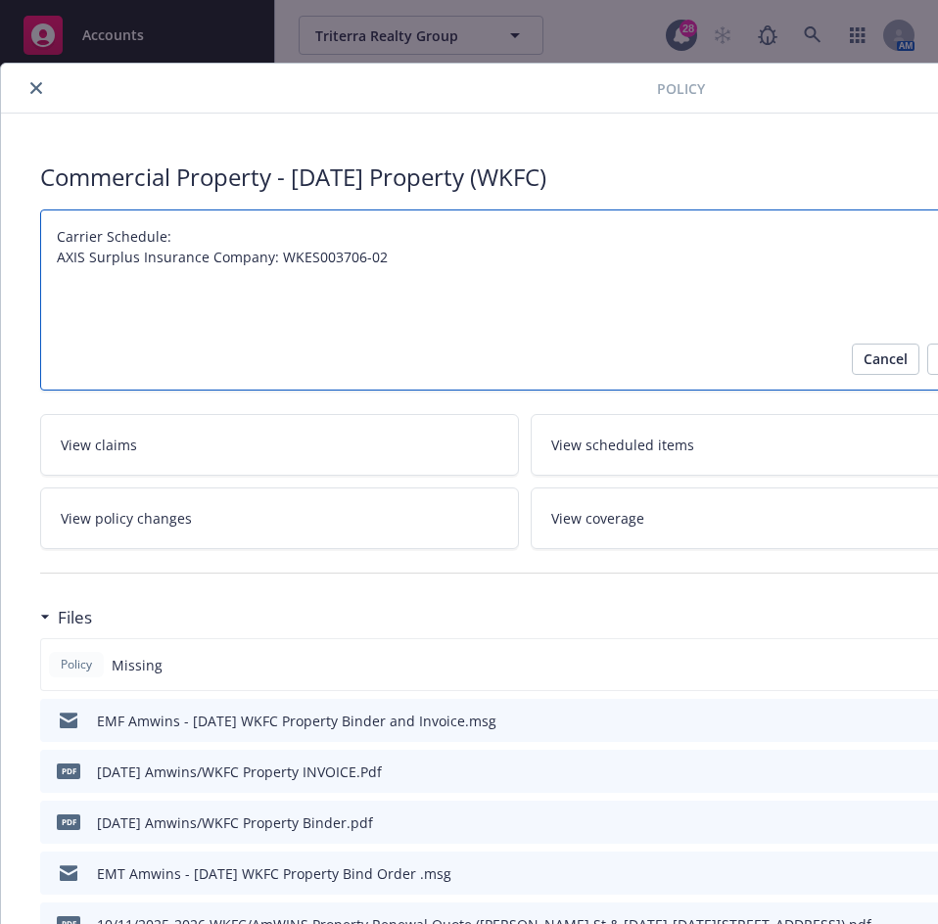
drag, startPoint x: 63, startPoint y: 277, endPoint x: 114, endPoint y: 287, distance: 51.8
click at [63, 277] on textarea "Carrier Schedule: AXIS Surplus Insurance Company: WKES003706-02" at bounding box center [524, 299] width 968 height 181
paste textarea "Interstate Fire & Casualty Company"
type textarea "x"
type textarea "Carrier Schedule: AXIS Surplus Insurance Company: WKES003706-02 Interstate Fire…"
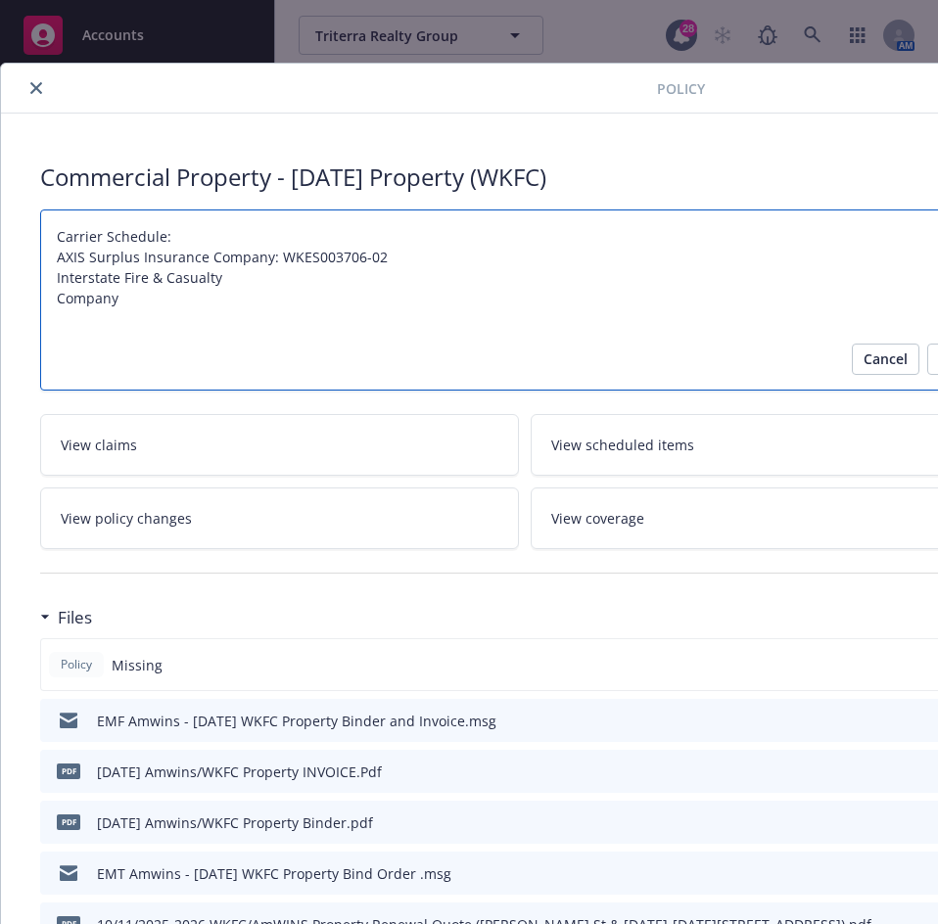
click at [231, 283] on textarea "Carrier Schedule: AXIS Surplus Insurance Company: WKES003706-02 Interstate Fire…" at bounding box center [524, 299] width 968 height 181
type textarea "x"
type textarea "Carrier Schedule: AXIS Surplus Insurance Company: WKES003706-02 Interstate Fire…"
type textarea "x"
type textarea "Carrier Schedule: AXIS Surplus Insurance Company: WKES003706-02 Interstate Fire…"
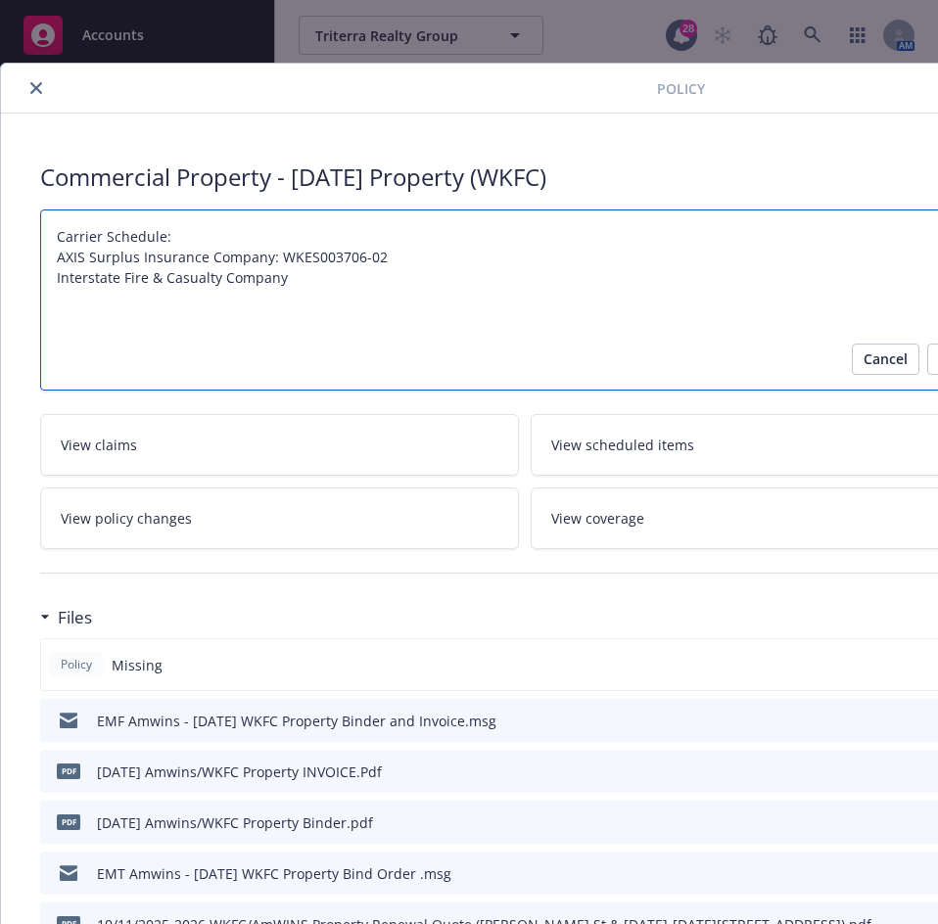
click at [295, 273] on textarea "Carrier Schedule: AXIS Surplus Insurance Company: WKES003706-02 Interstate Fire…" at bounding box center [524, 299] width 968 height 181
type textarea "x"
type textarea "Carrier Schedule: AXIS Surplus Insurance Company: WKES003706-02 Interstate Fire…"
type textarea "x"
type textarea "Carrier Schedule: AXIS Surplus Insurance Company: WKES003706-02 Interstate Fire…"
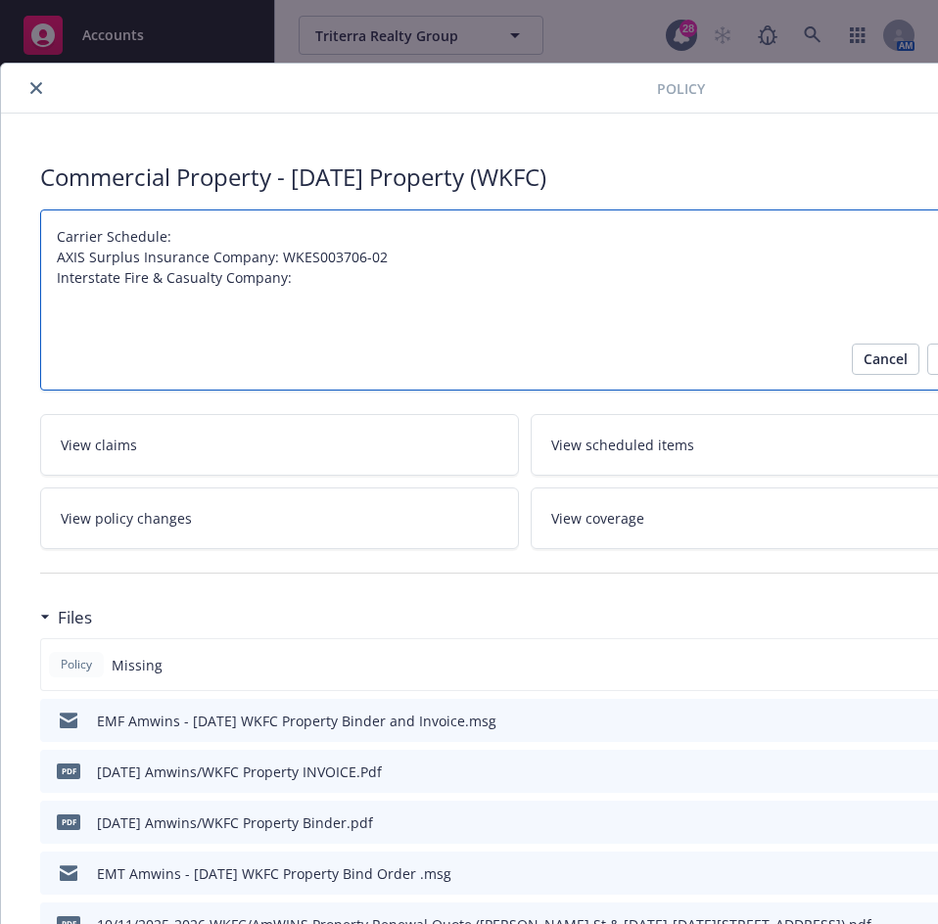
click at [335, 288] on textarea "Carrier Schedule: AXIS Surplus Insurance Company: WKES003706-02 Interstate Fire…" at bounding box center [524, 299] width 968 height 181
paste textarea "ALZCP2405125-01"
type textarea "x"
type textarea "Carrier Schedule: AXIS Surplus Insurance Company: WKES003706-02 Interstate Fire…"
type textarea "x"
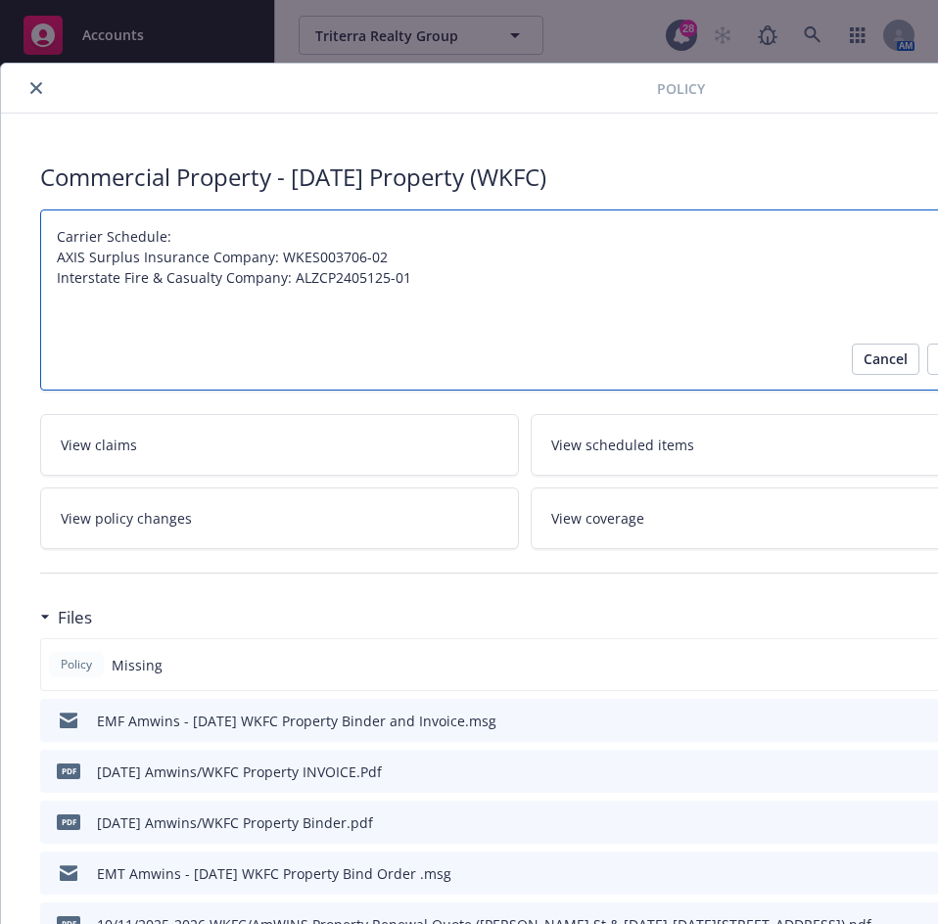
type textarea "Carrier Schedule: AXIS Surplus Insurance Company: WKES003706-02 Interstate Fire…"
click at [93, 297] on textarea "Carrier Schedule: AXIS Surplus Insurance Company: WKES003706-02 Interstate Fire…" at bounding box center [524, 299] width 968 height 181
paste textarea "Lexington Insurance Company"
type textarea "x"
type textarea "Carrier Schedule: AXIS Surplus Insurance Company: WKES003706-02 Interstate Fire…"
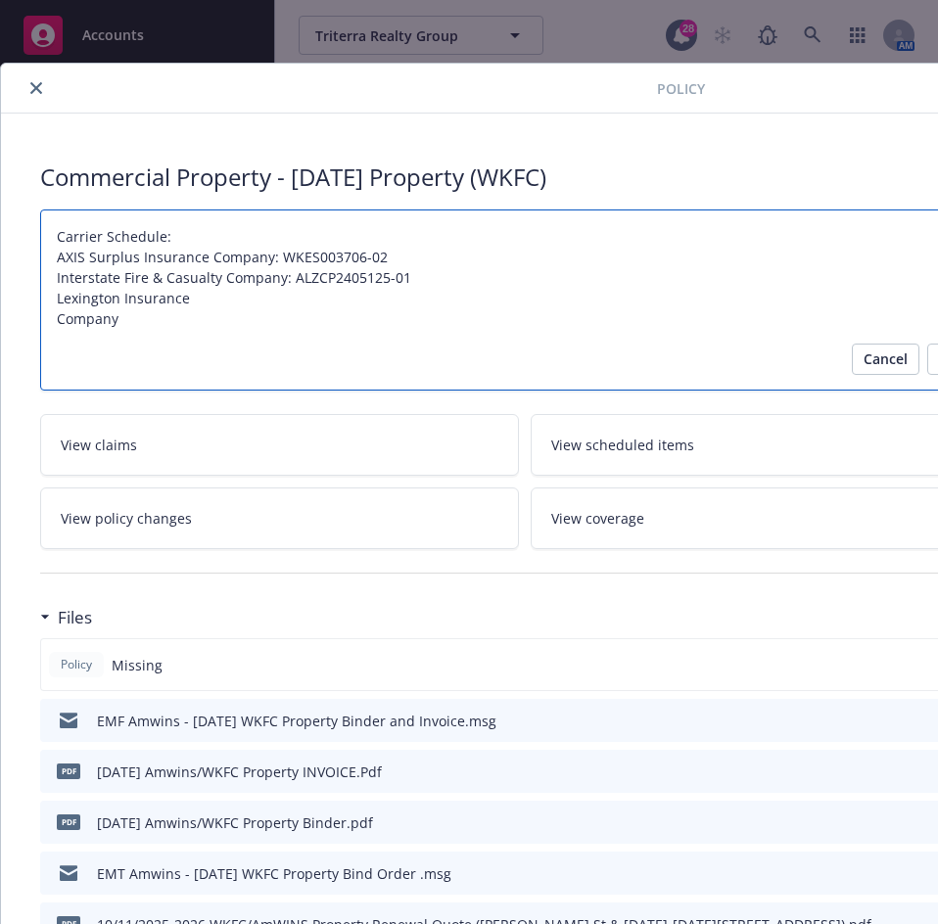
click at [215, 291] on textarea "Carrier Schedule: AXIS Surplus Insurance Company: WKES003706-02 Interstate Fire…" at bounding box center [524, 299] width 968 height 181
type textarea "x"
type textarea "Carrier Schedule: AXIS Surplus Insurance Company: WKES003706-02 Interstate Fire…"
type textarea "x"
type textarea "Carrier Schedule: AXIS Surplus Insurance Company: WKES003706-02 Interstate Fire…"
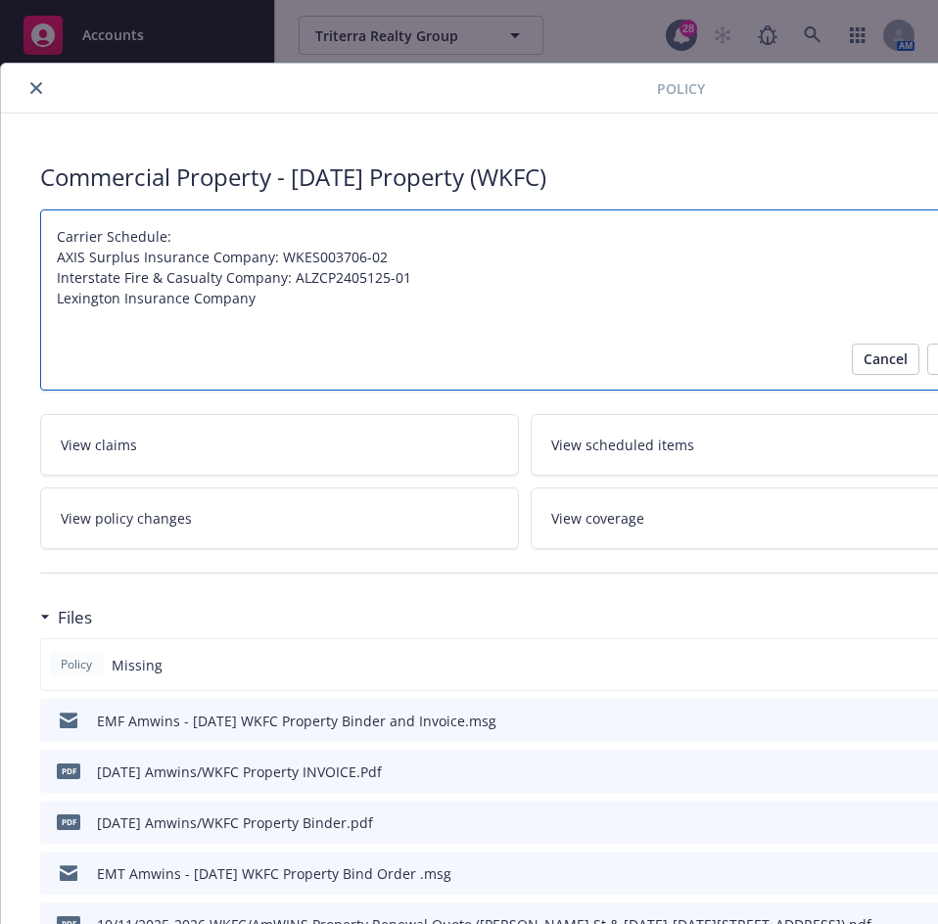
click at [277, 304] on textarea "Carrier Schedule: AXIS Surplus Insurance Company: WKES003706-02 Interstate Fire…" at bounding box center [524, 299] width 968 height 181
type textarea "x"
type textarea "Carrier Schedule: AXIS Surplus Insurance Company: WKES003706-02 Interstate Fire…"
click at [282, 302] on textarea "Carrier Schedule: AXIS Surplus Insurance Company: WKES003706-02 Interstate Fire…" at bounding box center [524, 299] width 968 height 181
type textarea "x"
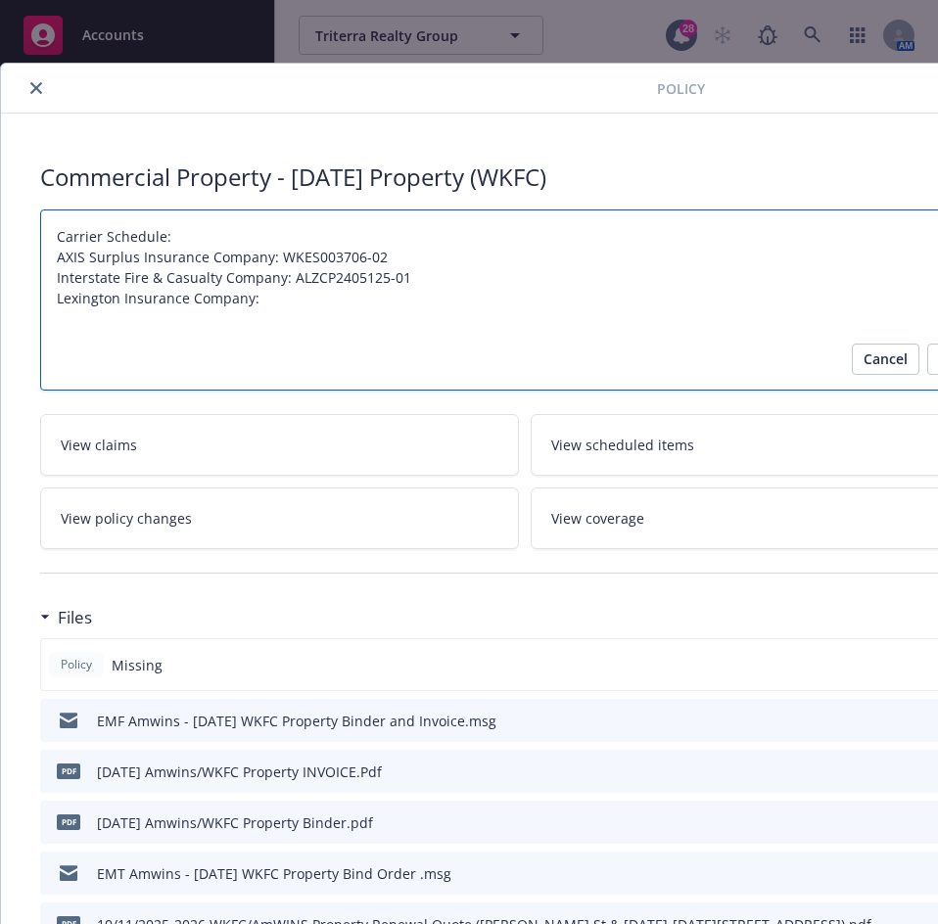
type textarea "Carrier Schedule: AXIS Surplus Insurance Company: WKES003706-02 Interstate Fire…"
paste textarea "016515203-01"
type textarea "x"
type textarea "Carrier Schedule: AXIS Surplus Insurance Company: WKES003706-02 Interstate Fire…"
type textarea "x"
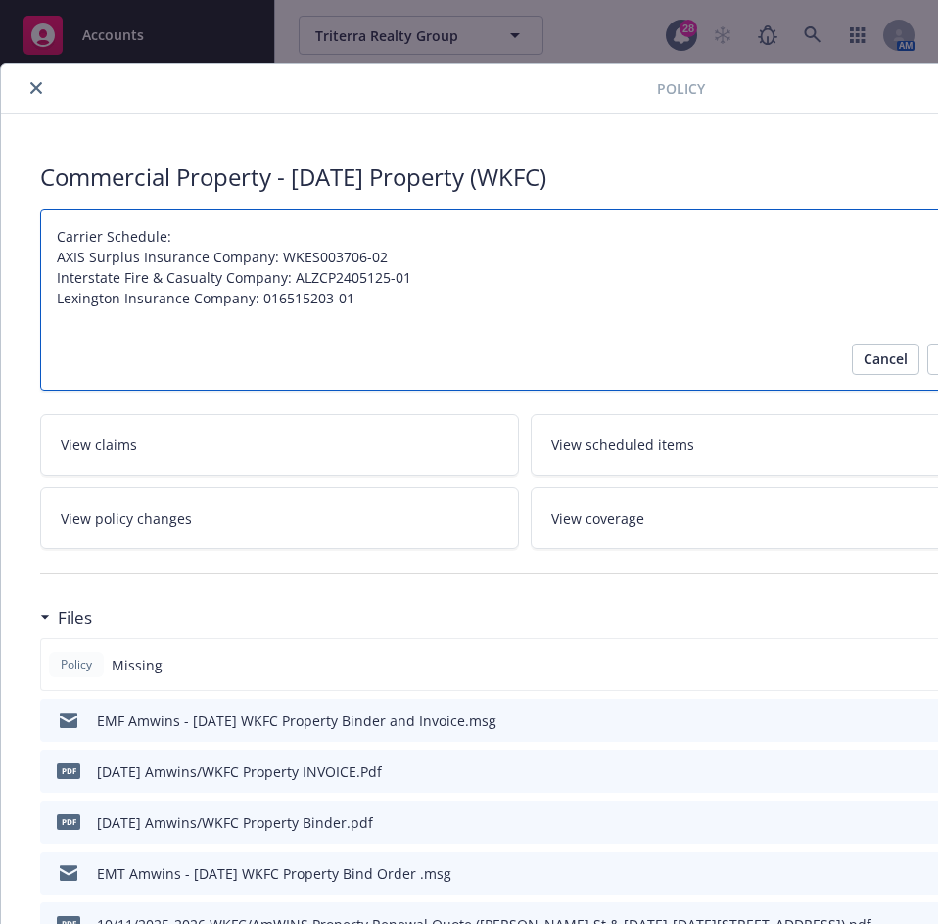
type textarea "Carrier Schedule: AXIS Surplus Insurance Company: WKES003706-02 Interstate Fire…"
drag, startPoint x: 79, startPoint y: 325, endPoint x: 279, endPoint y: 323, distance: 199.7
click at [79, 325] on textarea "Carrier Schedule: AXIS Surplus Insurance Company: WKES003706-02 Interstate Fire…" at bounding box center [524, 299] width 968 height 181
paste textarea "MS Transverse Specialty Insurance Company"
type textarea "x"
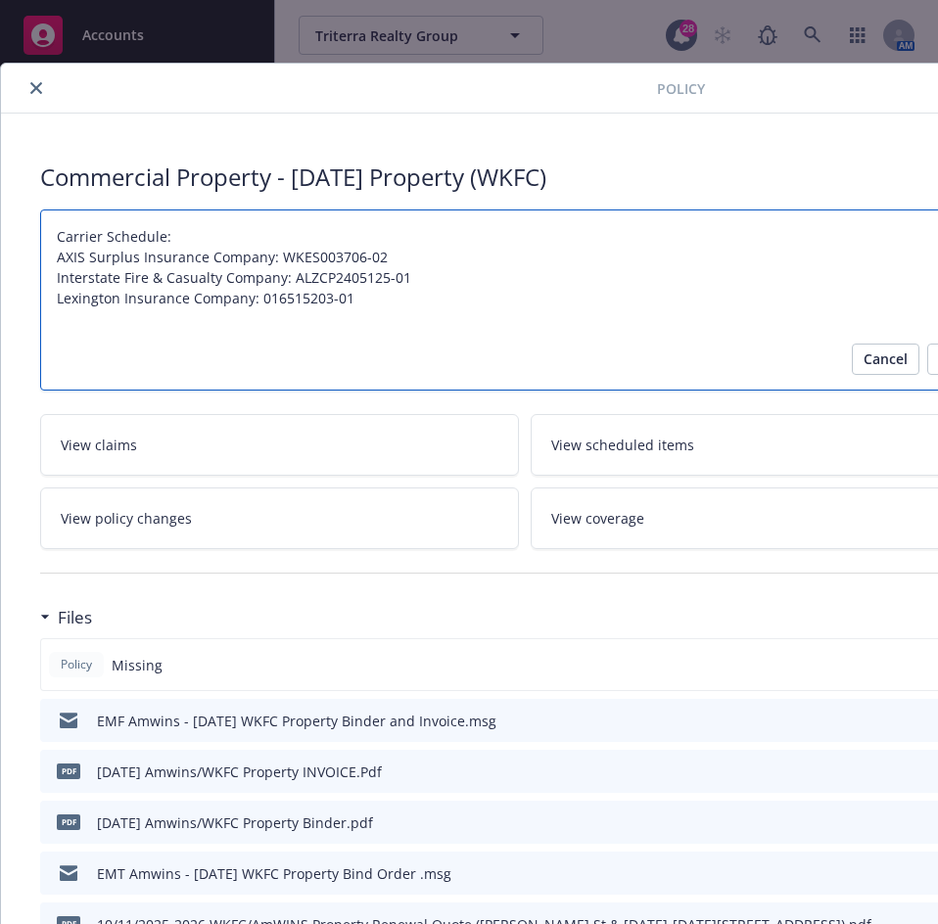
type textarea "Carrier Schedule: AXIS Surplus Insurance Company: WKES003706-02 Interstate Fire…"
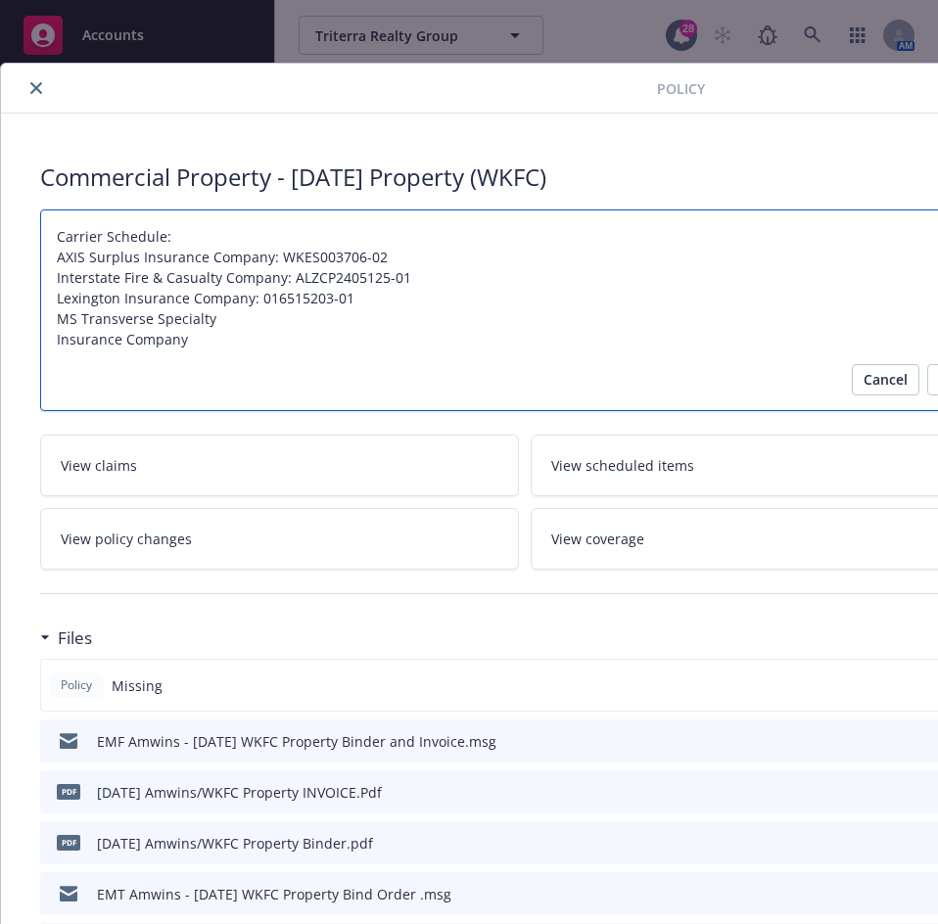
click at [230, 315] on textarea "Carrier Schedule: AXIS Surplus Insurance Company: WKES003706-02 Interstate Fire…" at bounding box center [524, 310] width 968 height 202
type textarea "x"
type textarea "Carrier Schedule: AXIS Surplus Insurance Company: WKES003706-02 Interstate Fire…"
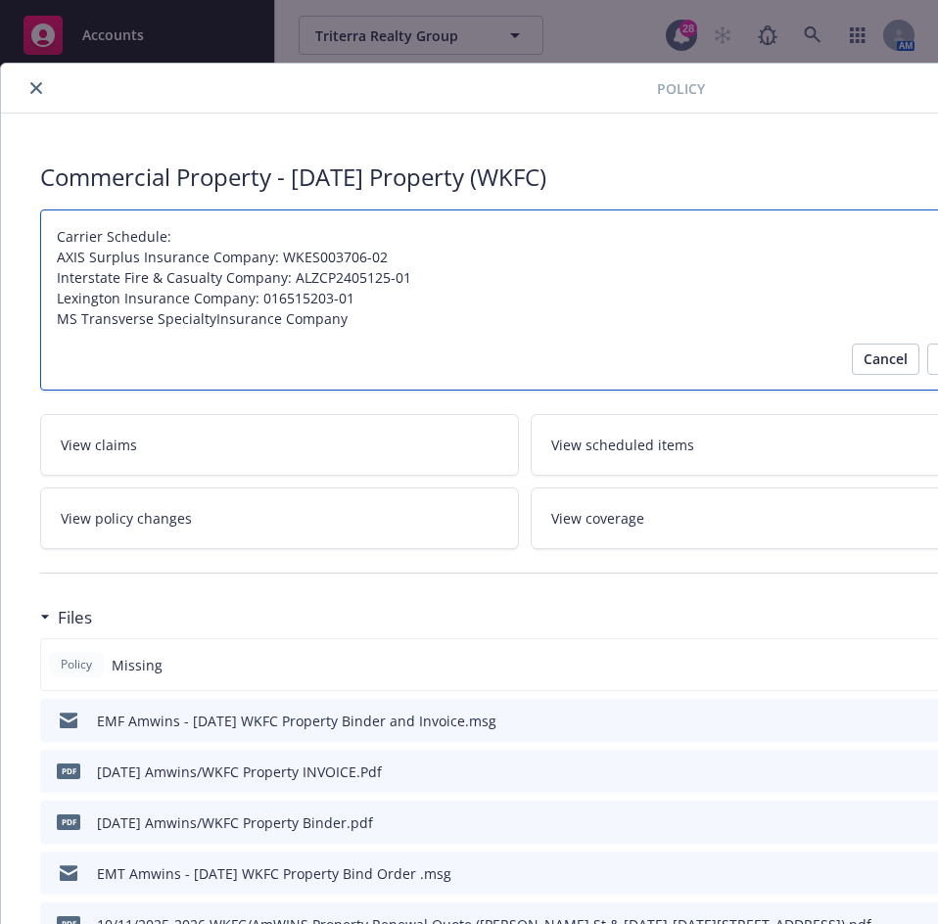
type textarea "x"
type textarea "Carrier Schedule: AXIS Surplus Insurance Company: WKES003706-02 Interstate Fire…"
click at [407, 319] on textarea "Carrier Schedule: AXIS Surplus Insurance Company: WKES003706-02 Interstate Fire…" at bounding box center [524, 299] width 968 height 181
type textarea "x"
type textarea "Carrier Schedule: AXIS Surplus Insurance Company: WKES003706-02 Interstate Fire…"
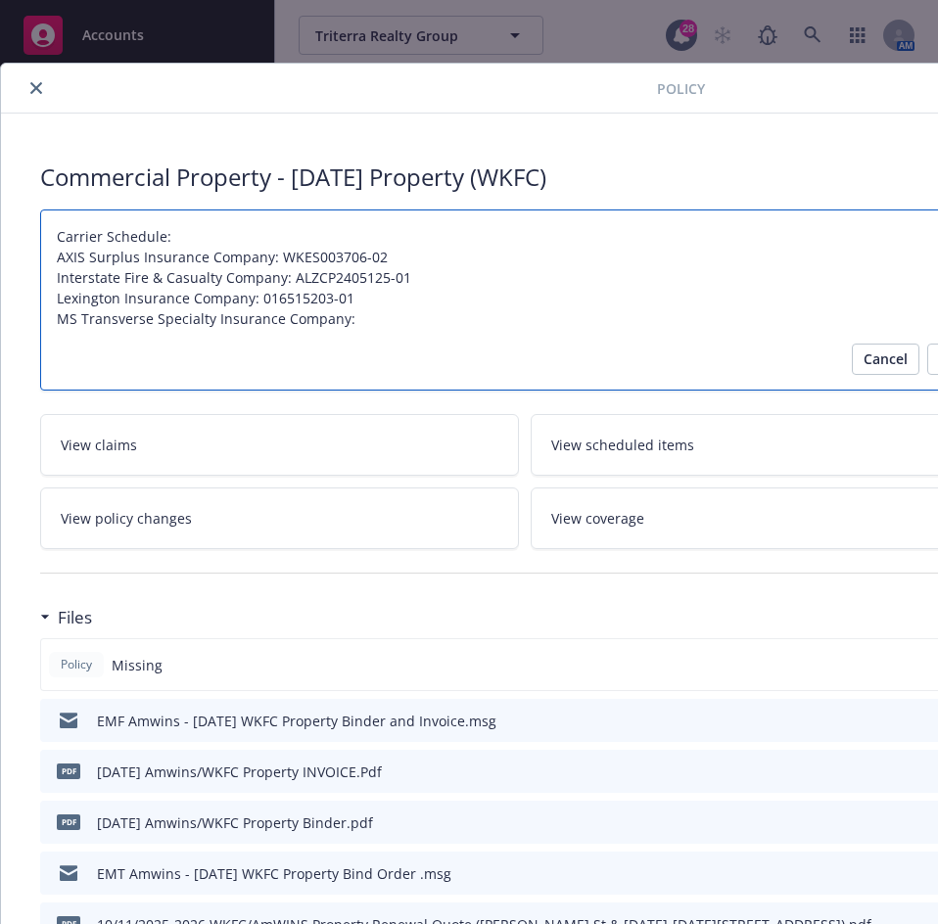
type textarea "x"
type textarea "Carrier Schedule: AXIS Surplus Insurance Company: WKES003706-02 Interstate Fire…"
click at [379, 326] on textarea "Carrier Schedule: AXIS Surplus Insurance Company: WKES003706-02 Interstate Fire…" at bounding box center [524, 299] width 968 height 181
paste textarea "TSWKPR0004327-00"
type textarea "x"
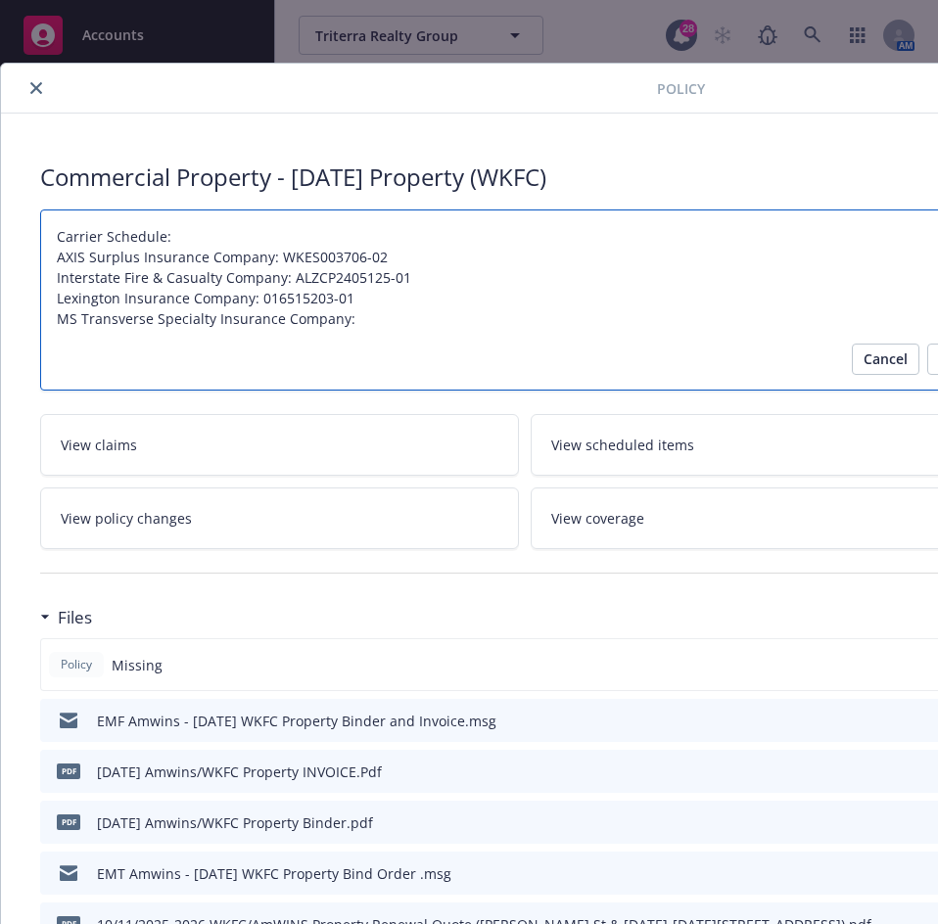
type textarea "Carrier Schedule: AXIS Surplus Insurance Company: WKES003706-02 Interstate Fire…"
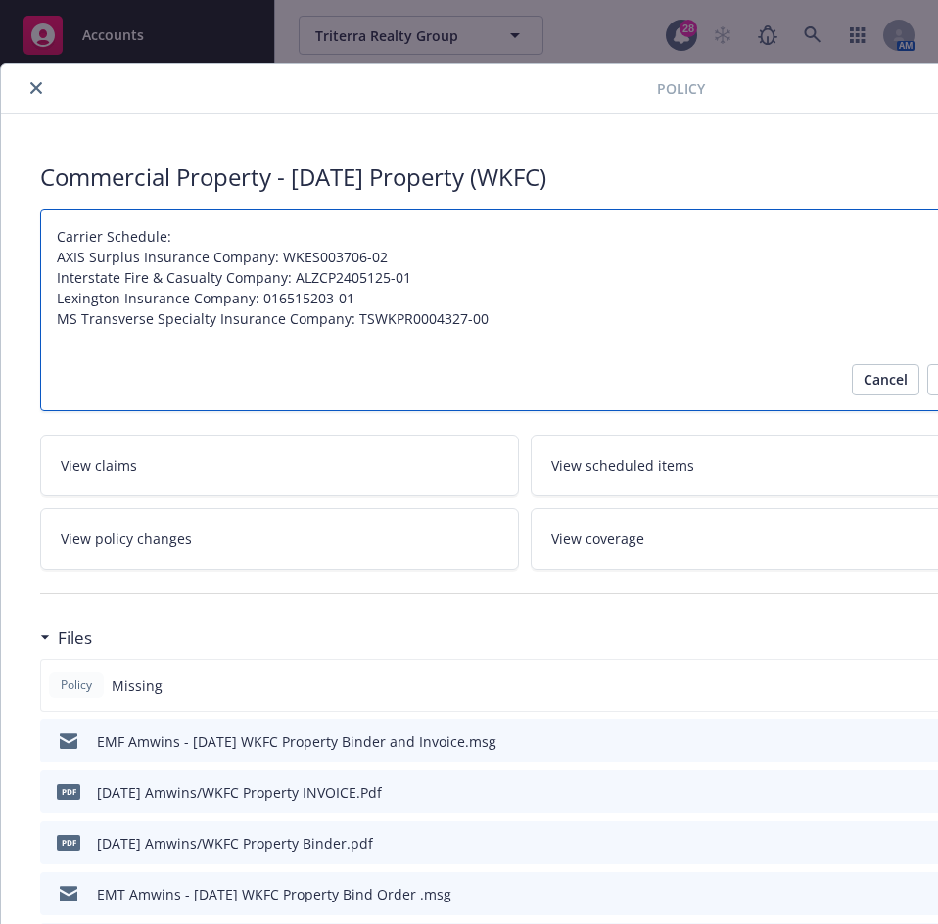
type textarea "x"
type textarea "Carrier Schedule: AXIS Surplus Insurance Company: WKES003706-02 Interstate Fire…"
click at [154, 353] on textarea "Carrier Schedule: AXIS Surplus Insurance Company: WKES003706-02 Interstate Fire…" at bounding box center [524, 310] width 968 height 202
paste textarea "Old Republic Union Insurance Company"
type textarea "x"
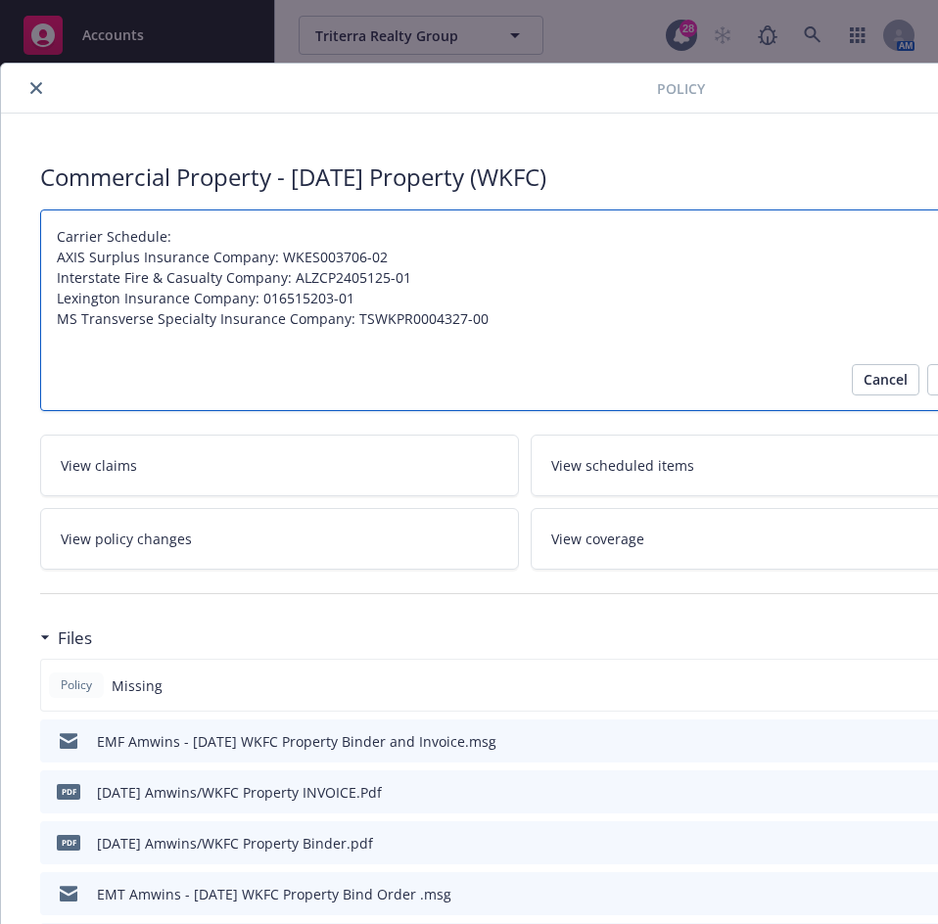
type textarea "Carrier Schedule: AXIS Surplus Insurance Company: WKES003706-02 Interstate Fire…"
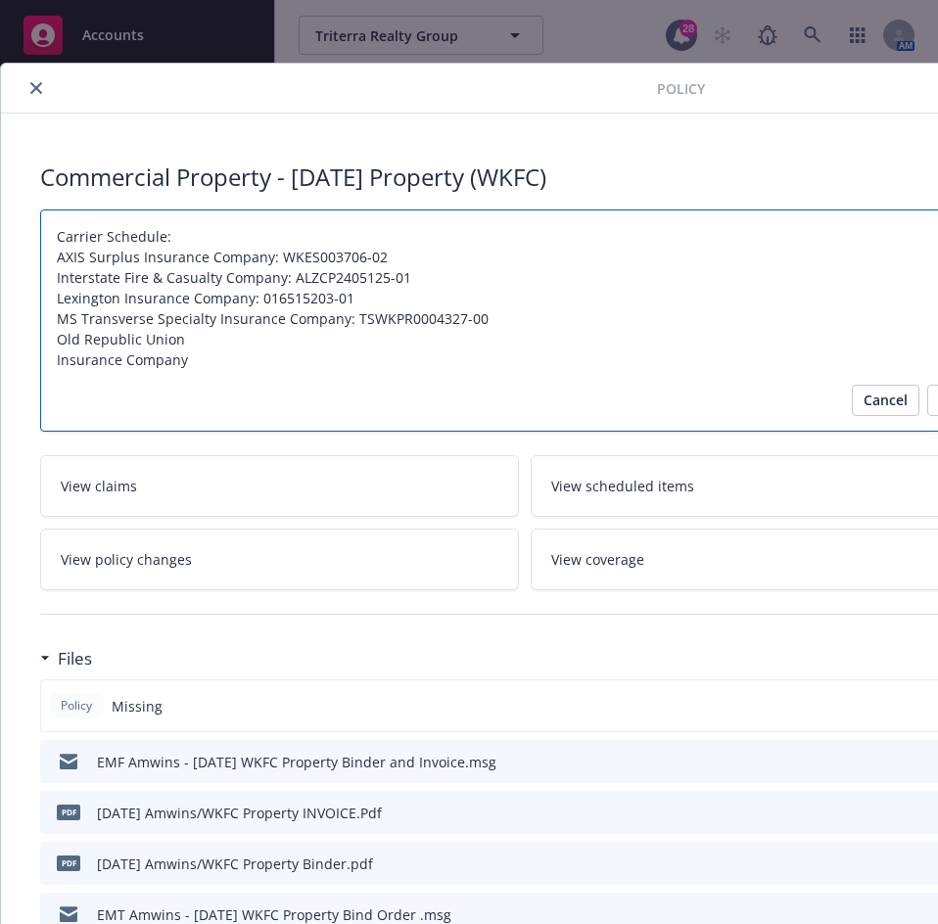
click at [187, 336] on textarea "Carrier Schedule: AXIS Surplus Insurance Company: WKES003706-02 Interstate Fire…" at bounding box center [524, 320] width 968 height 222
type textarea "x"
type textarea "Carrier Schedule: AXIS Surplus Insurance Company: WKES003706-02 Interstate Fire…"
type textarea "x"
type textarea "Carrier Schedule: AXIS Surplus Insurance Company: WKES003706-02 Interstate Fire…"
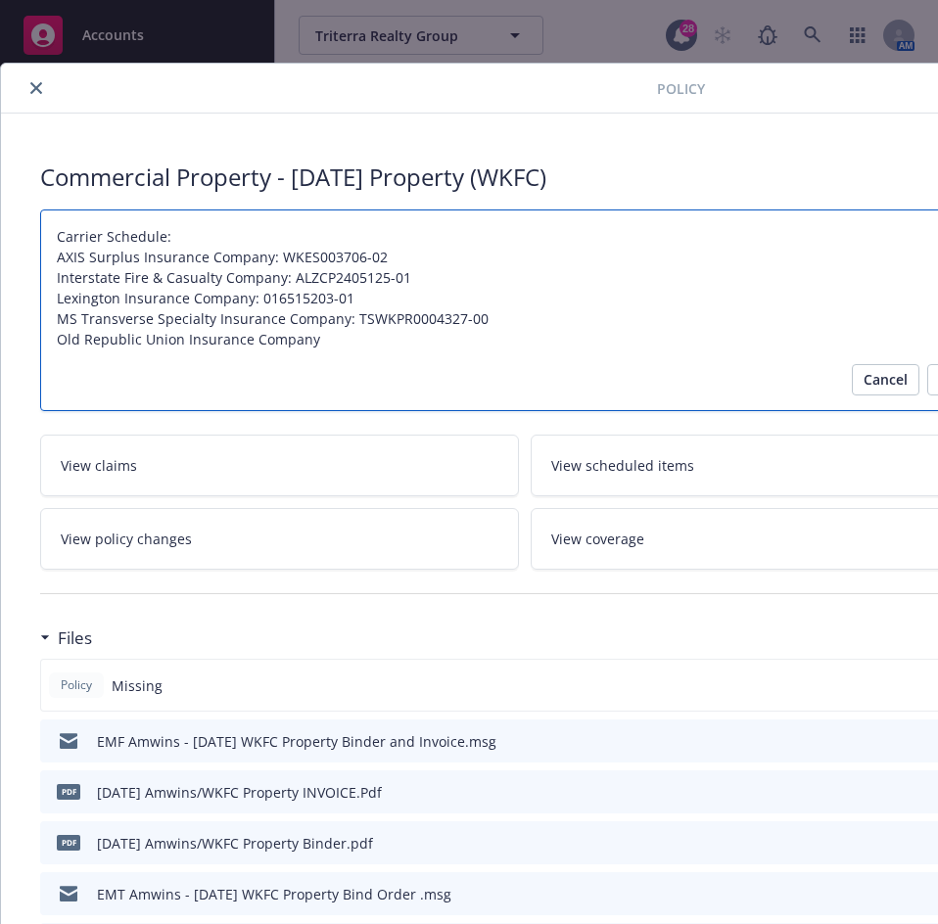
click at [321, 330] on textarea "Carrier Schedule: AXIS Surplus Insurance Company: WKES003706-02 Interstate Fire…" at bounding box center [524, 310] width 968 height 202
click at [320, 338] on textarea "Carrier Schedule: AXIS Surplus Insurance Company: WKES003706-02 Interstate Fire…" at bounding box center [524, 310] width 968 height 202
type textarea "x"
type textarea "Carrier Schedule: AXIS Surplus Insurance Company: WKES003706-02 Interstate Fire…"
type textarea "x"
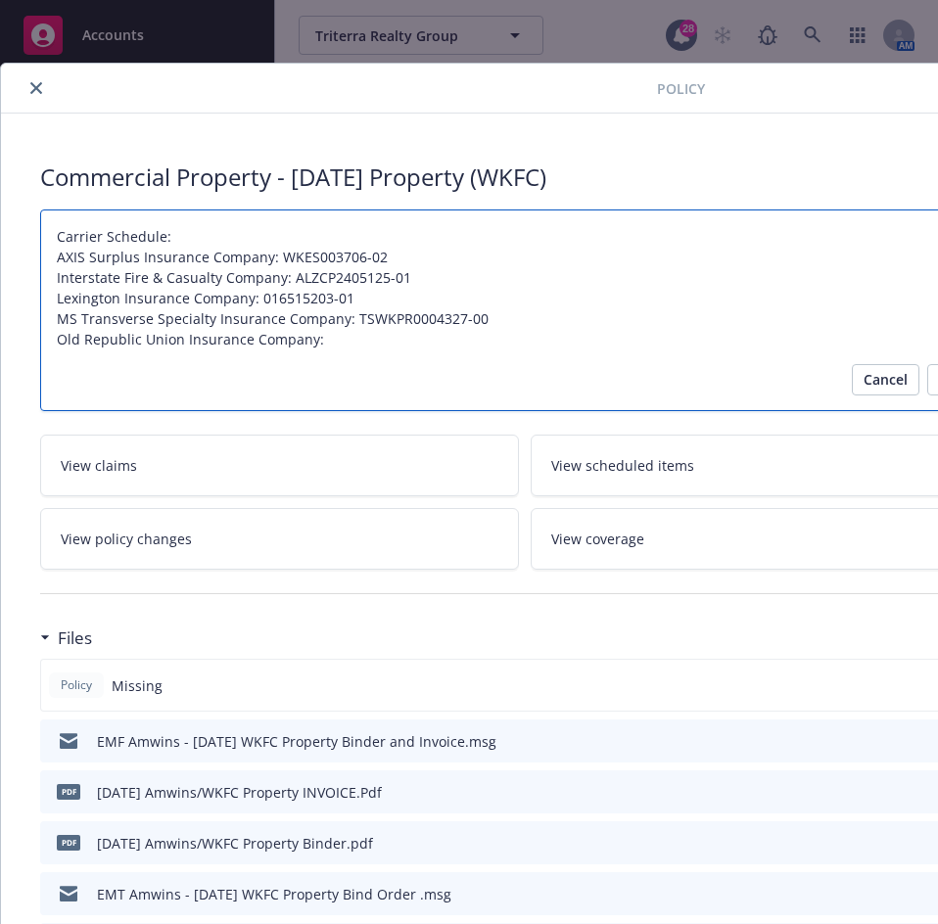
type textarea "Carrier Schedule: AXIS Surplus Insurance Company: WKES003706-02 Interstate Fire…"
drag, startPoint x: 356, startPoint y: 348, endPoint x: 354, endPoint y: 338, distance: 10.9
click at [356, 348] on textarea "Carrier Schedule: AXIS Surplus Insurance Company: WKES003706-02 Interstate Fire…" at bounding box center [524, 310] width 968 height 202
paste textarea "ORAWPR007298-01"
type textarea "x"
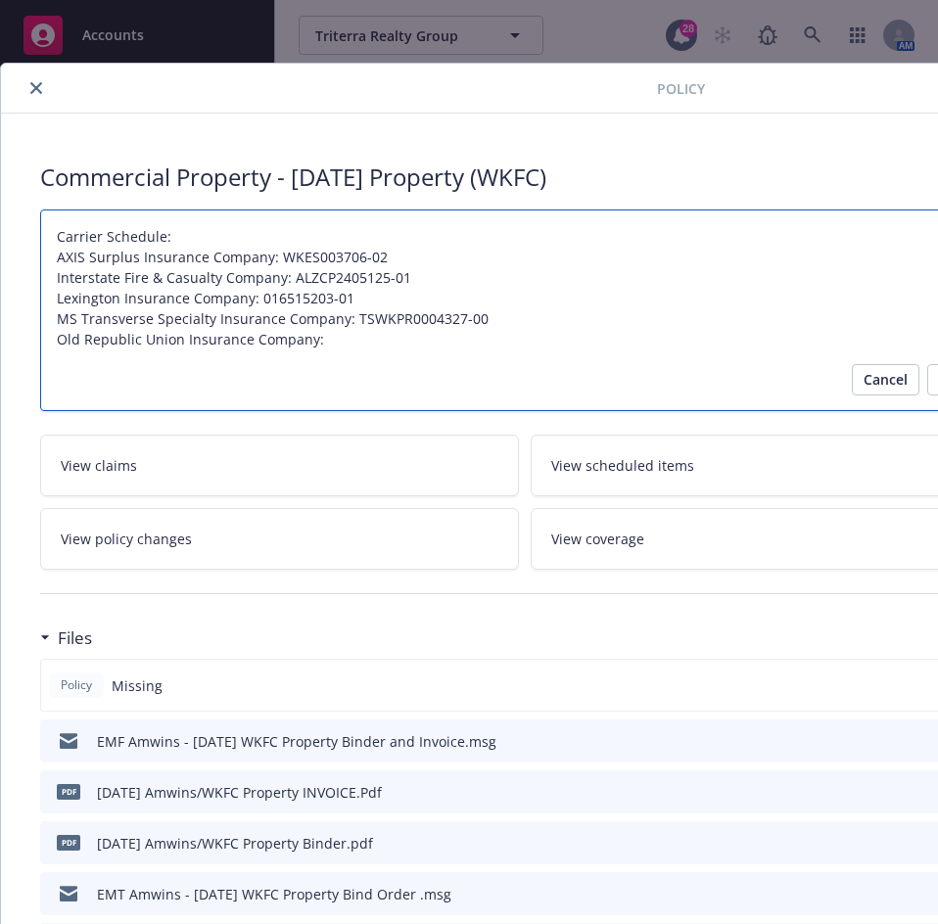
type textarea "Carrier Schedule: AXIS Surplus Insurance Company: WKES003706-02 Interstate Fire…"
type textarea "x"
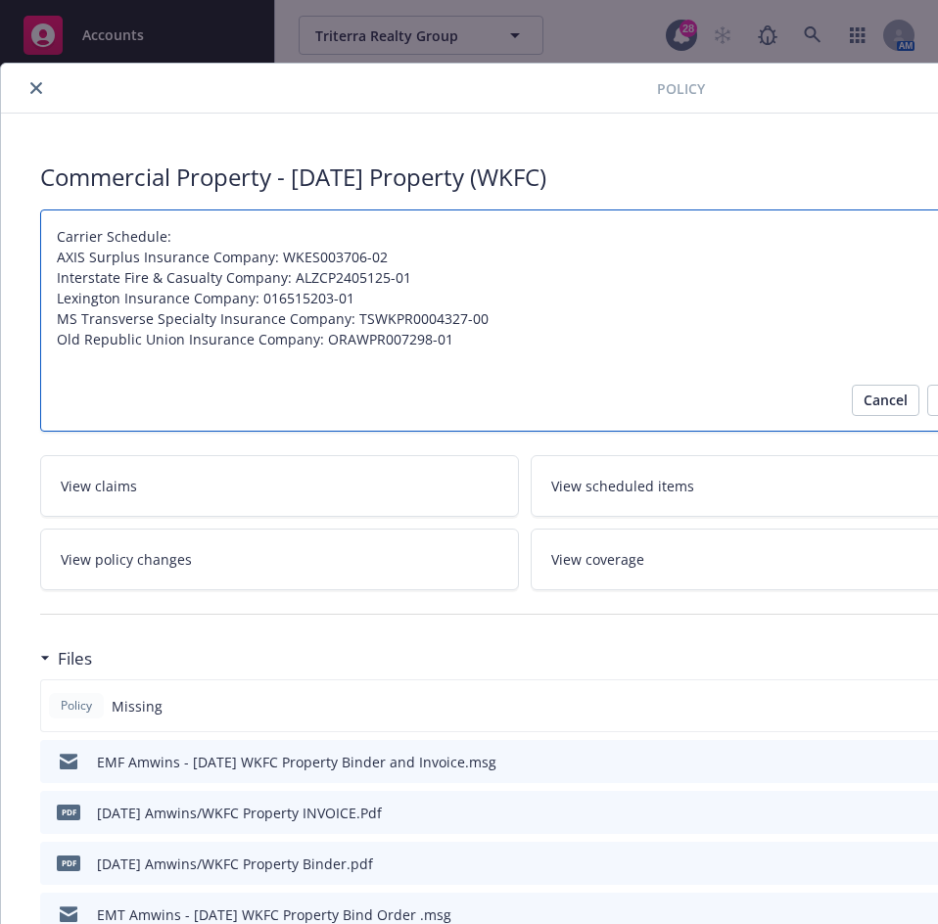
type textarea "Carrier Schedule: AXIS Surplus Insurance Company: WKES003706-02 Interstate Fire…"
click at [70, 367] on textarea "Carrier Schedule: AXIS Surplus Insurance Company: WKES003706-02 Interstate Fire…" at bounding box center [524, 320] width 968 height 222
paste textarea "QBE UK Limited"
type textarea "x"
type textarea "Carrier Schedule: AXIS Surplus Insurance Company: WKES003706-02 Interstate Fire…"
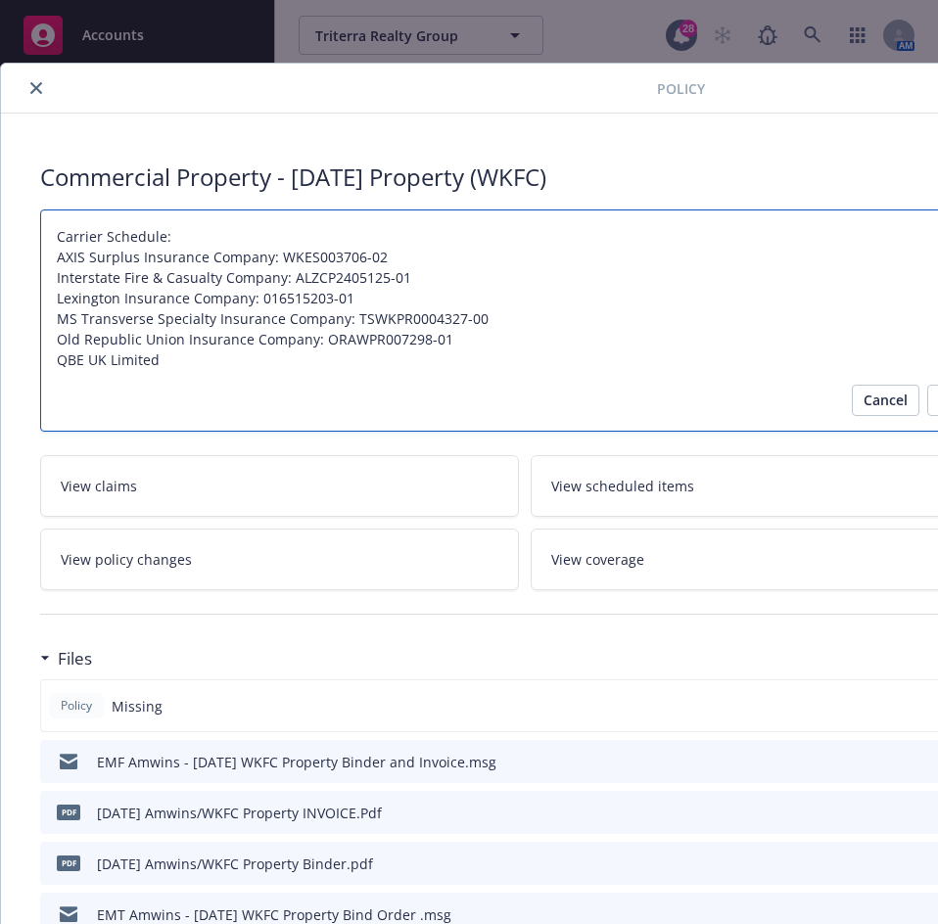
type textarea "x"
type textarea "Carrier Schedule: AXIS Surplus Insurance Company: WKES003706-02 Interstate Fire…"
type textarea "x"
type textarea "Carrier Schedule: AXIS Surplus Insurance Company: WKES003706-02 Interstate Fire…"
click at [233, 362] on textarea "Carrier Schedule: AXIS Surplus Insurance Company: WKES003706-02 Interstate Fire…" at bounding box center [524, 320] width 968 height 222
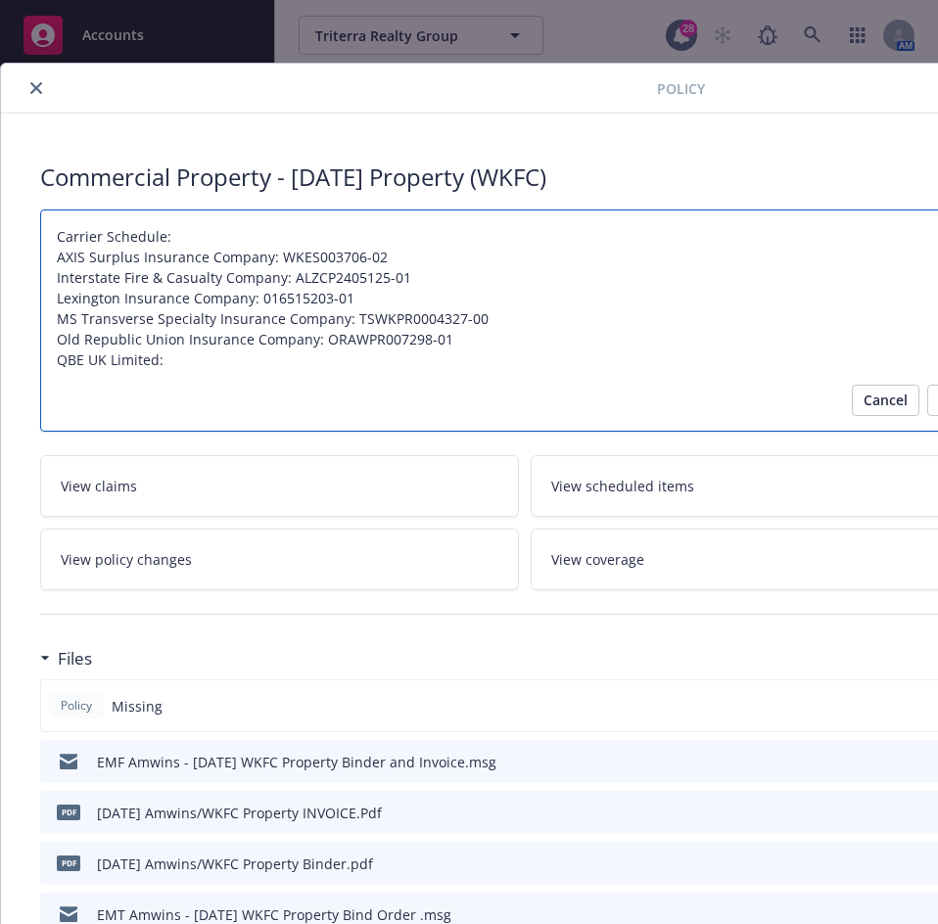
paste textarea "062677012024-4340"
type textarea "x"
type textarea "Carrier Schedule: AXIS Surplus Insurance Company: WKES003706-02 Interstate Fire…"
type textarea "x"
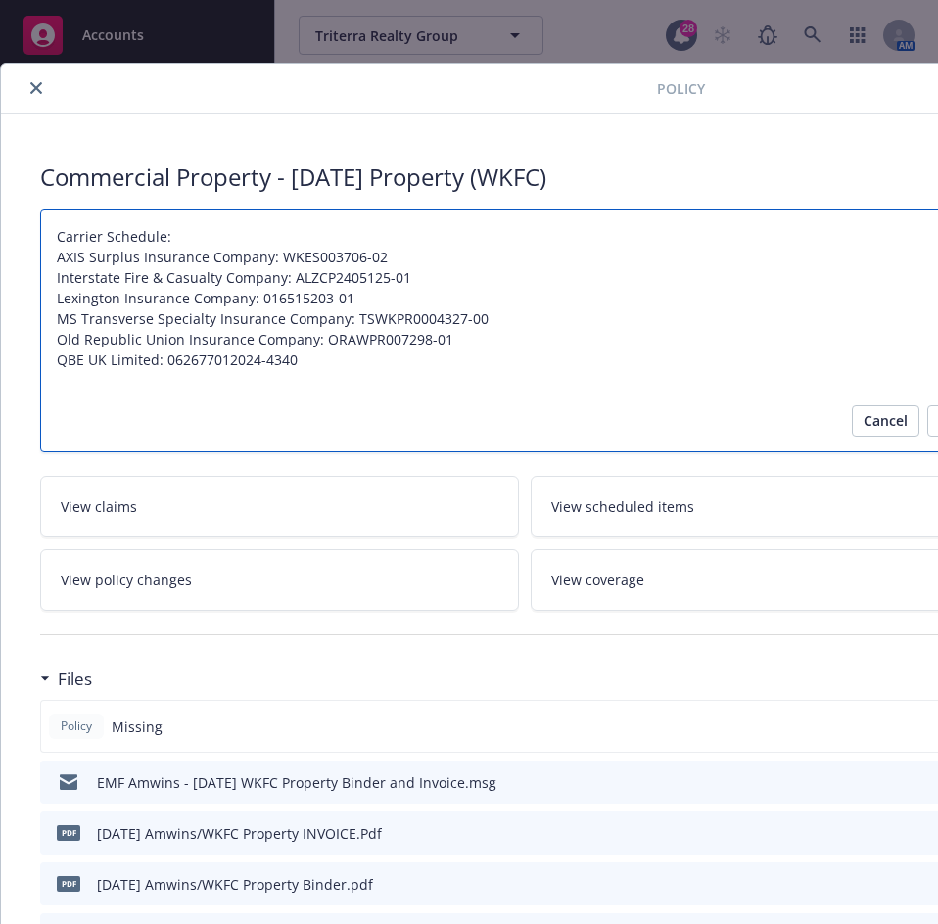
type textarea "Carrier Schedule: AXIS Surplus Insurance Company: WKES003706-02 Interstate Fire…"
click at [182, 407] on textarea "Carrier Schedule: AXIS Surplus Insurance Company: WKES003706-02 Interstate Fire…" at bounding box center [524, 330] width 968 height 243
paste textarea "Scottsdale Insurance Company"
type textarea "x"
type textarea "Carrier Schedule: AXIS Surplus Insurance Company: WKES003706-02 Interstate Fire…"
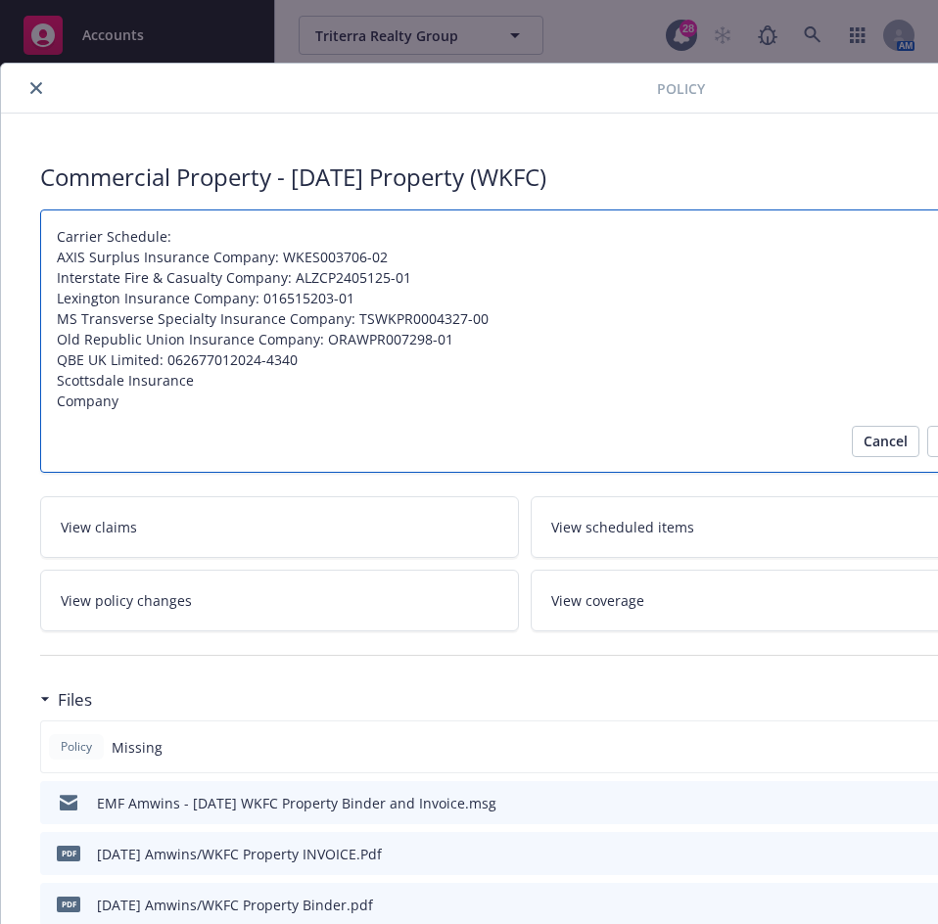
click at [209, 370] on textarea "Carrier Schedule: AXIS Surplus Insurance Company: WKES003706-02 Interstate Fire…" at bounding box center [524, 340] width 968 height 263
type textarea "x"
type textarea "Carrier Schedule: AXIS Surplus Insurance Company: WKES003706-02 Interstate Fire…"
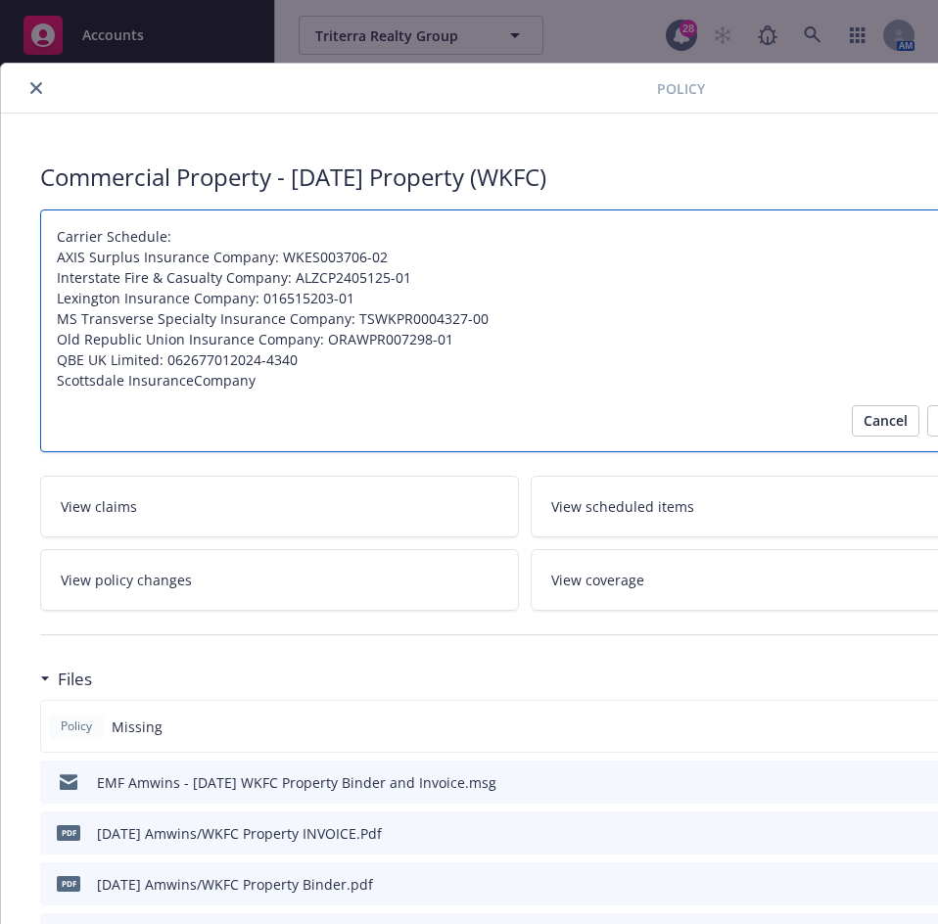
type textarea "x"
type textarea "Carrier Schedule: AXIS Surplus Insurance Company: WKES003706-02 Interstate Fire…"
click at [286, 379] on textarea "Carrier Schedule: AXIS Surplus Insurance Company: WKES003706-02 Interstate Fire…" at bounding box center [524, 330] width 968 height 243
type textarea "x"
type textarea "Carrier Schedule: AXIS Surplus Insurance Company: WKES003706-02 Interstate Fire…"
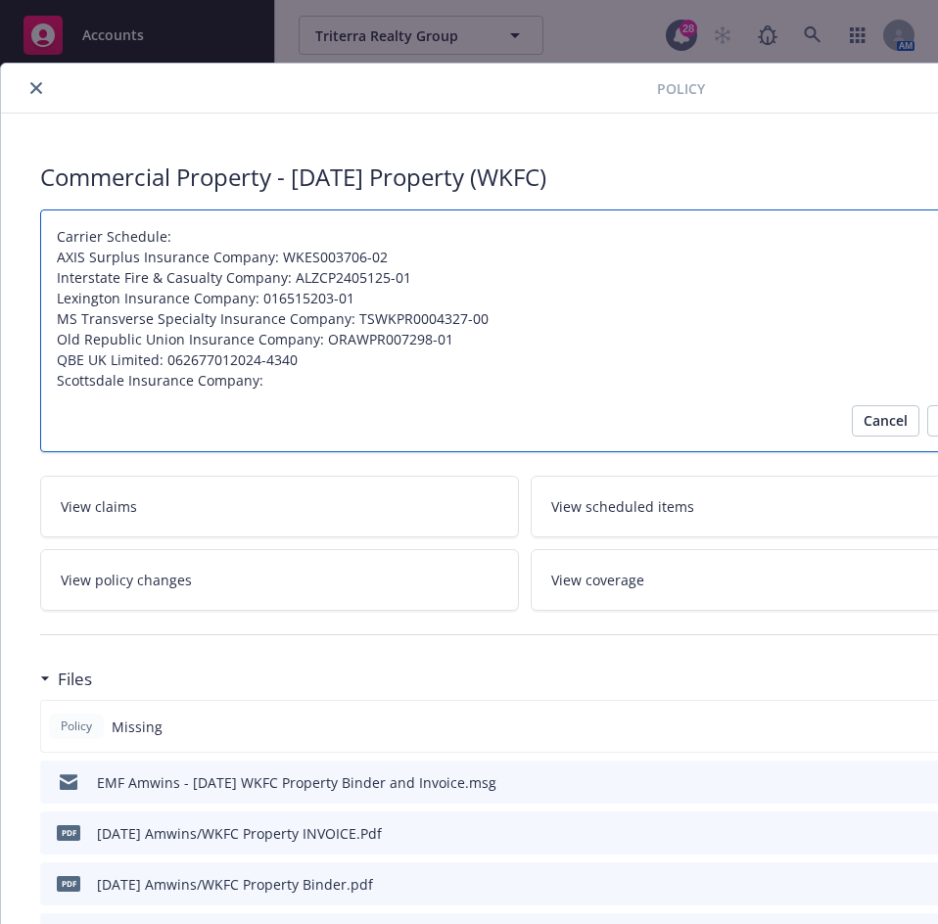
type textarea "x"
type textarea "Carrier Schedule: AXIS Surplus Insurance Company: WKES003706-02 Interstate Fire…"
drag, startPoint x: 323, startPoint y: 397, endPoint x: 323, endPoint y: 387, distance: 10.8
click at [323, 397] on textarea "Carrier Schedule: AXIS Surplus Insurance Company: WKES003706-02 Interstate Fire…" at bounding box center [524, 330] width 968 height 243
paste textarea "RYS0052848"
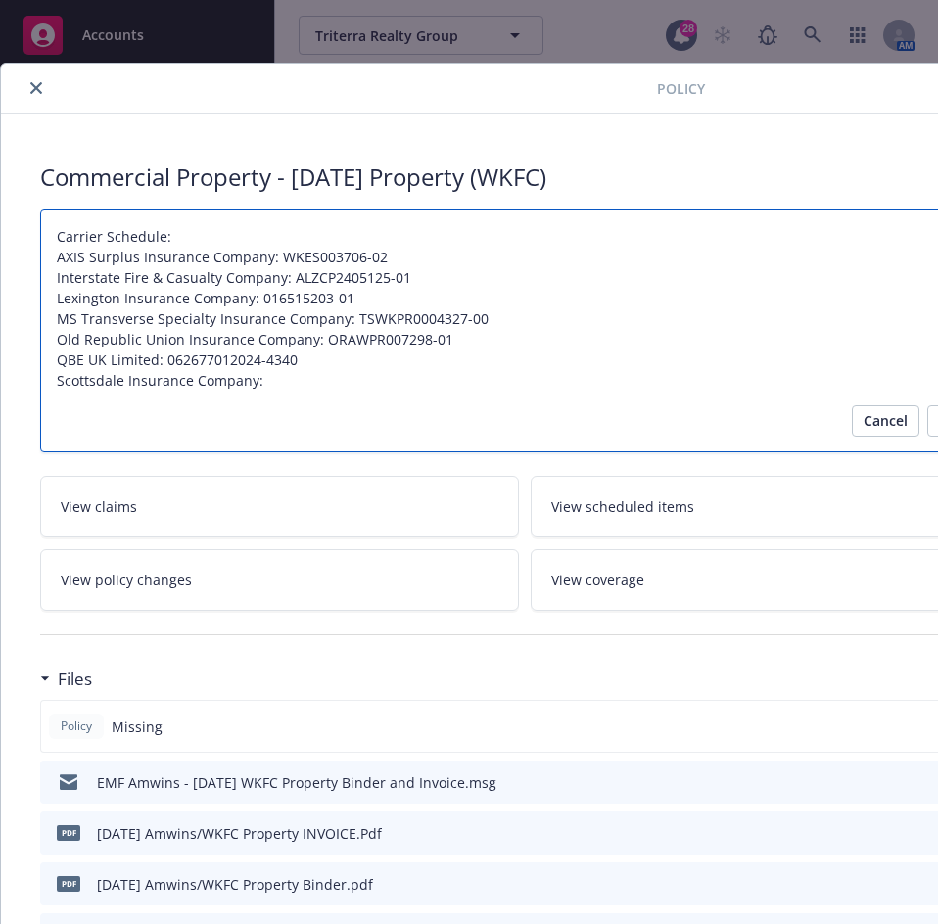
type textarea "x"
type textarea "Carrier Schedule: AXIS Surplus Insurance Company: WKES003706-02 Interstate Fire…"
type textarea "x"
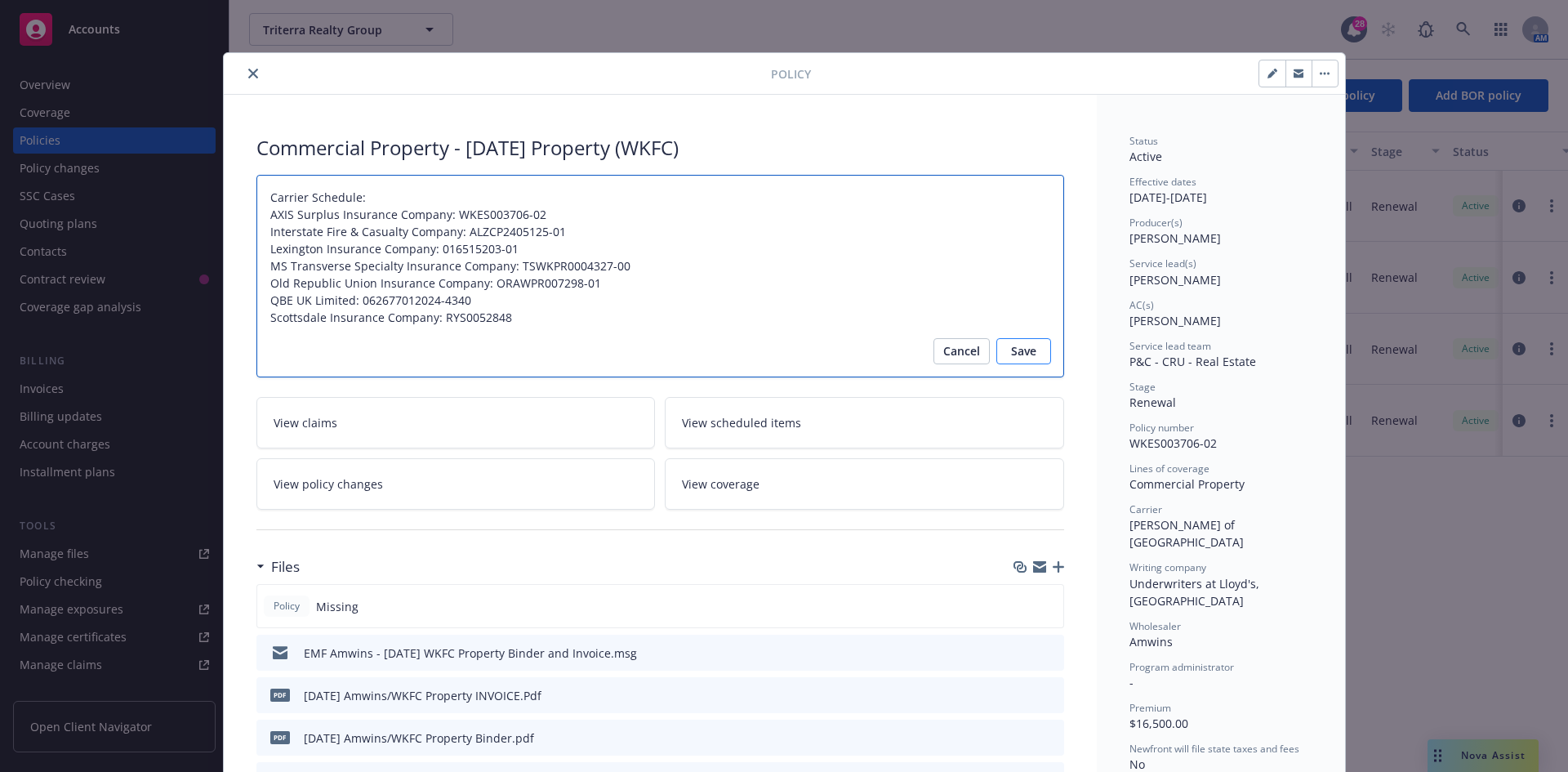
type textarea "Carrier Schedule: AXIS Surplus Insurance Company: WKES003706-02 Interstate Fire…"
click at [1031, 355] on button "Save" at bounding box center [1024, 351] width 55 height 26
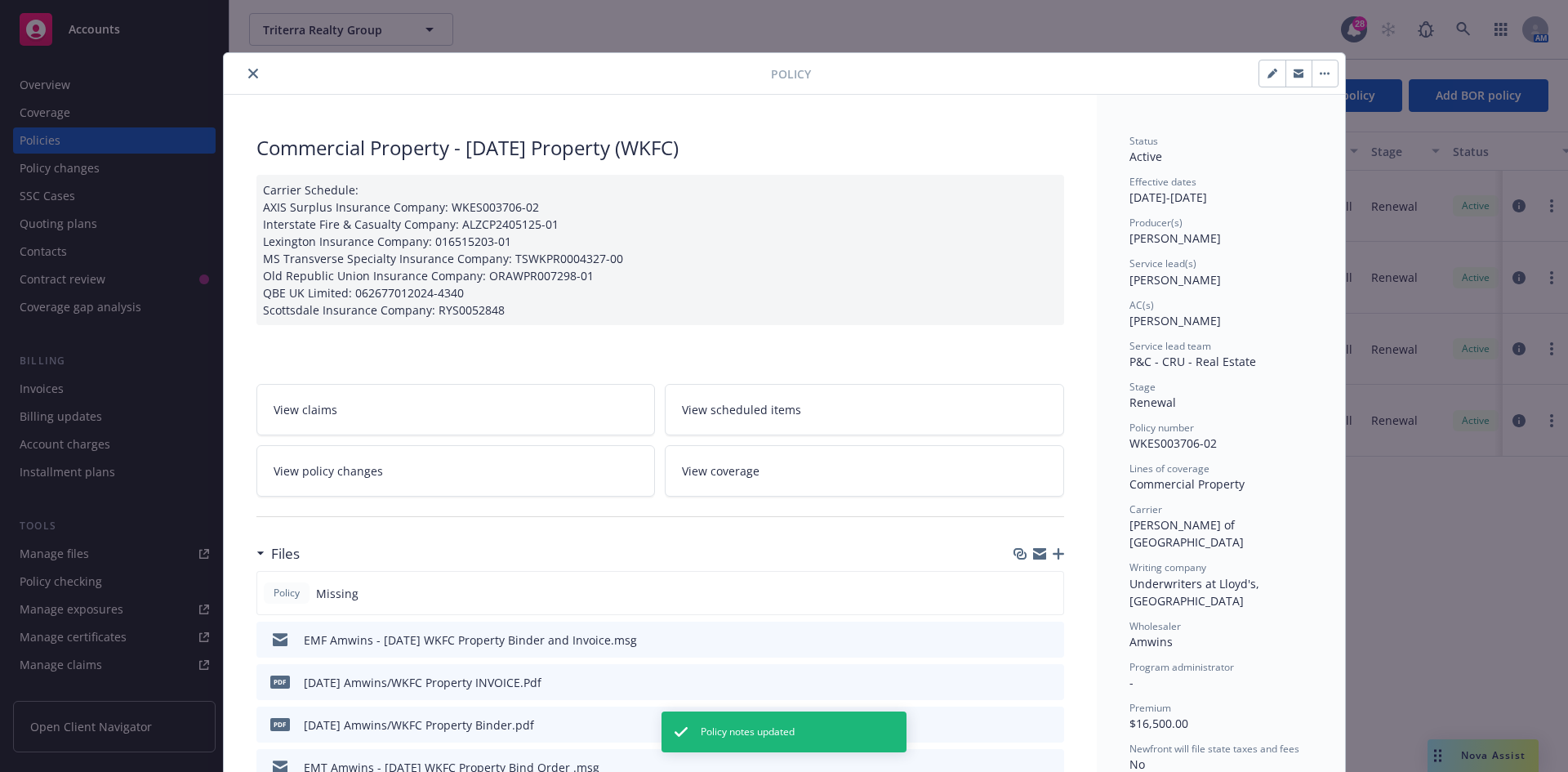
click at [249, 73] on icon "close" at bounding box center [254, 73] width 10 height 10
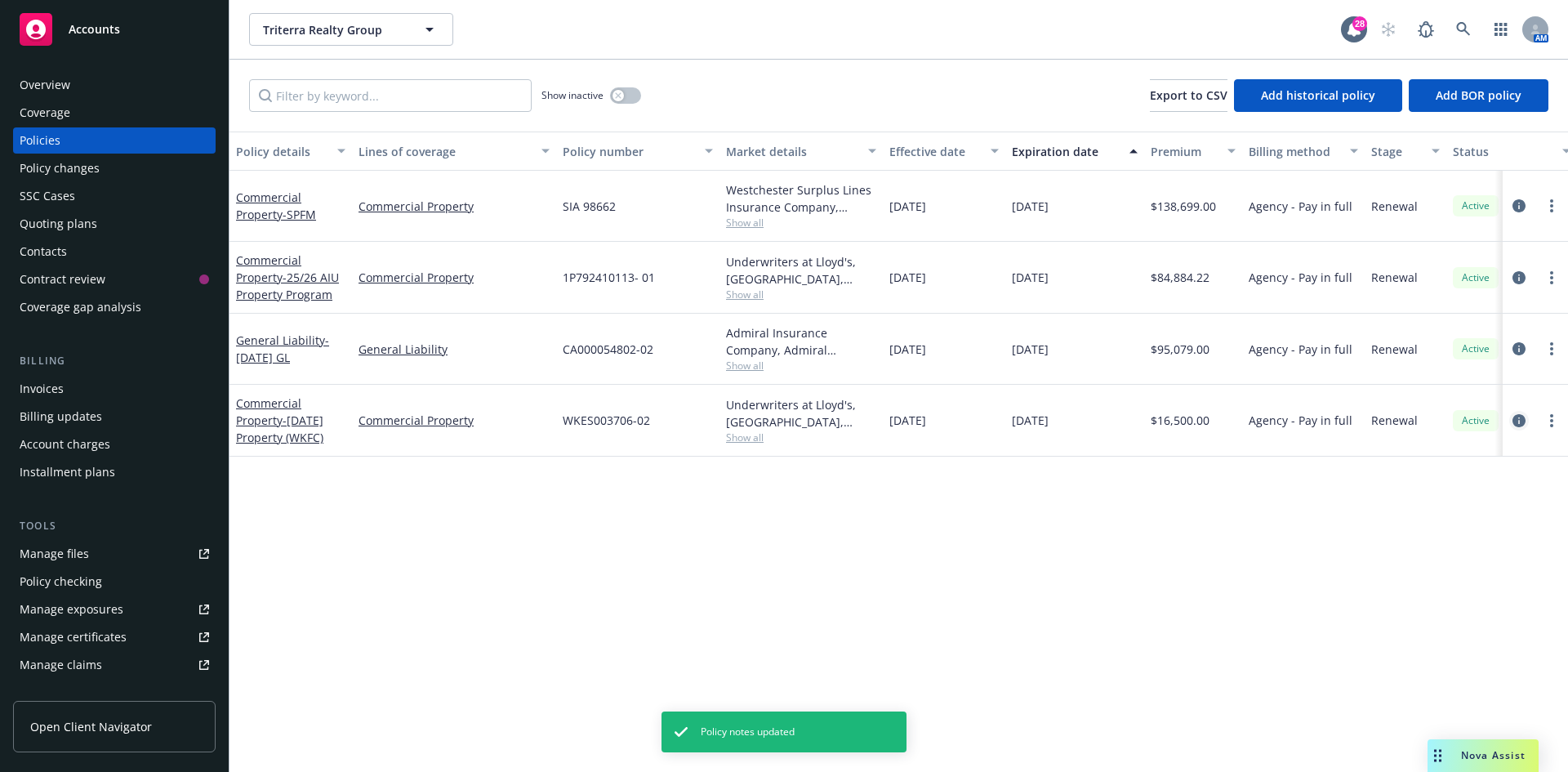
click at [1519, 421] on icon "circleInformation" at bounding box center [1520, 421] width 13 height 13
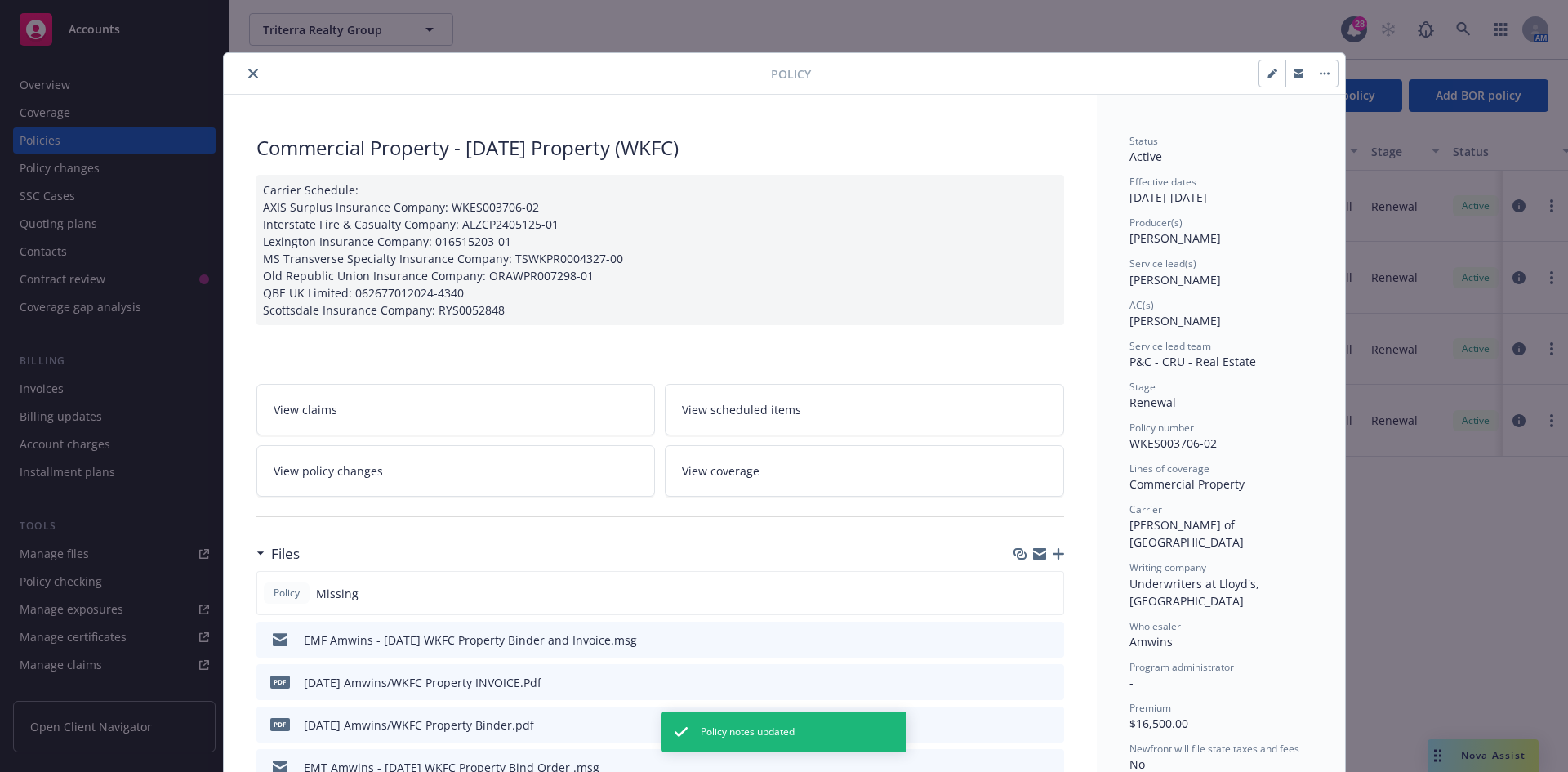
scroll to position [49, 0]
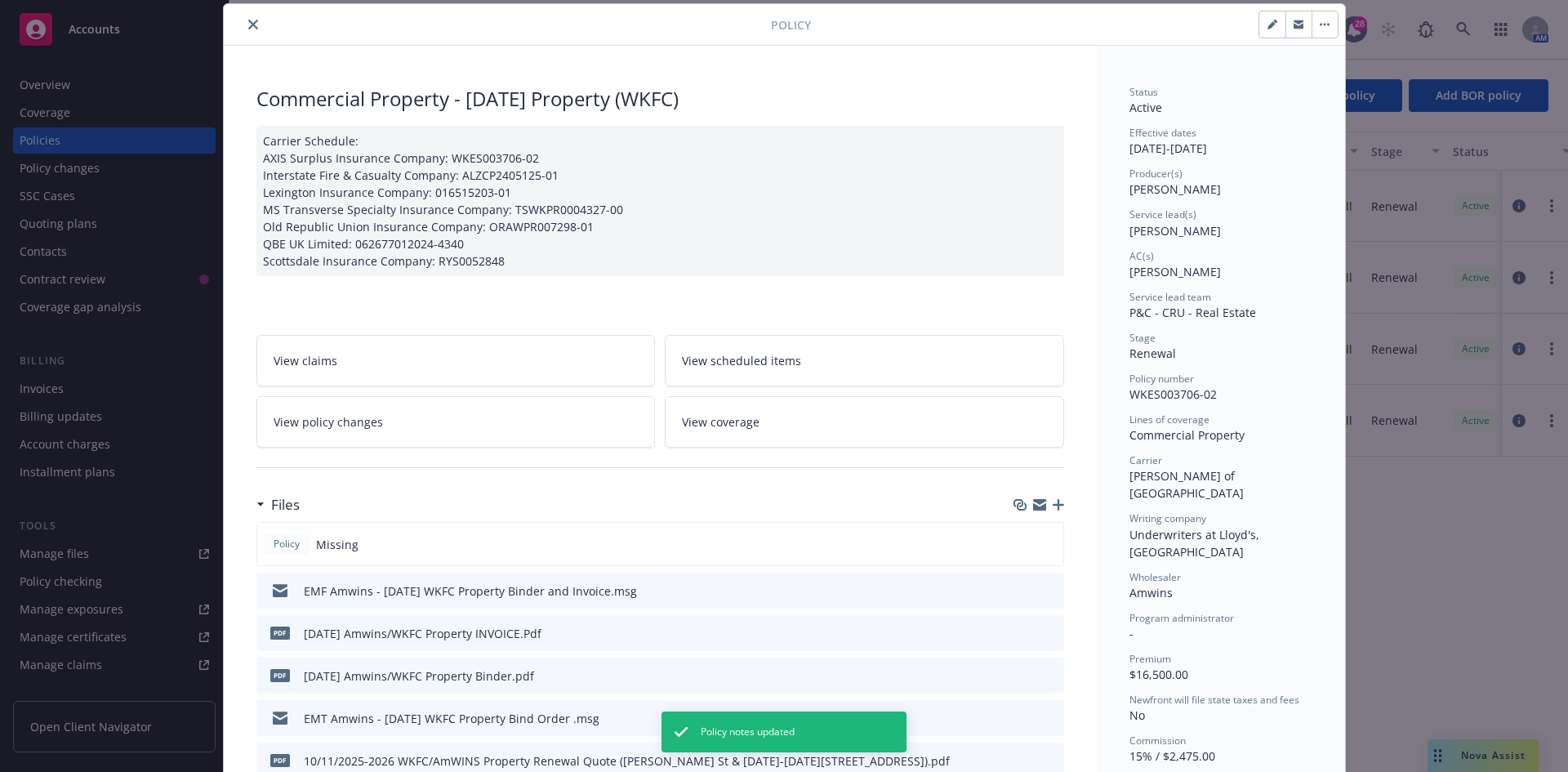
click at [797, 212] on div "Carrier Schedule: AXIS Surplus Insurance Company: WKES003706-02 Interstate Fire…" at bounding box center [660, 201] width 808 height 150
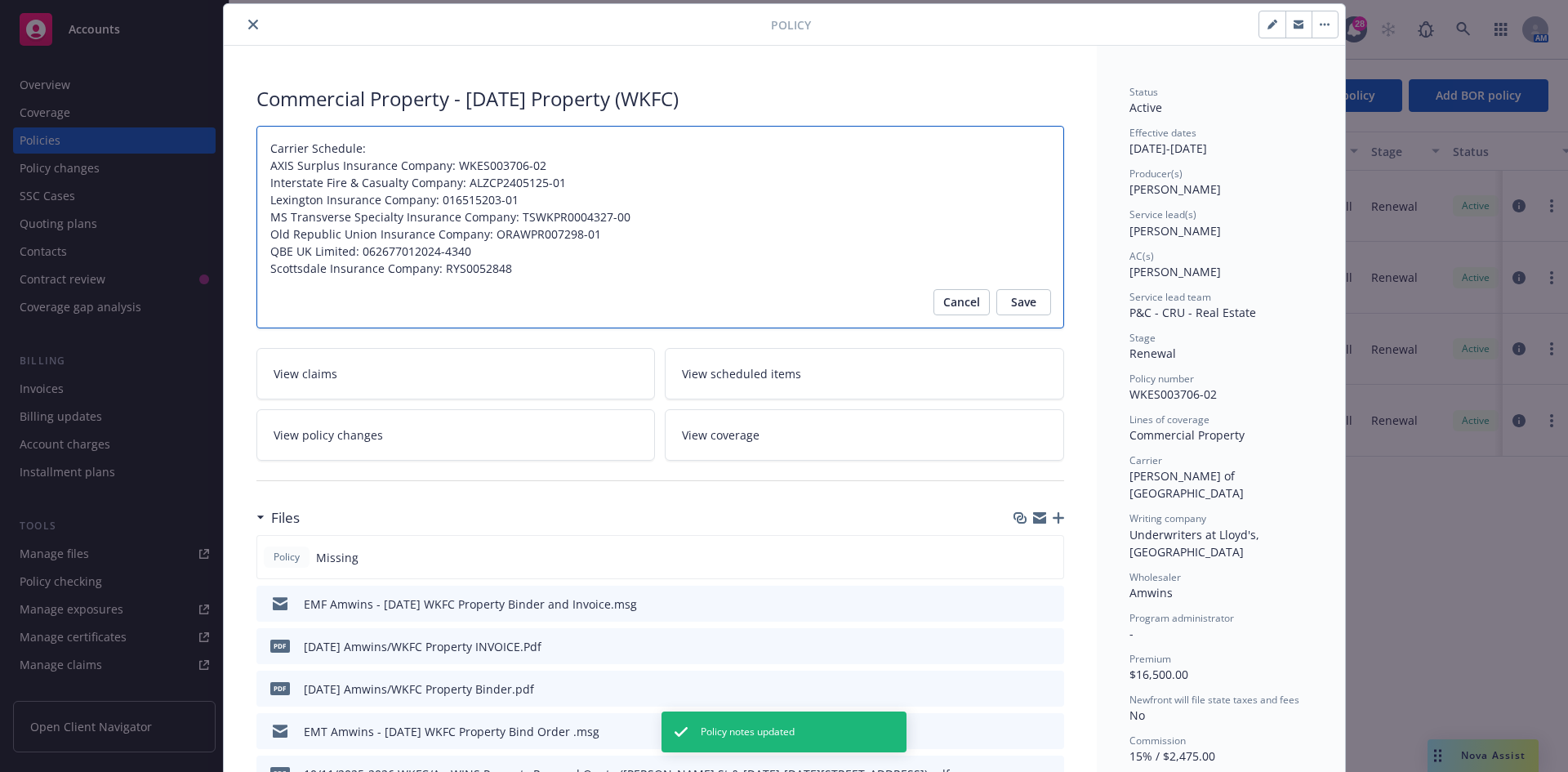
click at [556, 285] on textarea "Carrier Schedule: AXIS Surplus Insurance Company: WKES003706-02 Interstate Fire…" at bounding box center [660, 227] width 808 height 203
type textarea "x"
type textarea "Carrier Schedule: AXIS Surplus Insurance Company: WKES003706-02 Interstate Fire…"
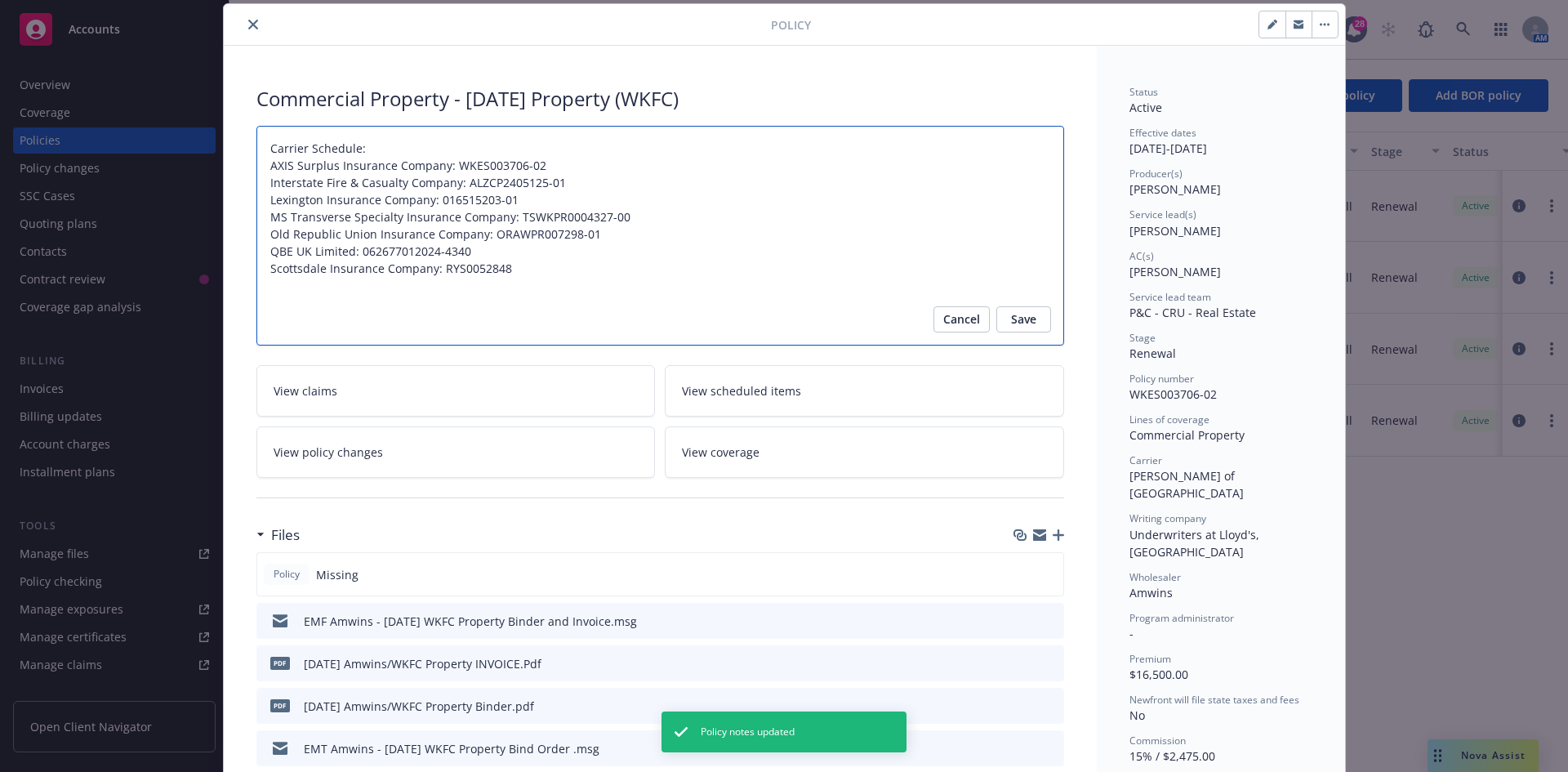
type textarea "x"
type textarea "Carrier Schedule: AXIS Surplus Insurance Company: WKES003706-02 Interstate Fire…"
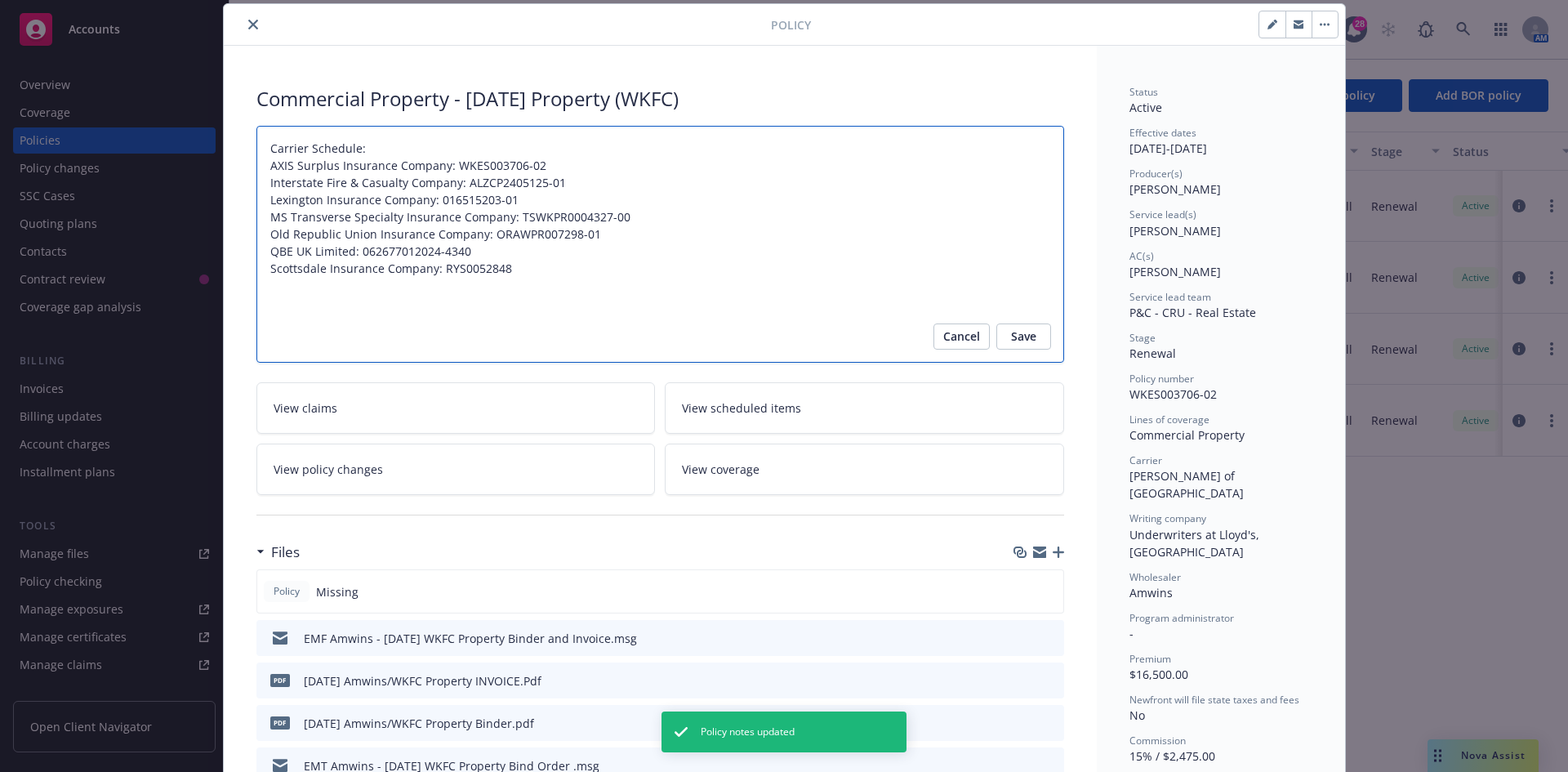
type textarea "x"
type textarea "Carrier Schedule: AXIS Surplus Insurance Company: WKES003706-02 Interstate Fire…"
type textarea "x"
type textarea "Carrier Schedule: AXIS Surplus Insurance Company: WKES003706-02 Interstate Fire…"
type textarea "x"
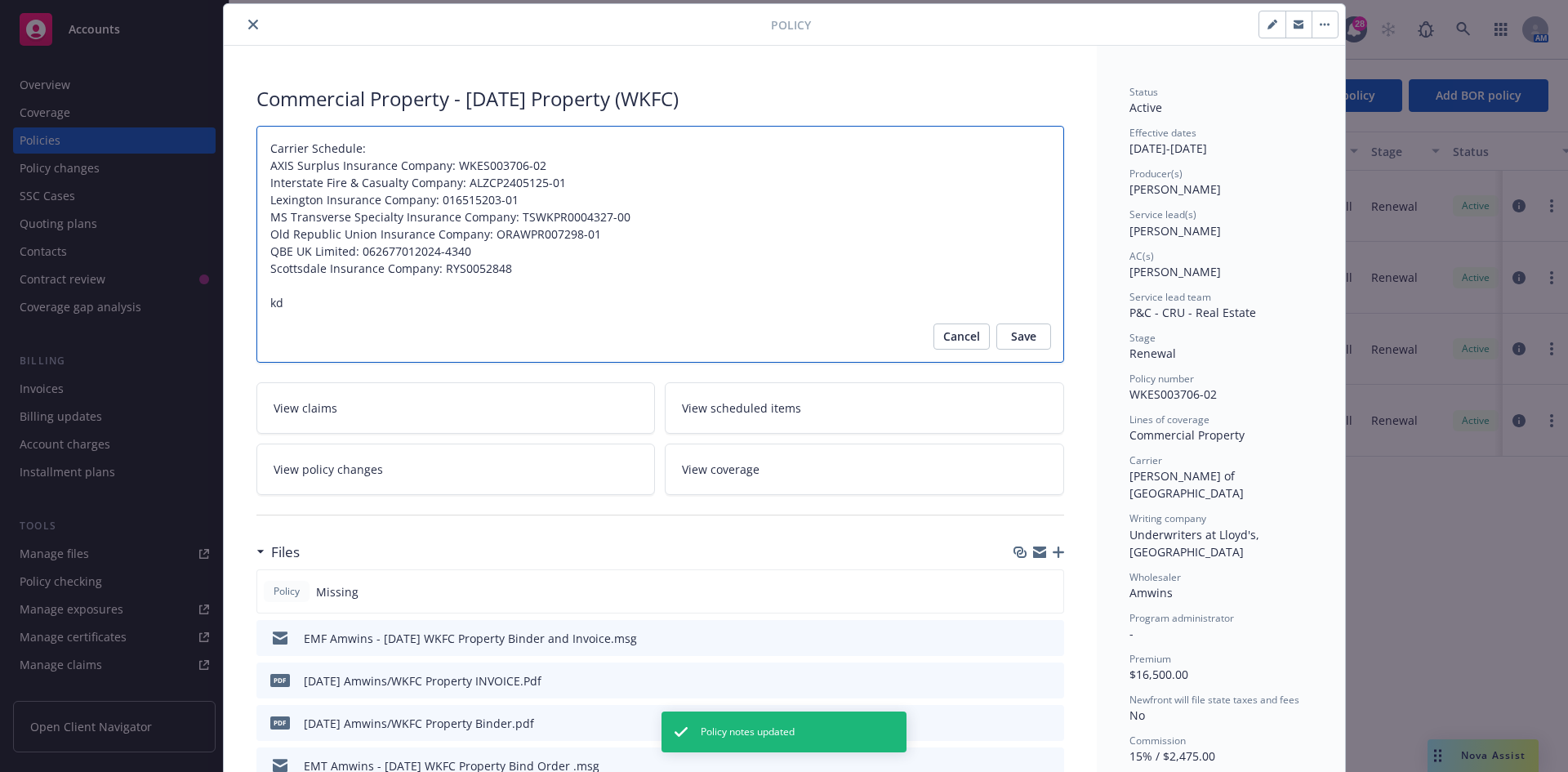
type textarea "Carrier Schedule: AXIS Surplus Insurance Company: WKES003706-02 Interstate Fire…"
type textarea "x"
type textarea "Carrier Schedule: AXIS Surplus Insurance Company: WKES003706-02 Interstate Fire…"
type textarea "x"
type textarea "Carrier Schedule: AXIS Surplus Insurance Company: WKES003706-02 Interstate Fire…"
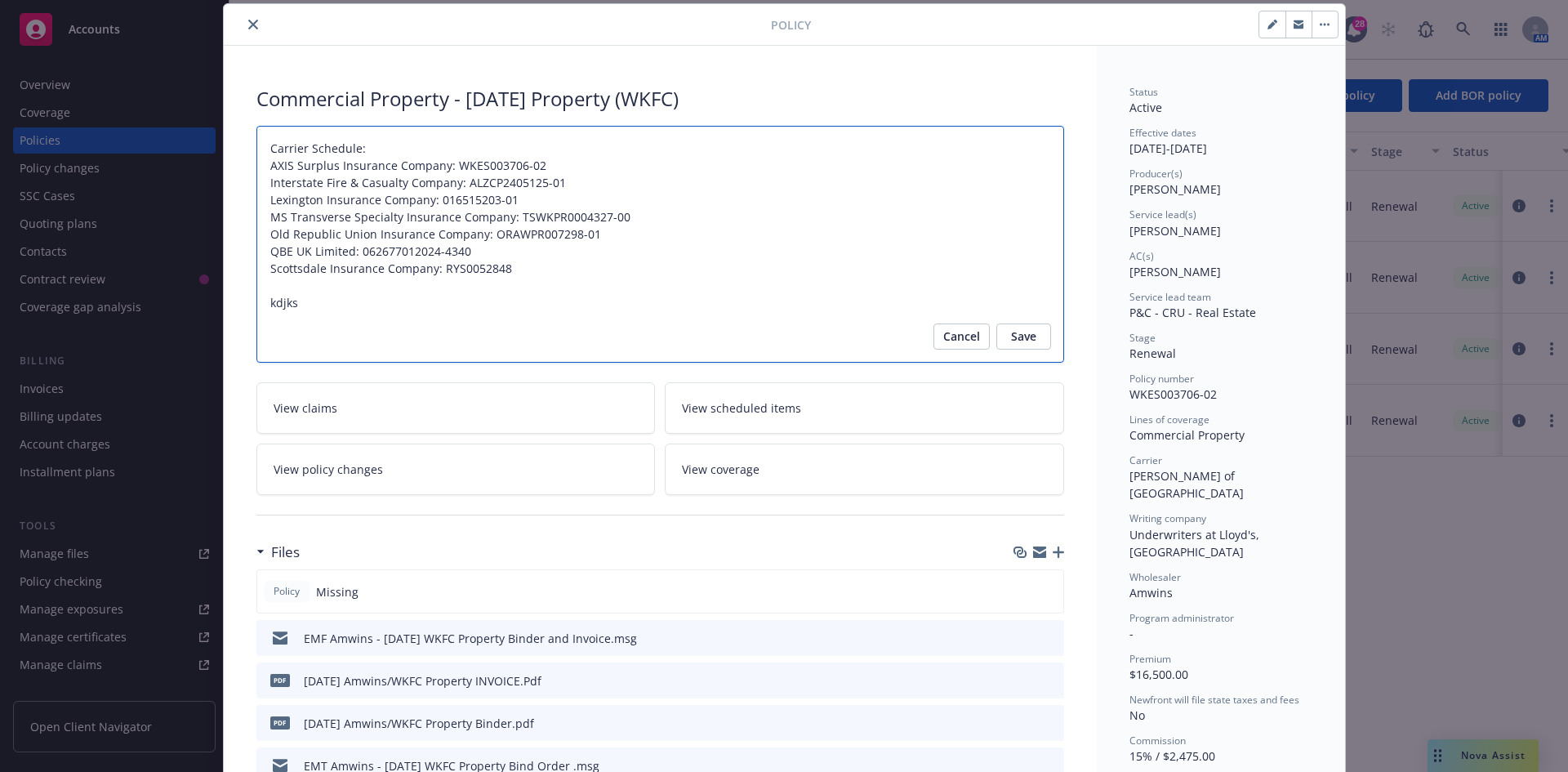
type textarea "x"
type textarea "Carrier Schedule: AXIS Surplus Insurance Company: WKES003706-02 Interstate Fire…"
type textarea "x"
type textarea "Carrier Schedule: AXIS Surplus Insurance Company: WKES003706-02 Interstate Fire…"
type textarea "x"
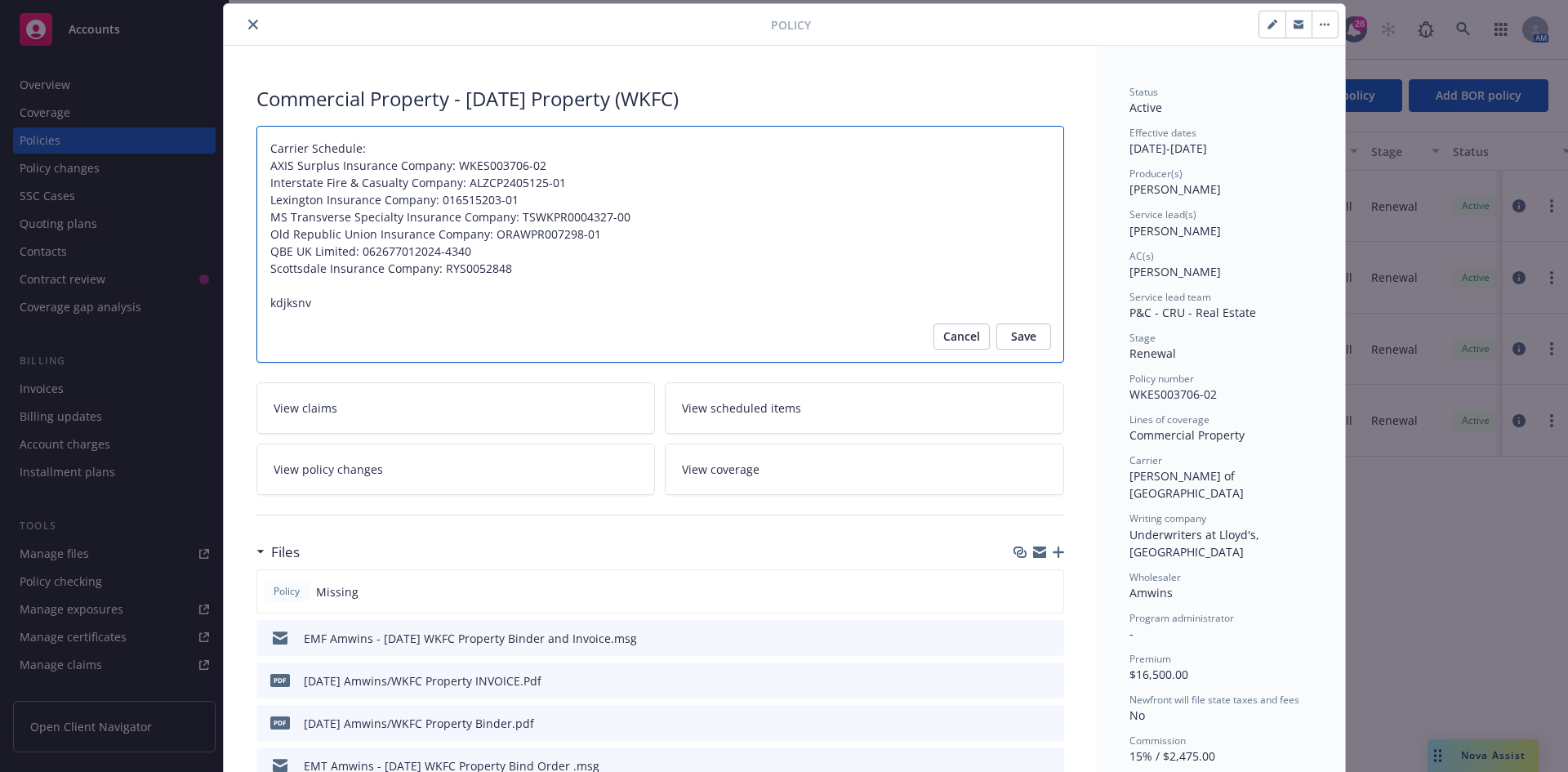
type textarea "Carrier Schedule: AXIS Surplus Insurance Company: WKES003706-02 Interstate Fire…"
type textarea "x"
type textarea "Carrier Schedule: AXIS Surplus Insurance Company: WKES003706-02 Interstate Fire…"
type textarea "x"
type textarea "Carrier Schedule: AXIS Surplus Insurance Company: WKES003706-02 Interstate Fire…"
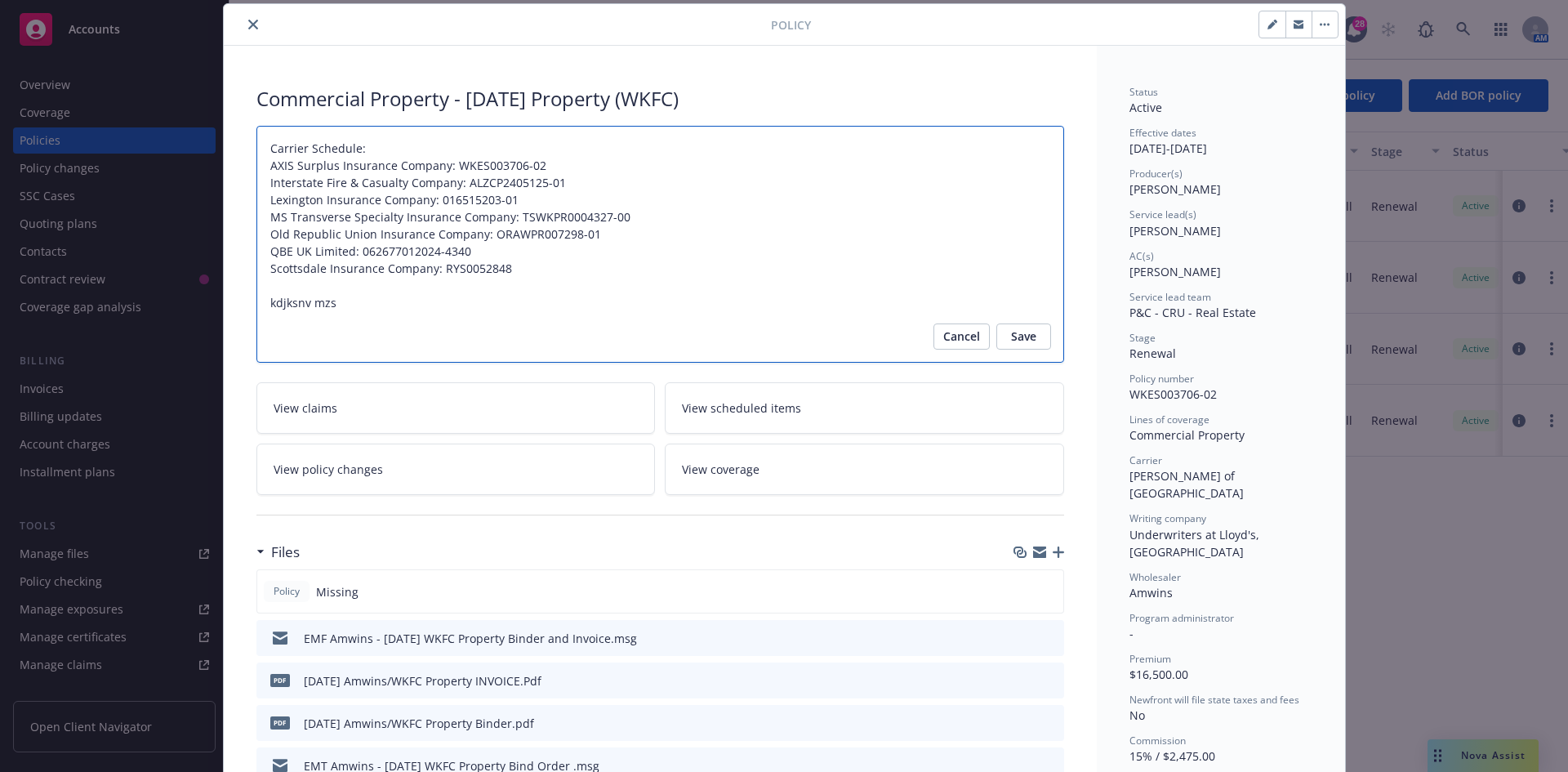
type textarea "x"
type textarea "Carrier Schedule: AXIS Surplus Insurance Company: WKES003706-02 Interstate Fire…"
drag, startPoint x: 371, startPoint y: 303, endPoint x: 251, endPoint y: 299, distance: 120.1
click at [256, 296] on textarea "Carrier Schedule: AXIS Surplus Insurance Company: WKES003706-02 Interstate Fire…" at bounding box center [660, 245] width 808 height 237
type textarea "x"
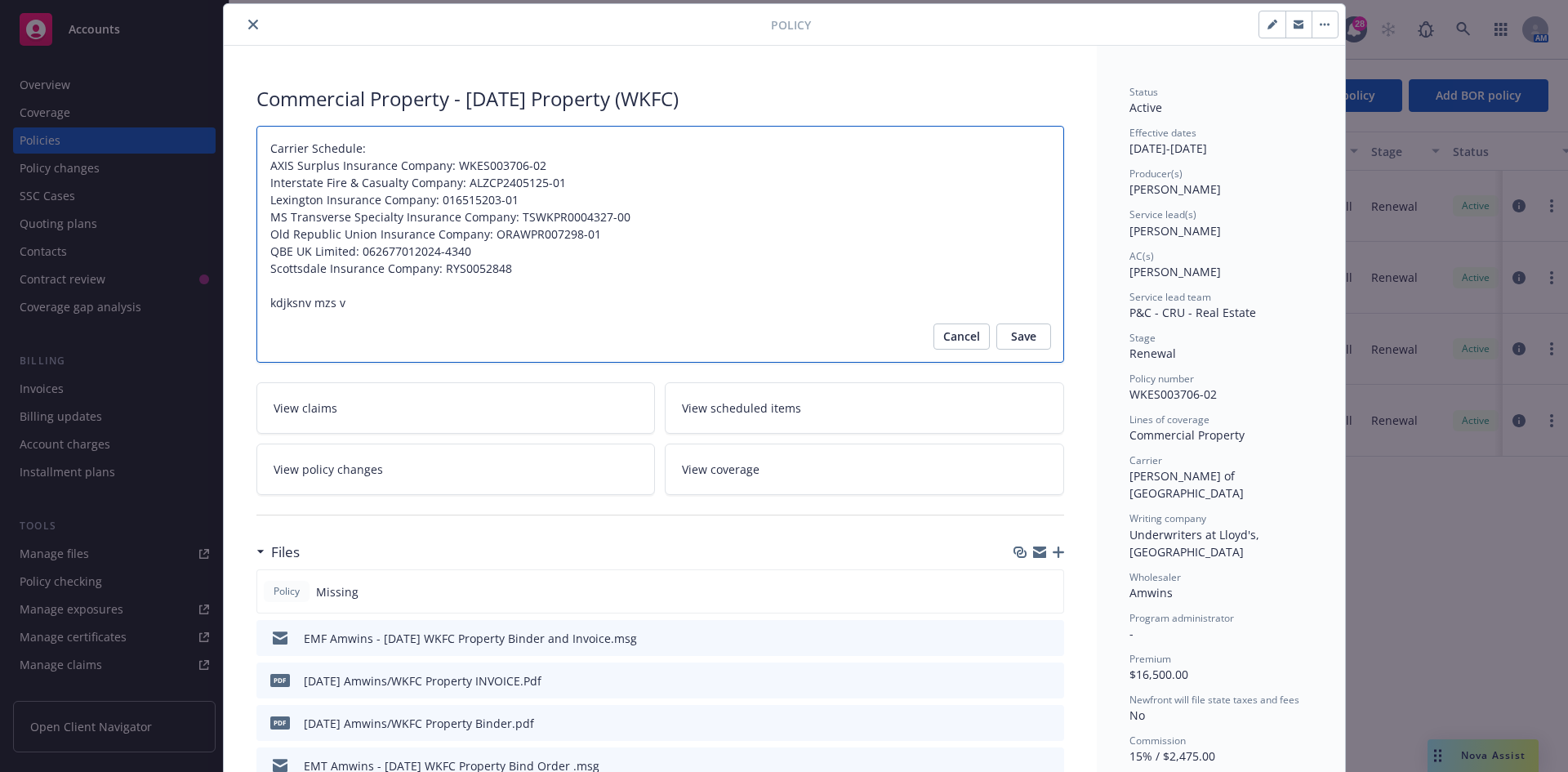
type textarea "Carrier Schedule: AXIS Surplus Insurance Company: WKES003706-02 Interstate Fire…"
type textarea "x"
type textarea "Carrier Schedule: AXIS Surplus Insurance Company: WKES003706-02 Interstate Fire…"
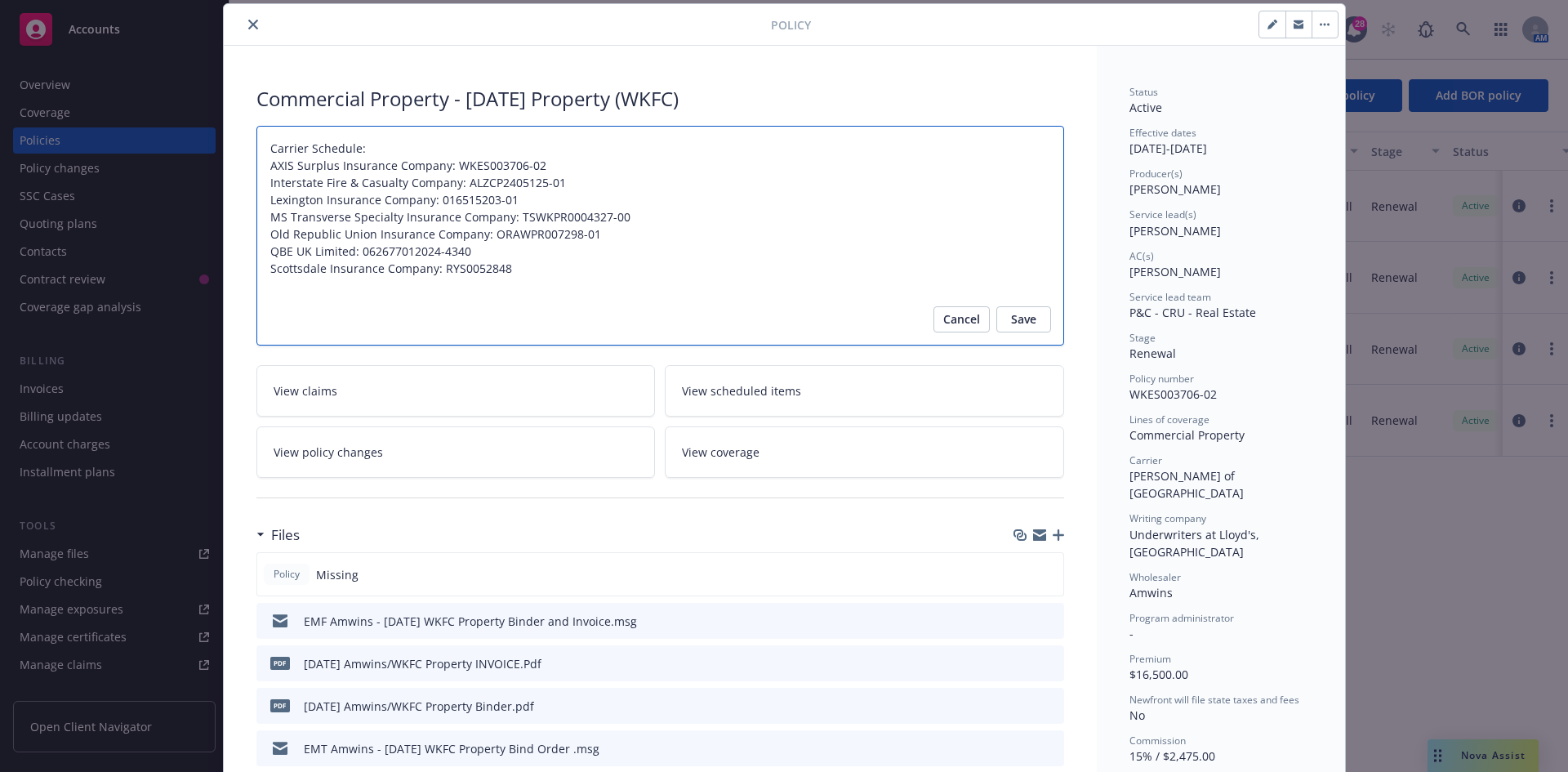
type textarea "x"
type textarea "Carrier Schedule: AXIS Surplus Insurance Company: WKES003706-02 Interstate Fire…"
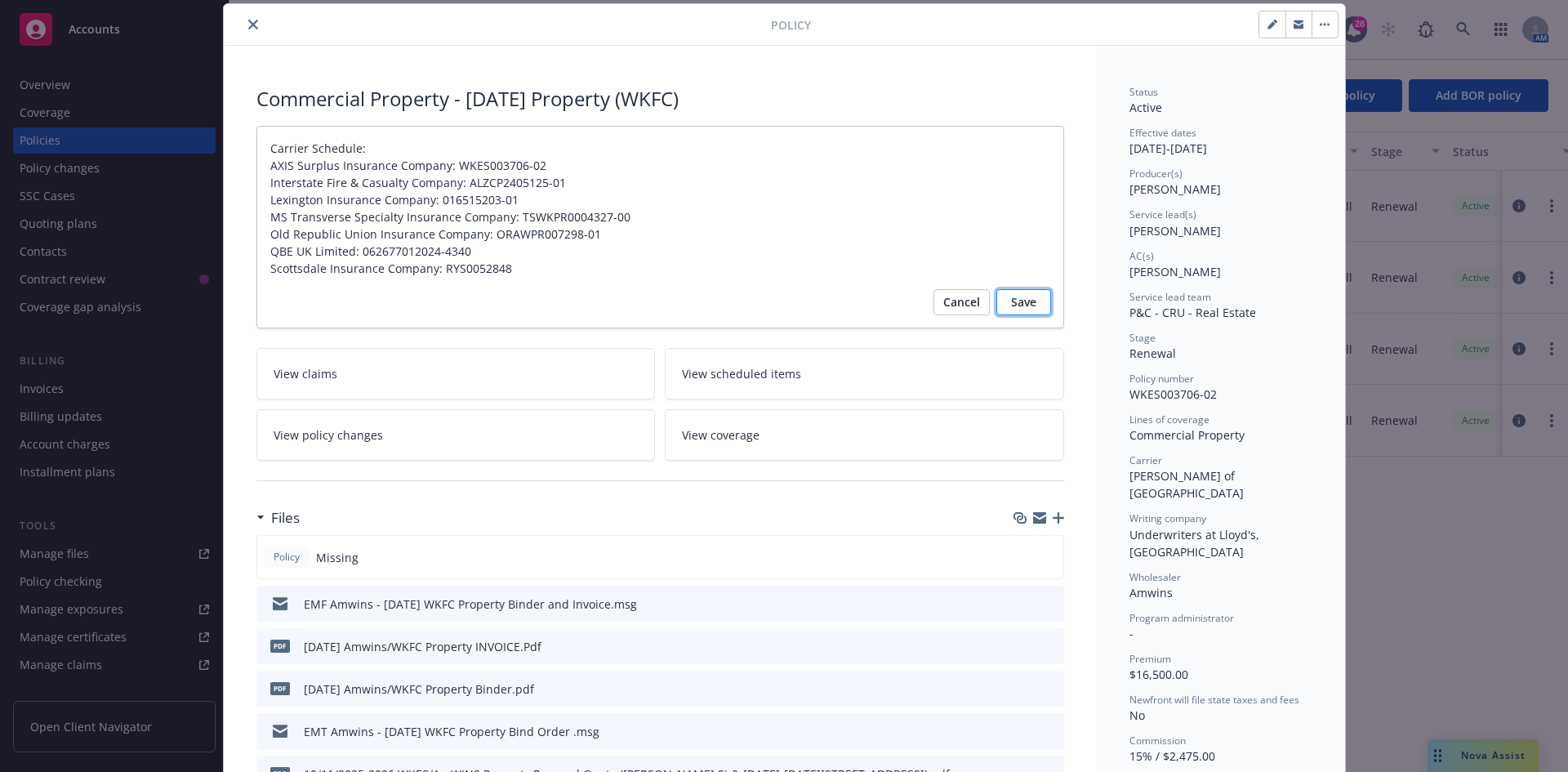
click at [1011, 295] on span "Save" at bounding box center [1024, 302] width 25 height 26
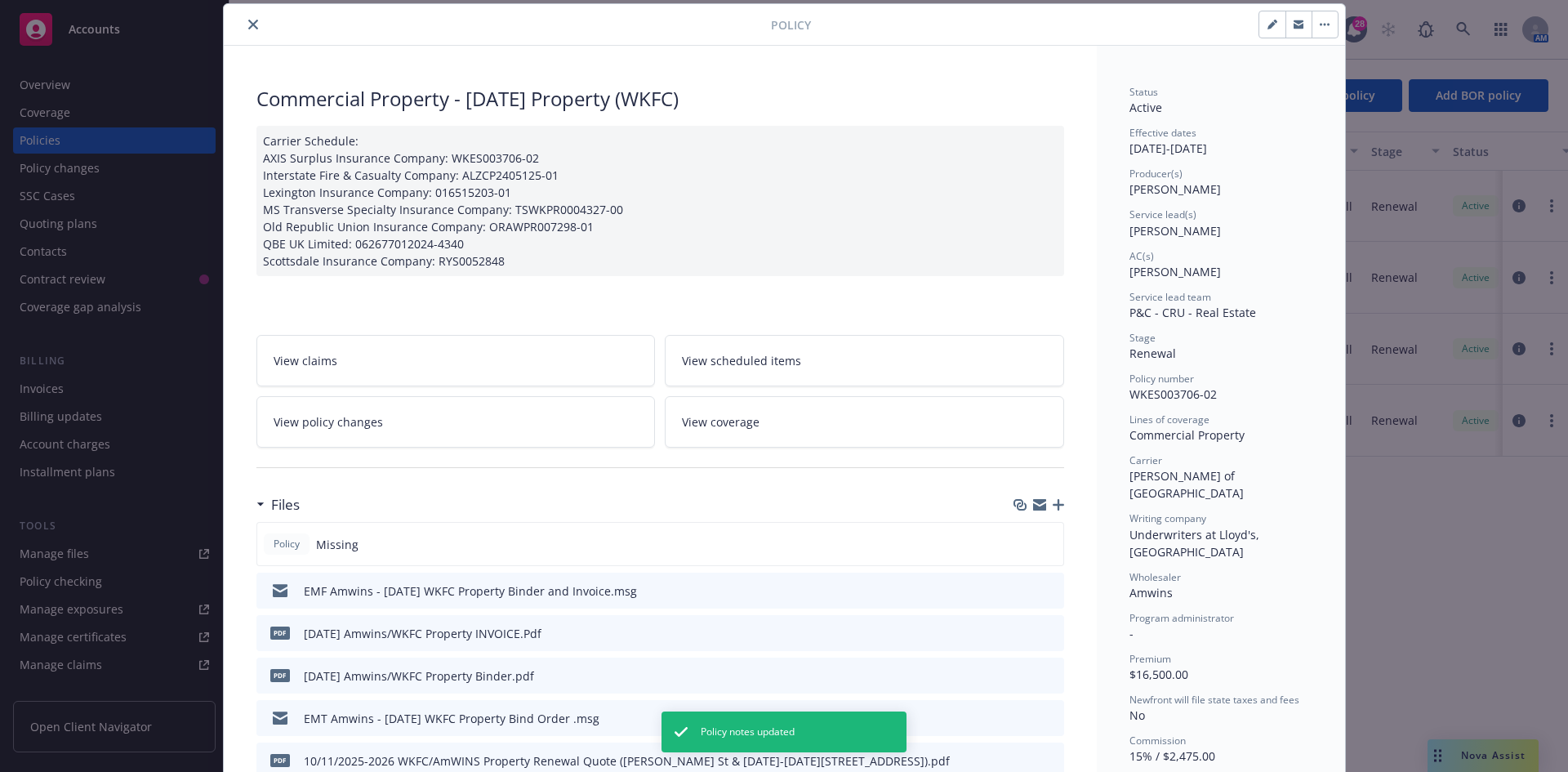
click at [695, 216] on div "Carrier Schedule: AXIS Surplus Insurance Company: WKES003706-02 Interstate Fire…" at bounding box center [660, 201] width 808 height 150
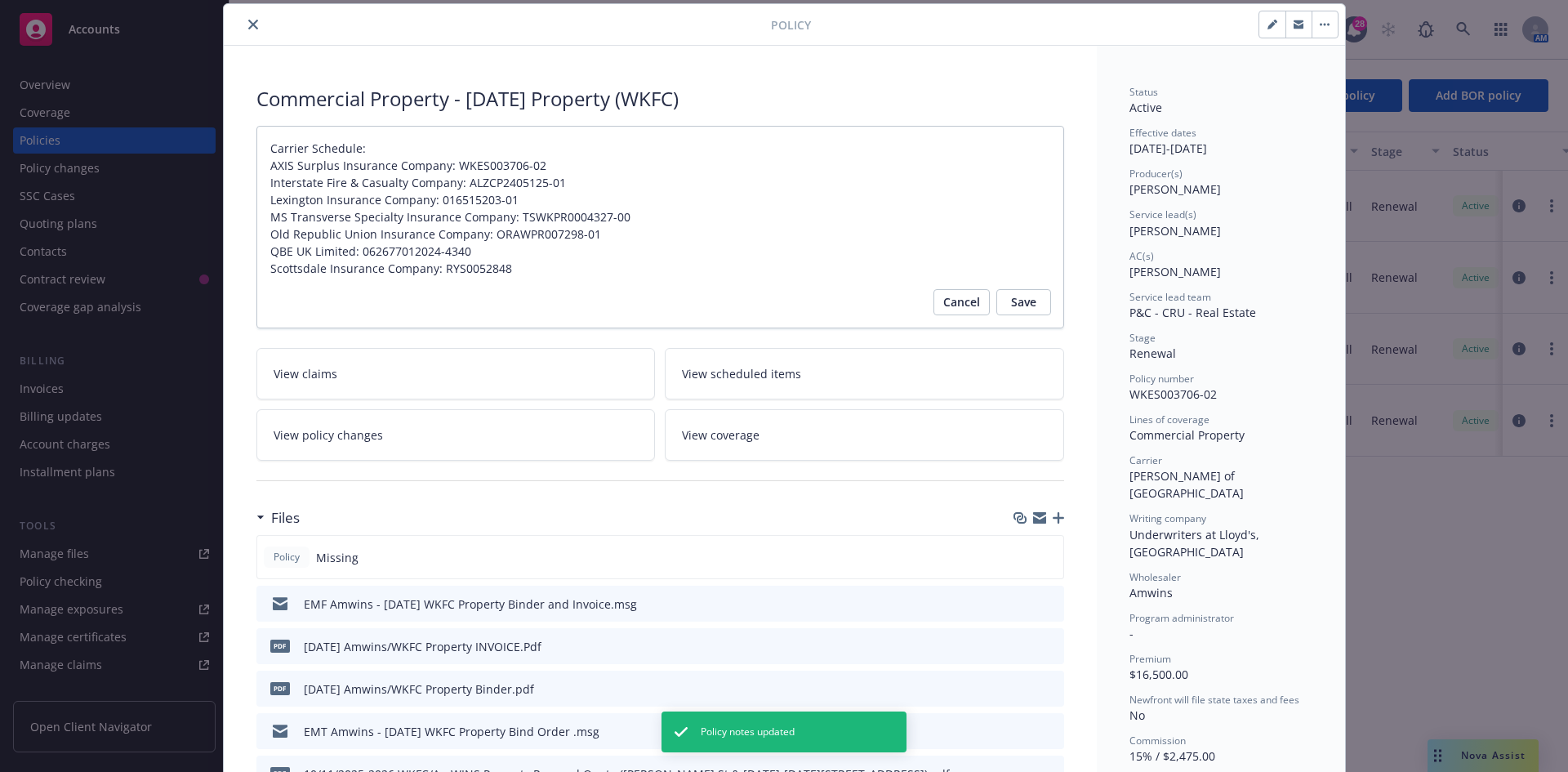
click at [698, 275] on textarea "Carrier Schedule: AXIS Surplus Insurance Company: WKES003706-02 Interstate Fire…" at bounding box center [660, 227] width 808 height 203
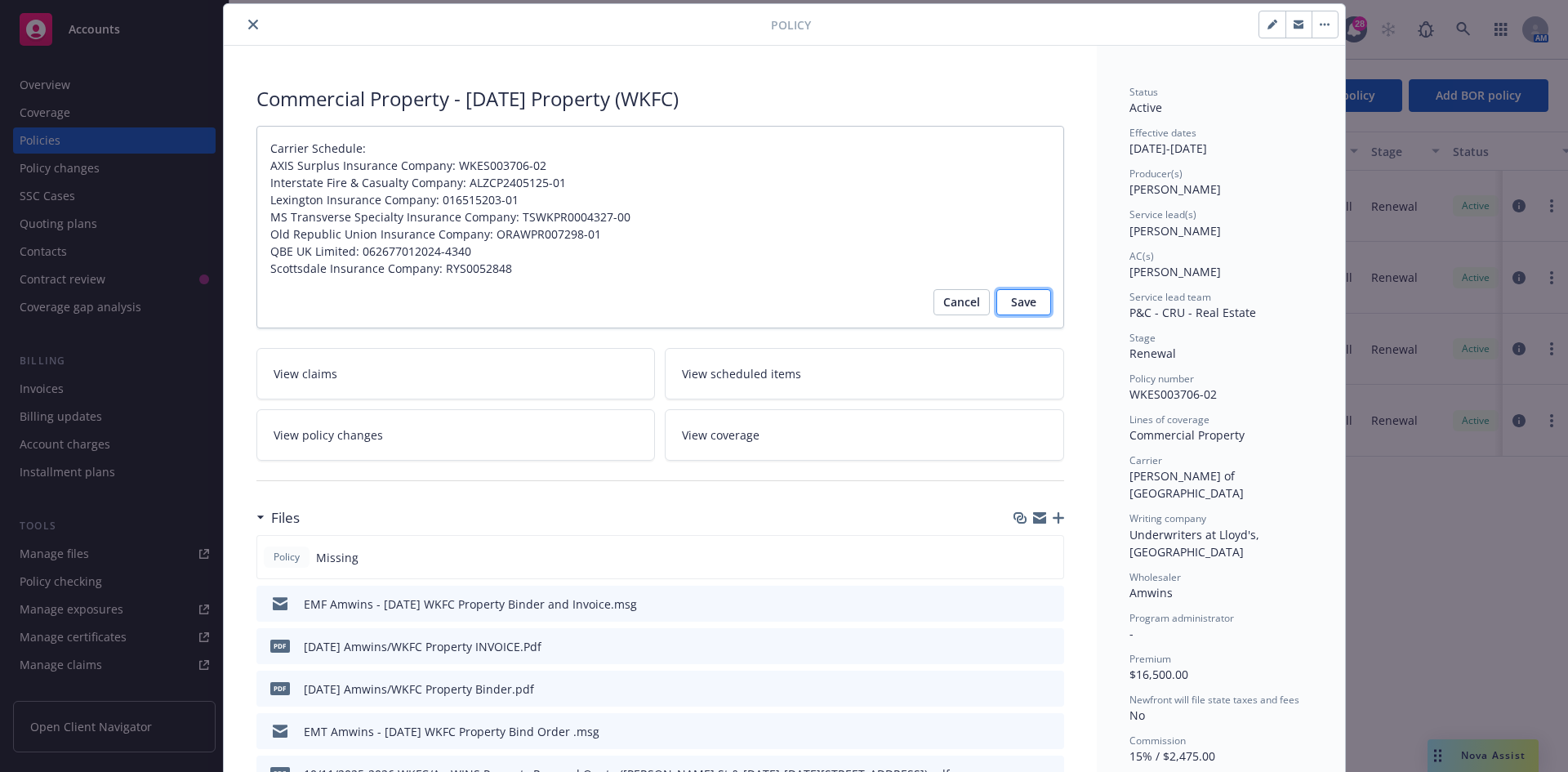
click at [1027, 295] on span "Save" at bounding box center [1024, 302] width 25 height 26
type textarea "x"
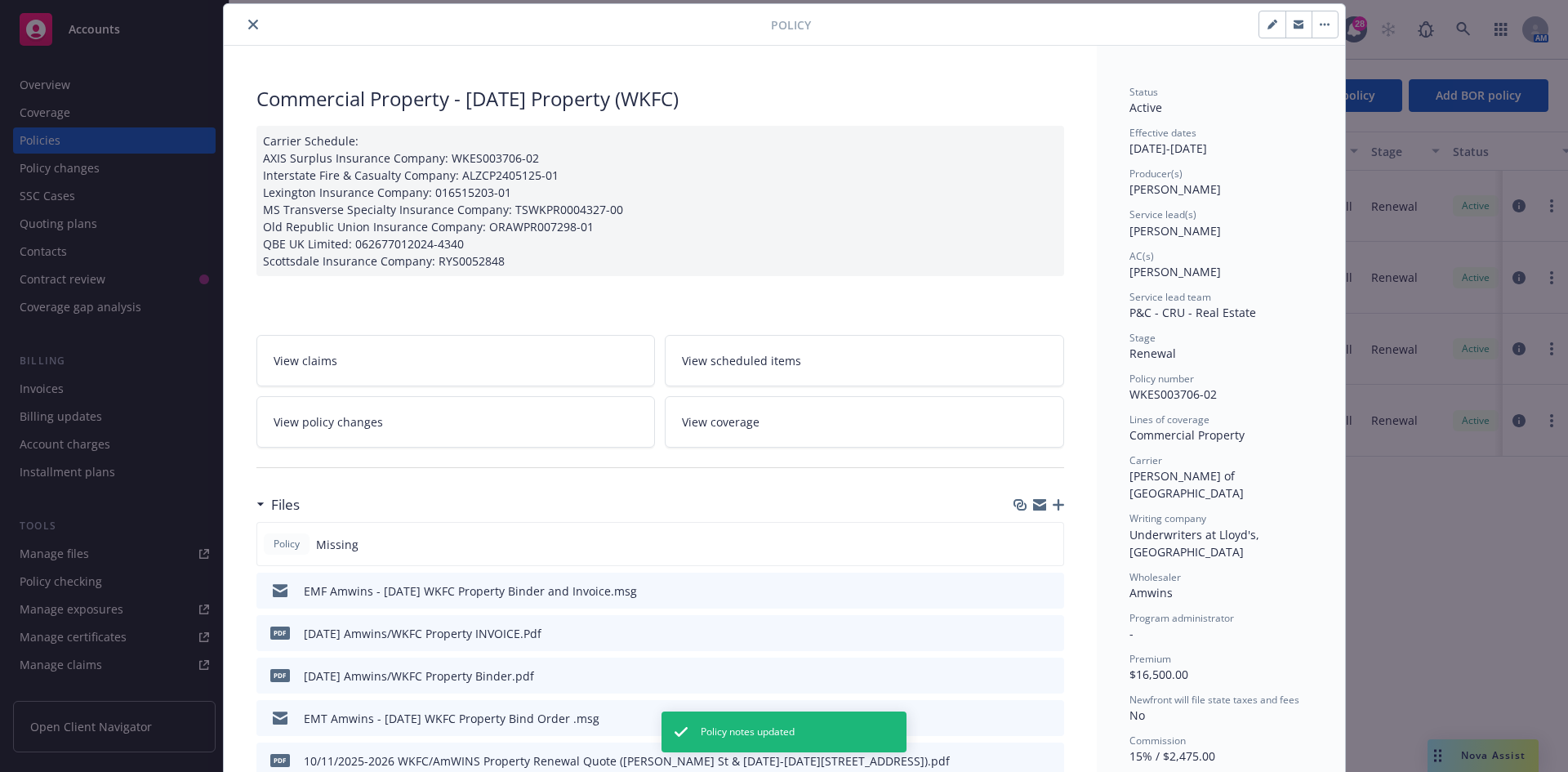
click at [248, 31] on button "close" at bounding box center [253, 24] width 19 height 19
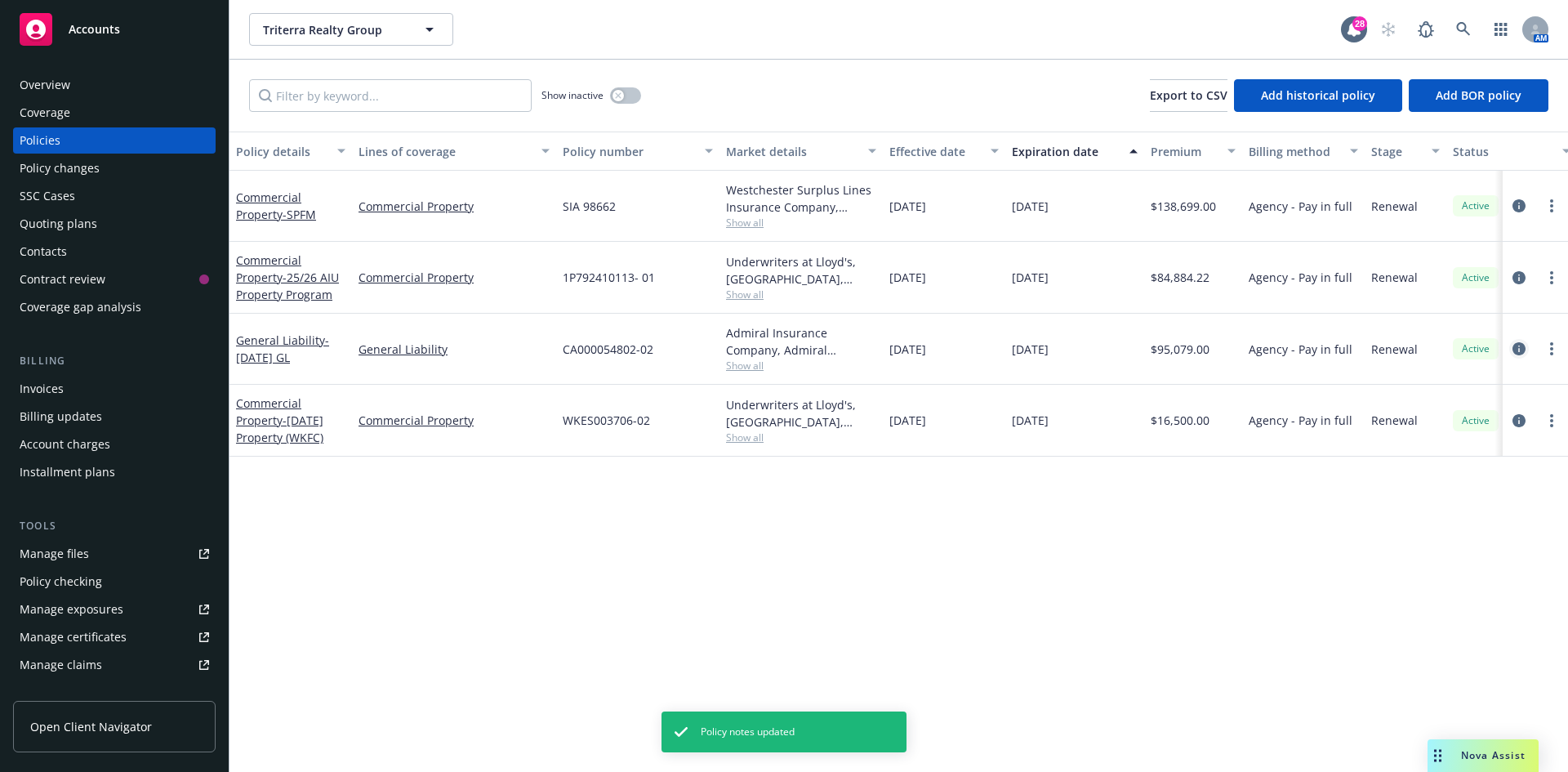
click at [1515, 342] on icon "circleInformation" at bounding box center [1520, 349] width 13 height 13
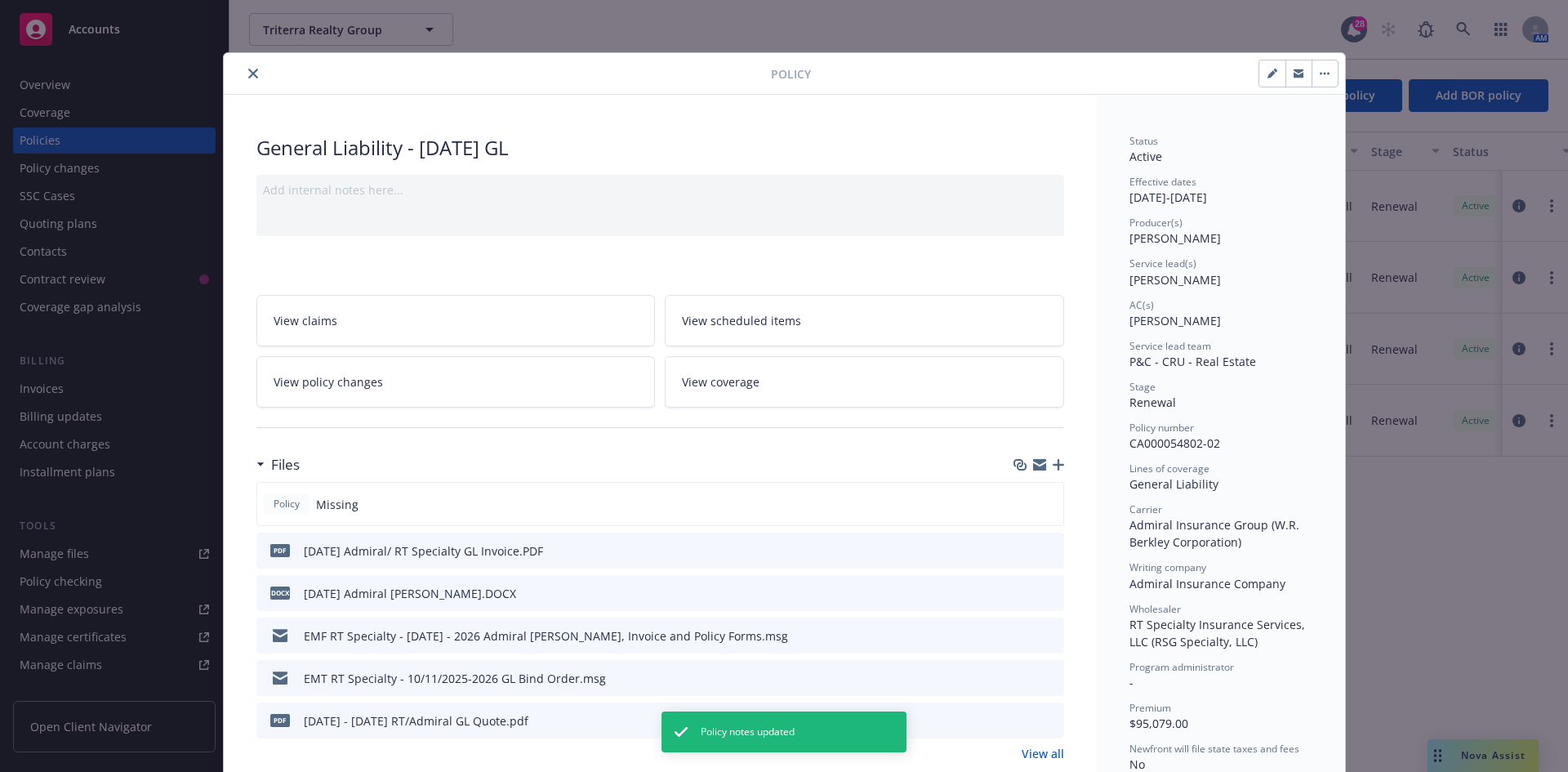
click at [421, 194] on div "Add internal notes here..." at bounding box center [660, 189] width 794 height 18
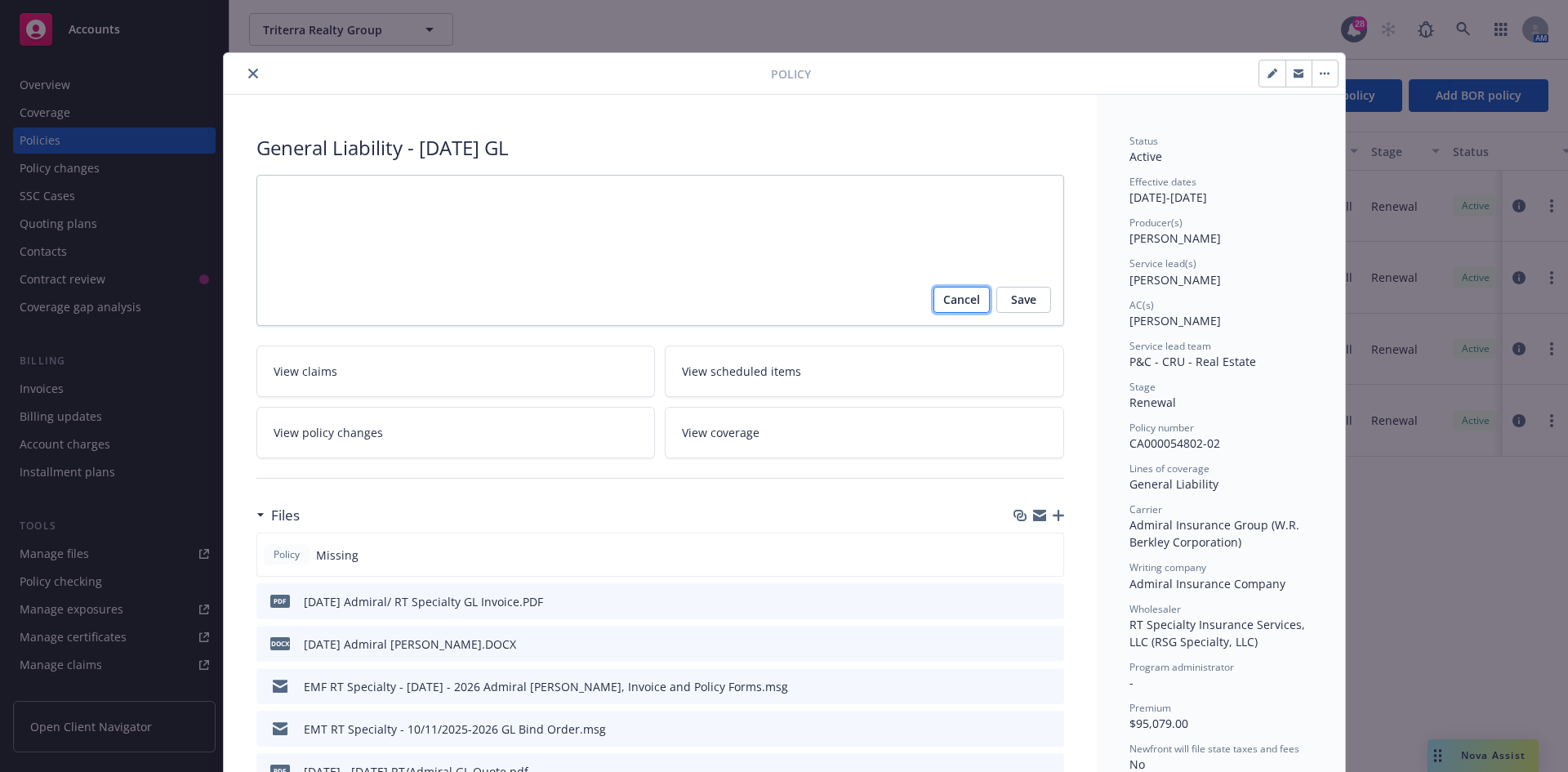
click at [944, 302] on span "Cancel" at bounding box center [962, 300] width 37 height 26
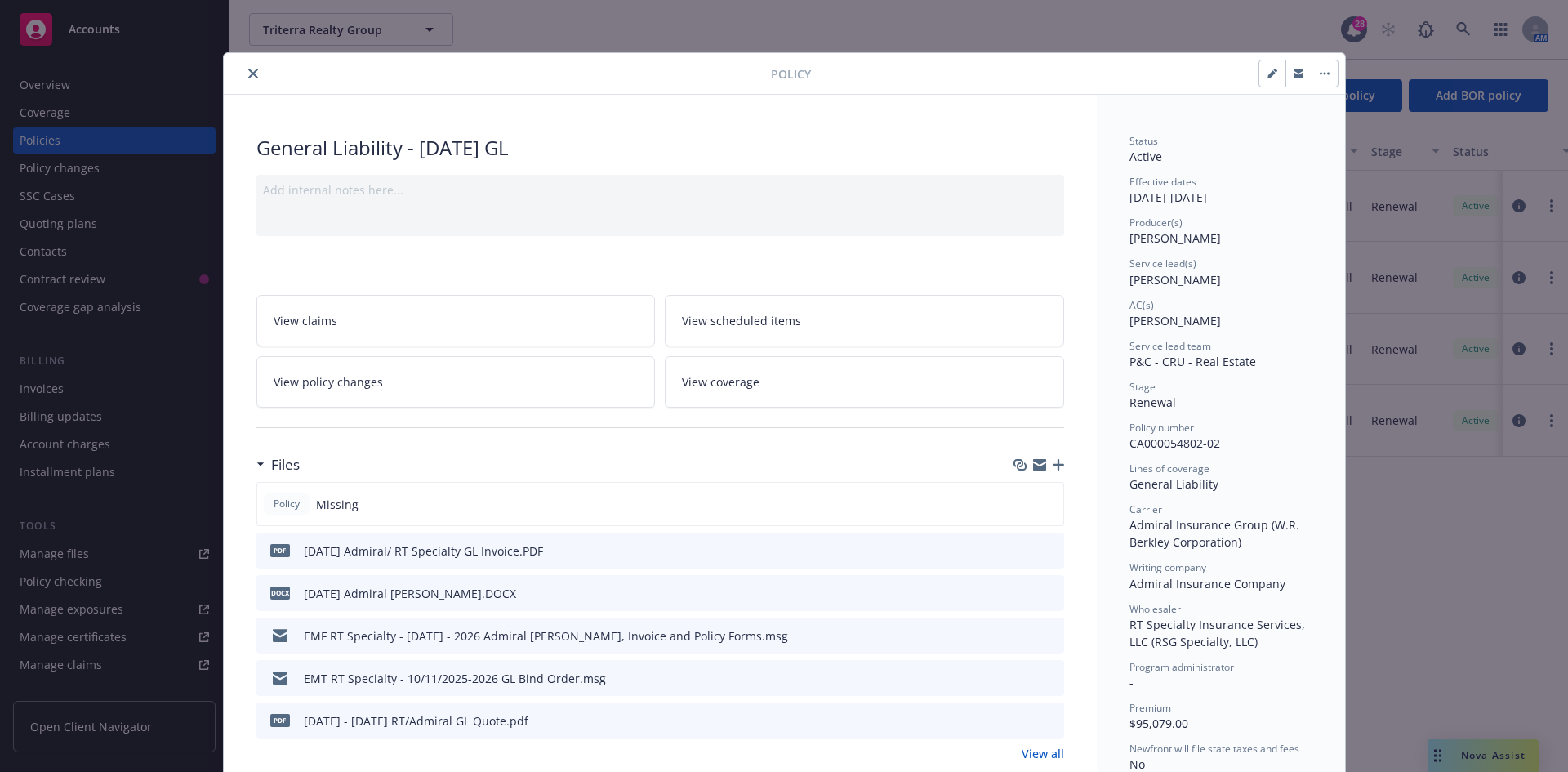
click at [251, 72] on icon "close" at bounding box center [254, 73] width 10 height 10
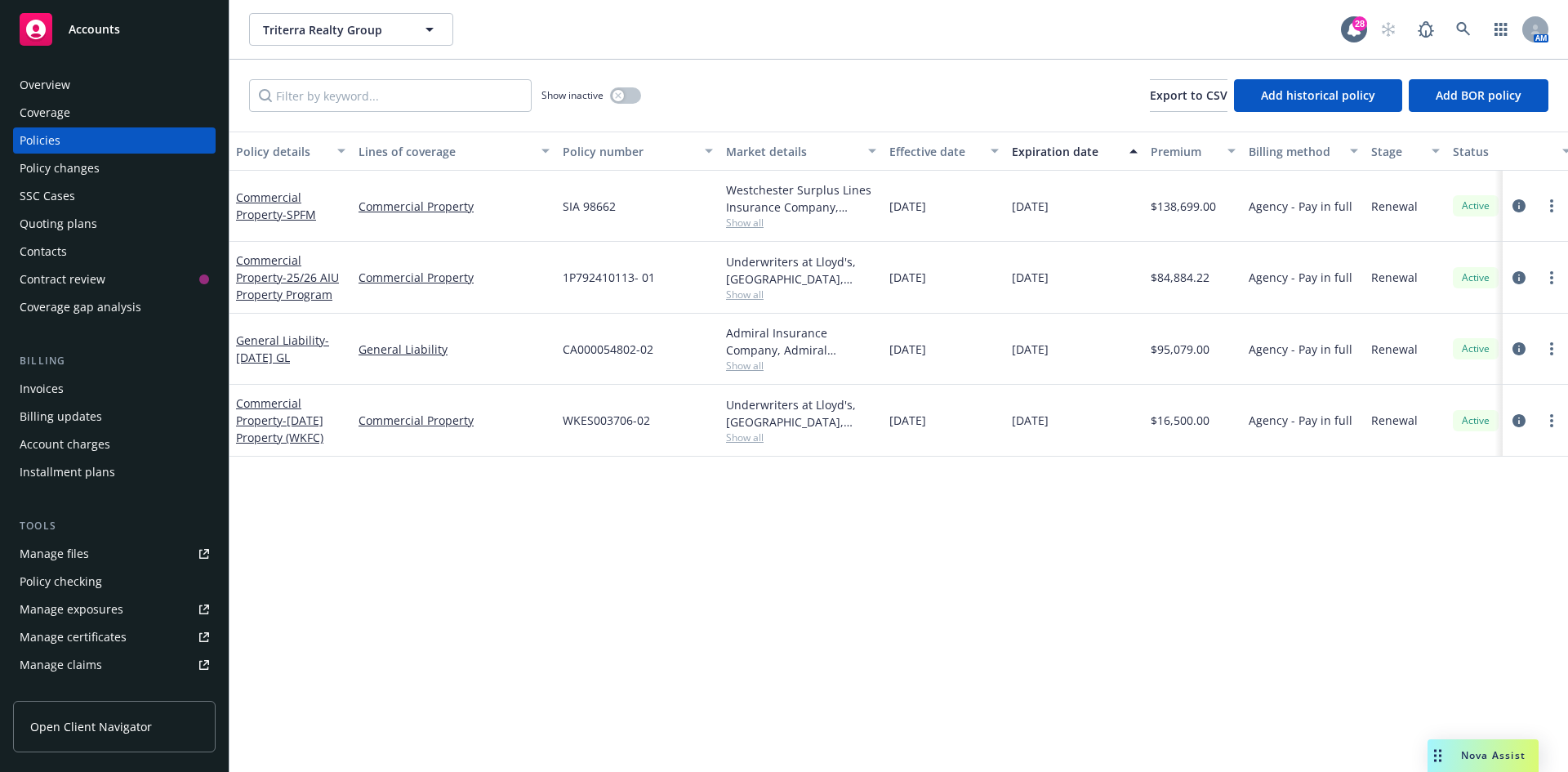
click at [52, 392] on div "Invoices" at bounding box center [41, 388] width 44 height 26
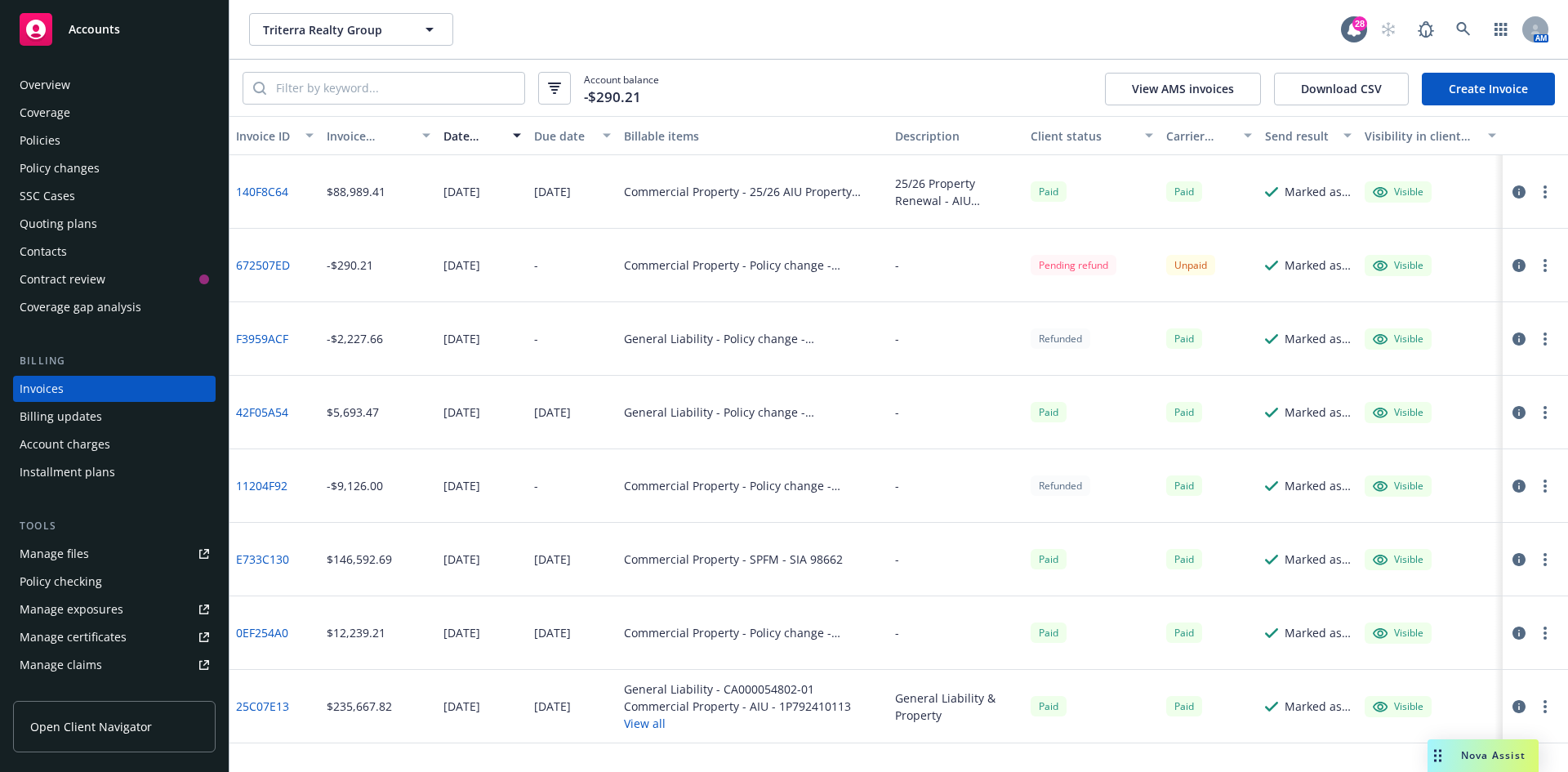
click at [1478, 83] on link "Create Invoice" at bounding box center [1489, 88] width 134 height 33
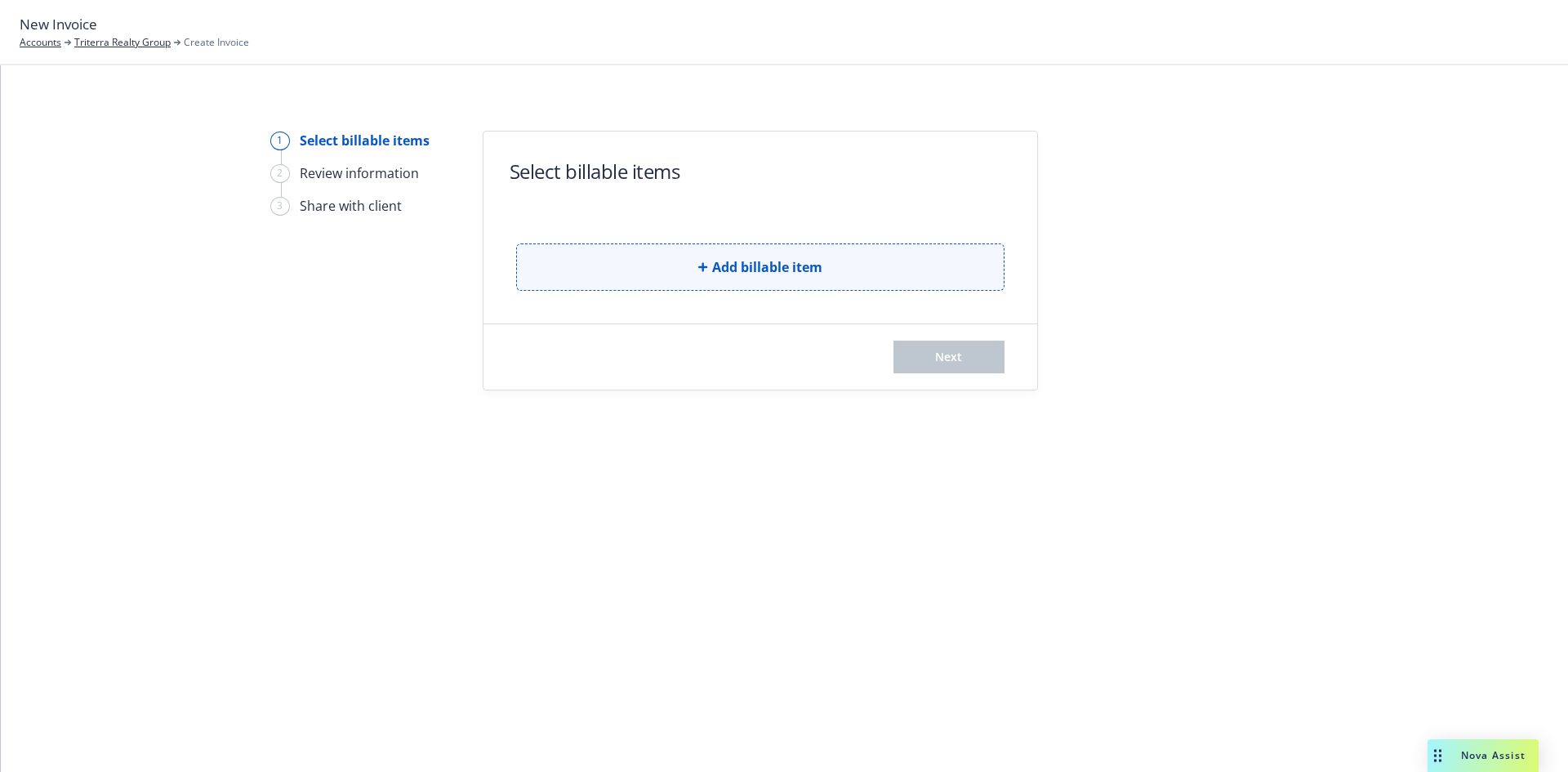
click at [688, 270] on button "Add billable item" at bounding box center [760, 267] width 488 height 48
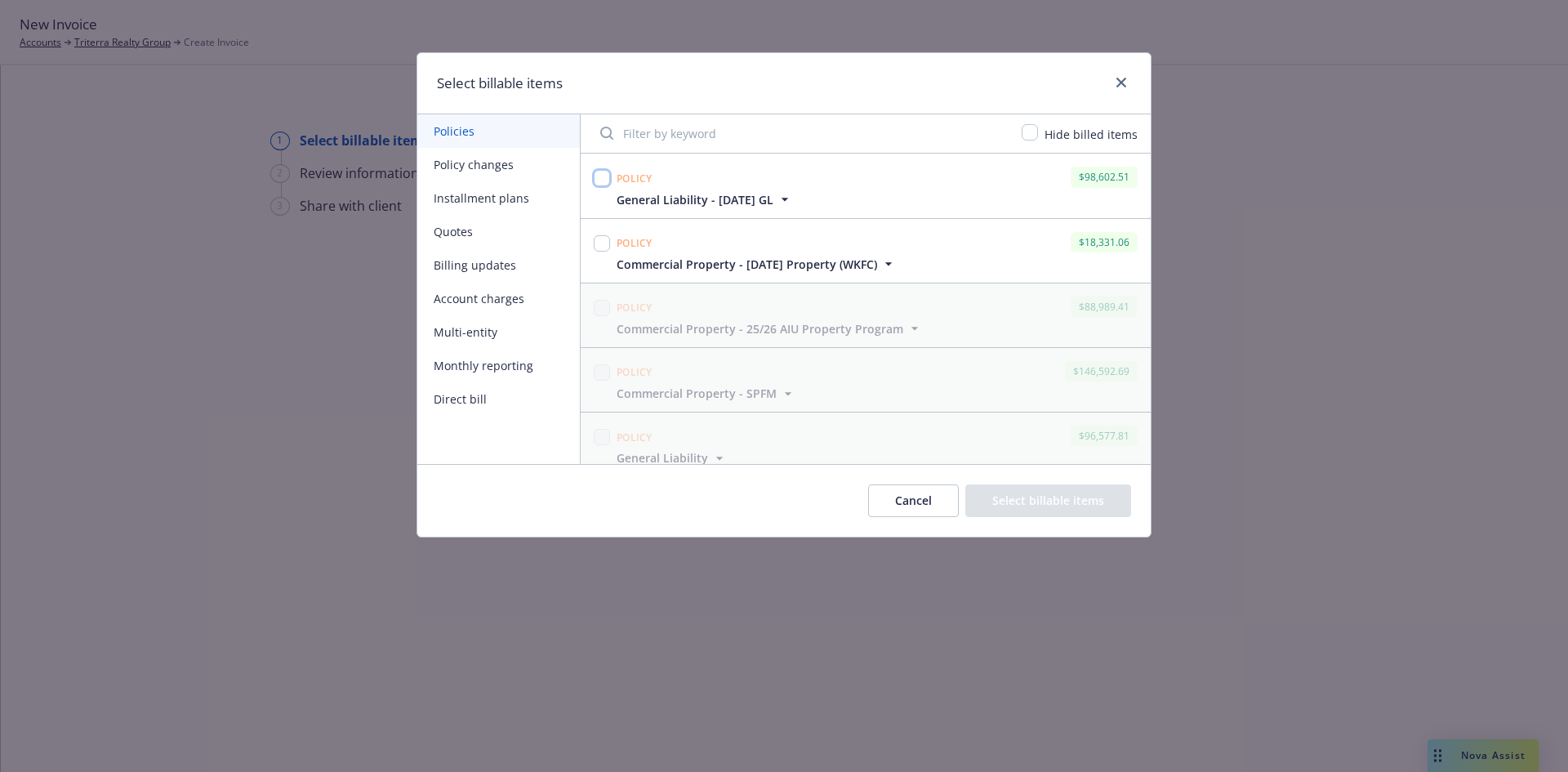
click at [604, 179] on input "checkbox" at bounding box center [602, 179] width 17 height 17
checkbox input "true"
click at [598, 240] on input "checkbox" at bounding box center [602, 244] width 17 height 17
checkbox input "true"
click at [790, 198] on icon "button" at bounding box center [785, 199] width 17 height 17
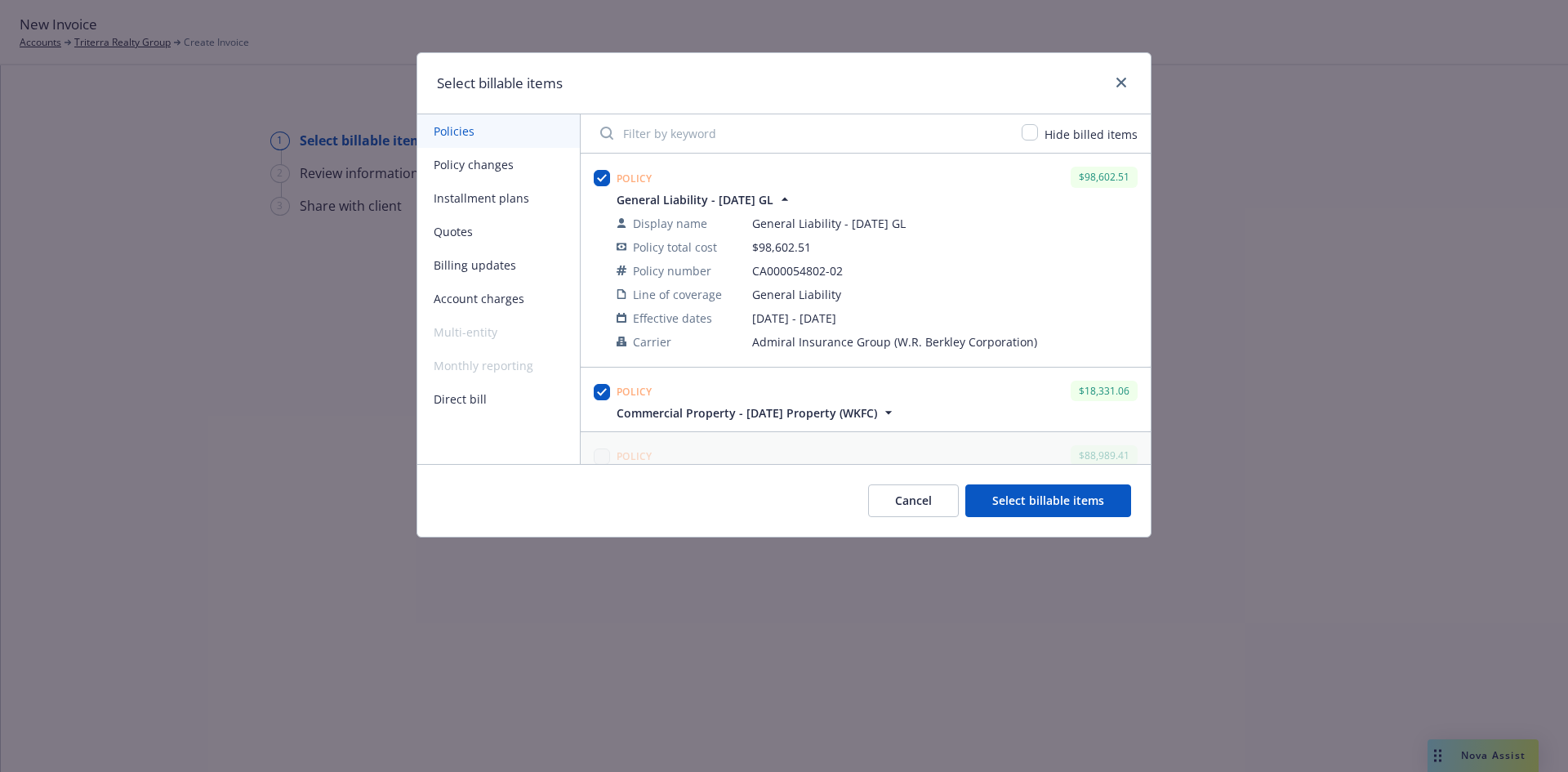
click at [793, 201] on icon "button" at bounding box center [785, 199] width 17 height 17
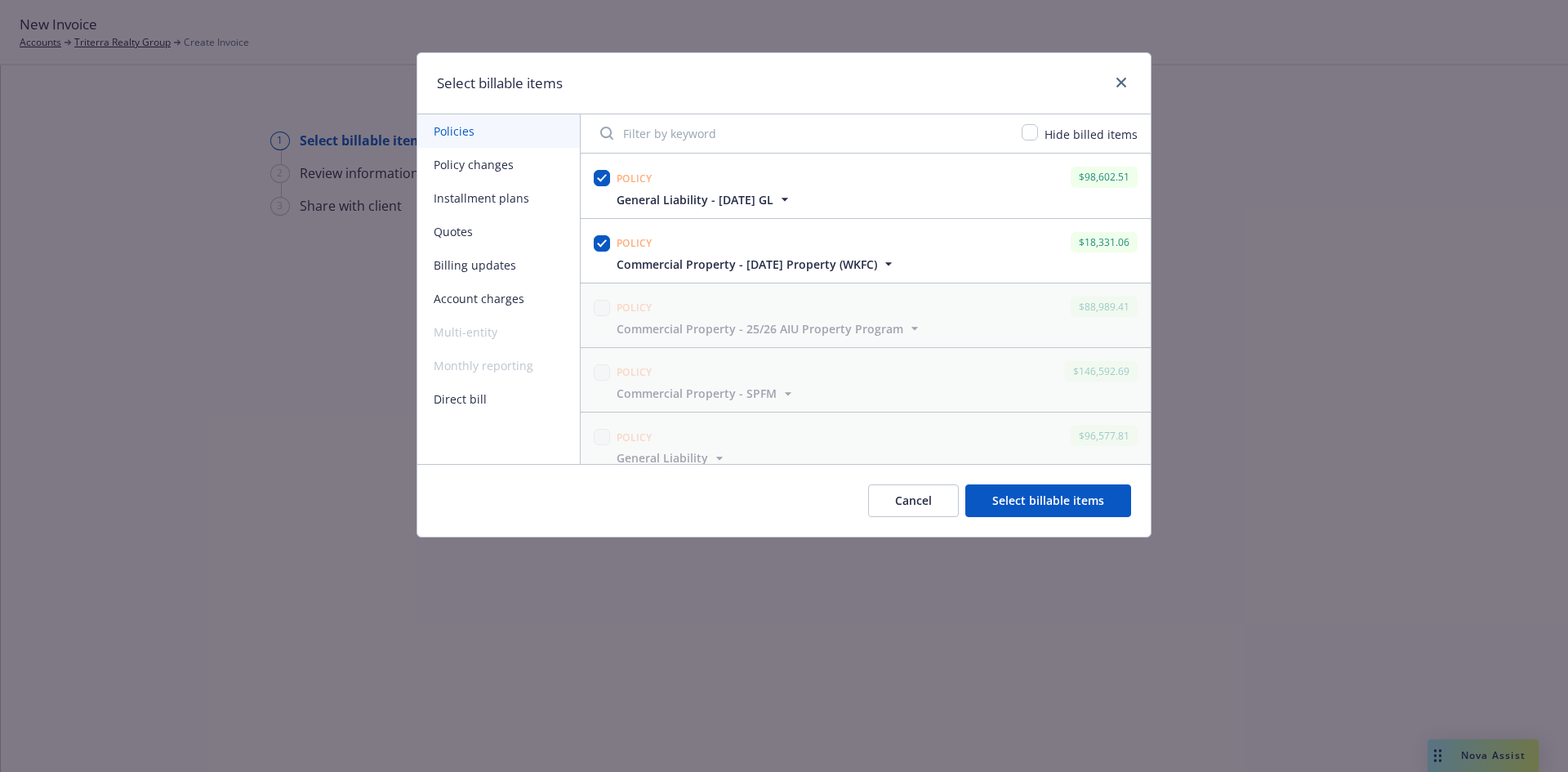
click at [894, 265] on icon "button" at bounding box center [889, 264] width 17 height 17
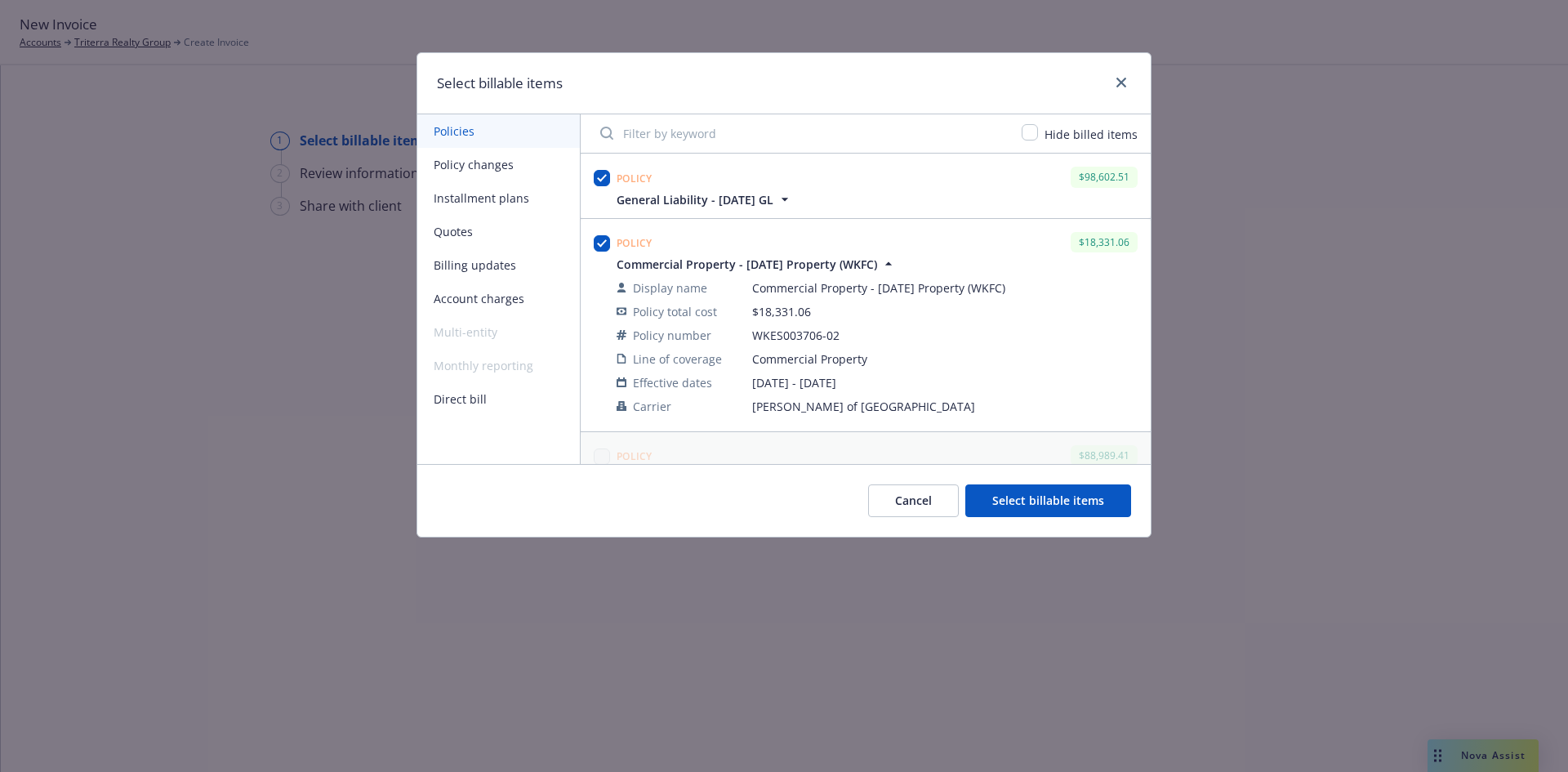
click at [896, 261] on icon "button" at bounding box center [889, 264] width 17 height 17
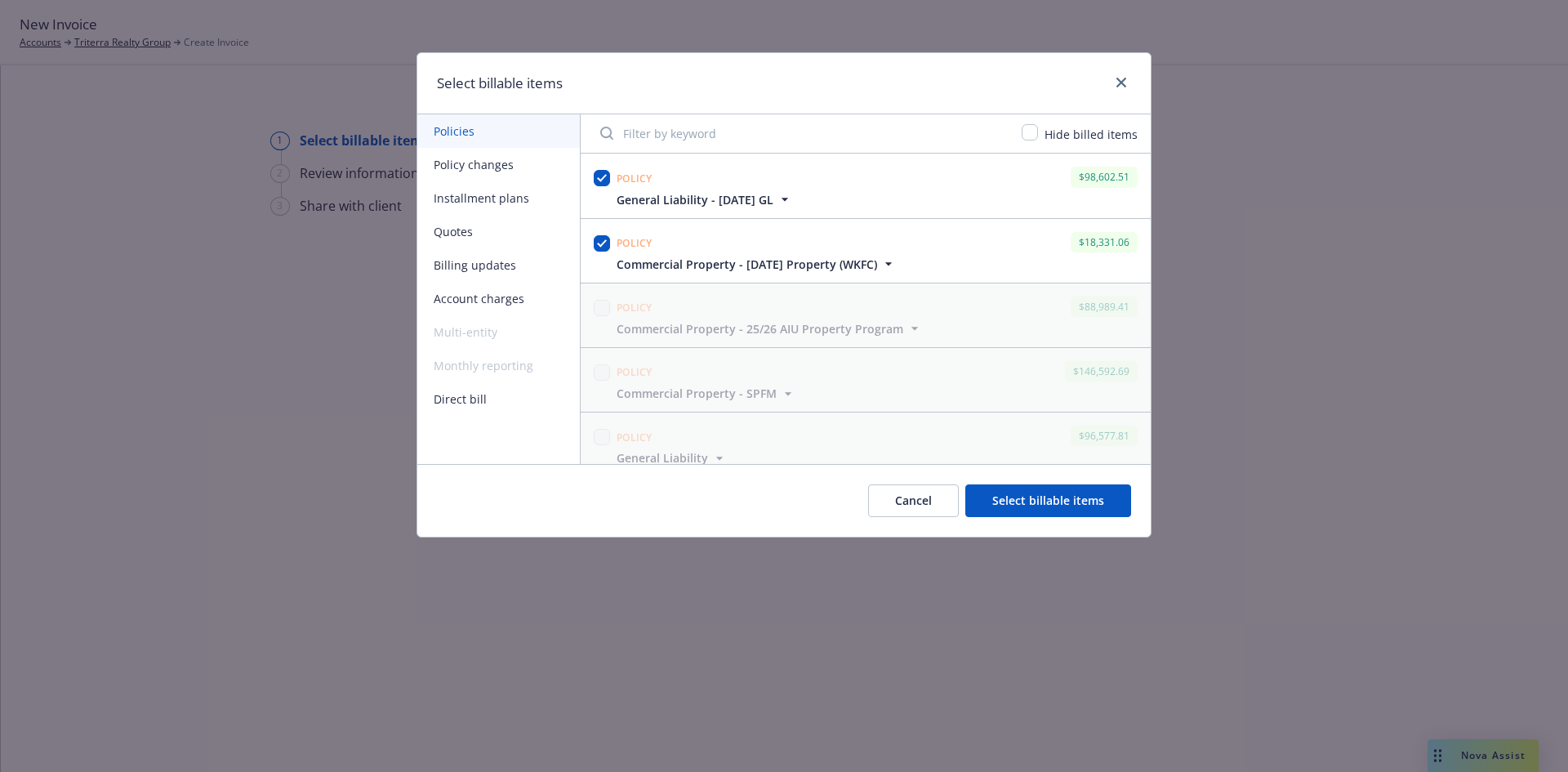
click at [1050, 498] on button "Select billable items" at bounding box center [1048, 500] width 166 height 33
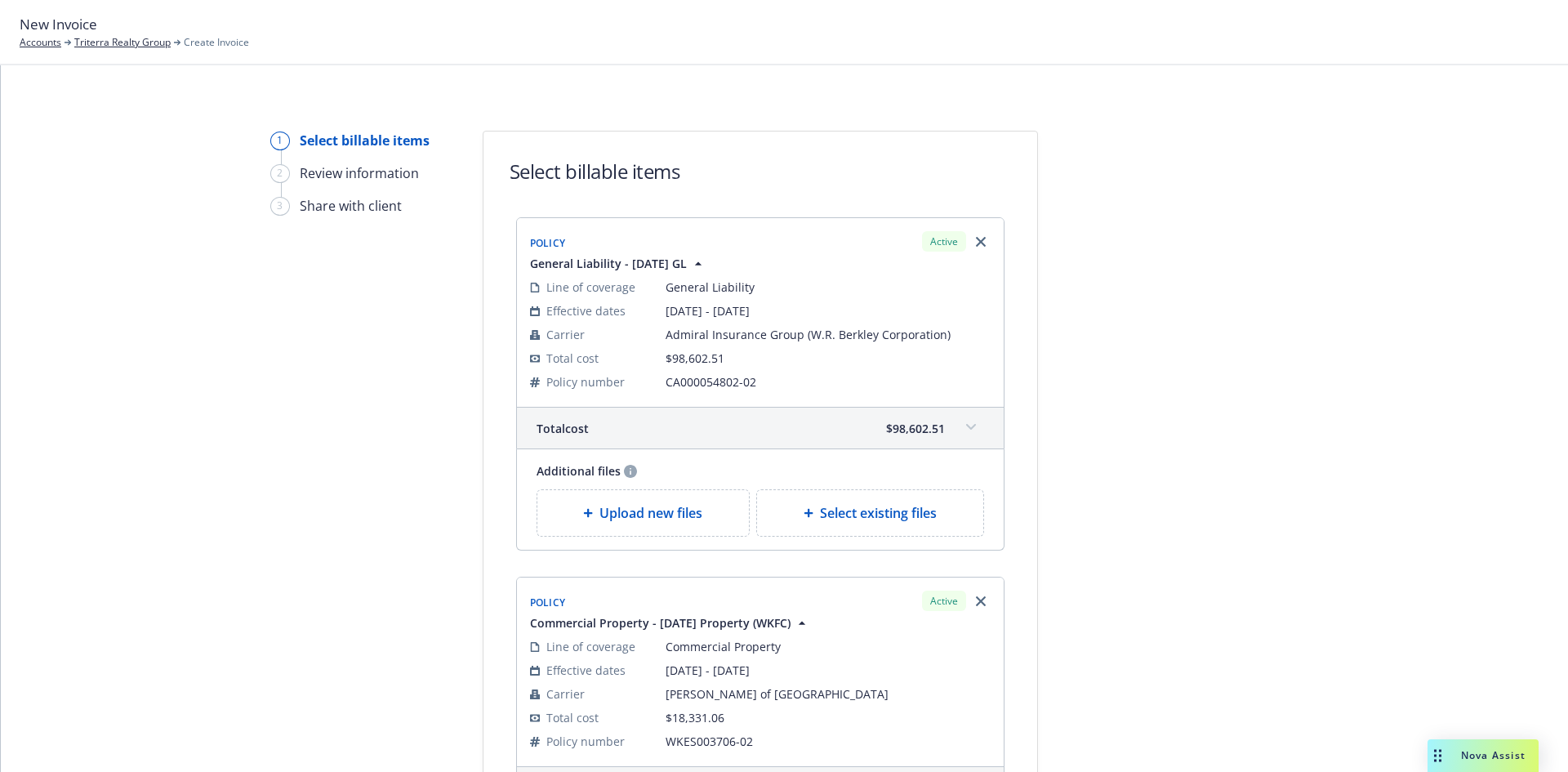
click at [905, 502] on div "Select existing files" at bounding box center [870, 512] width 226 height 46
select select "Invoice - Third Party"
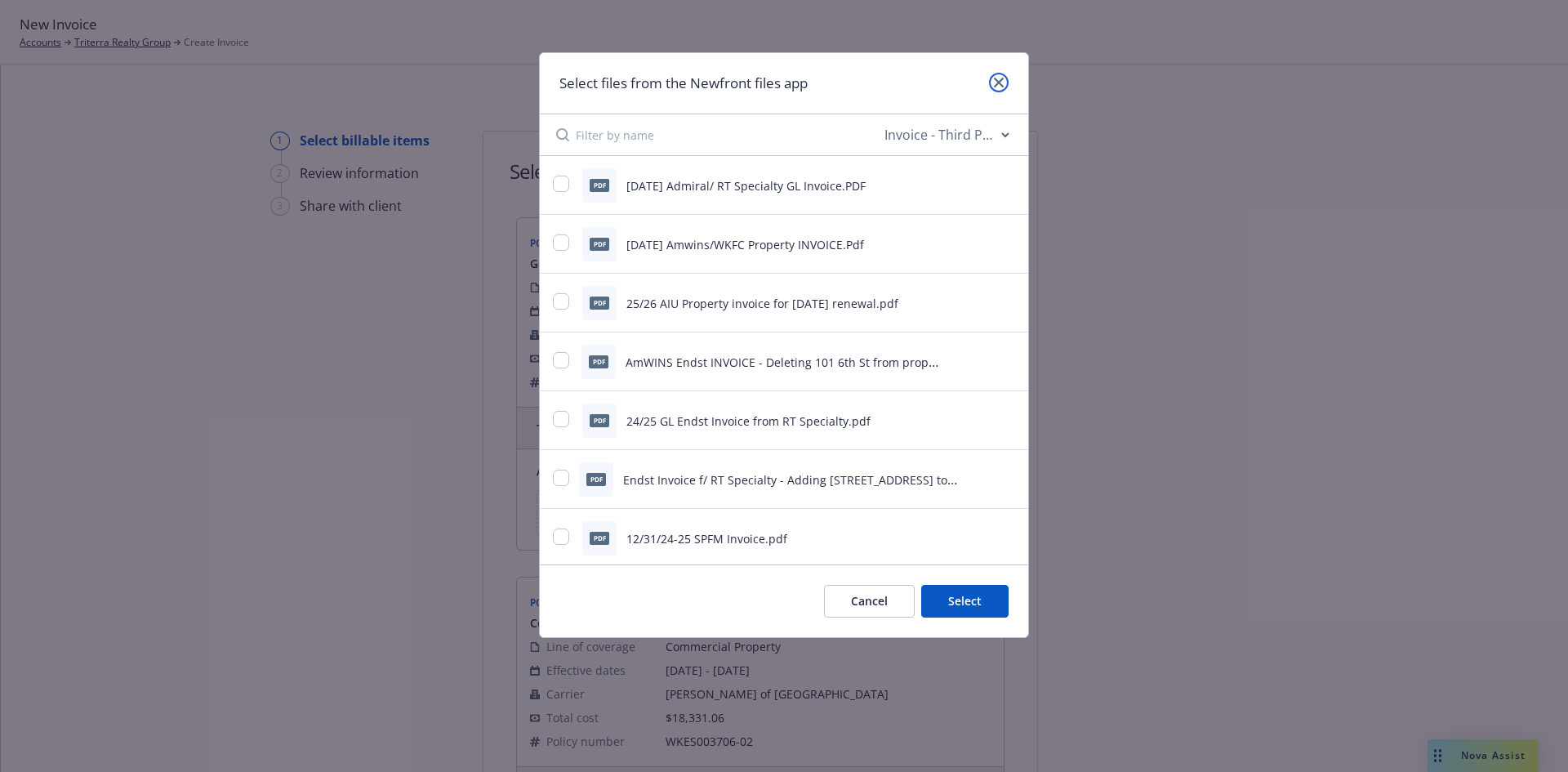
click at [1003, 81] on icon "close" at bounding box center [999, 83] width 10 height 10
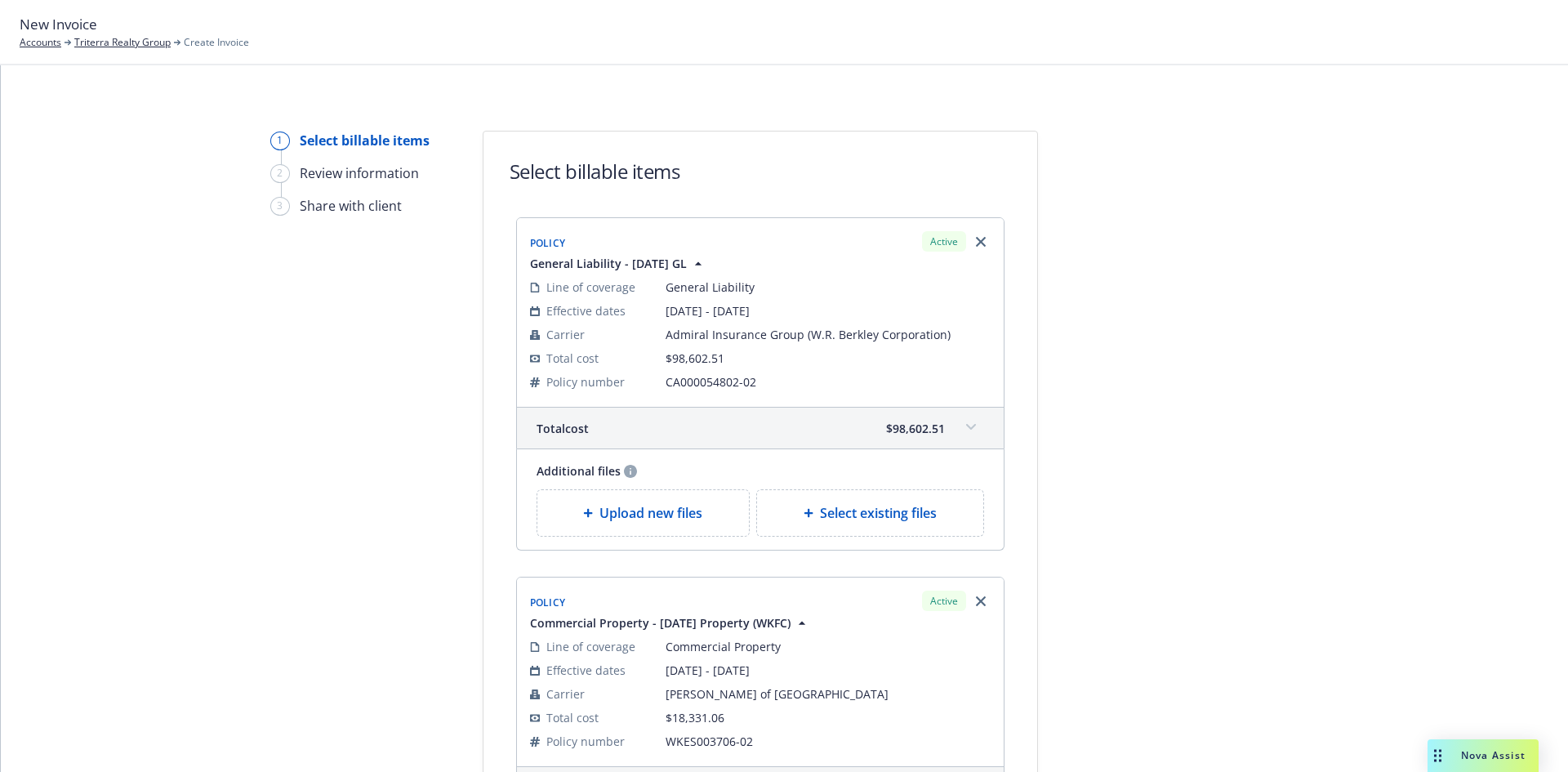
click at [860, 507] on span "Select existing files" at bounding box center [879, 512] width 117 height 19
select select "Invoice - Third Party"
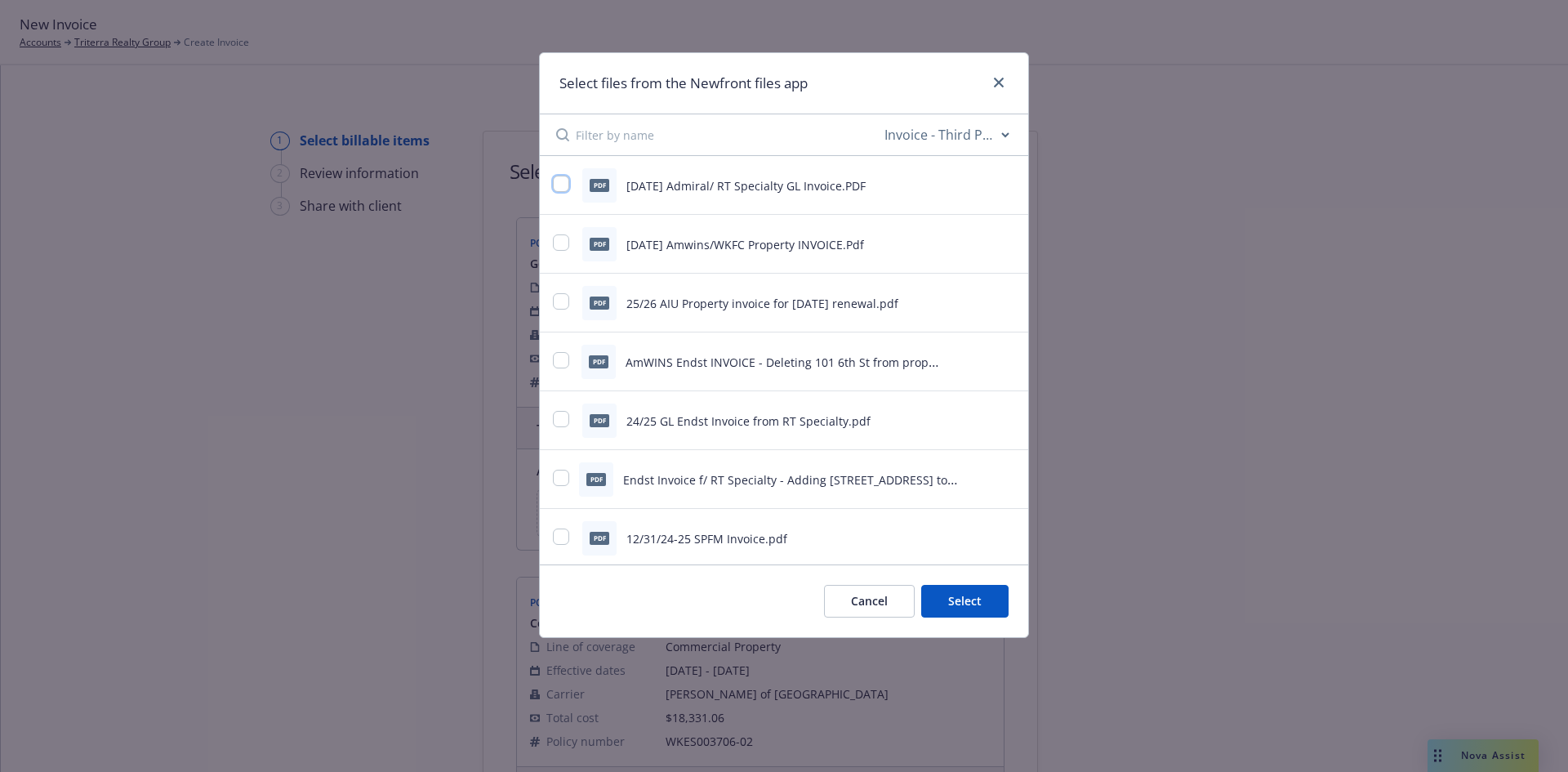
click at [555, 179] on input "checkbox" at bounding box center [562, 184] width 17 height 17
checkbox input "true"
click at [966, 595] on button "Select 1 file" at bounding box center [950, 601] width 118 height 33
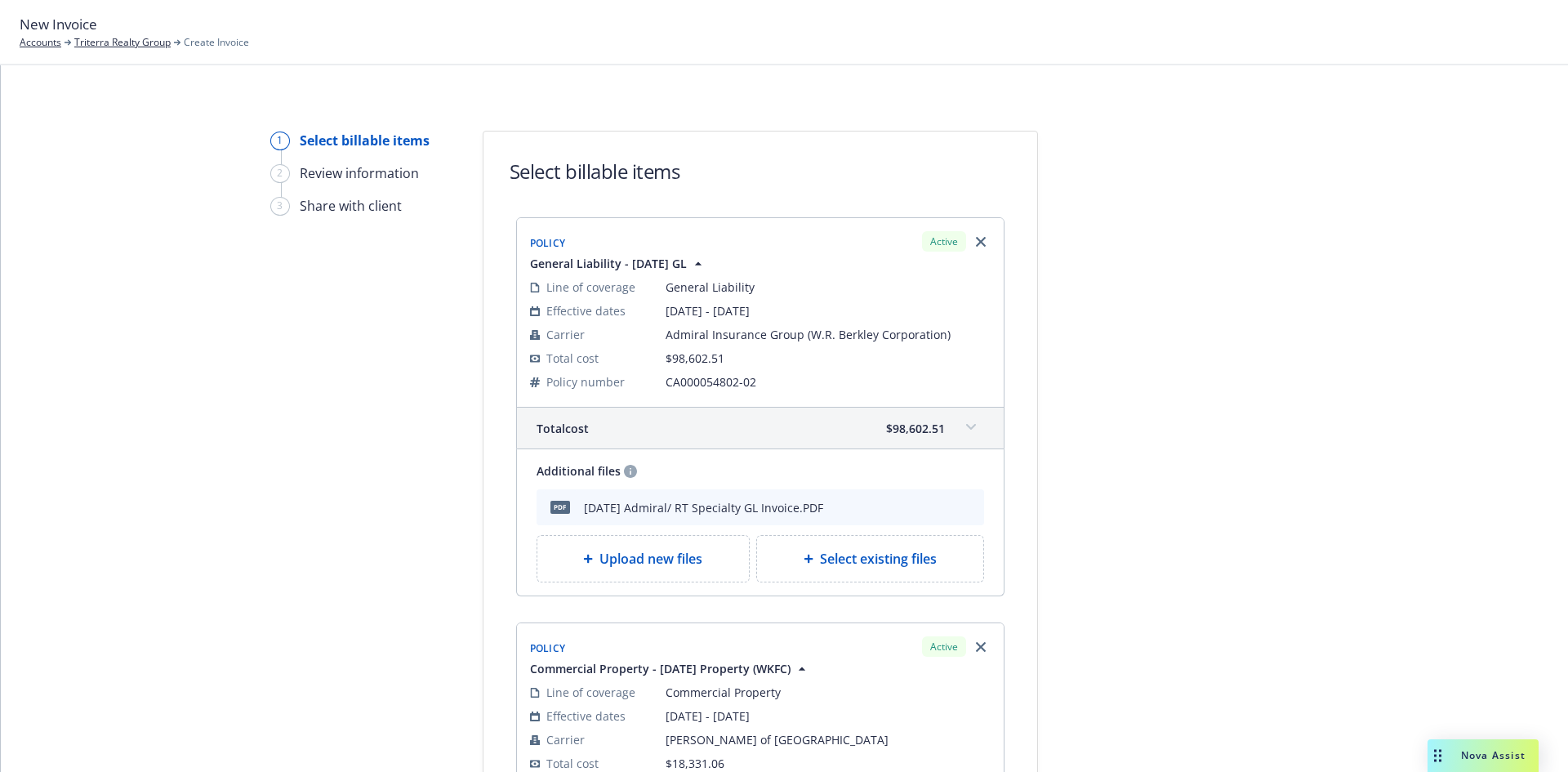
click at [899, 563] on span "Select existing files" at bounding box center [879, 558] width 117 height 19
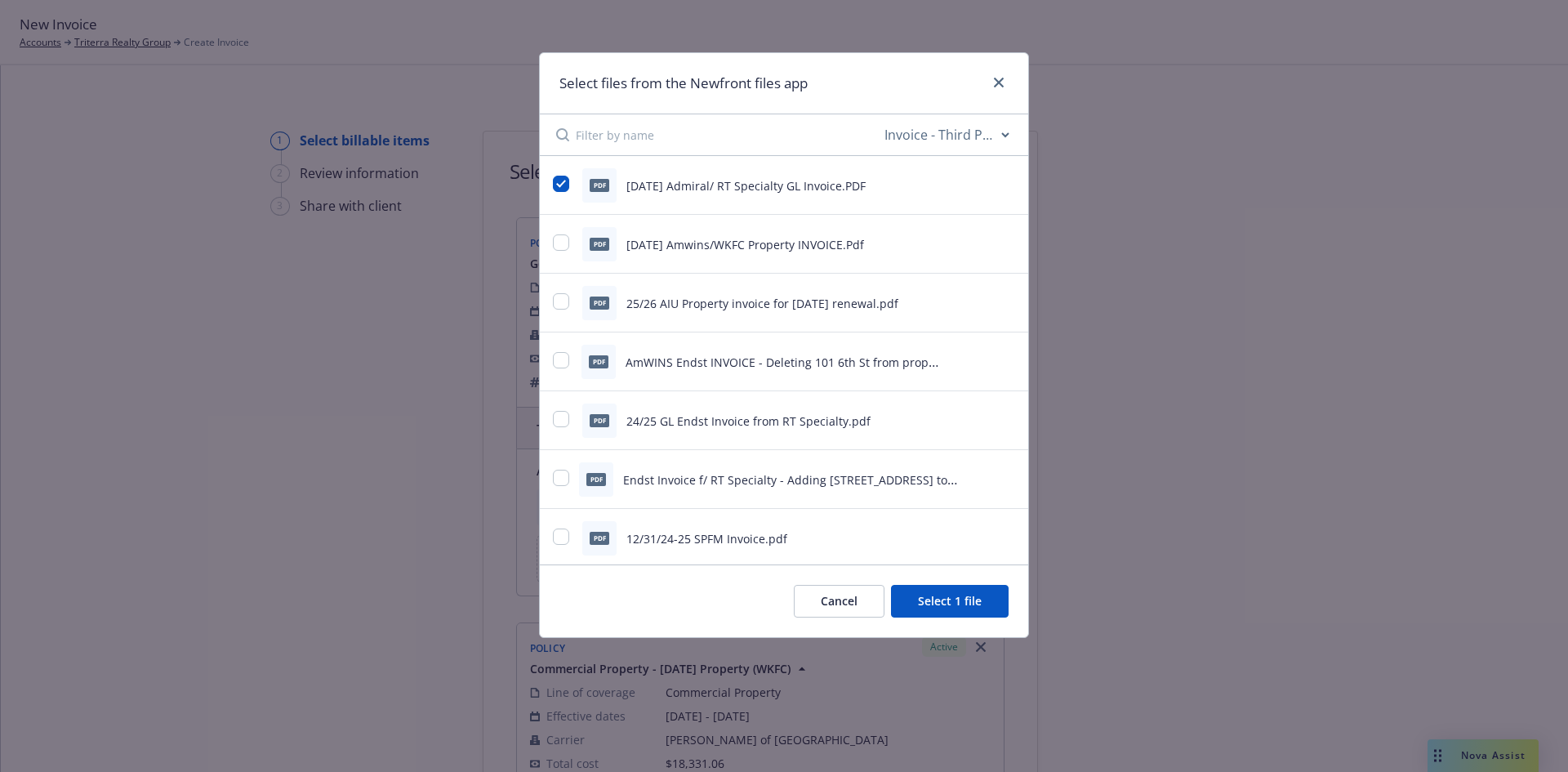
click at [939, 126] on select "All file types Agreements Allocations Annual Service Cycle - Financial snapshot…" at bounding box center [946, 134] width 131 height 33
select select "Binder"
click at [881, 119] on select "All file types Agreements Allocations Annual Service Cycle - Financial snapshot…" at bounding box center [946, 134] width 131 height 33
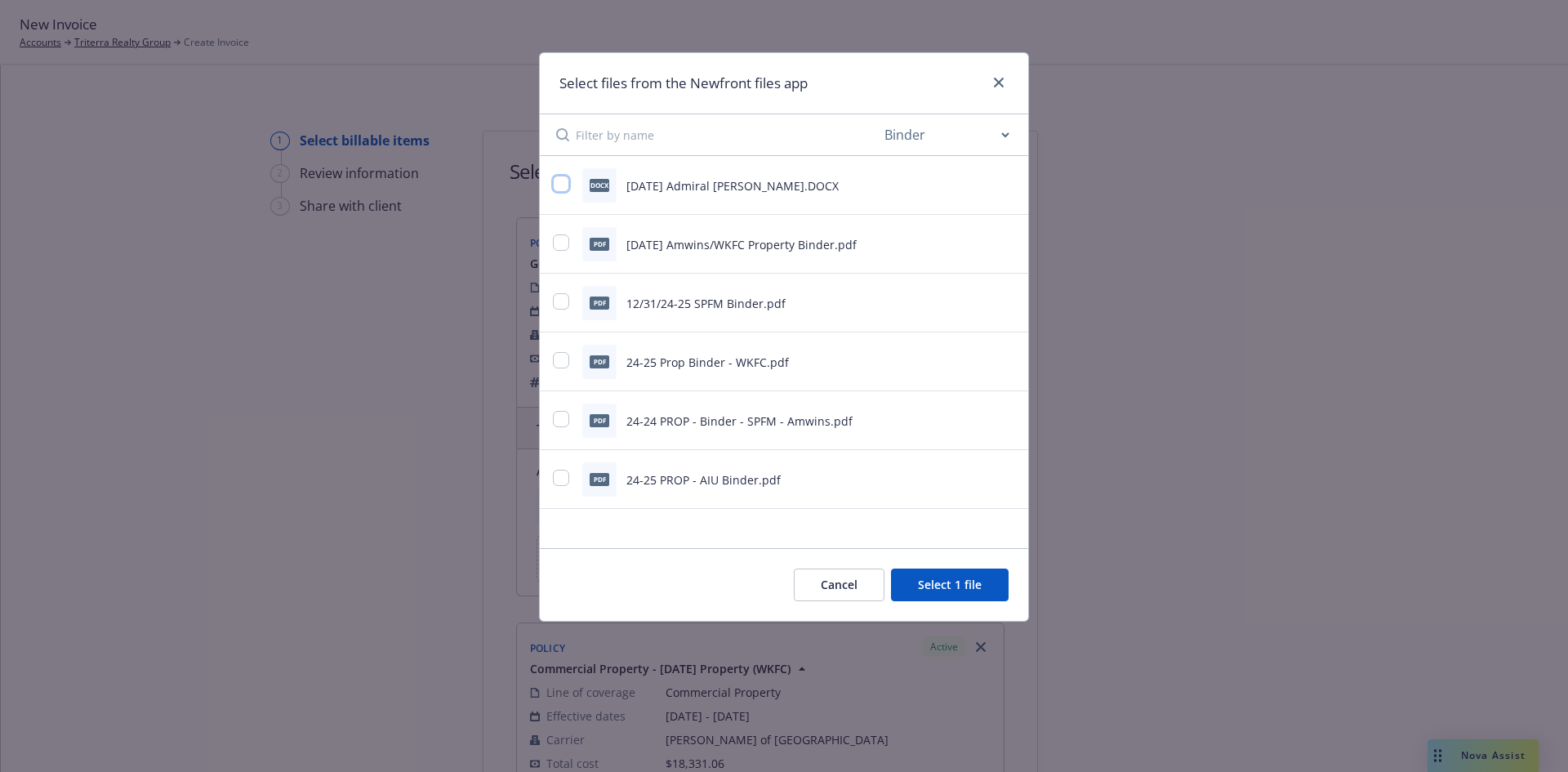
drag, startPoint x: 561, startPoint y: 183, endPoint x: 684, endPoint y: 237, distance: 134.3
click at [562, 183] on input "checkbox" at bounding box center [562, 184] width 17 height 17
checkbox input "true"
click at [935, 578] on button "Select 2 files" at bounding box center [947, 584] width 124 height 33
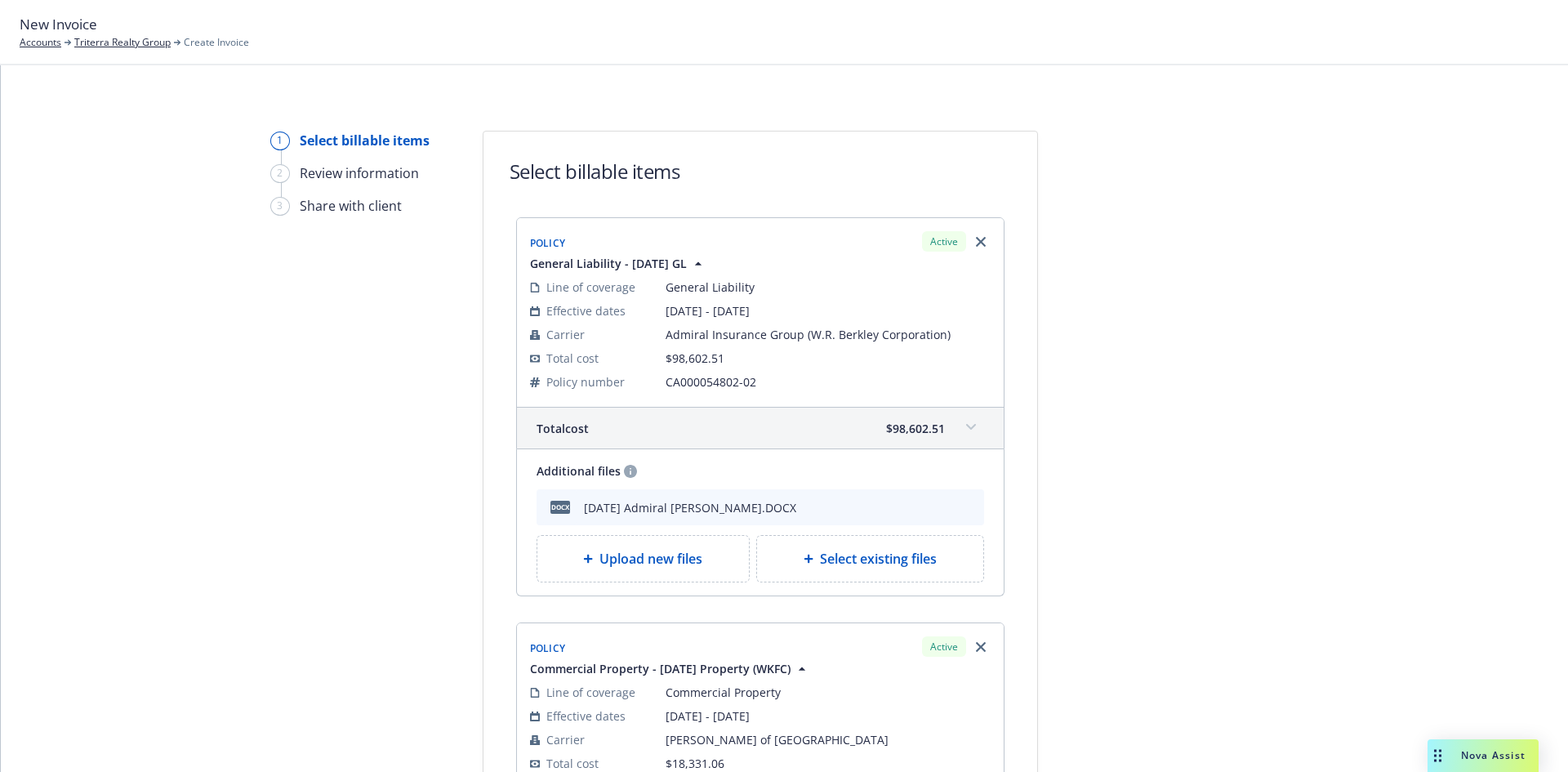
click at [964, 505] on icon "archive file" at bounding box center [970, 506] width 12 height 13
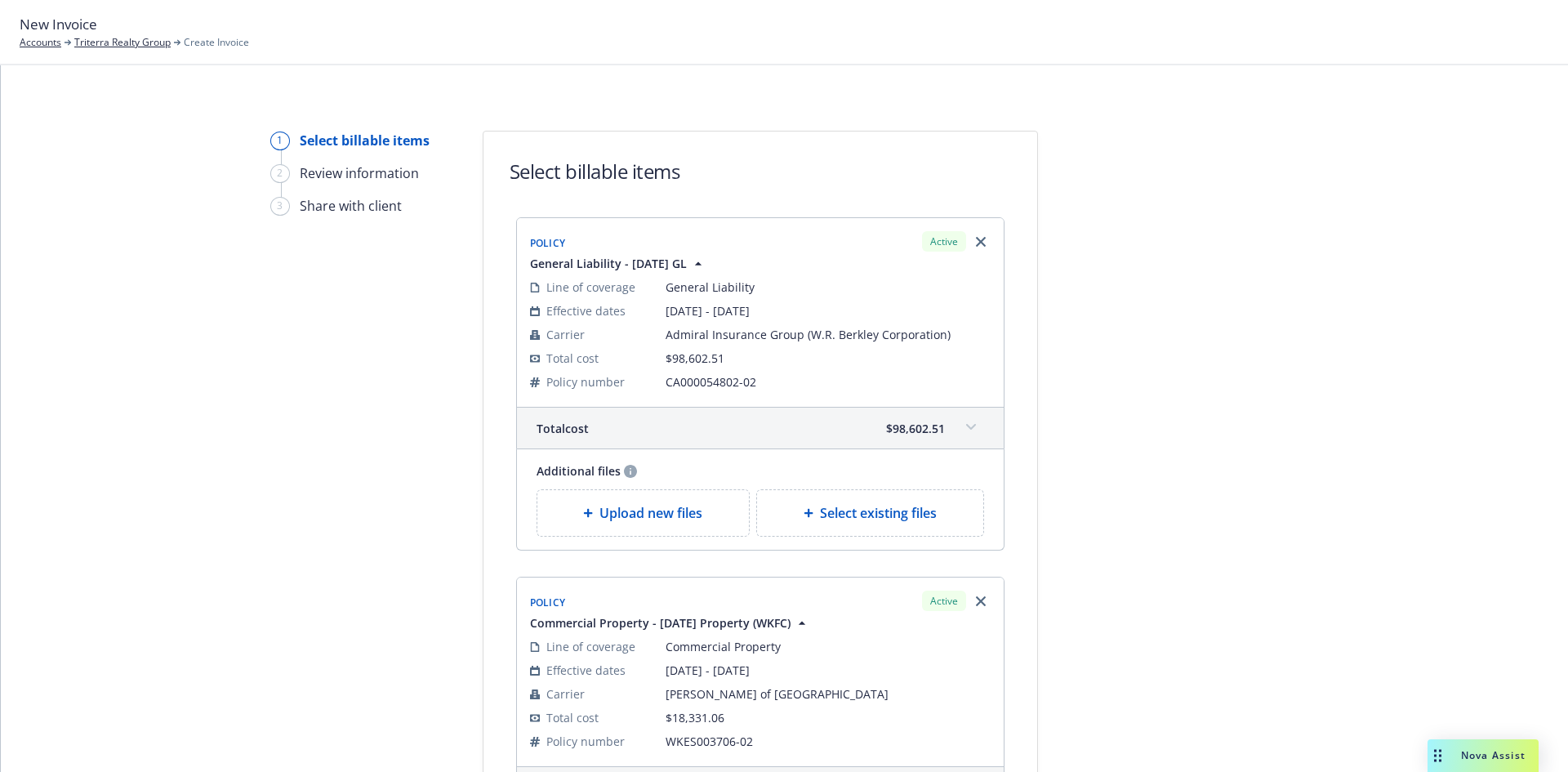
click at [890, 517] on span "Select existing files" at bounding box center [879, 512] width 117 height 19
select select "Invoice - Third Party"
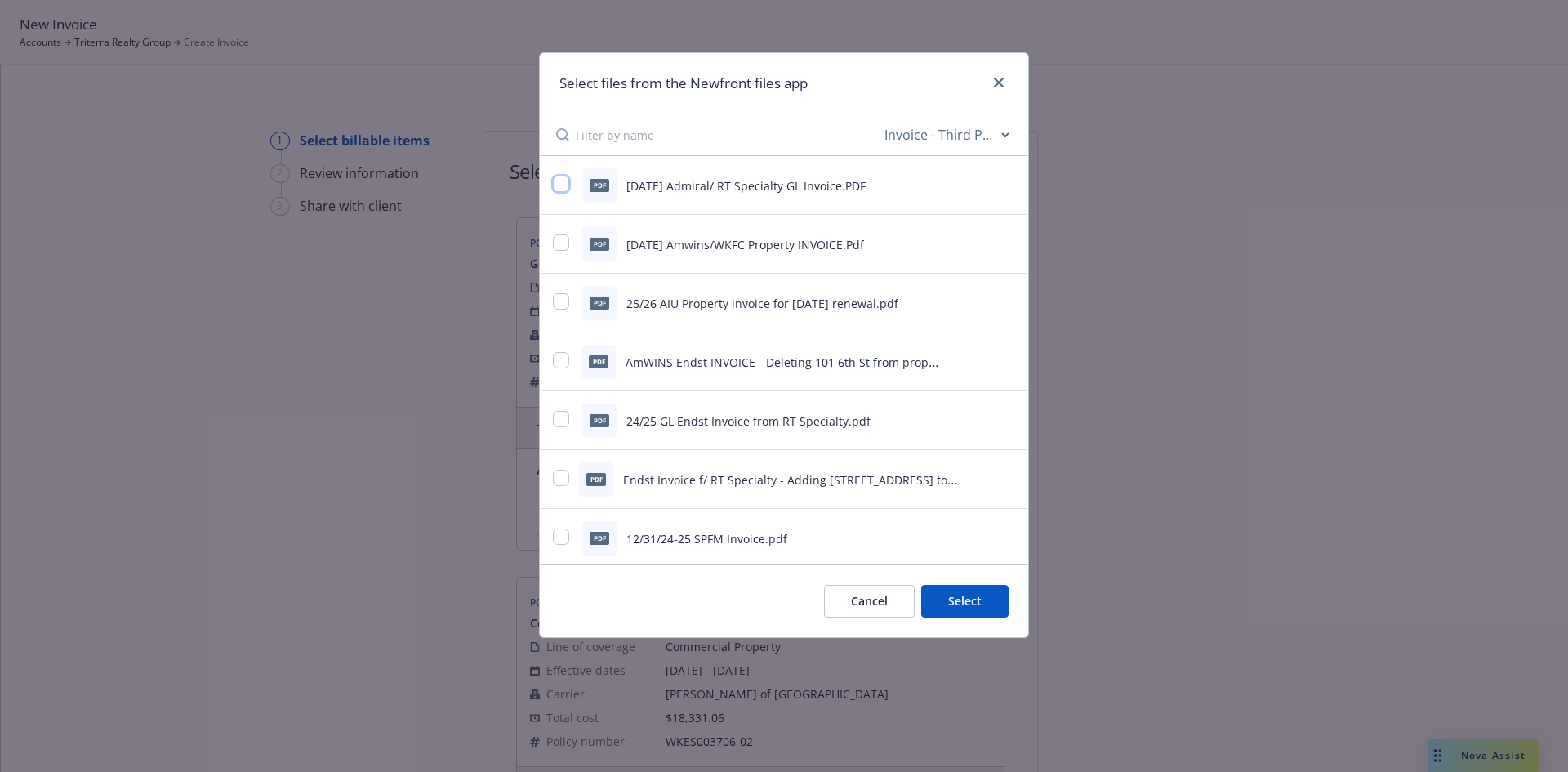
click at [562, 181] on input "checkbox" at bounding box center [562, 184] width 17 height 17
checkbox input "true"
click at [952, 596] on button "Select 1 file" at bounding box center [950, 601] width 118 height 33
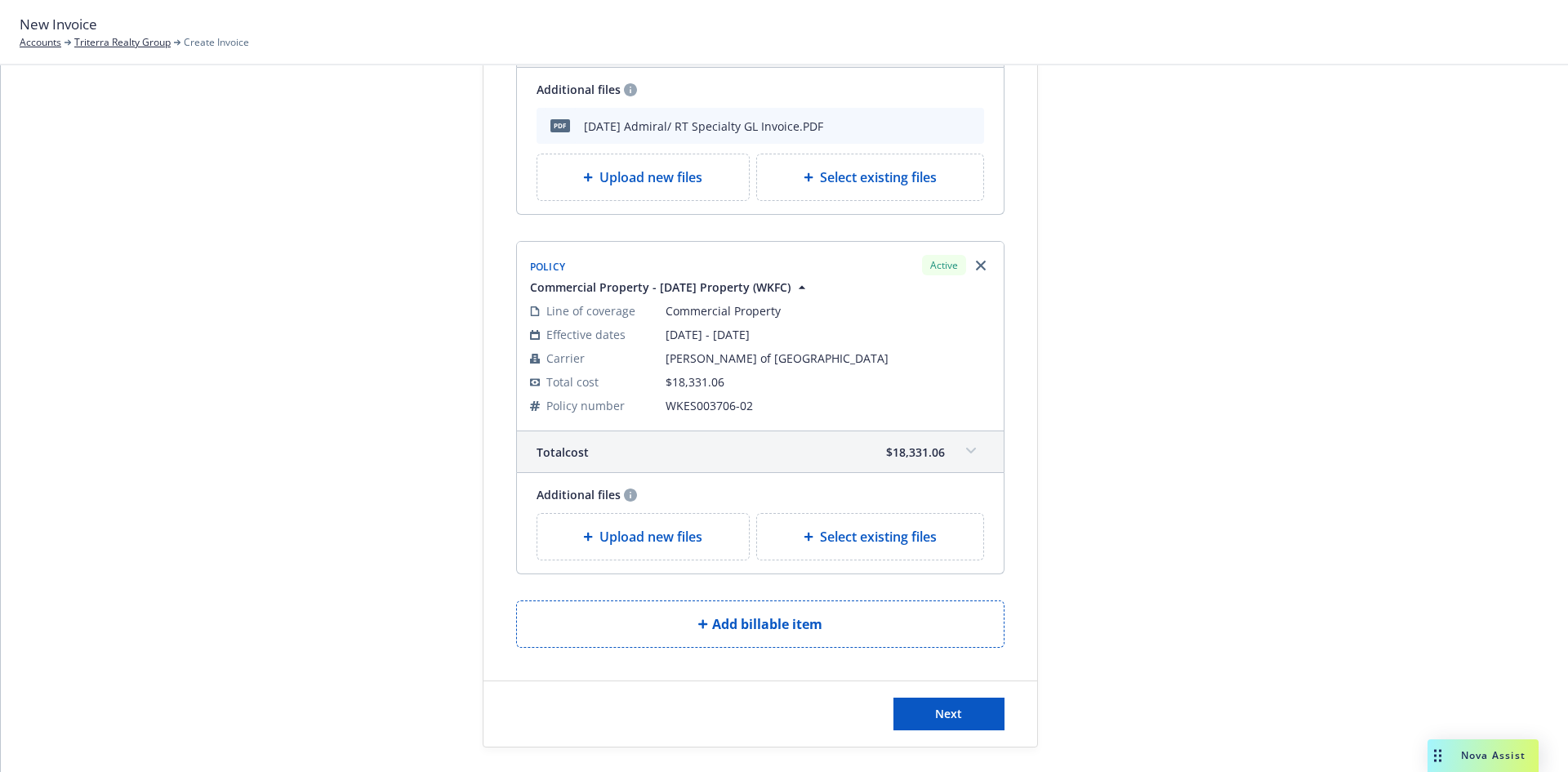
scroll to position [408, 0]
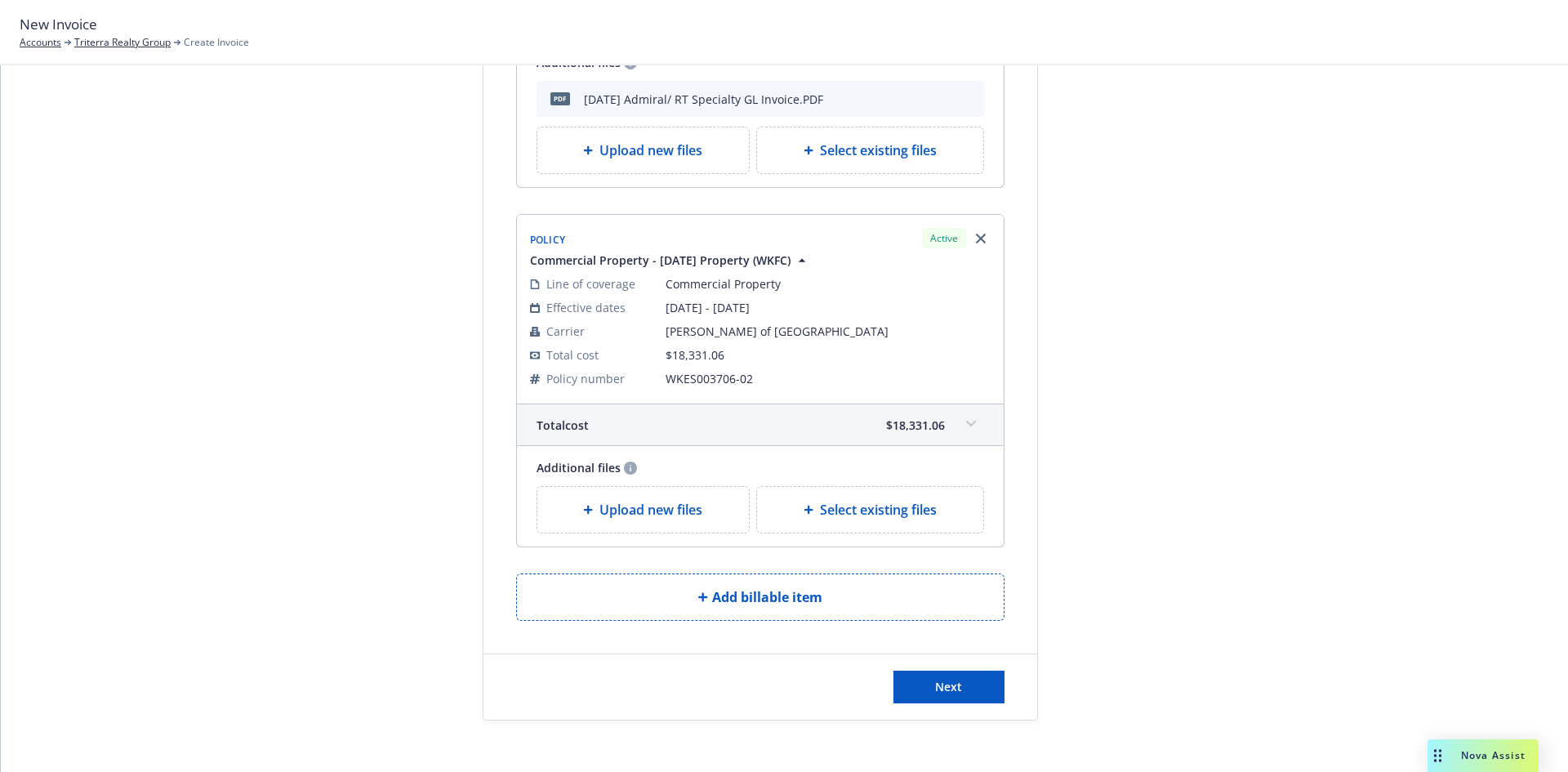
click at [902, 515] on span "Select existing files" at bounding box center [879, 509] width 117 height 19
select select "Invoice - Third Party"
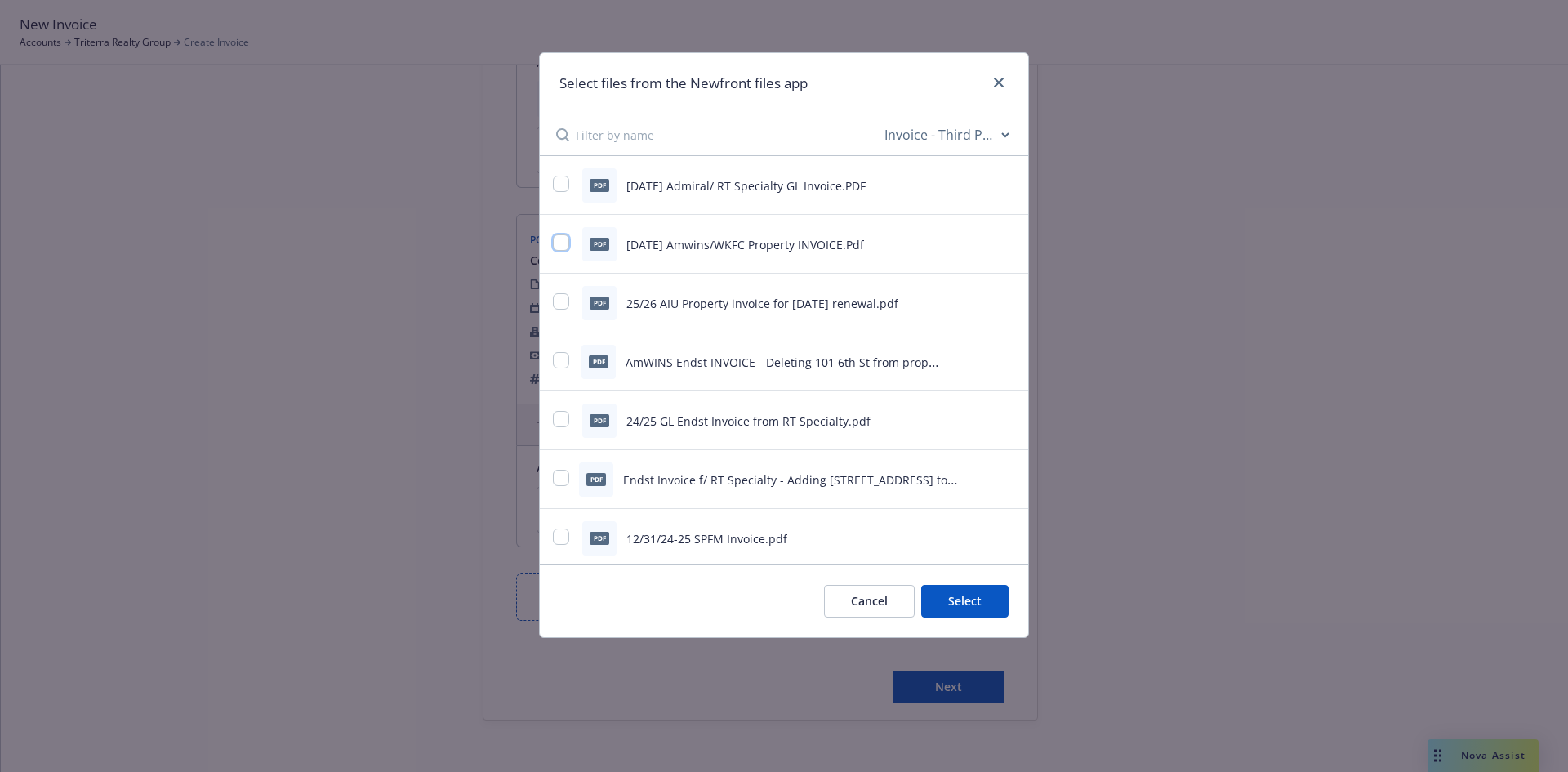
drag, startPoint x: 561, startPoint y: 240, endPoint x: 592, endPoint y: 253, distance: 33.6
click at [562, 240] on input "checkbox" at bounding box center [562, 243] width 17 height 17
checkbox input "true"
click at [943, 599] on button "Select 1 file" at bounding box center [950, 601] width 118 height 33
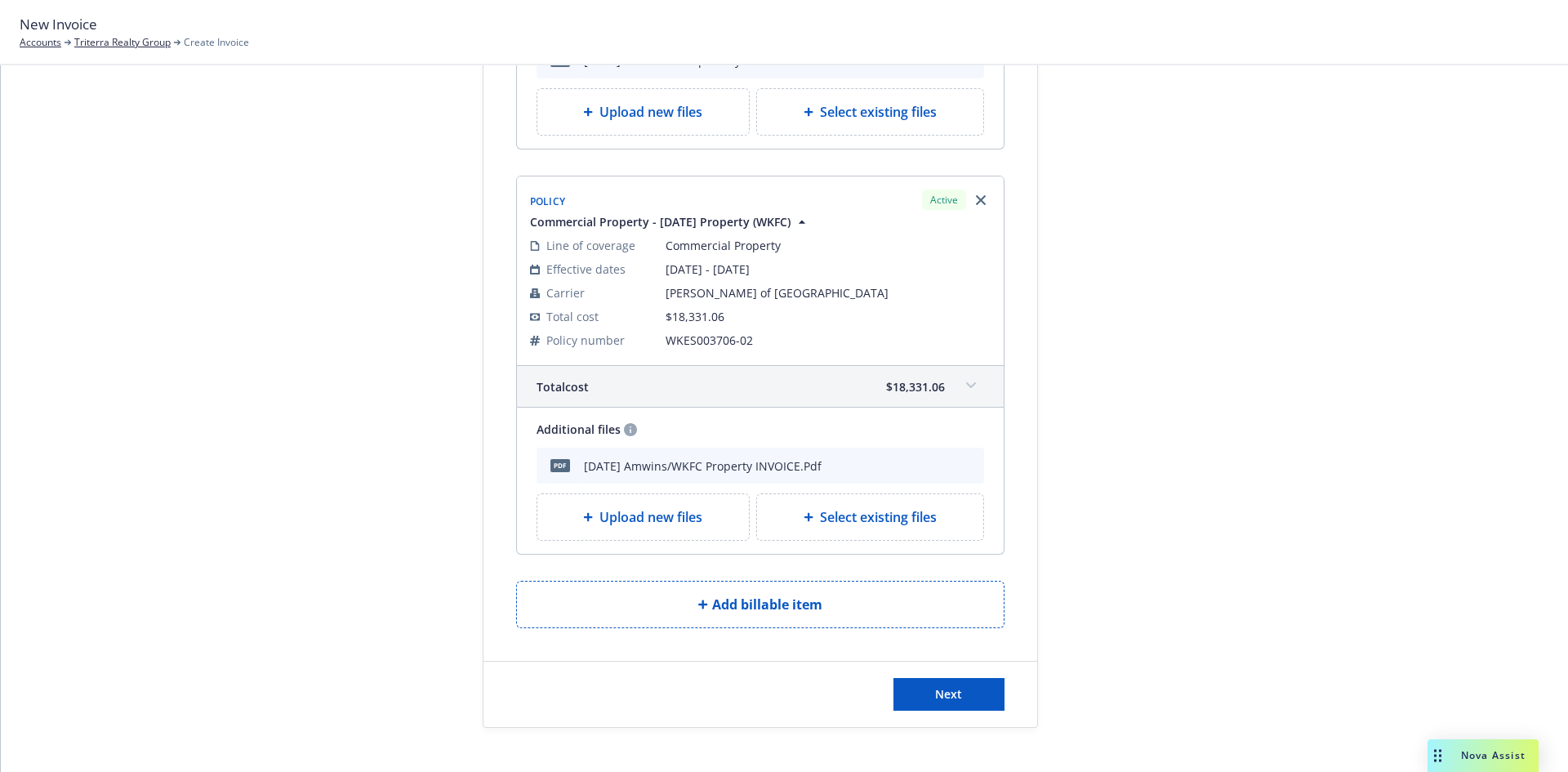
scroll to position [468, 0]
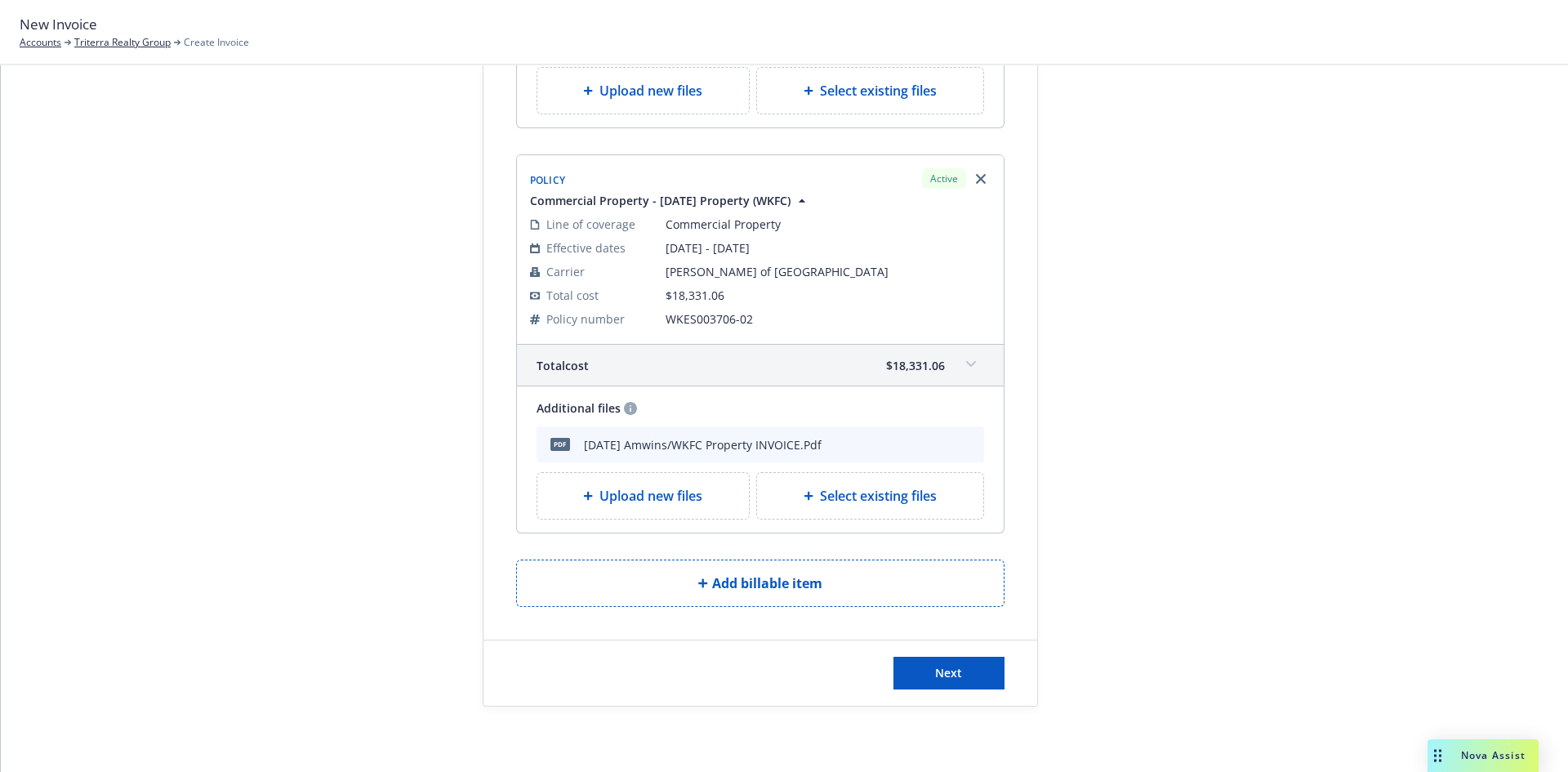
click at [963, 369] on span at bounding box center [971, 364] width 26 height 26
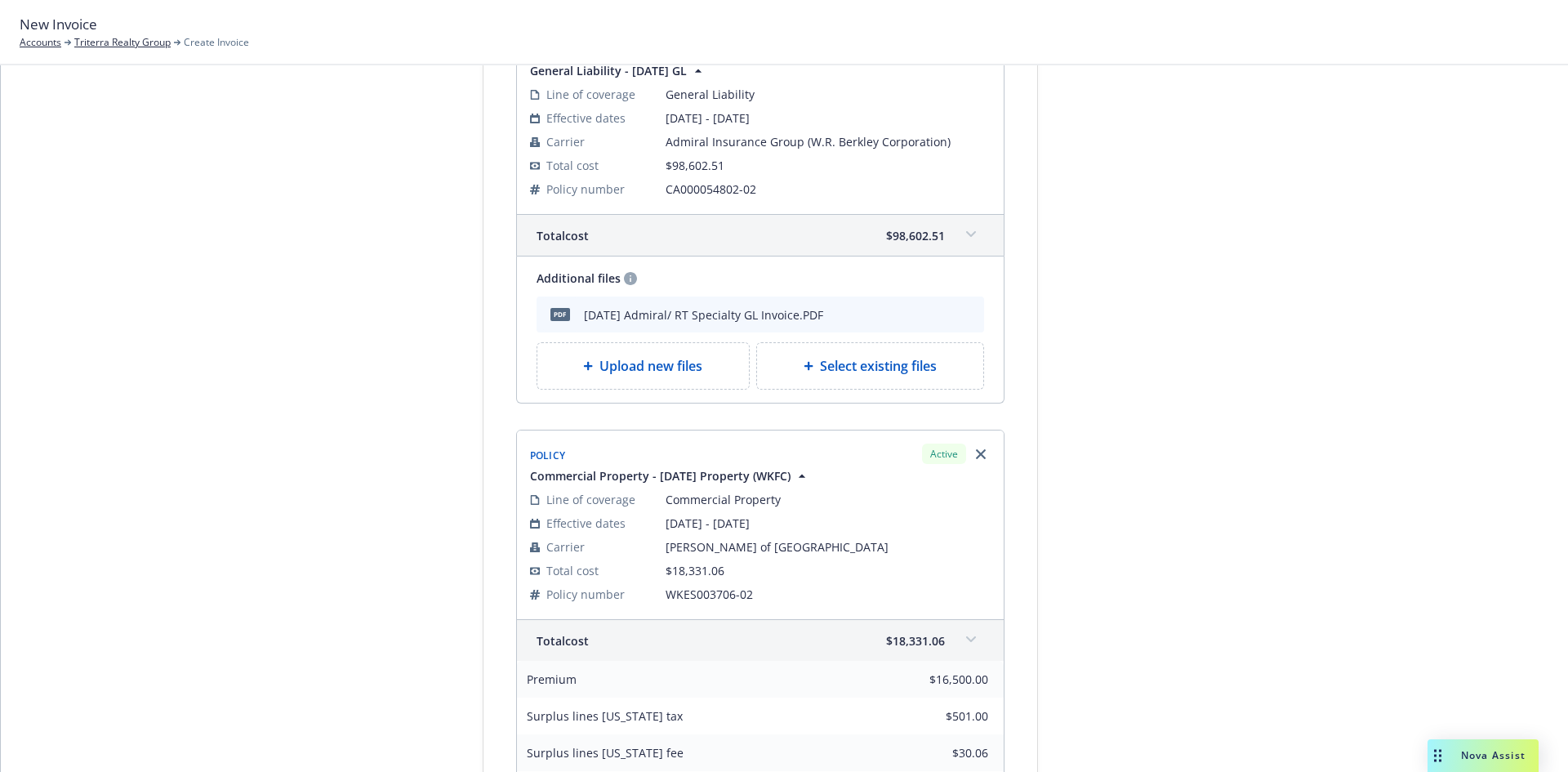
scroll to position [141, 0]
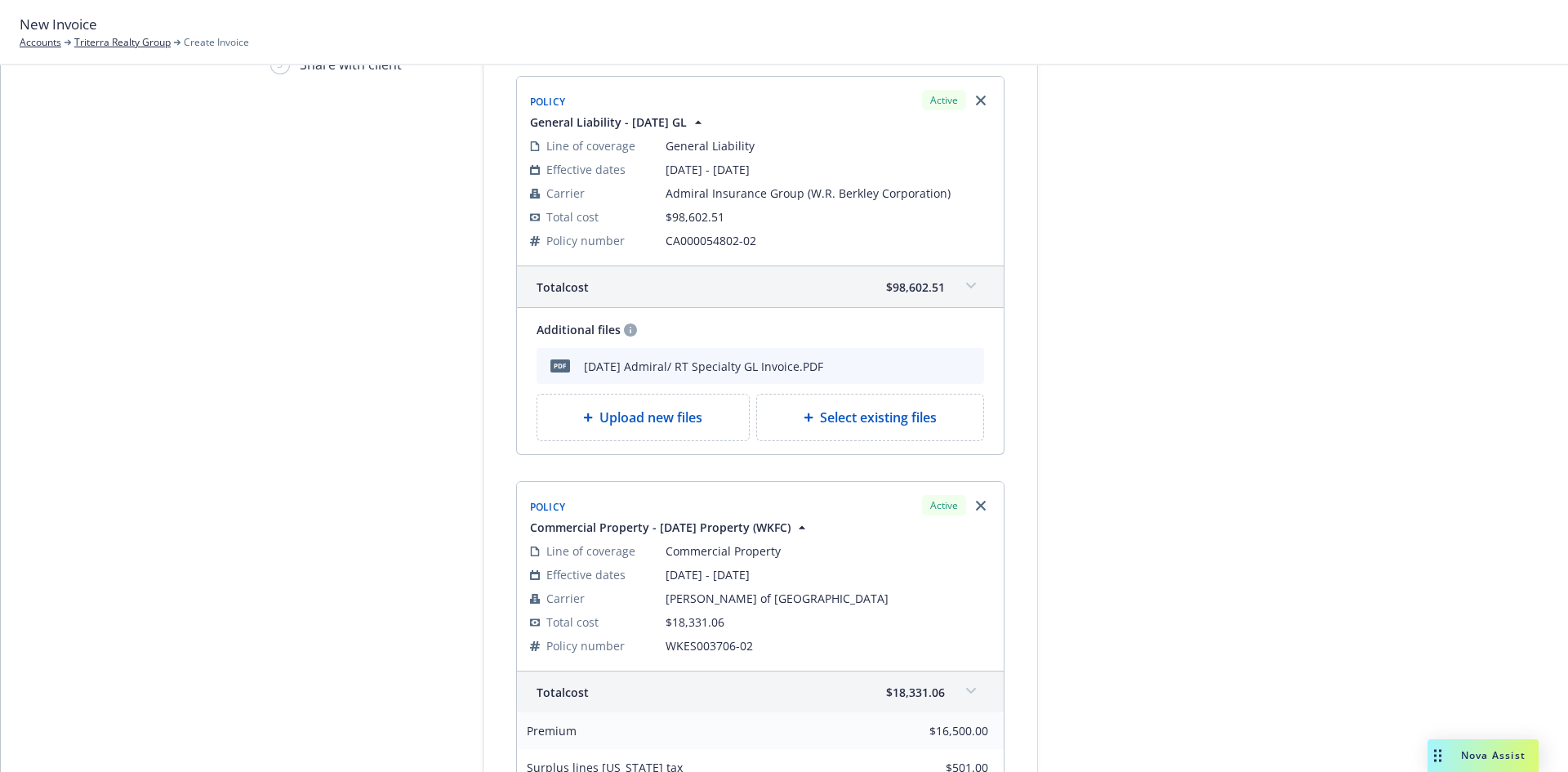
click at [970, 289] on span at bounding box center [971, 285] width 26 height 26
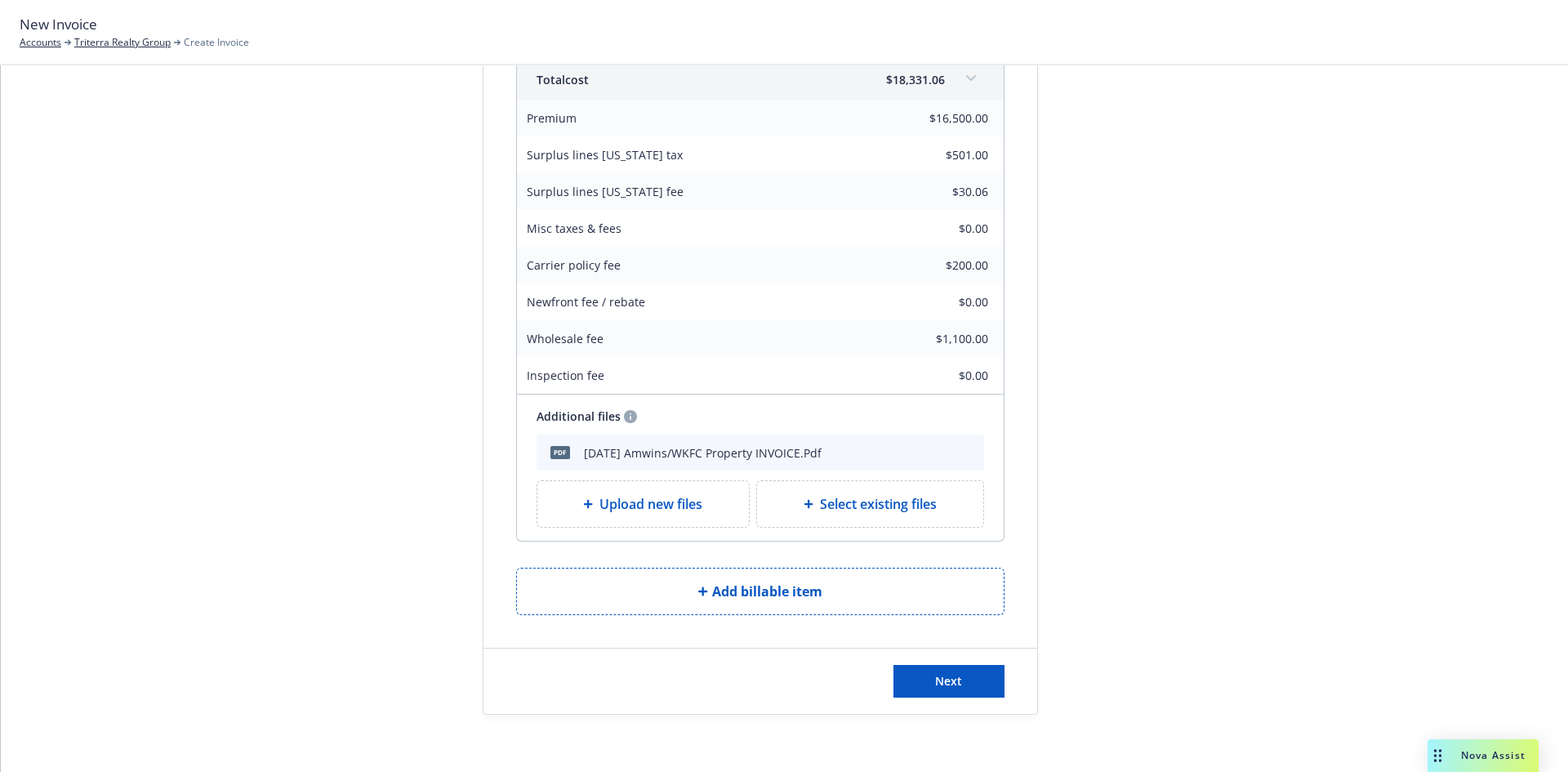
scroll to position [1057, 0]
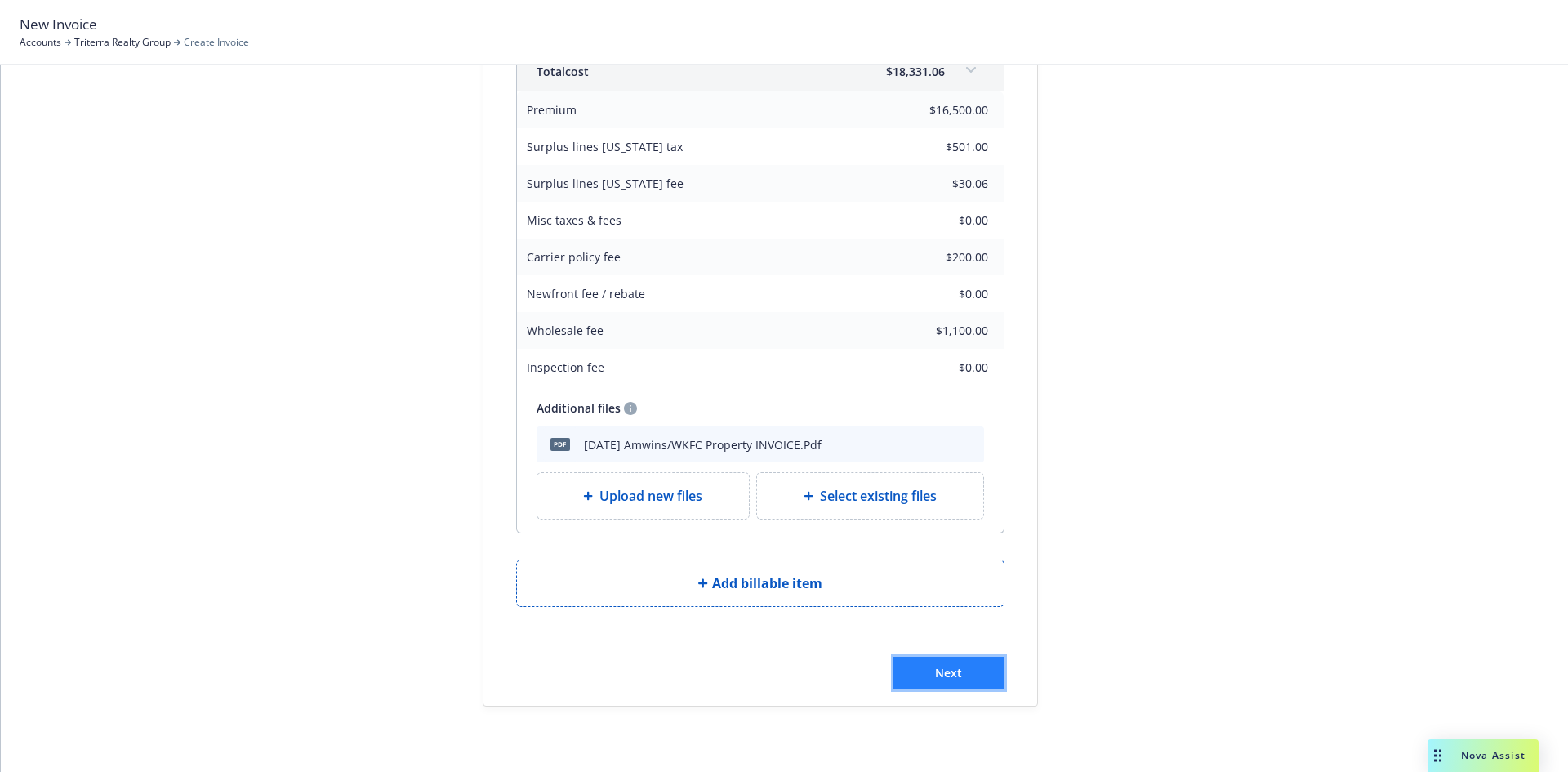
click at [957, 672] on button "Next" at bounding box center [949, 673] width 111 height 33
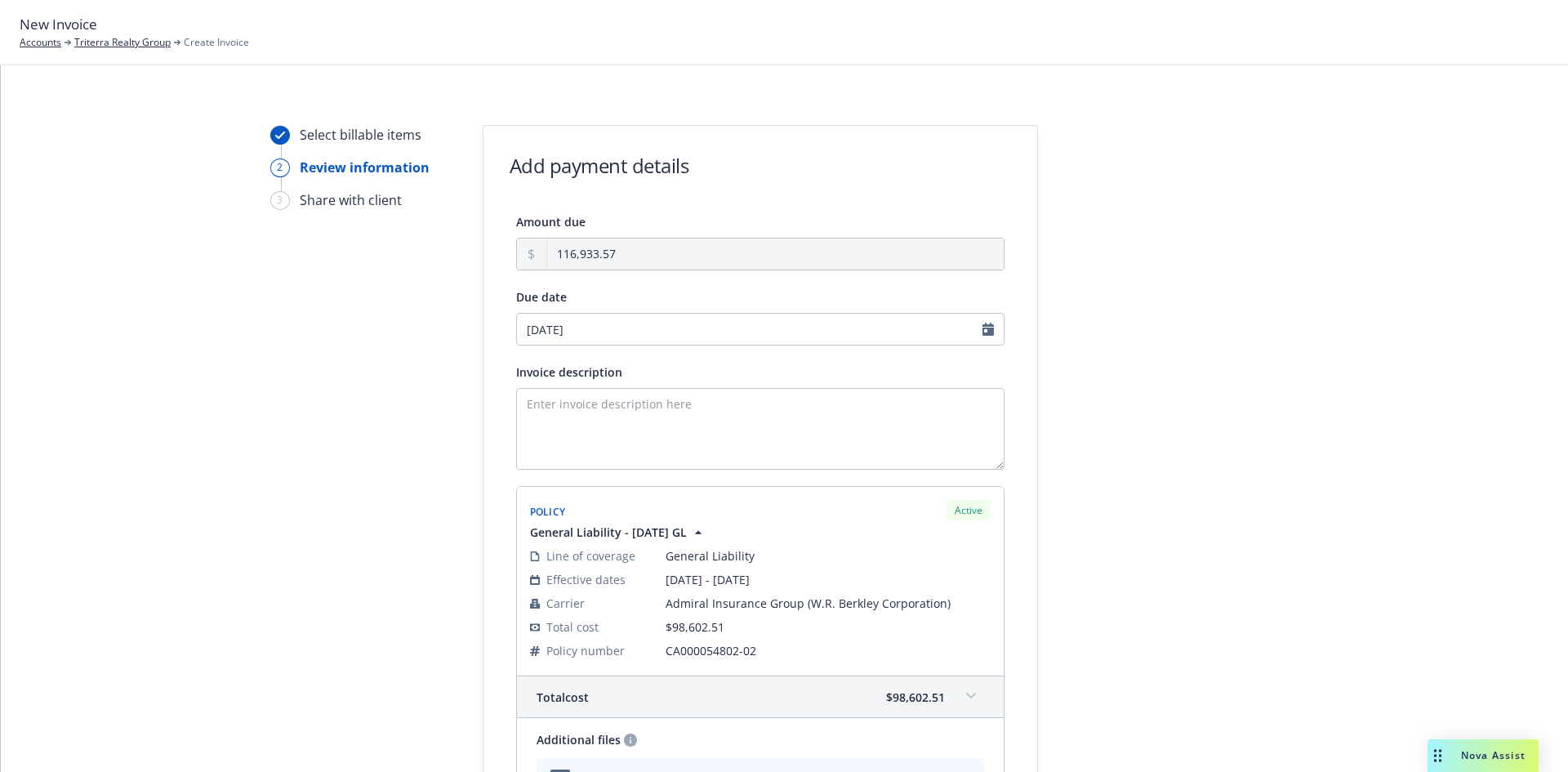
scroll to position [0, 0]
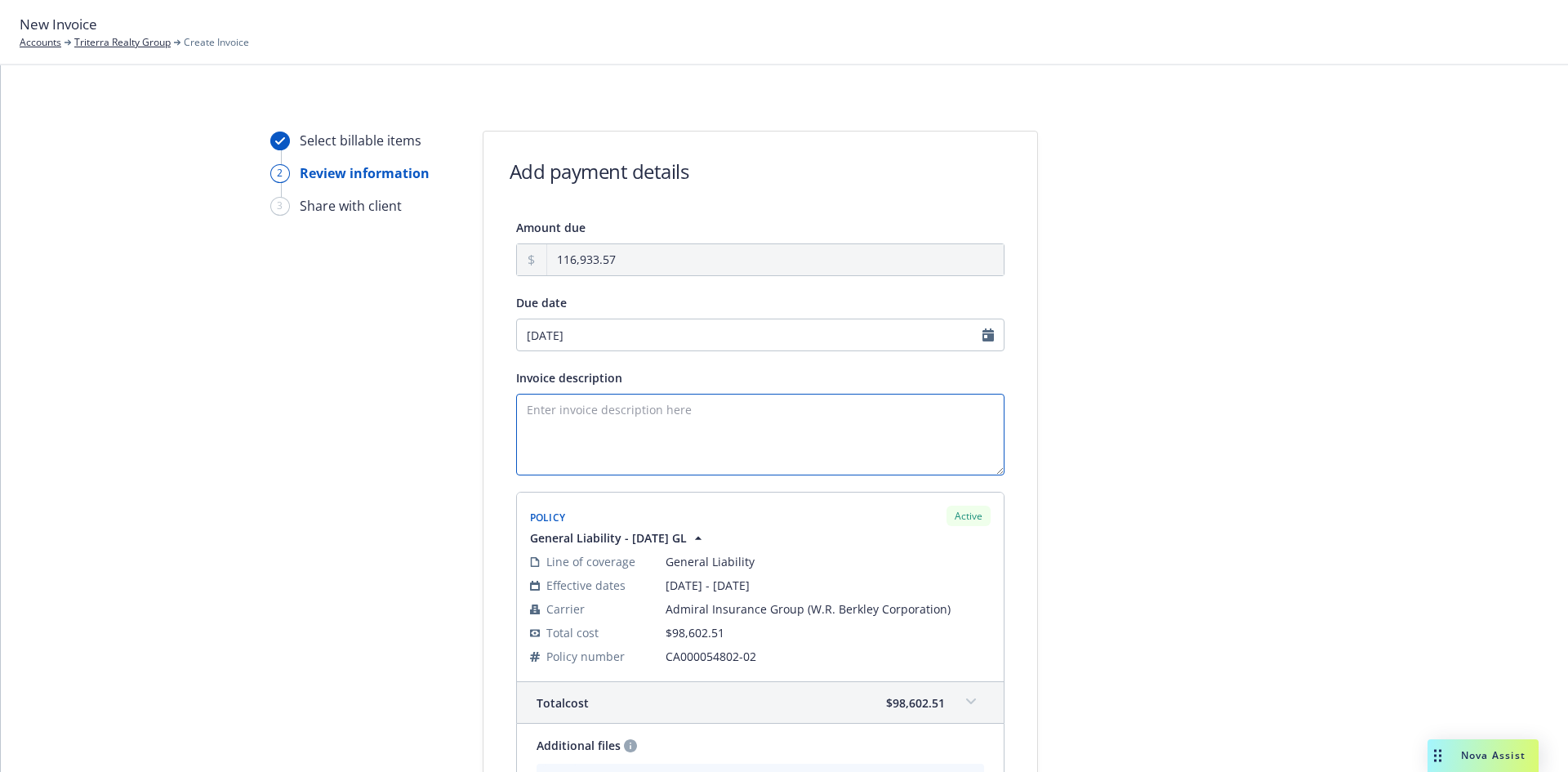
click at [565, 423] on textarea "Invoice description" at bounding box center [760, 435] width 488 height 82
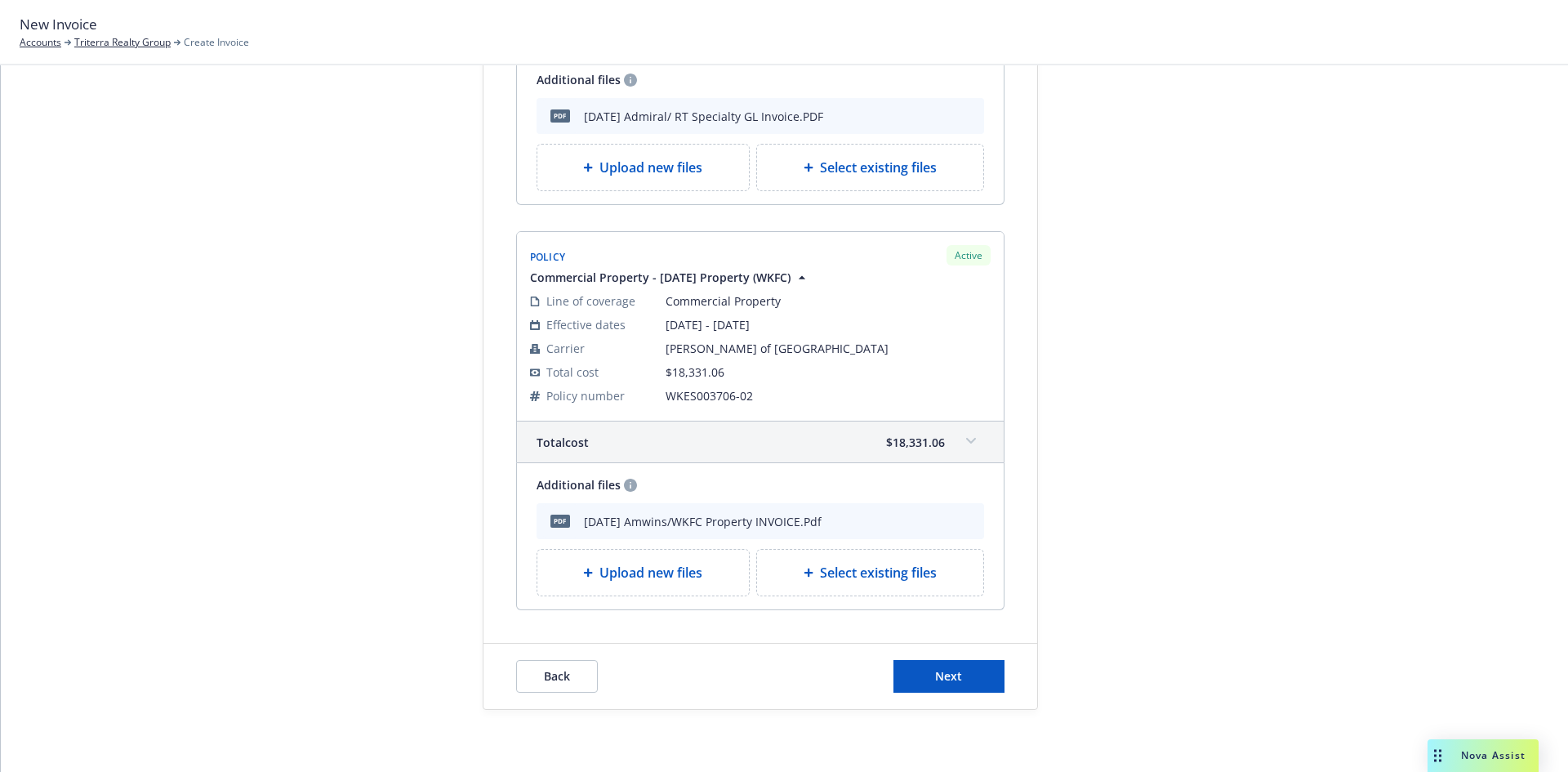
scroll to position [669, 0]
type textarea "[DATE] - [DATE] WKFC Property and Admiral General [PERSON_NAME]"
click at [935, 668] on span "Next" at bounding box center [949, 673] width 27 height 16
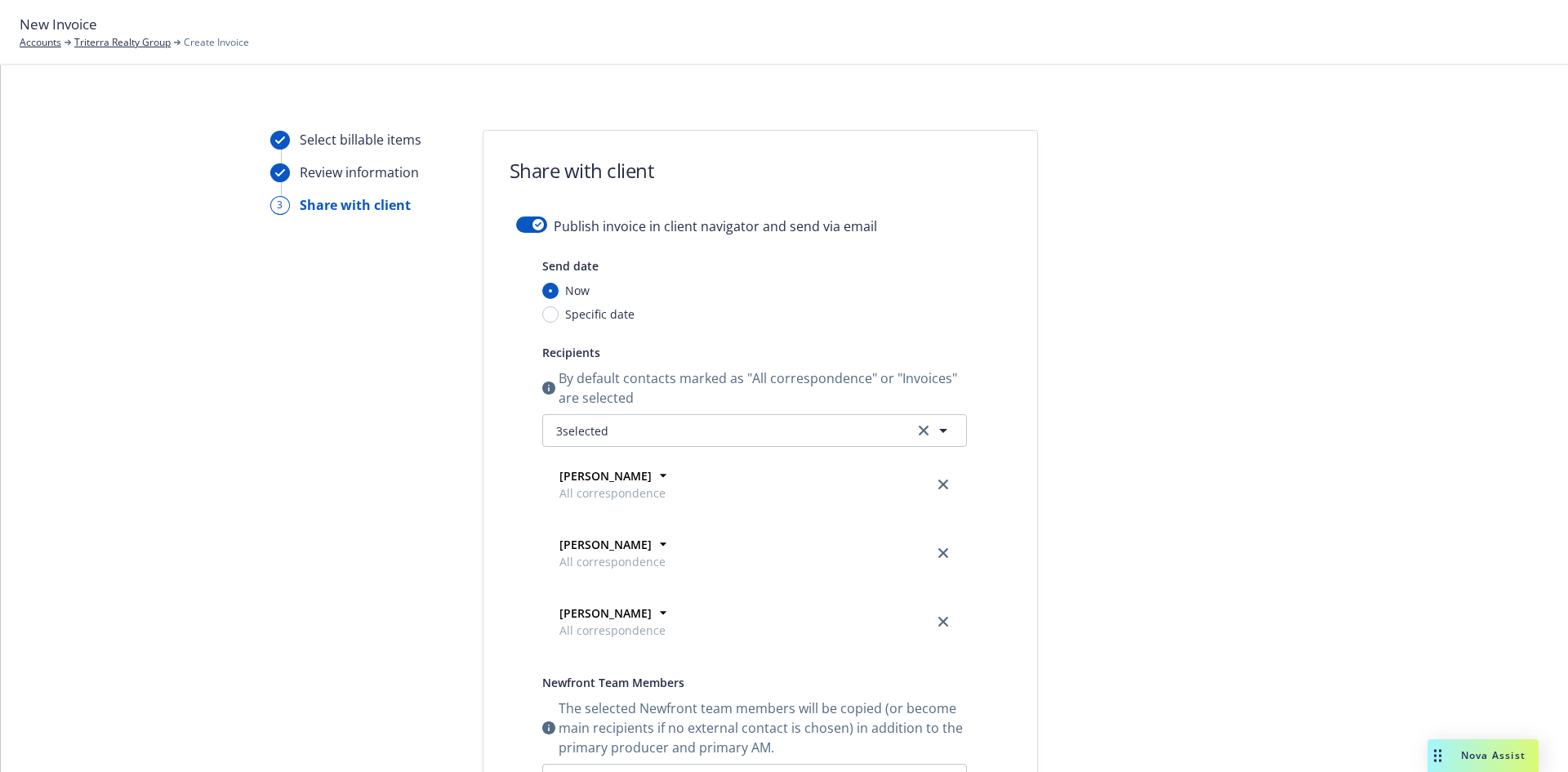
scroll to position [0, 0]
click at [535, 225] on icon "button" at bounding box center [538, 225] width 7 height 5
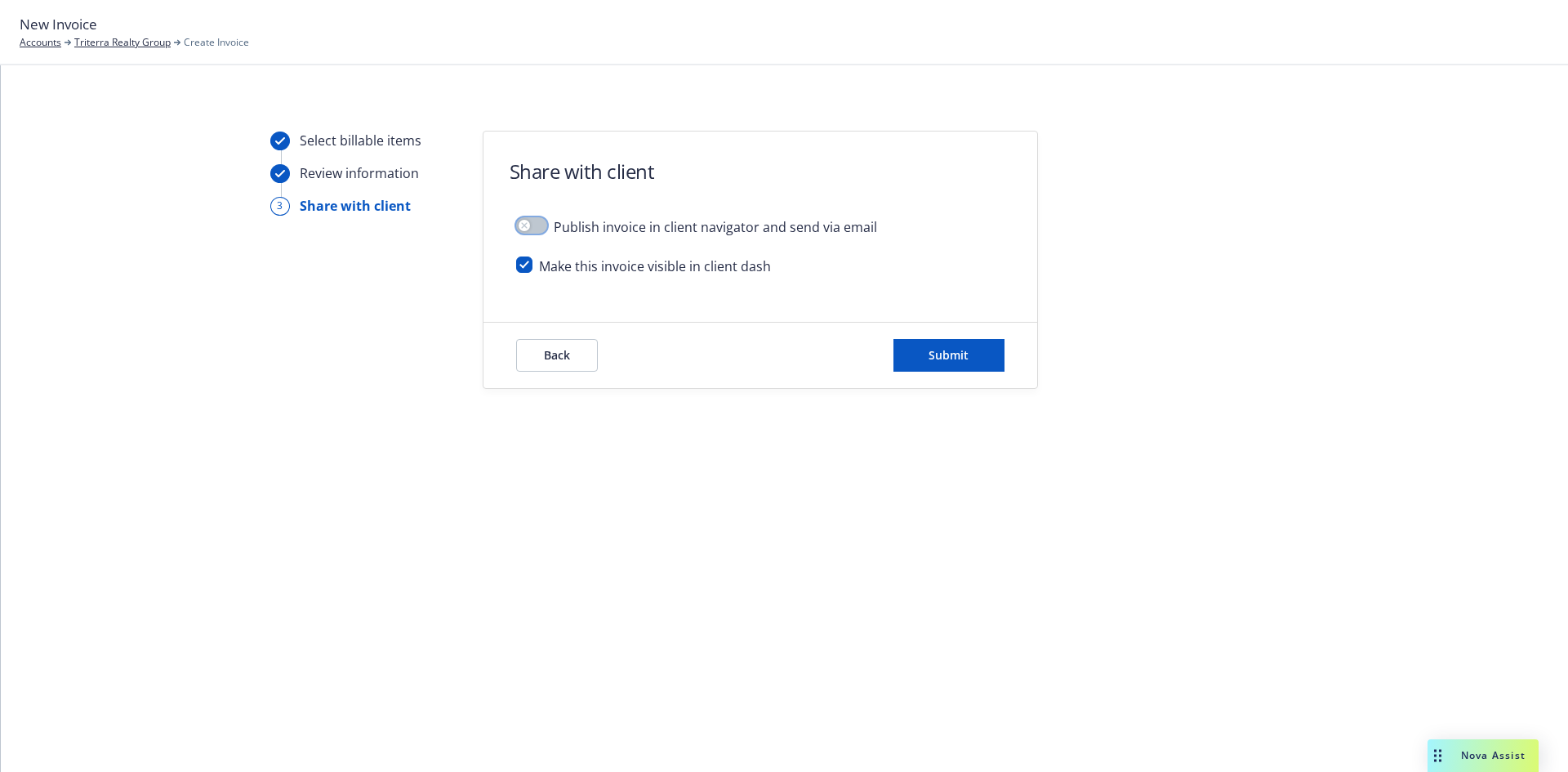
click at [536, 230] on button "button" at bounding box center [532, 225] width 31 height 17
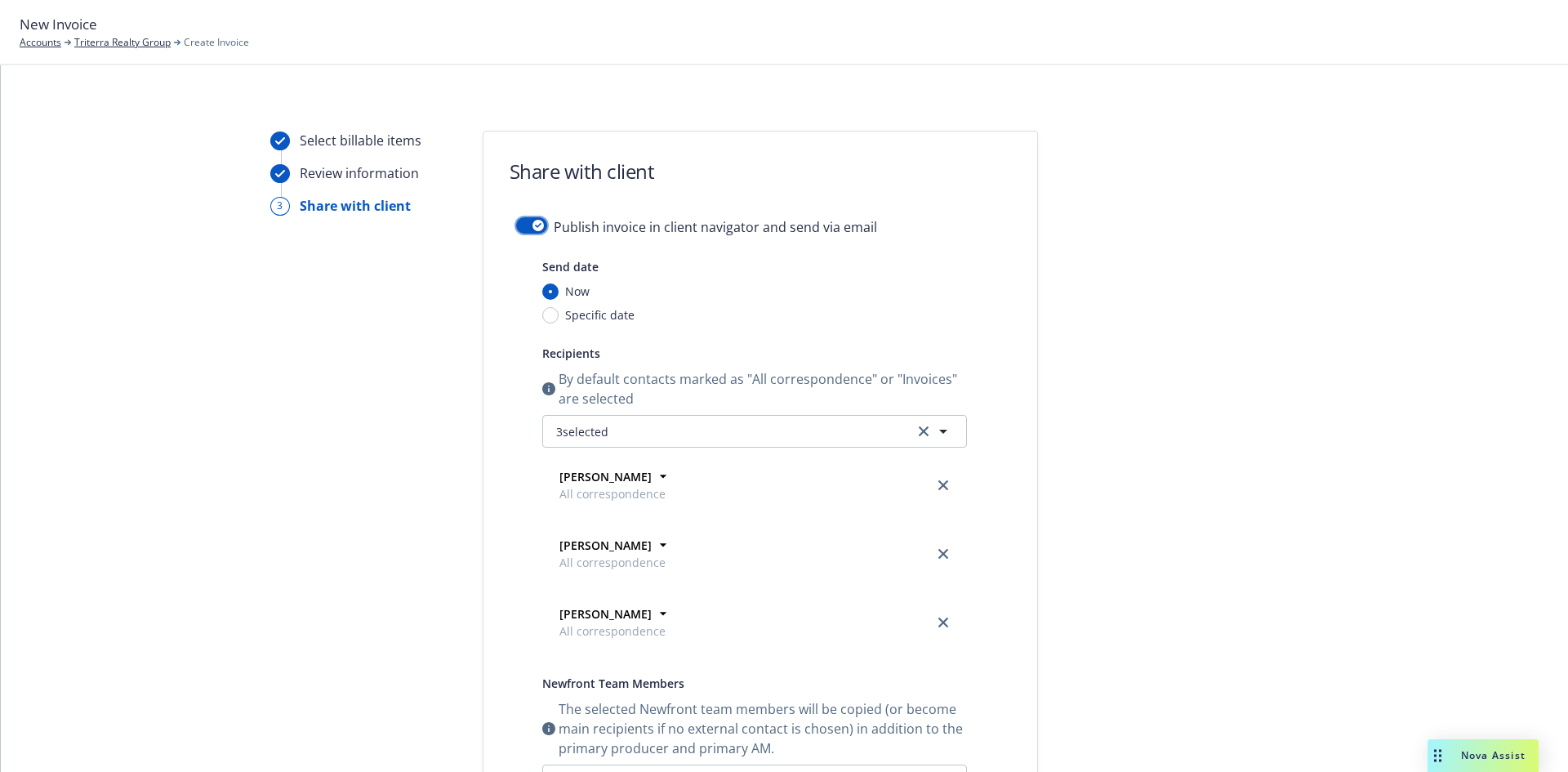
click at [534, 218] on button "button" at bounding box center [532, 225] width 31 height 17
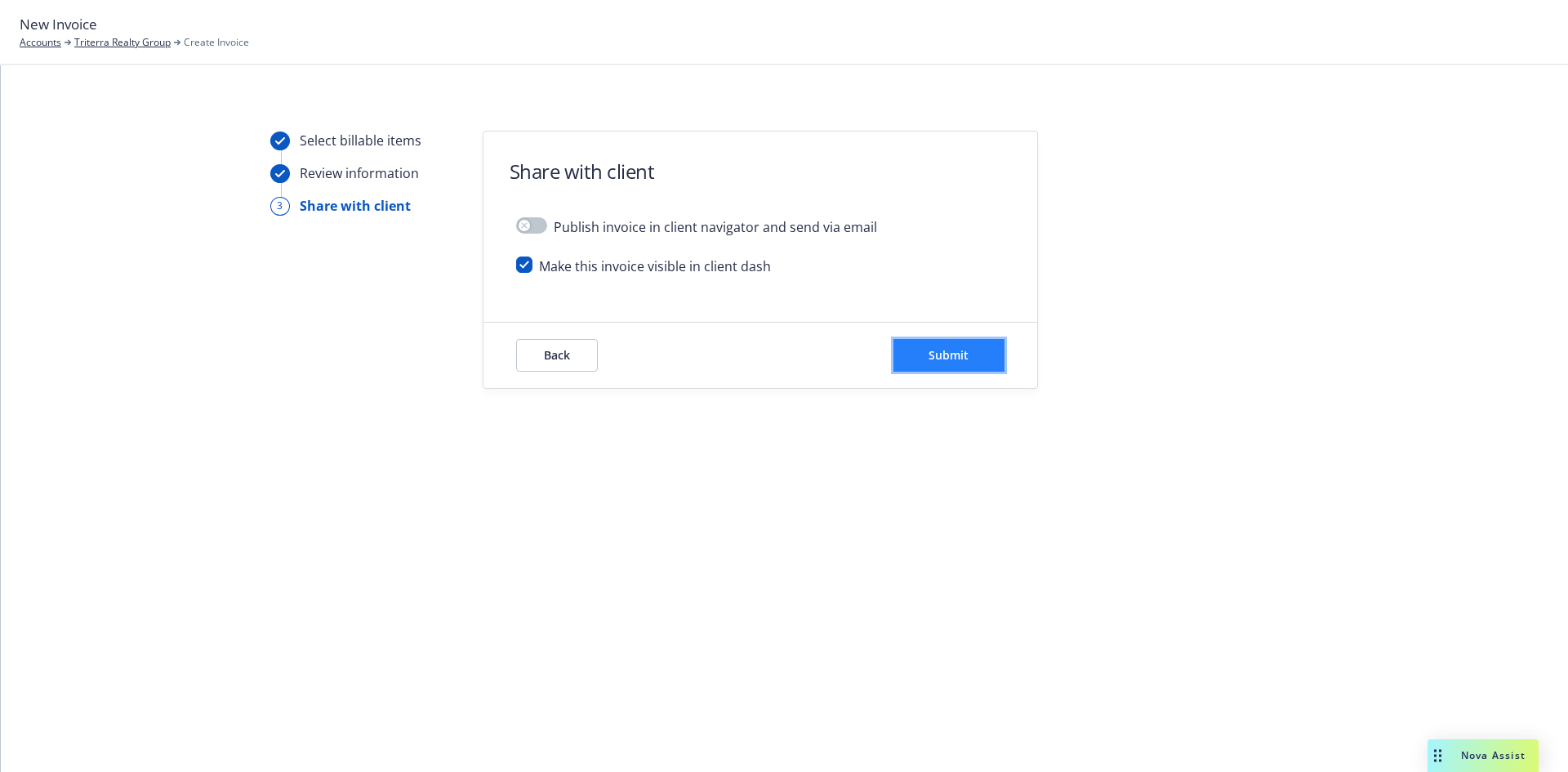
click at [960, 356] on span "Submit" at bounding box center [949, 355] width 40 height 16
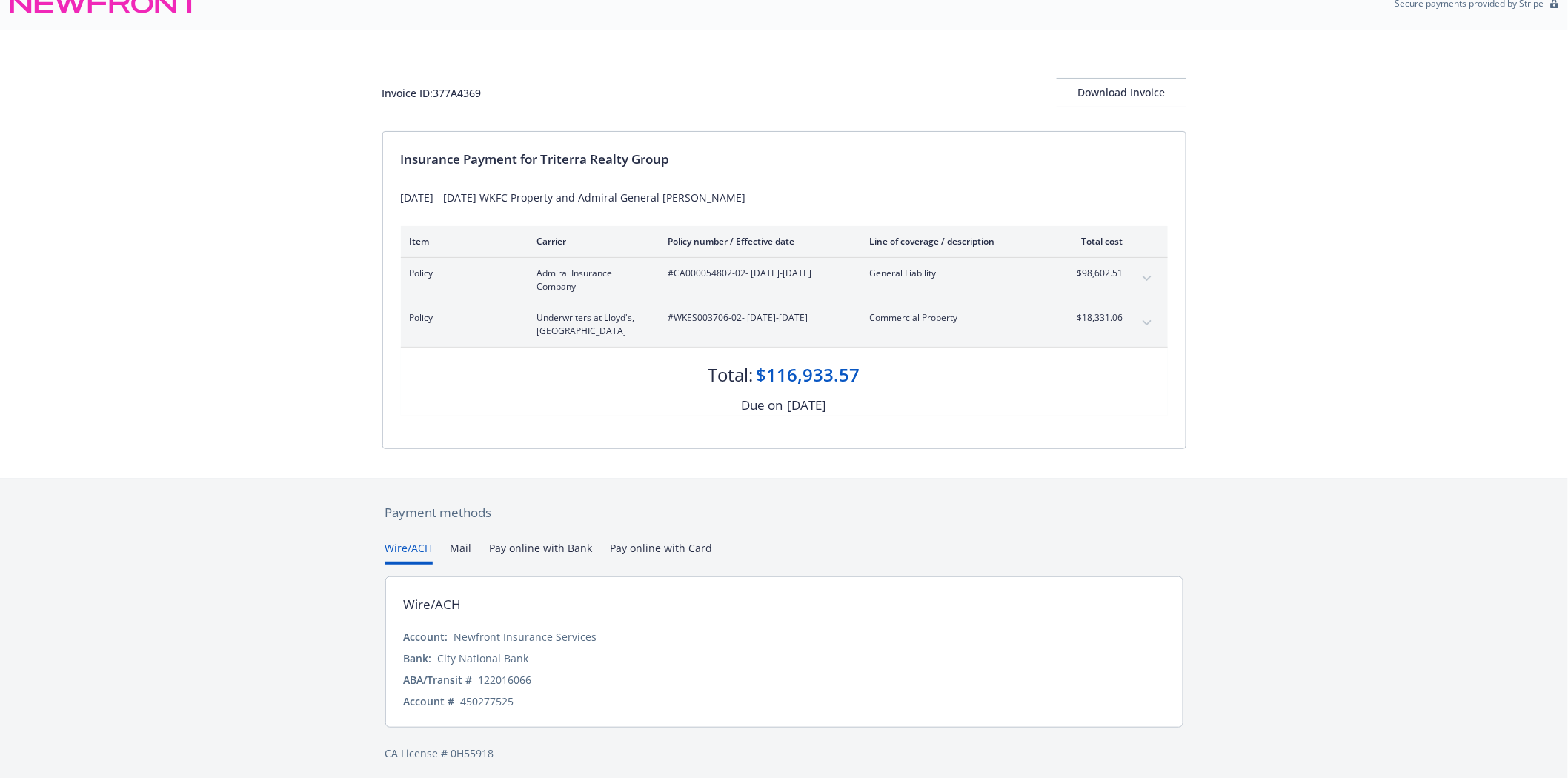
scroll to position [30, 0]
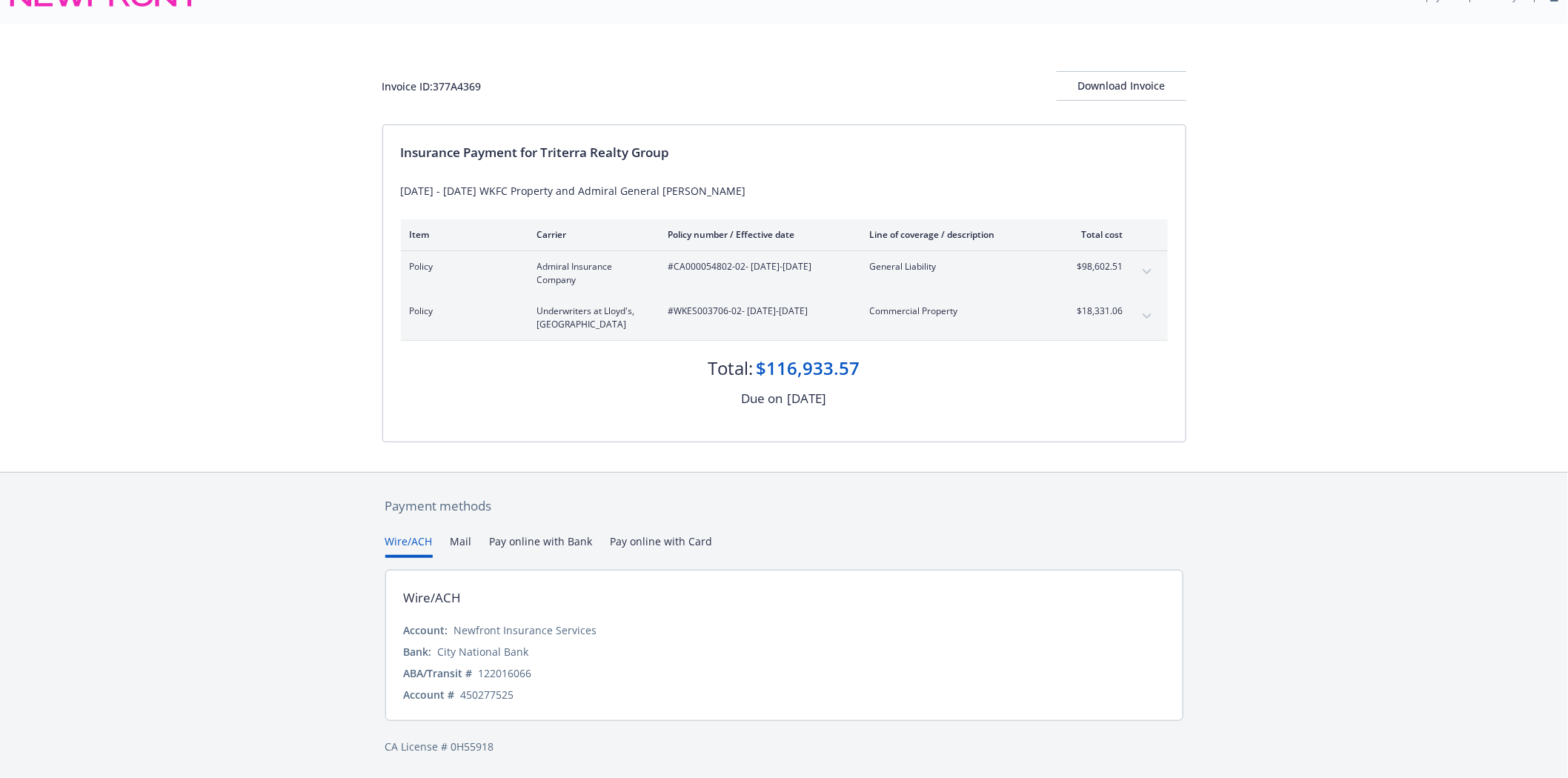
drag, startPoint x: 450, startPoint y: 538, endPoint x: 499, endPoint y: 540, distance: 49.0
click at [453, 538] on button "Mail" at bounding box center [461, 546] width 21 height 24
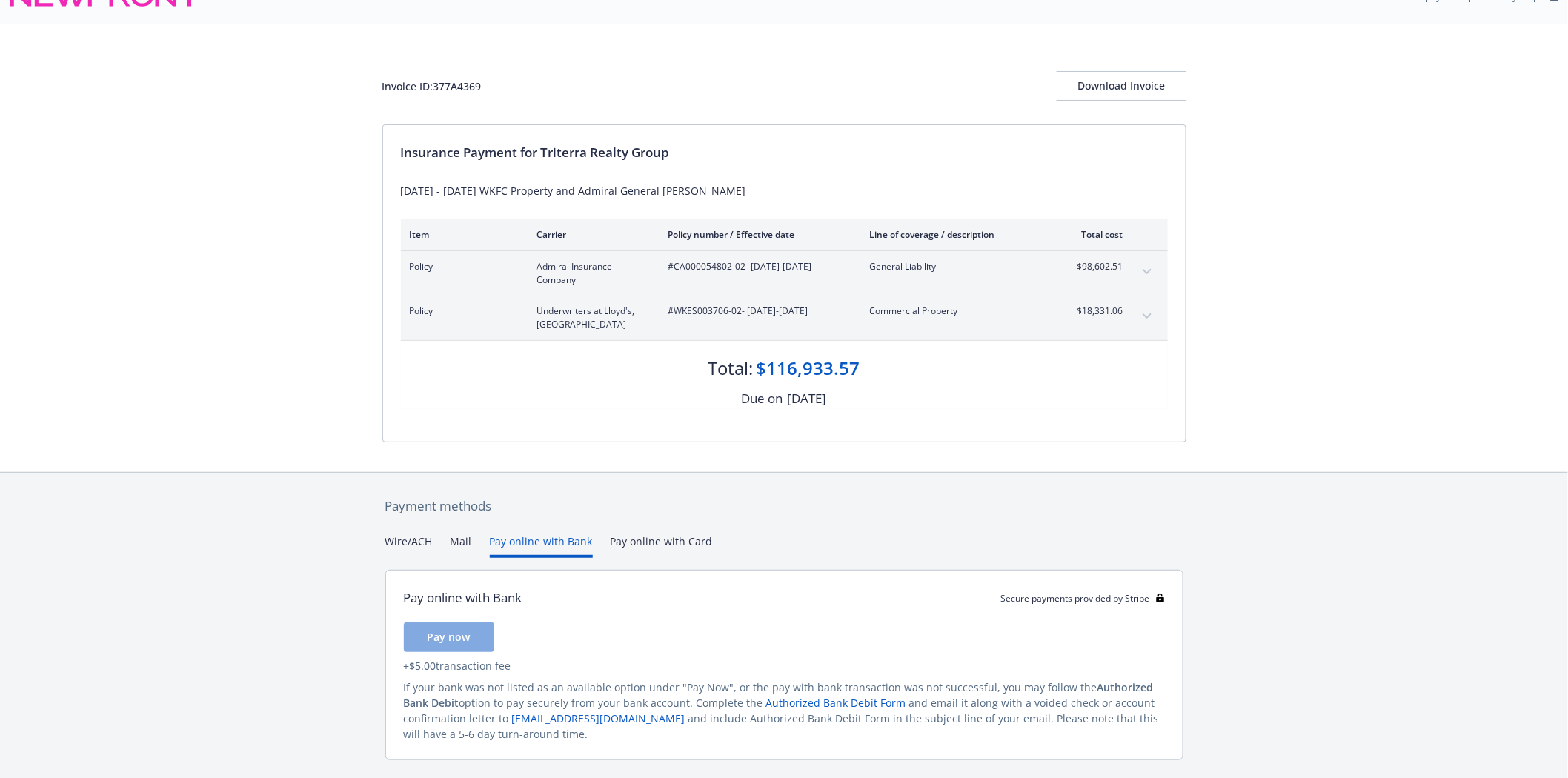
drag, startPoint x: 539, startPoint y: 543, endPoint x: 655, endPoint y: 543, distance: 116.0
click at [541, 543] on button "Pay online with Bank" at bounding box center [541, 546] width 103 height 24
click at [680, 543] on div "Payment methods Wire/ACH Mail Pay online with Bank Pay online with Card Pay onl…" at bounding box center [784, 646] width 804 height 345
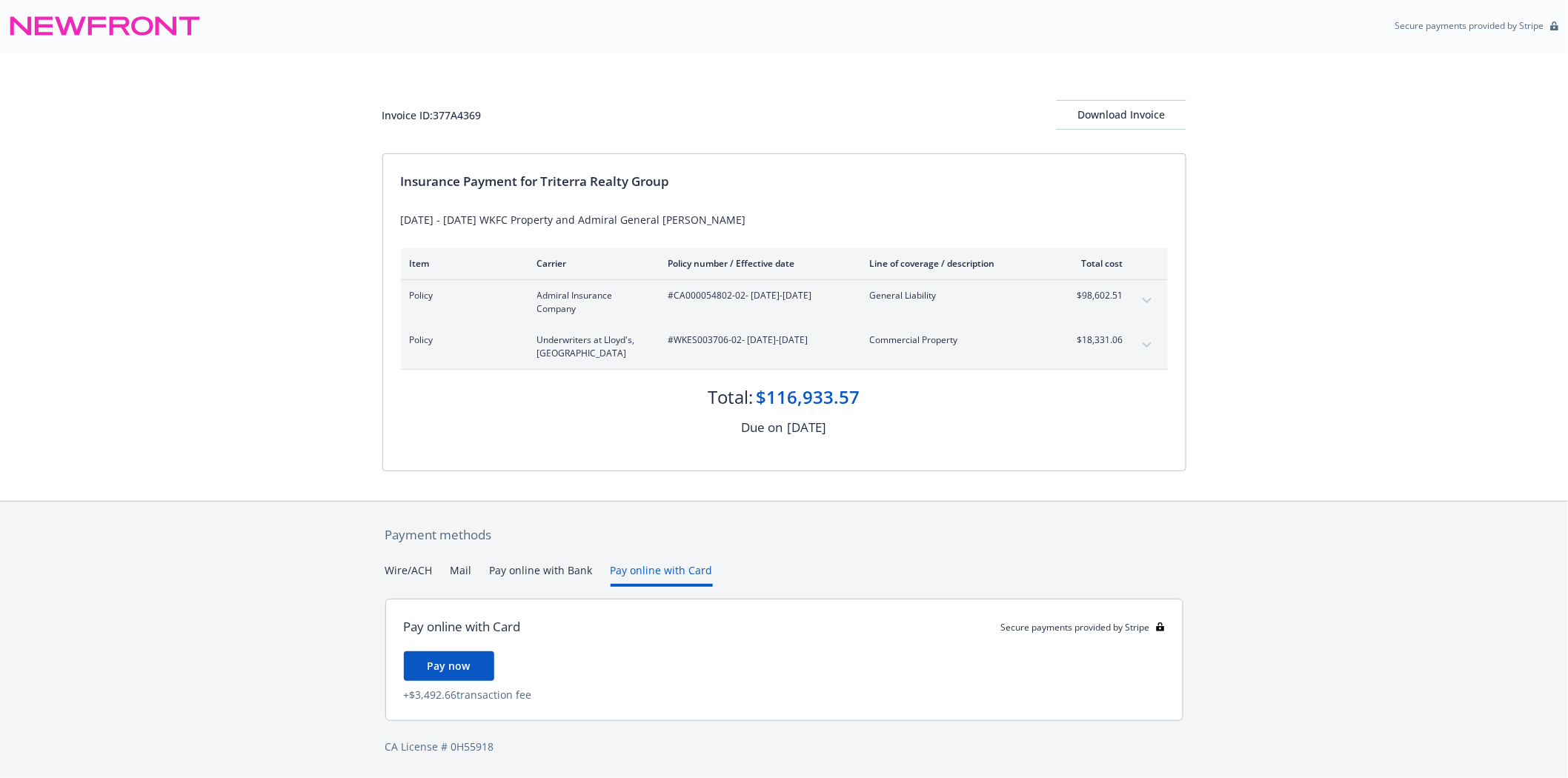
click at [407, 562] on button "Wire/ACH" at bounding box center [409, 574] width 48 height 24
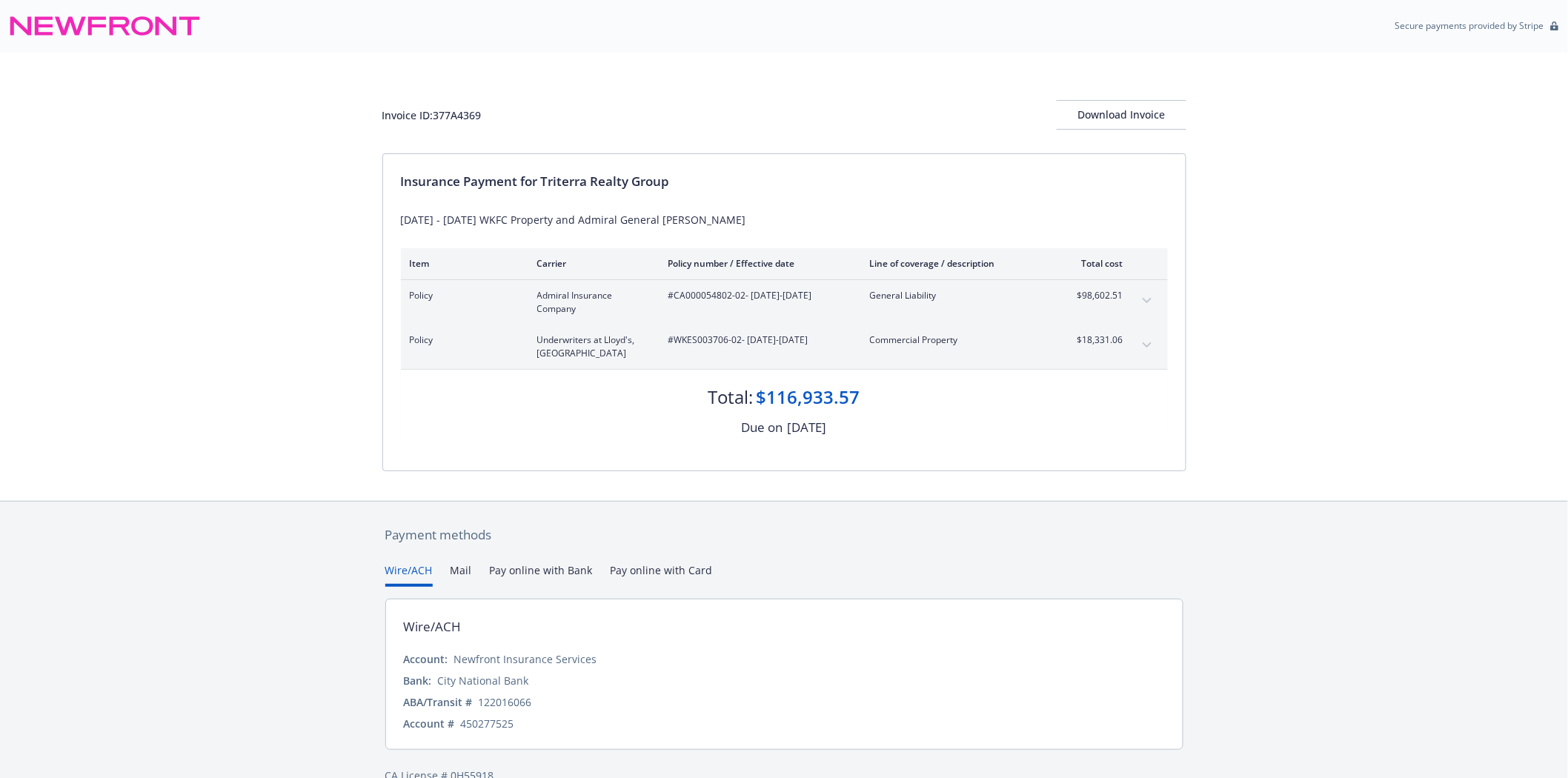
scroll to position [0, 0]
click at [1108, 115] on div "Download Invoice" at bounding box center [1121, 115] width 129 height 28
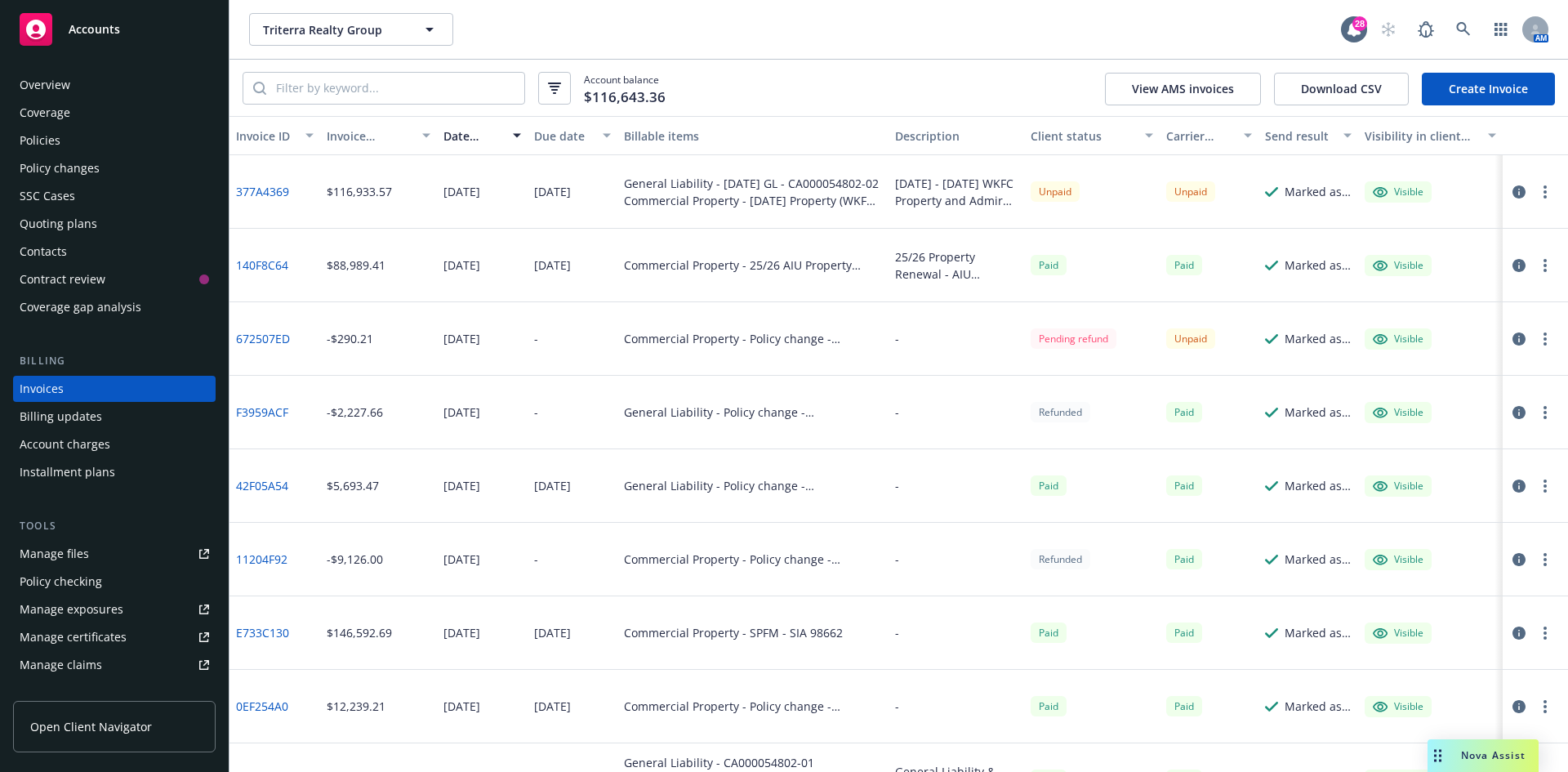
click at [1536, 188] on button "button" at bounding box center [1545, 191] width 19 height 19
click at [1402, 389] on link "Download invoice PDF" at bounding box center [1439, 388] width 209 height 33
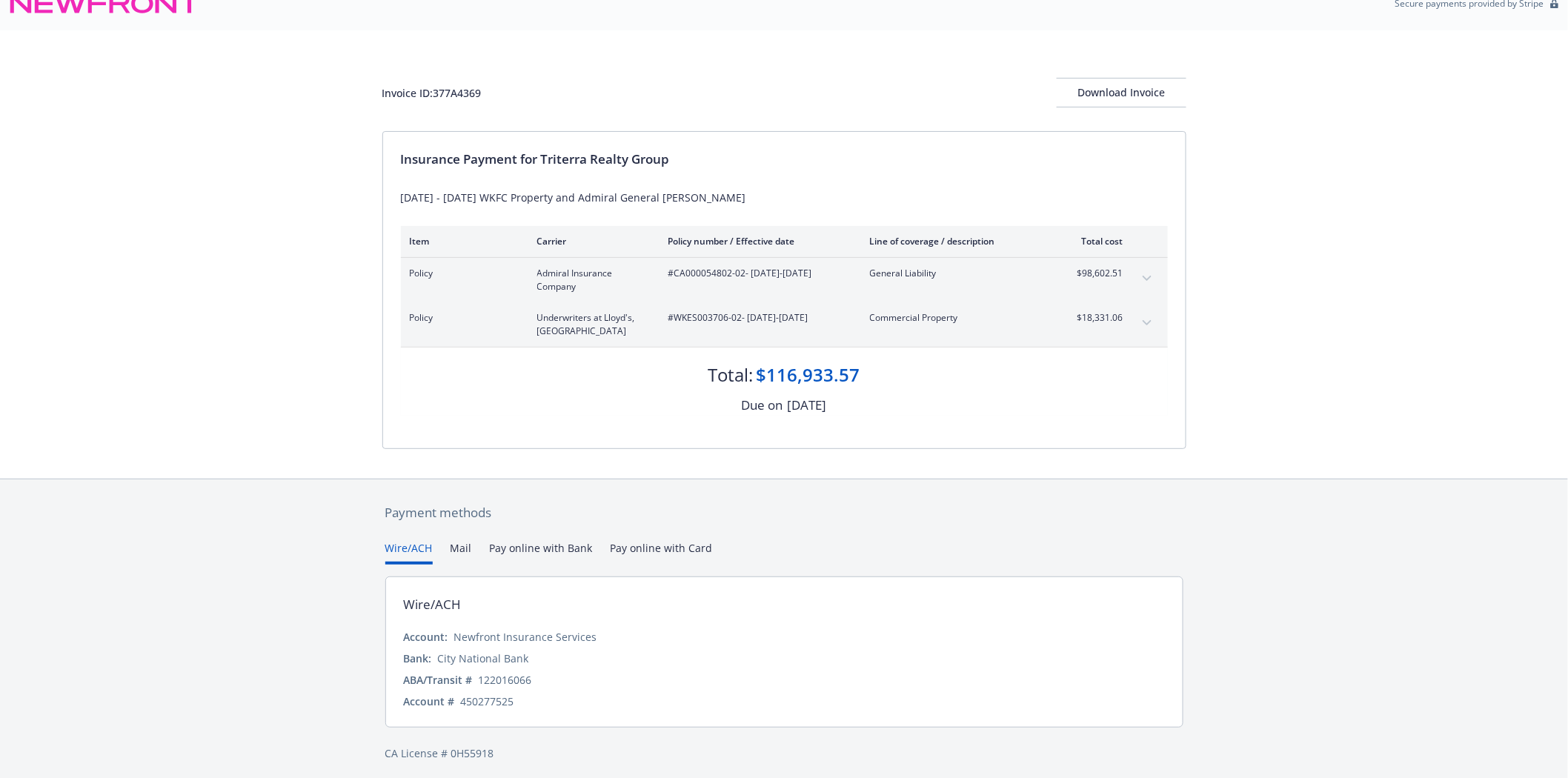
scroll to position [30, 0]
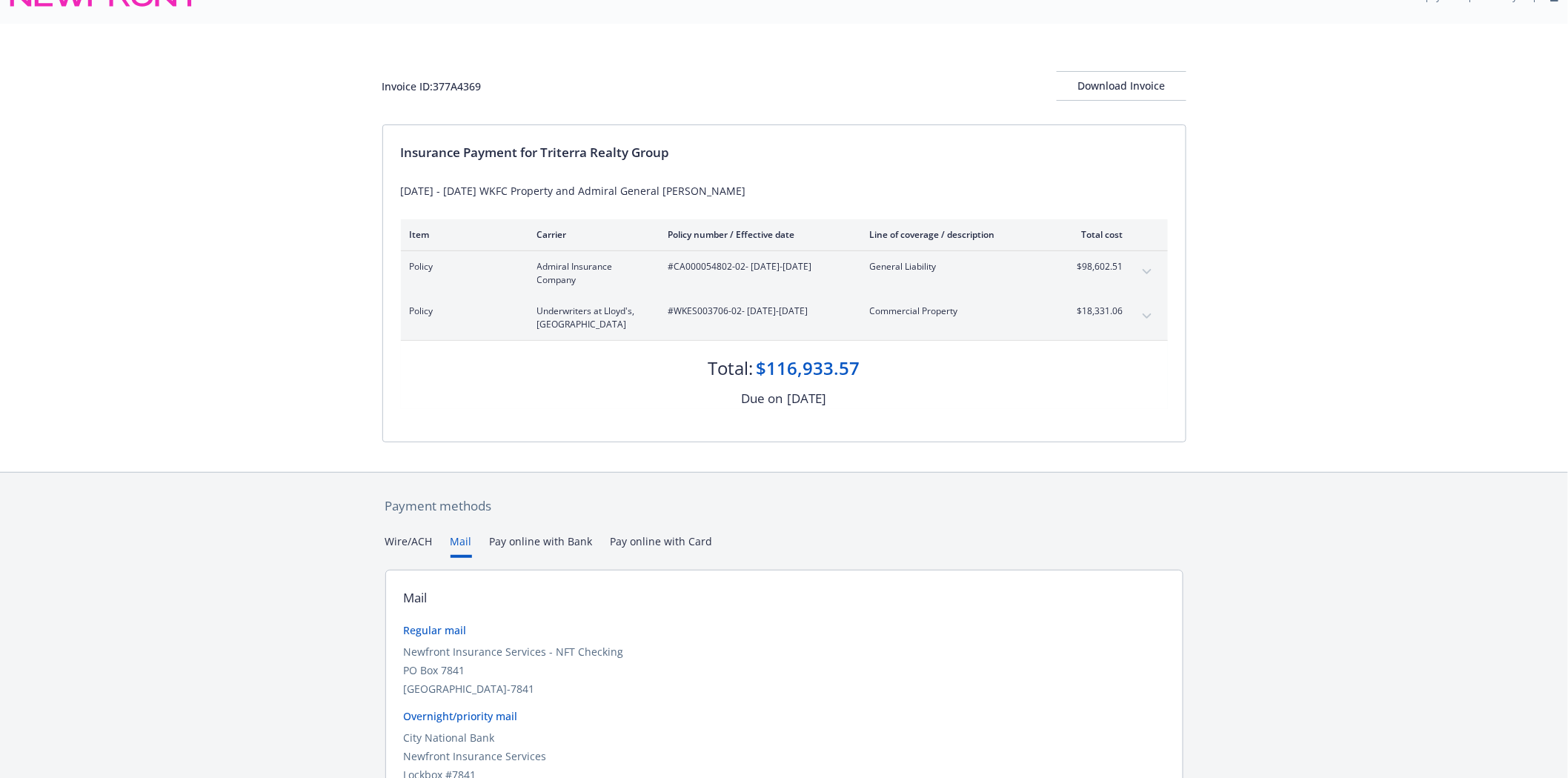
click at [469, 543] on button "Mail" at bounding box center [461, 546] width 21 height 24
click at [531, 543] on button "Pay online with Bank" at bounding box center [541, 546] width 103 height 24
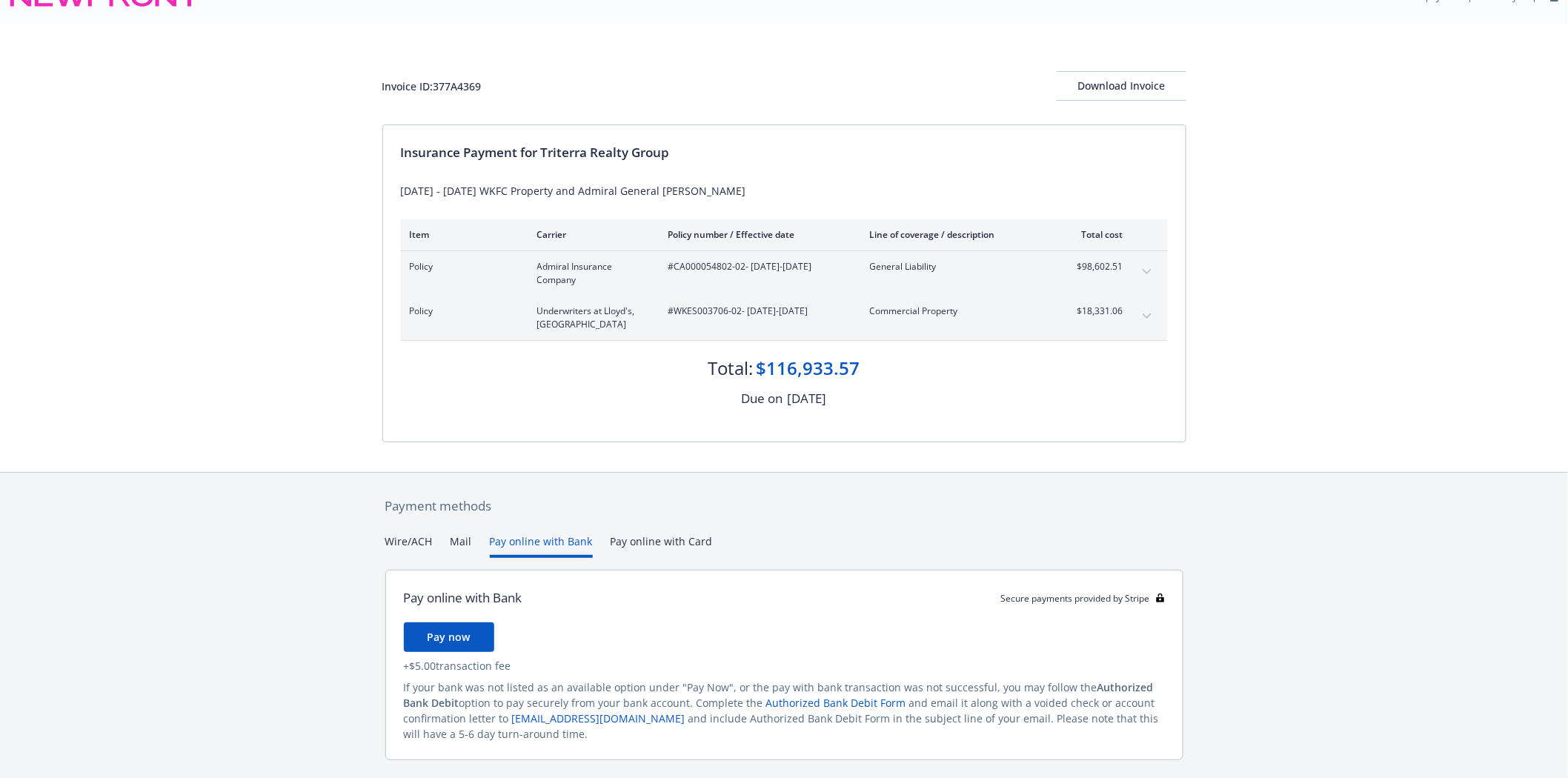
click at [703, 535] on div "Payment methods Wire/ACH Mail Pay online with Bank Pay online with Card Pay onl…" at bounding box center [784, 646] width 804 height 345
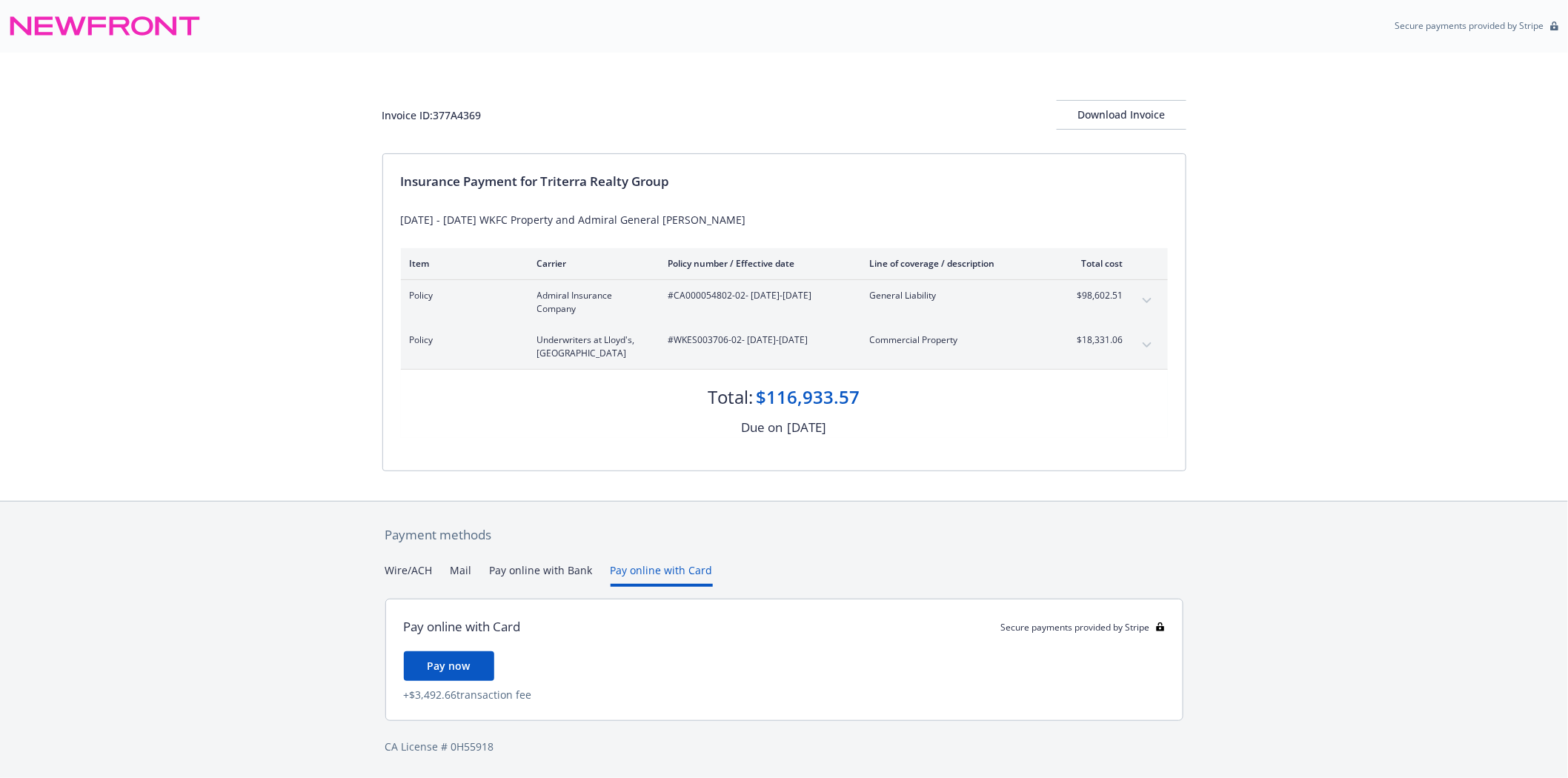
click at [551, 576] on button "Pay online with Bank" at bounding box center [541, 574] width 103 height 24
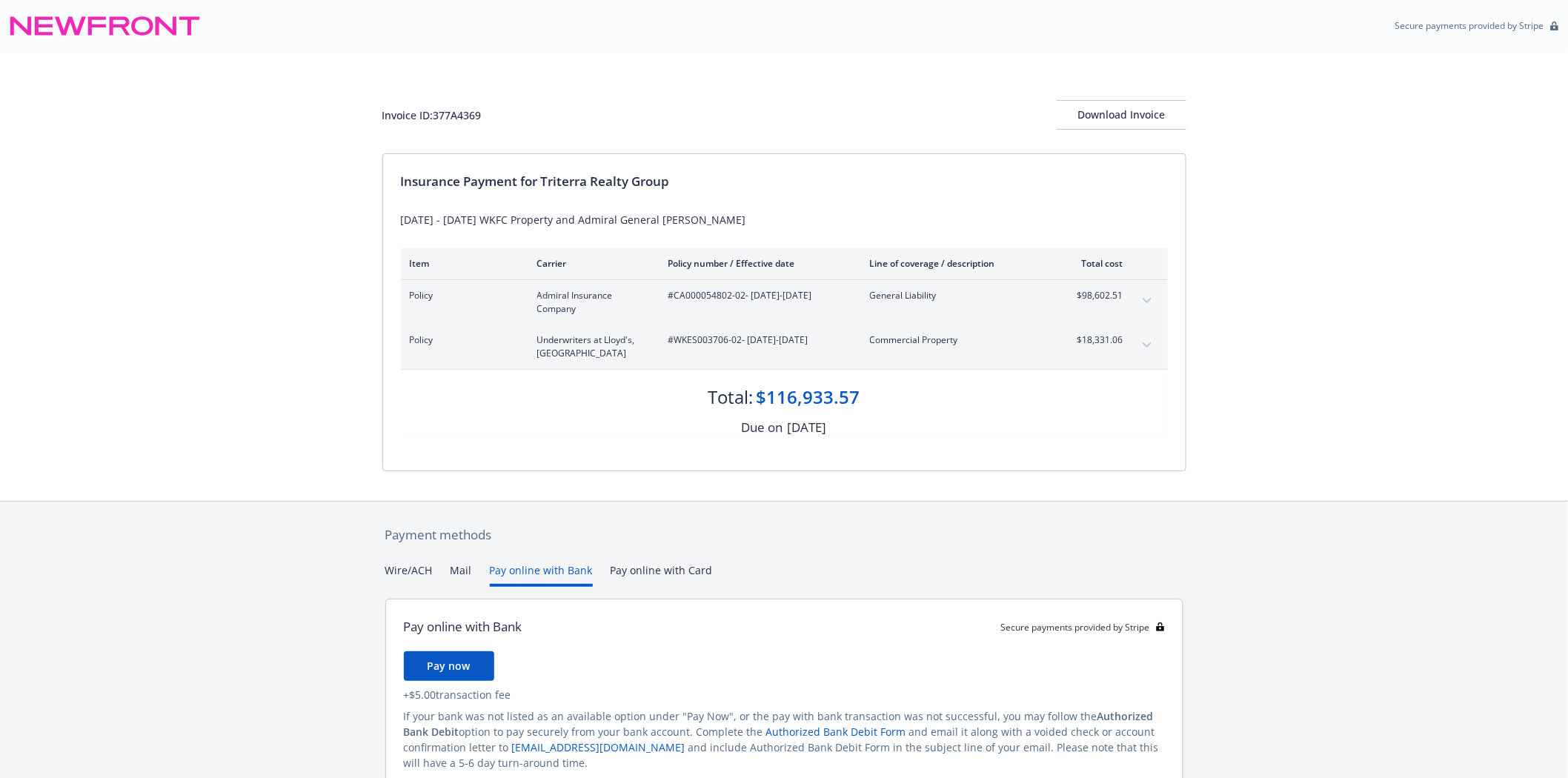
click at [458, 571] on button "Mail" at bounding box center [461, 574] width 21 height 24
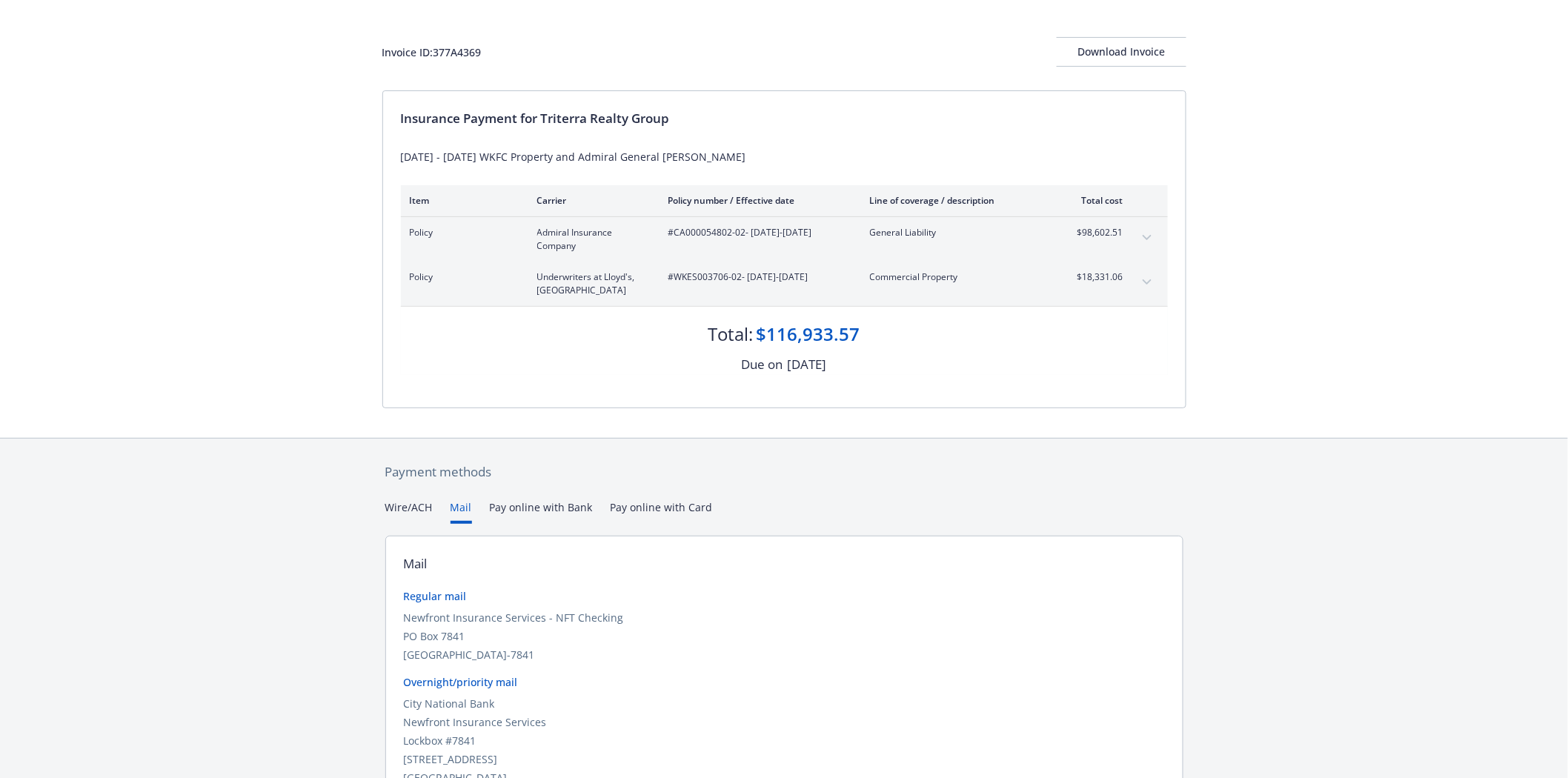
scroll to position [146, 0]
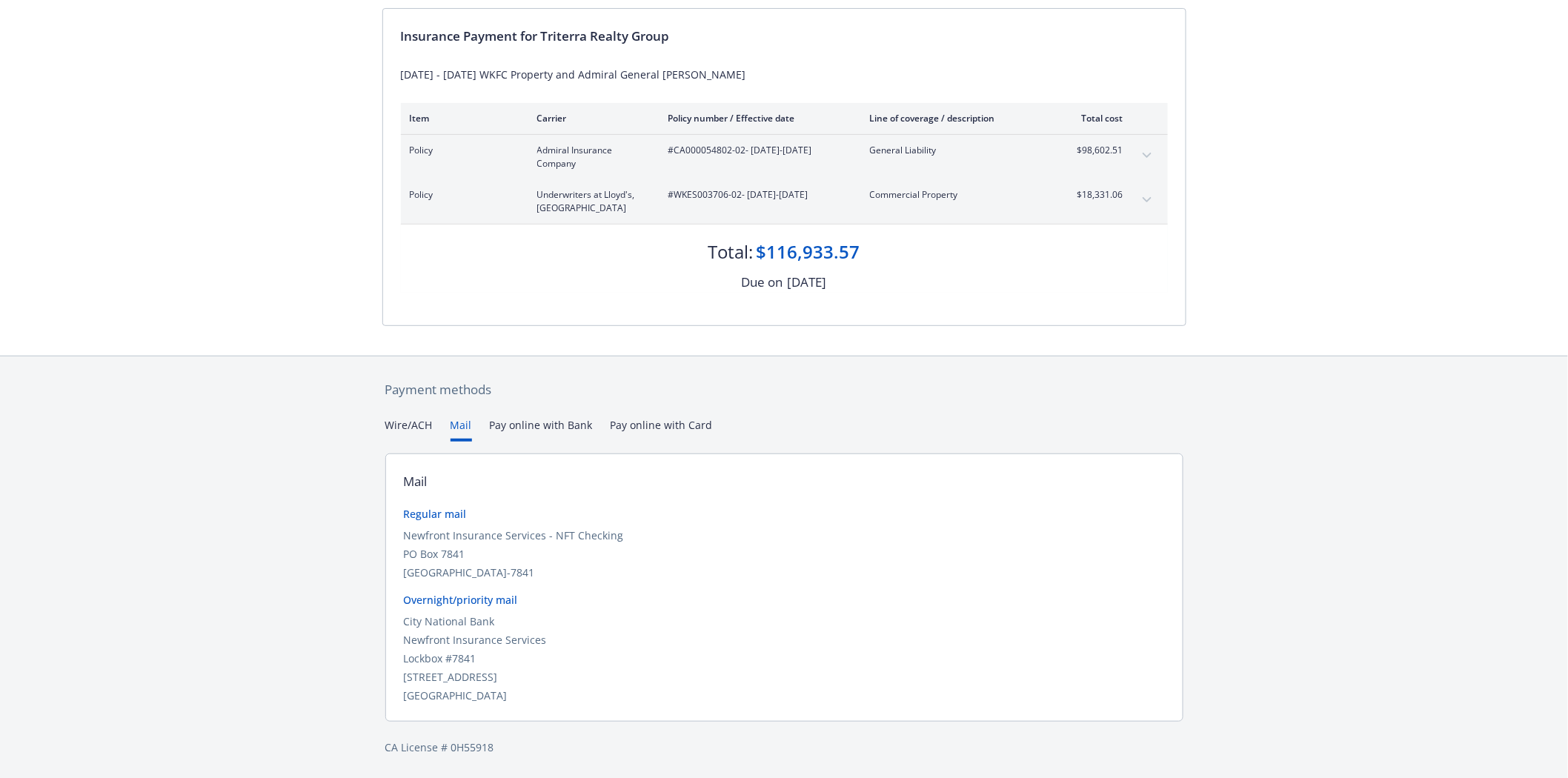
click at [415, 405] on div "Payment methods Wire/ACH Mail Pay online with Bank Pay online with Card Mail Re…" at bounding box center [784, 568] width 804 height 423
click at [416, 425] on div "Secure payments provided by Stripe Invoice ID: 377A4369 Download Invoice Insura…" at bounding box center [784, 316] width 1568 height 925
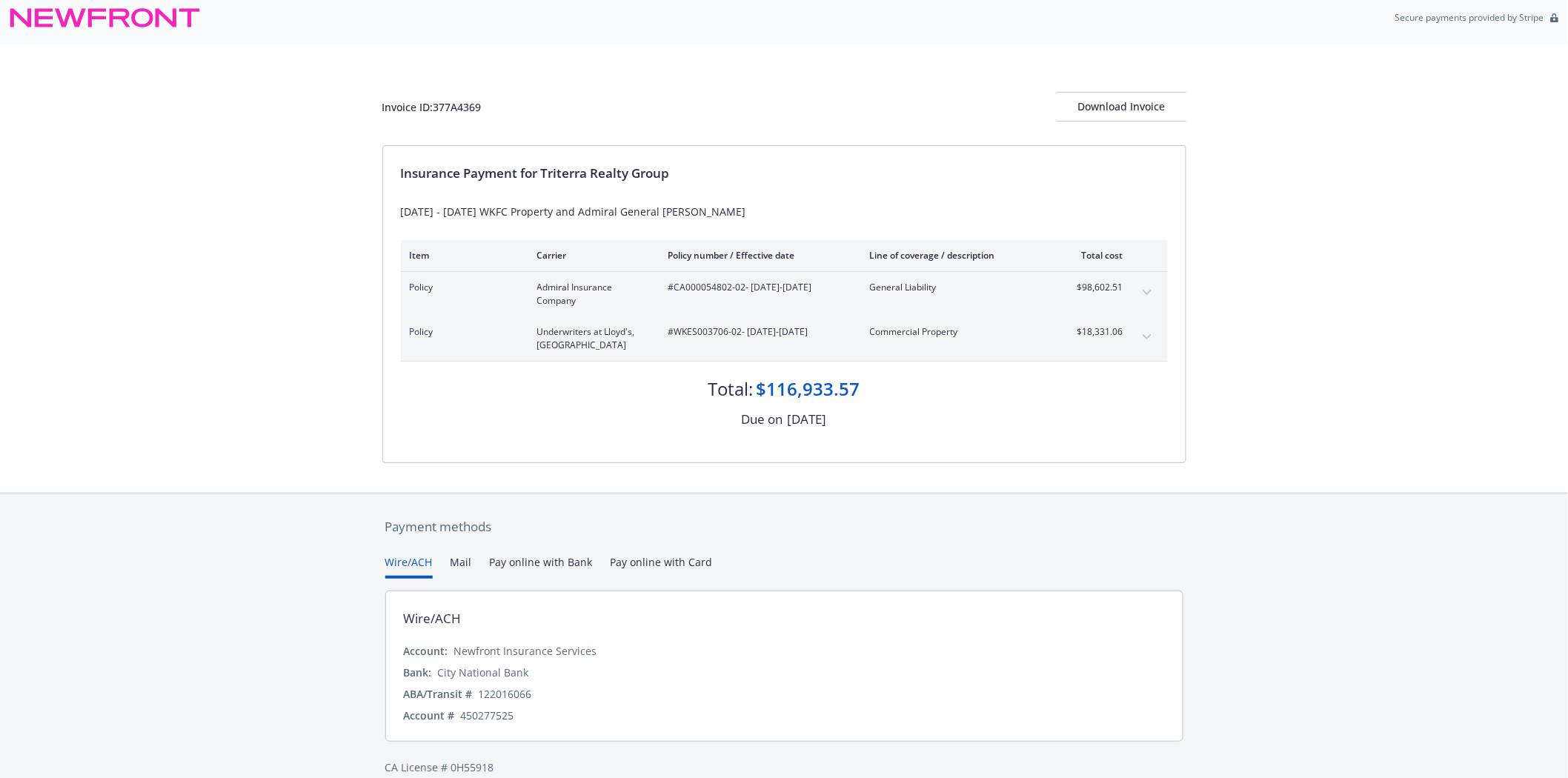
scroll to position [0, 0]
